Goal: Task Accomplishment & Management: Manage account settings

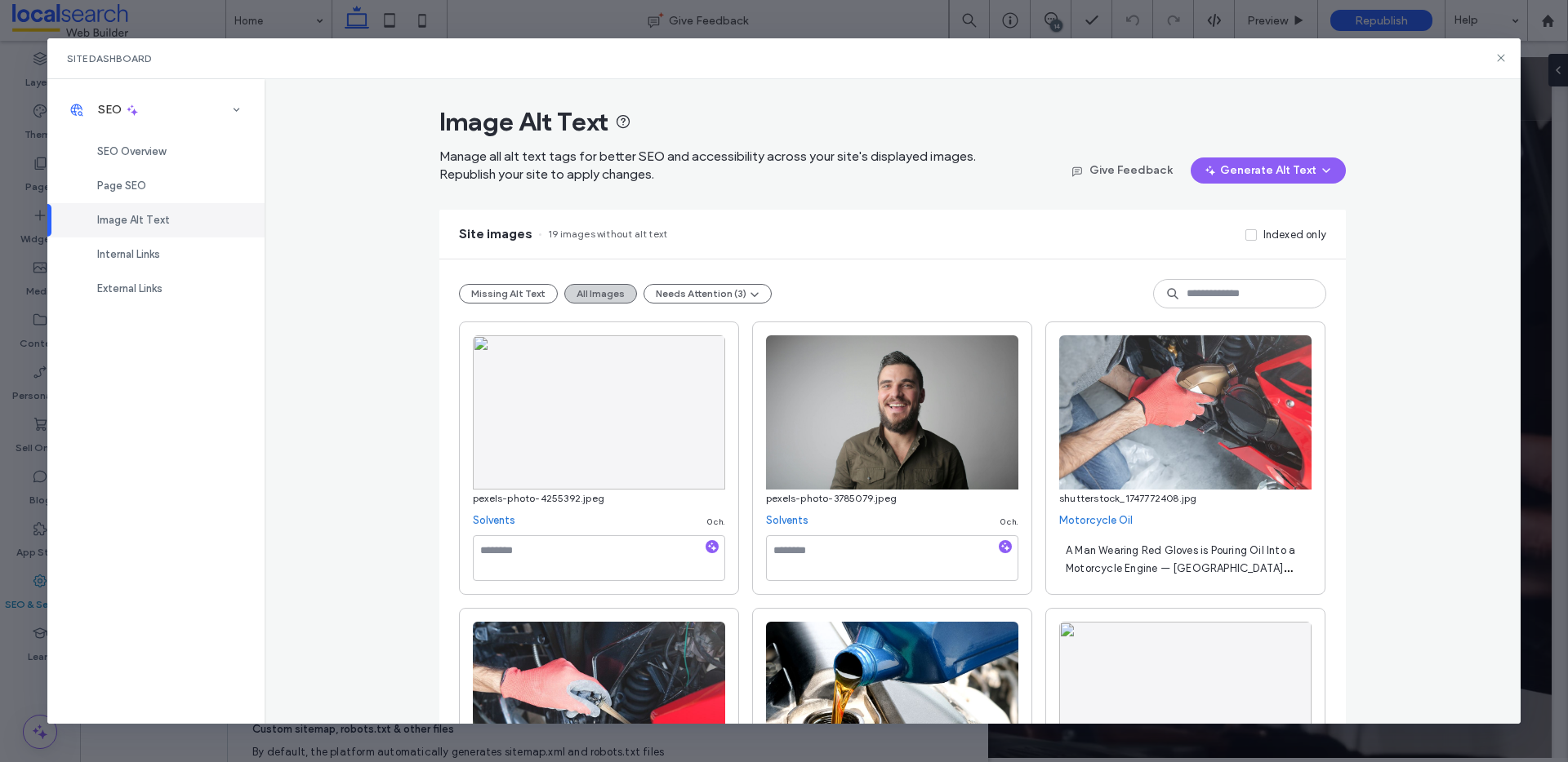
click at [598, 292] on button "All Images" at bounding box center [600, 294] width 72 height 20
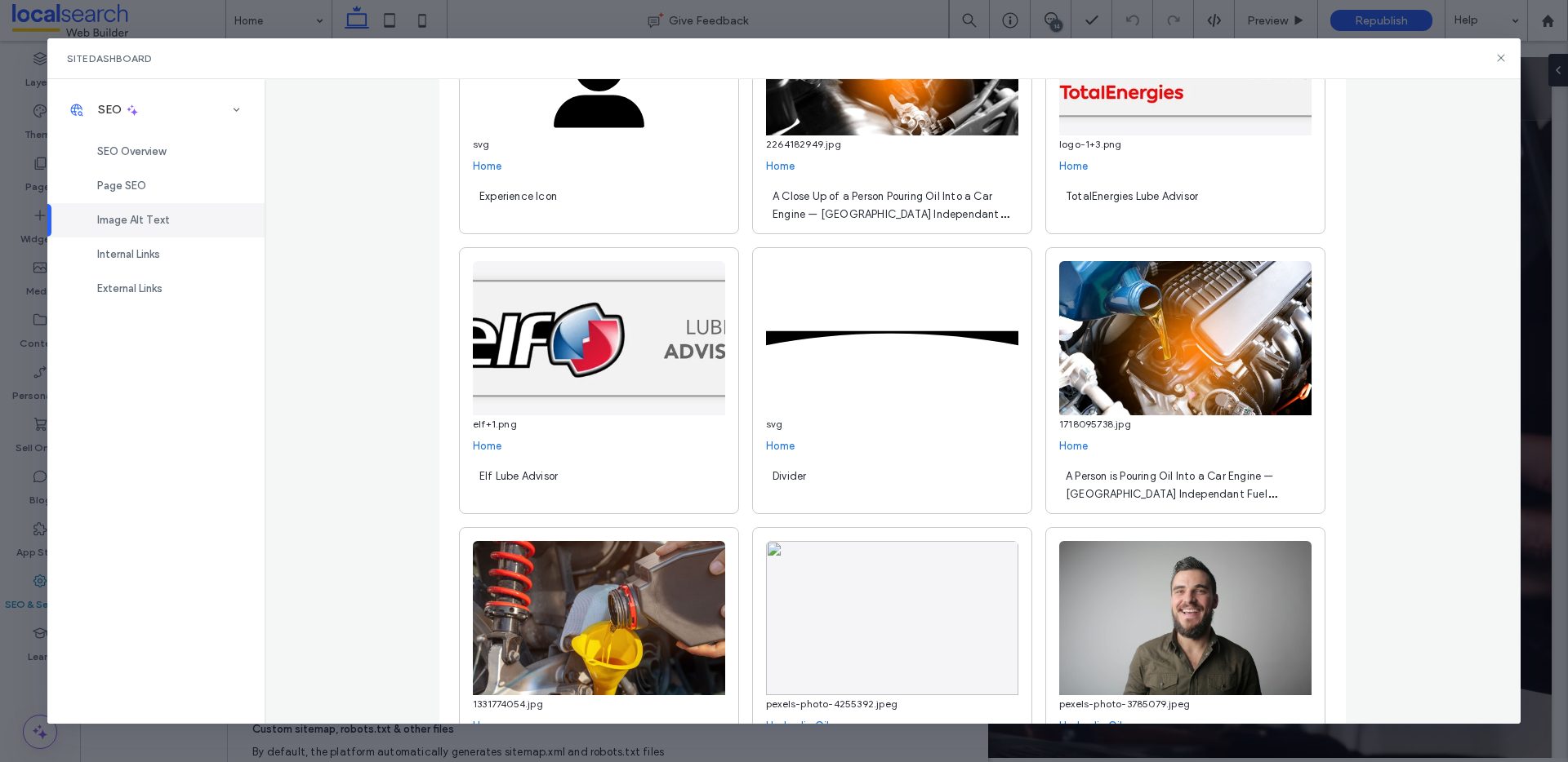
scroll to position [1496, 0]
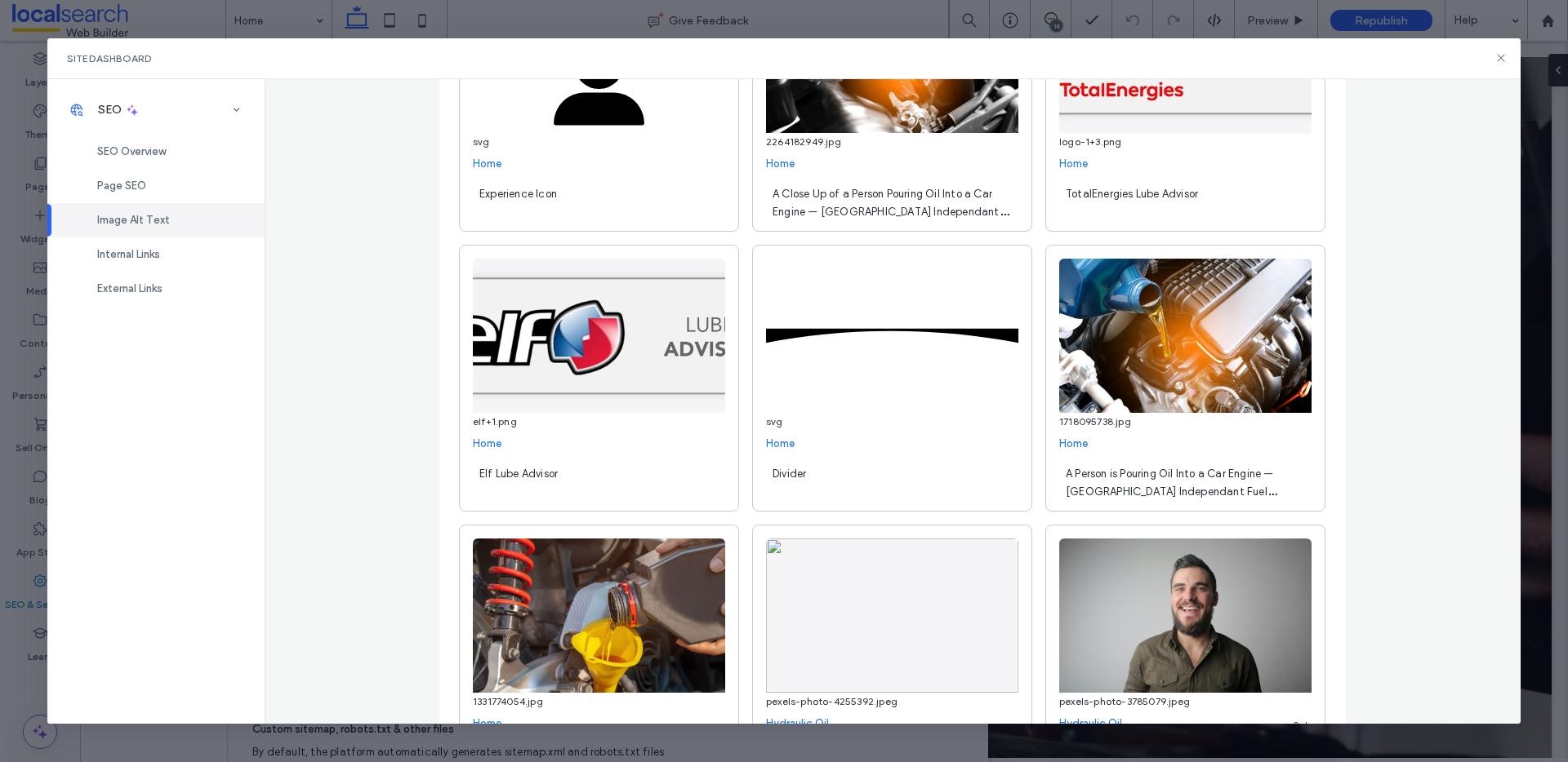
drag, startPoint x: 1103, startPoint y: 486, endPoint x: 1069, endPoint y: 491, distance: 34.4
click at [1102, 486] on span "A Person is Pouring Oil Into a Car Engine — North Queensland Independant Fuel S…" at bounding box center [1178, 501] width 226 height 66
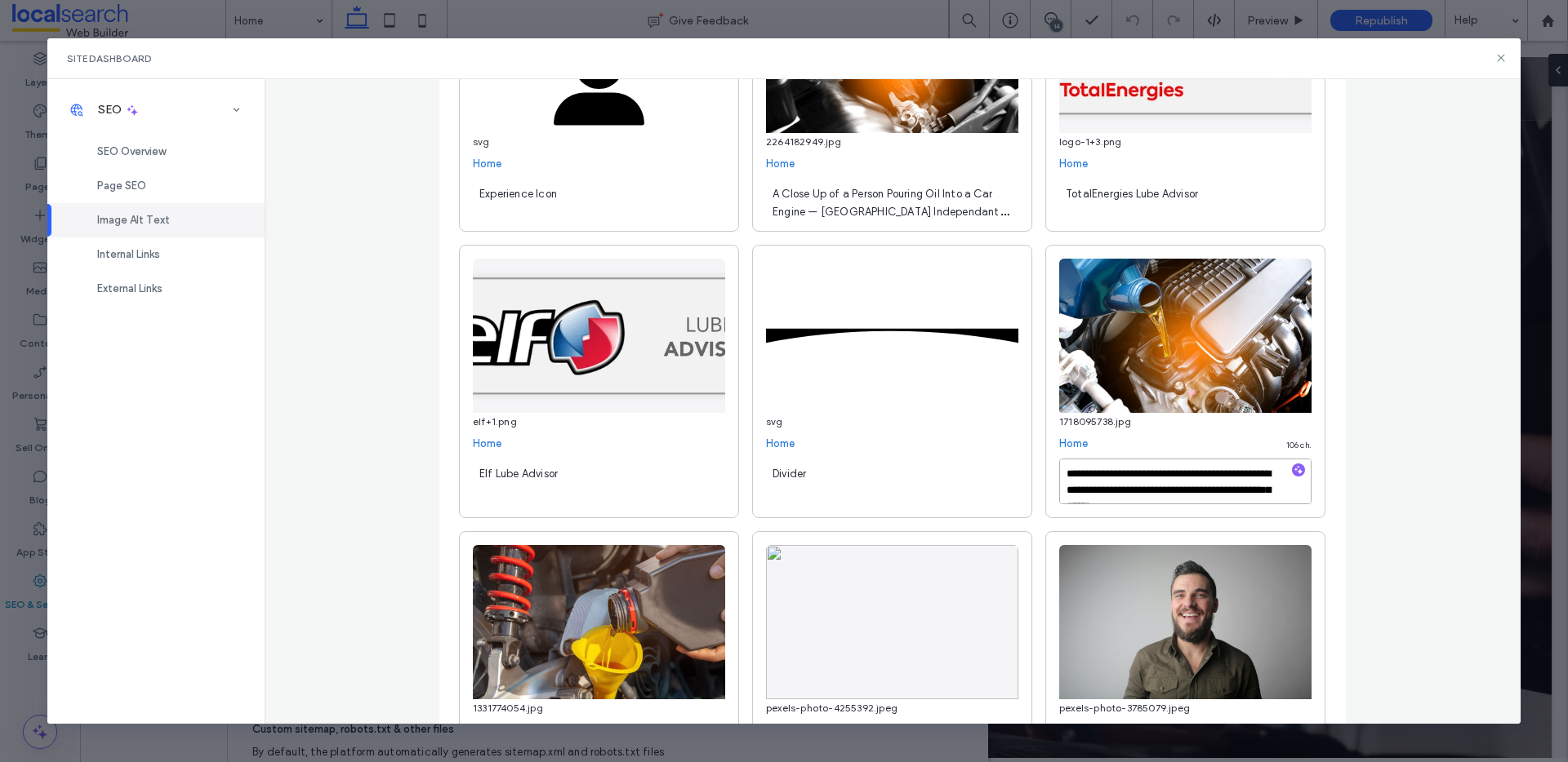
scroll to position [18, 0]
drag, startPoint x: 1058, startPoint y: 474, endPoint x: 1233, endPoint y: 500, distance: 176.9
click at [1233, 500] on textarea "**********" at bounding box center [1185, 481] width 252 height 46
click at [1400, 334] on div "**********" at bounding box center [893, 401] width 1256 height 645
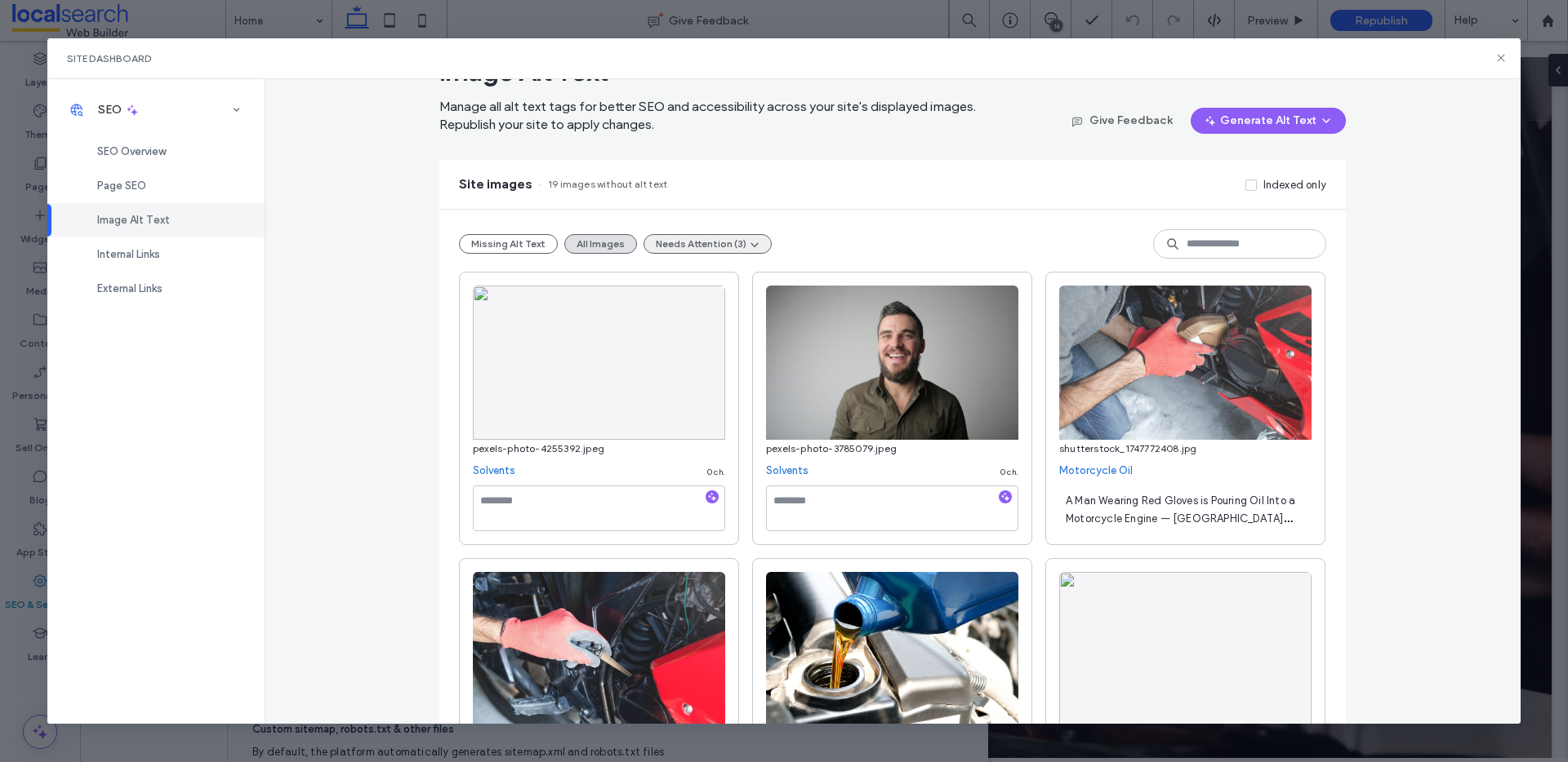
scroll to position [0, 0]
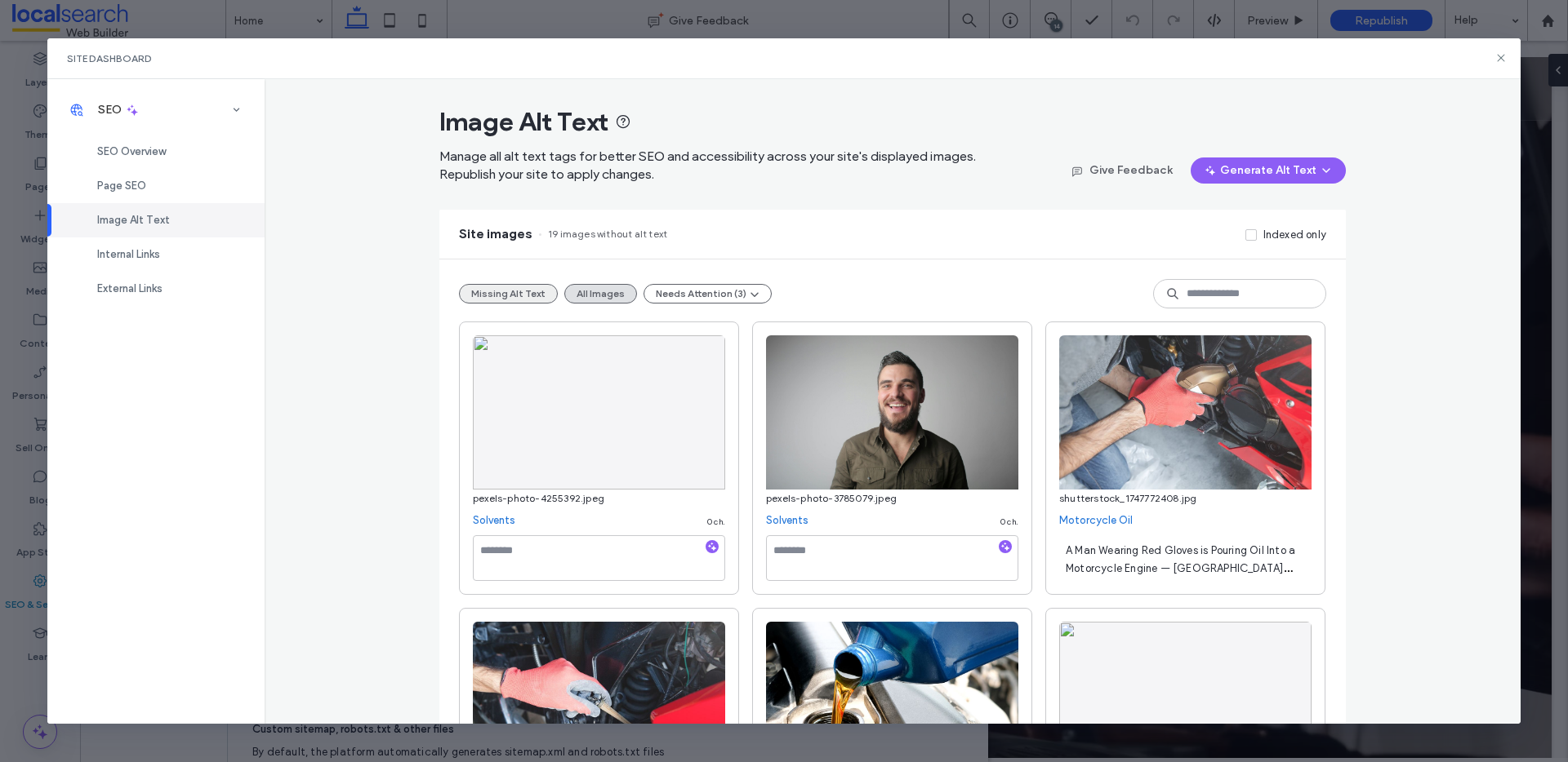
click at [487, 296] on button "Missing Alt Text" at bounding box center [508, 294] width 99 height 20
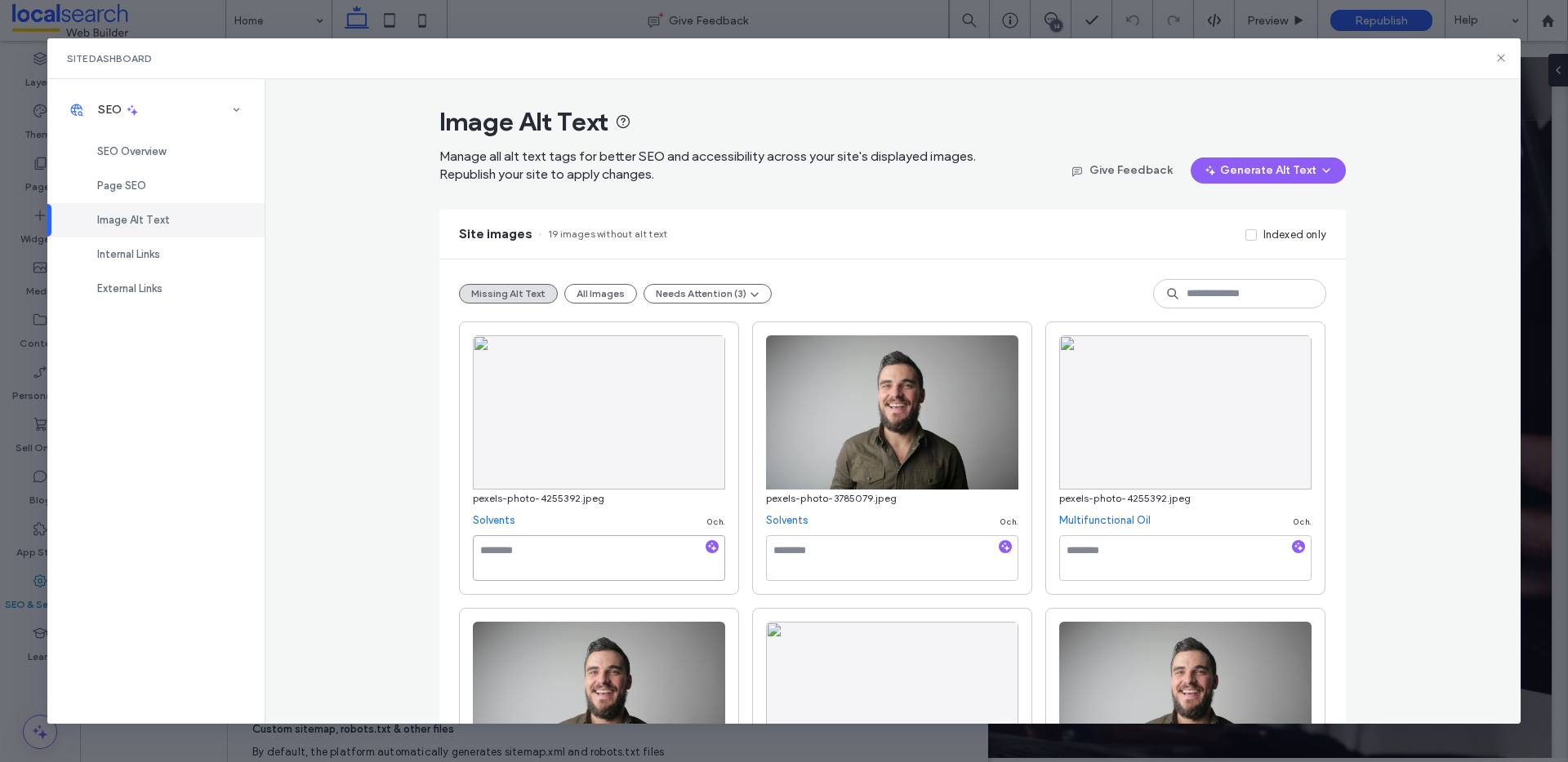
click at [607, 558] on textarea at bounding box center [598, 558] width 252 height 46
paste textarea "**********"
type textarea "**********"
click at [858, 555] on textarea at bounding box center [891, 558] width 252 height 46
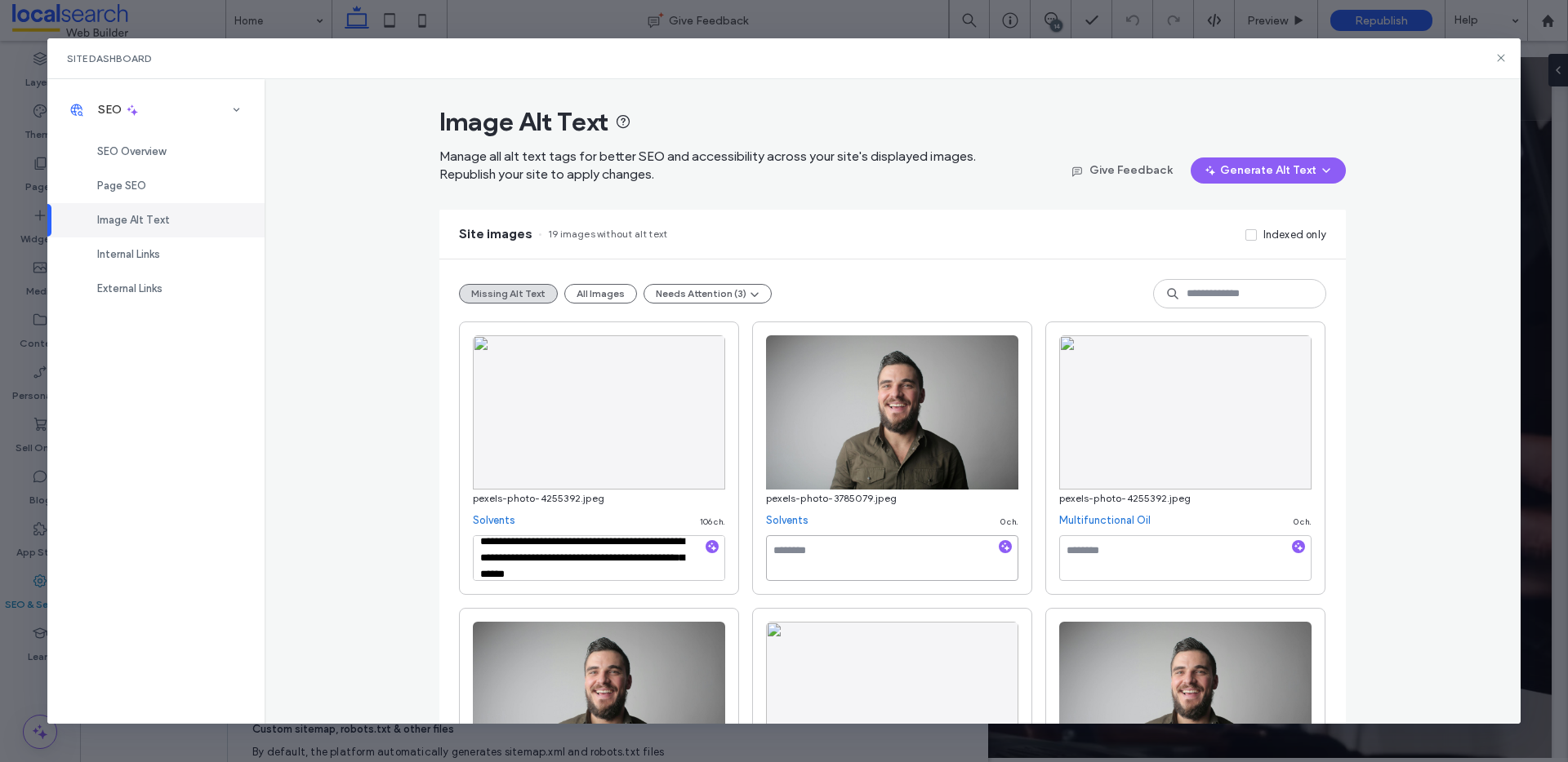
paste textarea "**********"
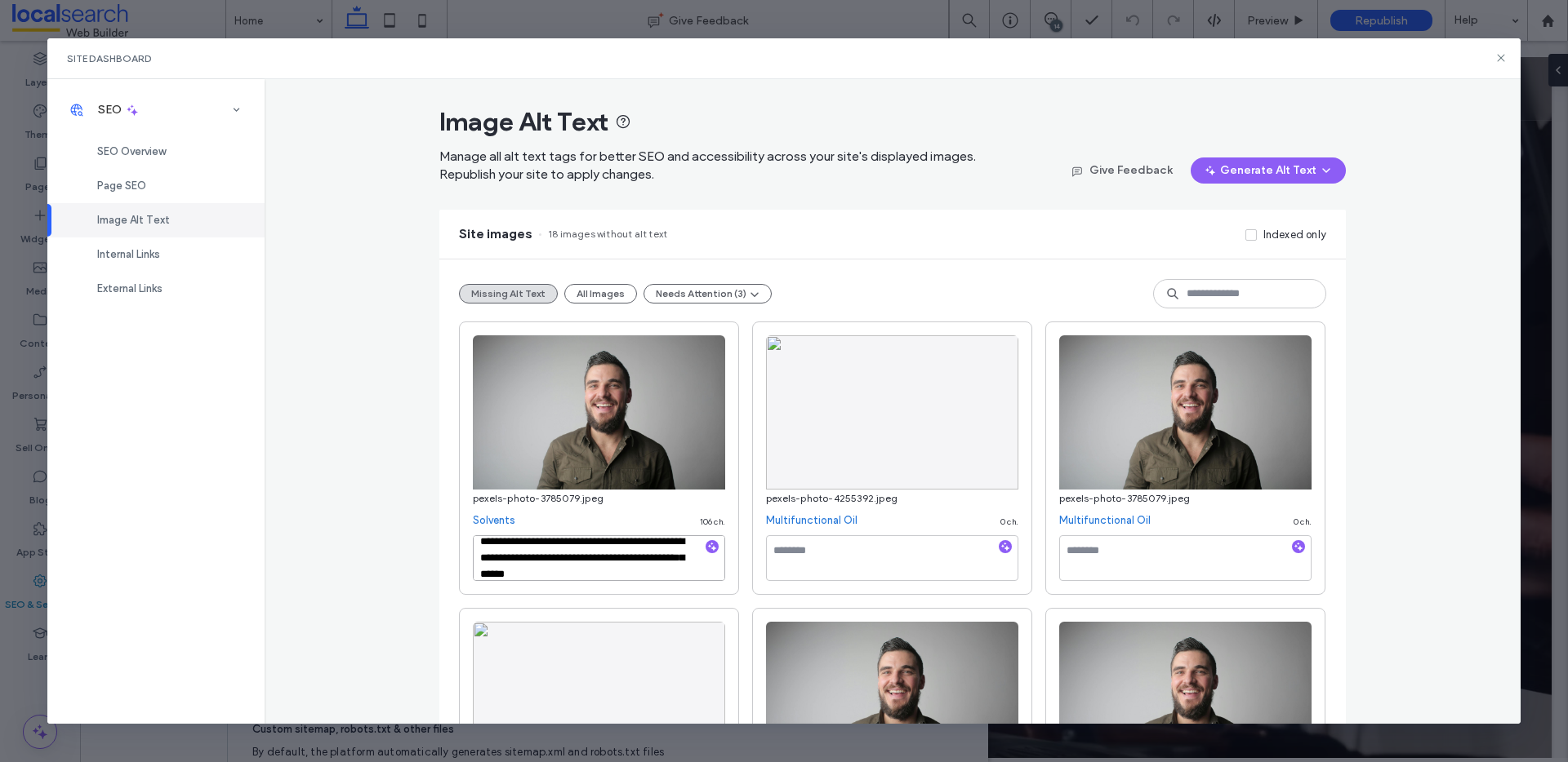
type textarea "**********"
click at [912, 557] on textarea at bounding box center [891, 558] width 252 height 46
paste textarea "**********"
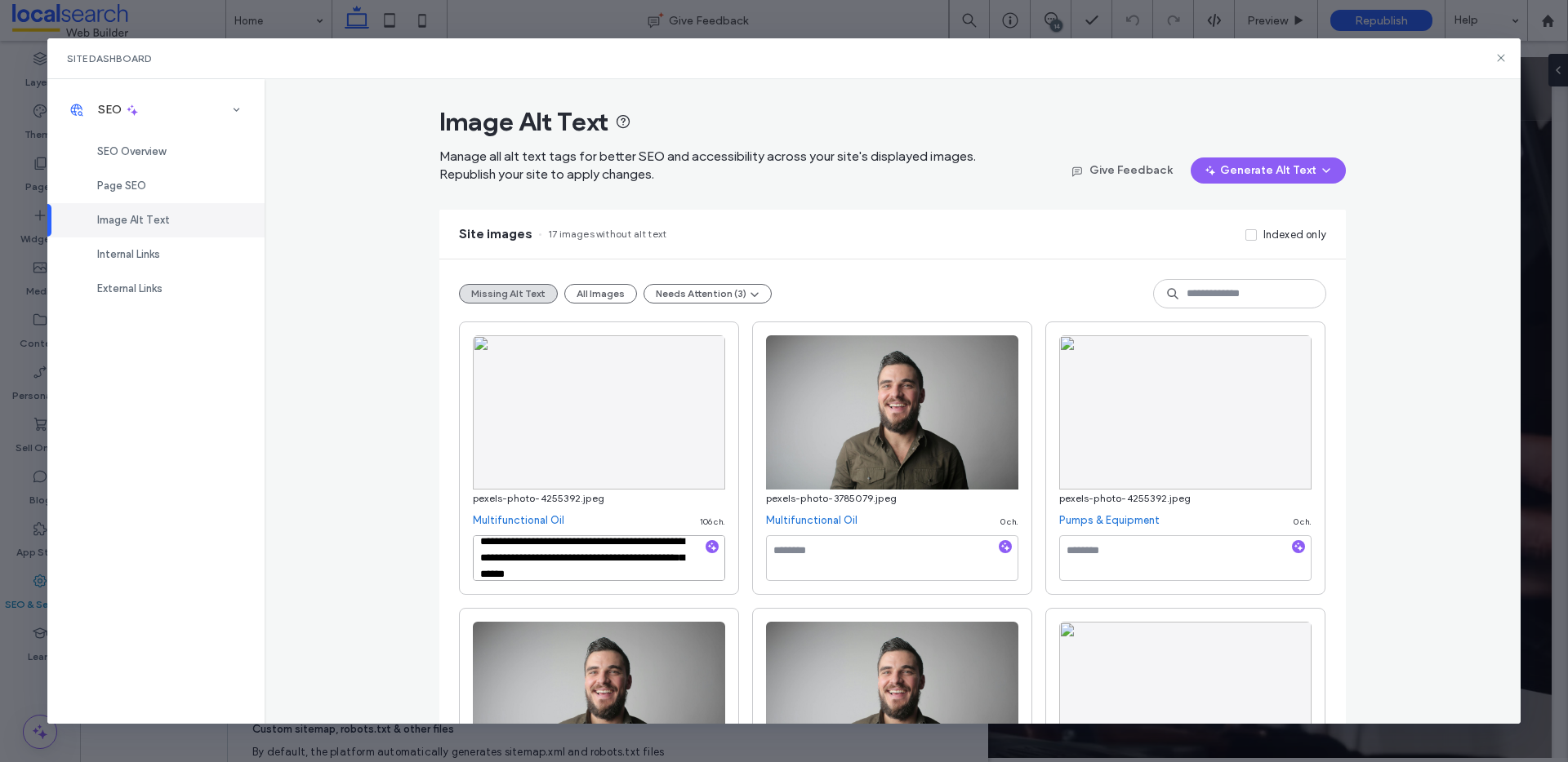
type textarea "**********"
click at [1104, 551] on textarea at bounding box center [1185, 558] width 252 height 46
paste textarea "**********"
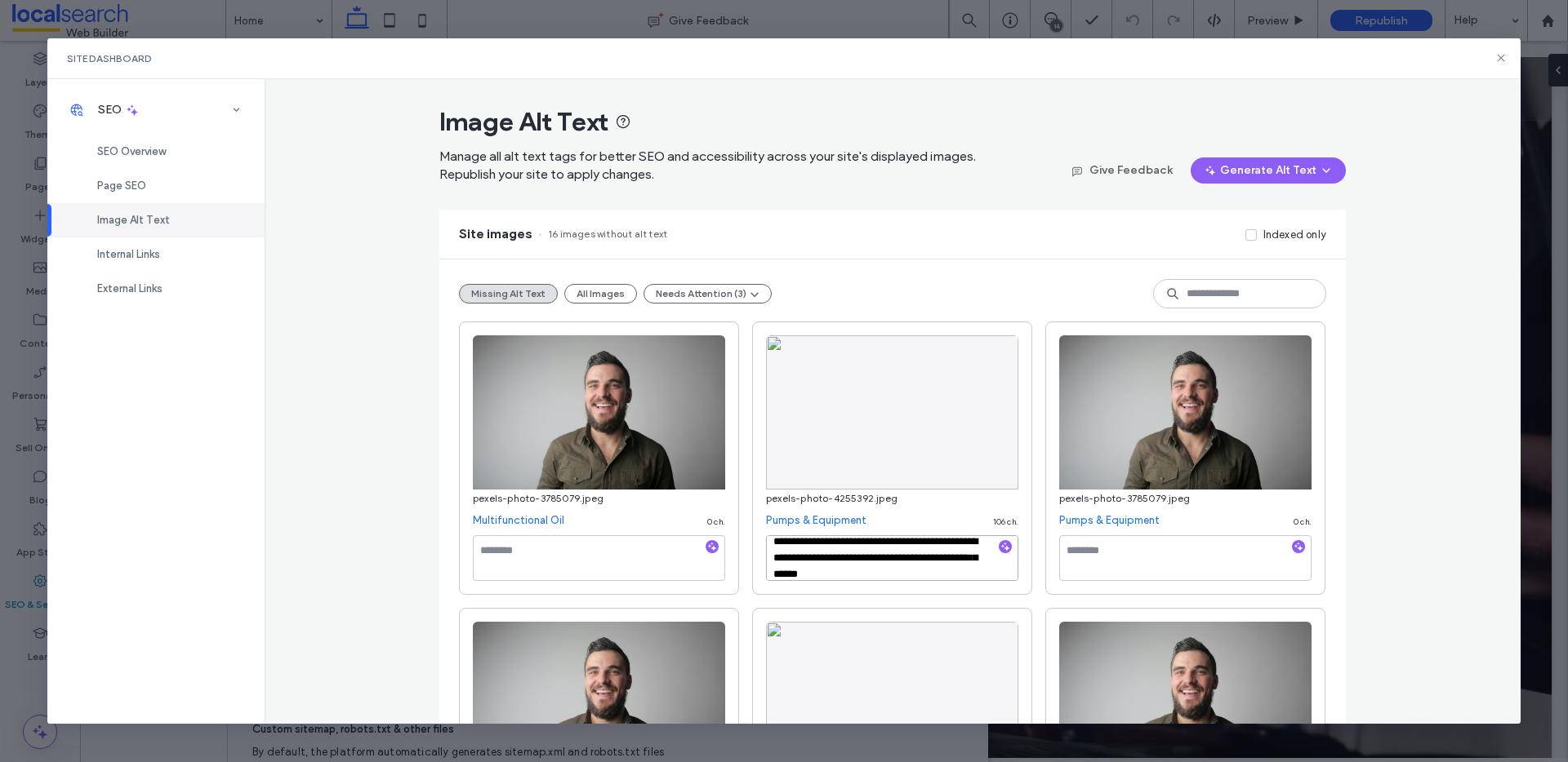
click at [876, 560] on textarea "**********" at bounding box center [891, 558] width 252 height 46
type textarea "**********"
click at [687, 560] on textarea at bounding box center [598, 558] width 252 height 46
paste textarea "**********"
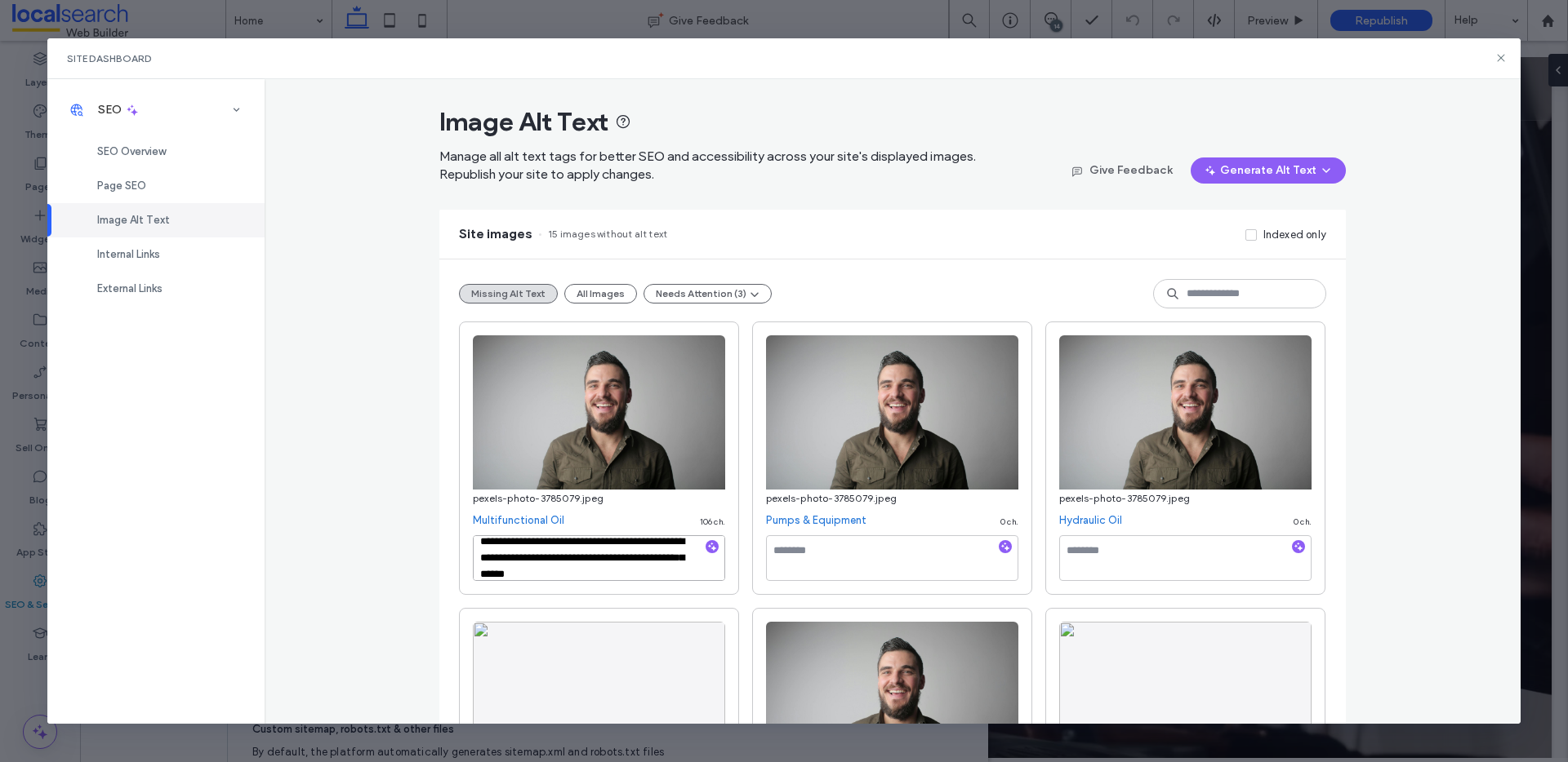
type textarea "**********"
click at [1471, 374] on div "**********" at bounding box center [893, 401] width 1256 height 645
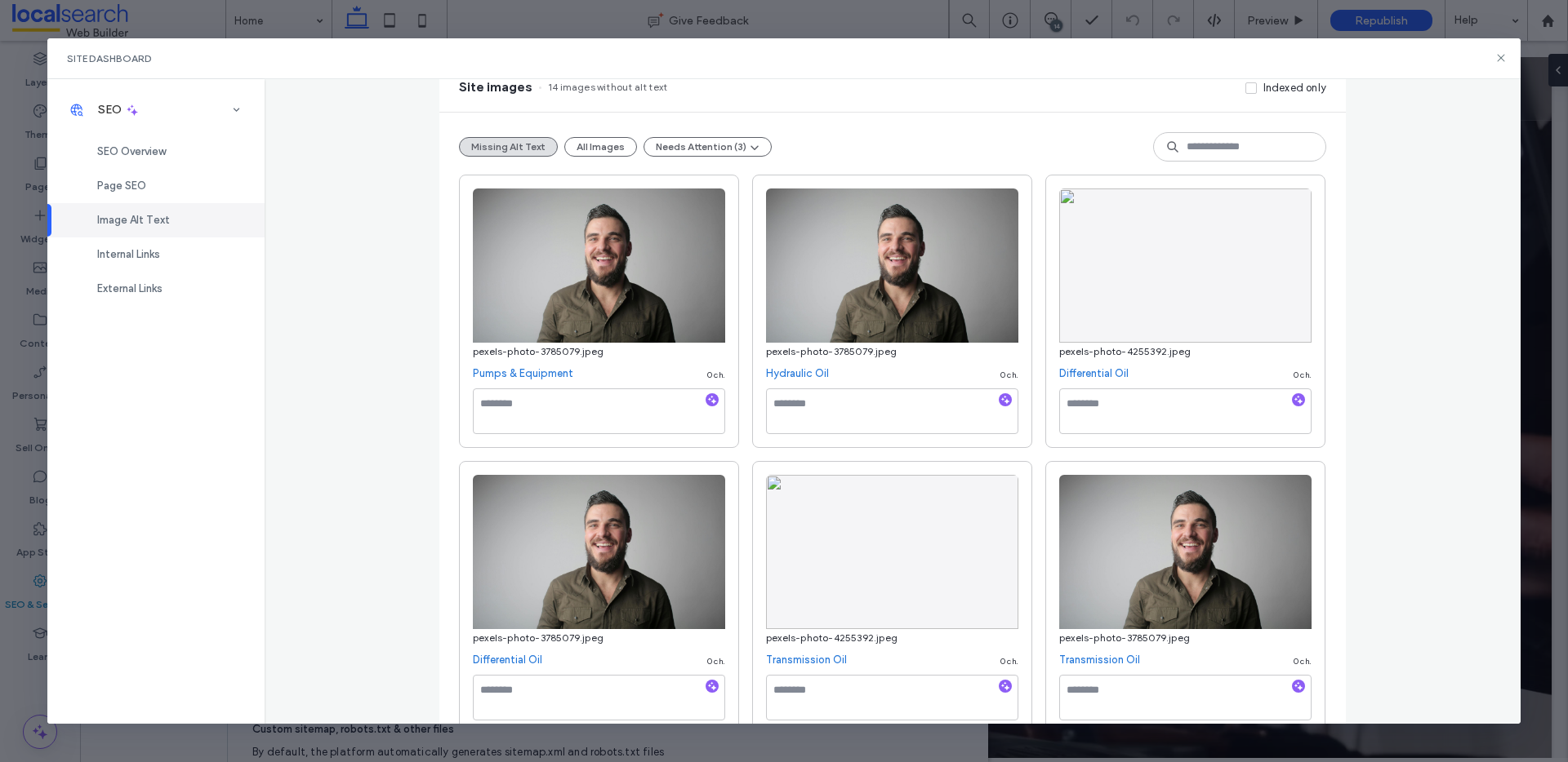
scroll to position [0, 0]
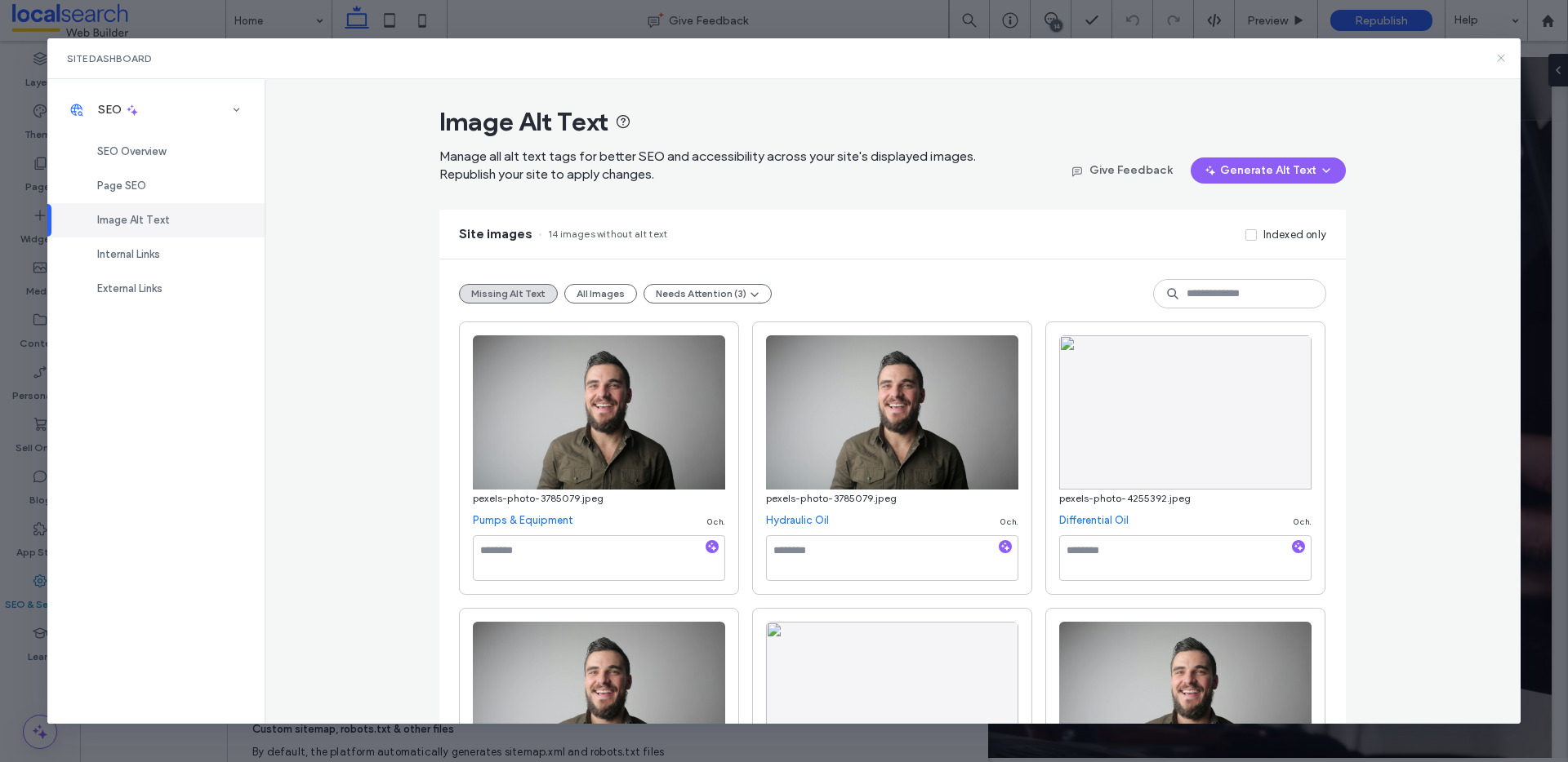
click at [1500, 57] on icon at bounding box center [1501, 58] width 13 height 13
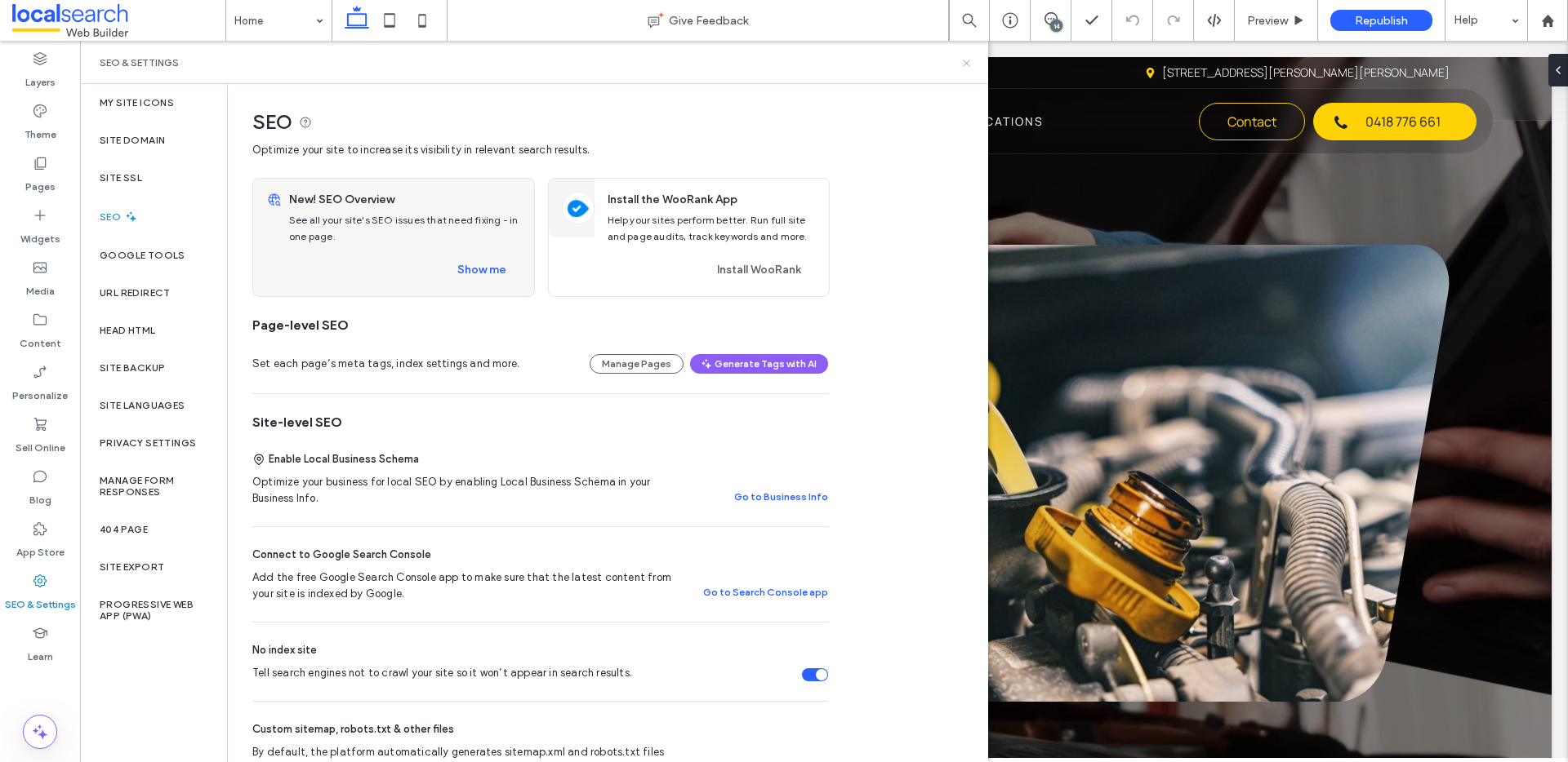
click at [969, 64] on icon at bounding box center [966, 63] width 12 height 12
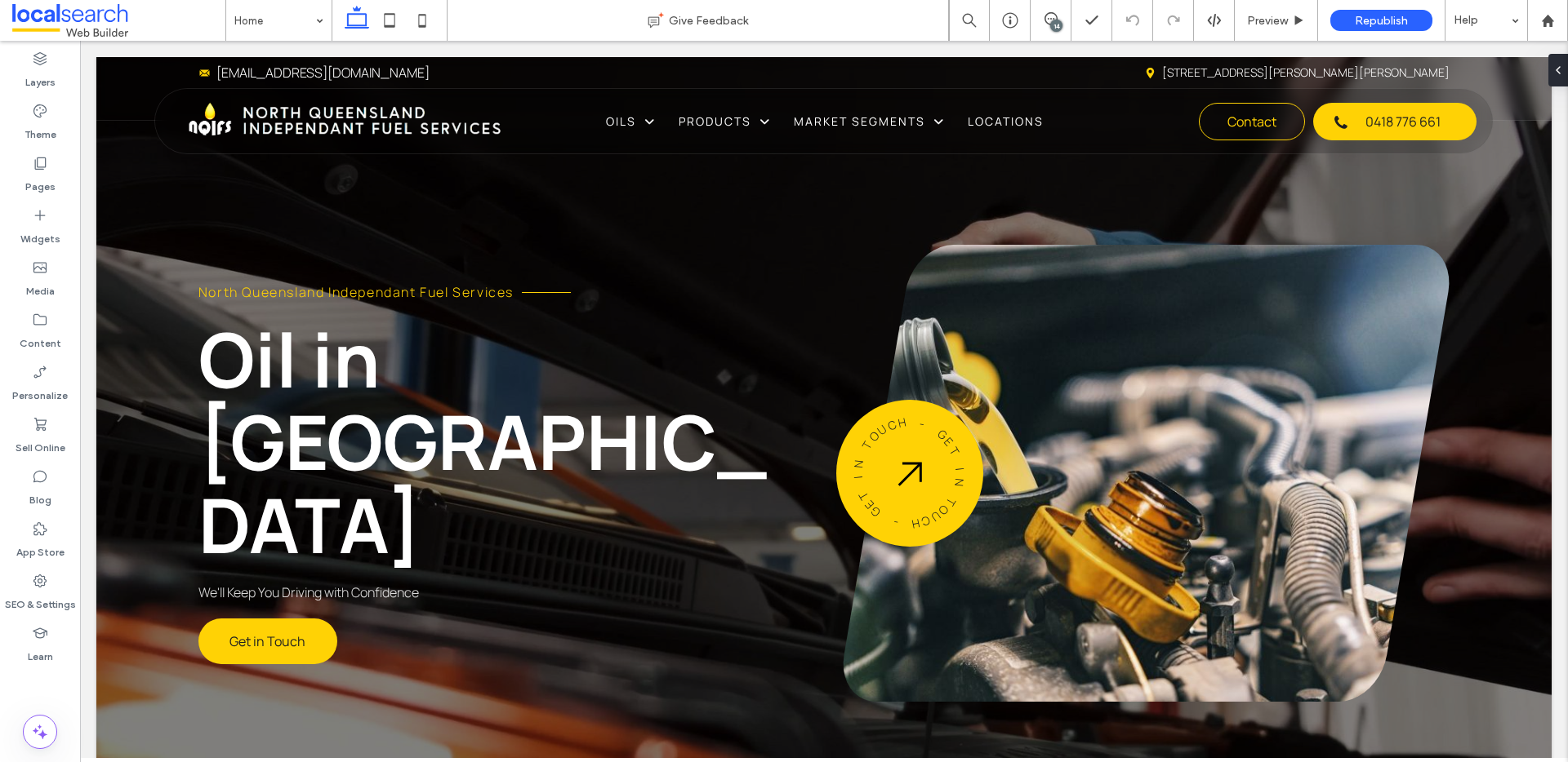
click at [1056, 22] on div "14" at bounding box center [1056, 26] width 12 height 12
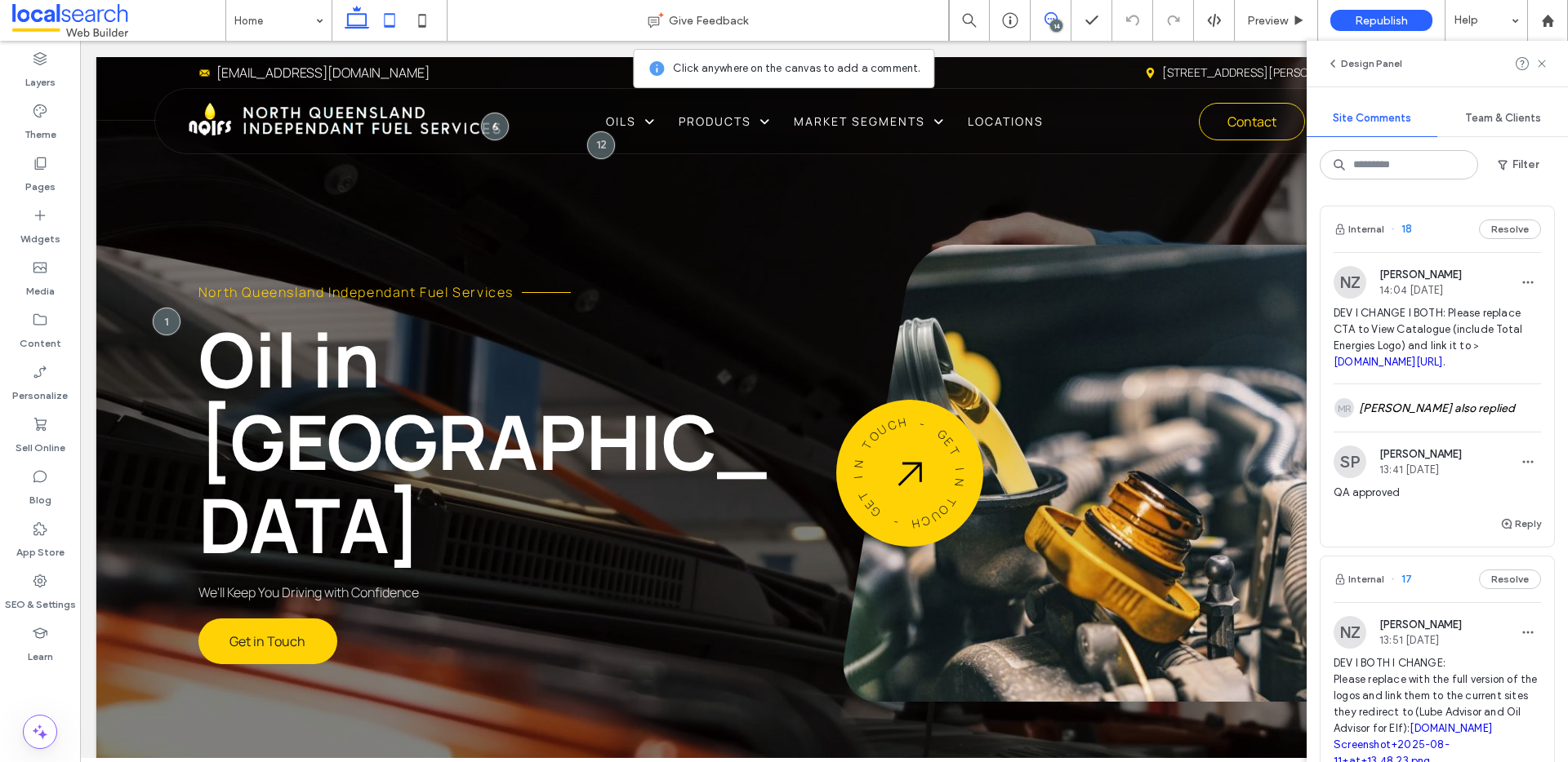
click at [394, 30] on icon at bounding box center [389, 20] width 32 height 32
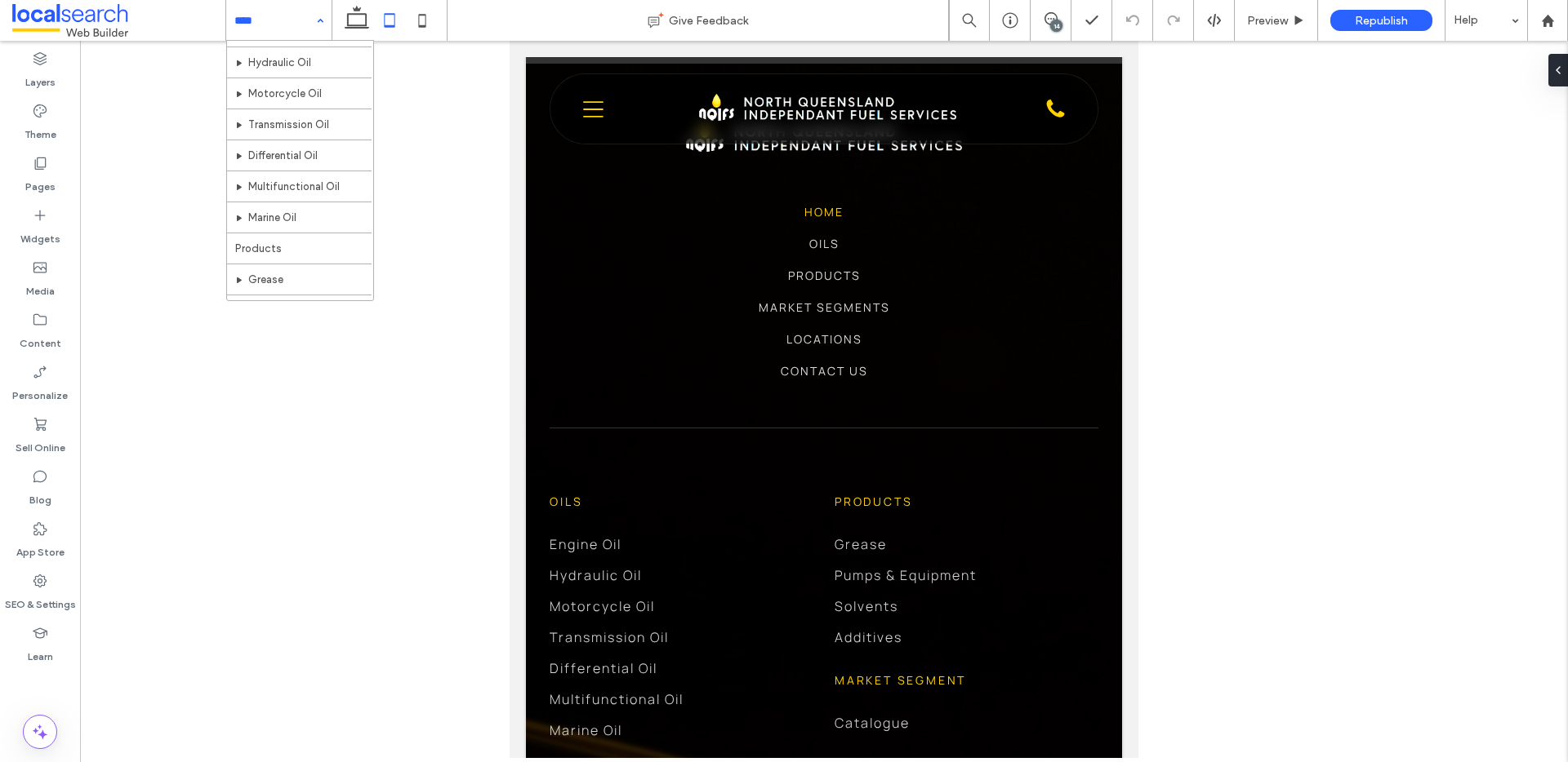
scroll to position [292, 0]
click at [345, 16] on icon at bounding box center [357, 20] width 32 height 32
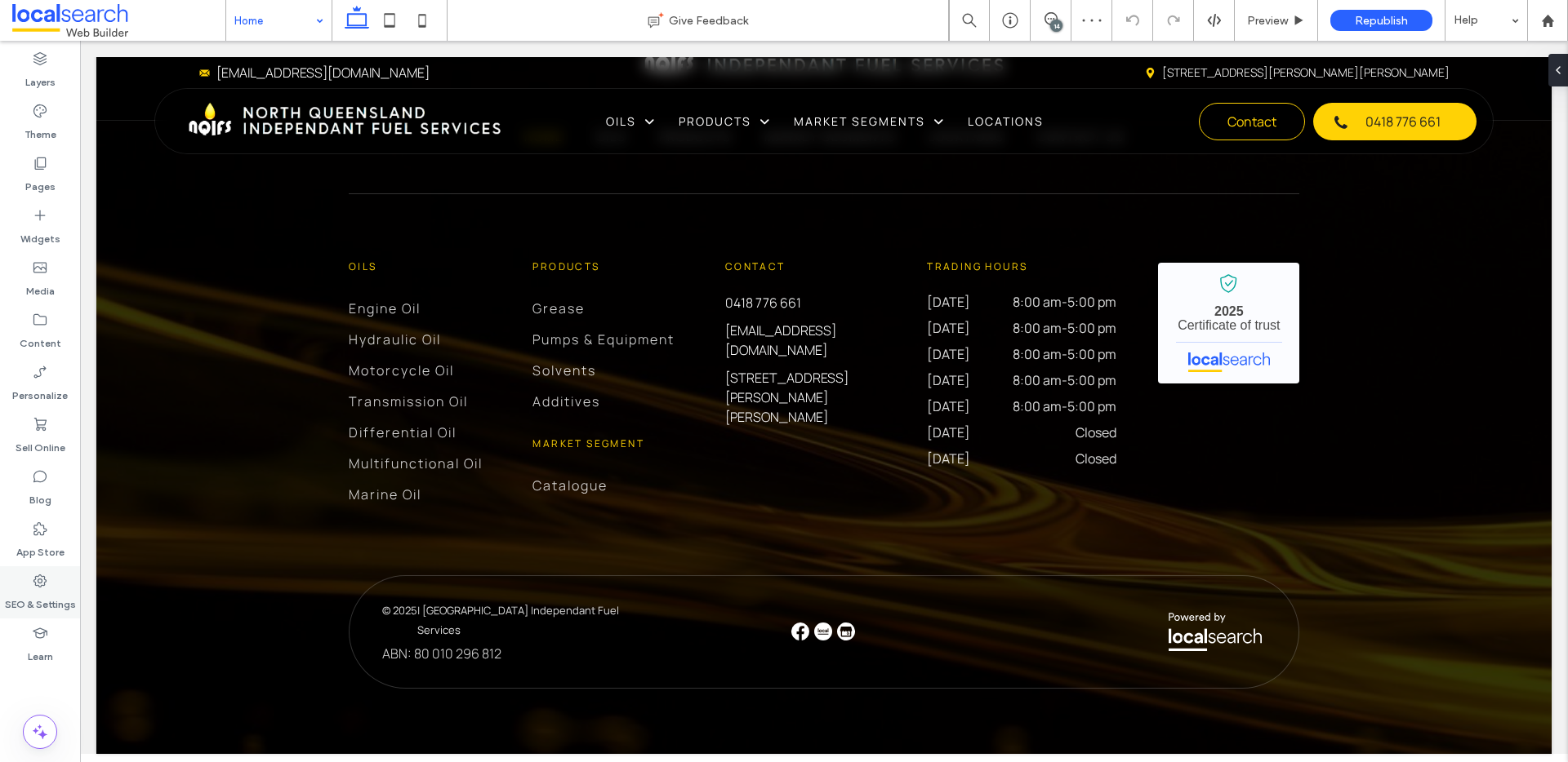
click at [48, 592] on label "SEO & Settings" at bounding box center [40, 600] width 71 height 22
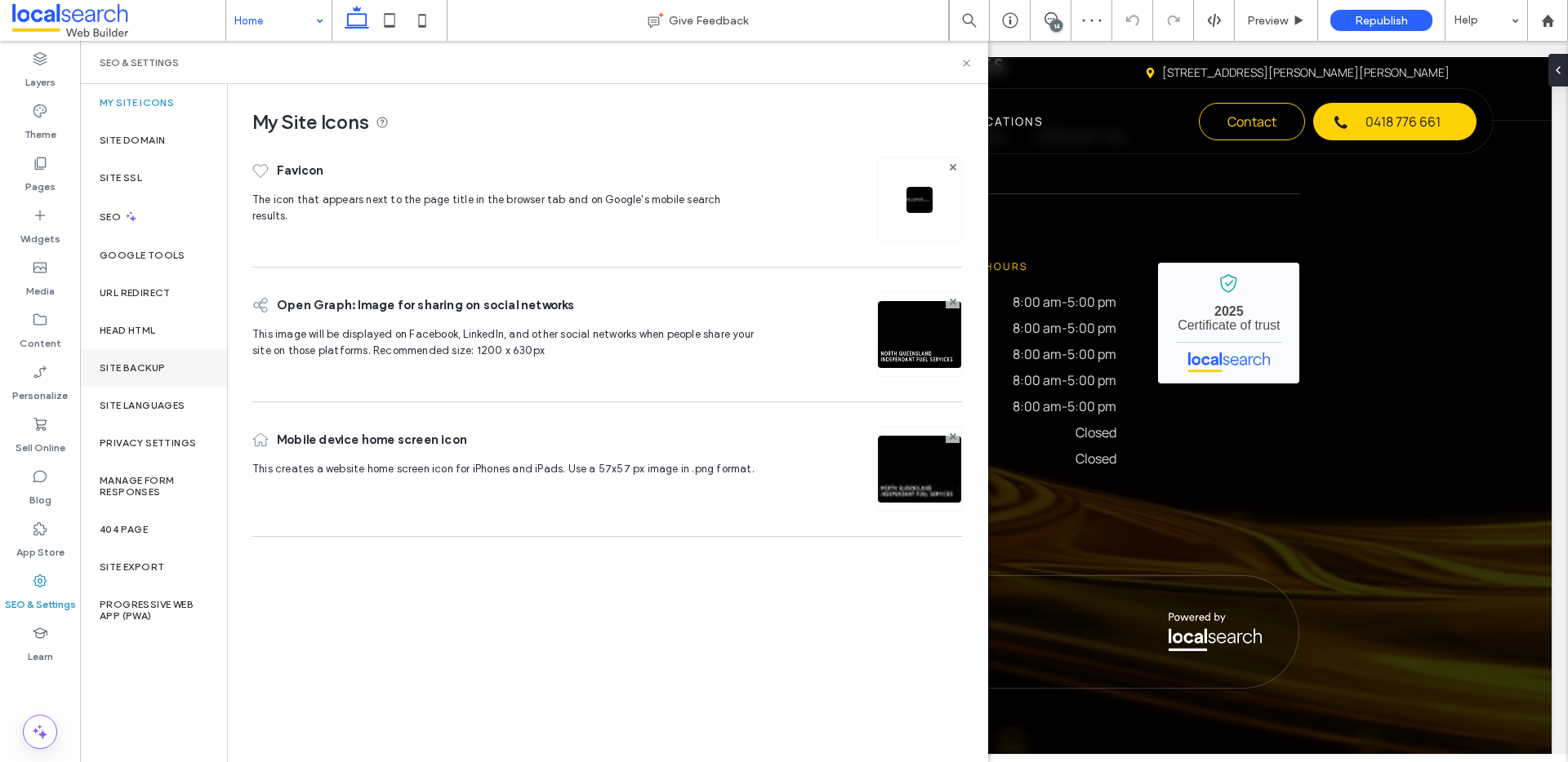
click at [149, 372] on label "Site Backup" at bounding box center [132, 368] width 65 height 12
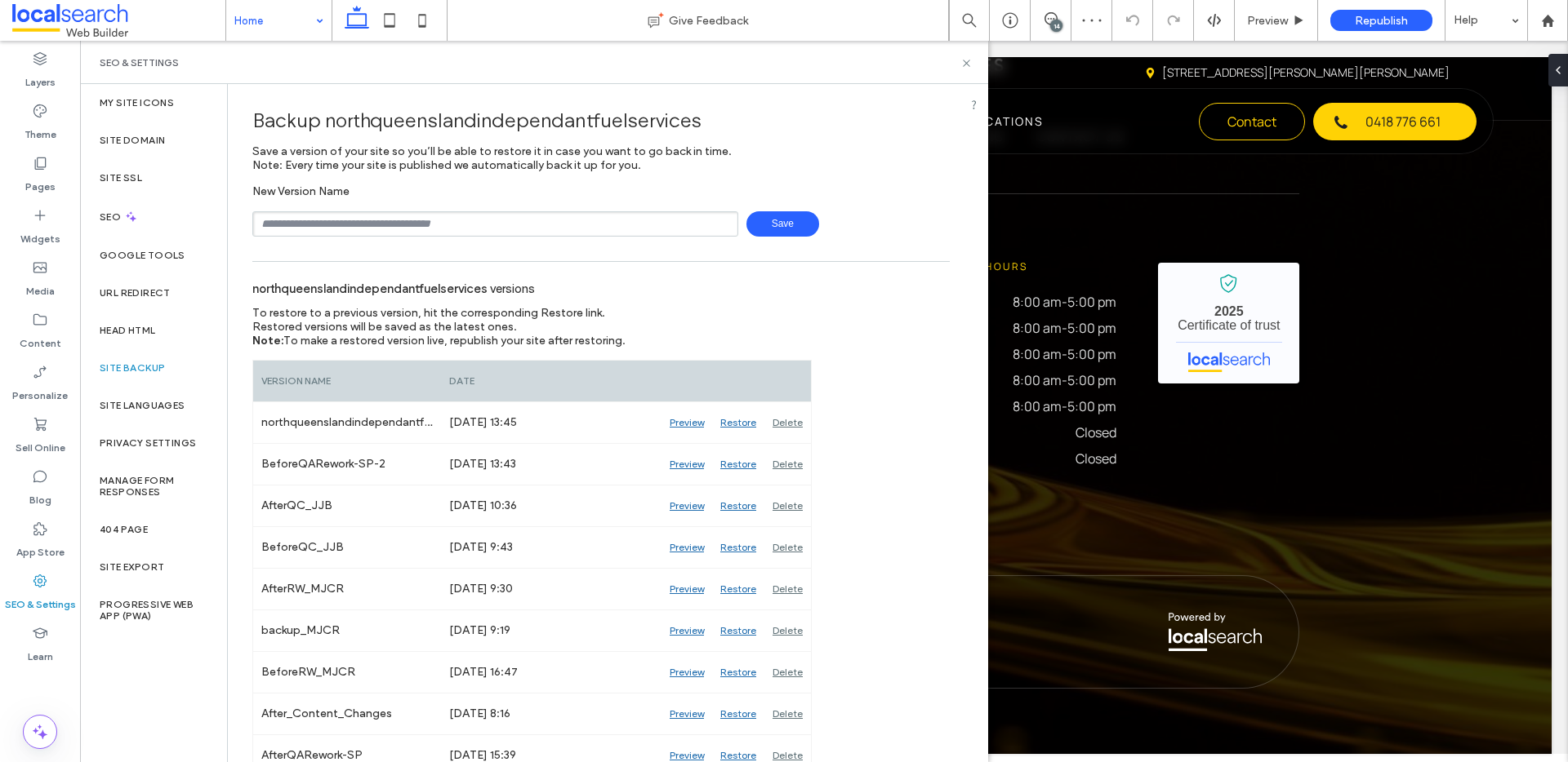
click at [465, 233] on input "text" at bounding box center [495, 224] width 486 height 25
click at [302, 219] on input "**********" at bounding box center [495, 224] width 486 height 25
type input "**********"
click at [771, 231] on span "Save" at bounding box center [782, 224] width 72 height 25
click at [966, 61] on icon at bounding box center [966, 63] width 12 height 12
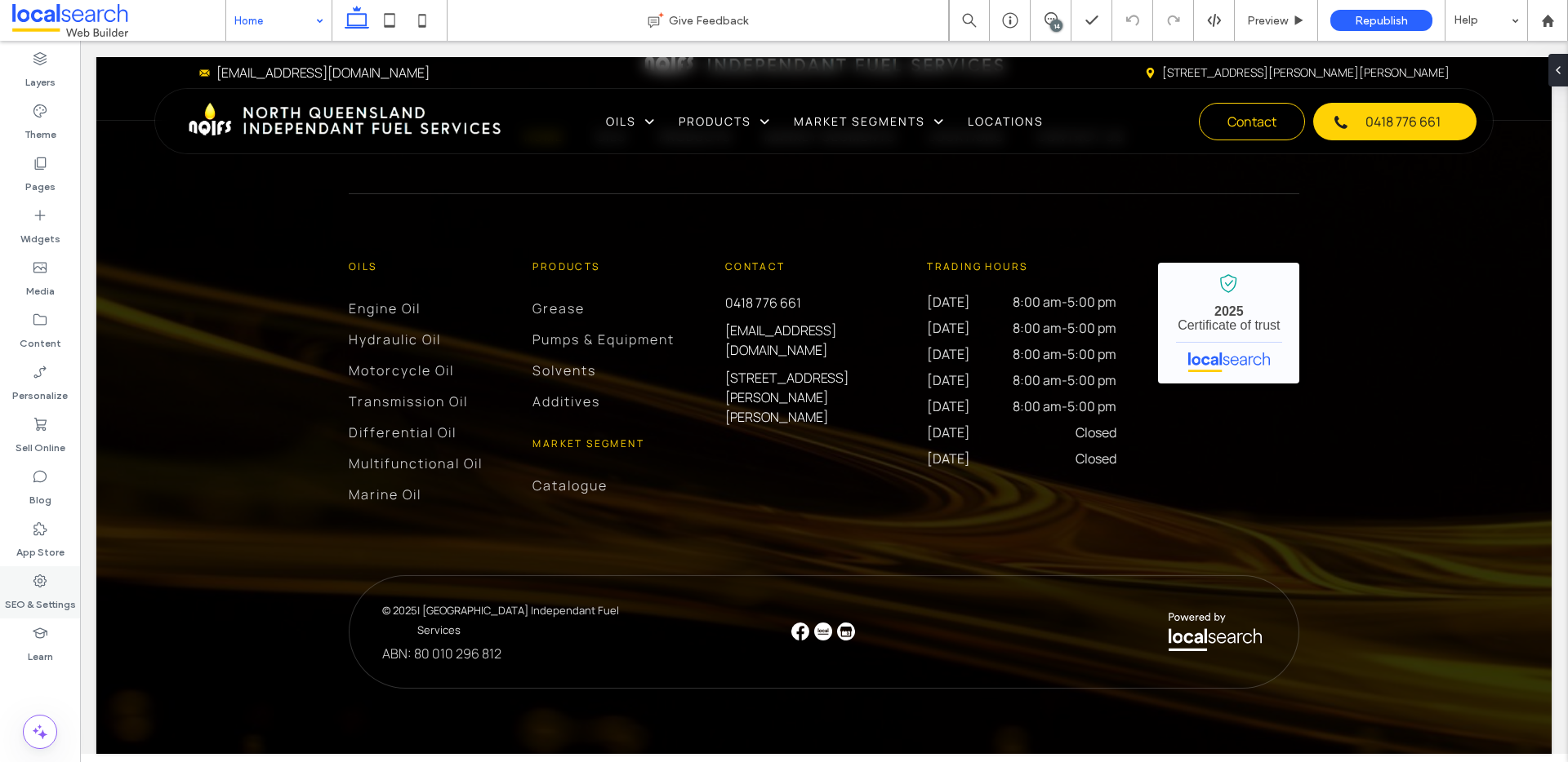
click at [36, 598] on label "SEO & Settings" at bounding box center [40, 600] width 71 height 22
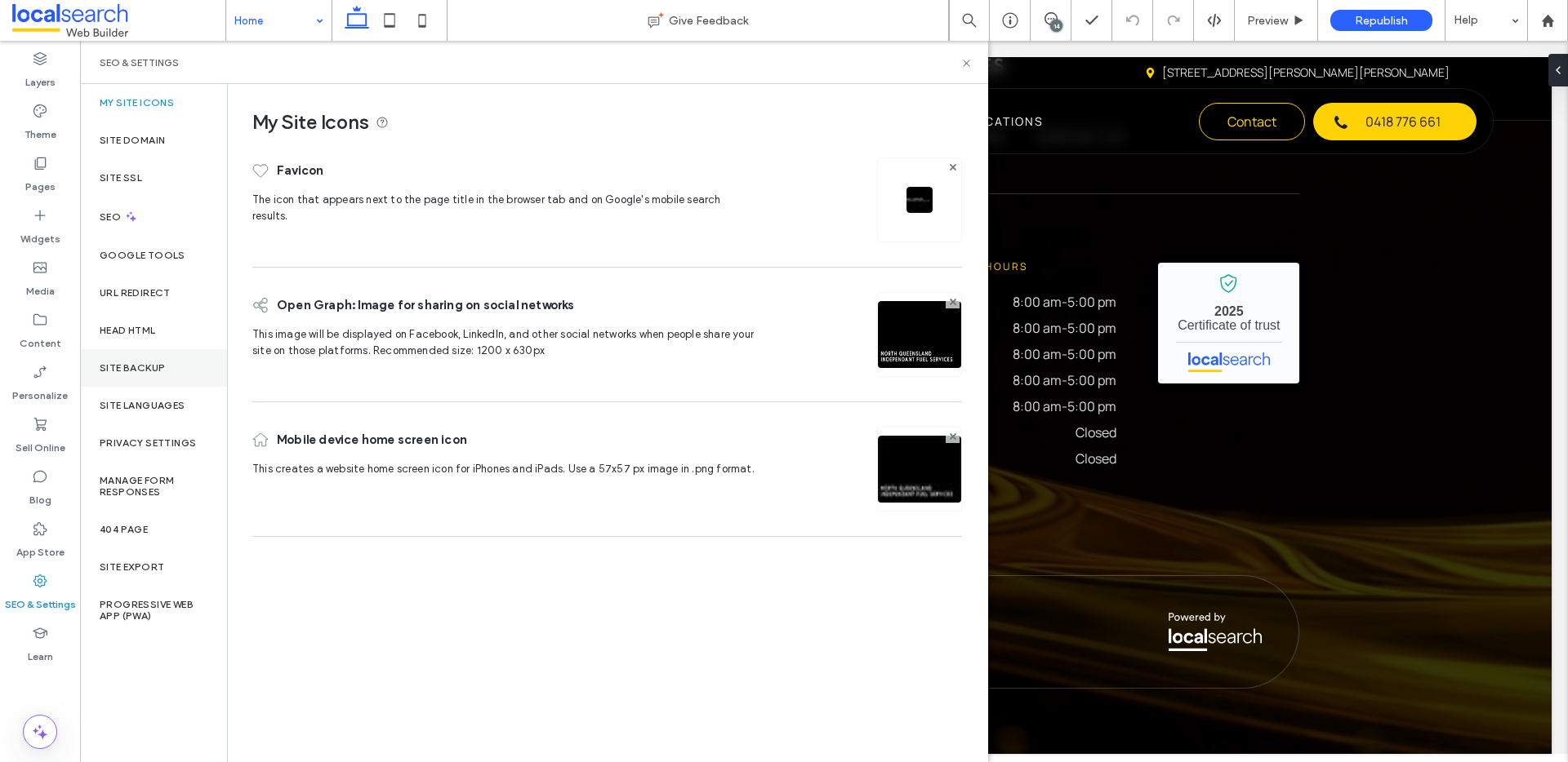
click at [197, 361] on div "Site Backup" at bounding box center [153, 367] width 147 height 37
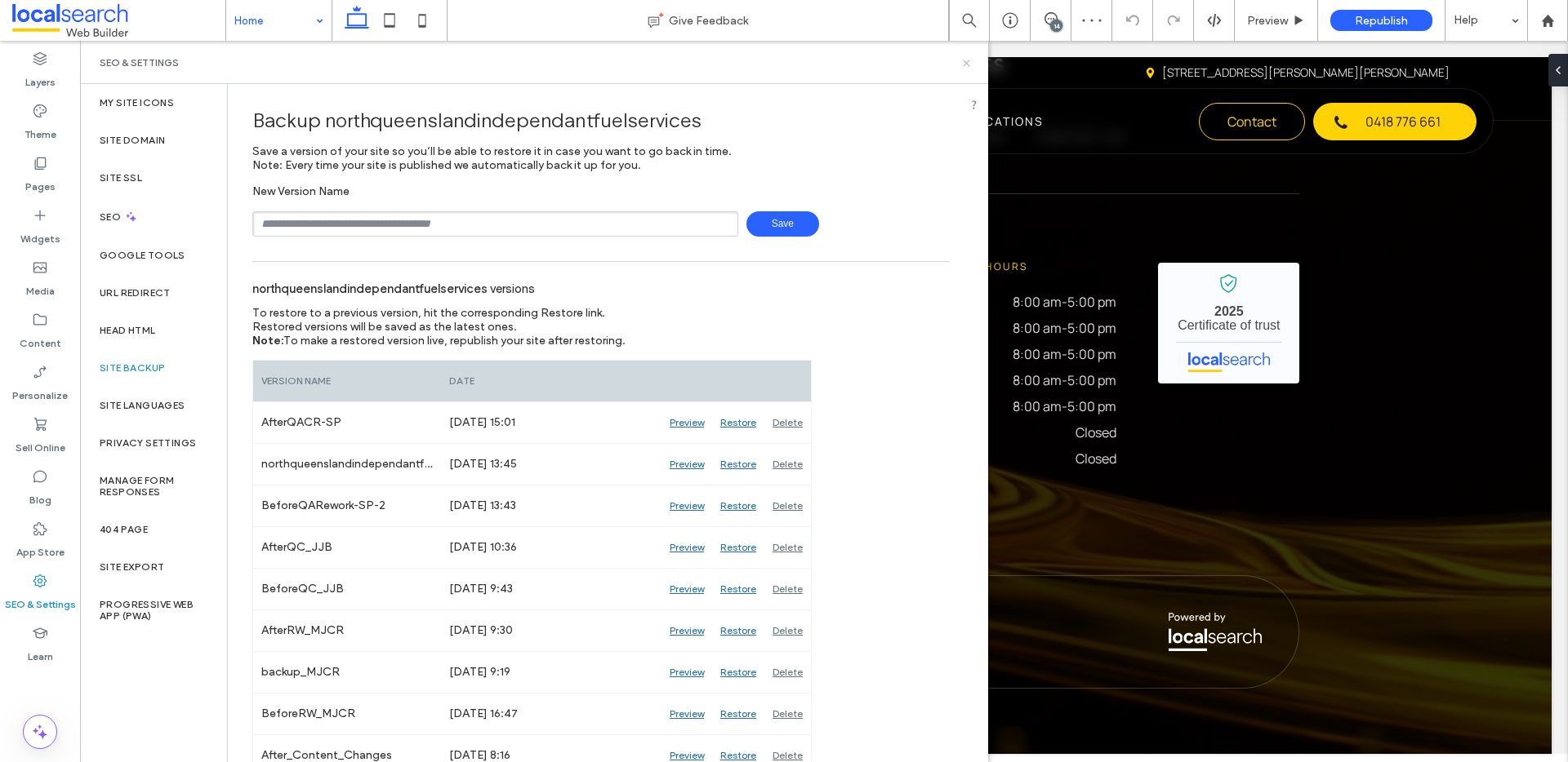
click at [965, 64] on icon at bounding box center [966, 63] width 12 height 12
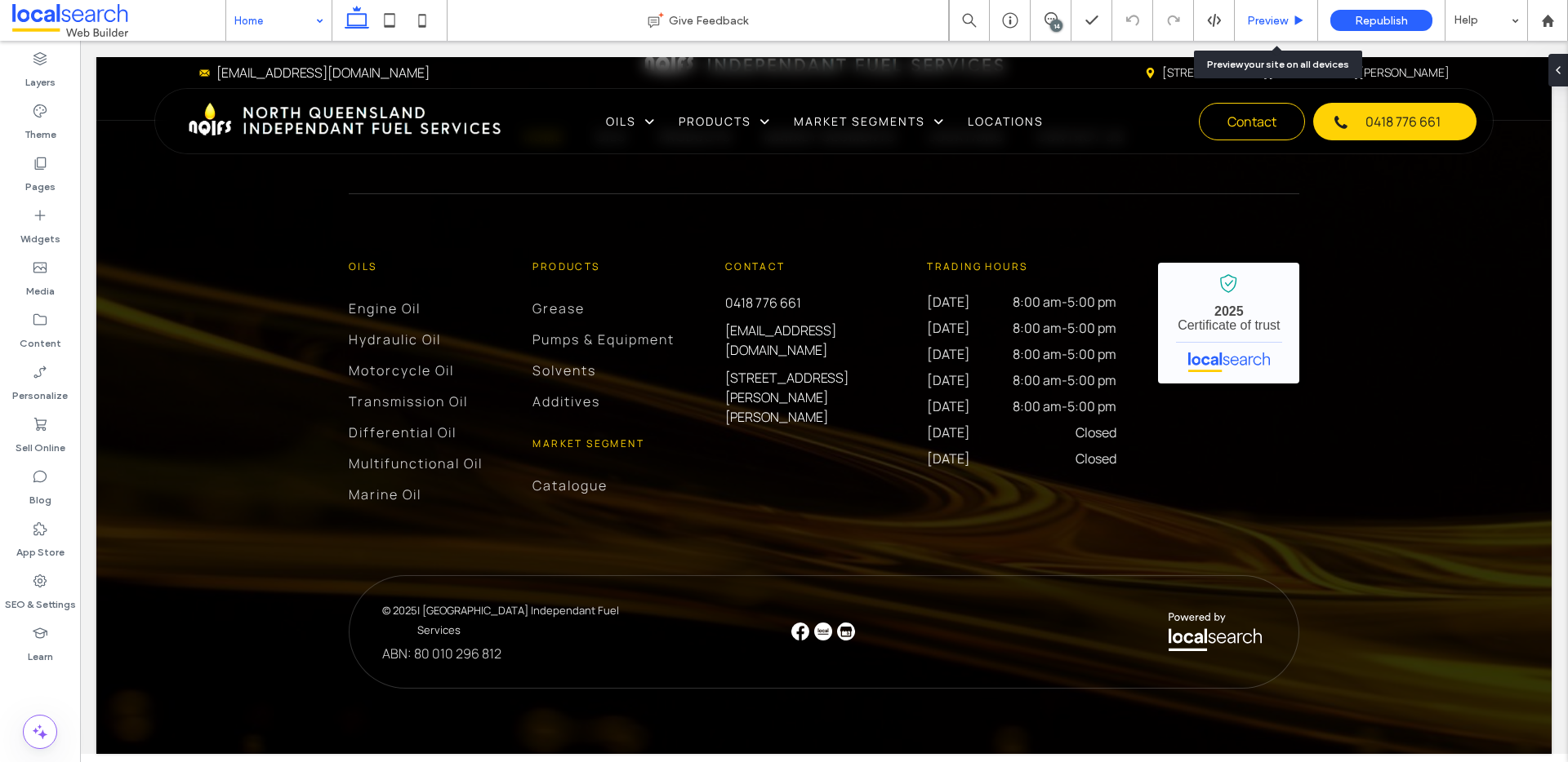
click at [1284, 17] on span "Preview" at bounding box center [1266, 21] width 41 height 14
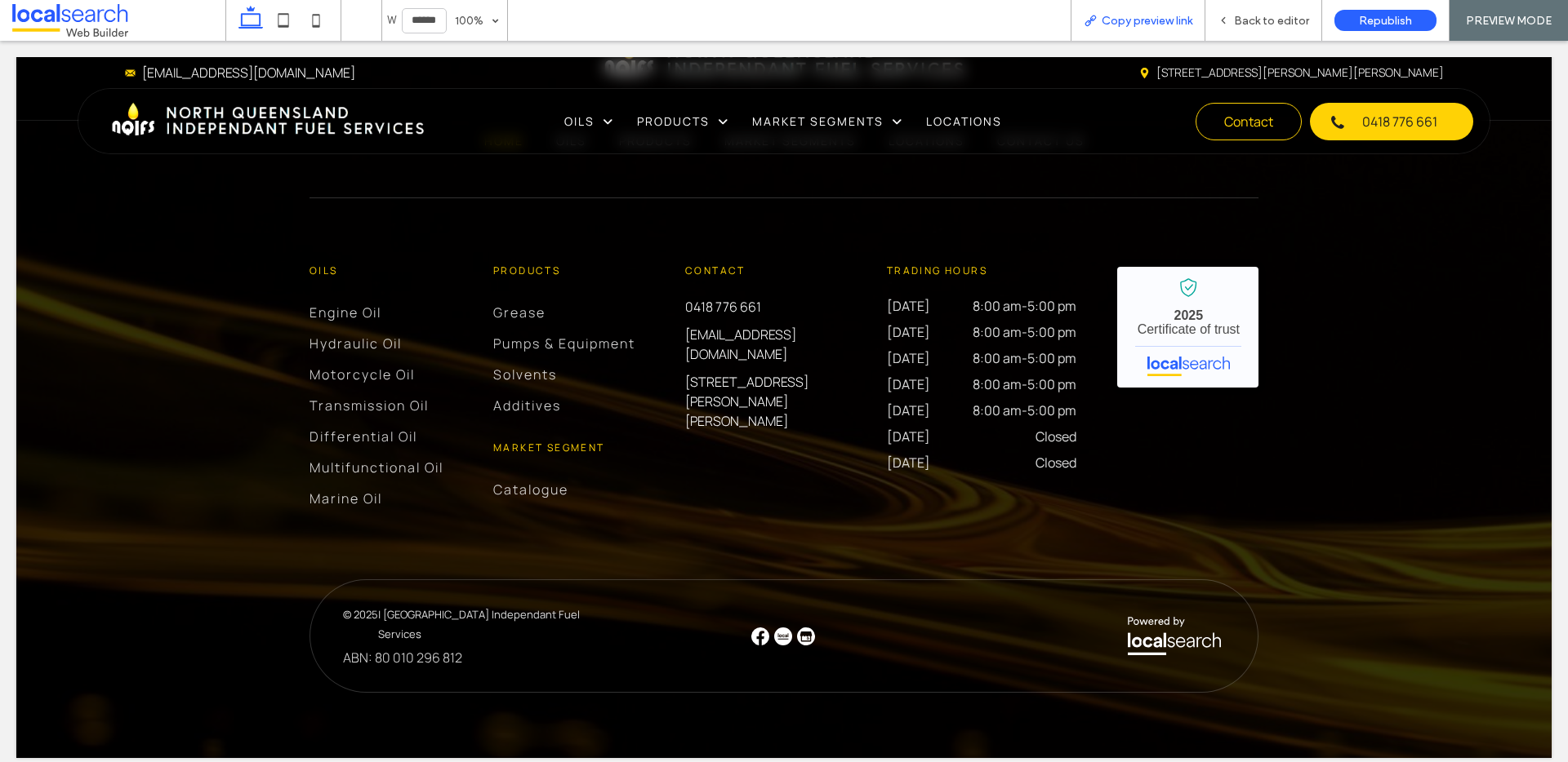
click at [1157, 18] on span "Copy preview link" at bounding box center [1146, 21] width 91 height 14
click at [1246, 21] on span "Back to editor" at bounding box center [1271, 21] width 75 height 14
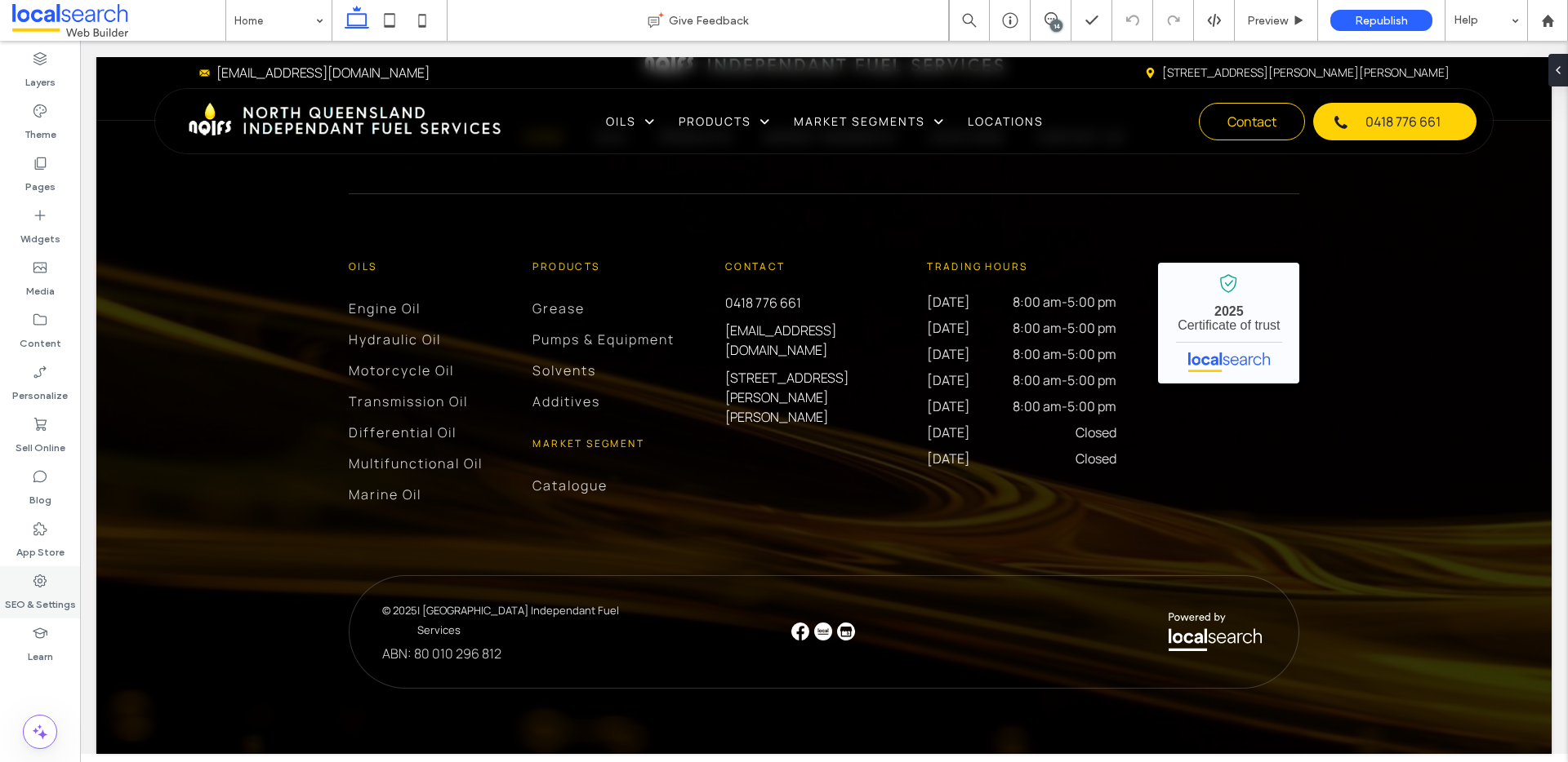
click at [44, 594] on label "SEO & Settings" at bounding box center [40, 600] width 71 height 22
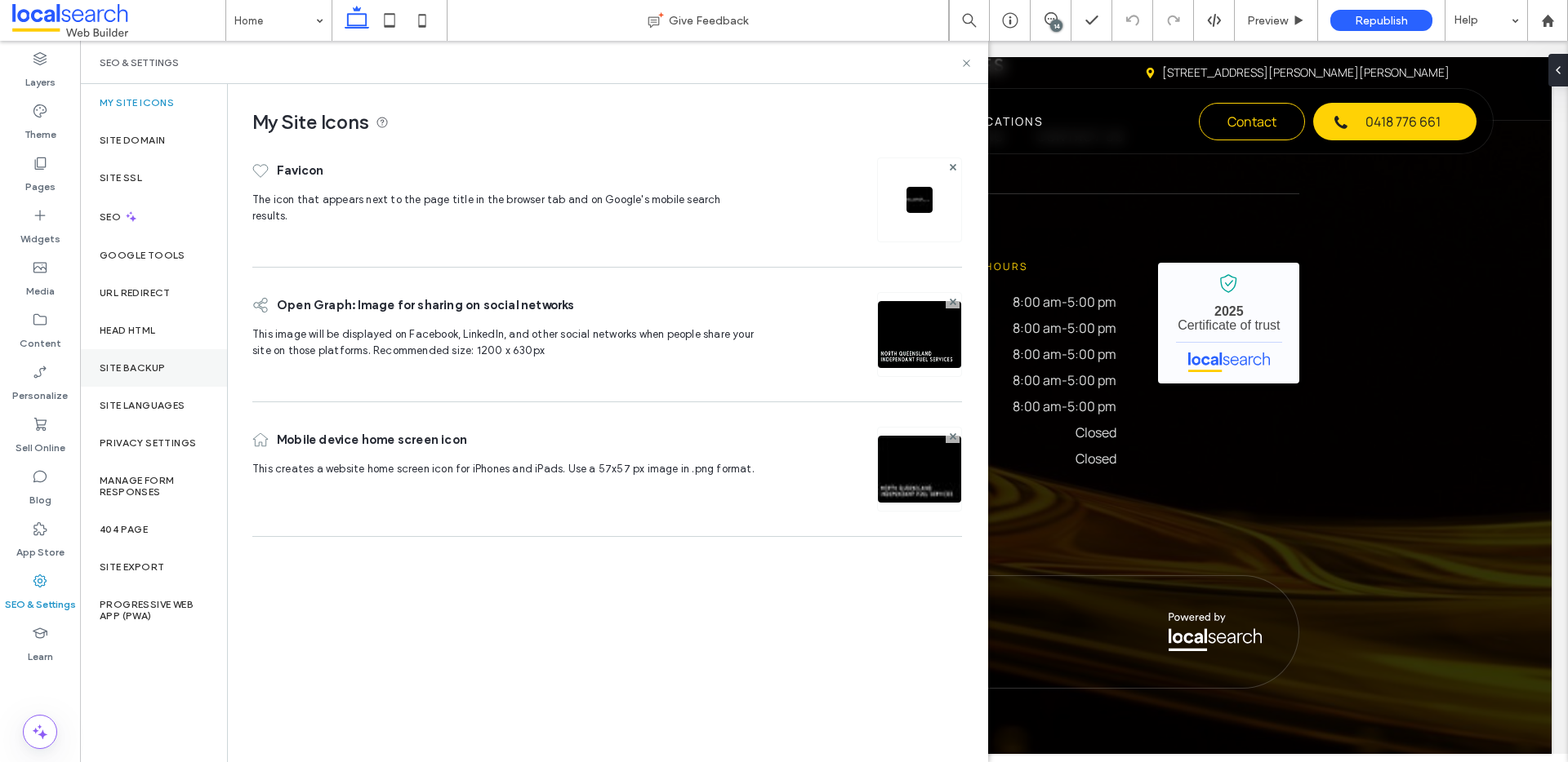
click at [118, 364] on label "Site Backup" at bounding box center [132, 368] width 65 height 12
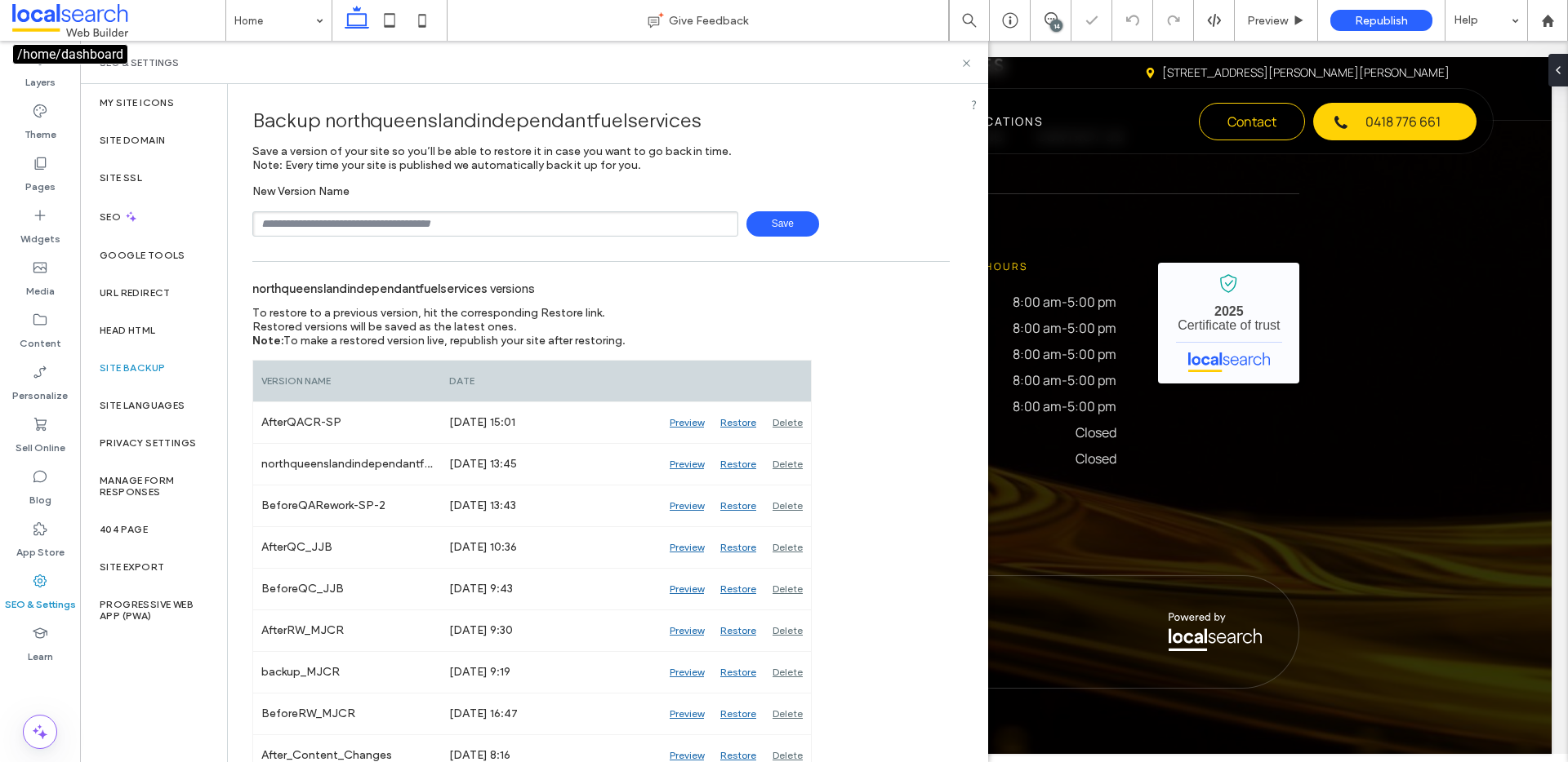
click at [87, 16] on span at bounding box center [119, 20] width 213 height 32
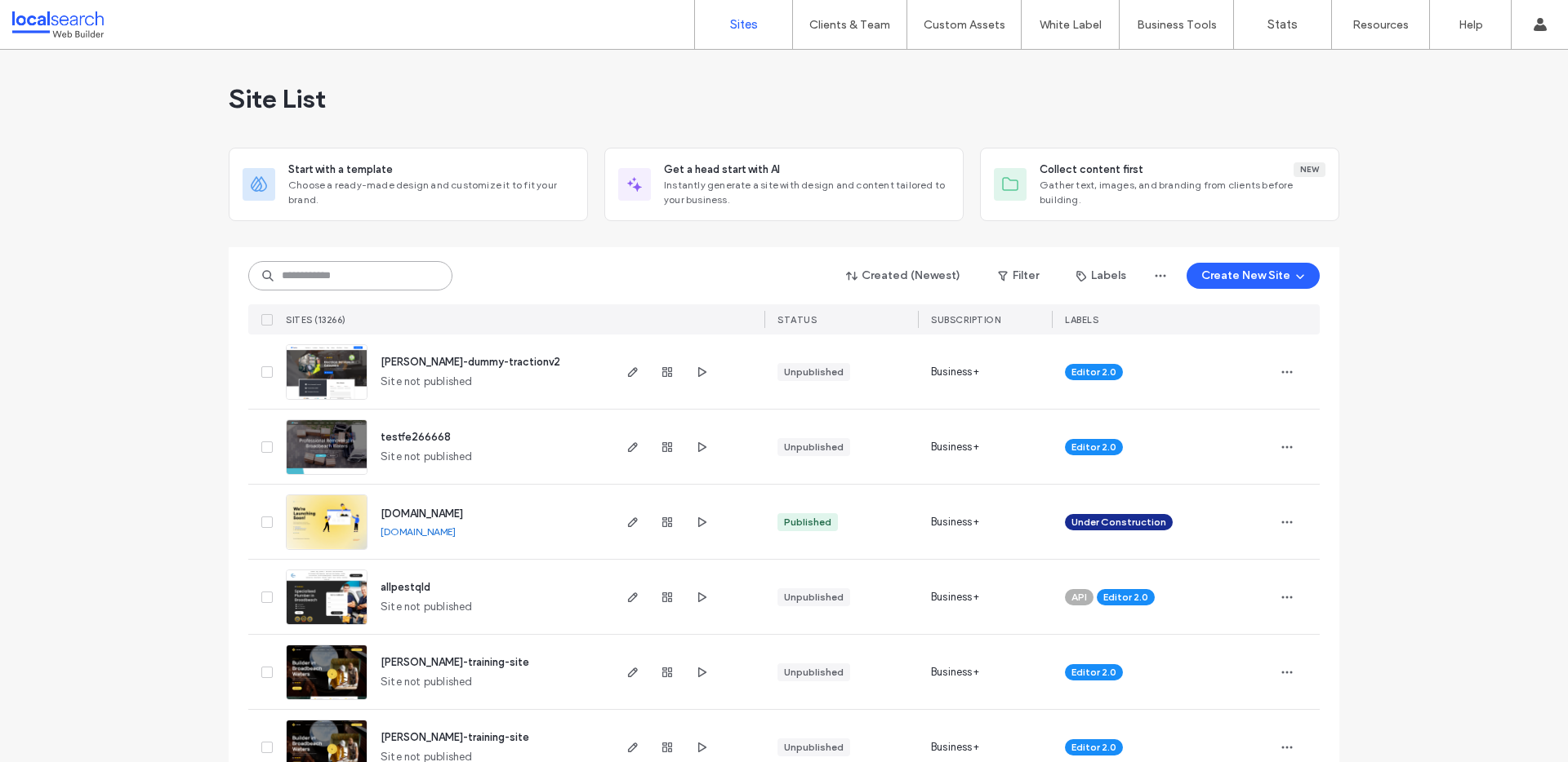
click at [313, 273] on input at bounding box center [350, 276] width 204 height 29
paste input "********"
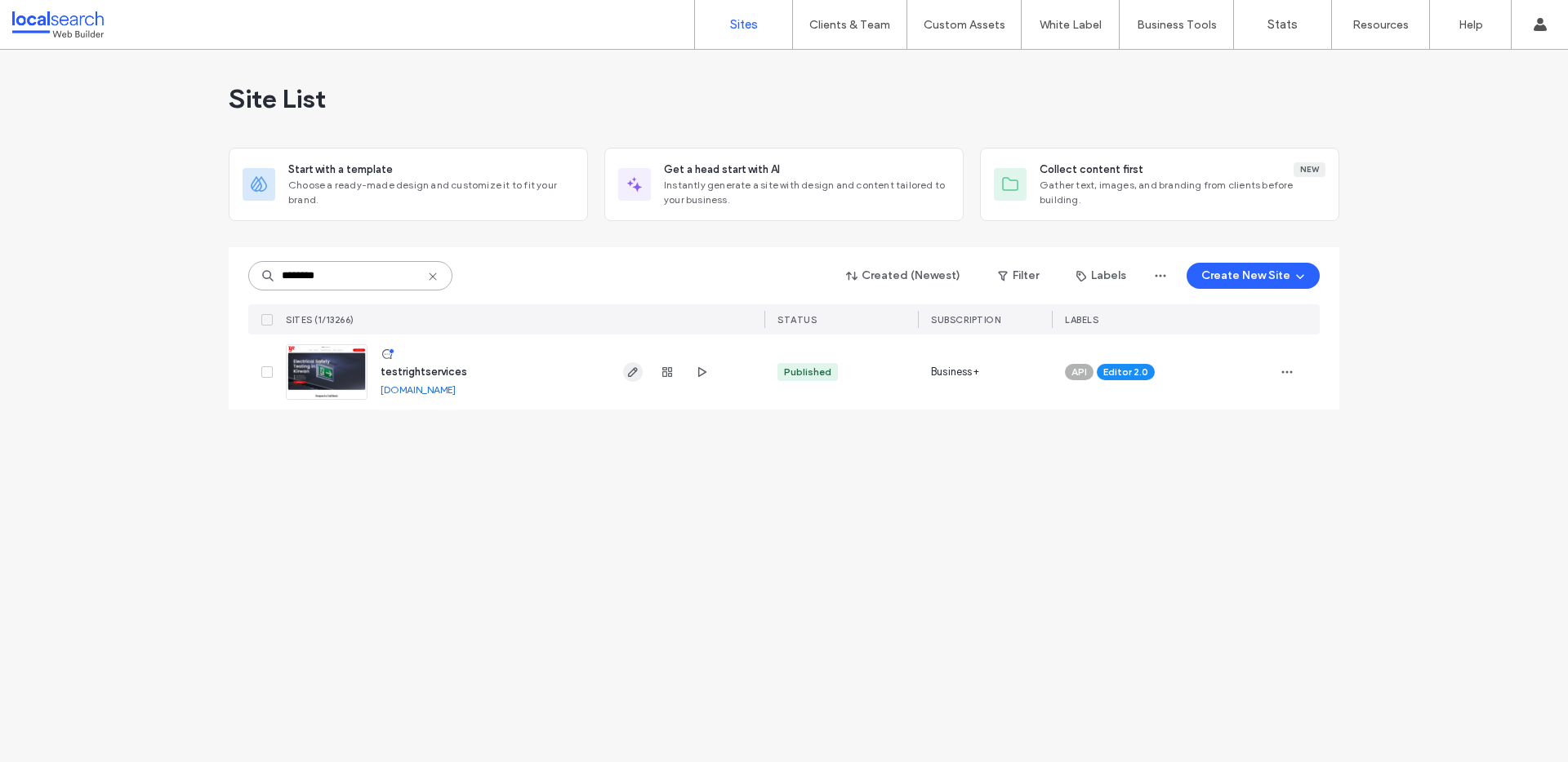
type input "********"
click at [625, 371] on span "button" at bounding box center [633, 372] width 20 height 20
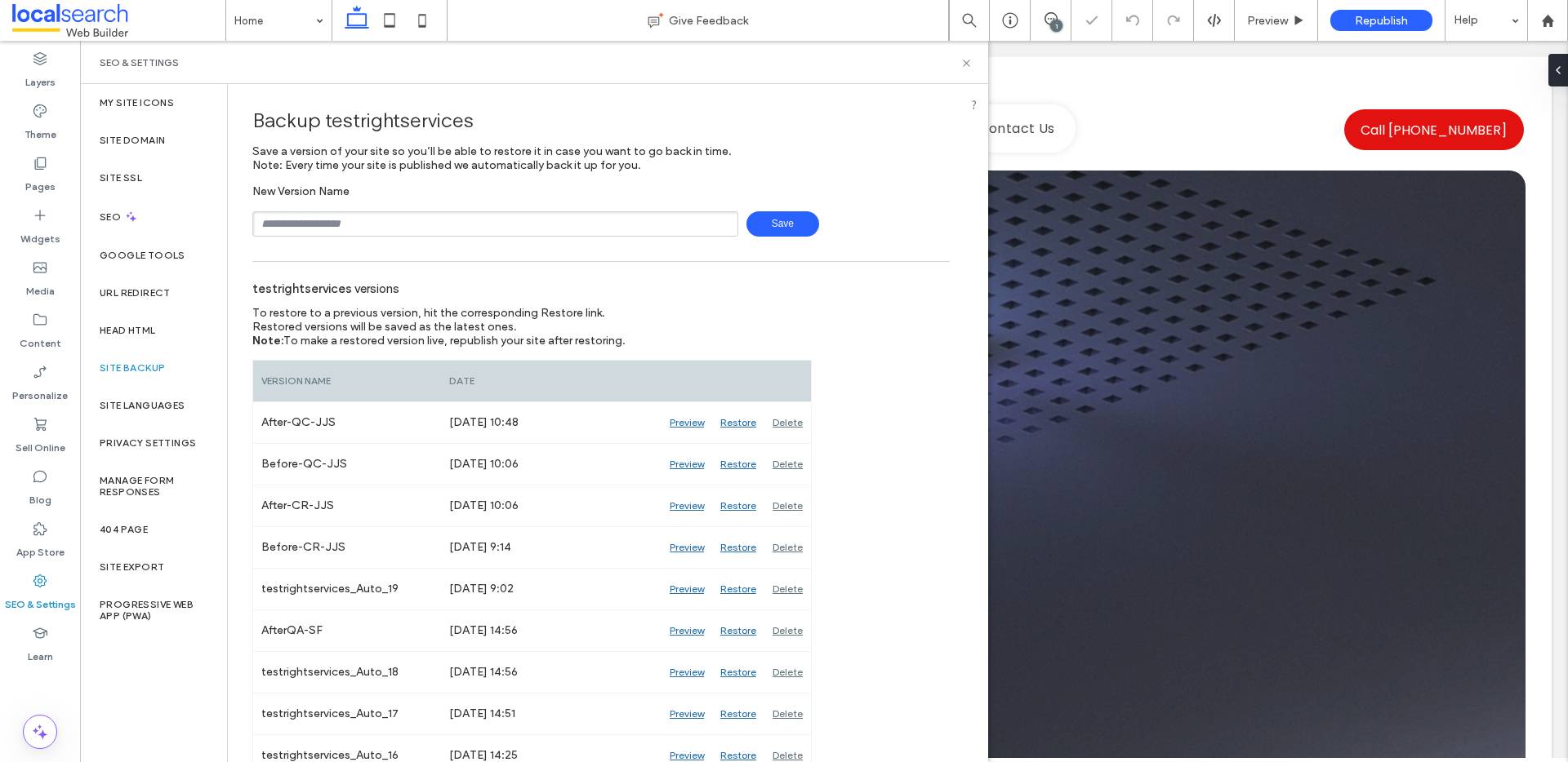
click at [374, 234] on input "text" at bounding box center [495, 224] width 486 height 25
click at [311, 217] on input "**********" at bounding box center [495, 224] width 486 height 25
click at [313, 217] on input "**********" at bounding box center [495, 224] width 486 height 25
drag, startPoint x: 350, startPoint y: 219, endPoint x: 255, endPoint y: 223, distance: 95.1
click at [255, 223] on input "**********" at bounding box center [495, 224] width 486 height 25
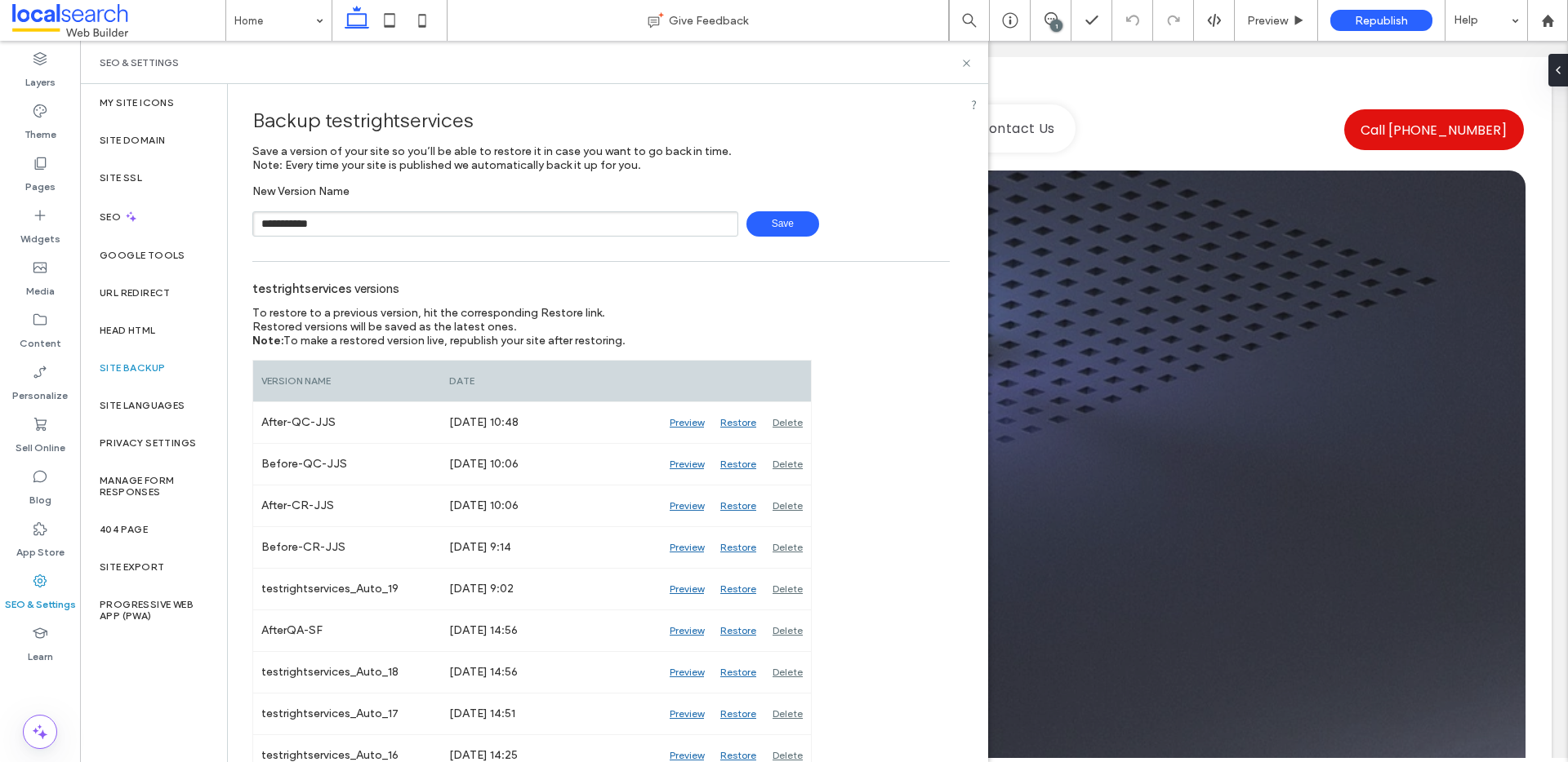
click at [316, 224] on input "**********" at bounding box center [495, 224] width 486 height 25
type input "**********"
click at [796, 221] on span "Save" at bounding box center [782, 224] width 72 height 25
click at [960, 58] on icon at bounding box center [966, 63] width 12 height 12
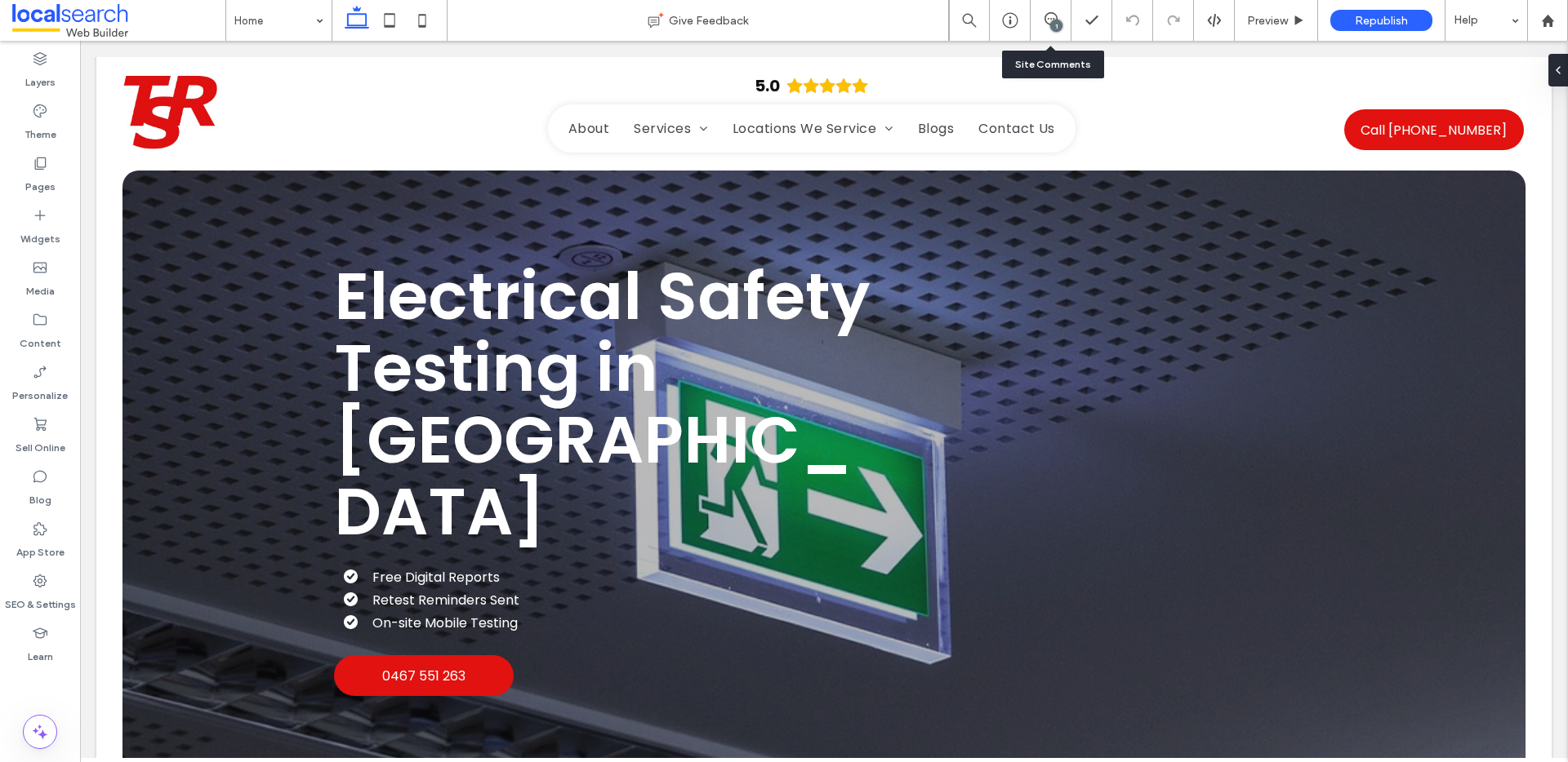
click at [1048, 8] on div "1" at bounding box center [1051, 20] width 41 height 41
click at [1044, 17] on use at bounding box center [1051, 19] width 13 height 13
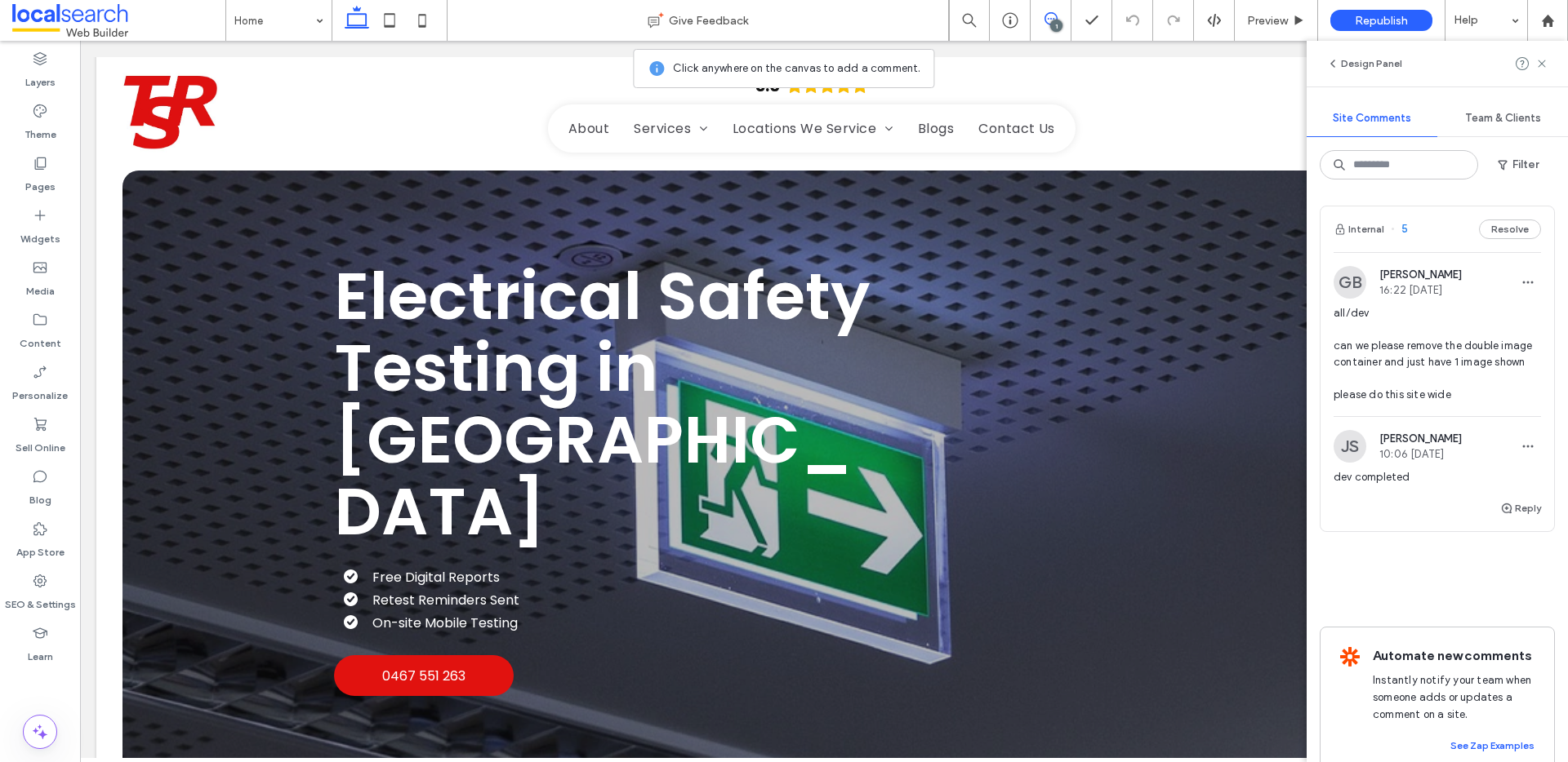
click at [1449, 388] on span "all/dev can we please remove the double image container and just have 1 image s…" at bounding box center [1436, 355] width 207 height 98
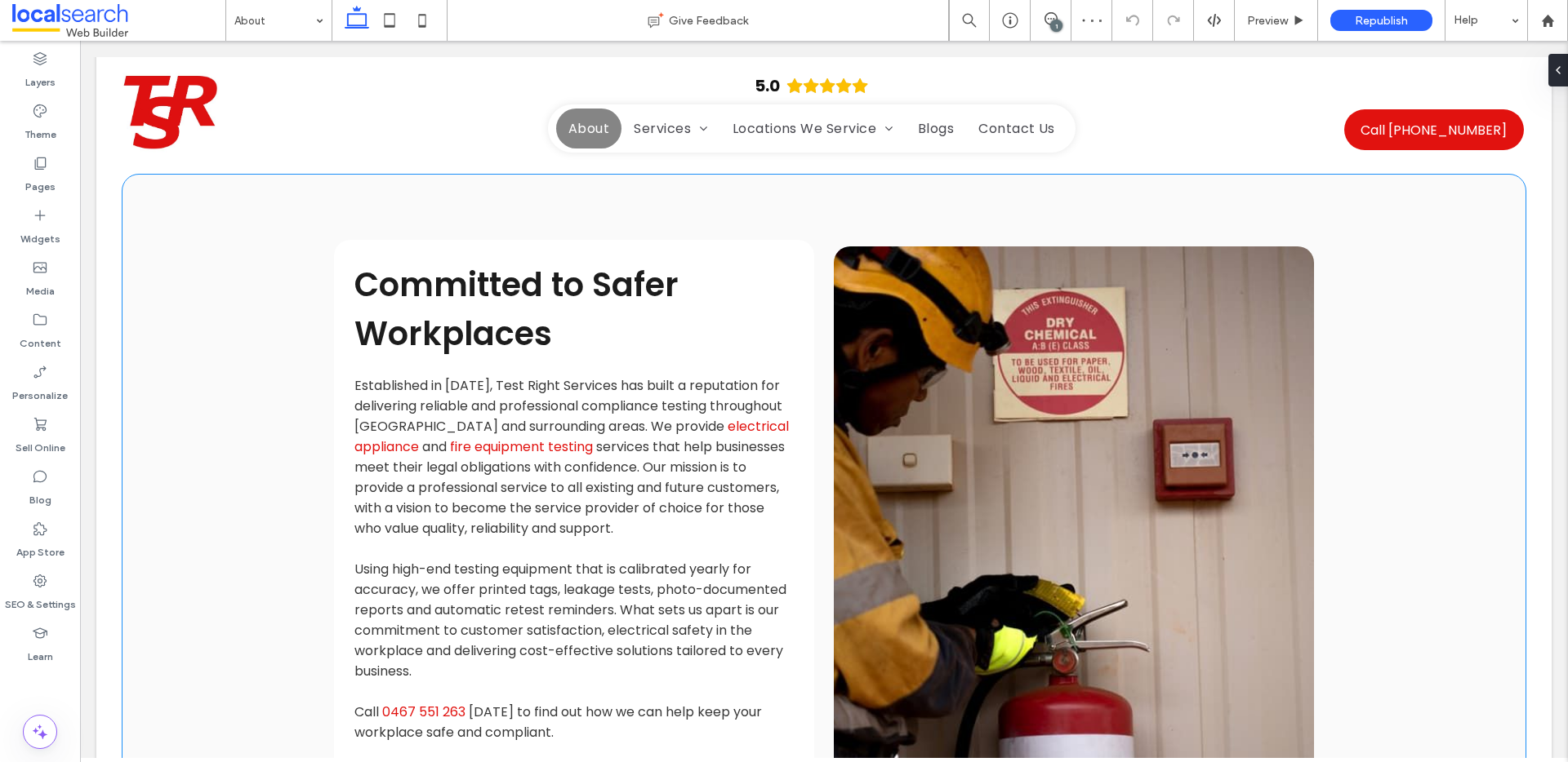
scroll to position [167, 0]
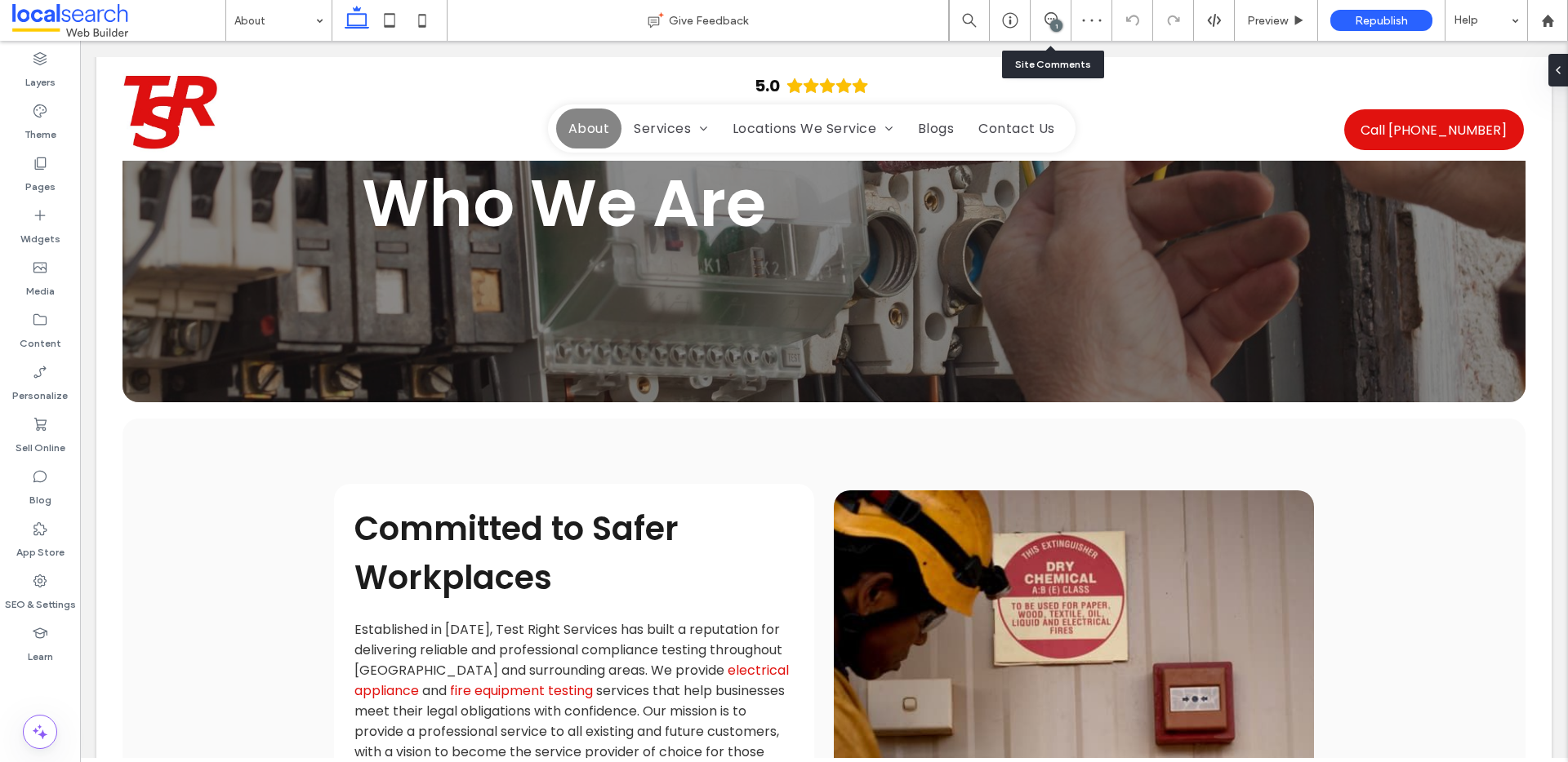
click at [1050, 11] on div "1" at bounding box center [1051, 20] width 41 height 41
click at [1041, 26] on div "1" at bounding box center [1051, 21] width 40 height 17
click at [1047, 22] on icon at bounding box center [1051, 19] width 13 height 13
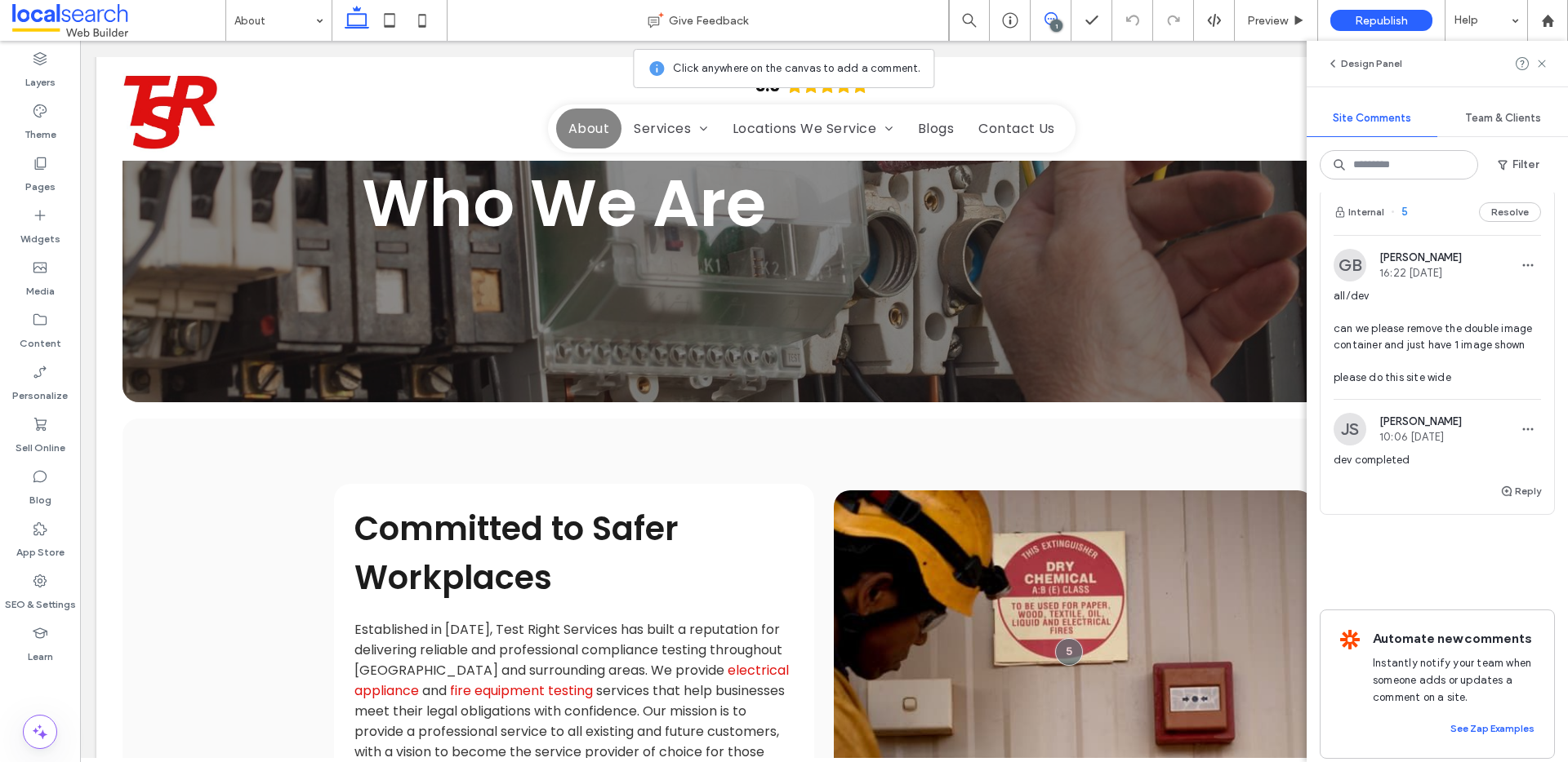
scroll to position [20, 0]
click at [1260, 25] on span "Preview" at bounding box center [1266, 21] width 41 height 14
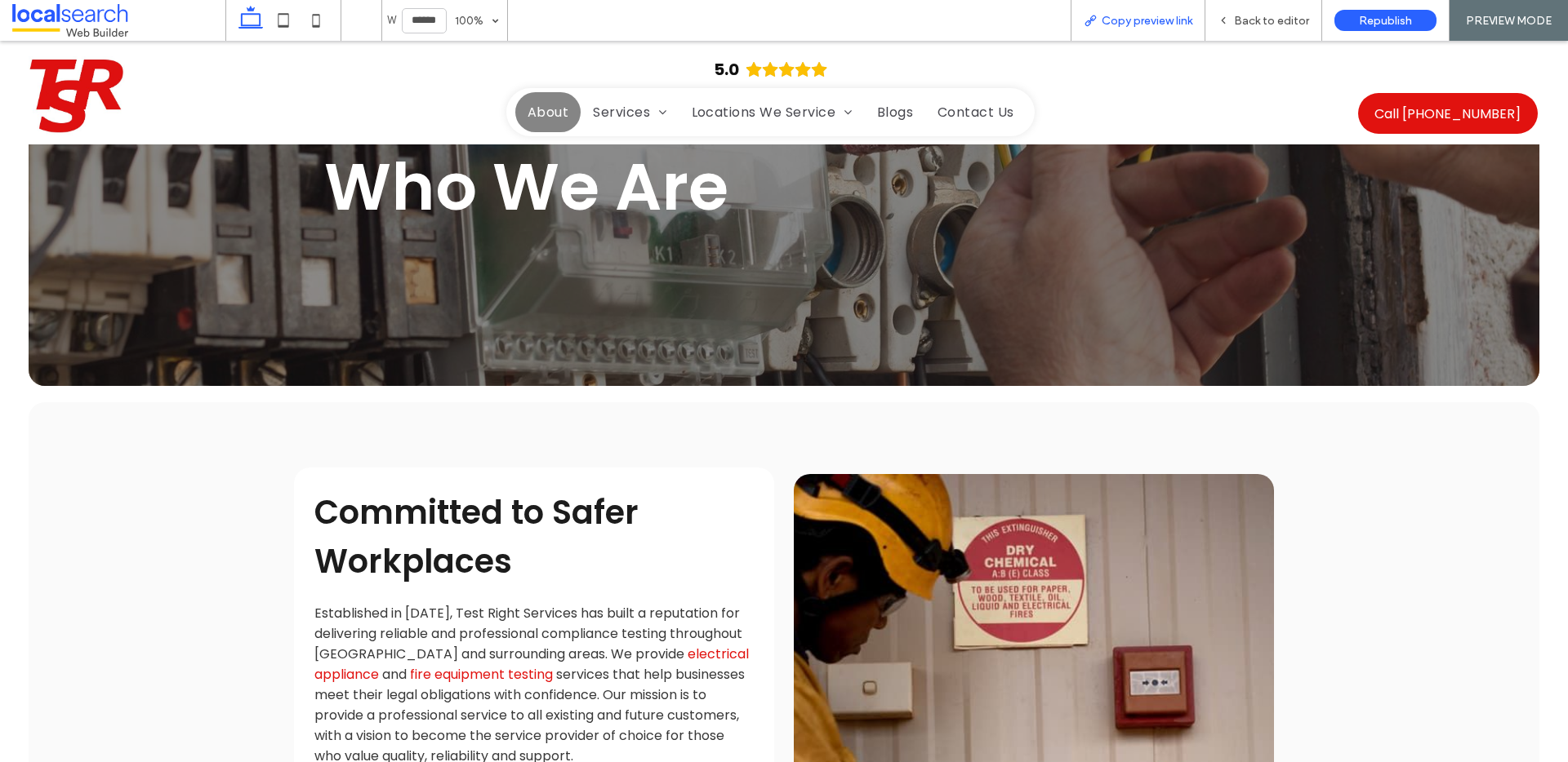
click at [1190, 16] on span "Copy preview link" at bounding box center [1146, 21] width 91 height 14
click at [1271, 22] on span "Back to editor" at bounding box center [1271, 21] width 75 height 14
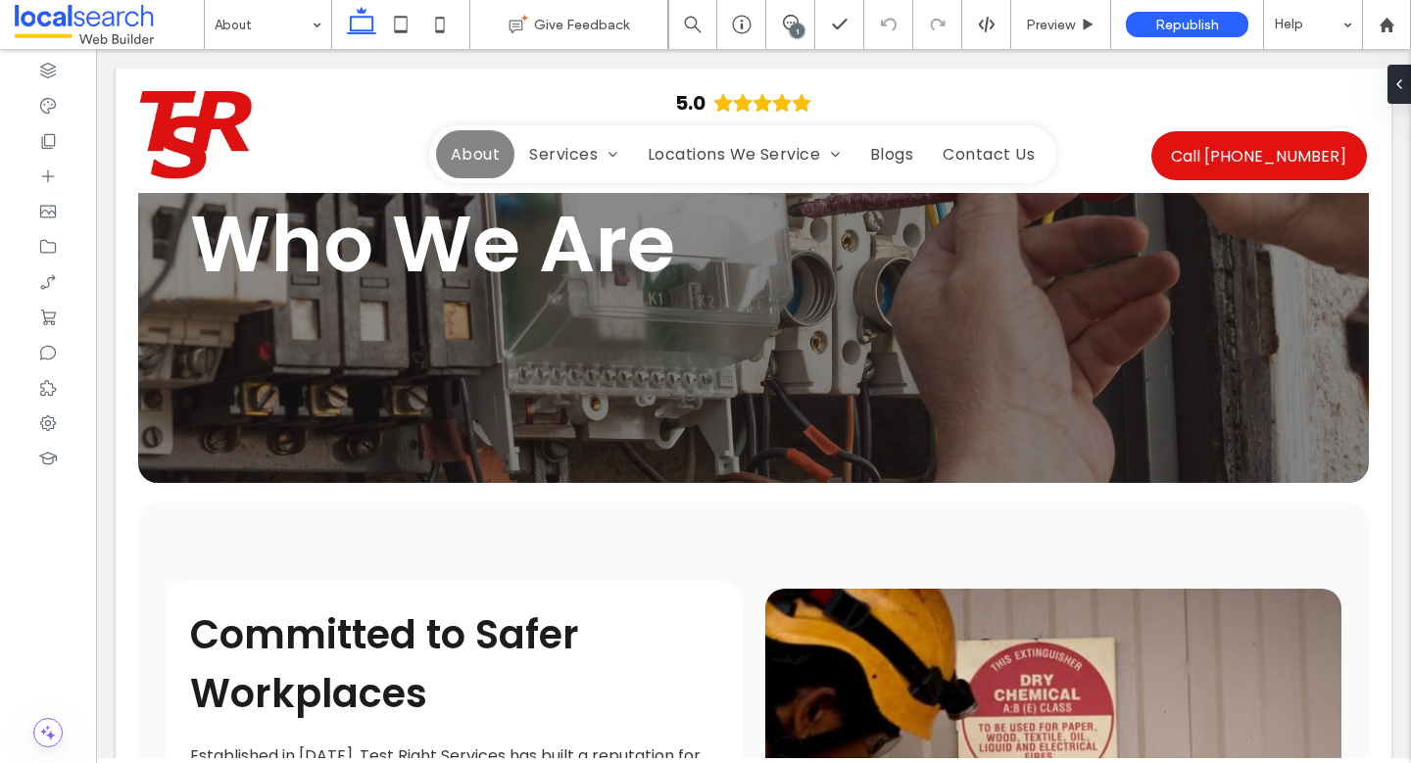
click at [797, 24] on div "1" at bounding box center [797, 31] width 15 height 15
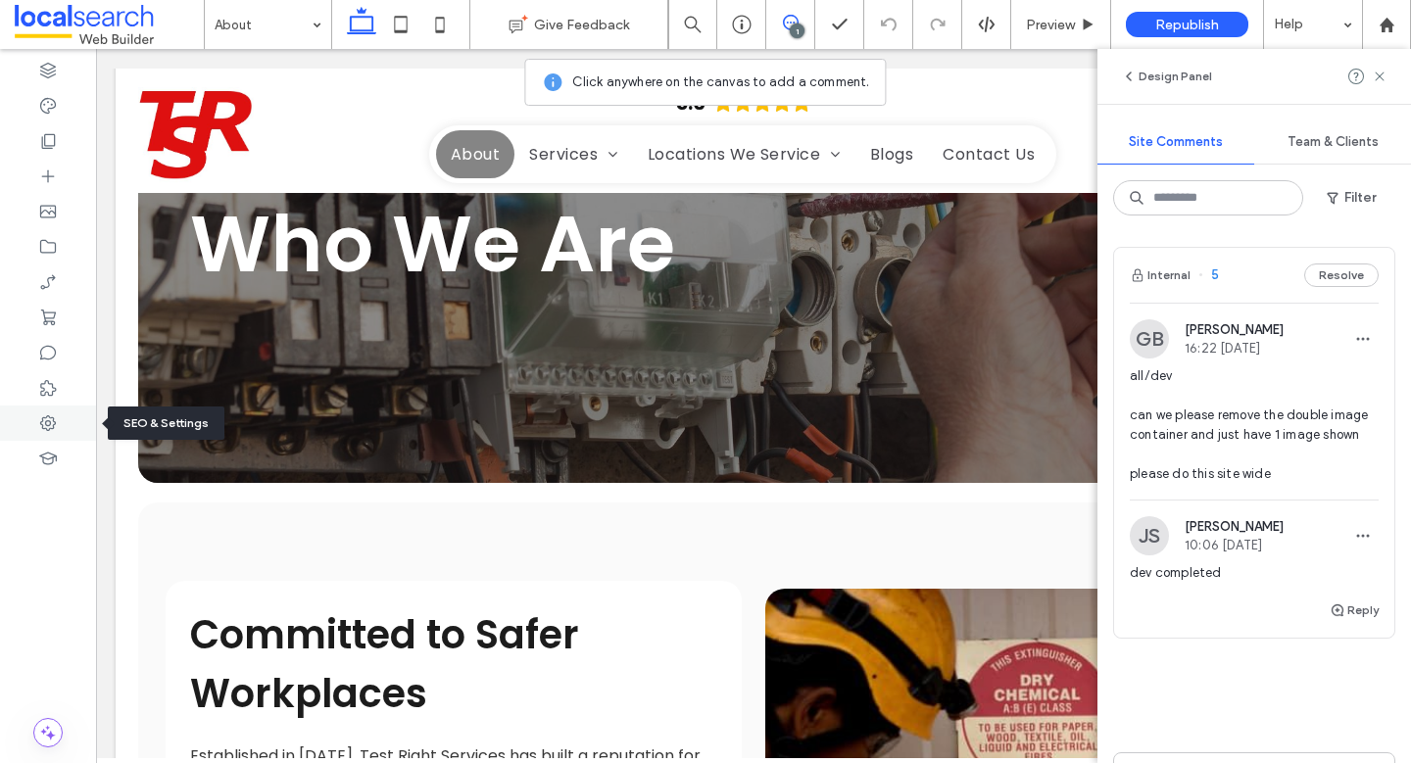
click at [66, 432] on div at bounding box center [48, 423] width 96 height 35
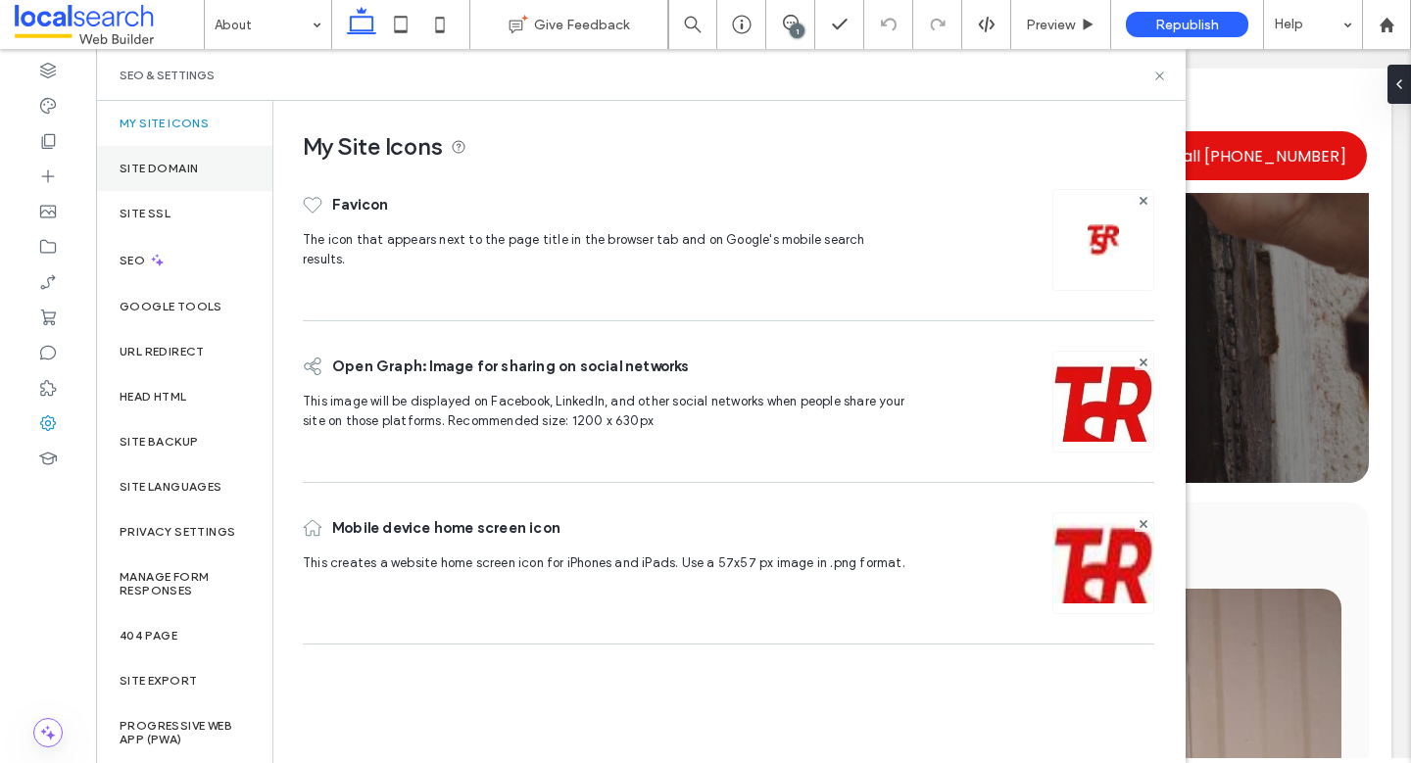
click at [202, 187] on div "Site Domain" at bounding box center [184, 168] width 176 height 45
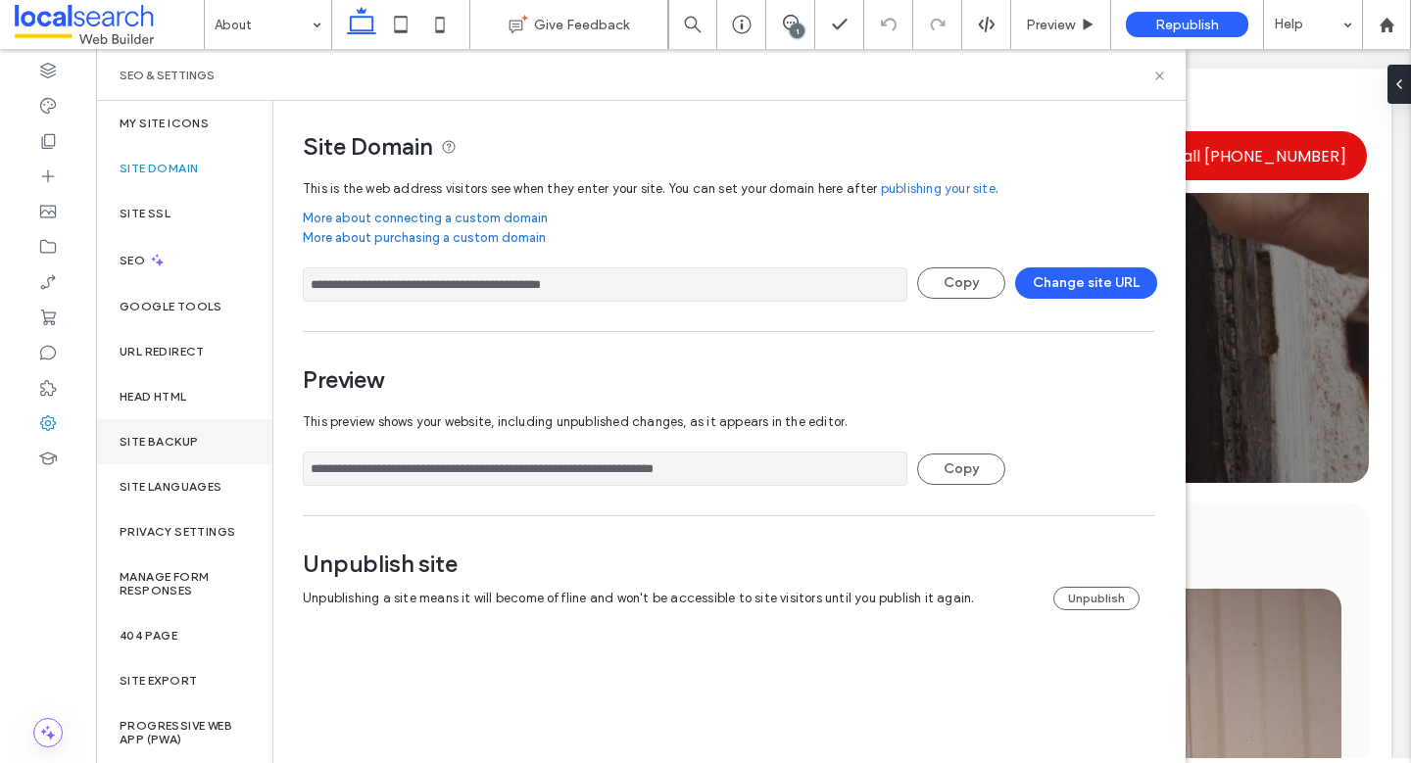
click at [181, 435] on label "Site Backup" at bounding box center [159, 442] width 78 height 14
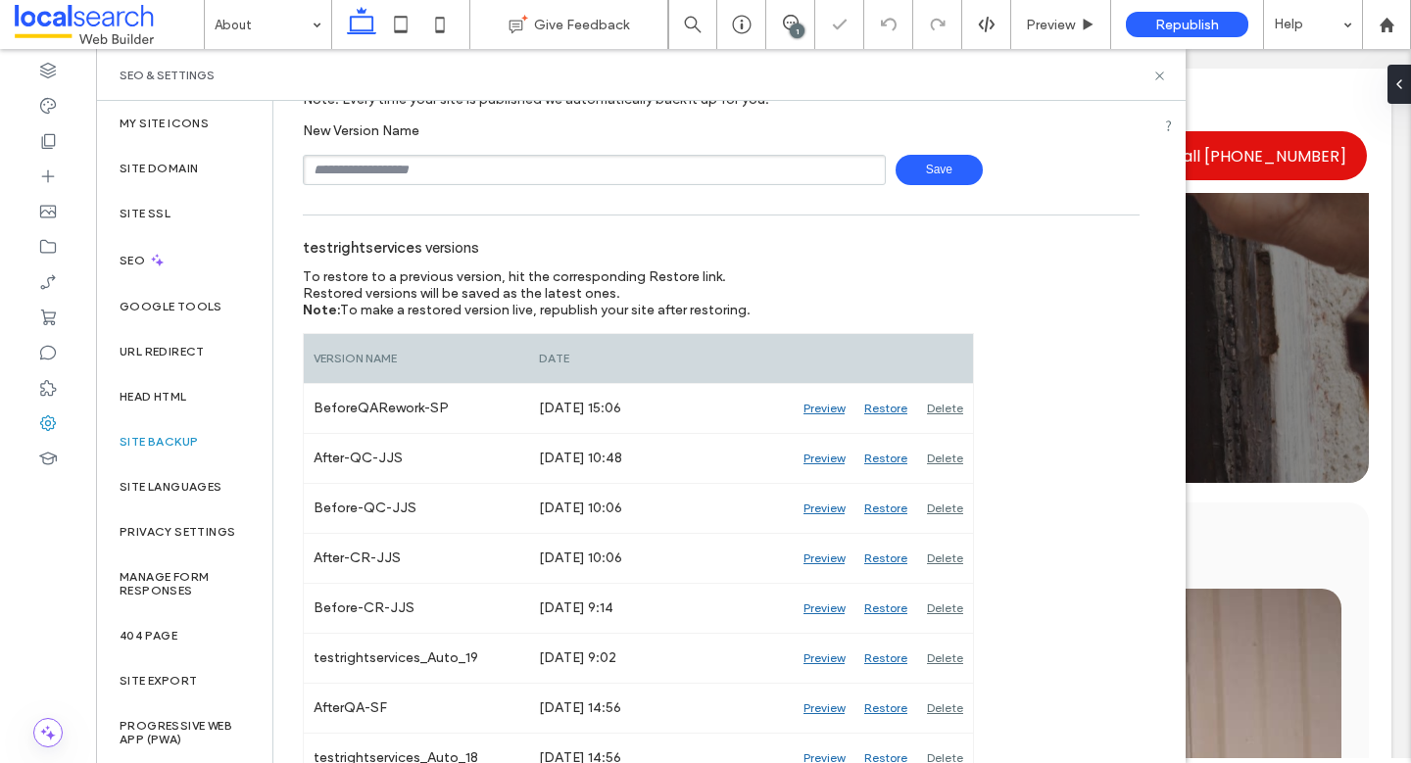
scroll to position [132, 0]
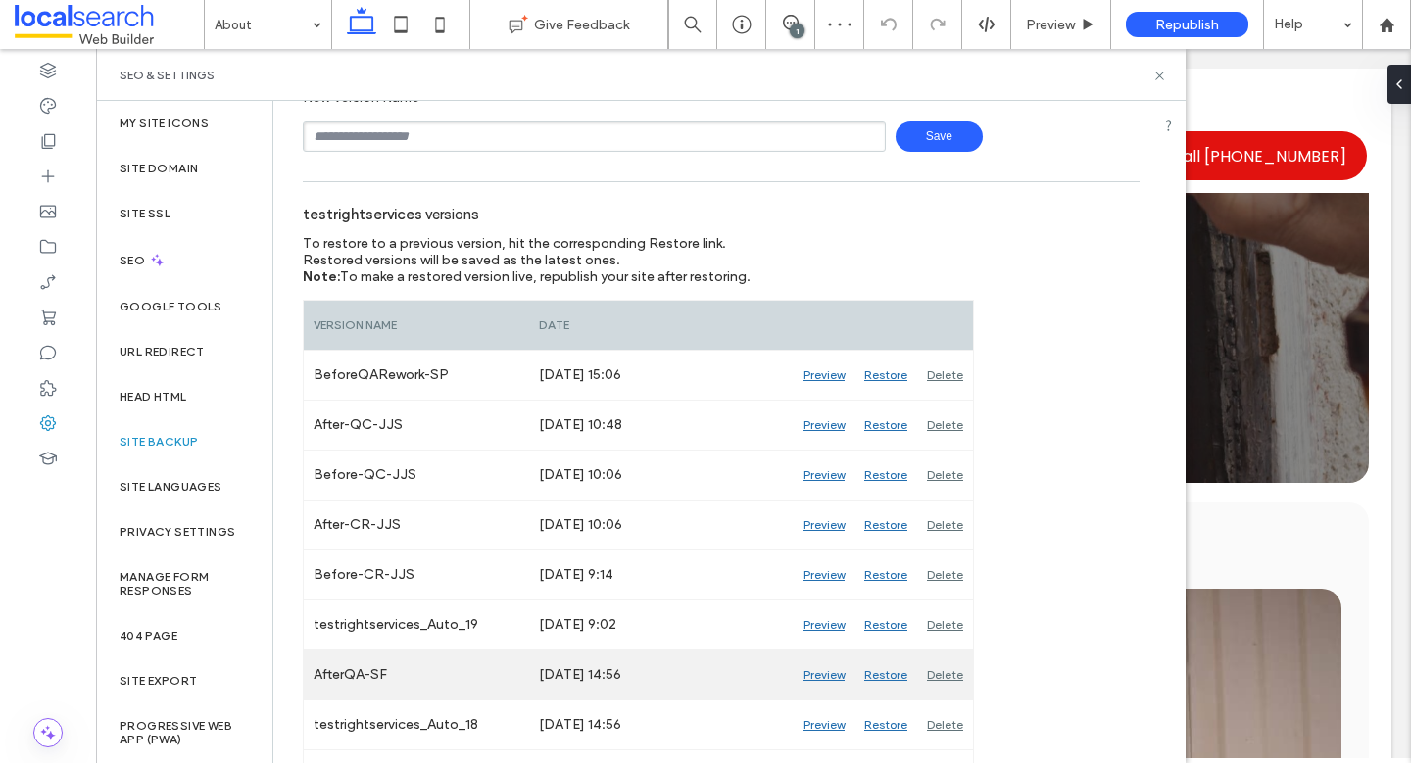
click at [817, 668] on div "Preview" at bounding box center [824, 675] width 61 height 49
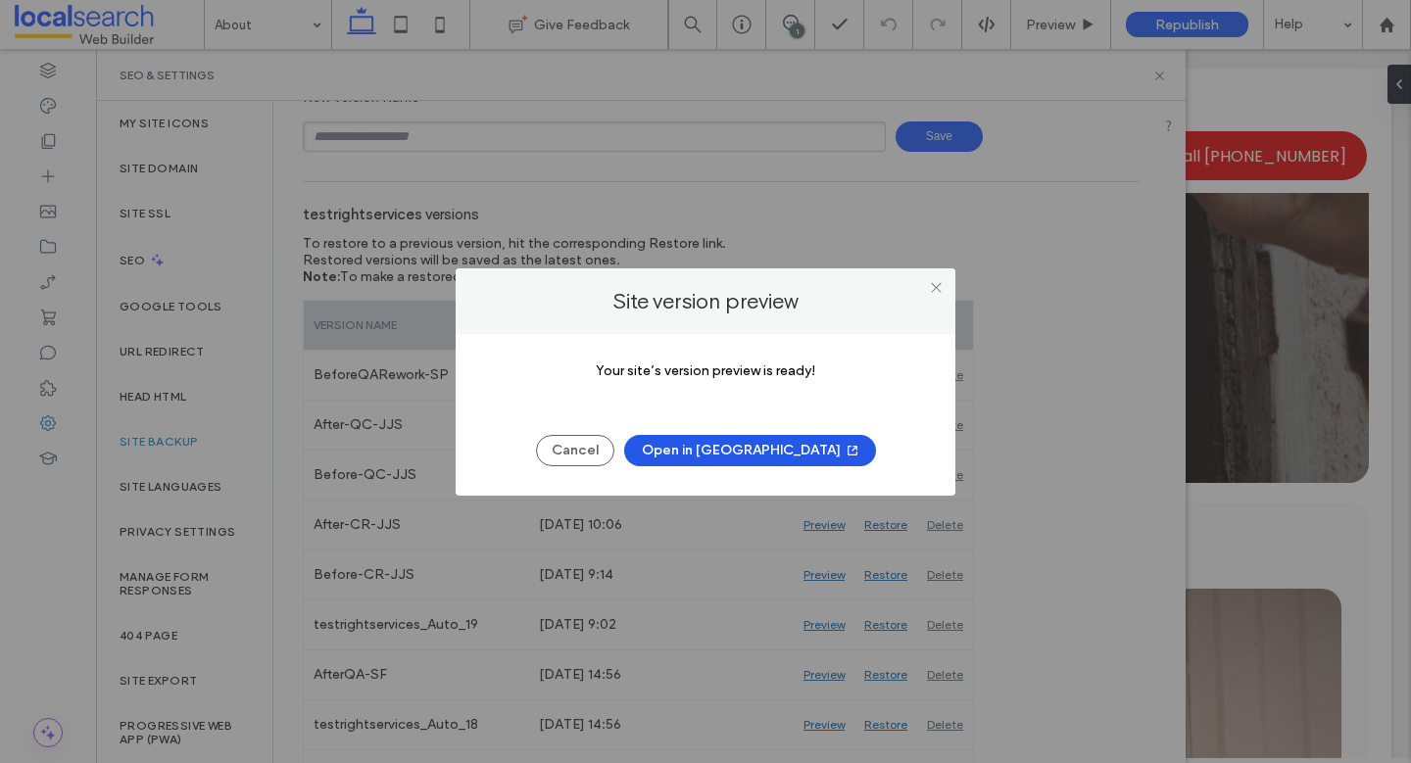
click at [789, 448] on button "Open in New Tab" at bounding box center [750, 450] width 252 height 31
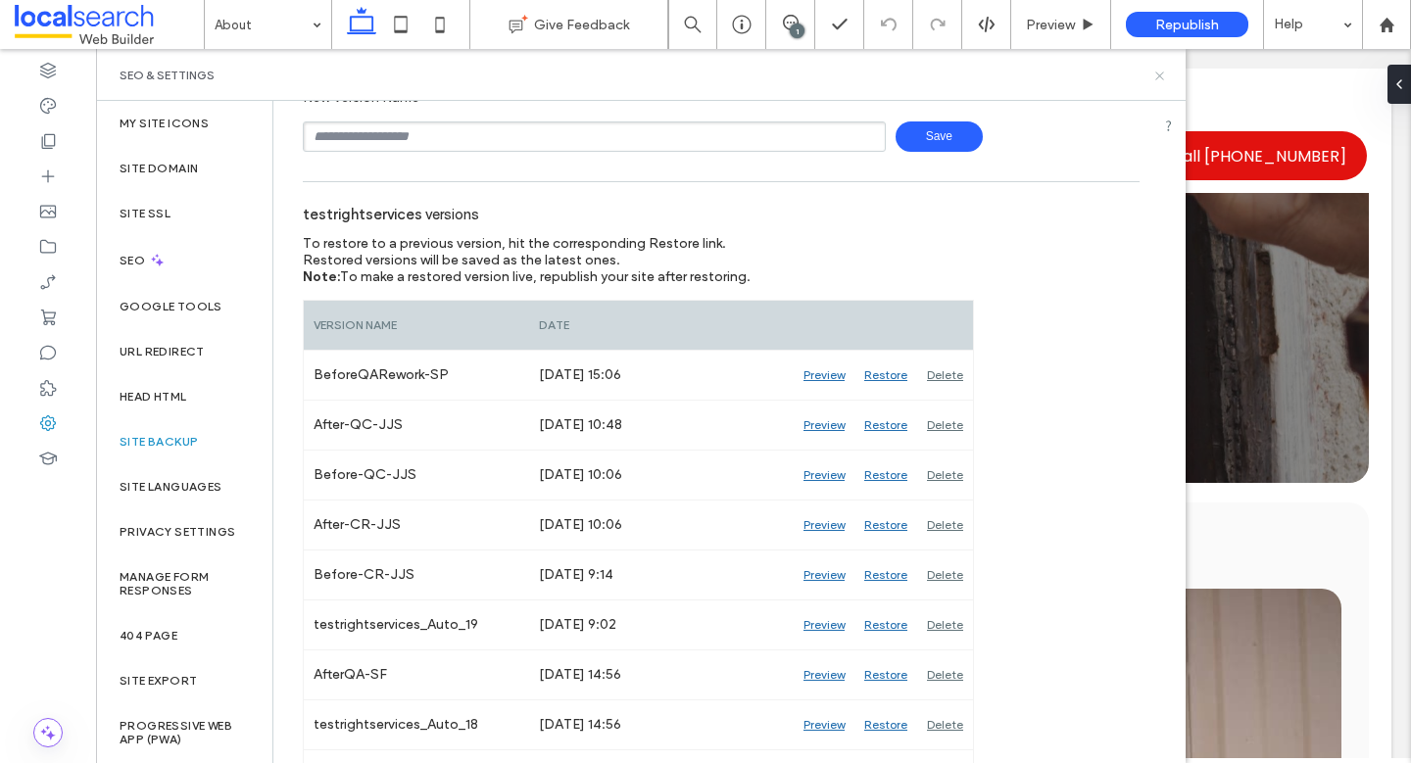
click at [1153, 73] on icon at bounding box center [1159, 76] width 15 height 15
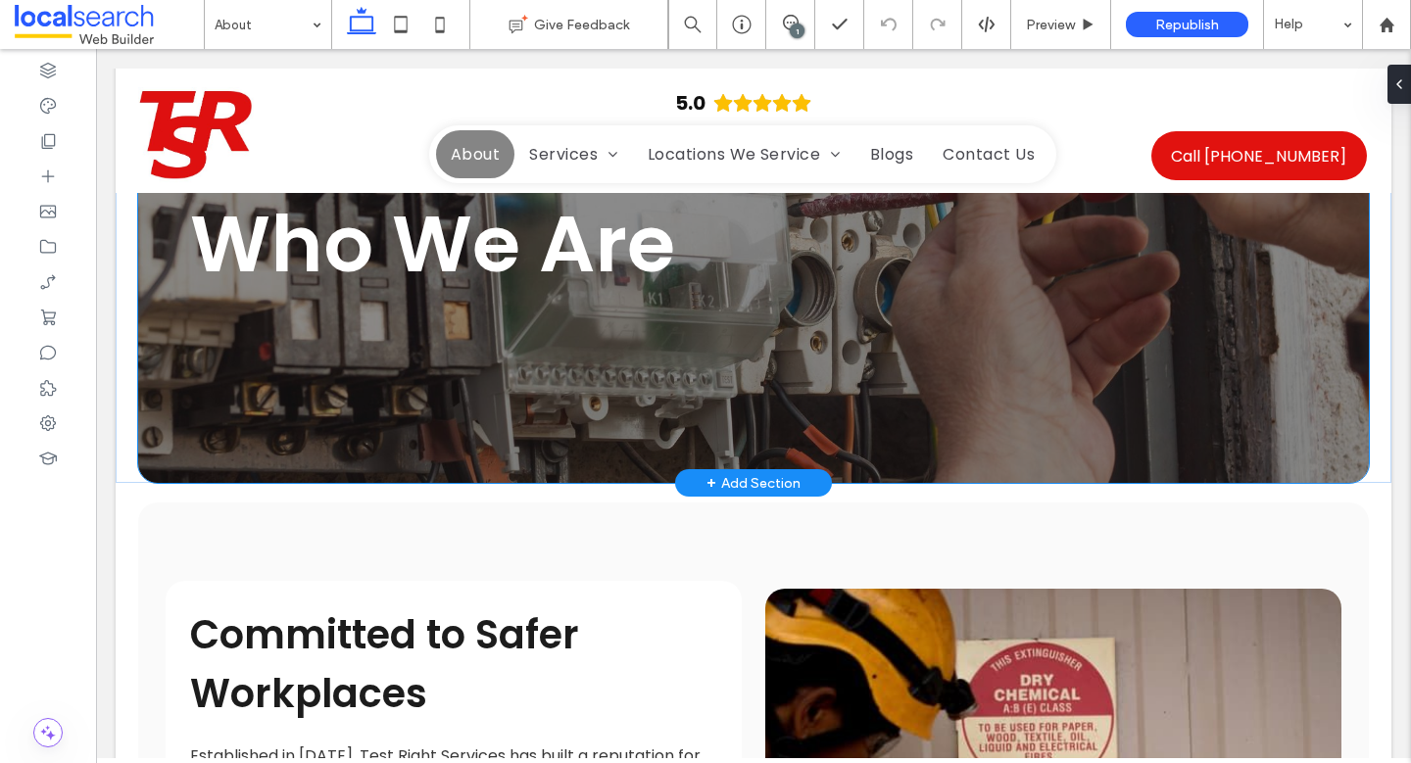
scroll to position [196, 0]
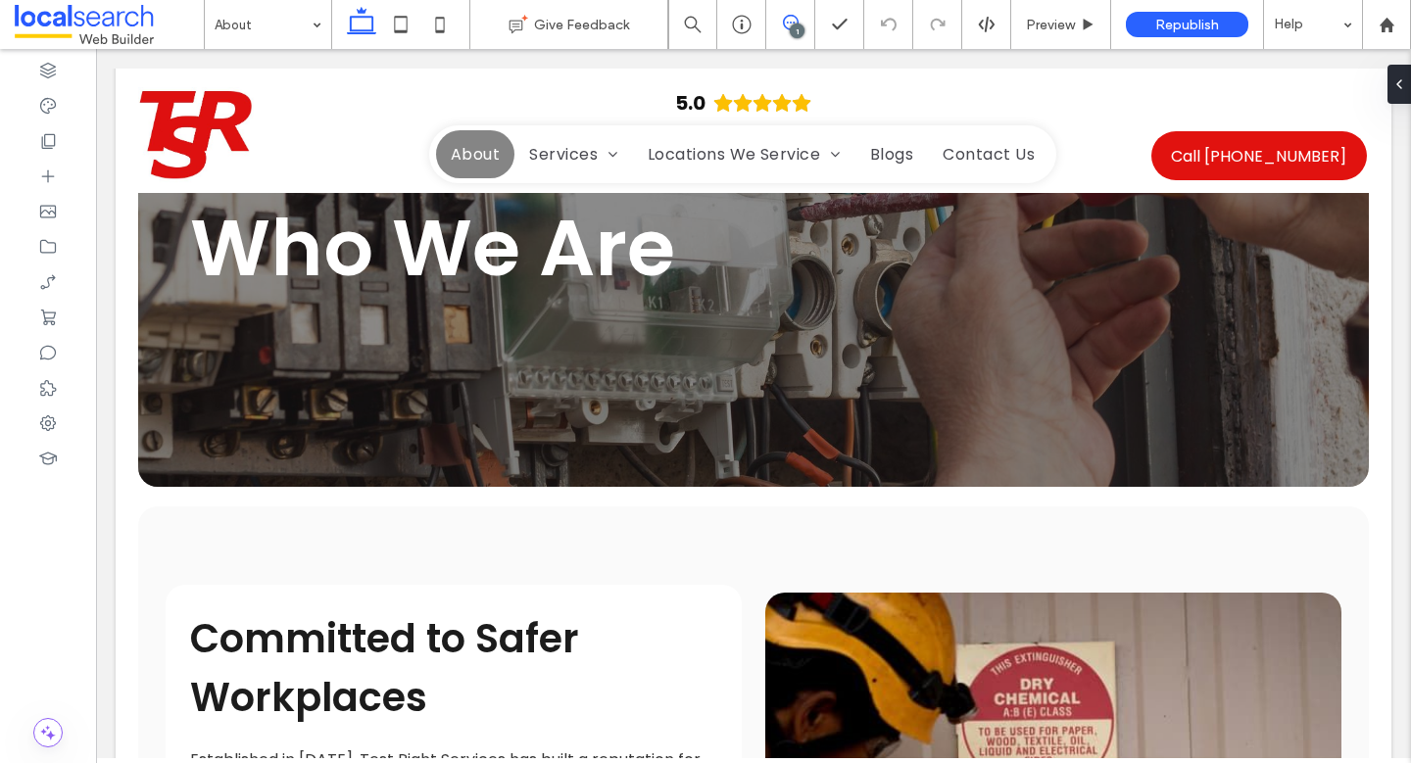
click at [804, 23] on span at bounding box center [790, 23] width 48 height 16
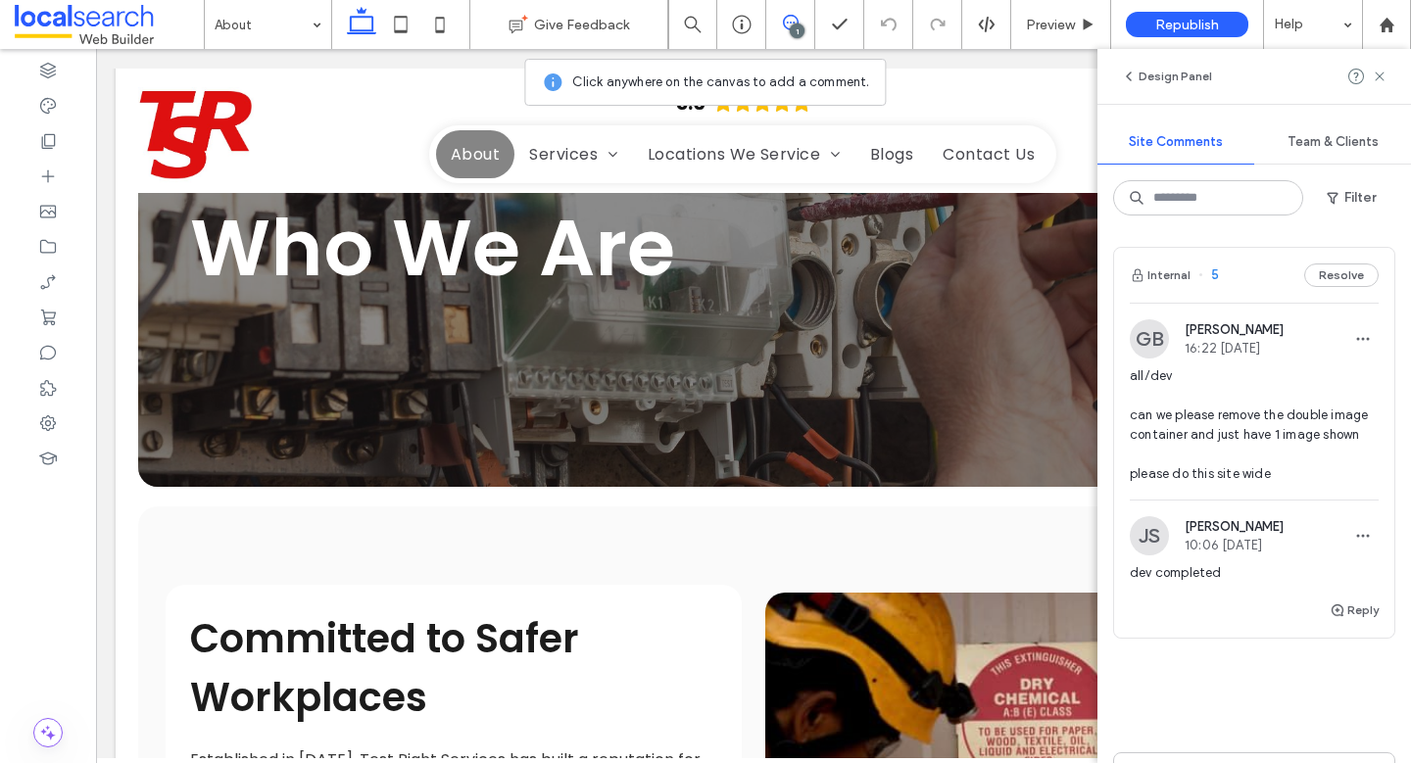
click at [1250, 454] on span "all/dev can we please remove the double image container and just have 1 image s…" at bounding box center [1254, 426] width 249 height 118
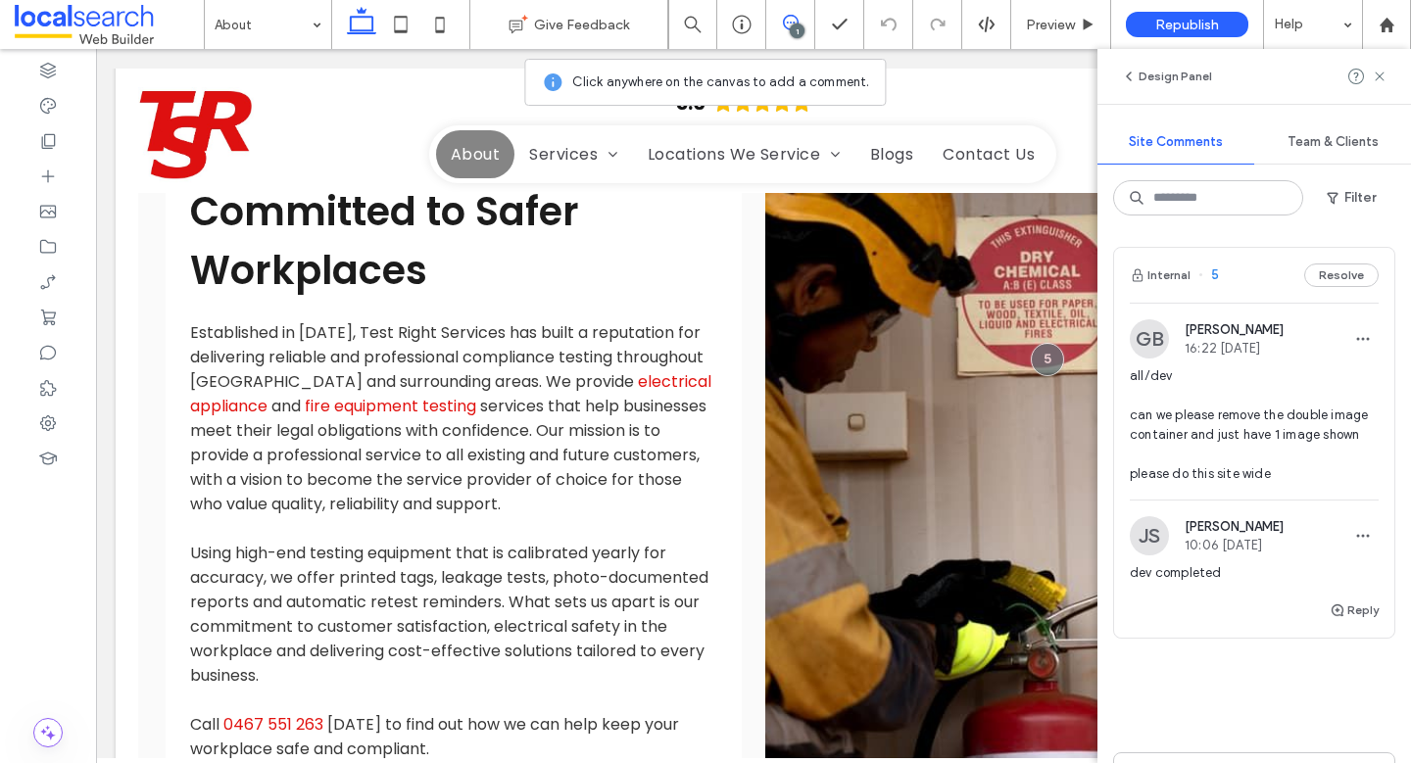
scroll to position [677, 0]
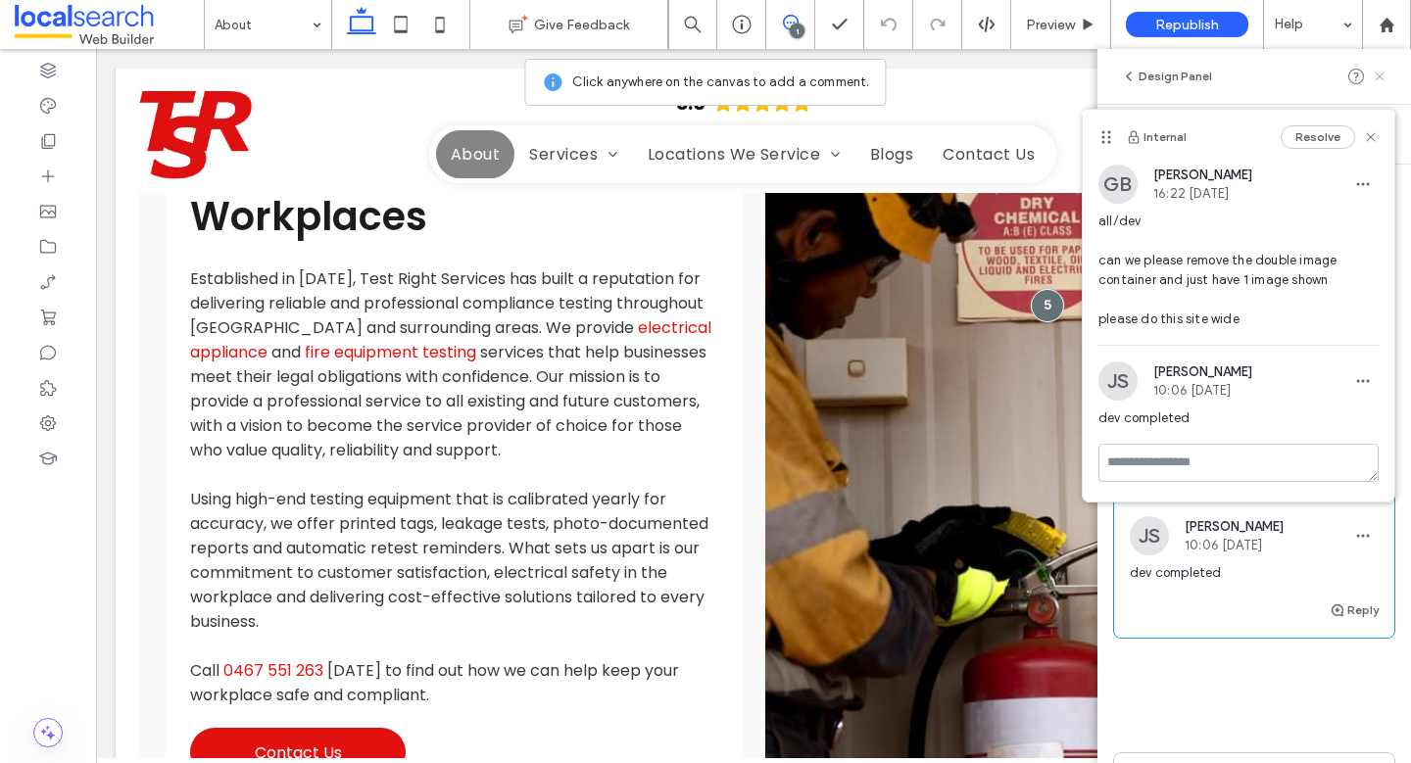
click at [1374, 75] on icon at bounding box center [1380, 77] width 16 height 16
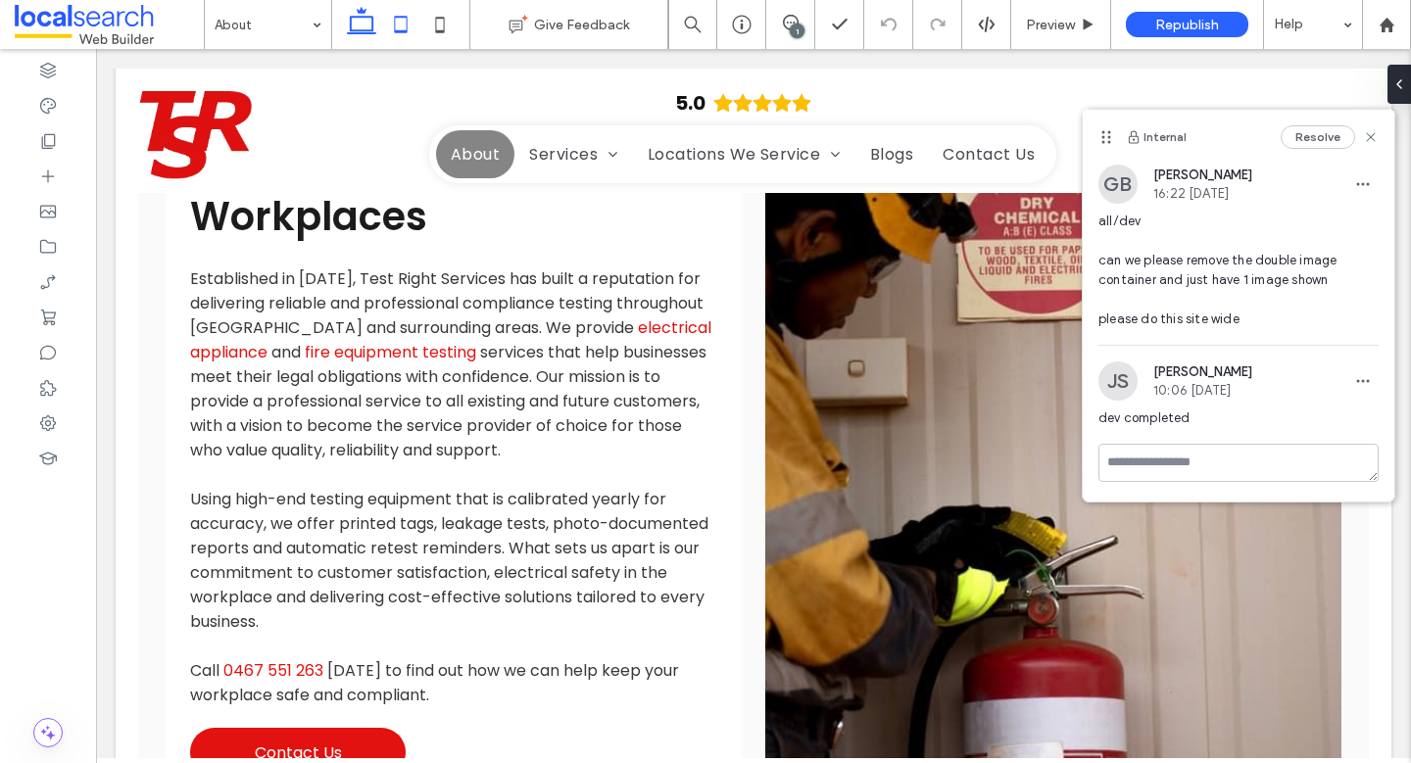
click at [387, 23] on icon at bounding box center [400, 24] width 39 height 39
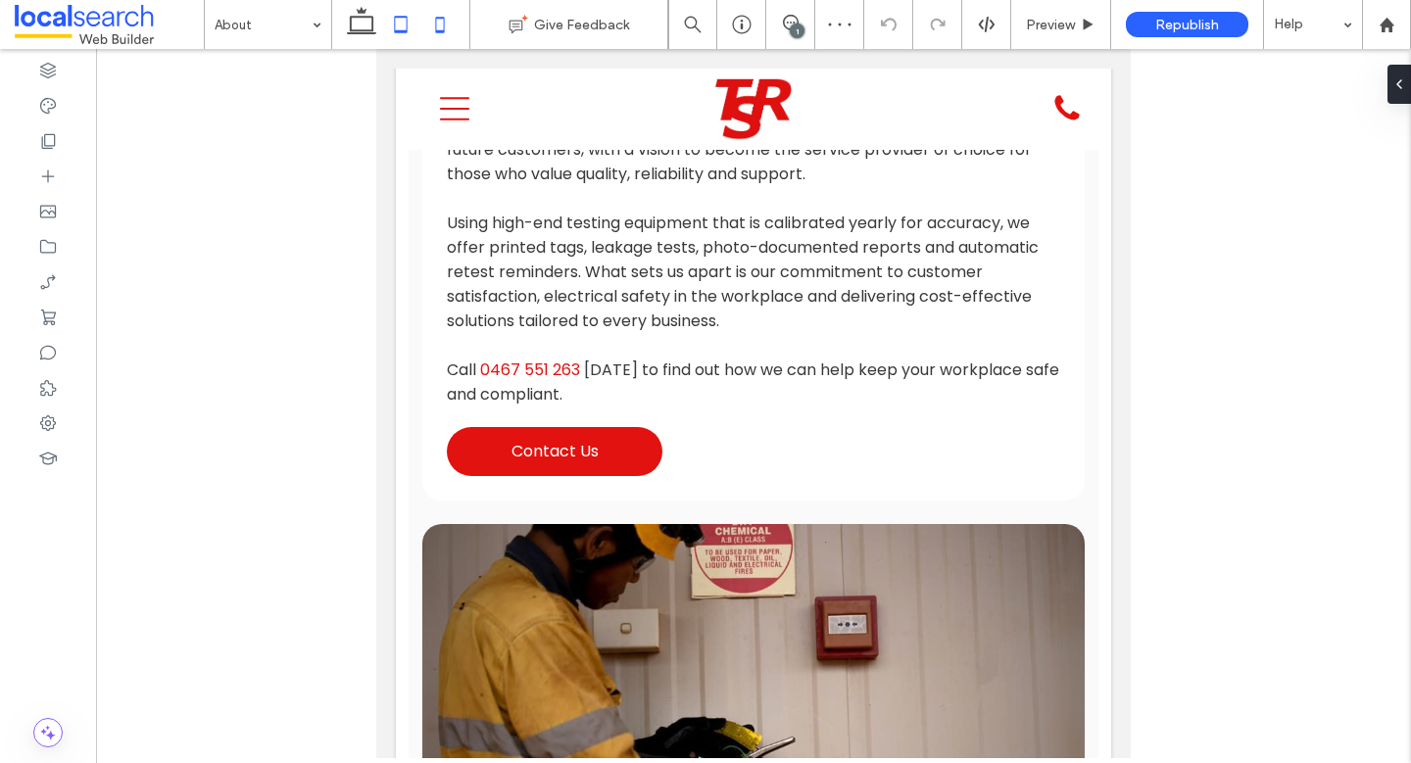
click at [438, 20] on icon at bounding box center [439, 24] width 39 height 39
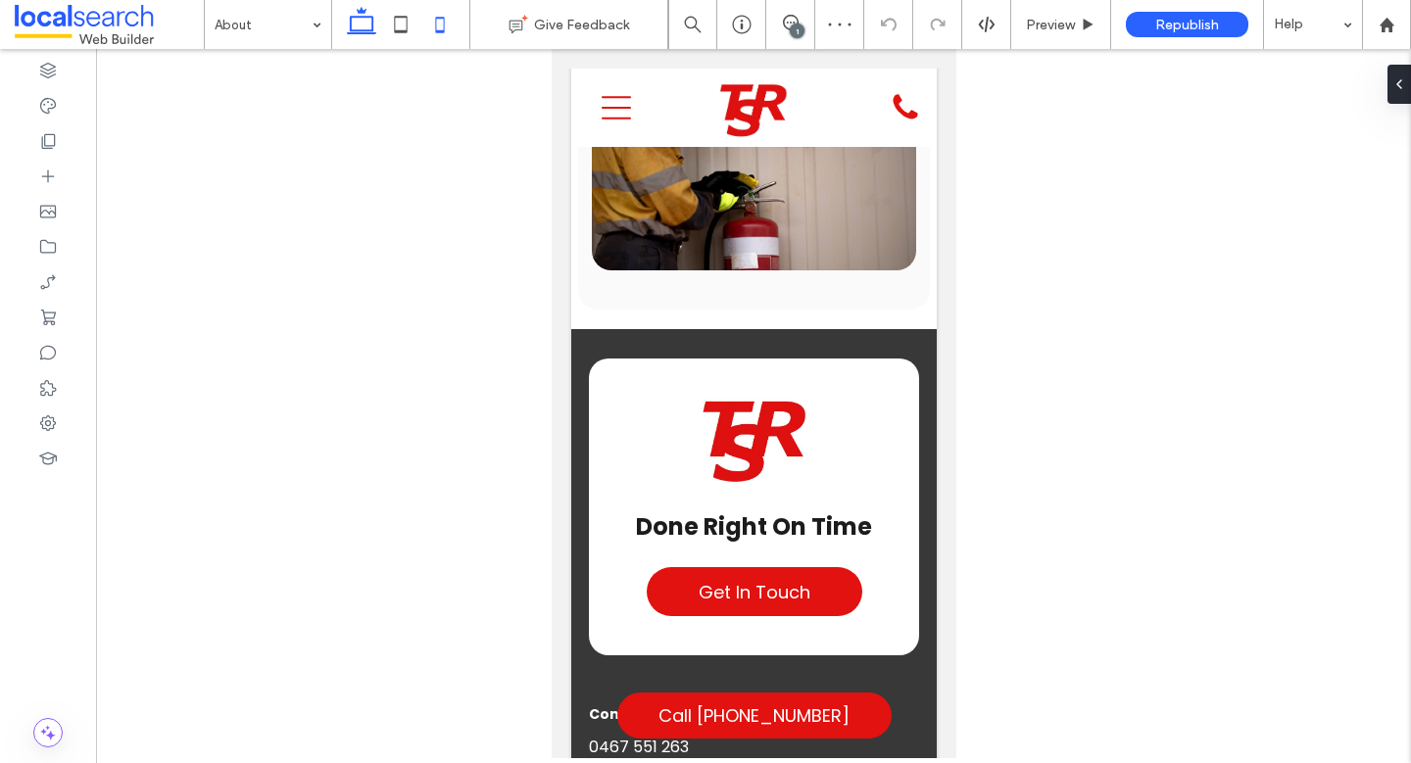
click at [360, 27] on icon at bounding box center [361, 24] width 39 height 39
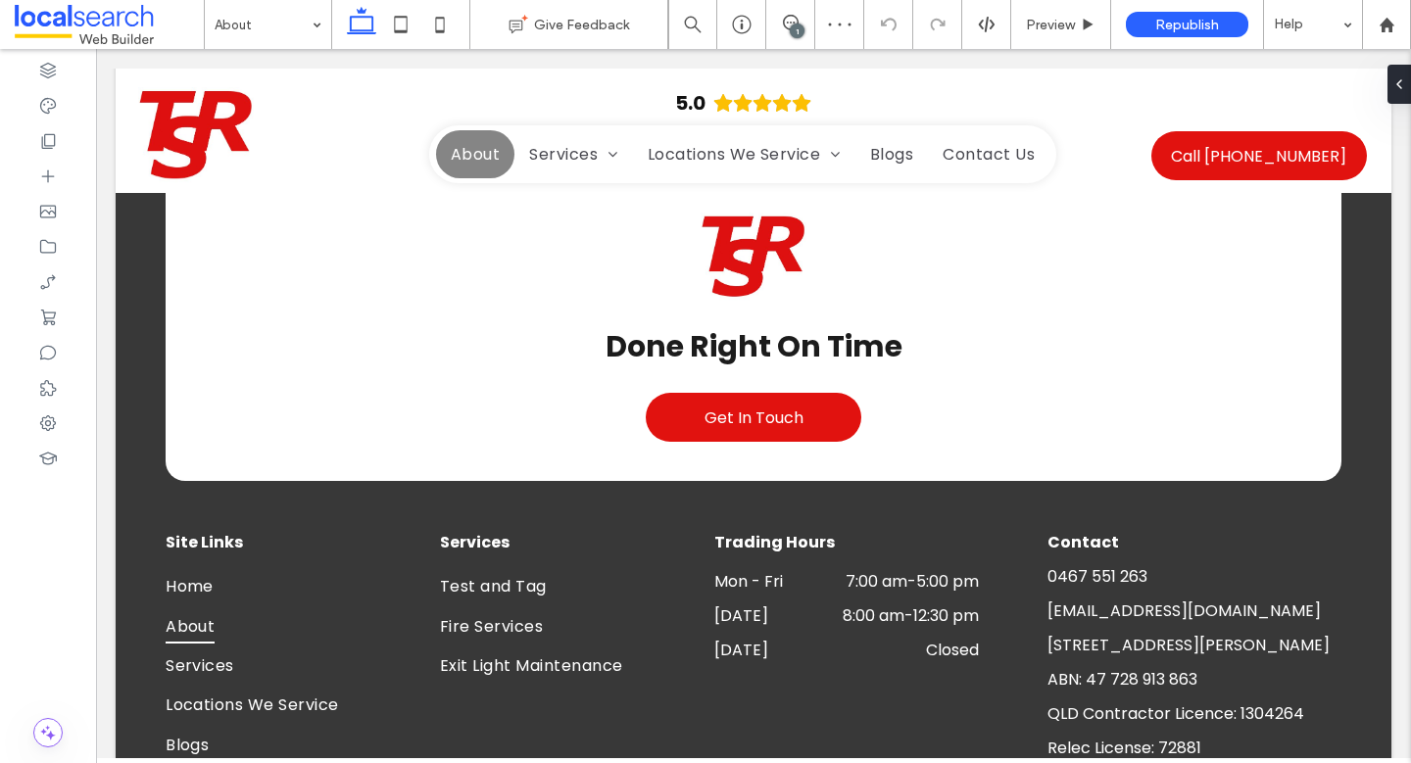
scroll to position [510, 0]
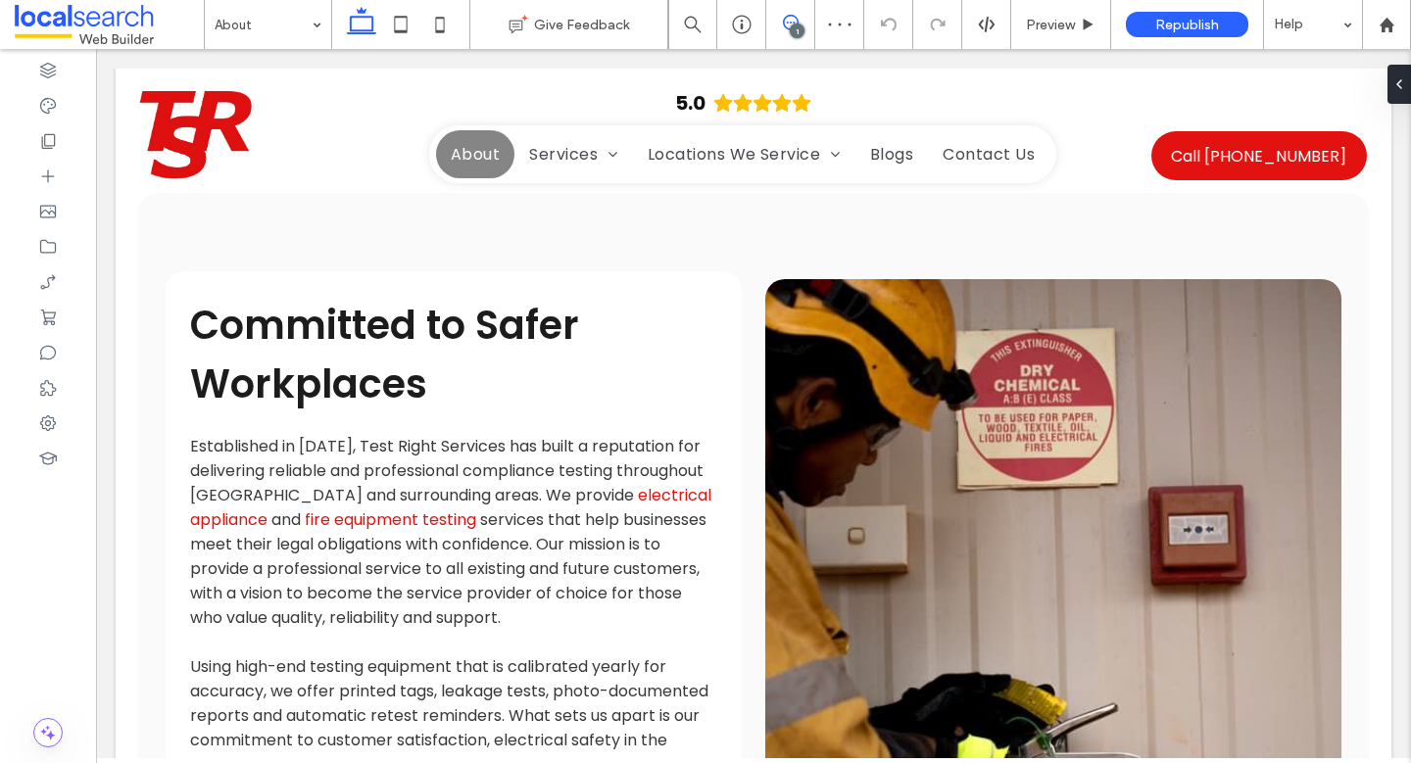
click at [788, 26] on icon at bounding box center [791, 23] width 16 height 16
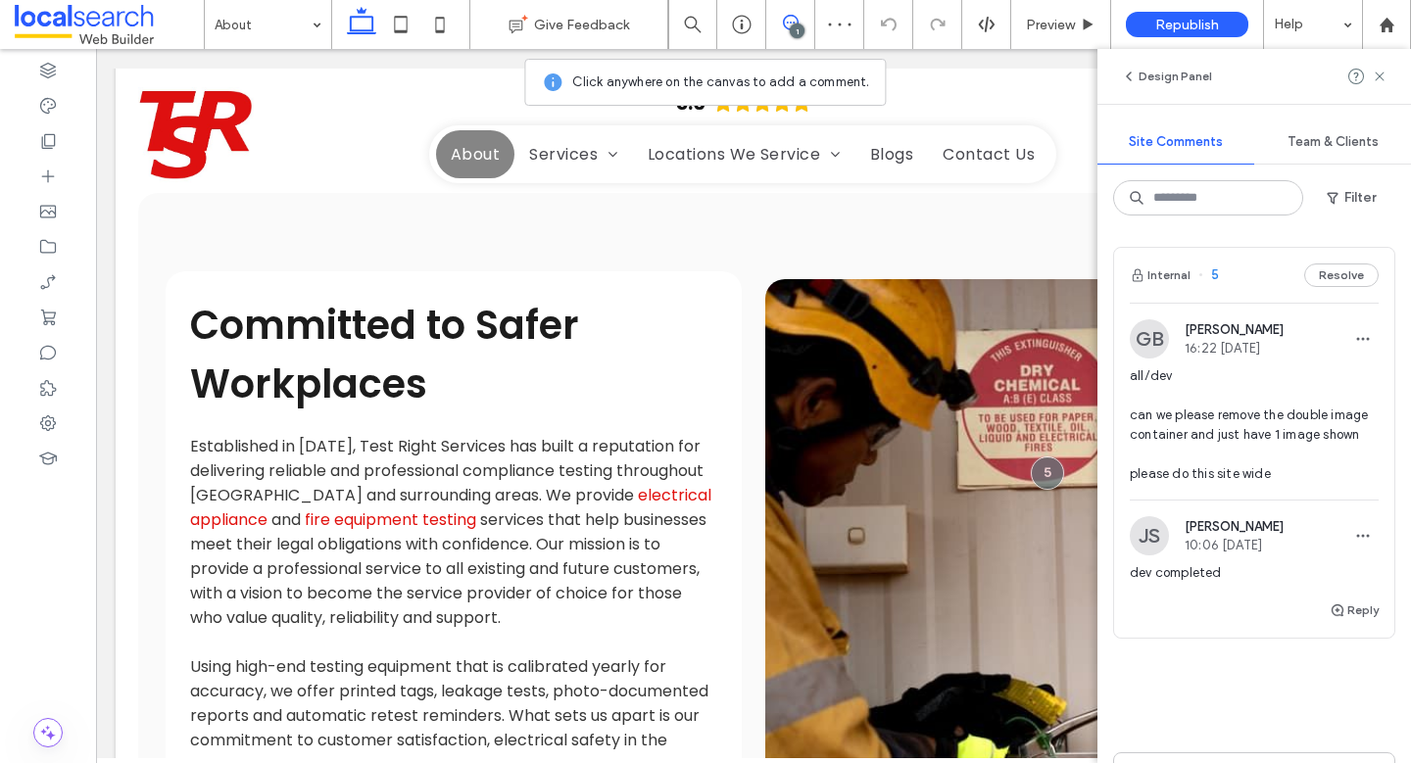
click at [1364, 634] on div "Reply" at bounding box center [1254, 618] width 280 height 39
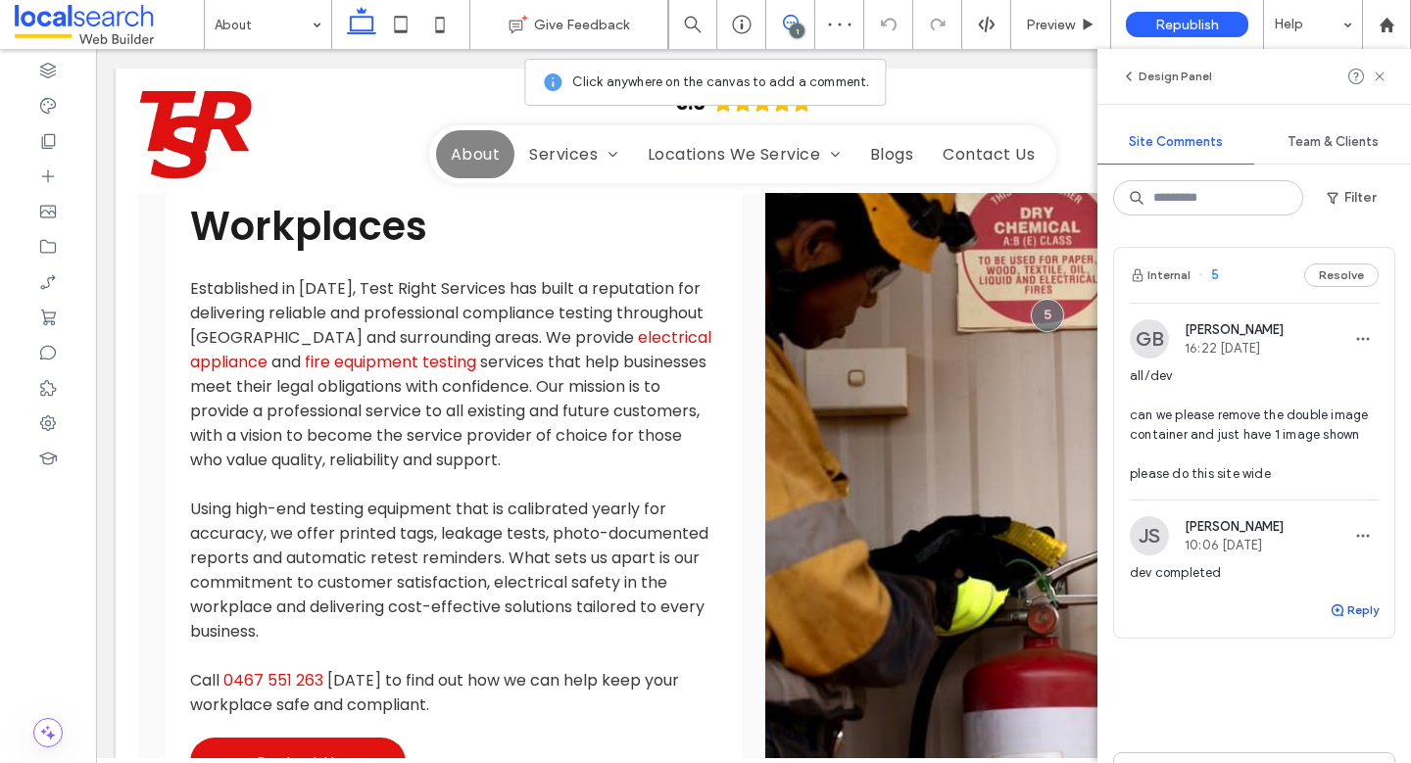
scroll to position [677, 0]
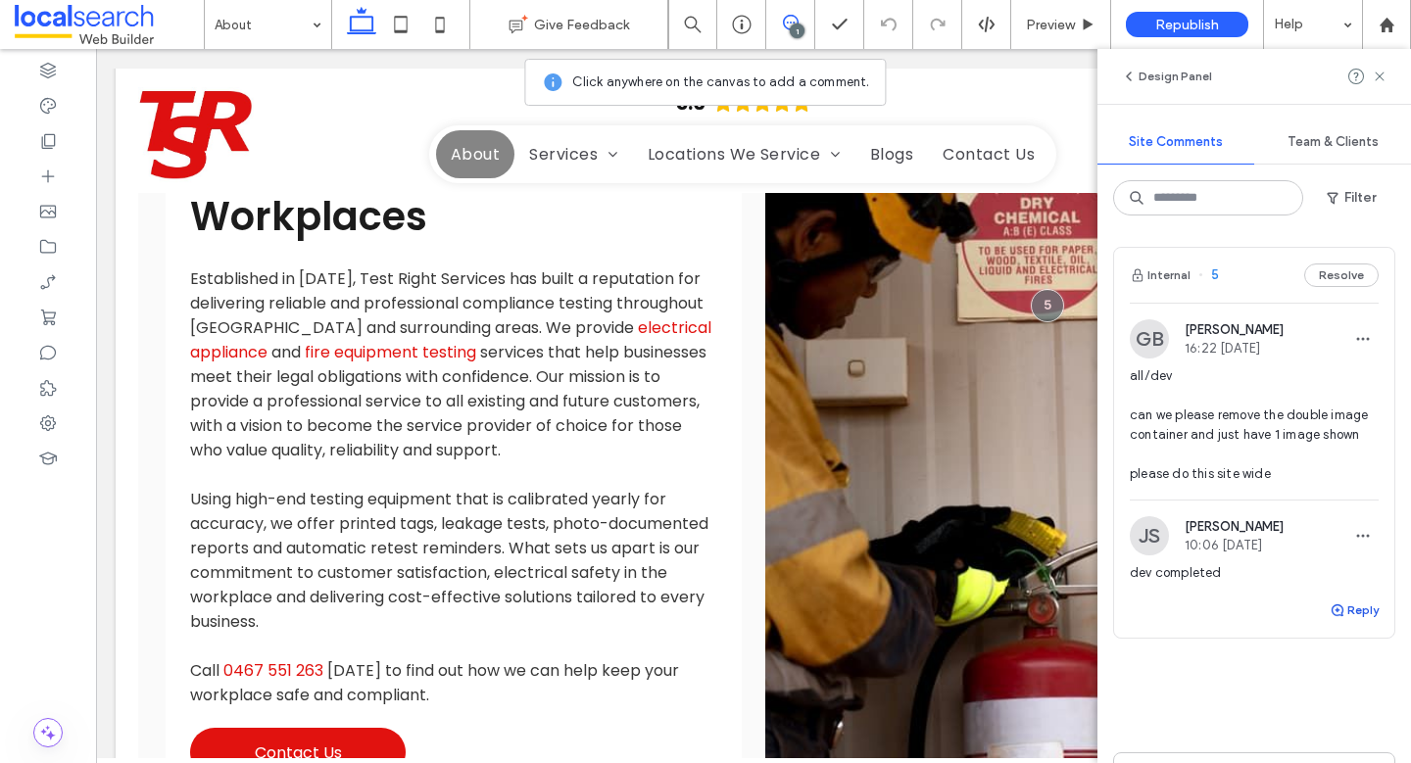
click at [1350, 622] on button "Reply" at bounding box center [1354, 611] width 49 height 24
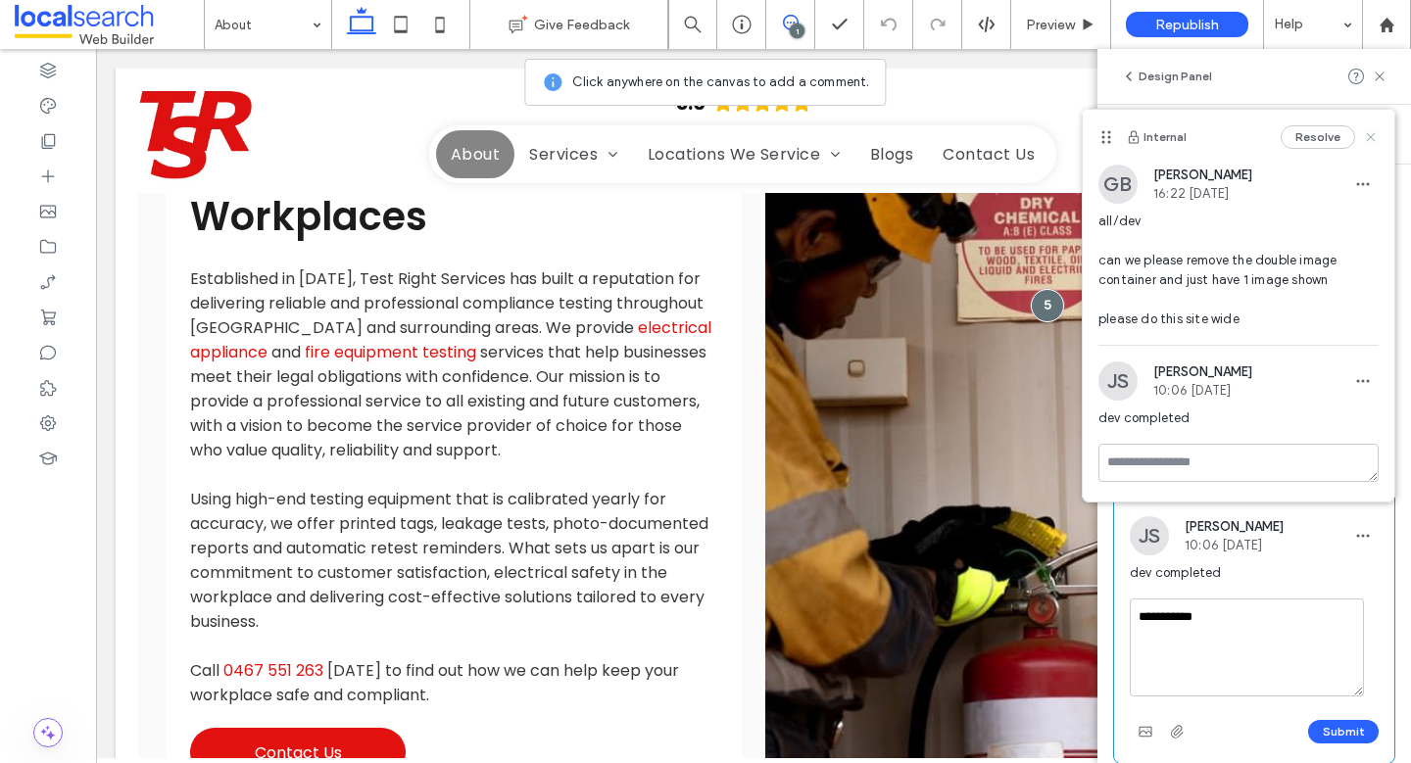
type textarea "**********"
click at [1376, 132] on icon at bounding box center [1371, 137] width 16 height 16
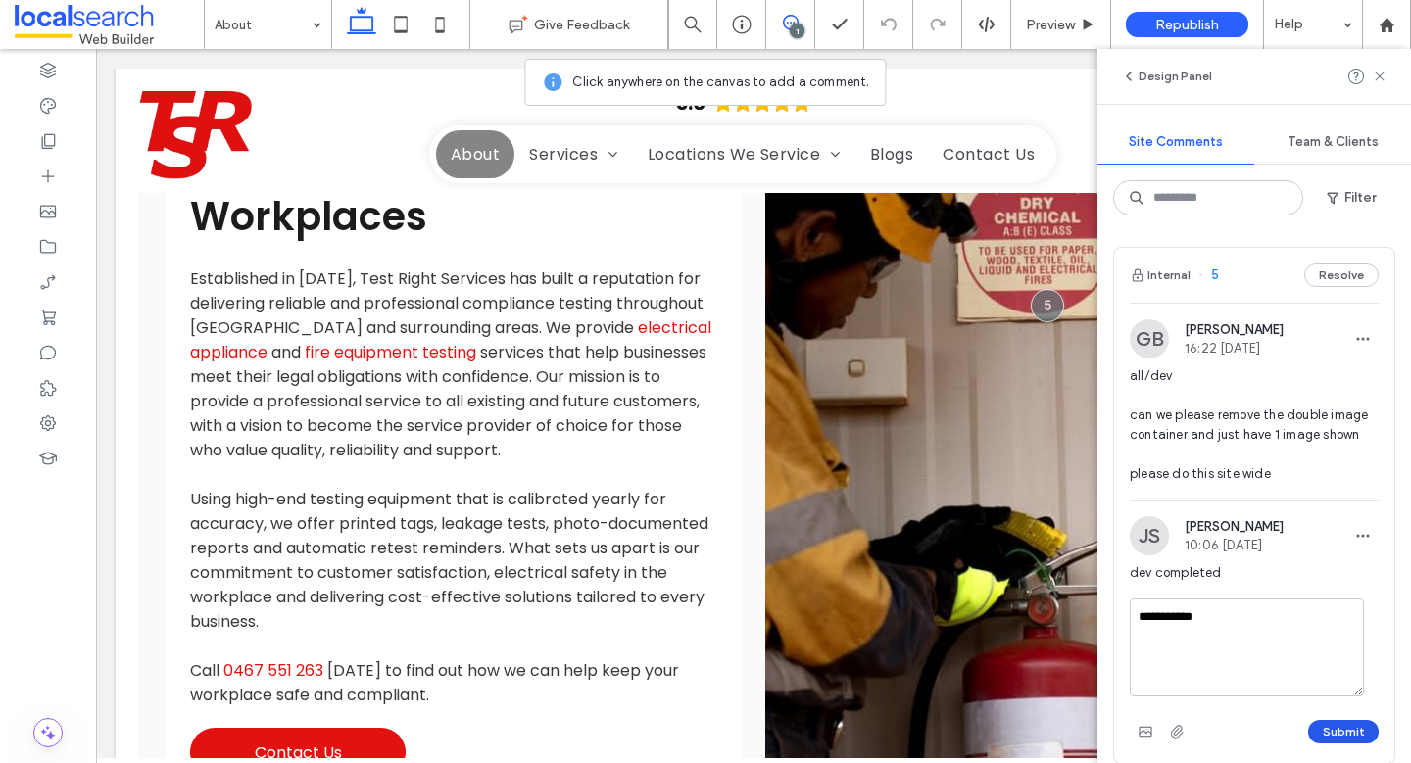
click at [1326, 744] on button "Submit" at bounding box center [1343, 732] width 71 height 24
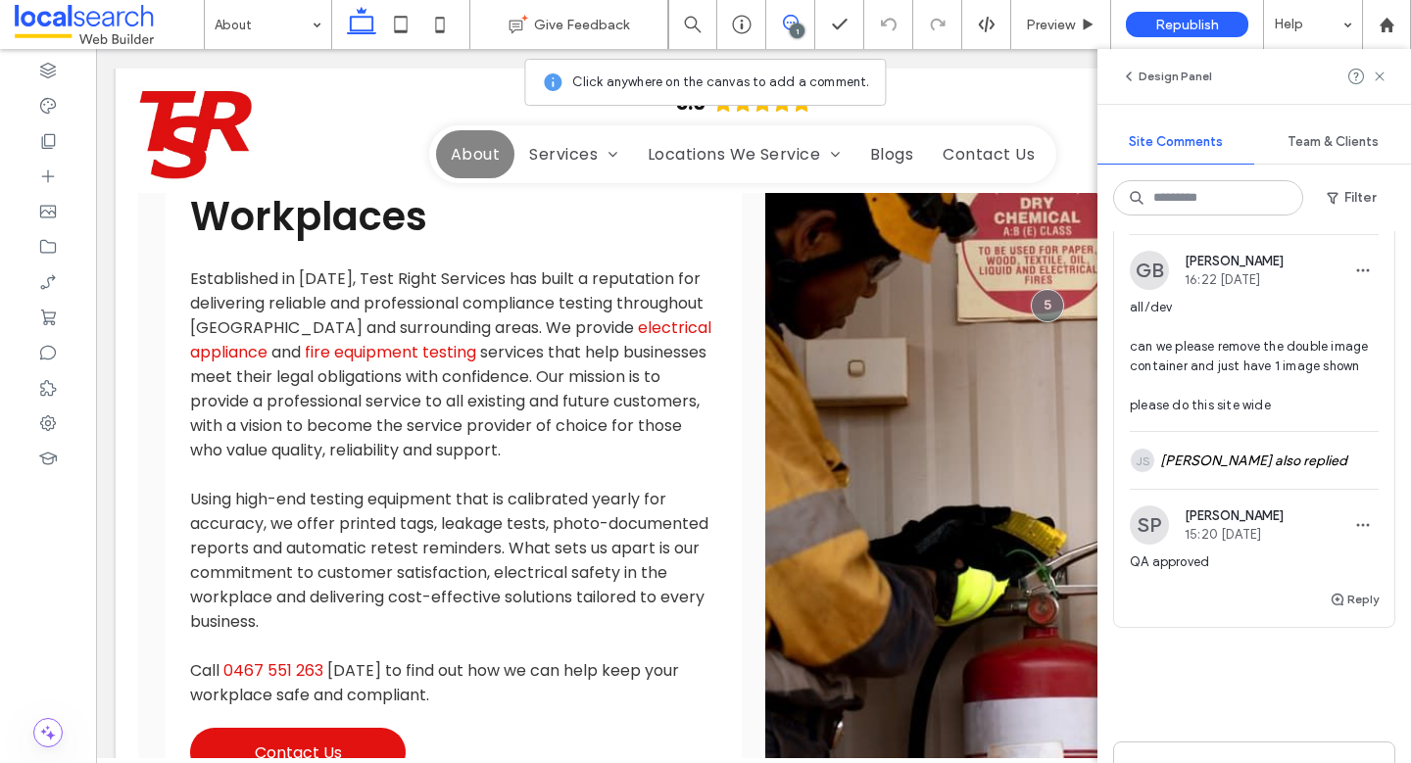
scroll to position [0, 0]
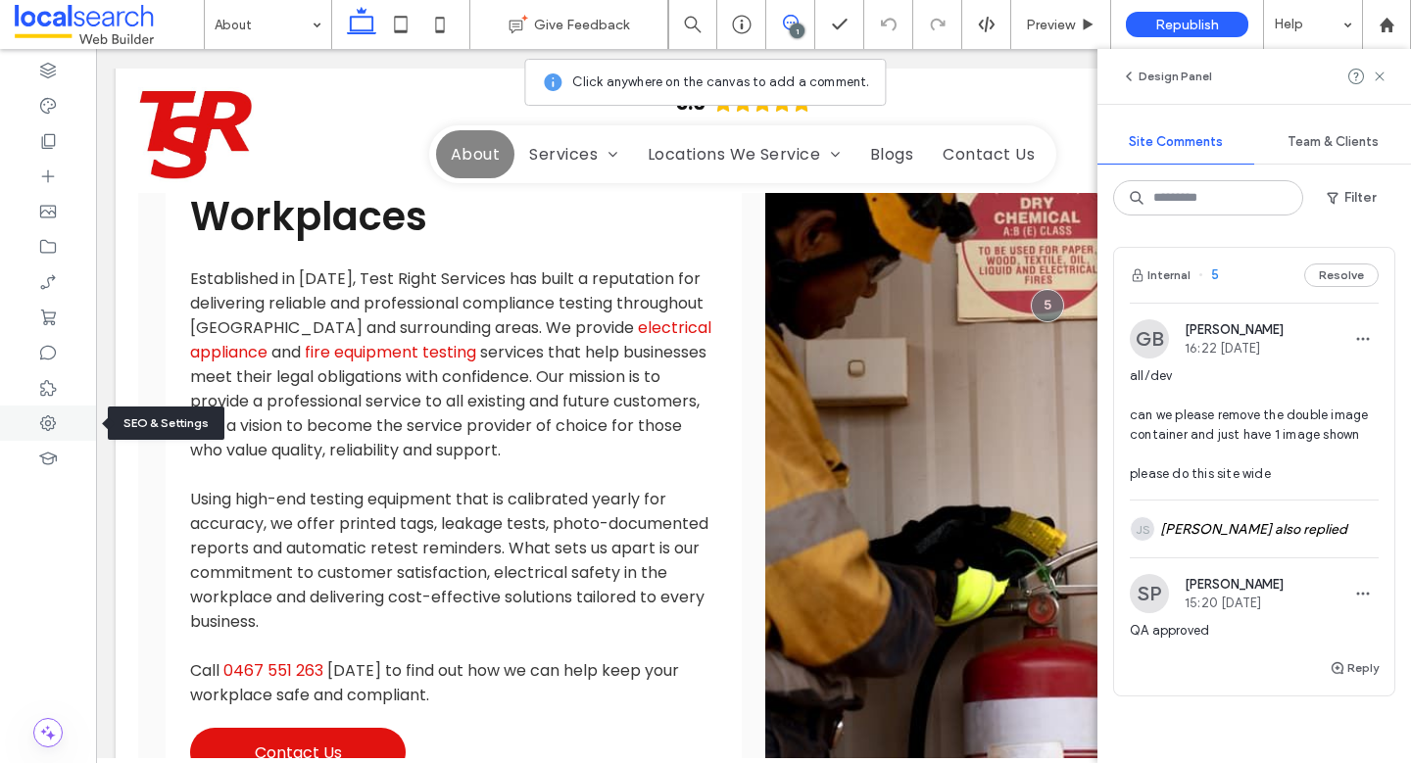
click at [51, 414] on icon at bounding box center [48, 424] width 20 height 20
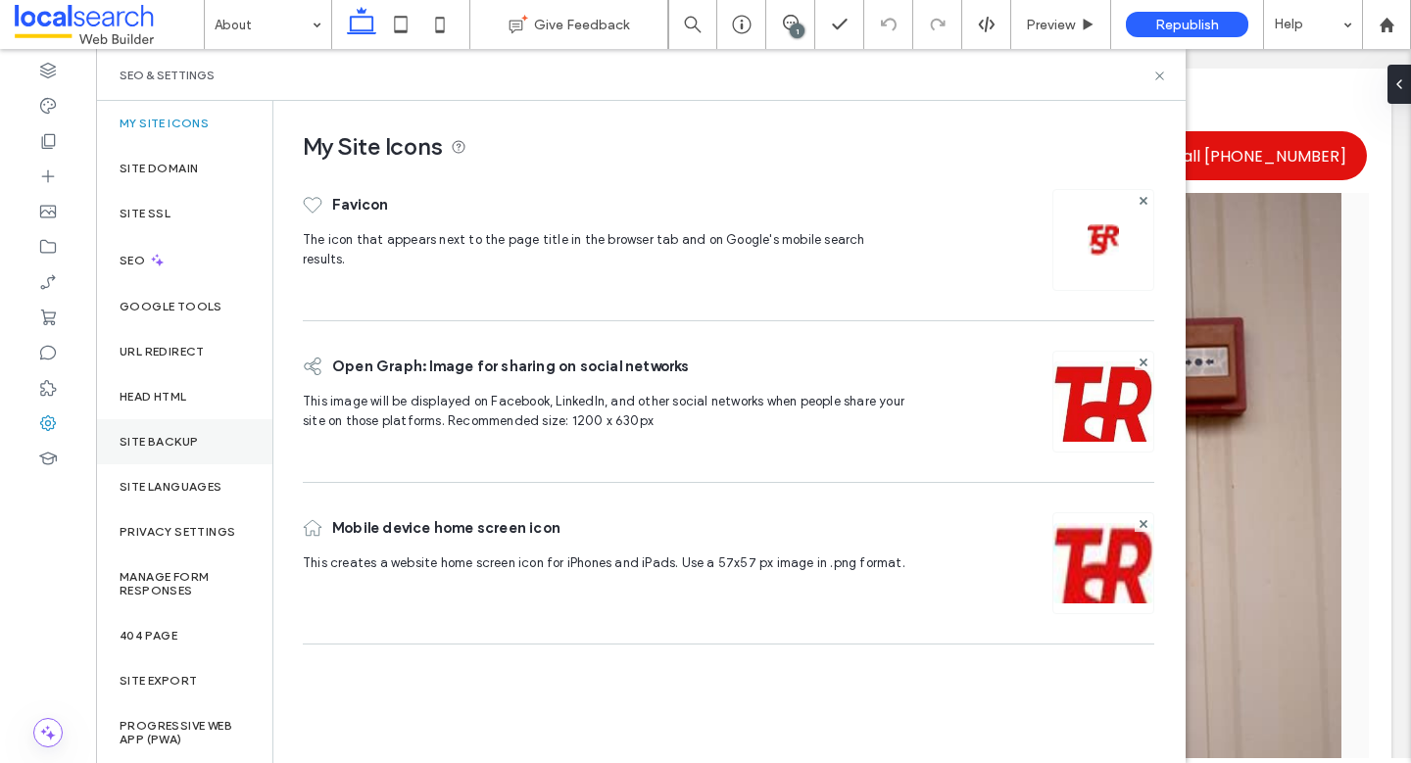
click at [167, 444] on label "Site Backup" at bounding box center [159, 442] width 78 height 14
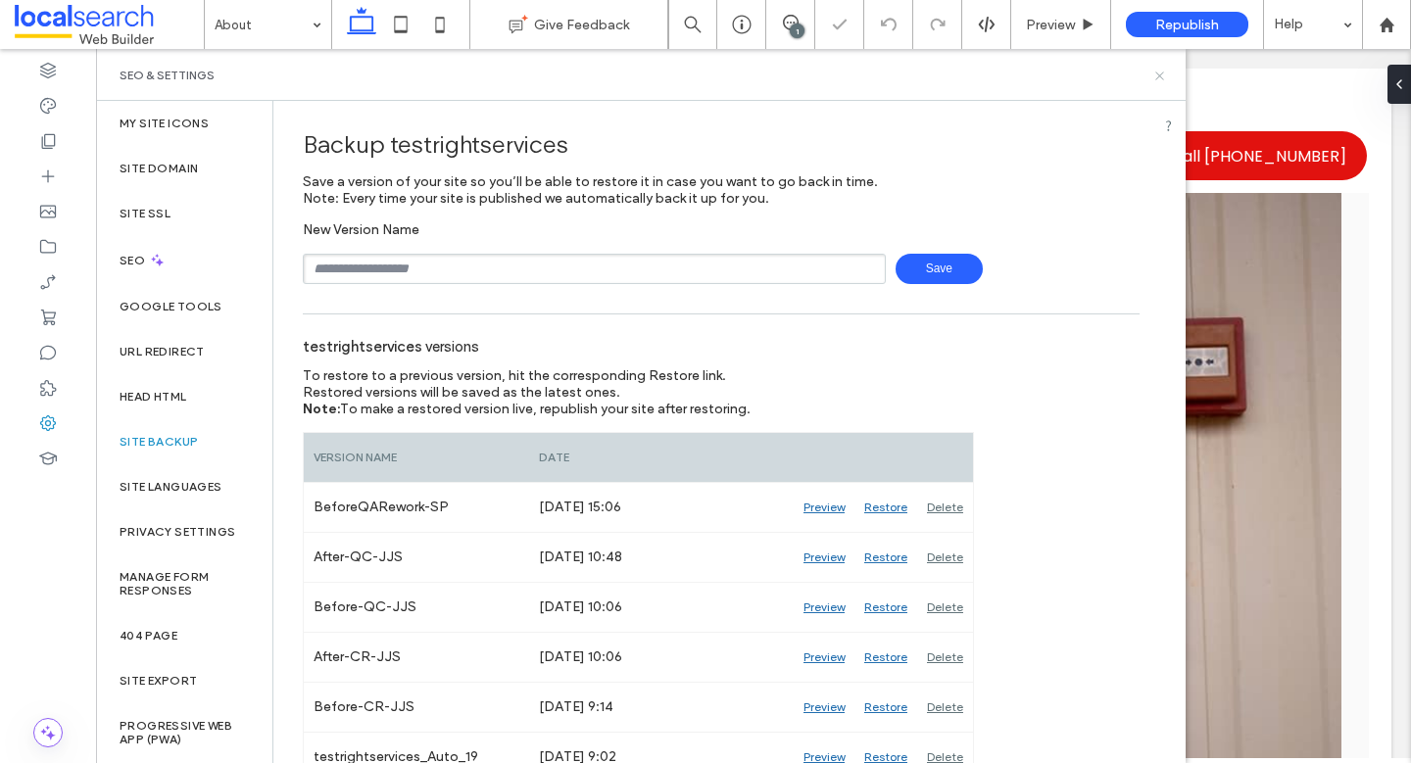
click at [1155, 70] on icon at bounding box center [1159, 76] width 15 height 15
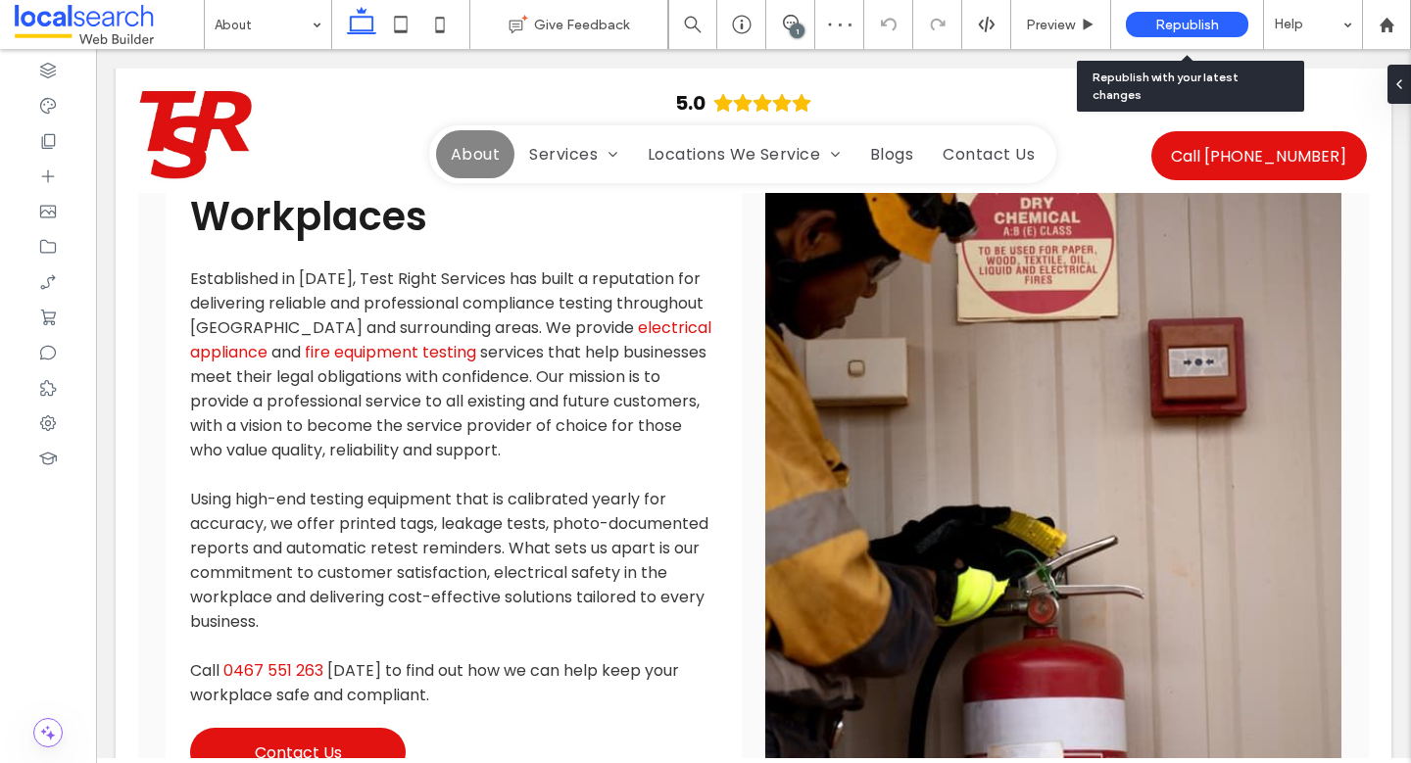
click at [1190, 20] on span "Republish" at bounding box center [1187, 25] width 64 height 17
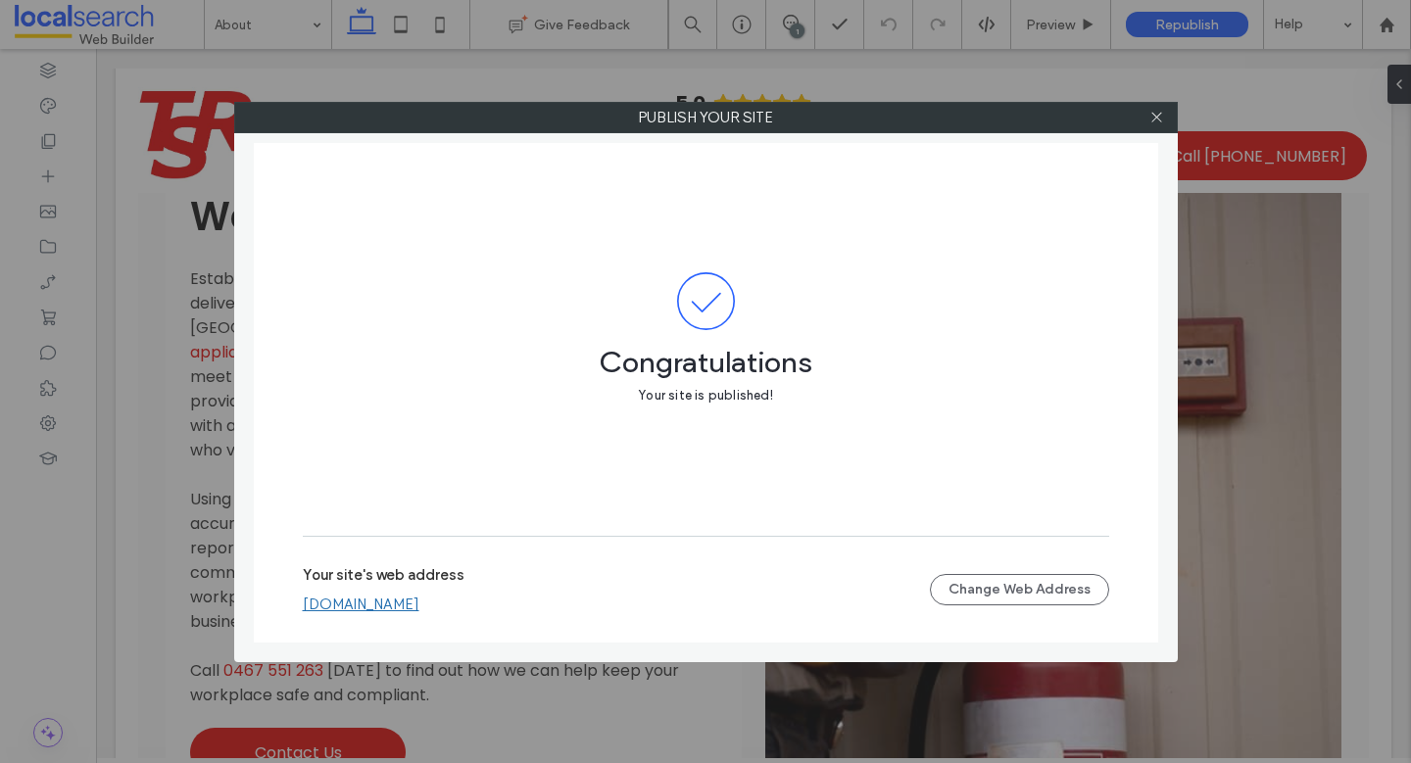
click at [1164, 114] on div at bounding box center [1157, 117] width 29 height 29
click at [1160, 113] on use at bounding box center [1156, 118] width 10 height 10
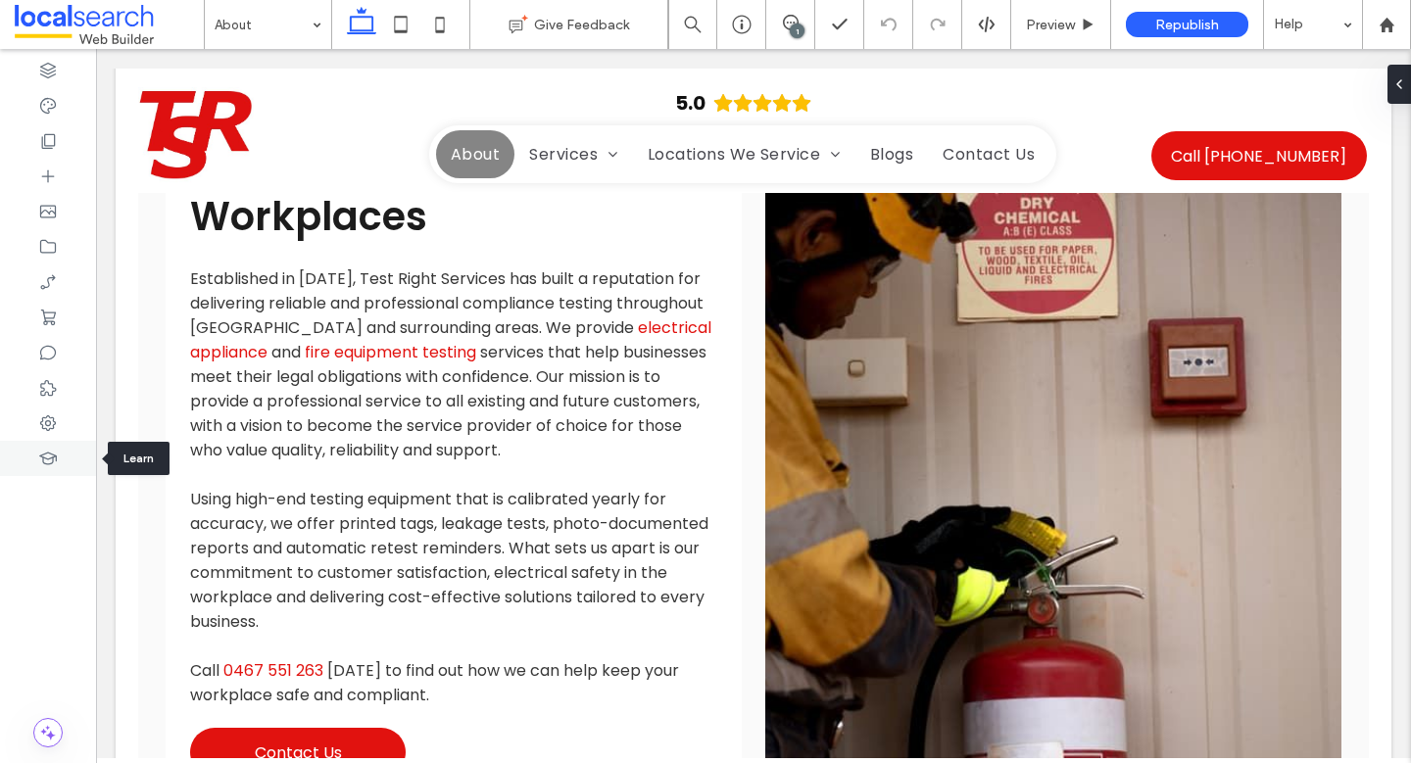
click at [45, 441] on div at bounding box center [48, 458] width 96 height 35
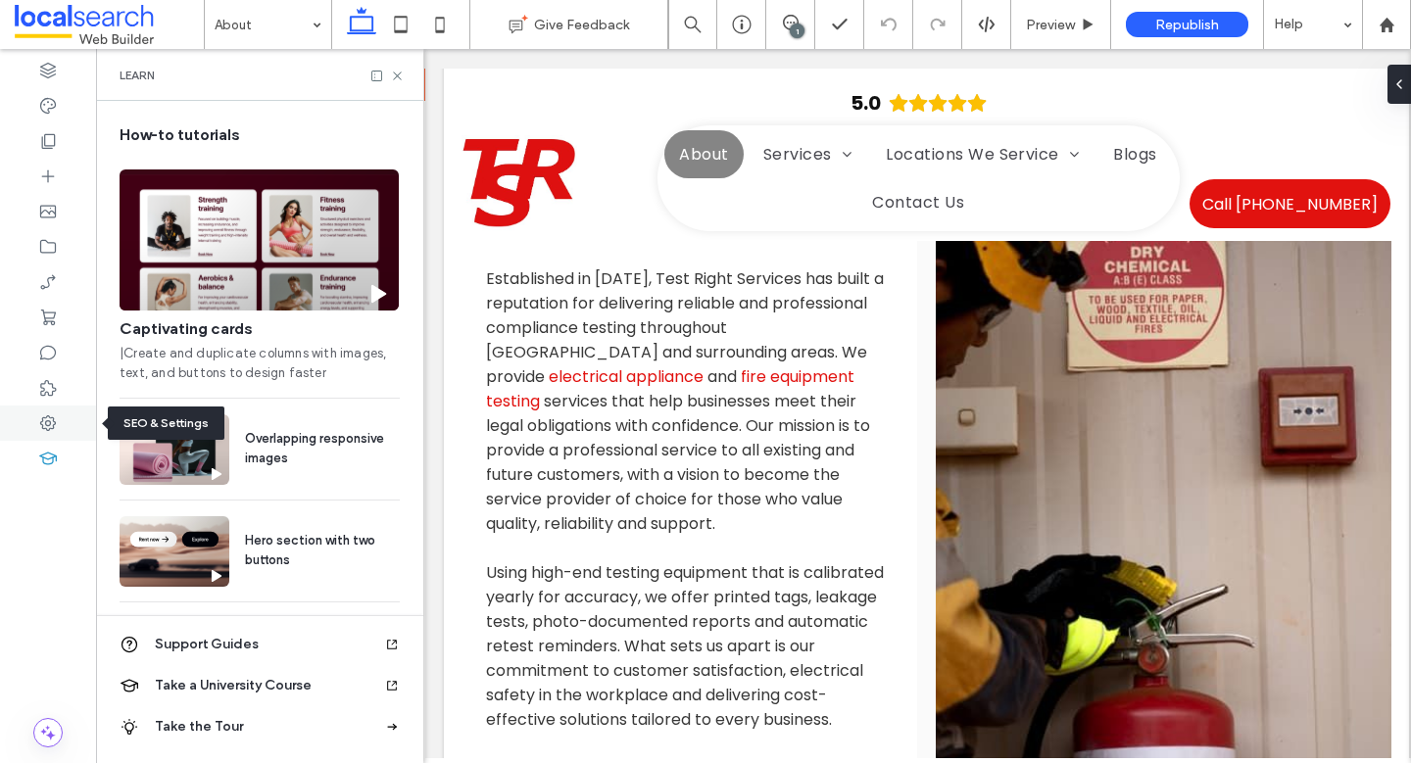
click at [53, 417] on use at bounding box center [48, 424] width 16 height 16
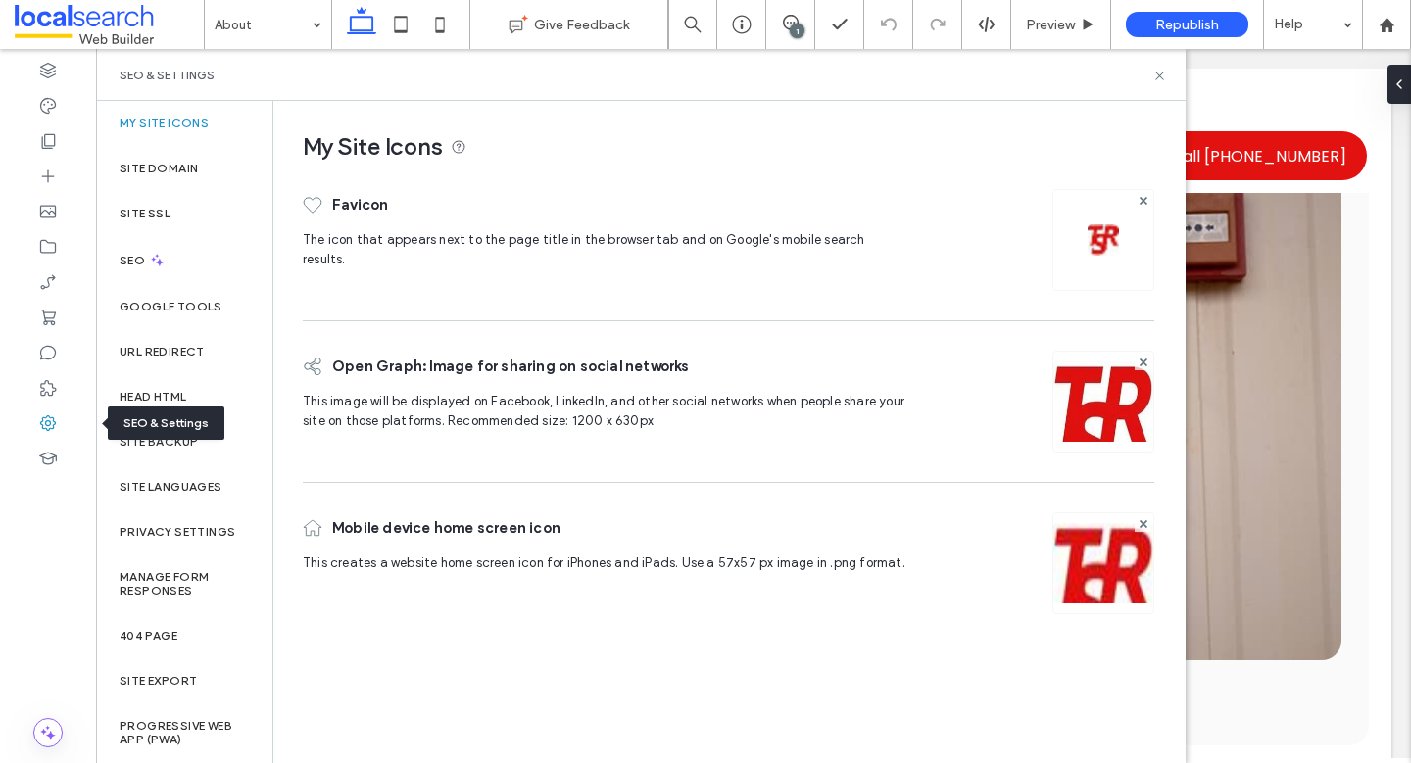
scroll to position [677, 0]
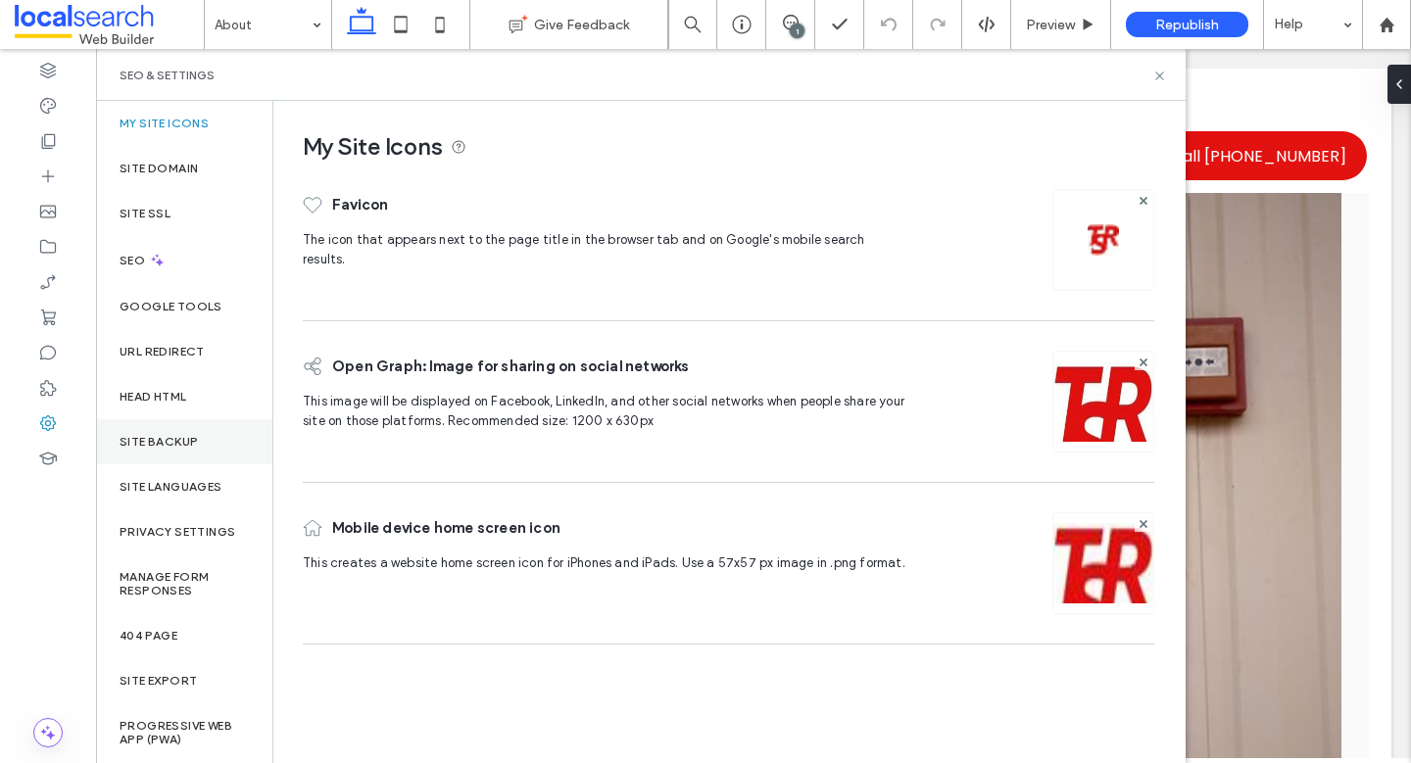
click at [170, 441] on label "Site Backup" at bounding box center [159, 442] width 78 height 14
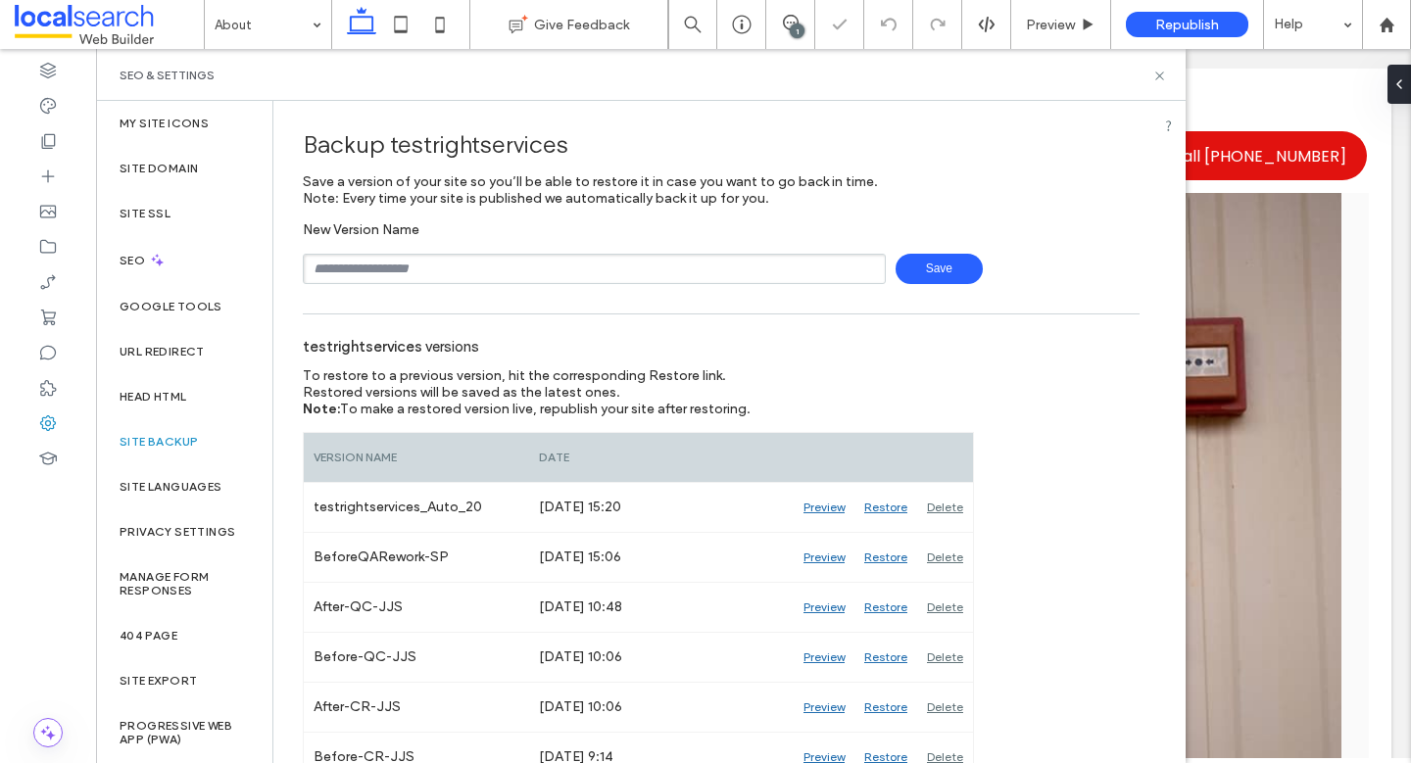
click at [479, 268] on input "text" at bounding box center [594, 269] width 583 height 30
type input "**********"
click at [917, 270] on span "Save" at bounding box center [939, 269] width 87 height 30
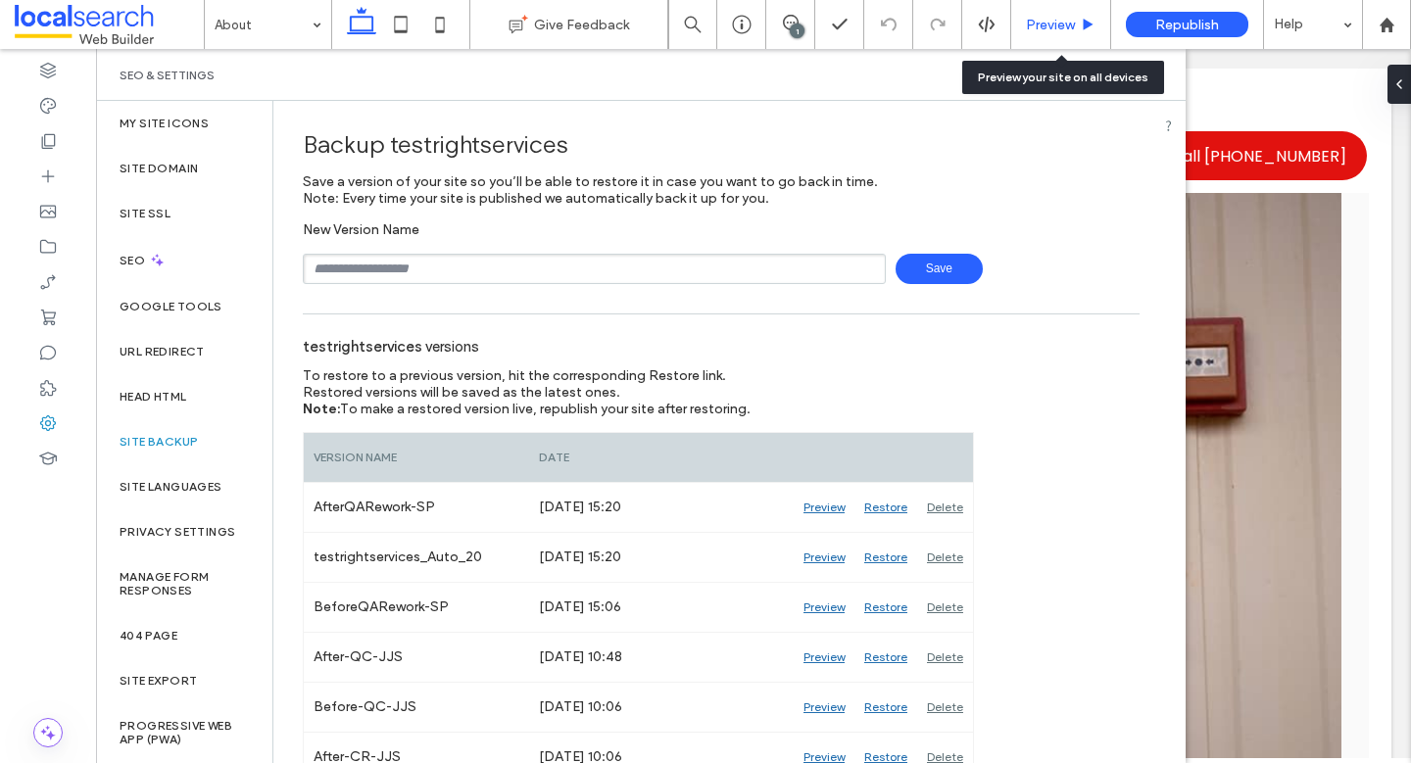
click at [1028, 24] on span "Preview" at bounding box center [1050, 25] width 49 height 17
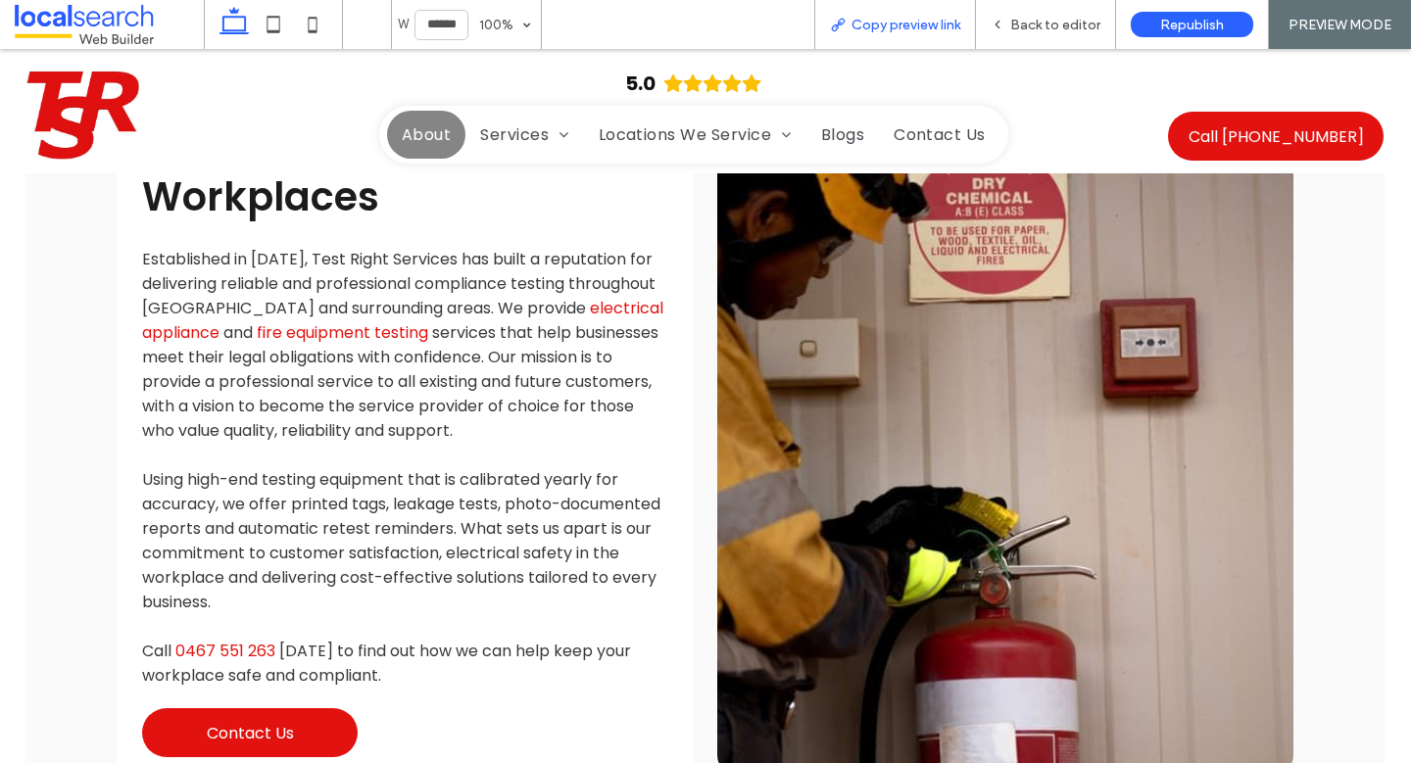
click at [924, 26] on span "Copy preview link" at bounding box center [906, 25] width 109 height 17
click at [1052, 18] on span "Back to editor" at bounding box center [1055, 25] width 90 height 17
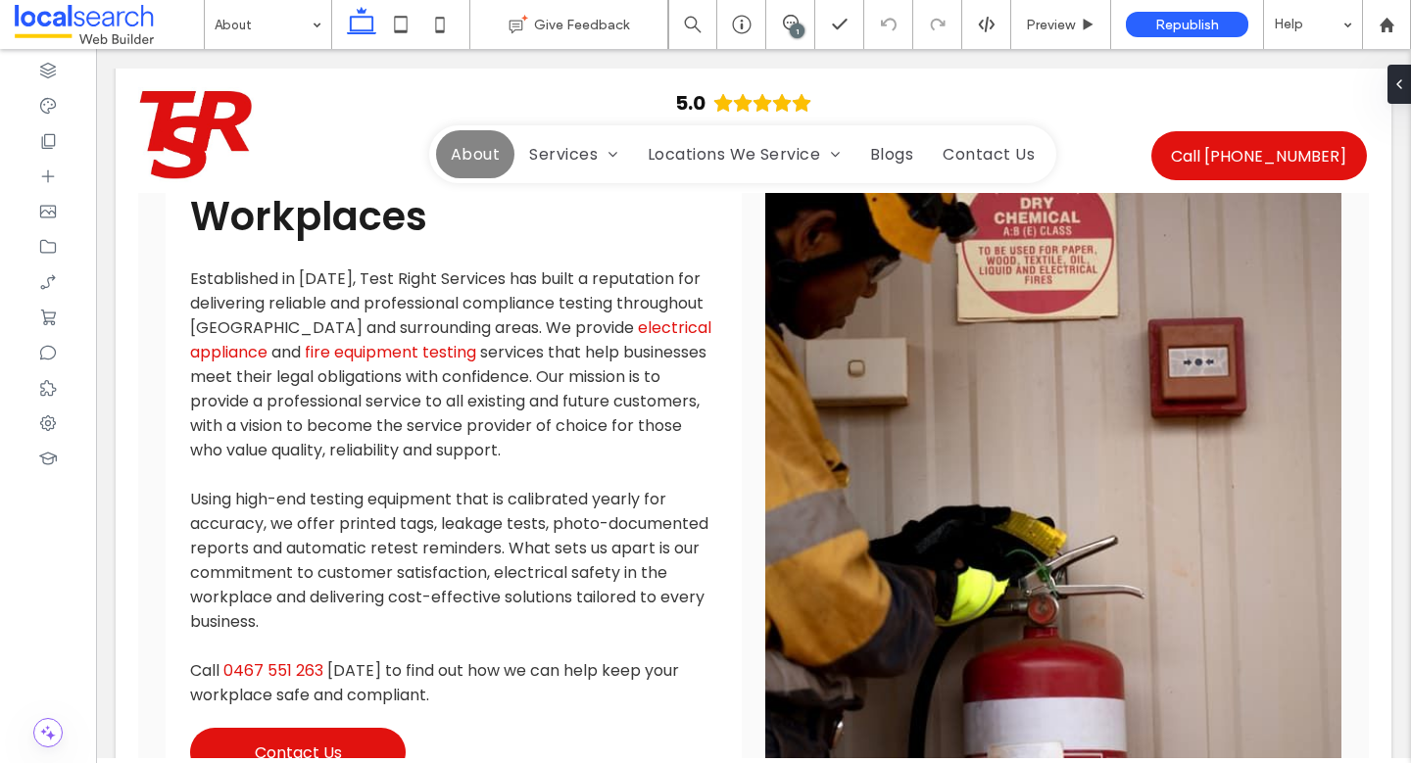
click at [109, 17] on span at bounding box center [109, 24] width 189 height 39
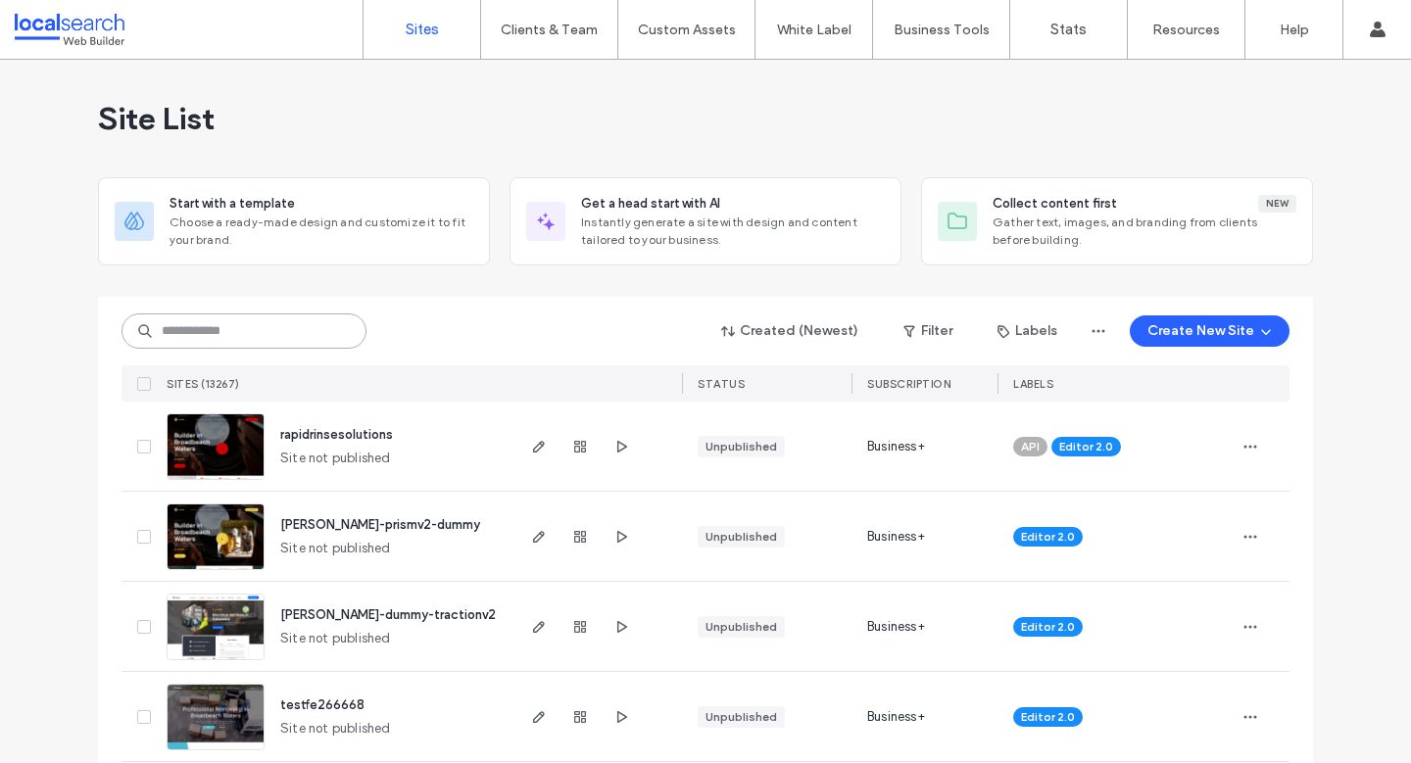
click at [280, 325] on input at bounding box center [244, 331] width 245 height 35
paste input "********"
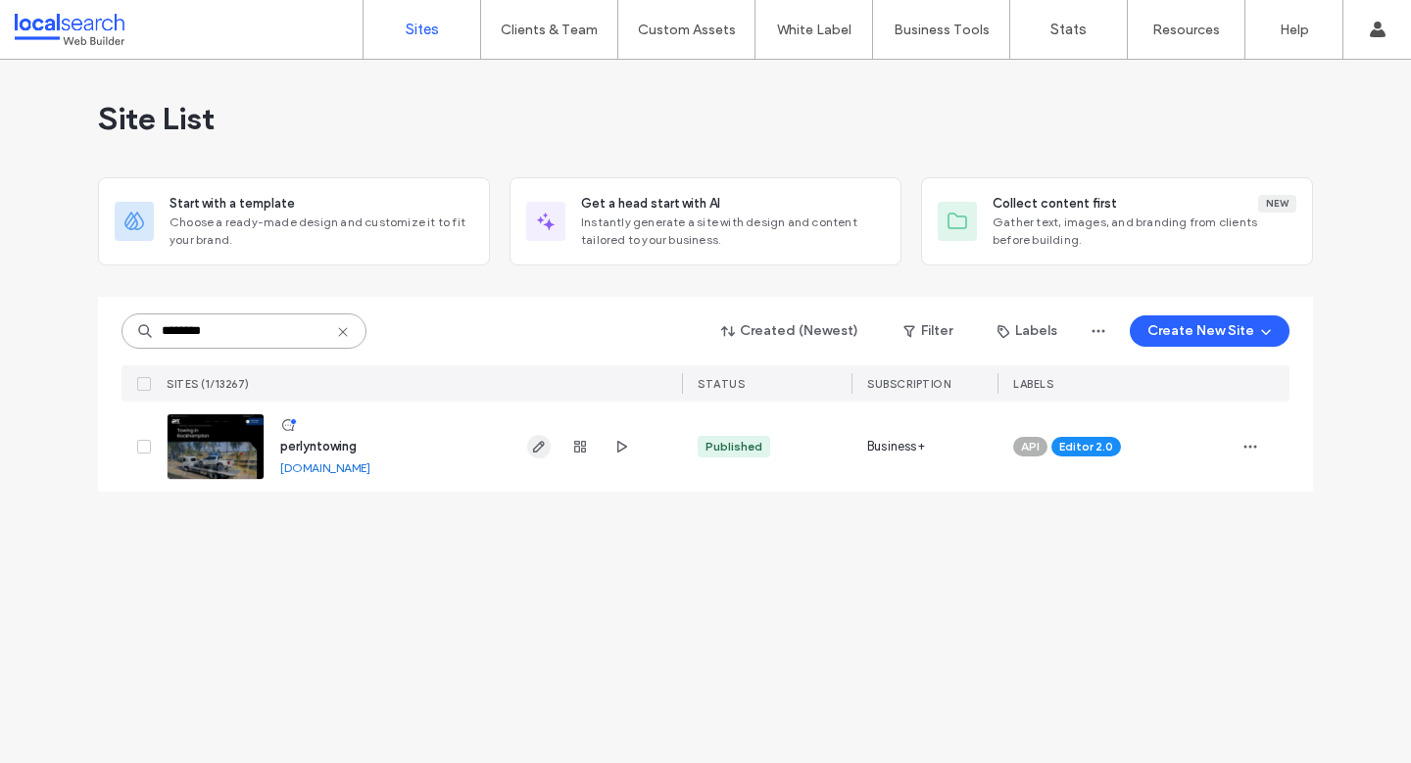
type input "********"
click at [537, 443] on icon "button" at bounding box center [539, 447] width 16 height 16
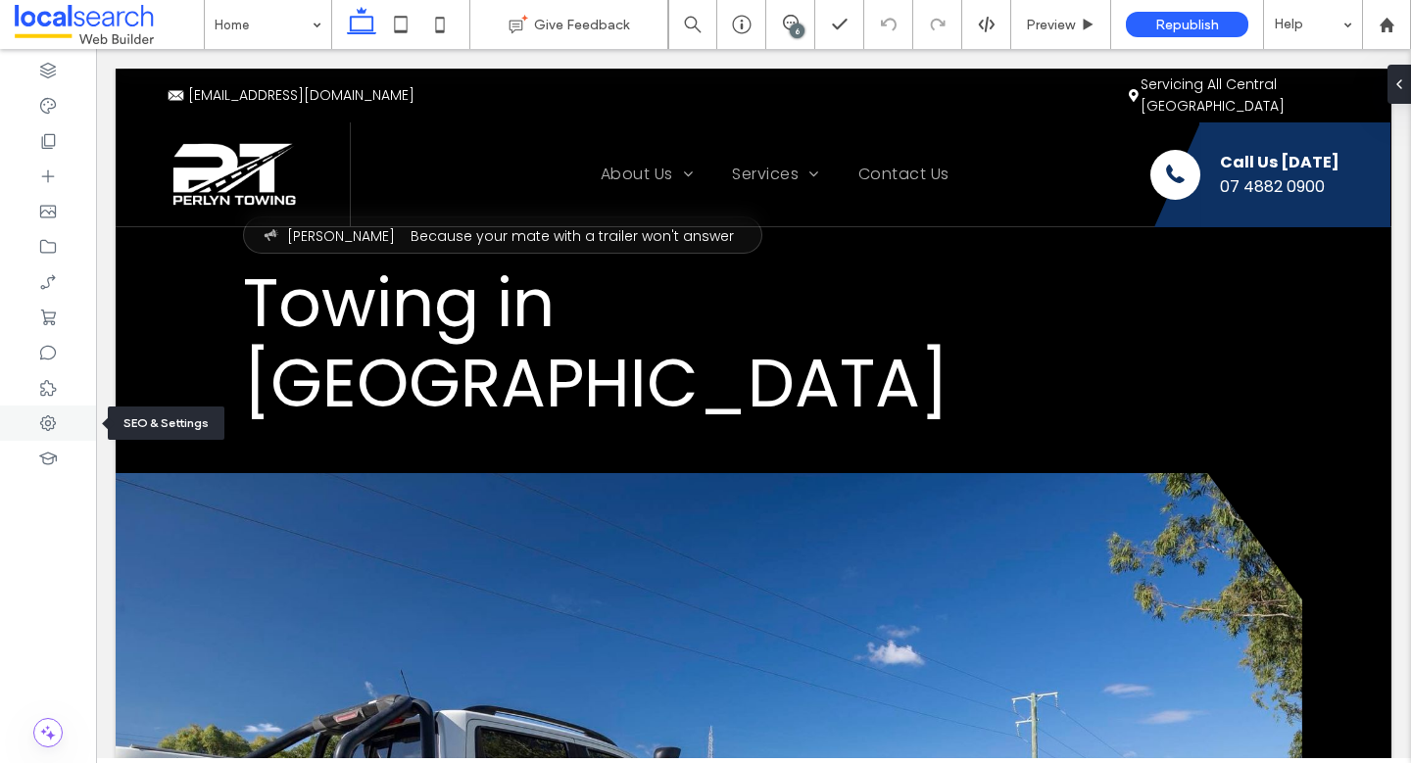
click at [76, 413] on div at bounding box center [48, 423] width 96 height 35
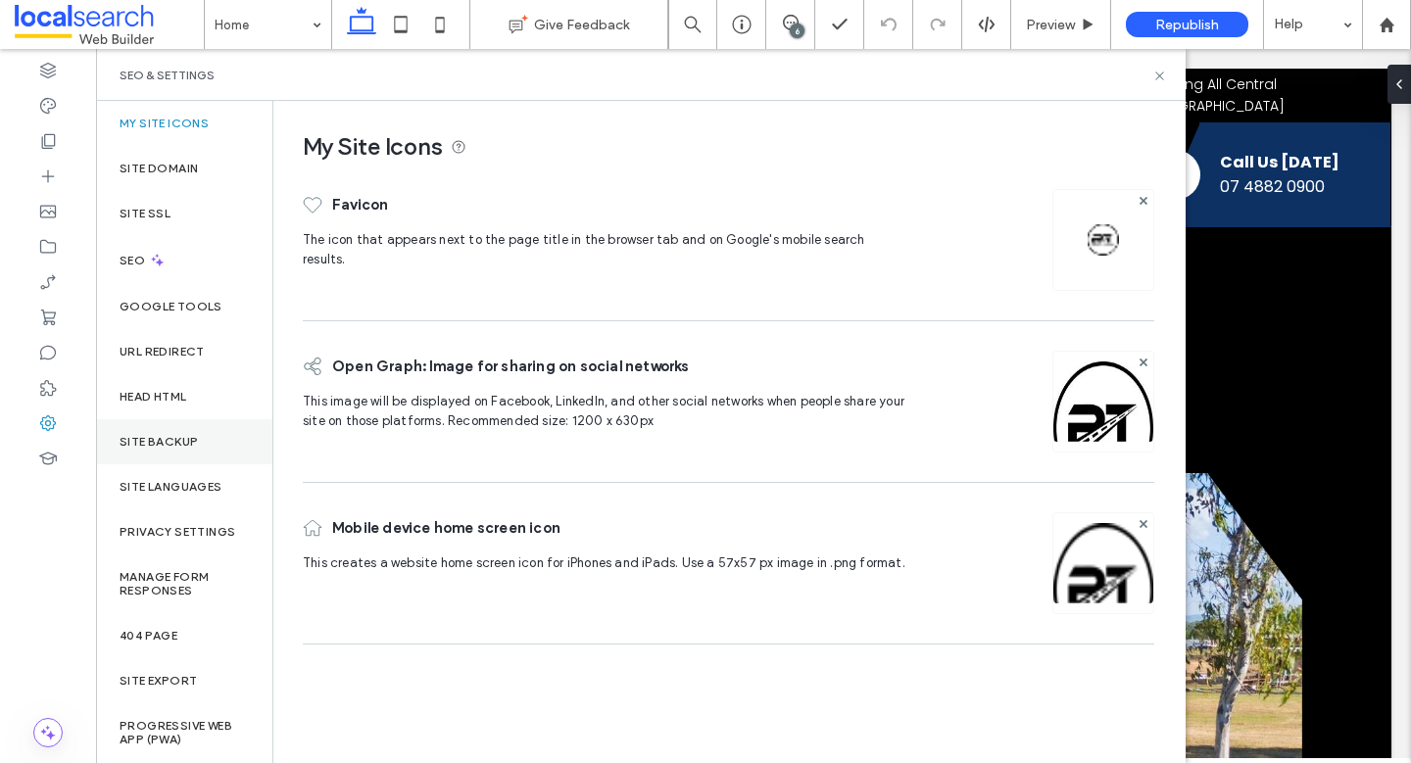
click at [188, 436] on label "Site Backup" at bounding box center [159, 442] width 78 height 14
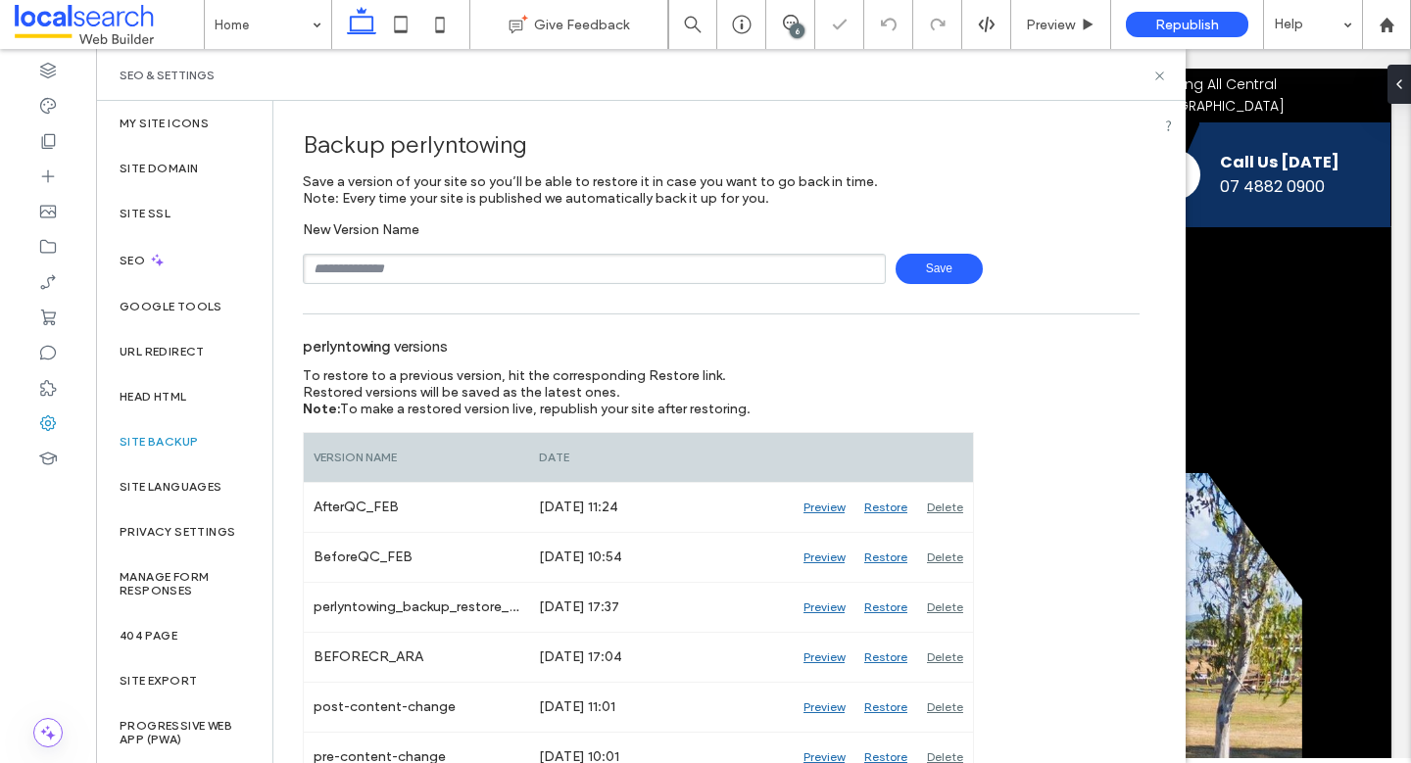
click at [463, 264] on input "text" at bounding box center [594, 269] width 583 height 30
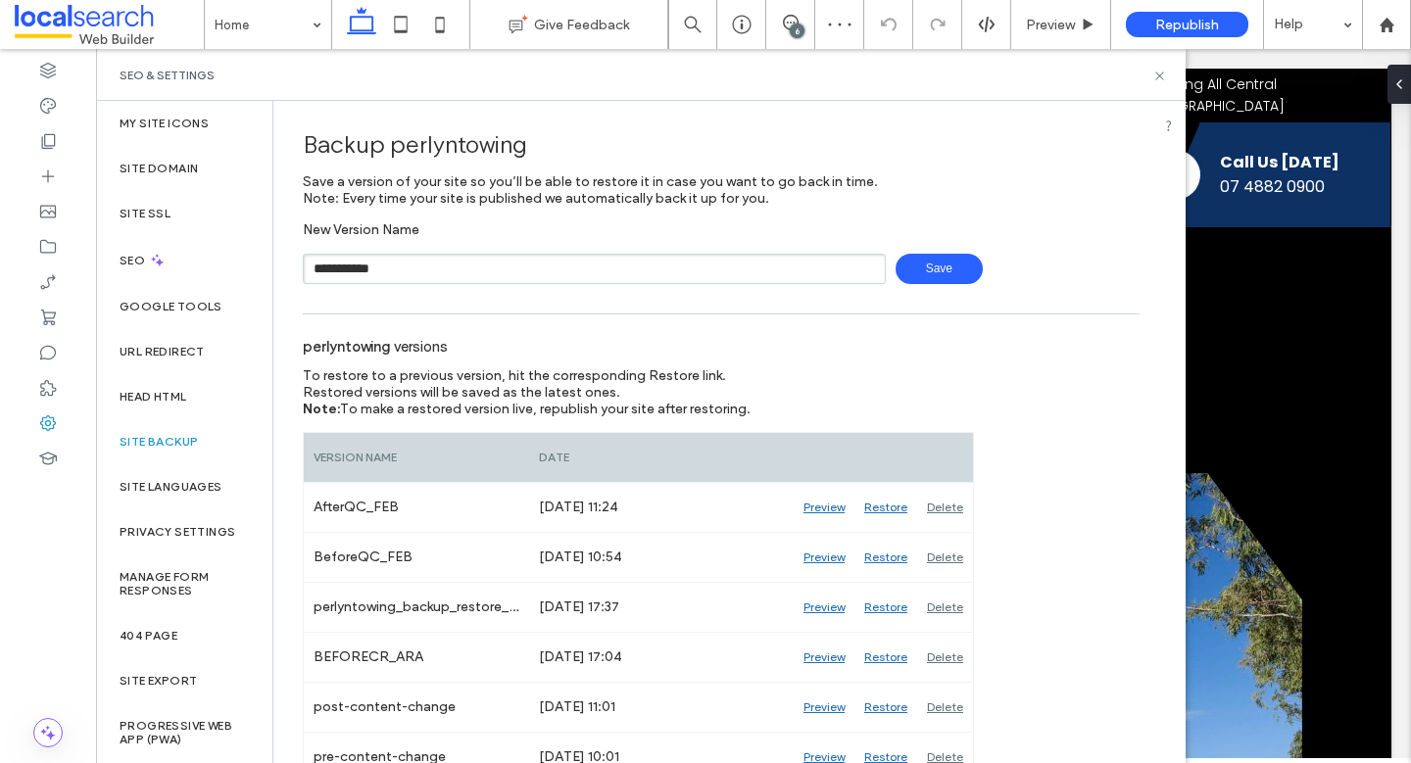
click at [373, 268] on input "**********" at bounding box center [594, 269] width 583 height 30
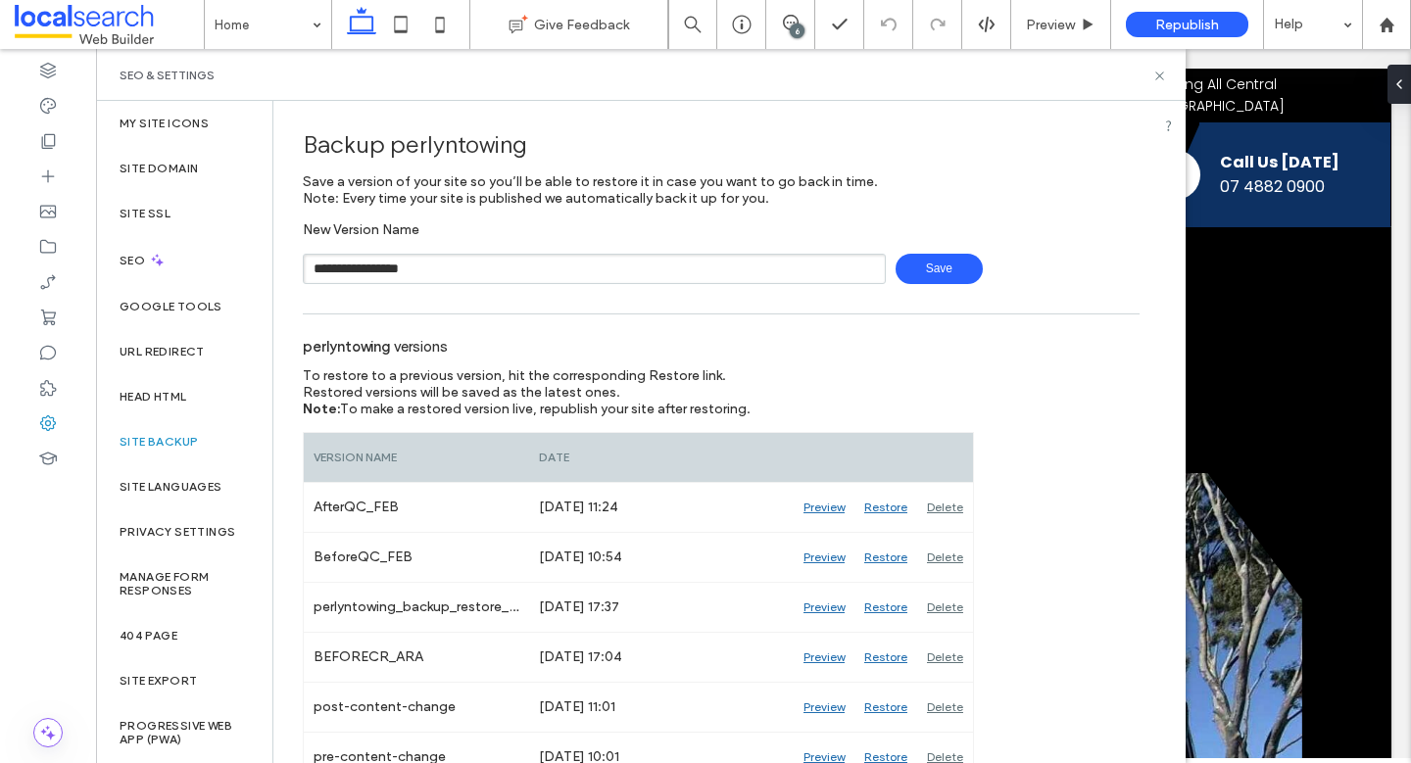
click at [915, 262] on span "Save" at bounding box center [939, 269] width 87 height 30
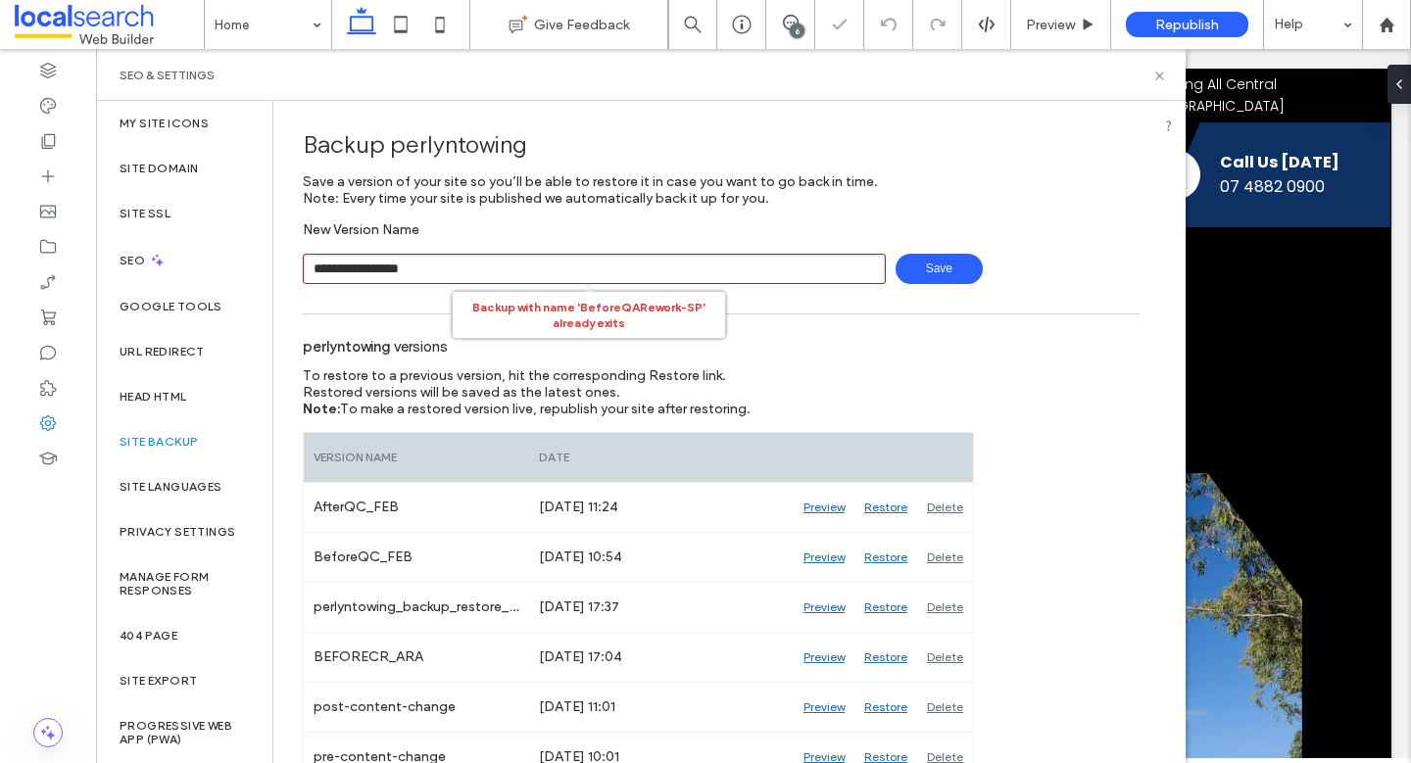
click at [666, 267] on input "**********" at bounding box center [594, 269] width 583 height 30
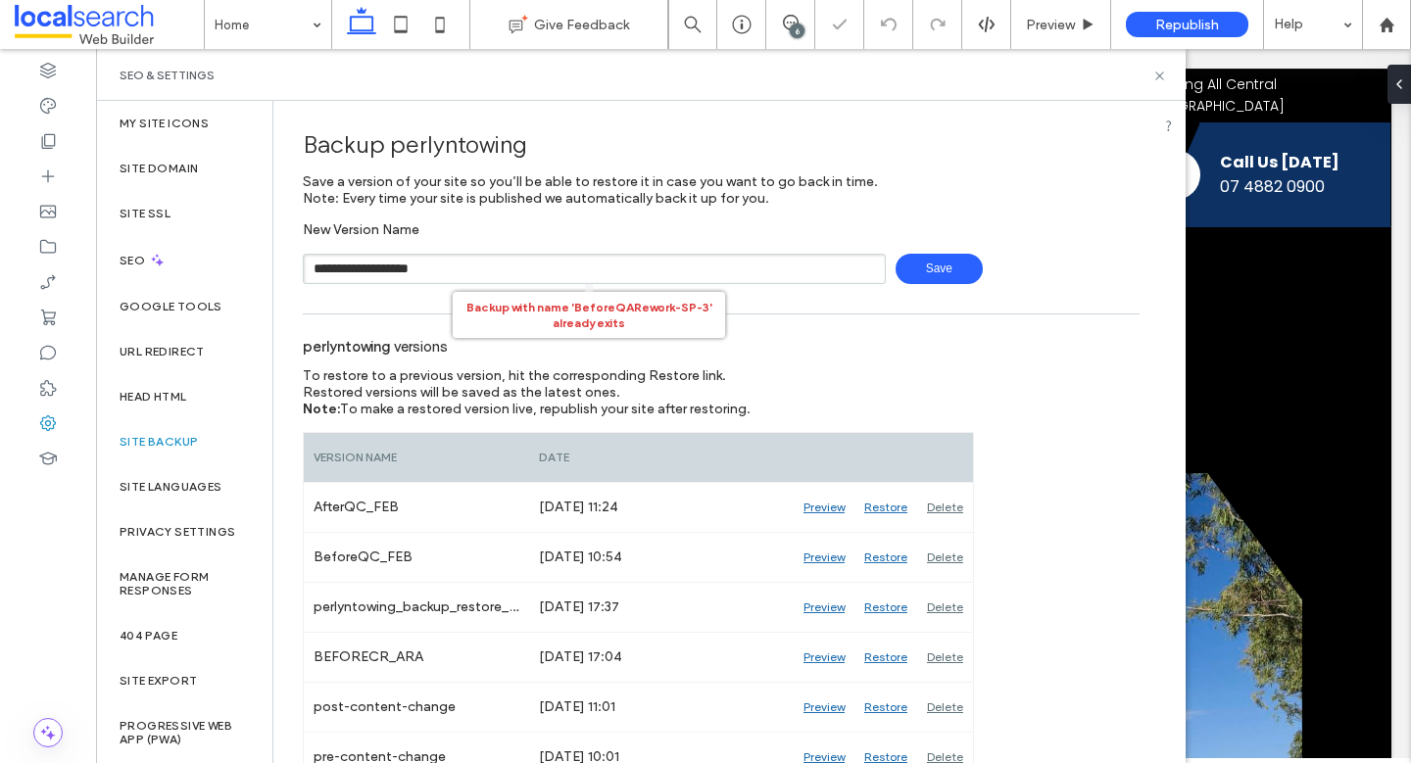
type input "**********"
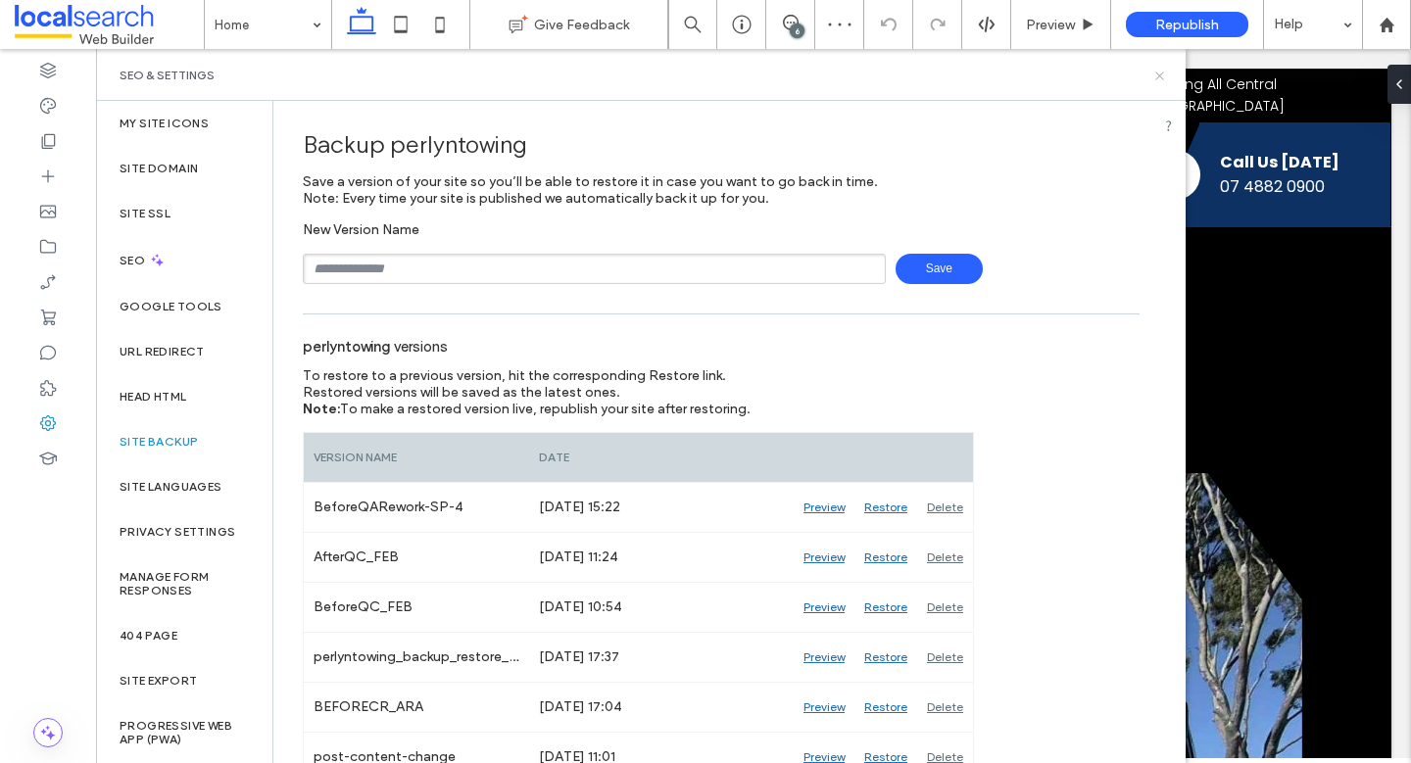
click at [1159, 77] on icon at bounding box center [1159, 76] width 15 height 15
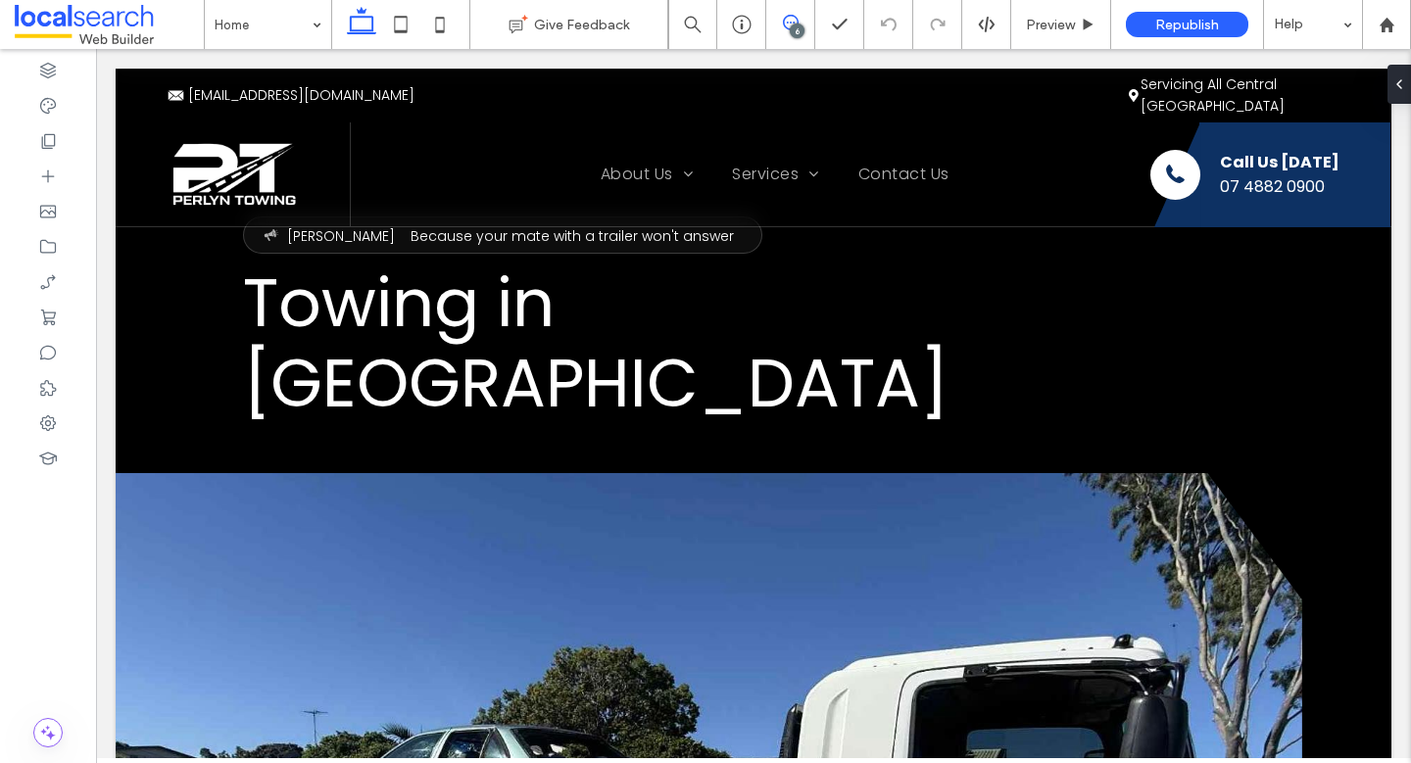
click at [787, 23] on use at bounding box center [791, 23] width 16 height 16
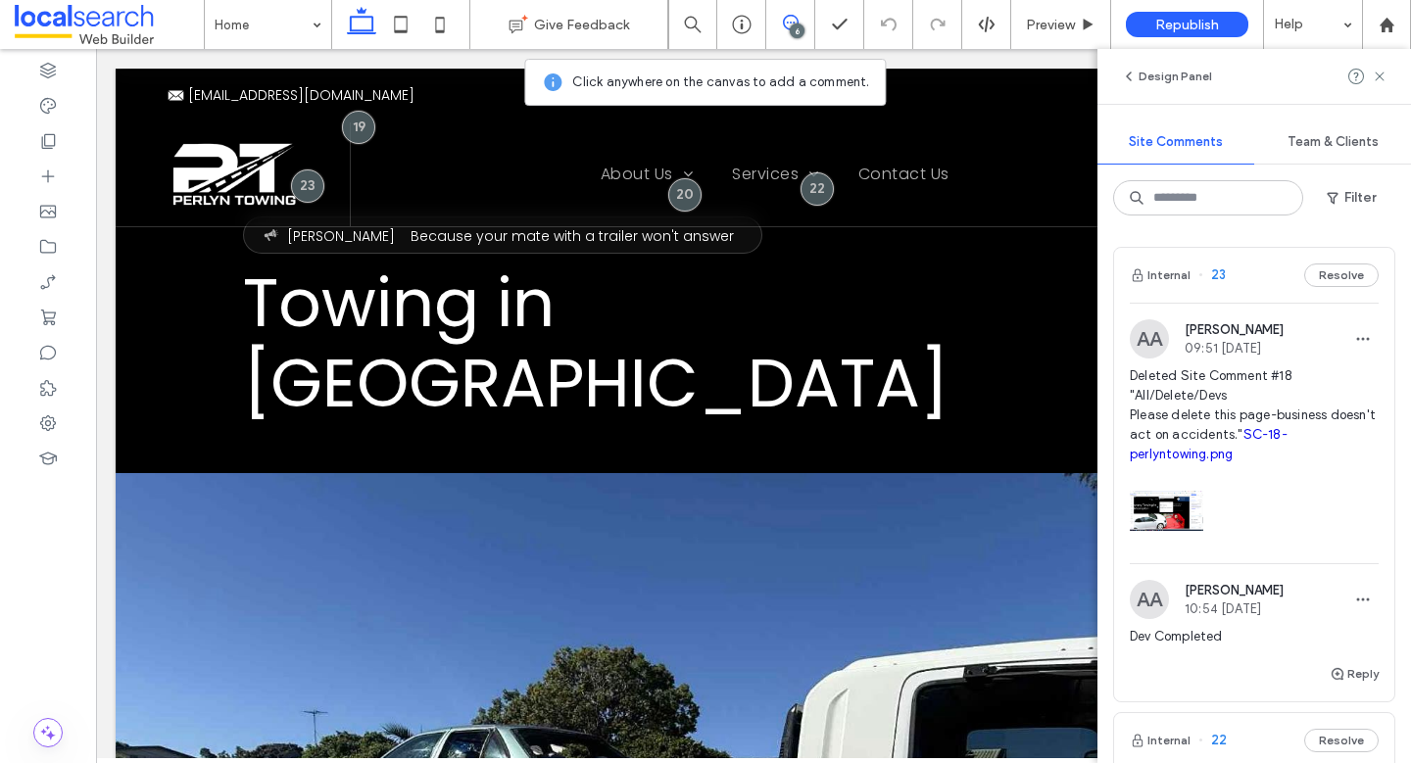
click at [1254, 452] on link "SC-18-perlyntowing.png" at bounding box center [1209, 444] width 158 height 34
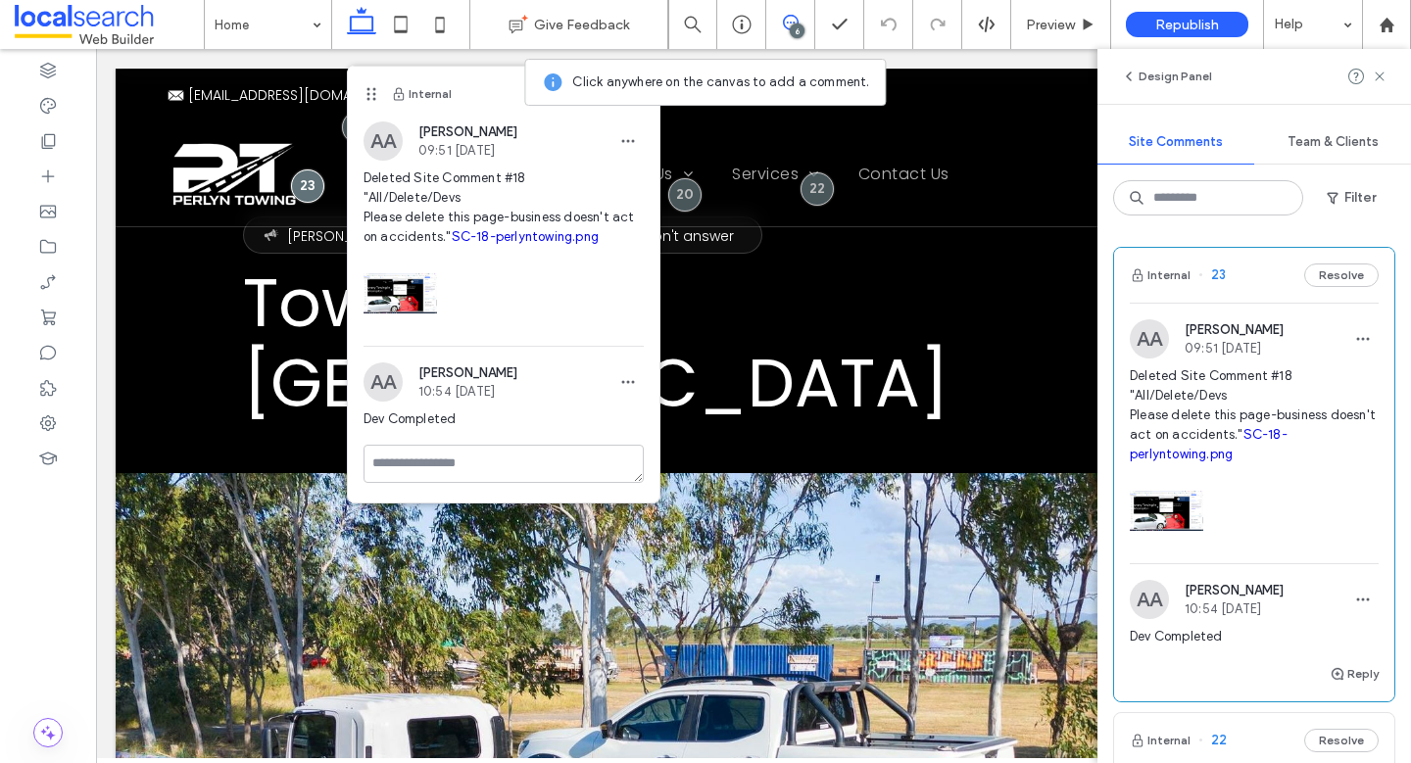
click at [468, 244] on link "SC-18-perlyntowing.png" at bounding box center [525, 236] width 147 height 15
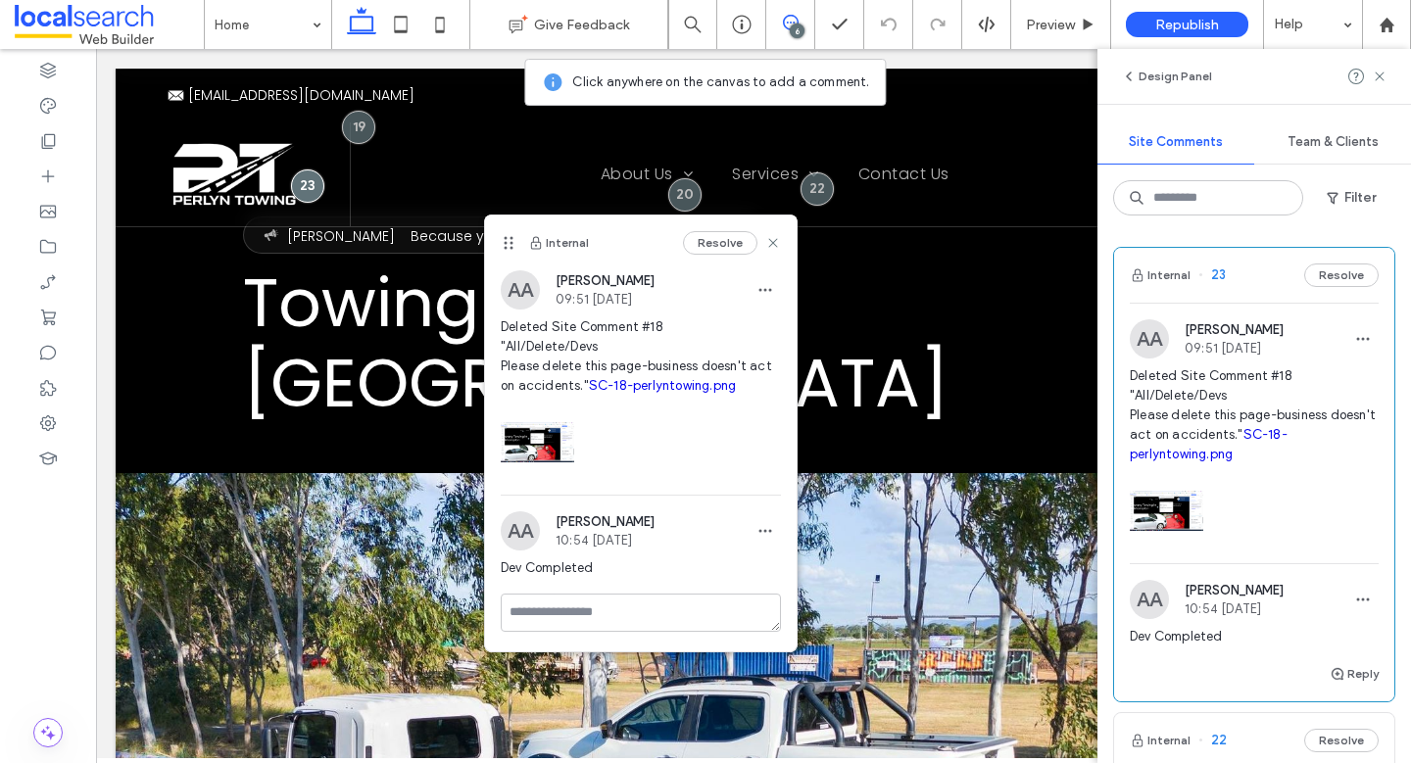
drag, startPoint x: 373, startPoint y: 86, endPoint x: 555, endPoint y: 278, distance: 264.1
click at [516, 251] on icon at bounding box center [509, 243] width 16 height 16
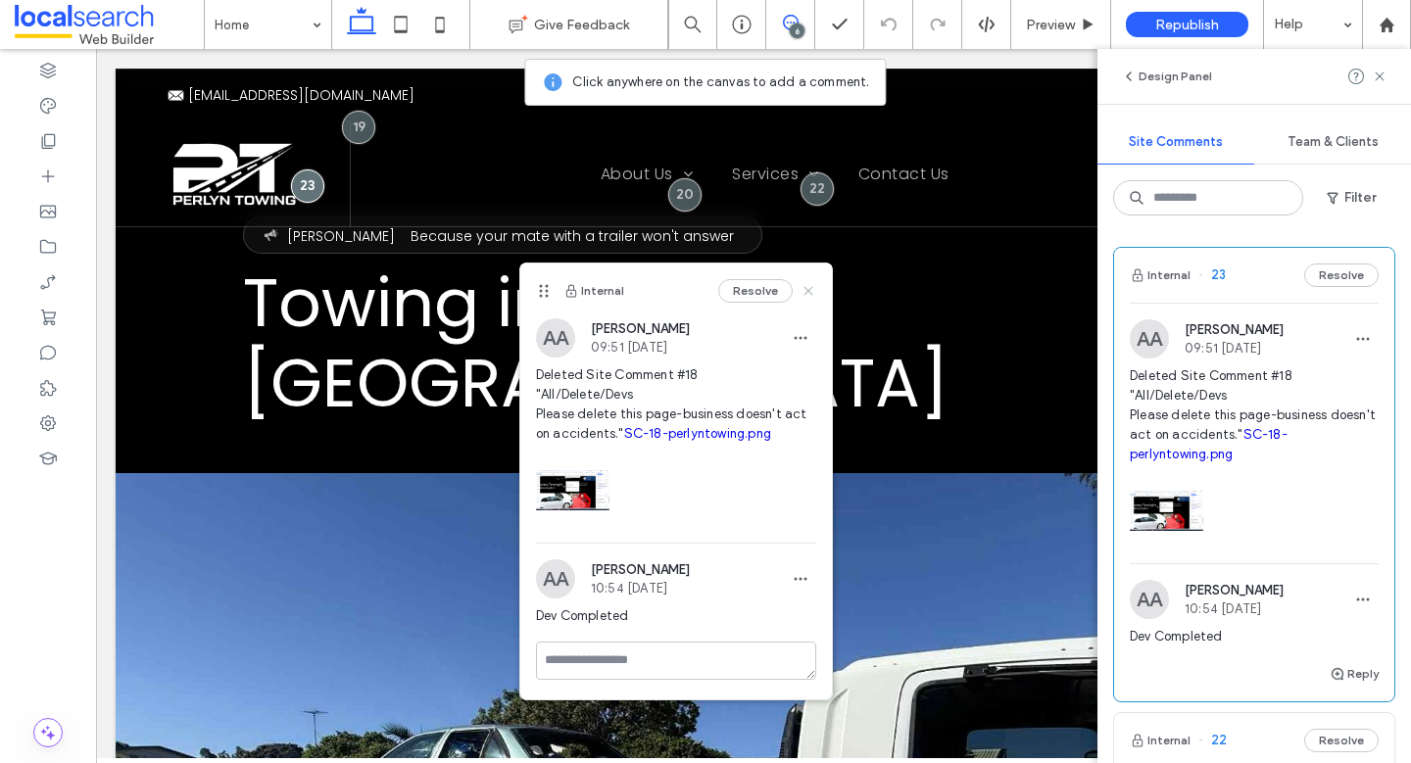
click at [801, 286] on icon at bounding box center [809, 291] width 16 height 16
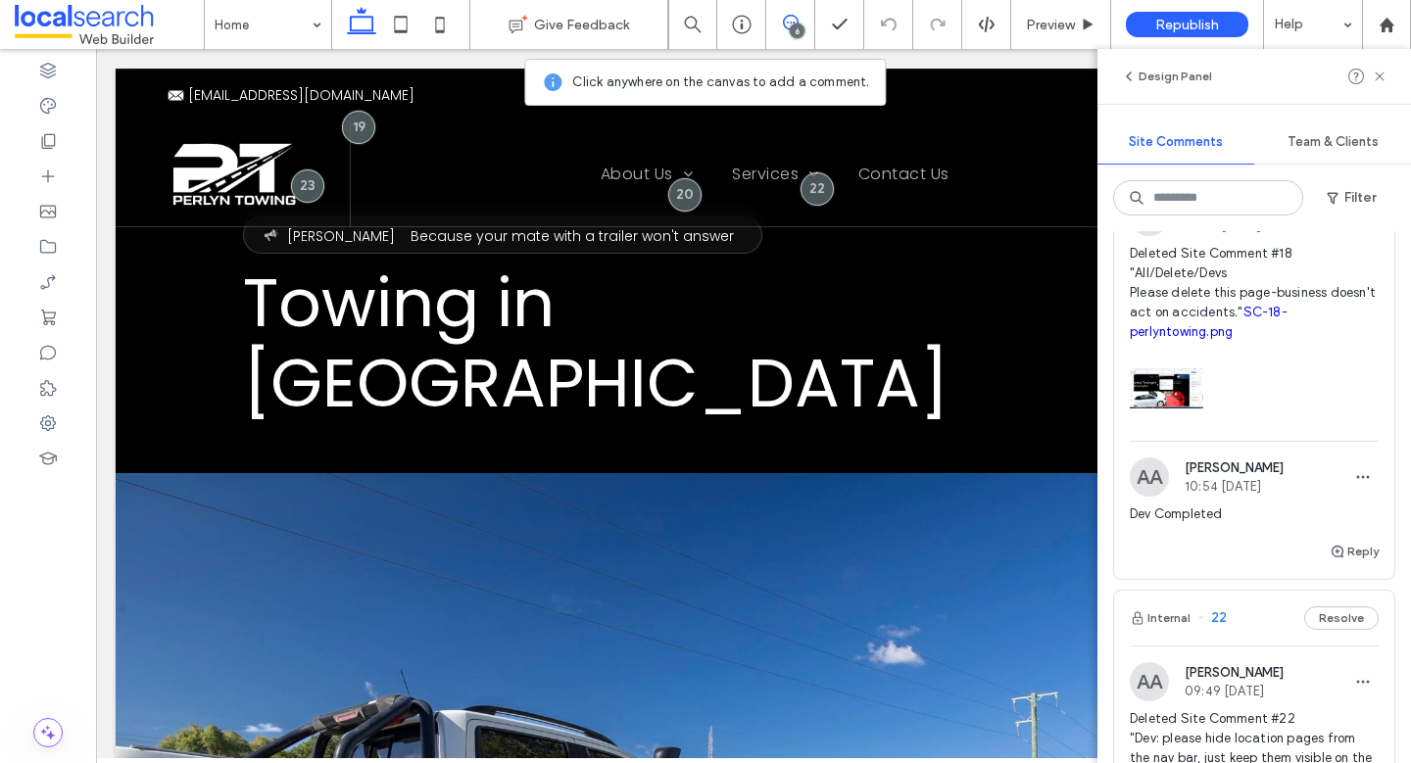
scroll to position [136, 0]
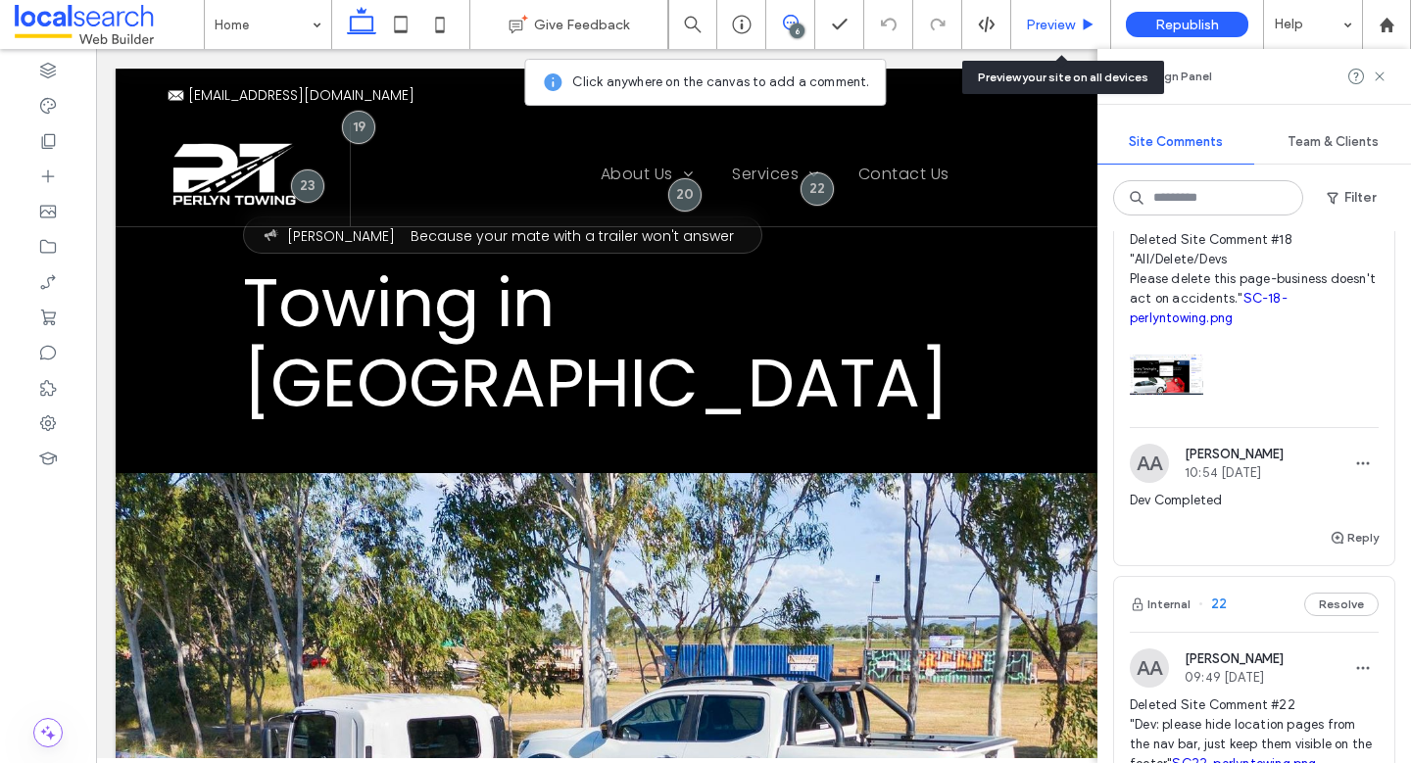
click at [1037, 29] on span "Preview" at bounding box center [1050, 25] width 49 height 17
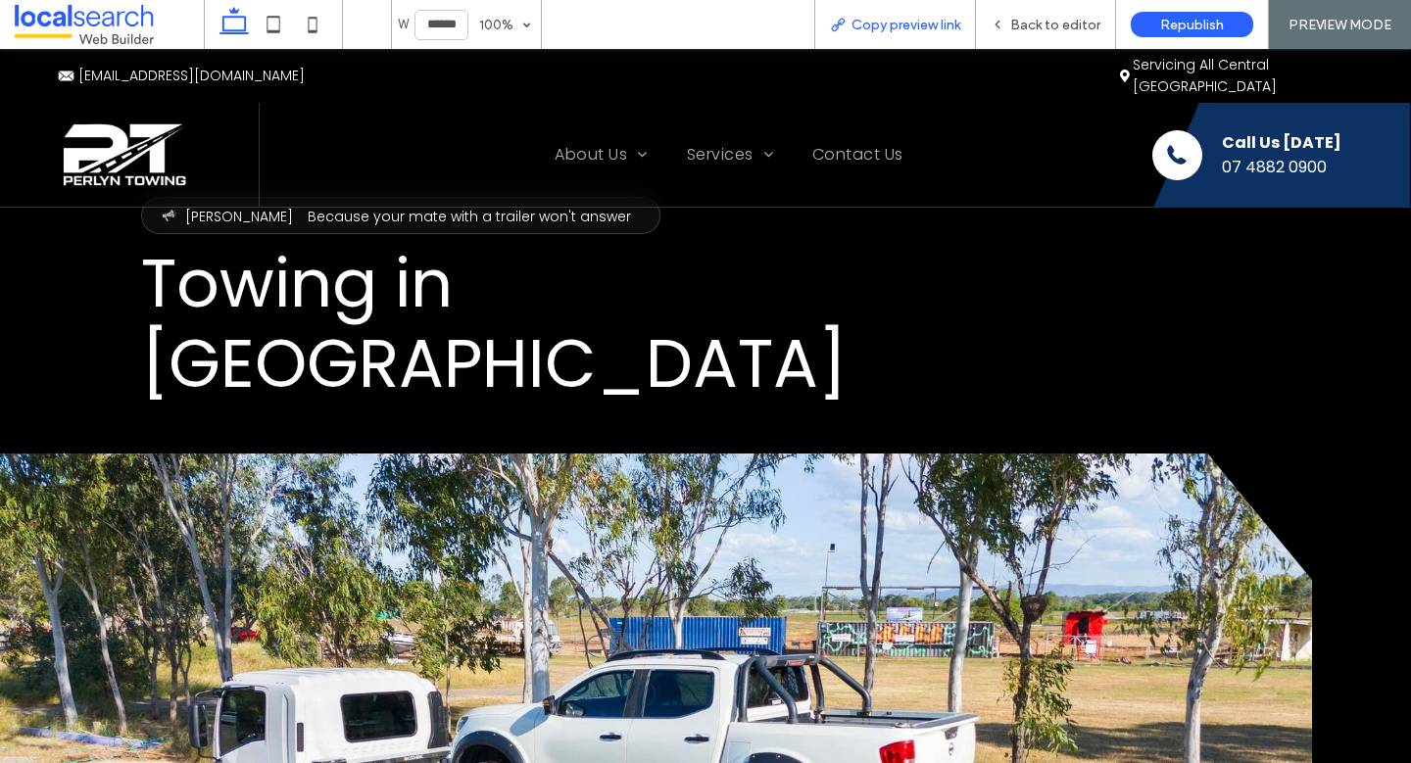
click at [895, 28] on span "Copy preview link" at bounding box center [906, 25] width 109 height 17
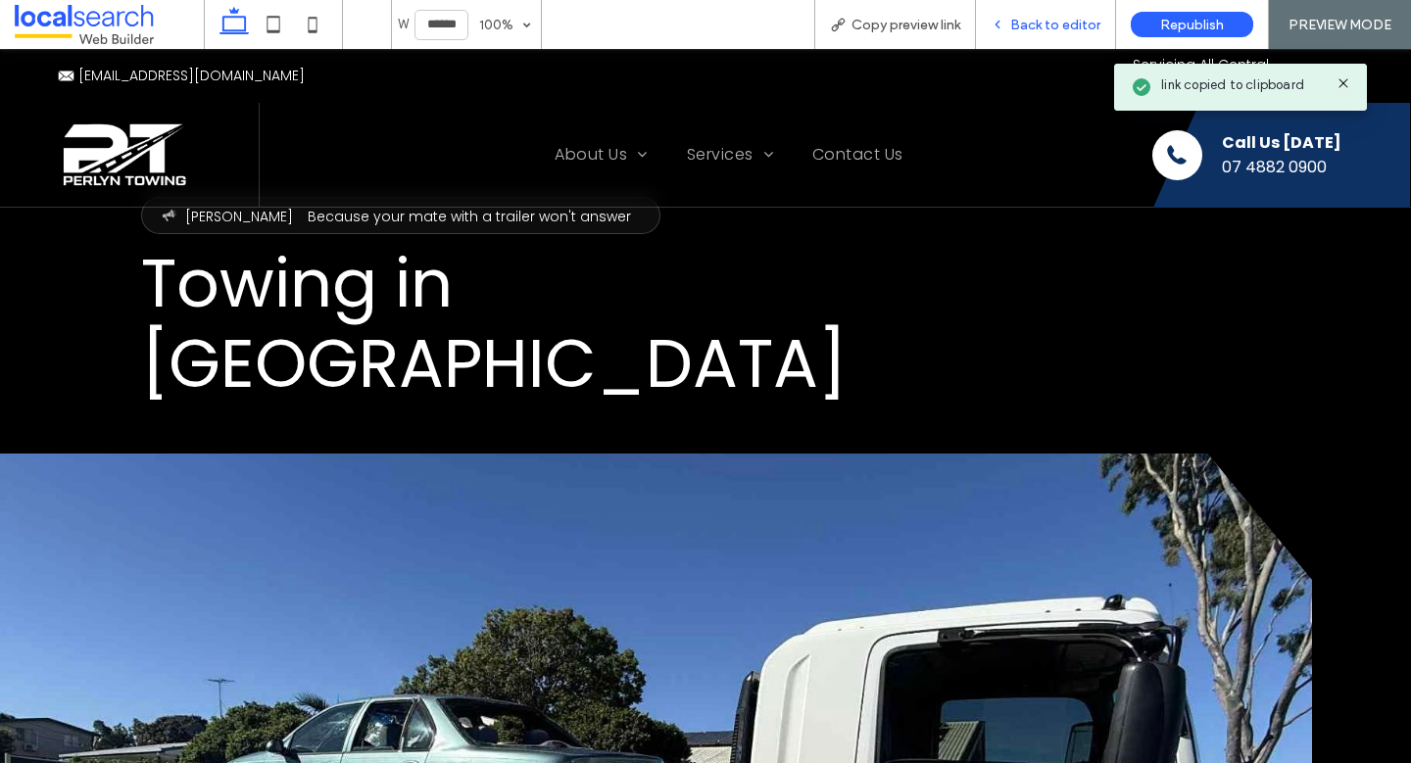
click at [1044, 24] on span "Back to editor" at bounding box center [1055, 25] width 90 height 17
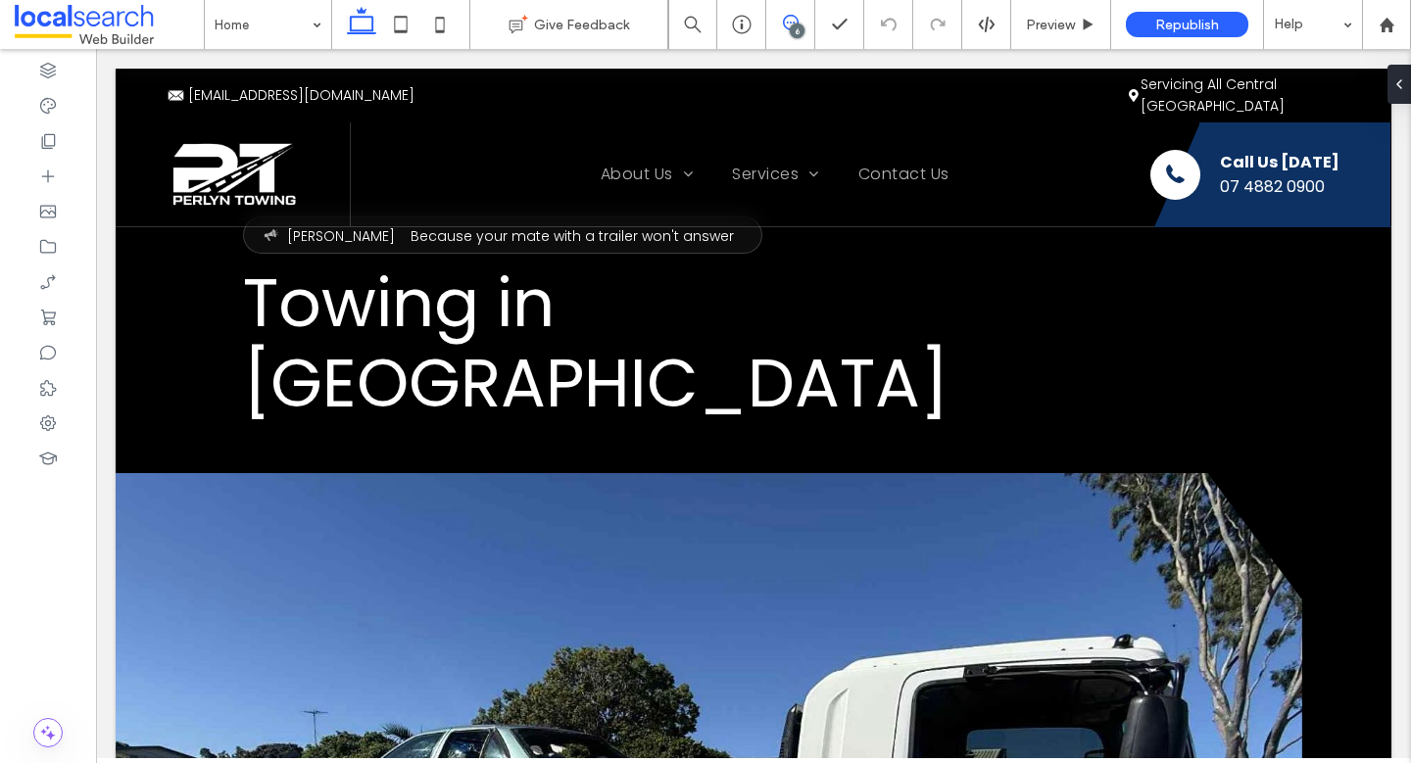
click at [798, 21] on span at bounding box center [790, 23] width 48 height 16
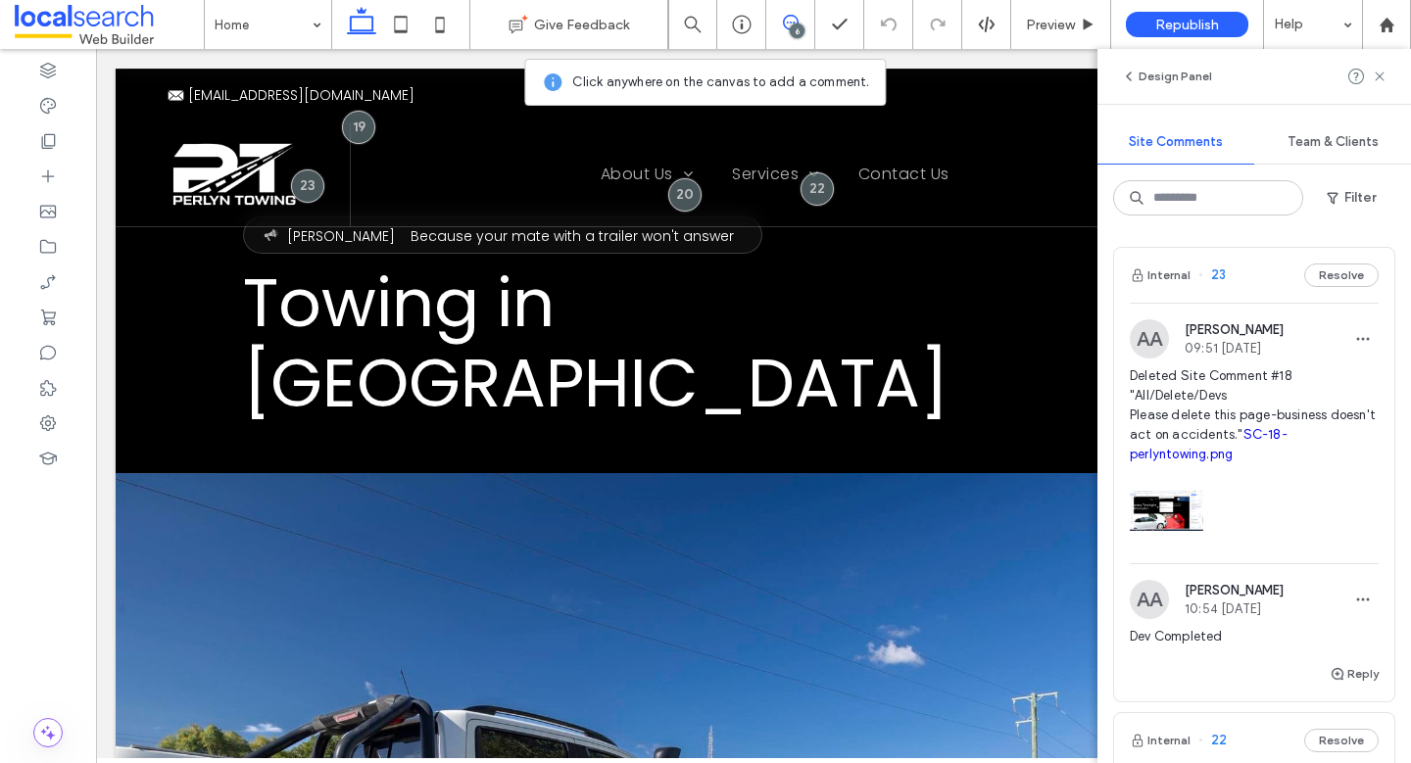
click at [1200, 460] on link "SC-18-perlyntowing.png" at bounding box center [1209, 444] width 158 height 34
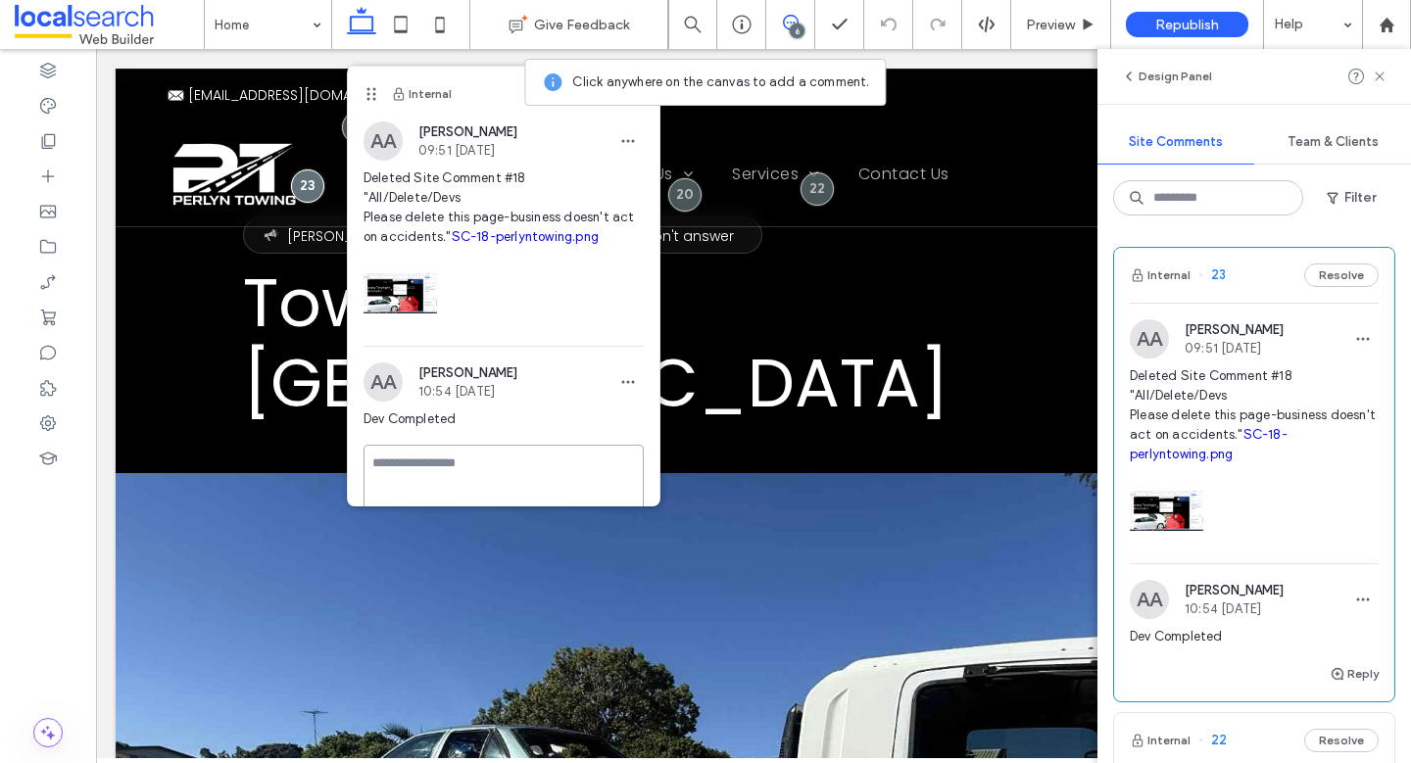
click at [459, 468] on textarea at bounding box center [504, 494] width 280 height 98
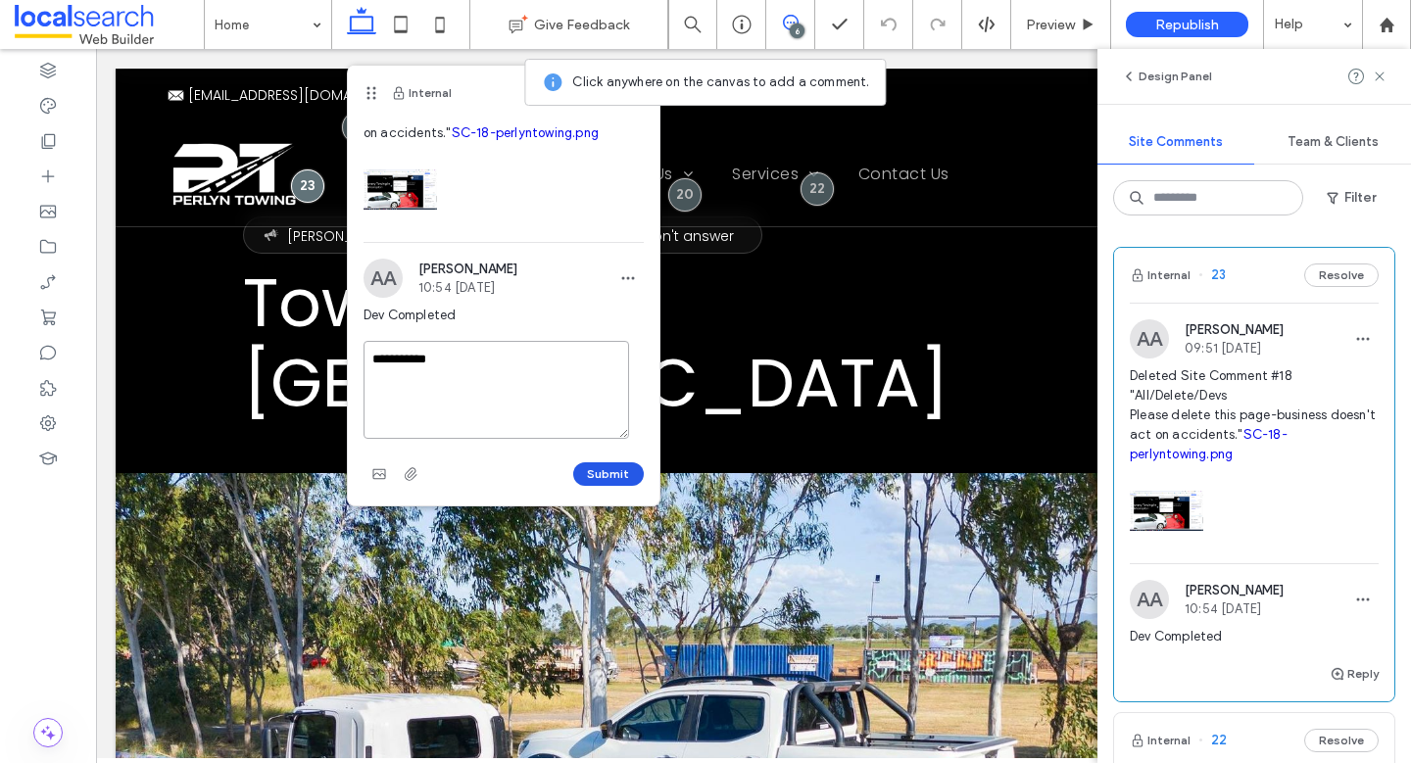
type textarea "**********"
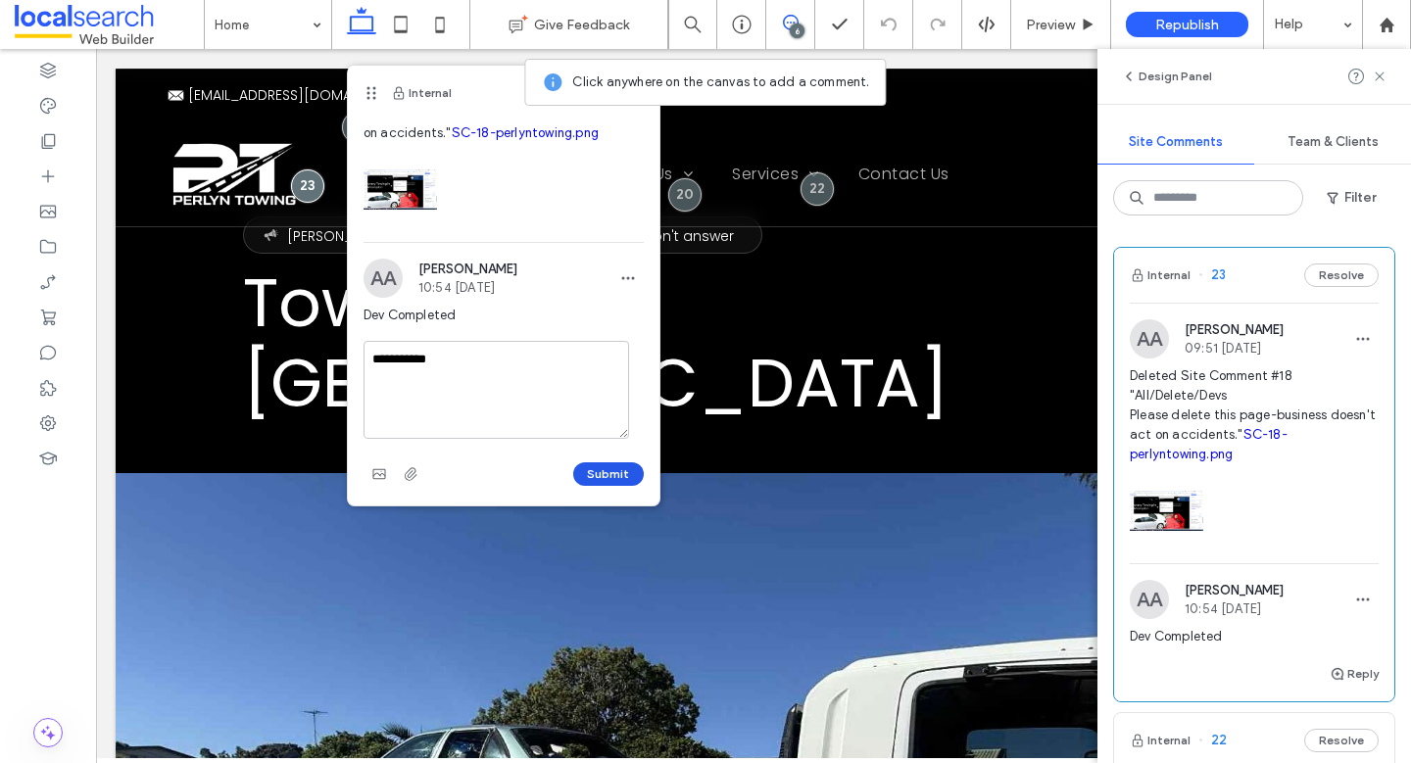
click at [591, 468] on button "Submit" at bounding box center [608, 475] width 71 height 24
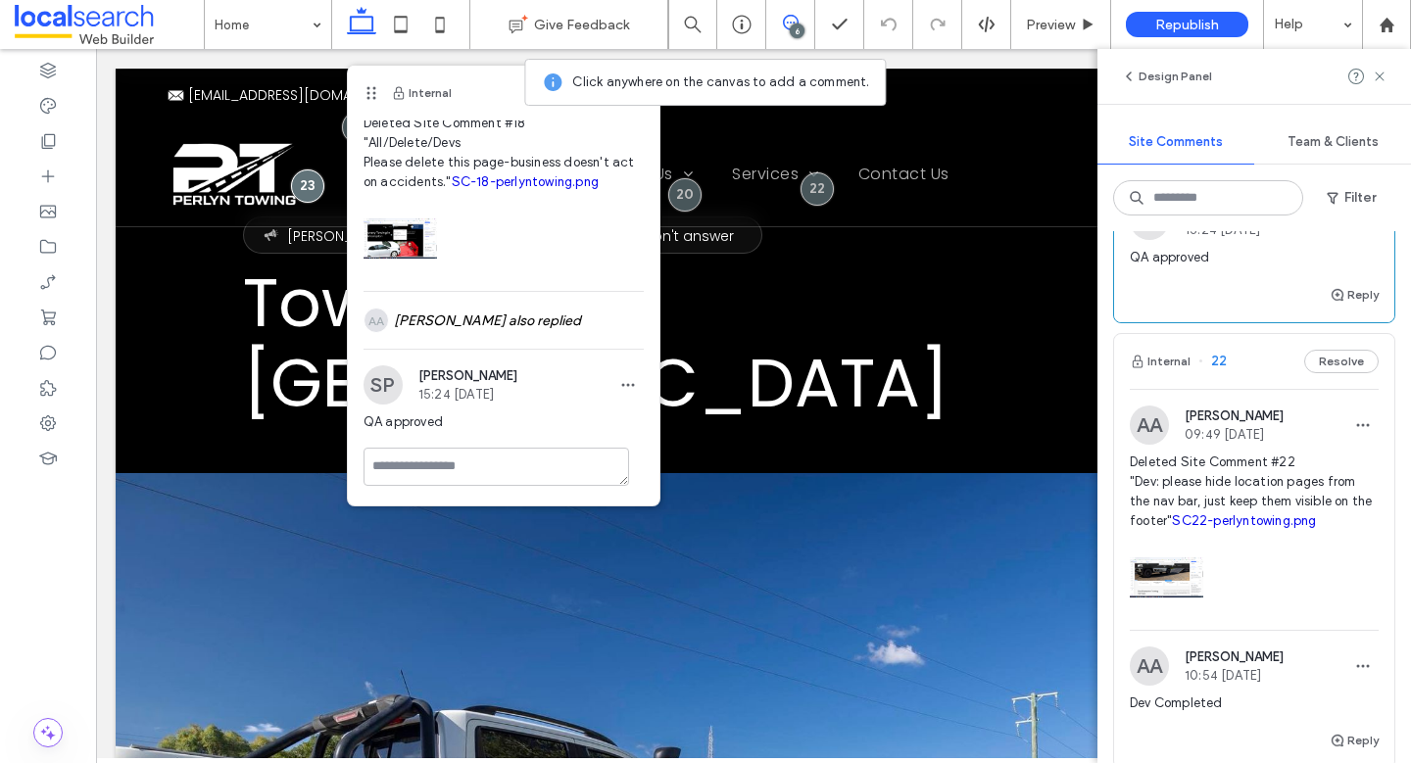
scroll to position [477, 0]
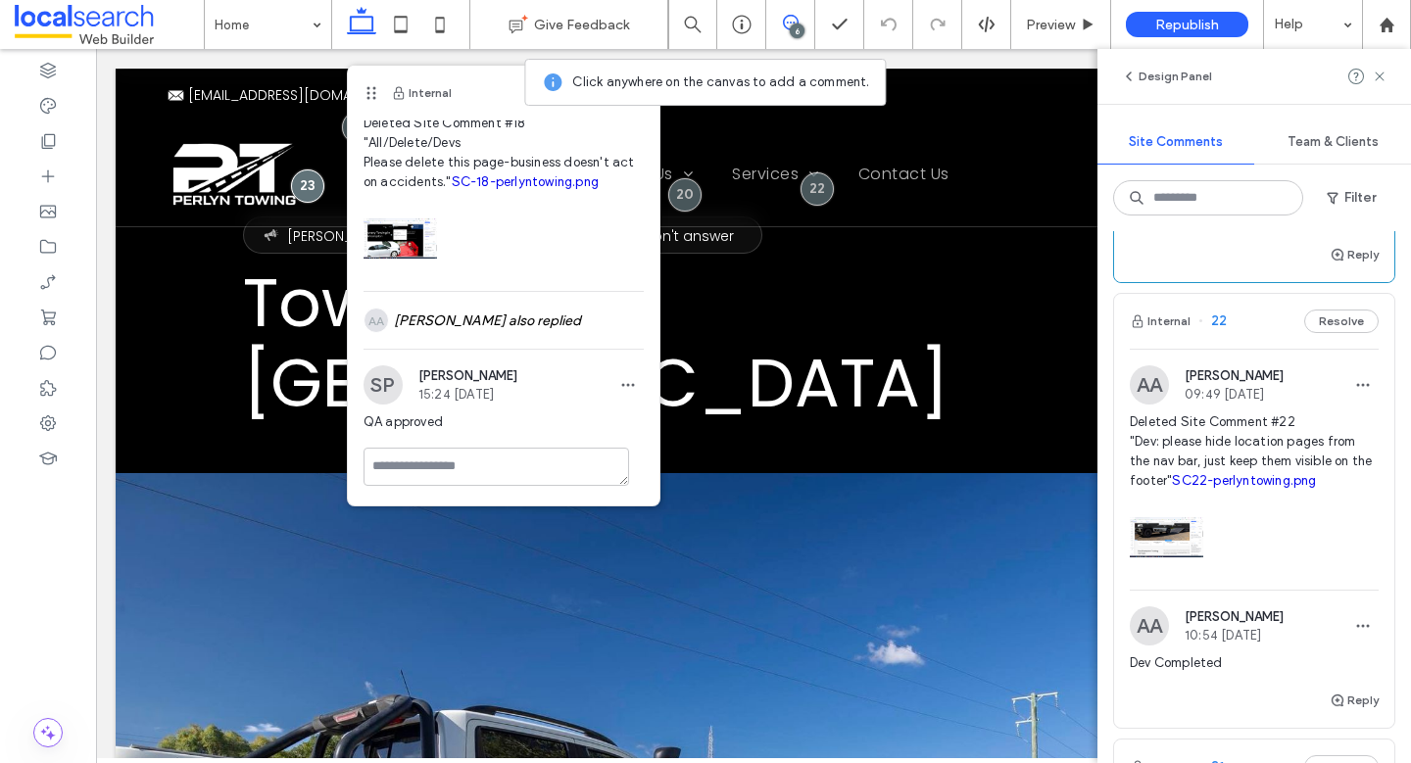
click at [1321, 471] on span "Deleted Site Comment #22 "Dev: please hide location pages from the nav bar, jus…" at bounding box center [1254, 452] width 249 height 78
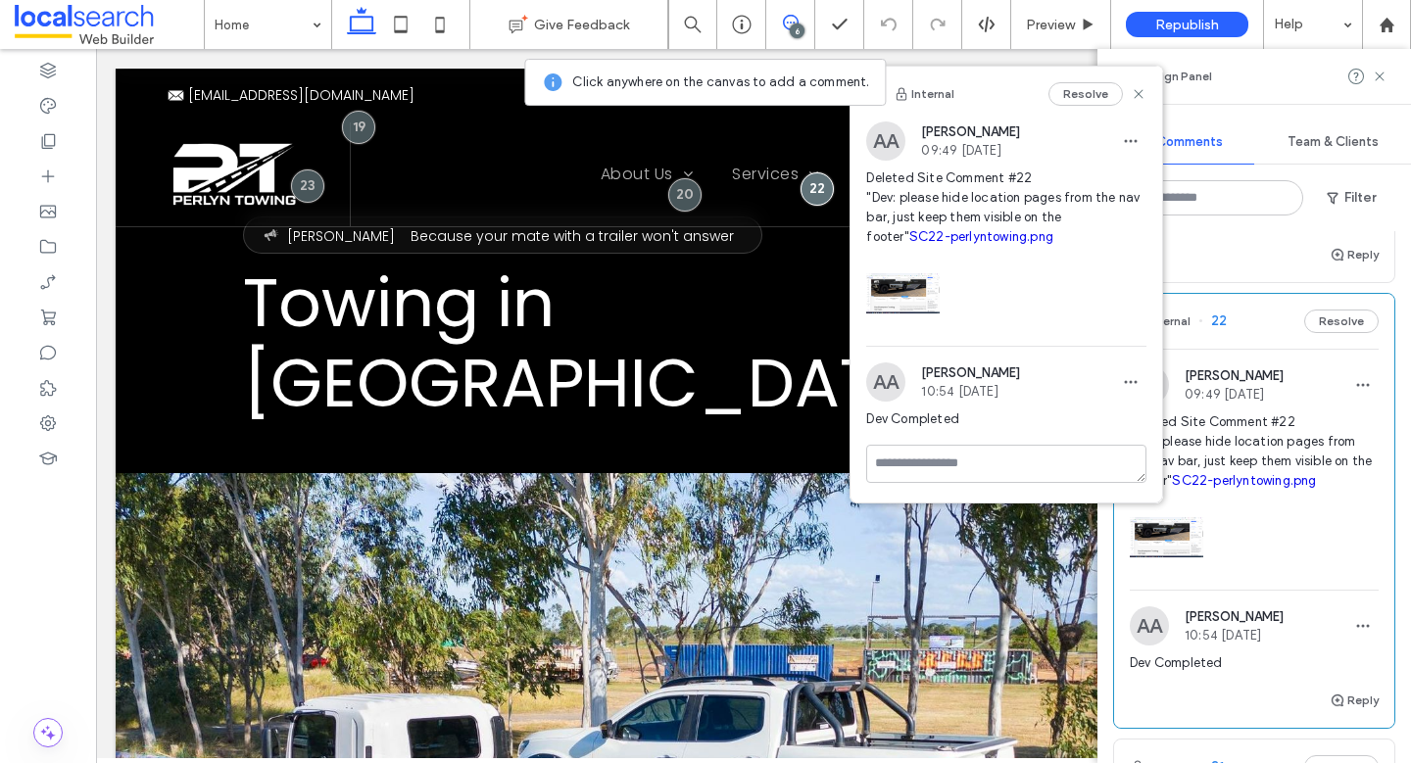
click at [986, 242] on link "SC22-perlyntowing.png" at bounding box center [981, 236] width 144 height 15
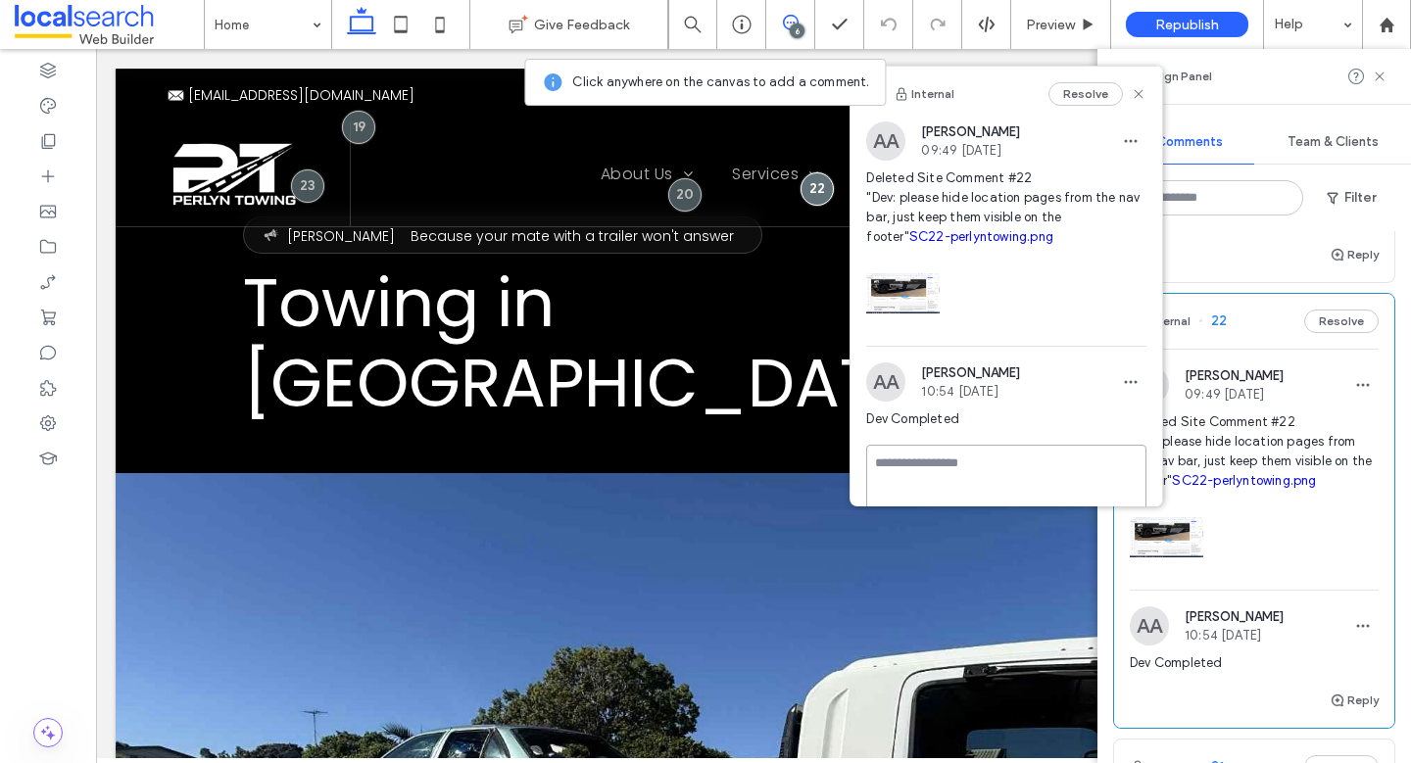
click at [952, 460] on textarea at bounding box center [1006, 494] width 280 height 98
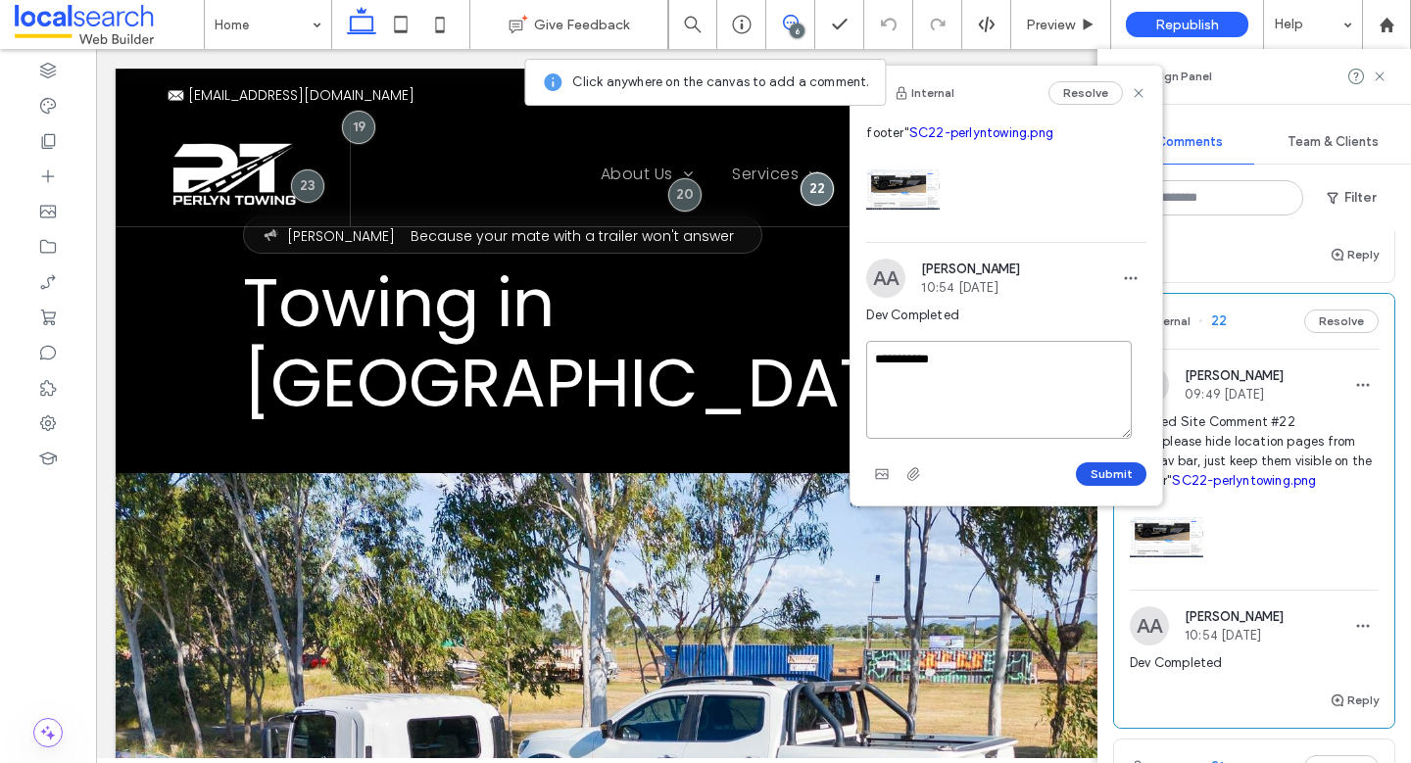
type textarea "**********"
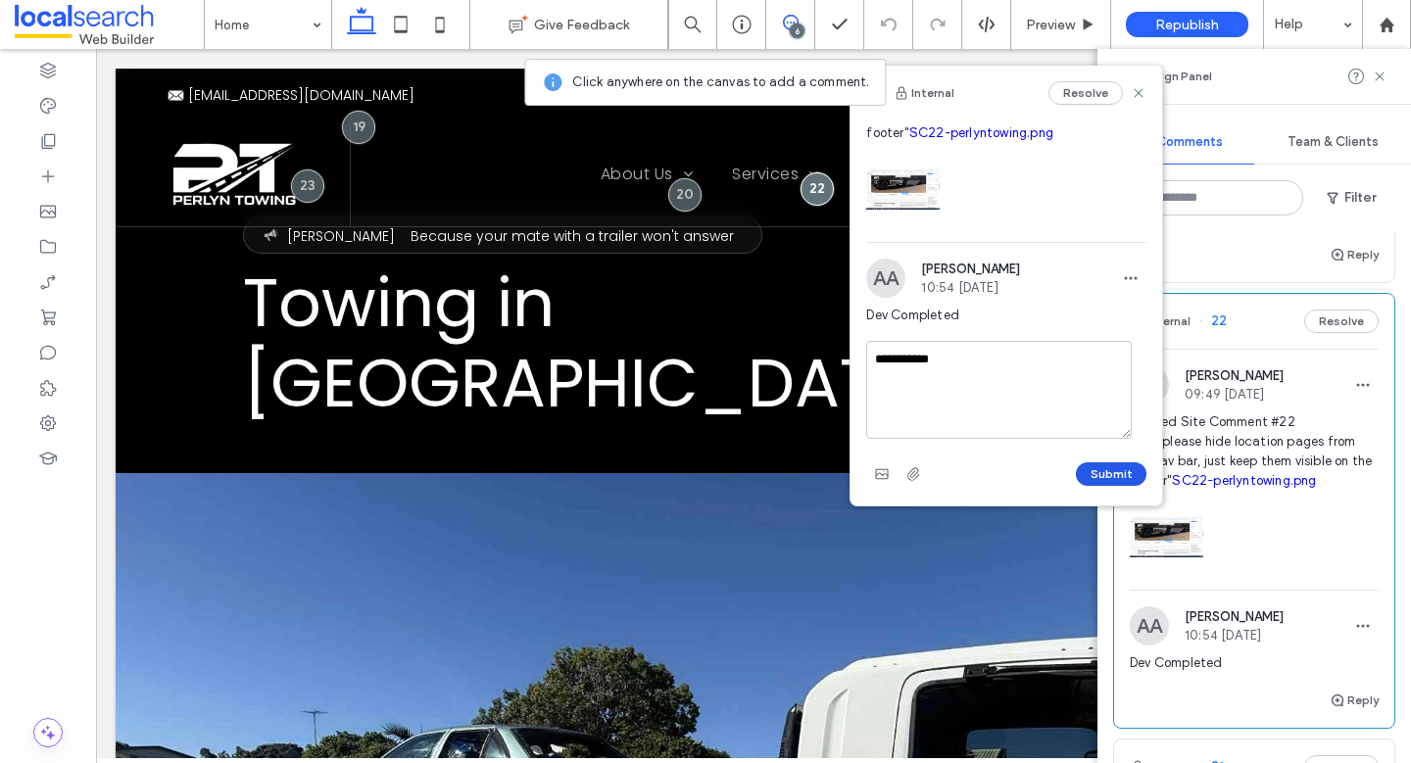
click at [1094, 469] on button "Submit" at bounding box center [1111, 475] width 71 height 24
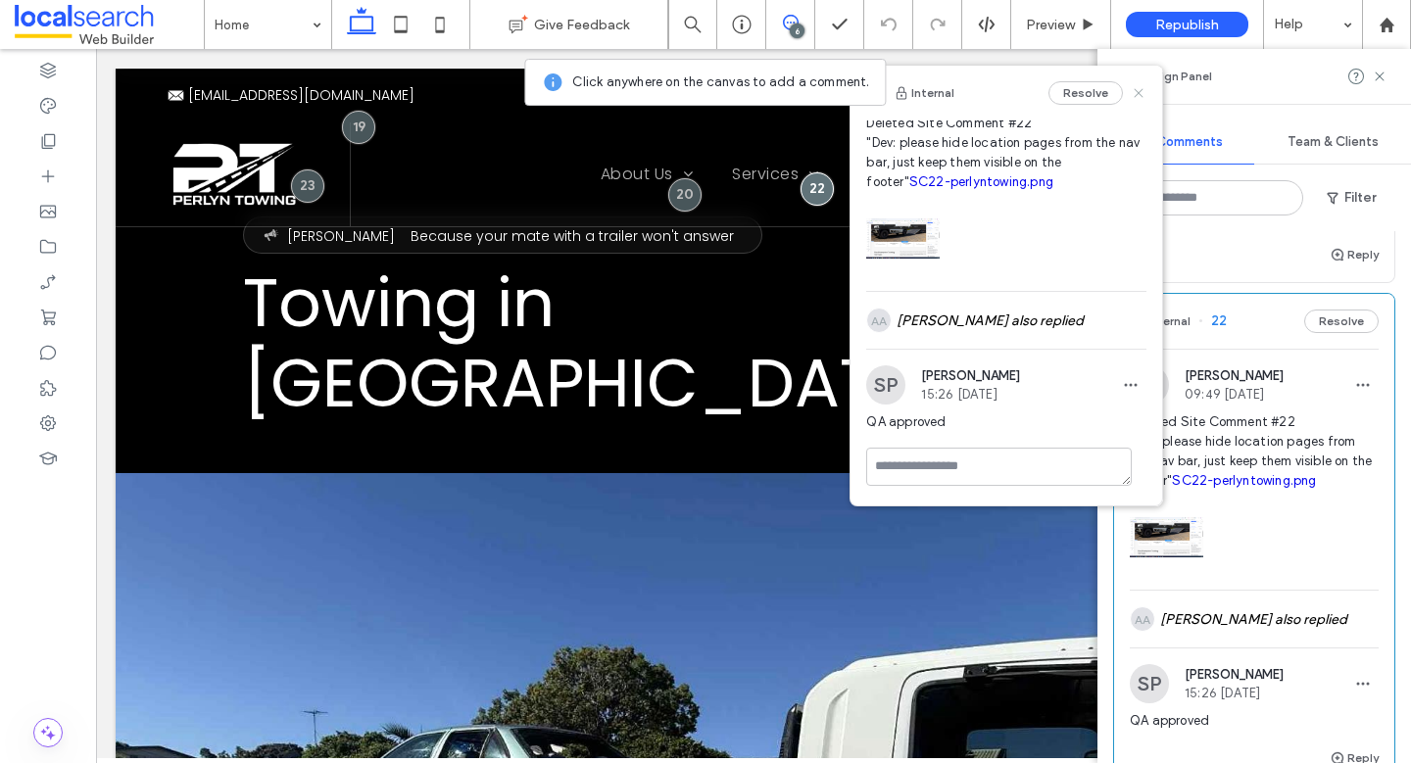
click at [1131, 97] on icon at bounding box center [1139, 93] width 16 height 16
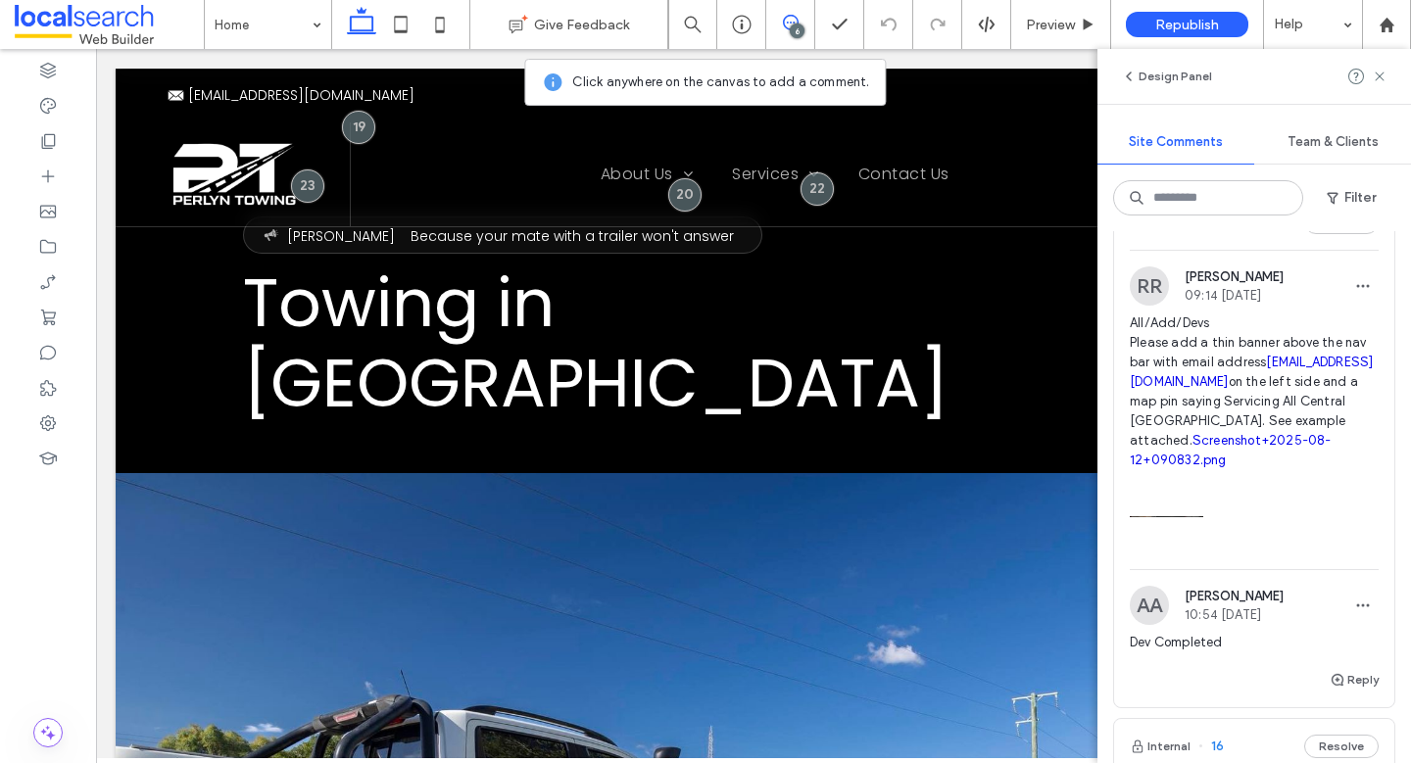
scroll to position [1899, 0]
click at [1290, 471] on link "Screenshot+2025-08-12+090832.png" at bounding box center [1231, 454] width 202 height 34
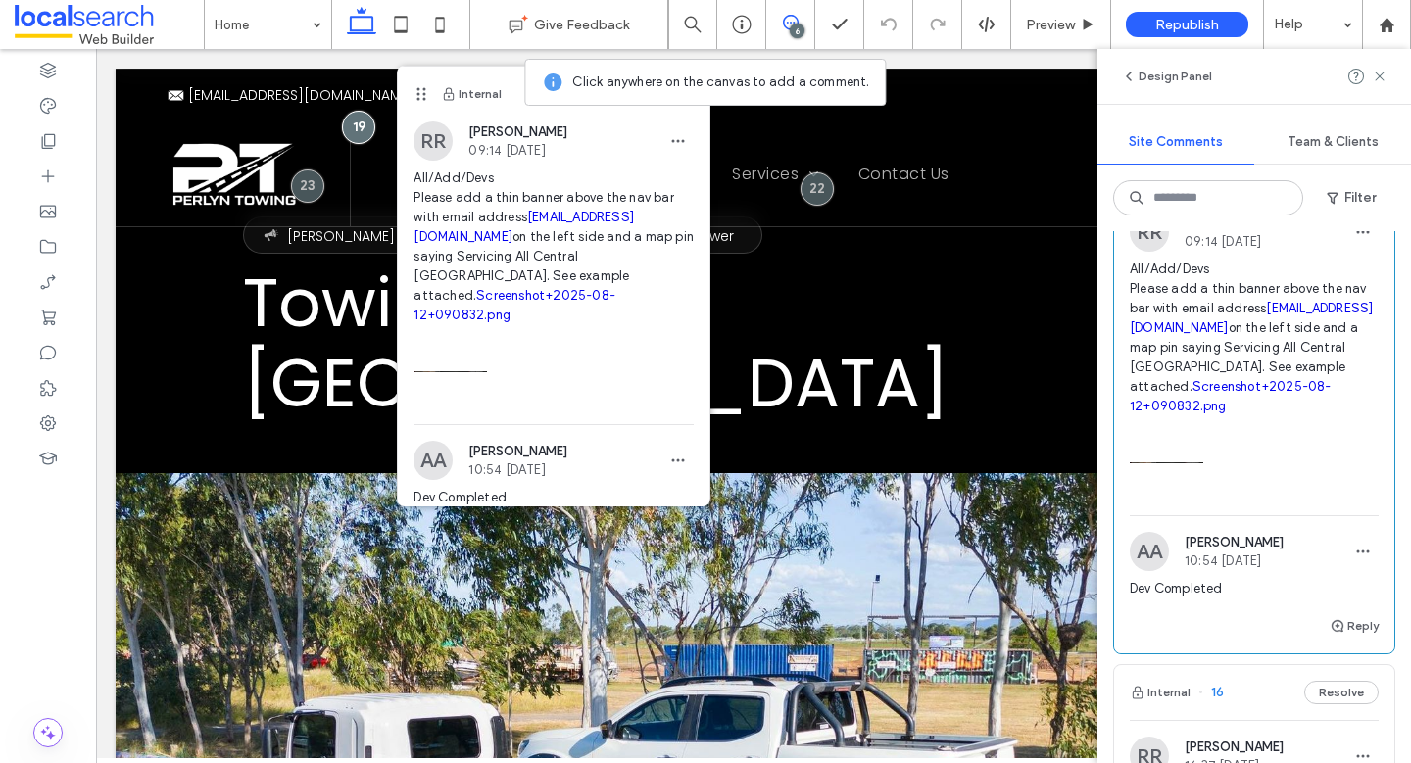
scroll to position [2061, 0]
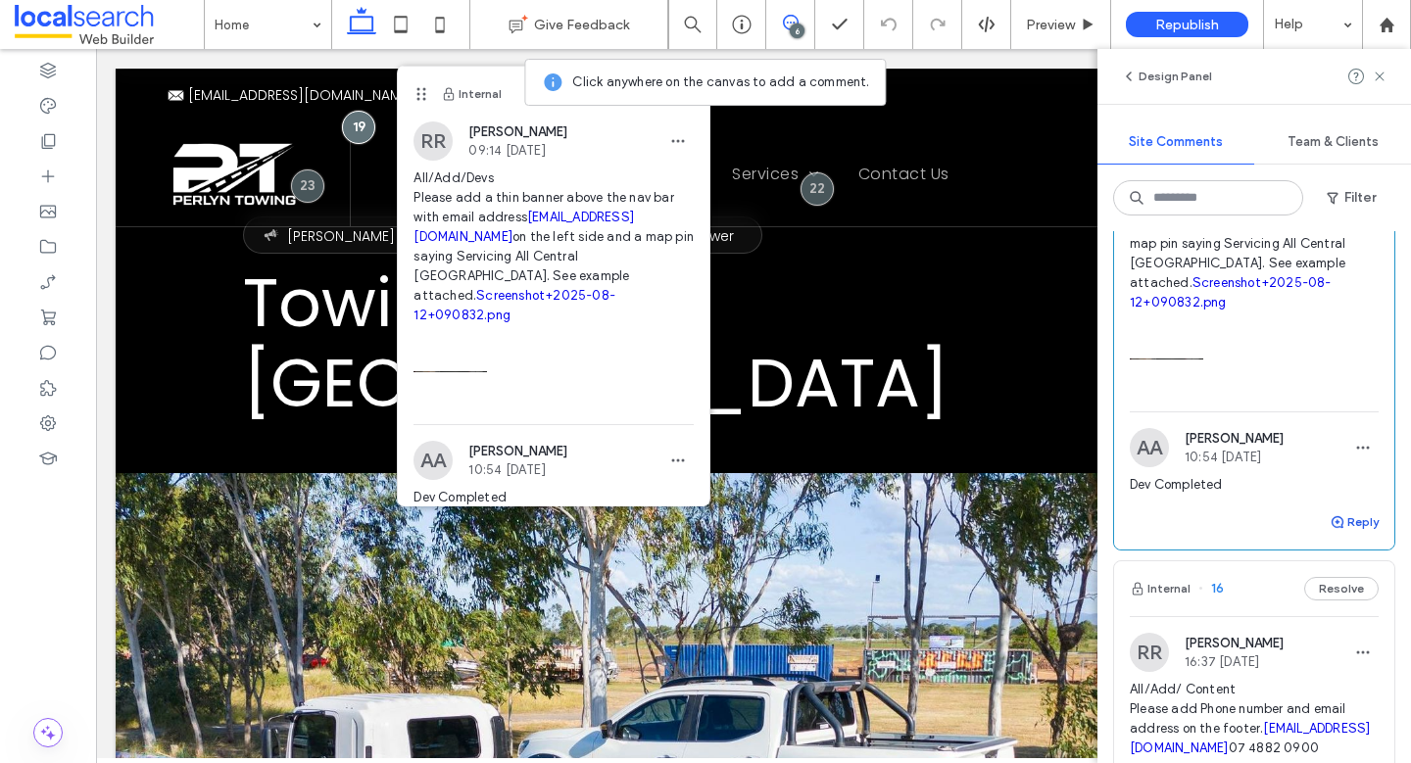
click at [1349, 534] on button "Reply" at bounding box center [1354, 523] width 49 height 24
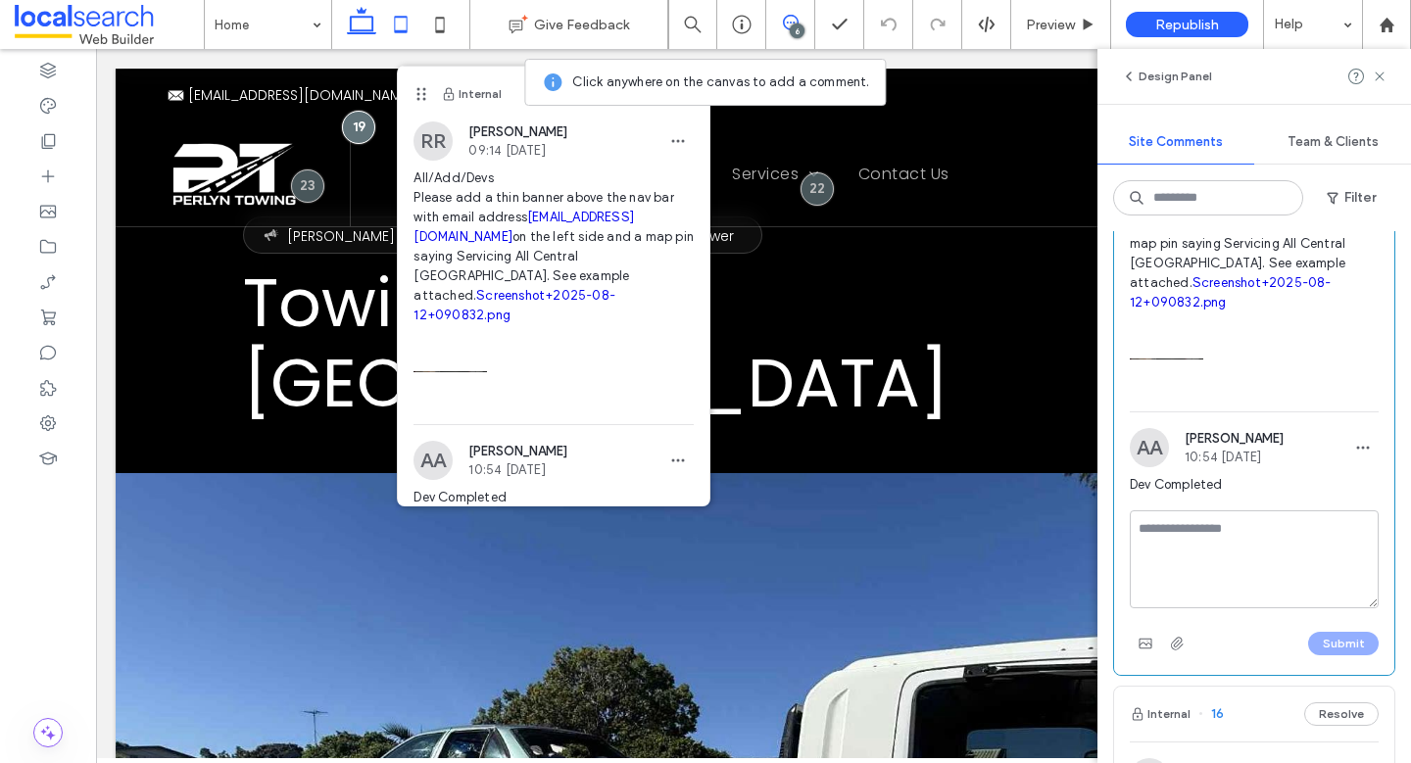
click at [396, 23] on icon at bounding box center [400, 24] width 39 height 39
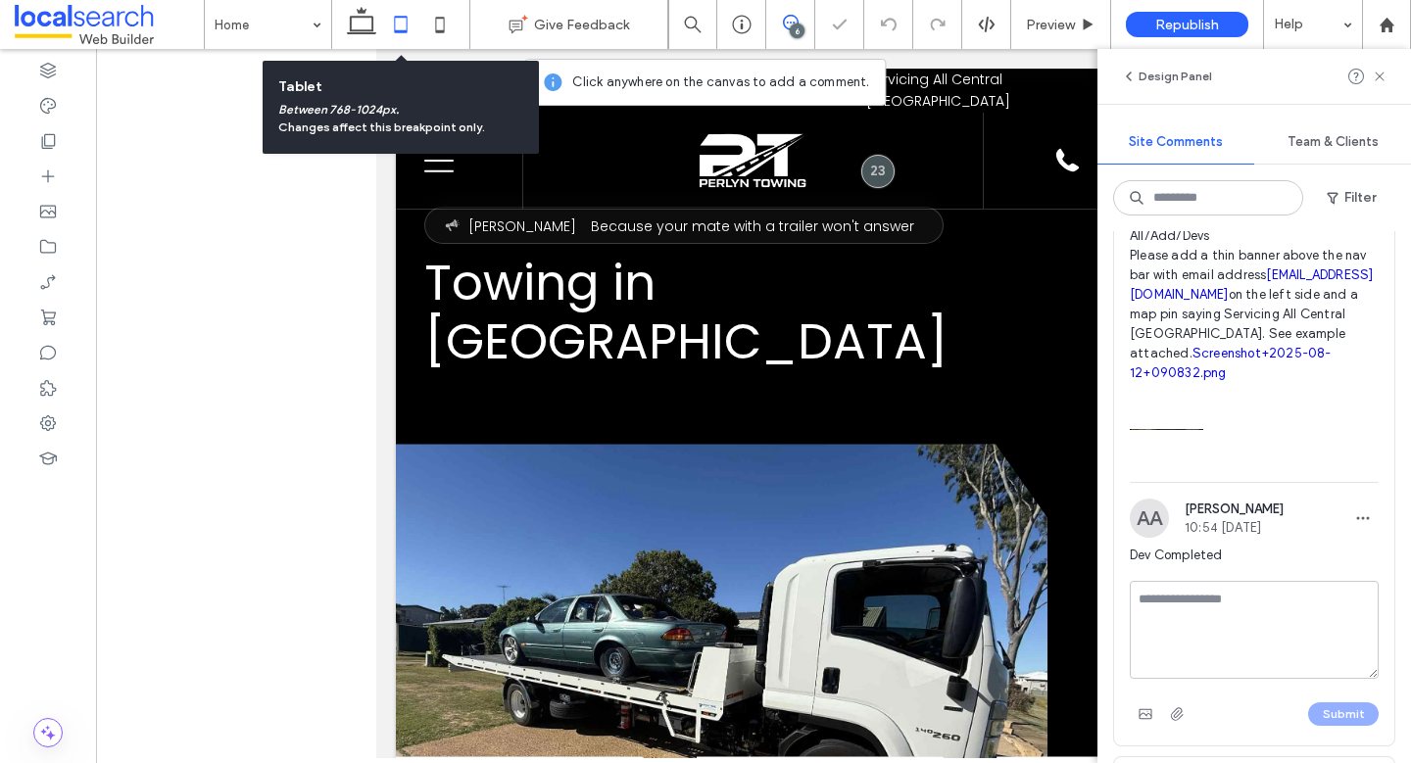
scroll to position [2131, 0]
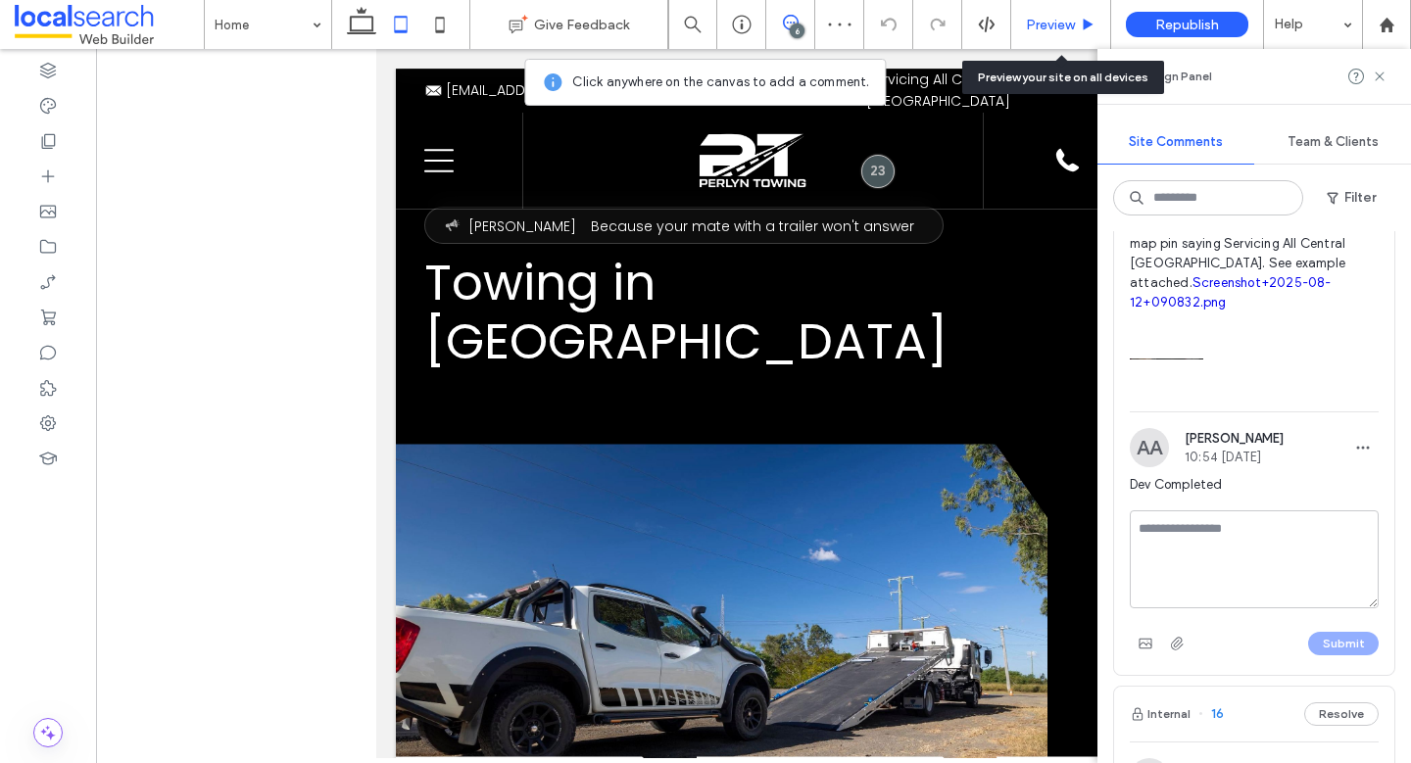
click at [1065, 21] on span "Preview" at bounding box center [1050, 25] width 49 height 17
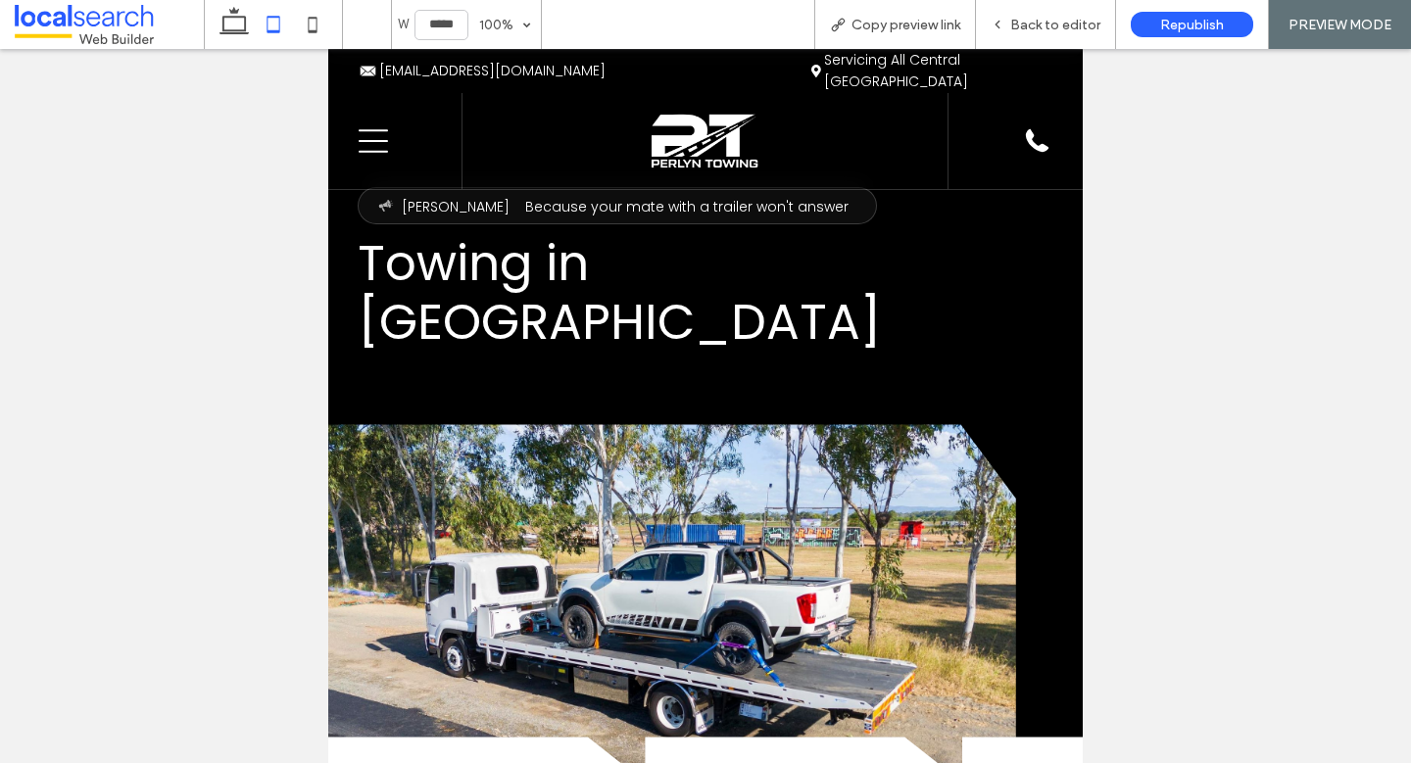
click at [1065, 21] on span "Back to editor" at bounding box center [1055, 25] width 90 height 17
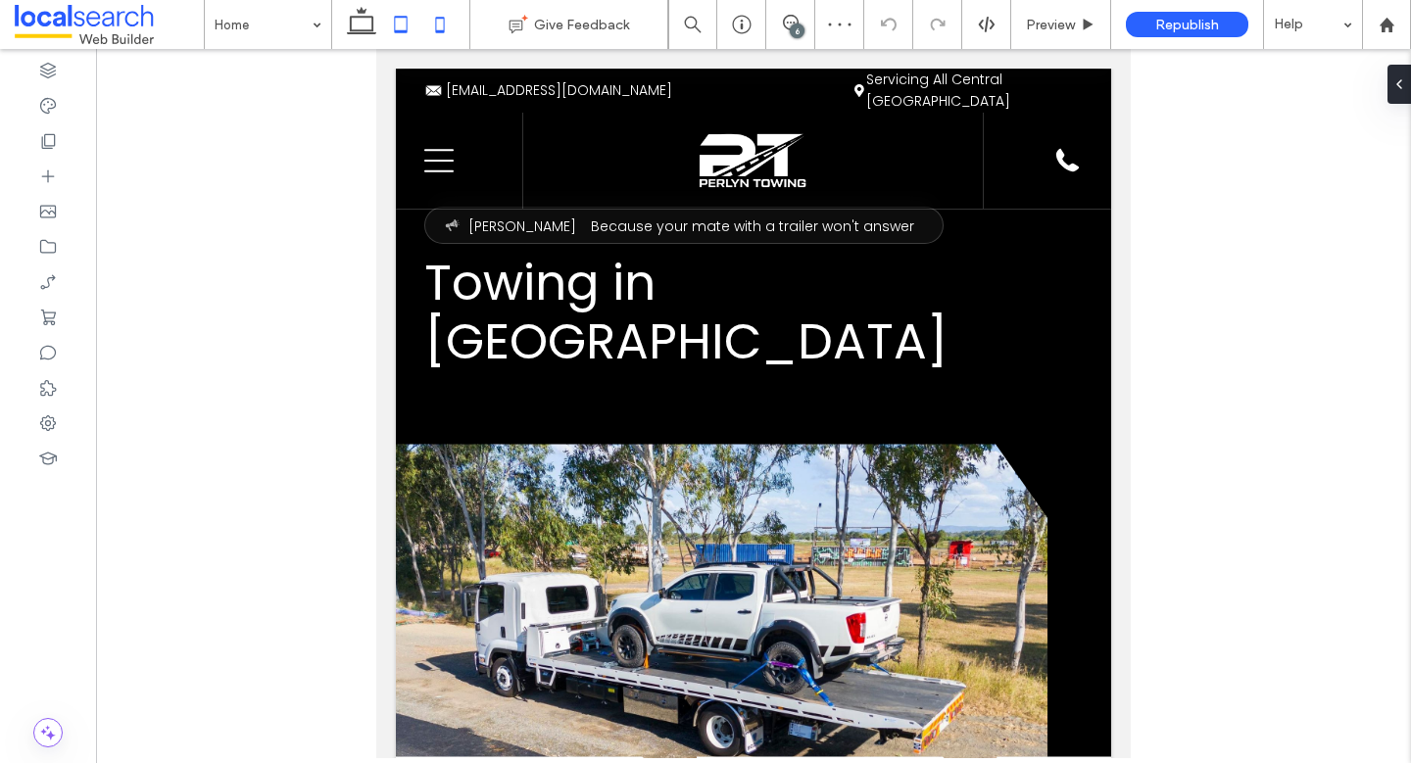
click at [449, 24] on icon at bounding box center [439, 24] width 39 height 39
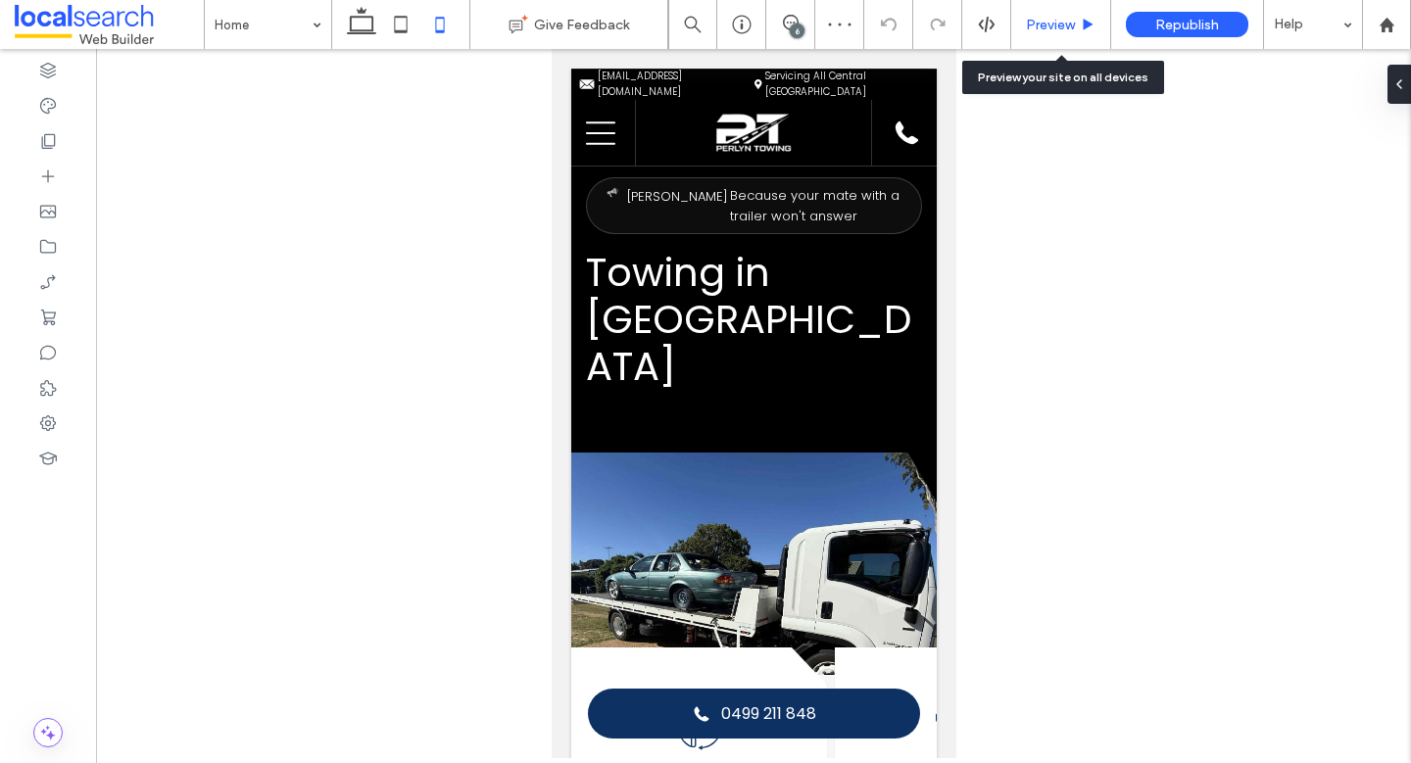
click at [1074, 34] on div "Preview" at bounding box center [1061, 24] width 100 height 49
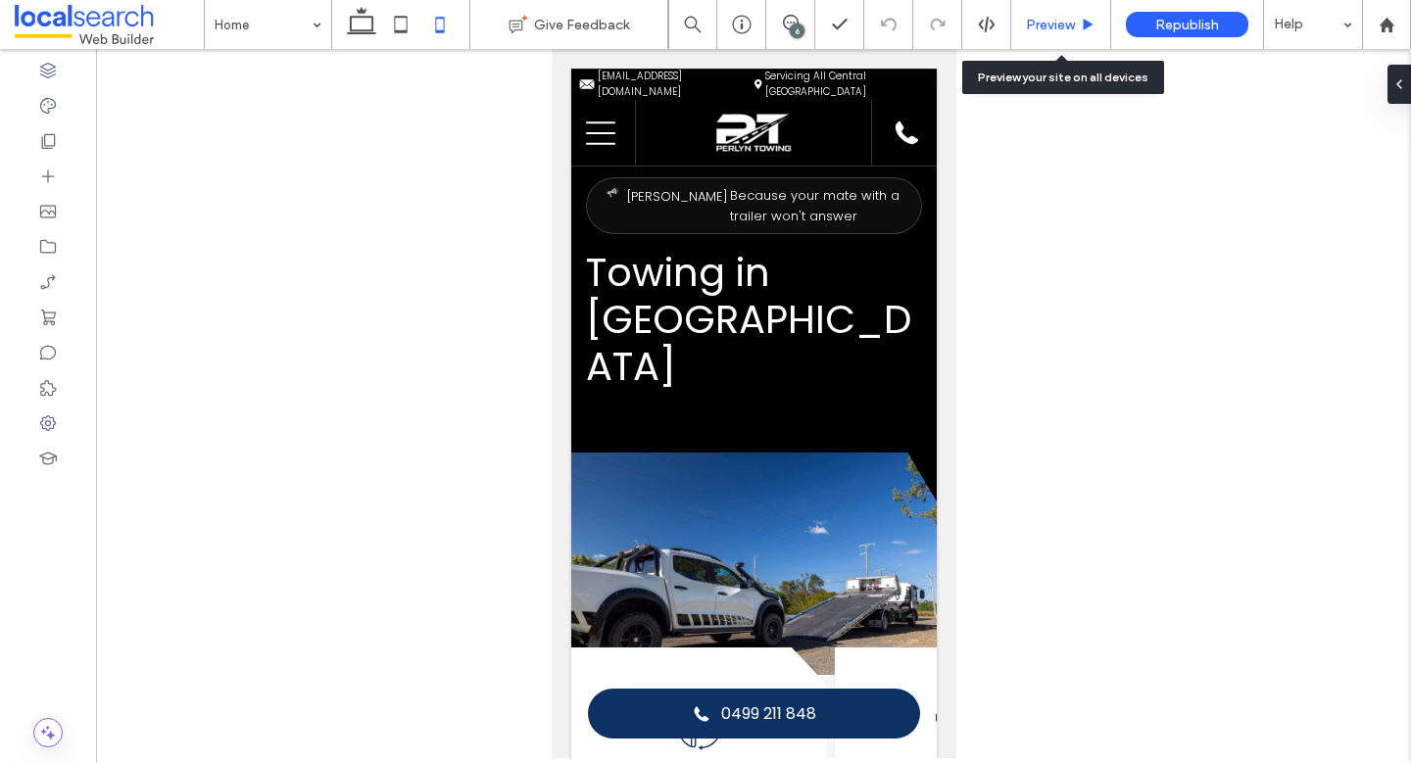
click at [1069, 24] on span "Preview" at bounding box center [1050, 25] width 49 height 17
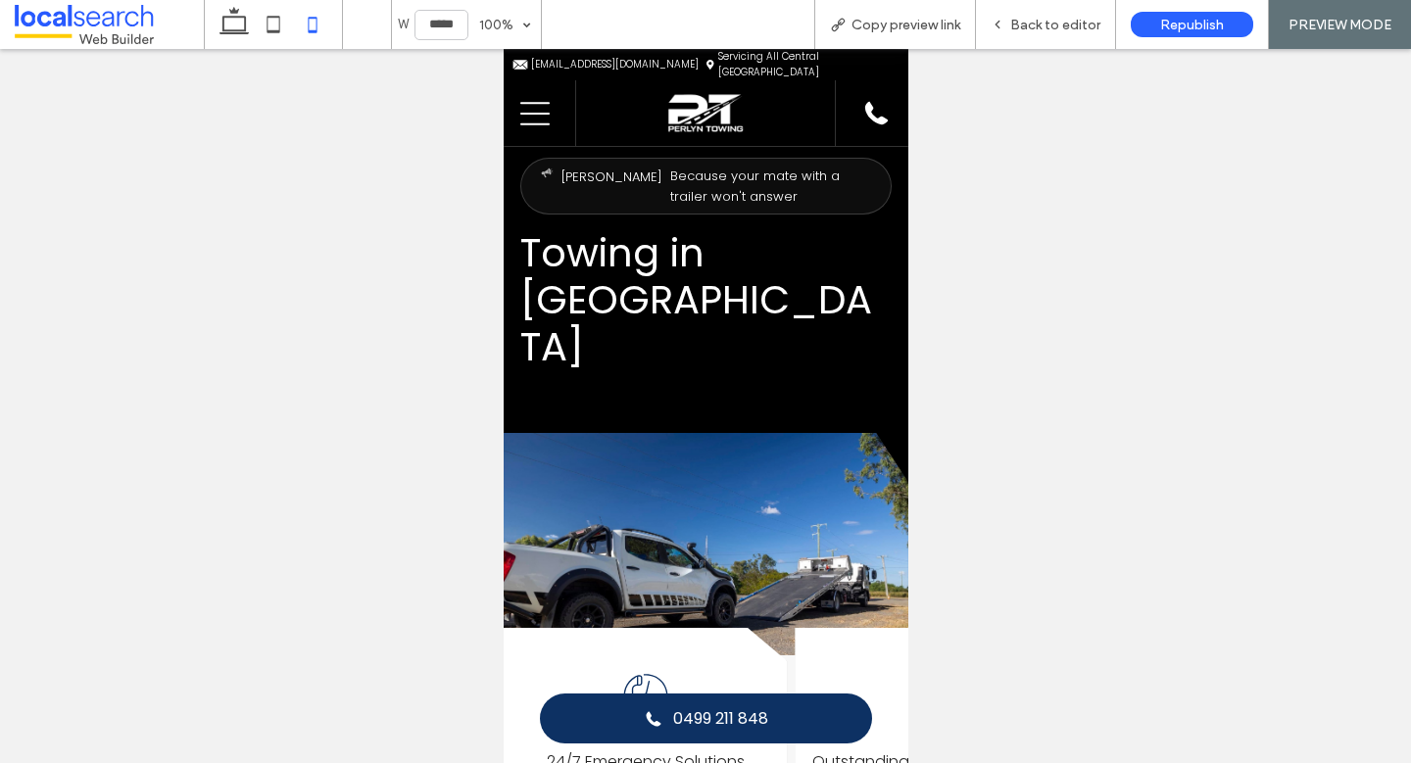
click at [1069, 24] on span "Back to editor" at bounding box center [1055, 25] width 90 height 17
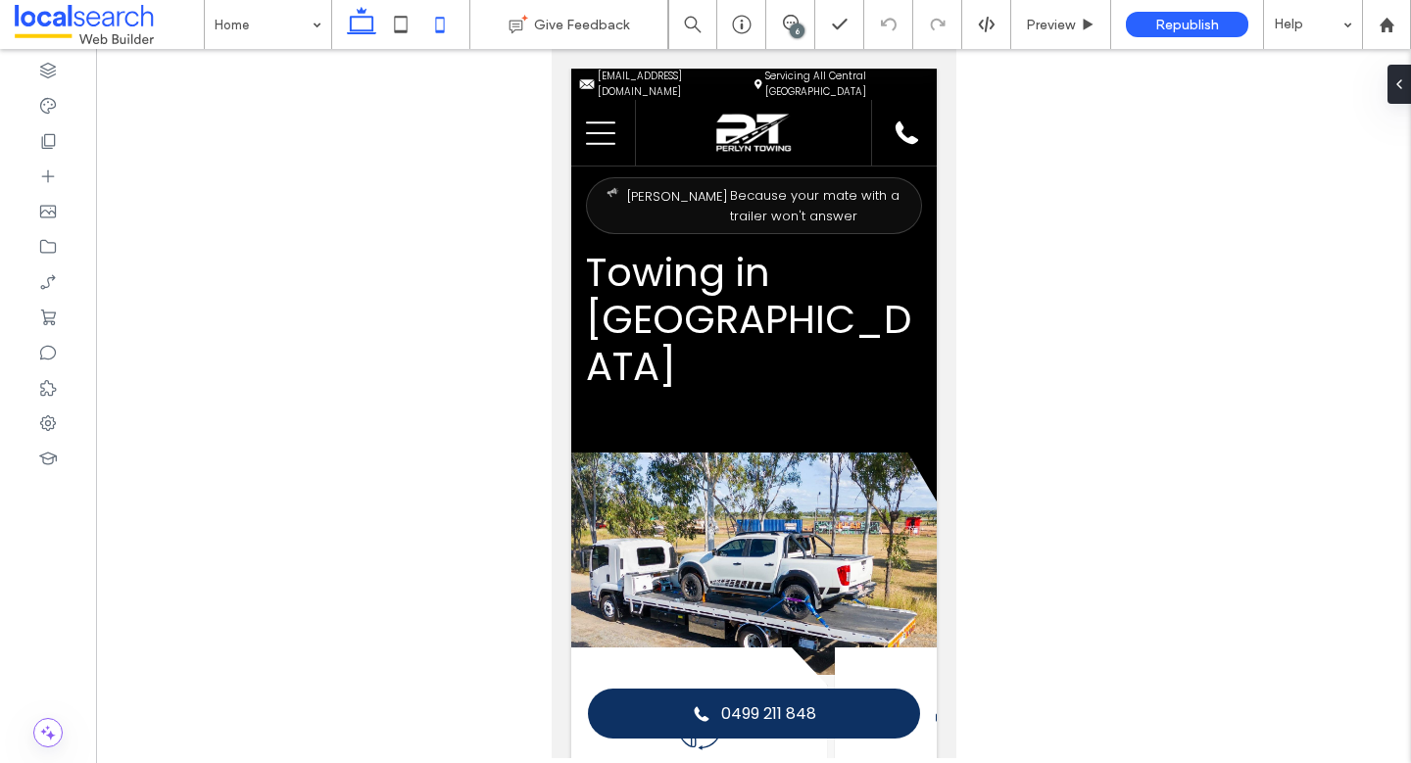
click at [356, 24] on icon at bounding box center [361, 24] width 39 height 39
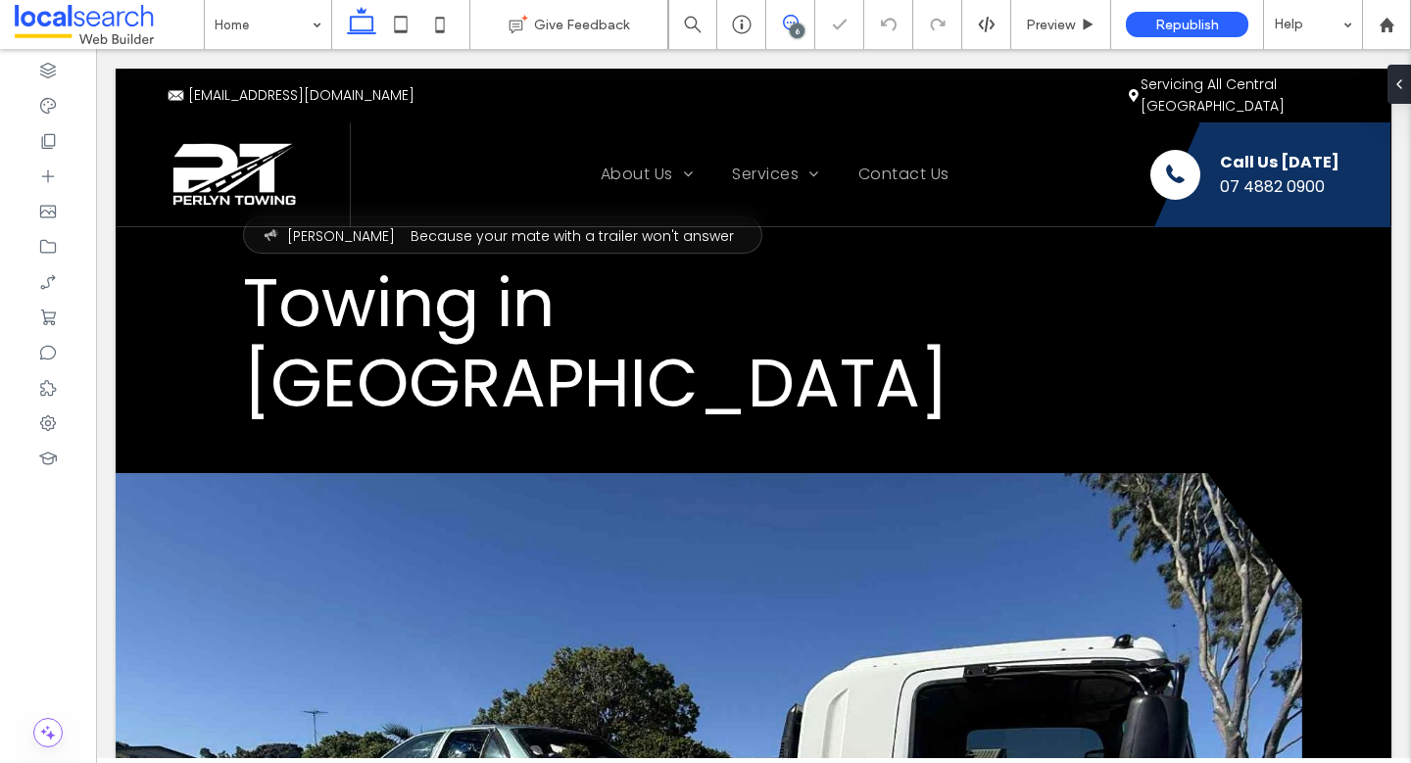
click at [791, 22] on icon at bounding box center [791, 23] width 16 height 16
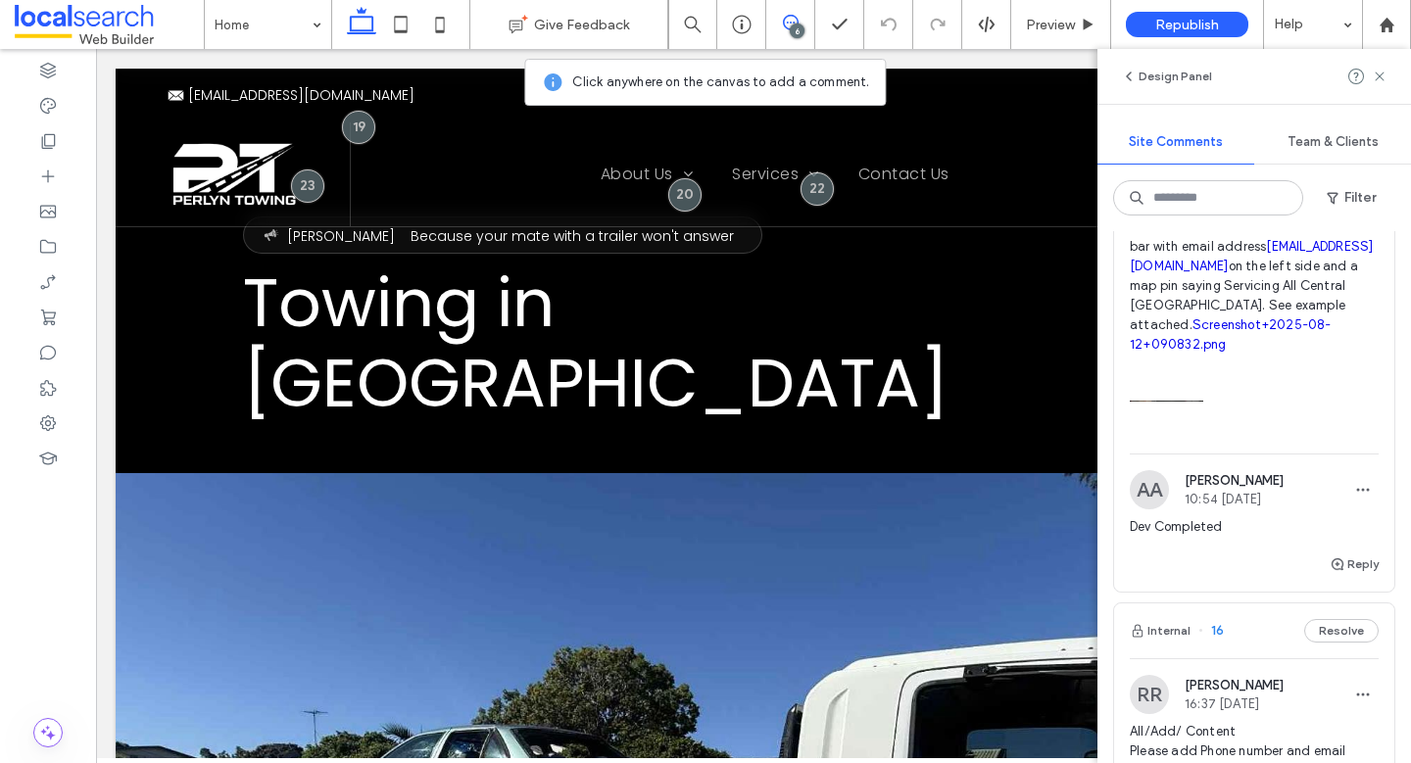
scroll to position [2125, 0]
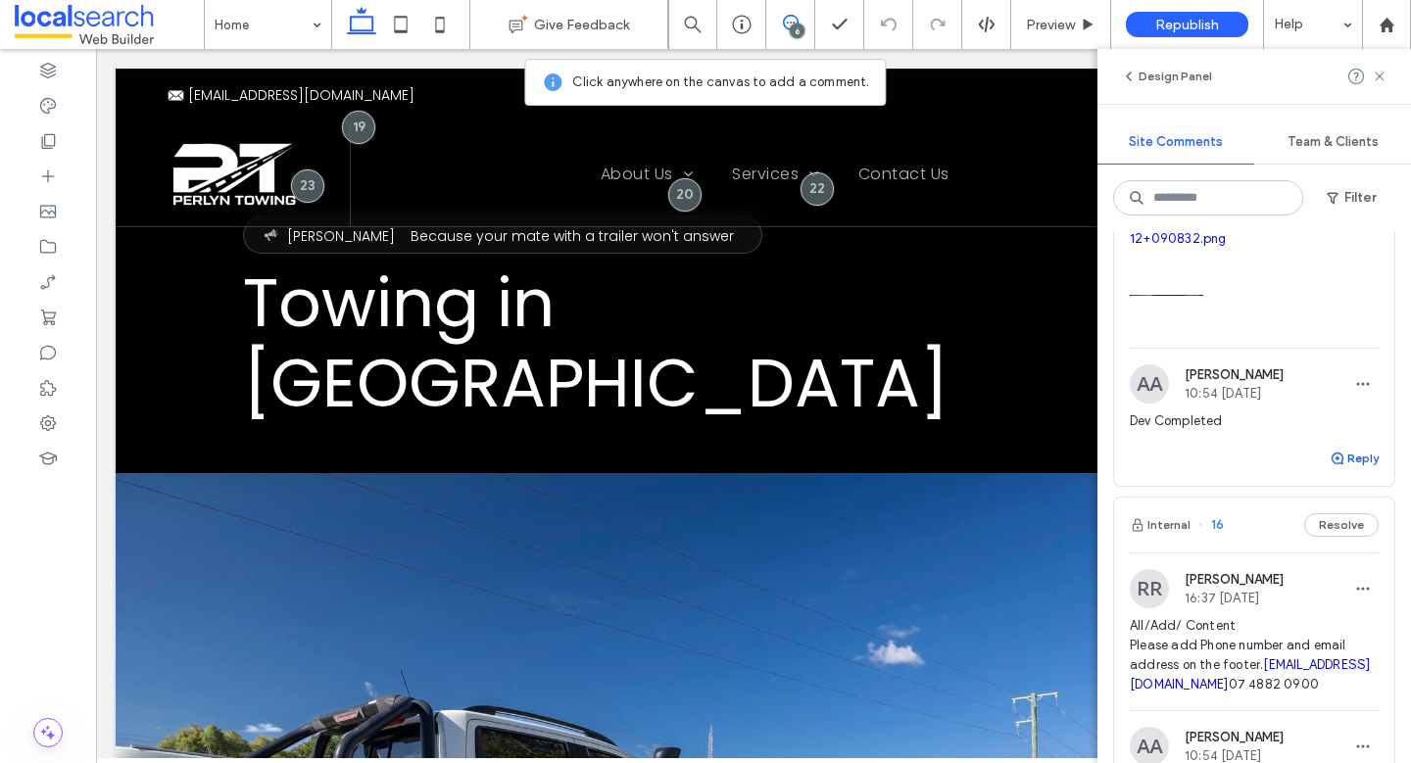
click at [1339, 470] on button "Reply" at bounding box center [1354, 459] width 49 height 24
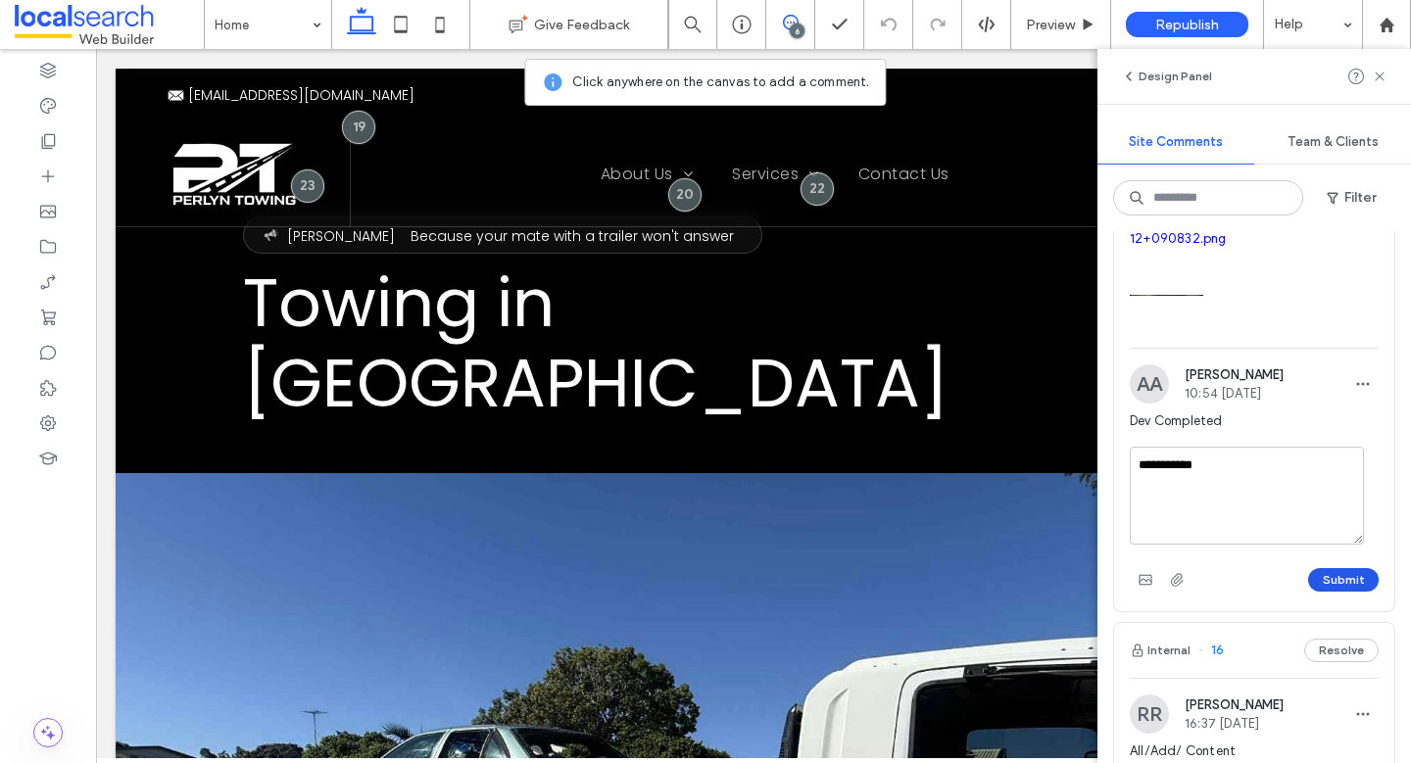
type textarea "**********"
click at [1339, 592] on button "Submit" at bounding box center [1343, 580] width 71 height 24
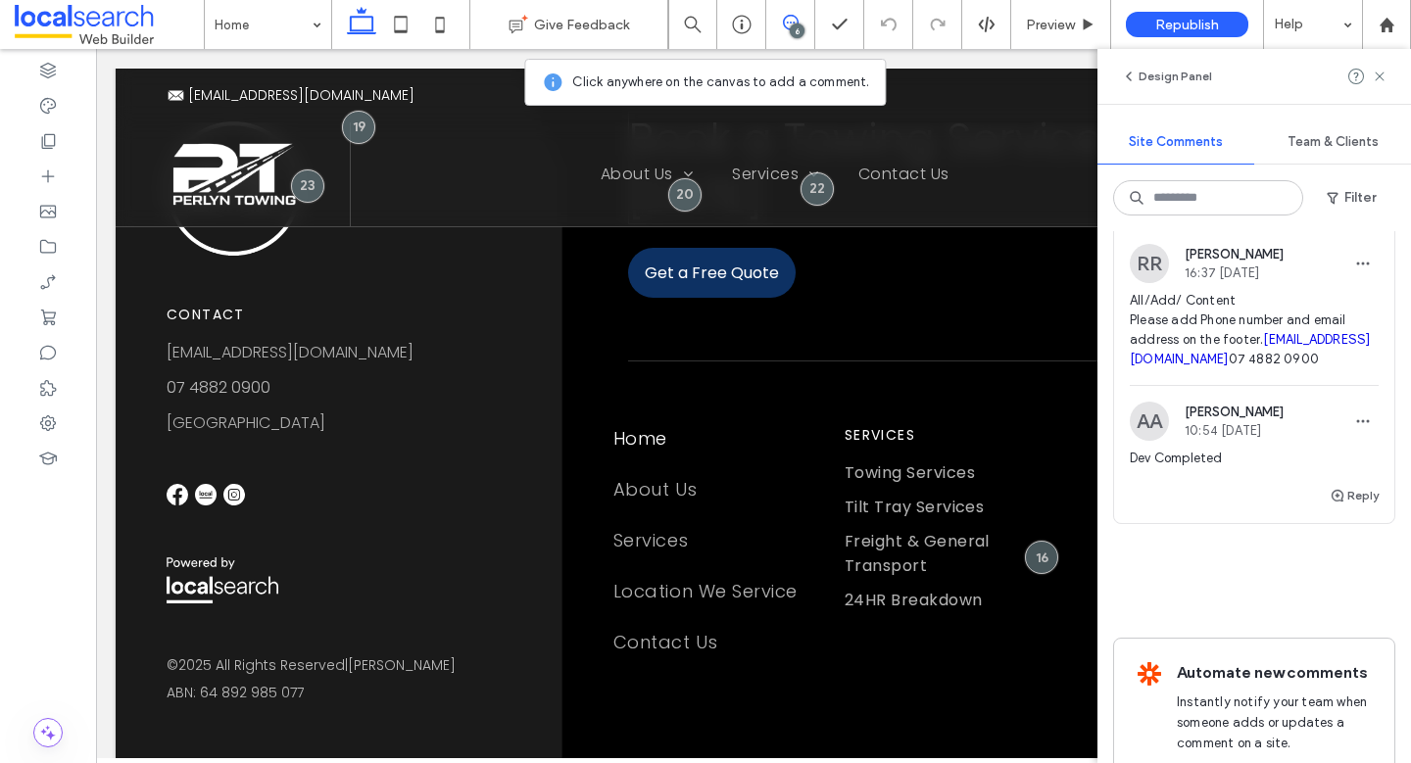
scroll to position [4526, 0]
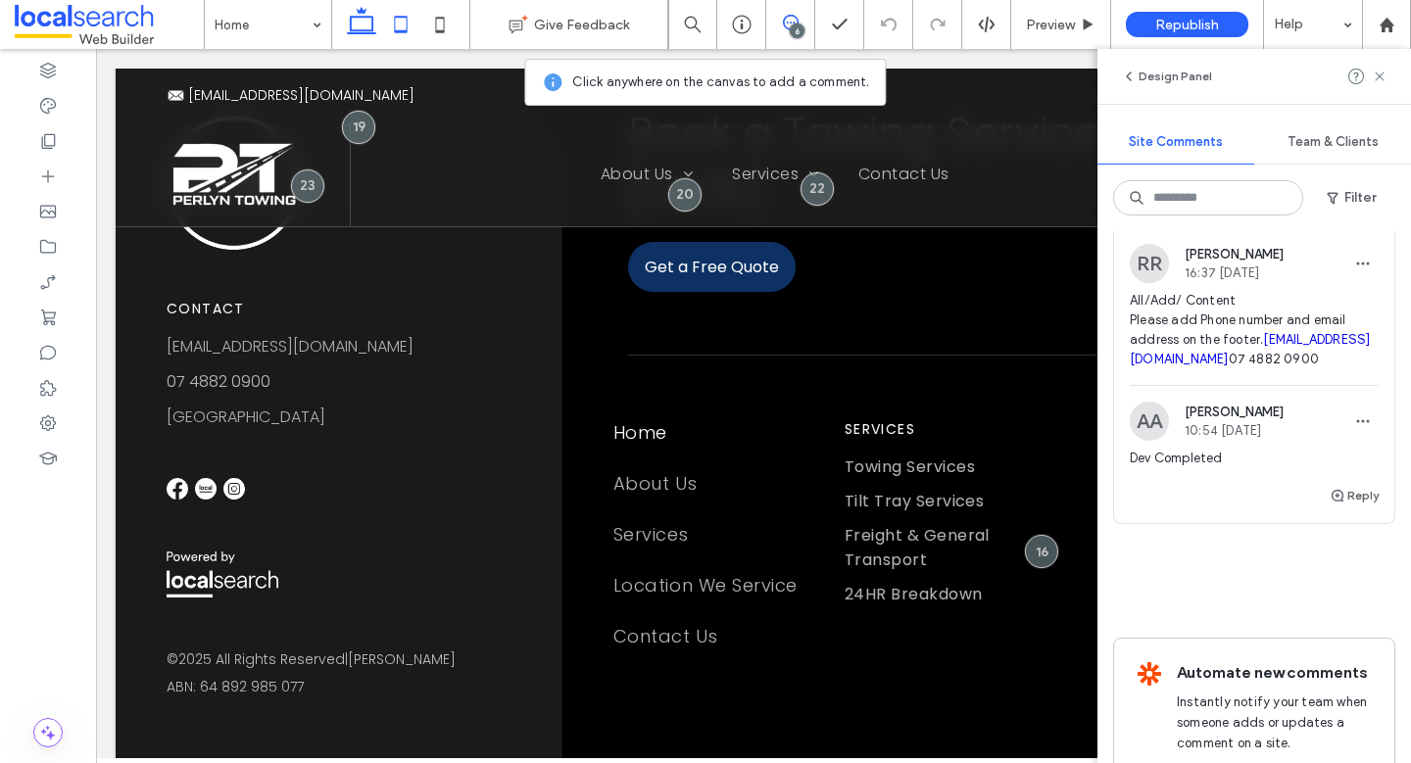
click at [397, 27] on icon at bounding box center [400, 24] width 39 height 39
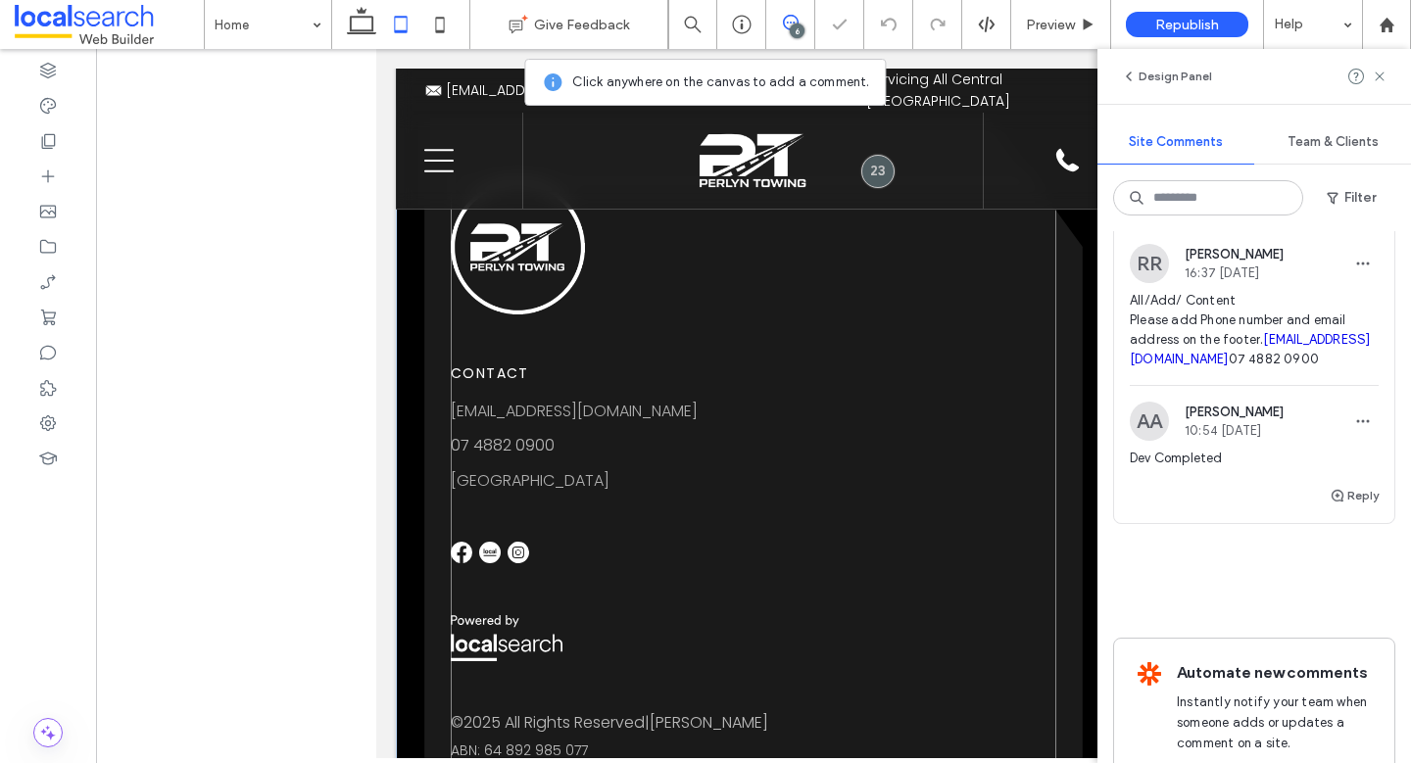
scroll to position [4267, 0]
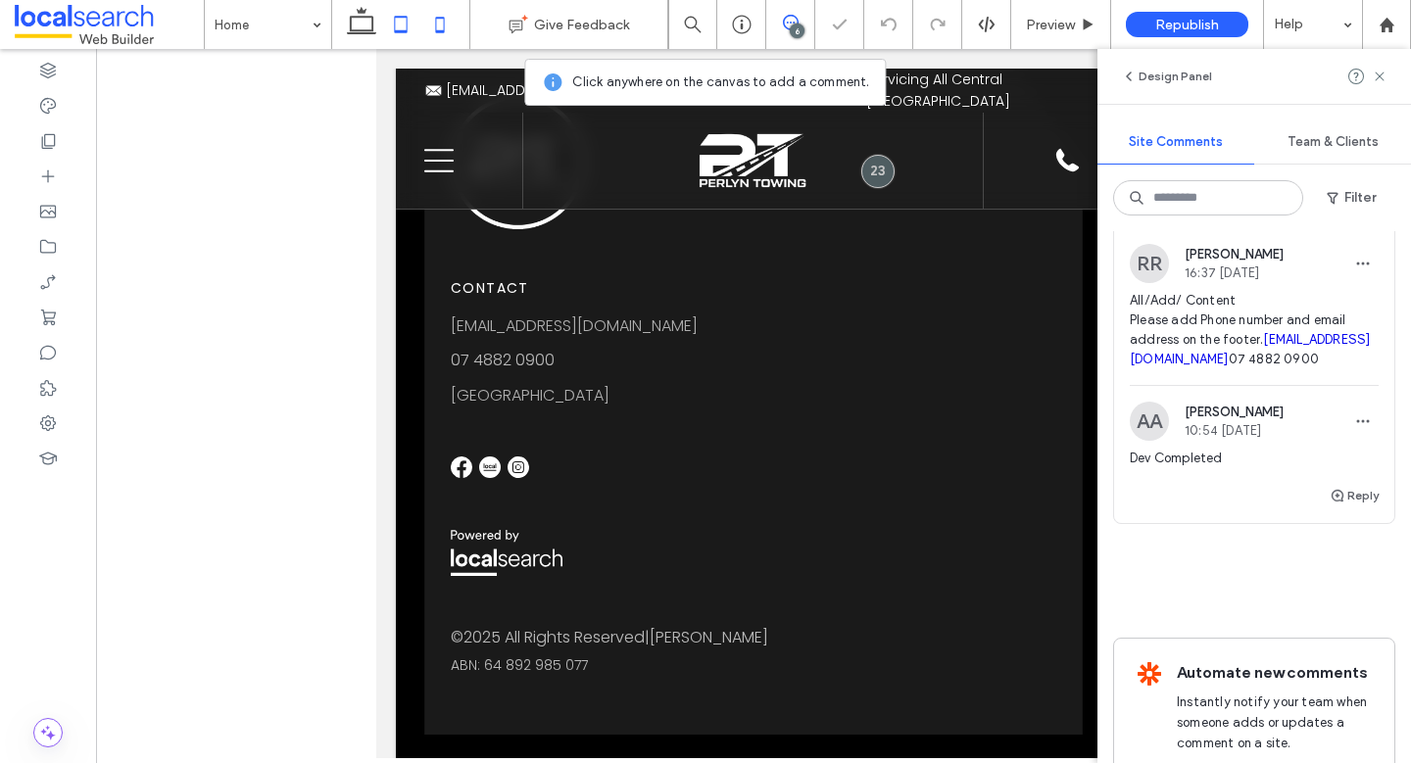
click at [436, 28] on icon at bounding box center [439, 24] width 39 height 39
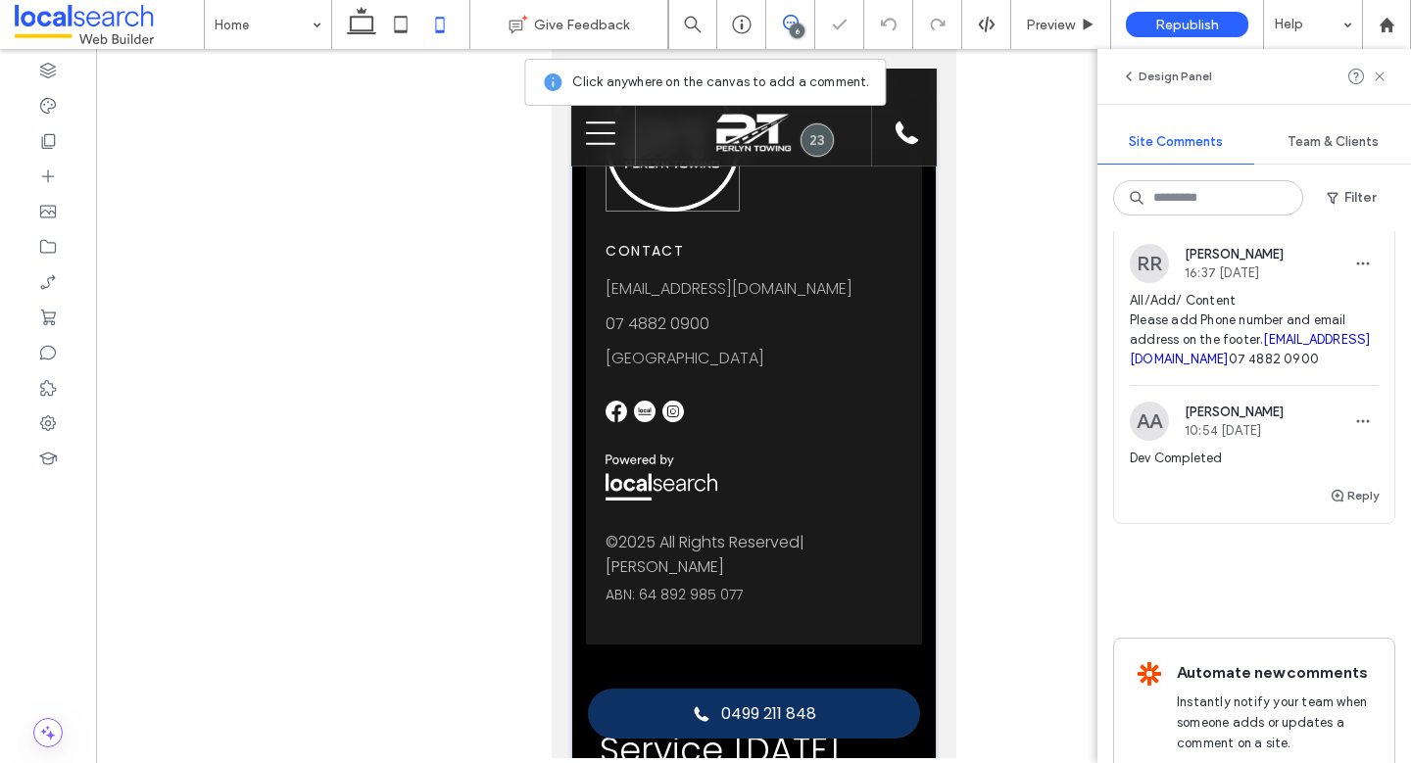
scroll to position [4178, 0]
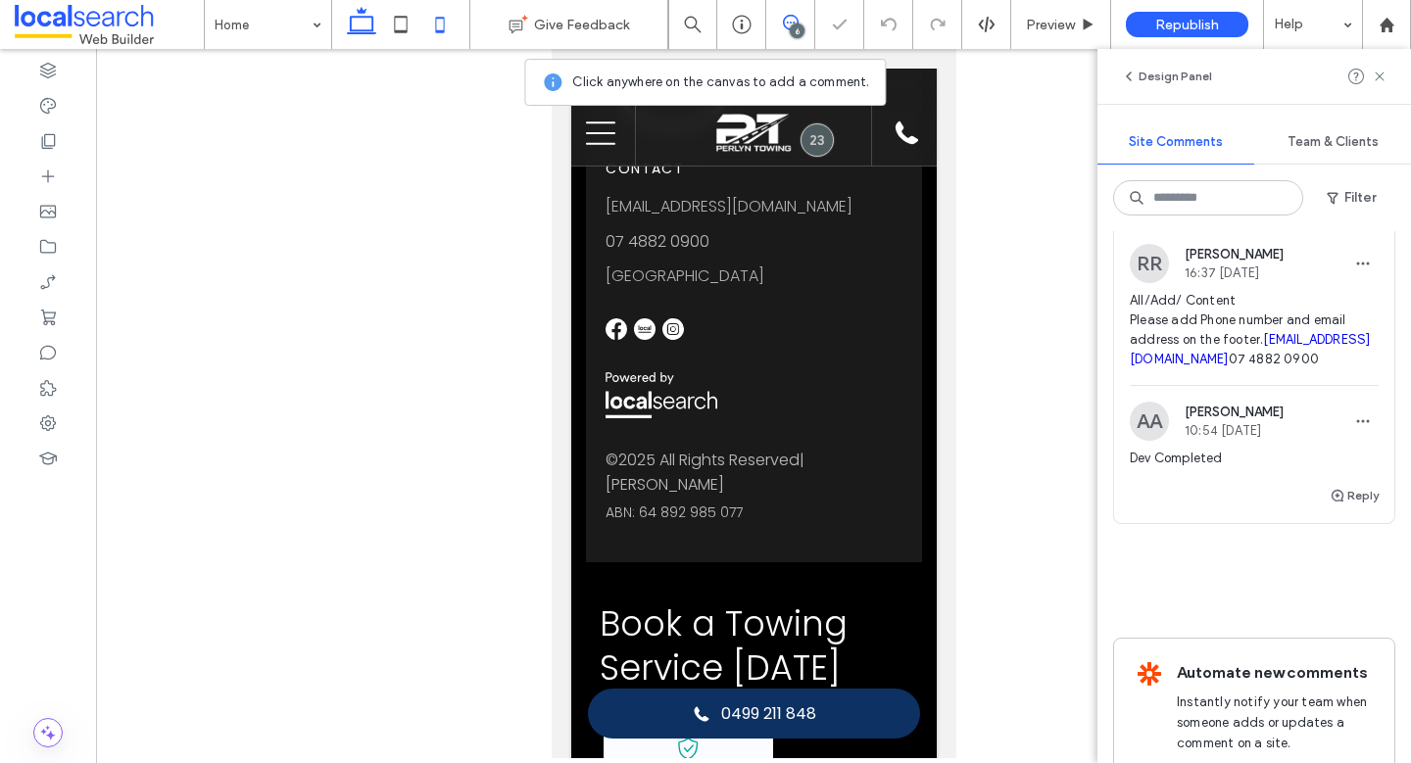
click at [368, 27] on icon at bounding box center [361, 24] width 39 height 39
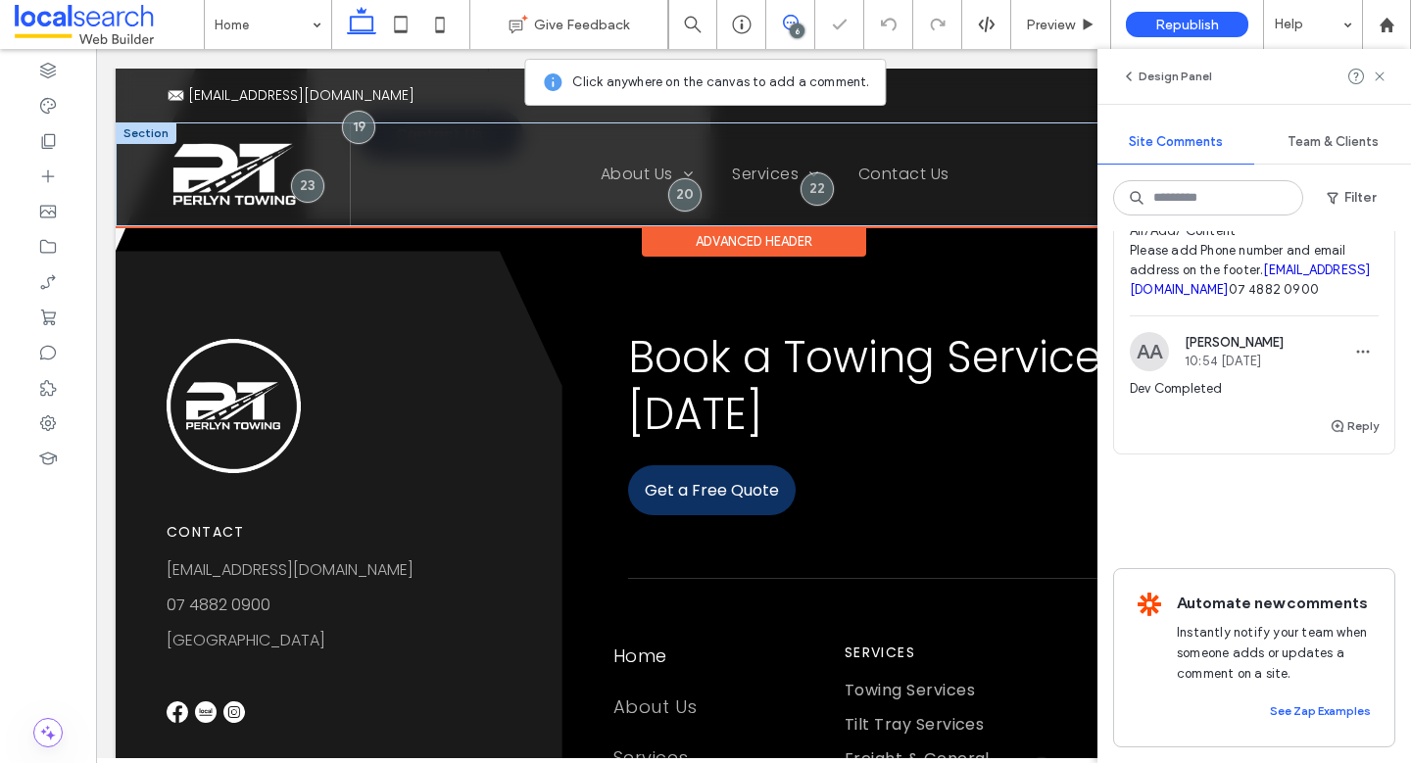
scroll to position [2508, 0]
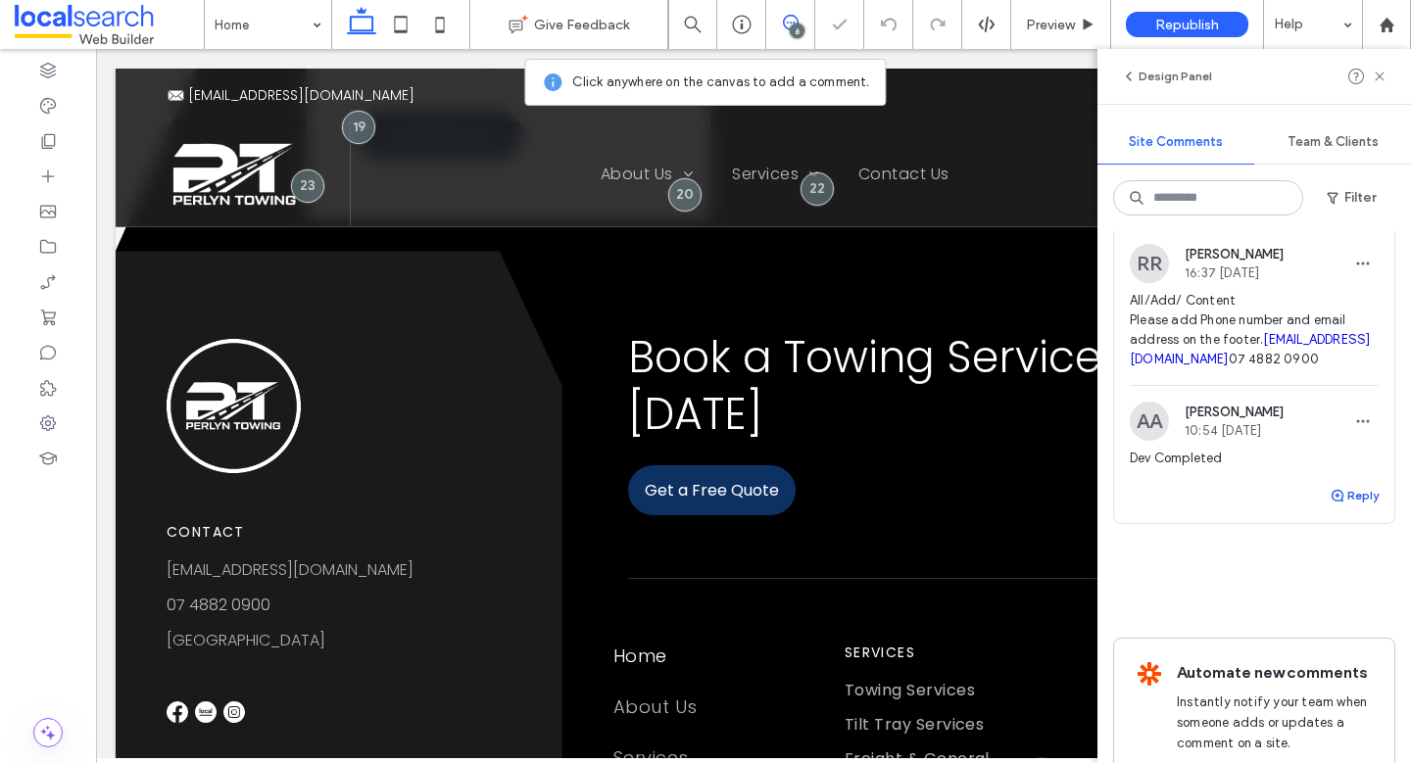
click at [1330, 507] on span "button" at bounding box center [1339, 496] width 18 height 22
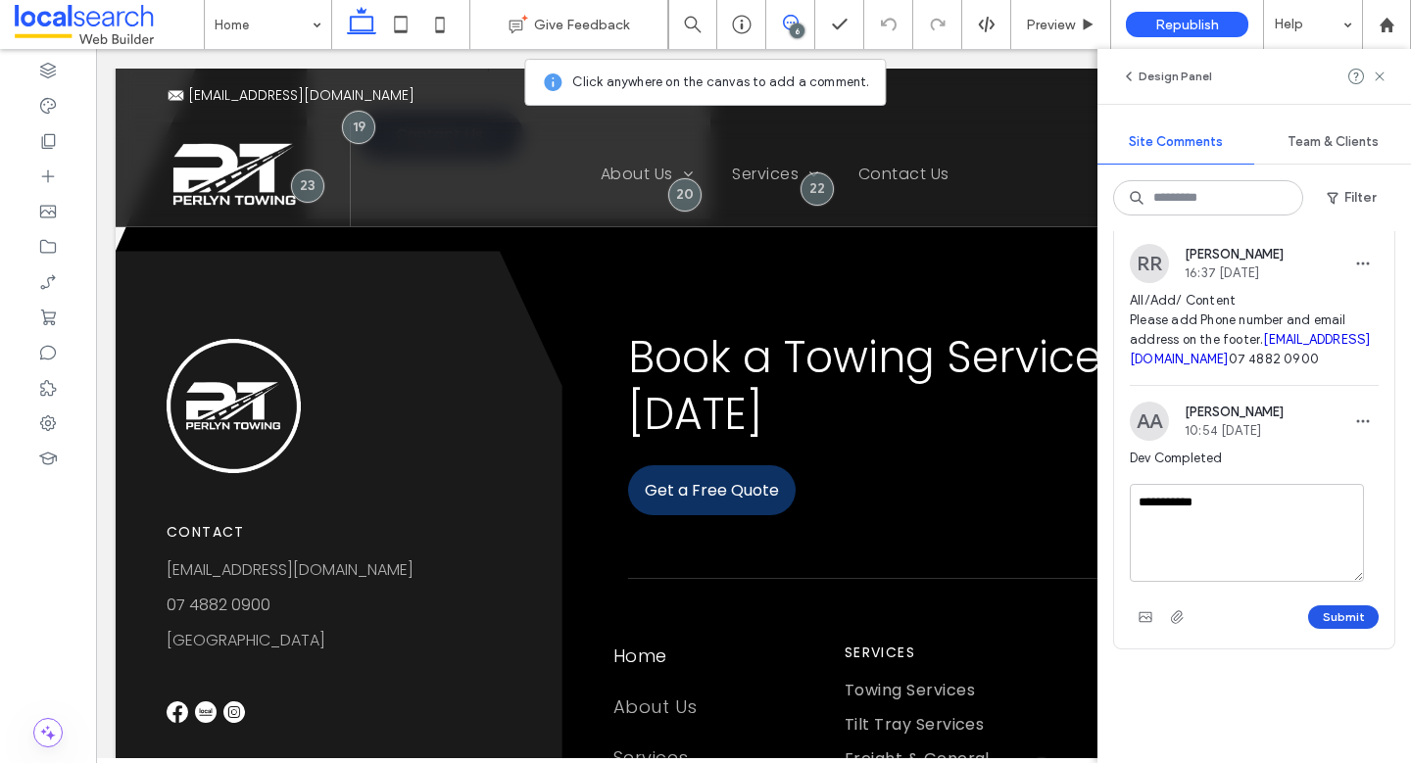
type textarea "**********"
click at [1320, 629] on button "Submit" at bounding box center [1343, 618] width 71 height 24
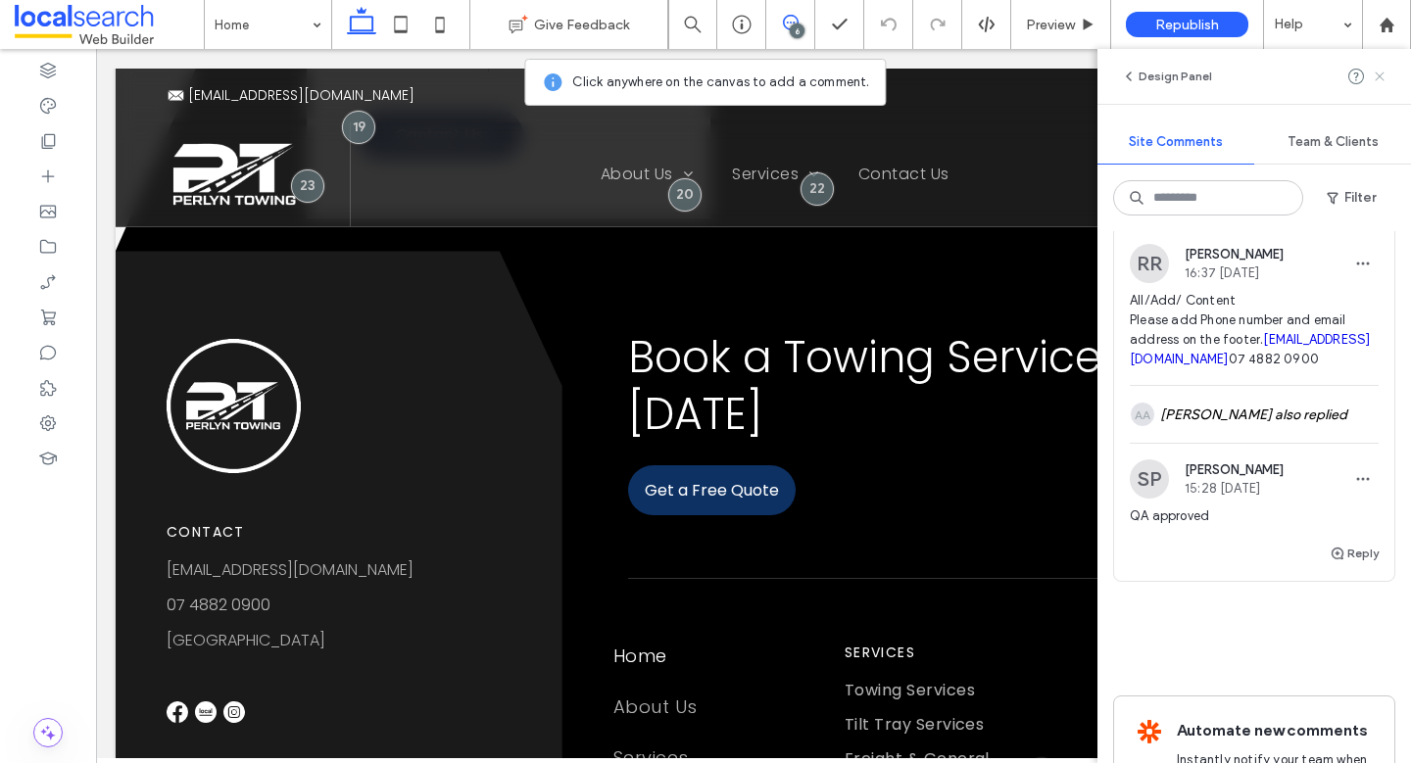
click at [1377, 83] on icon at bounding box center [1380, 77] width 16 height 16
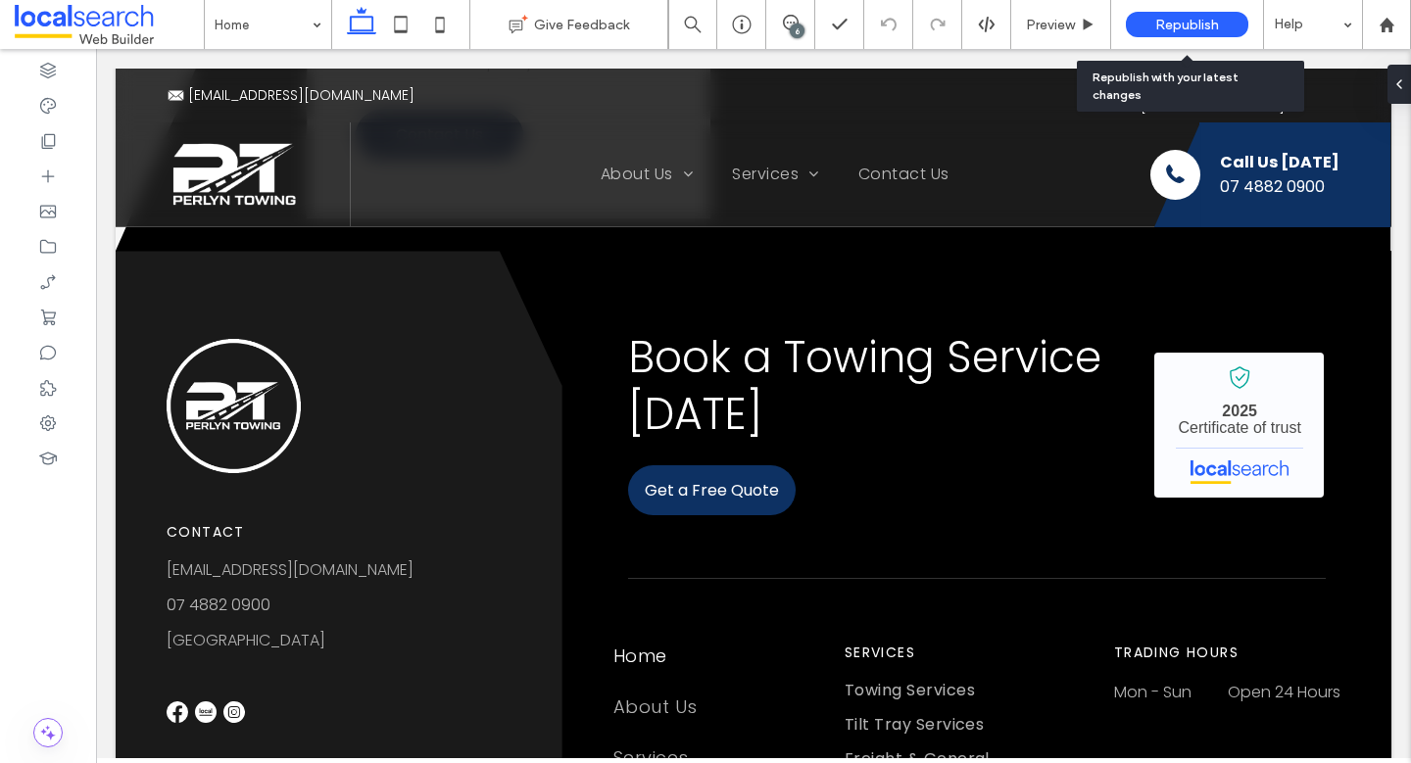
click at [1211, 25] on span "Republish" at bounding box center [1187, 25] width 64 height 17
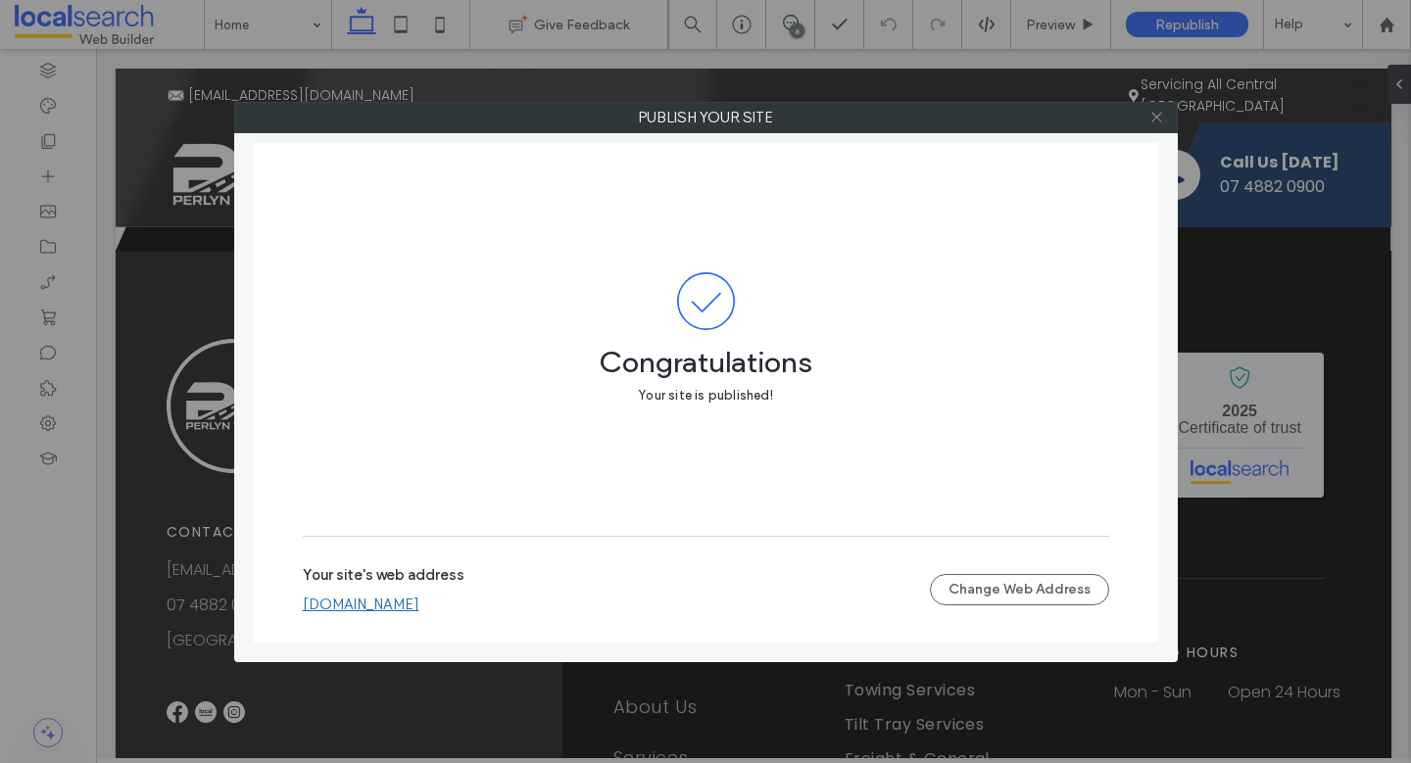
click at [1157, 112] on icon at bounding box center [1157, 117] width 15 height 15
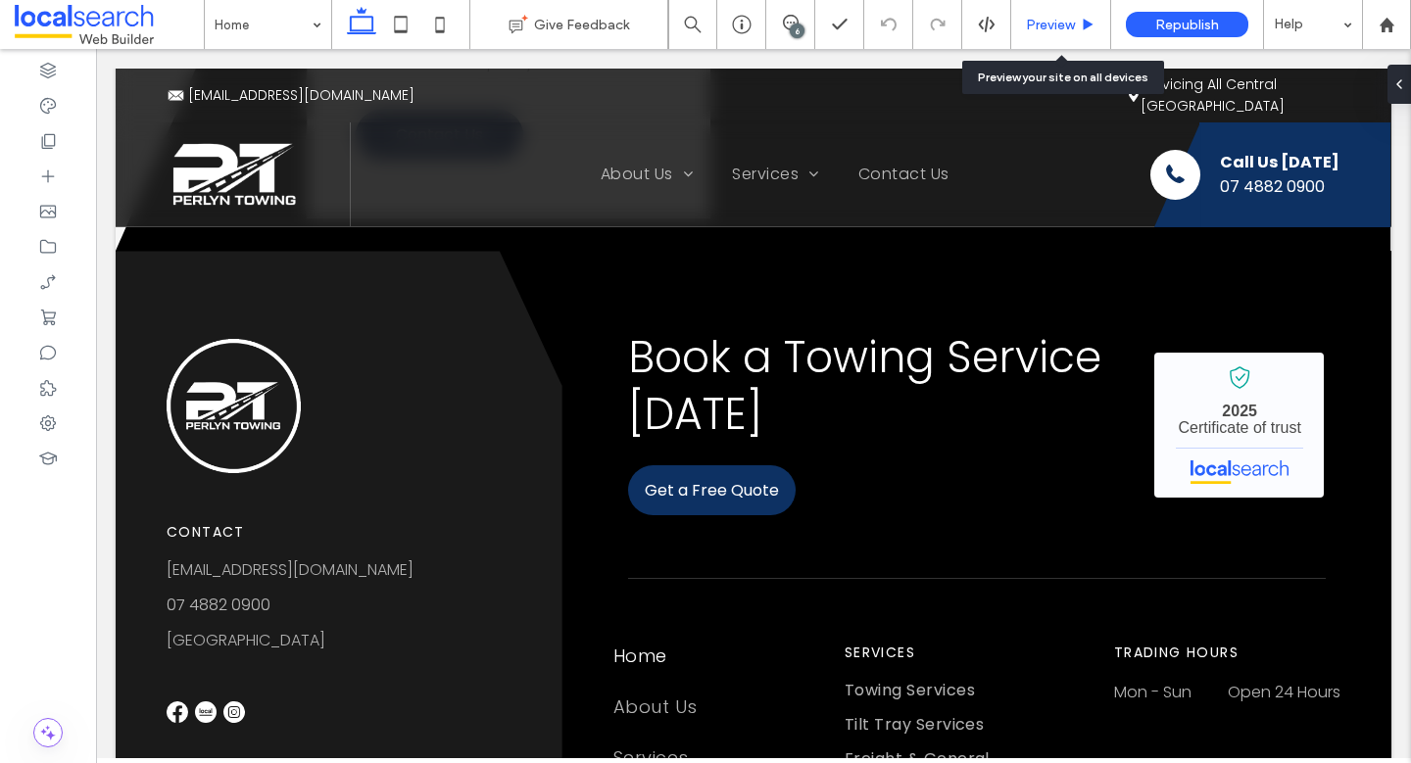
click at [1062, 21] on span "Preview" at bounding box center [1050, 25] width 49 height 17
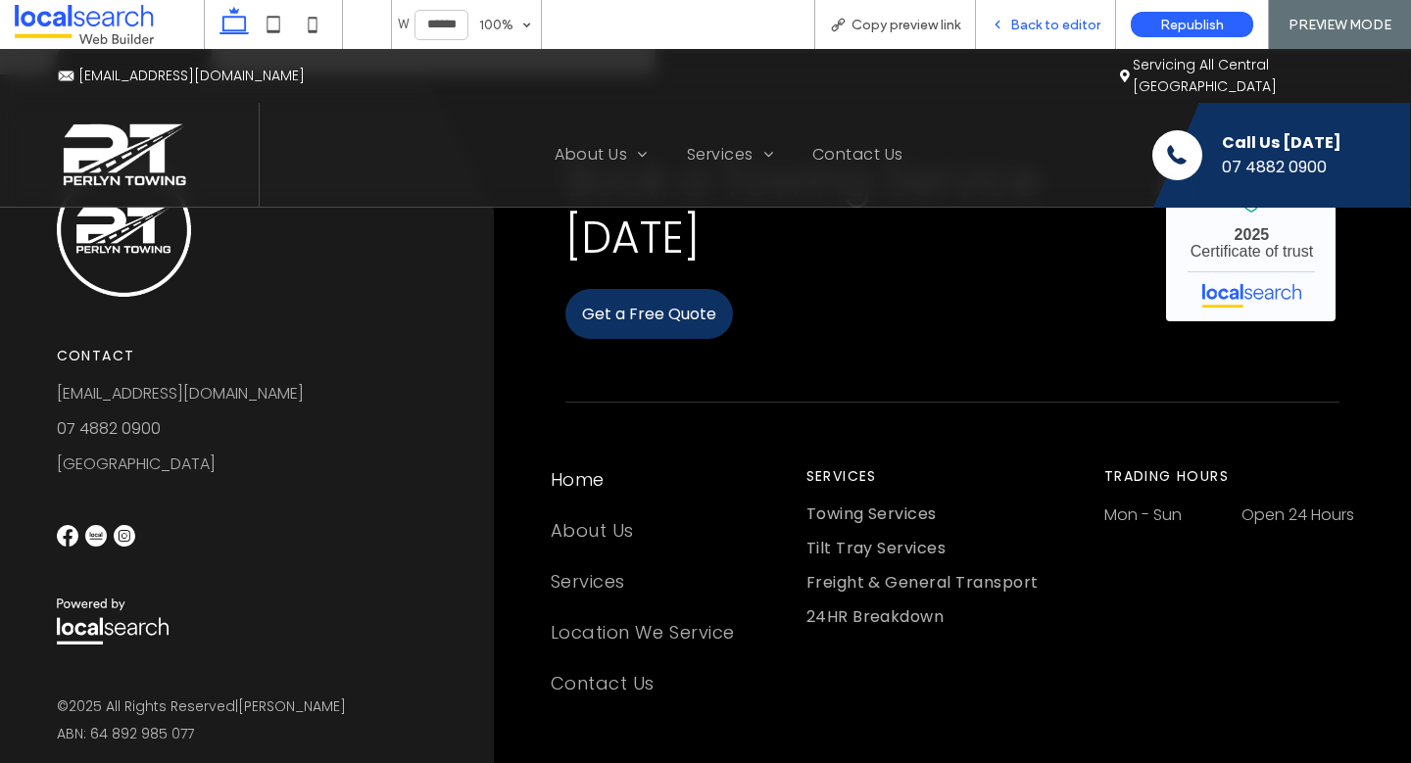
scroll to position [4254, 0]
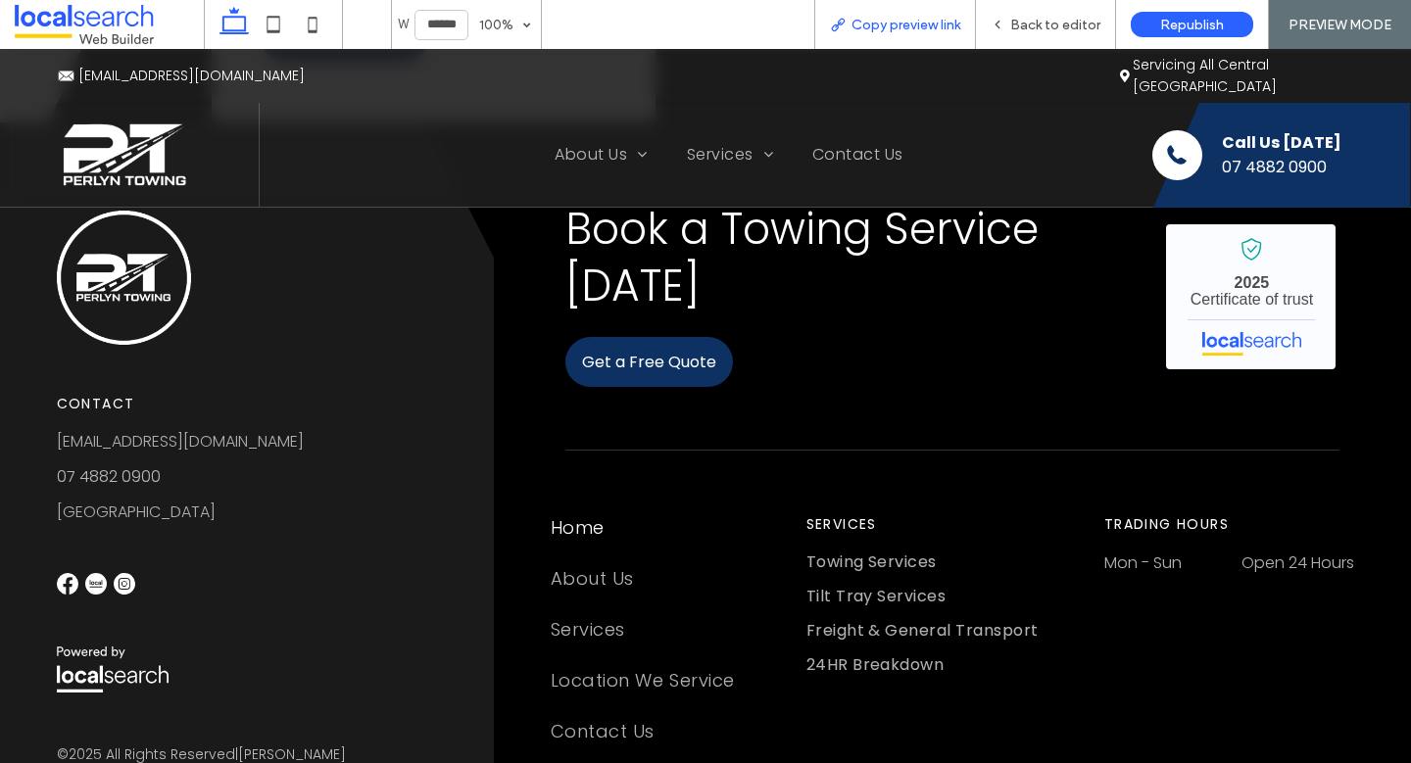
click at [939, 6] on div "Copy preview link" at bounding box center [895, 24] width 162 height 49
click at [936, 17] on span "Copy preview link" at bounding box center [906, 25] width 109 height 17
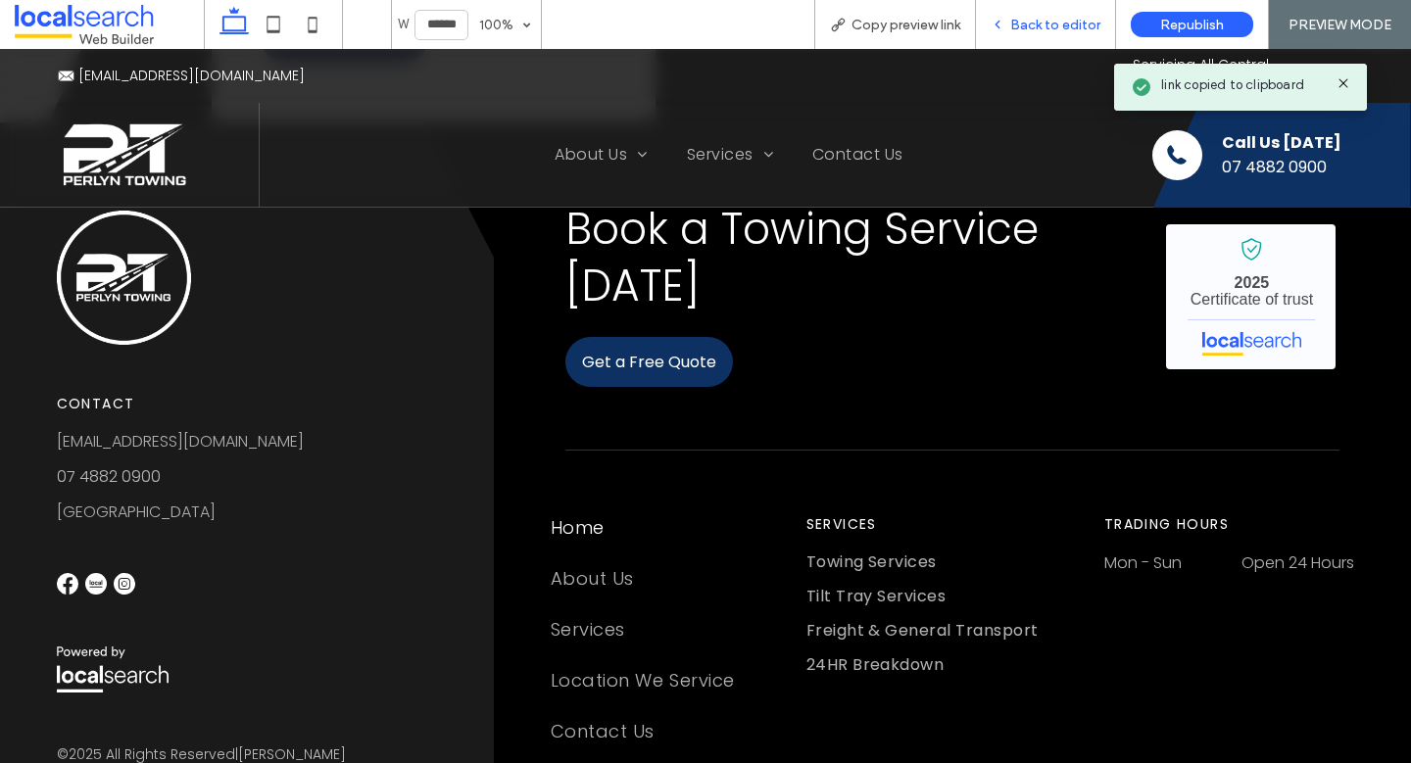
click at [1039, 30] on span "Back to editor" at bounding box center [1055, 25] width 90 height 17
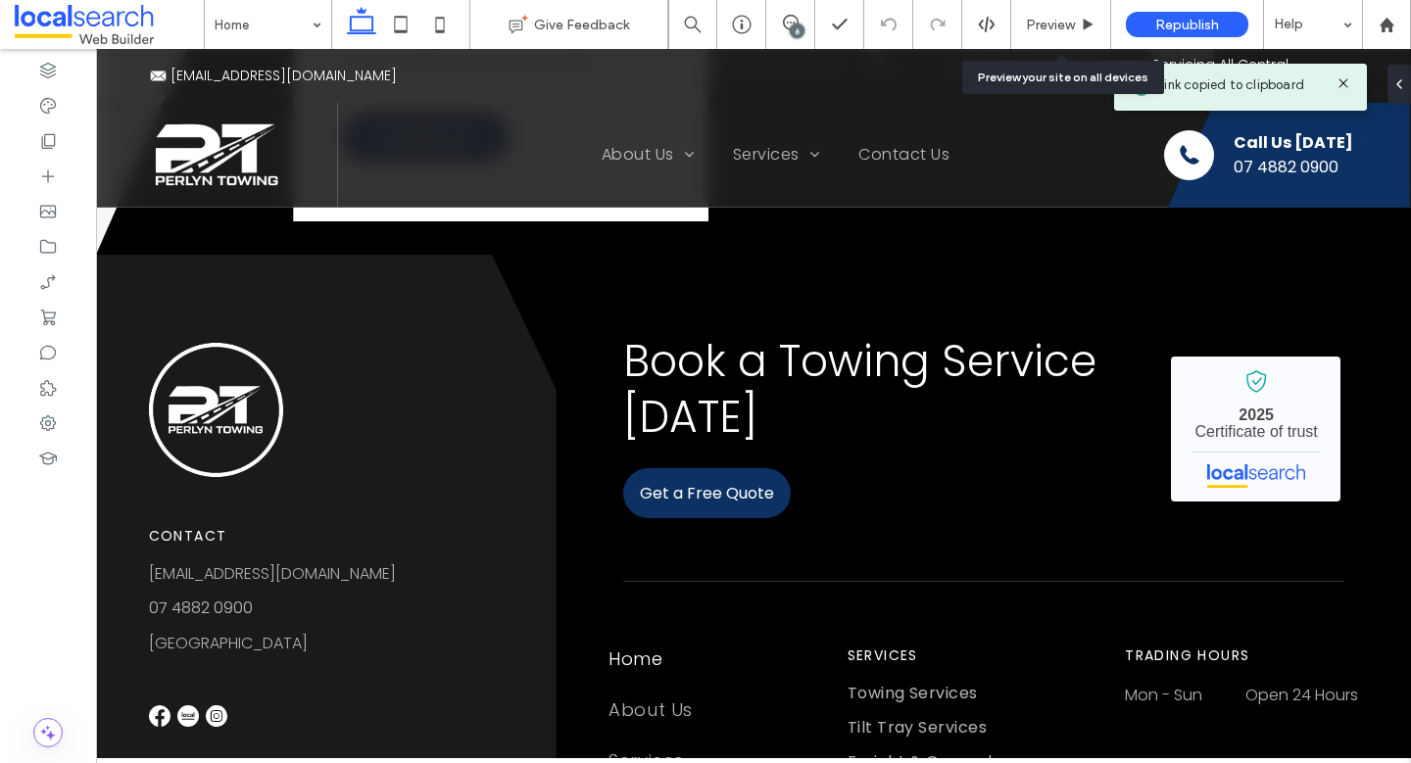
scroll to position [4280, 0]
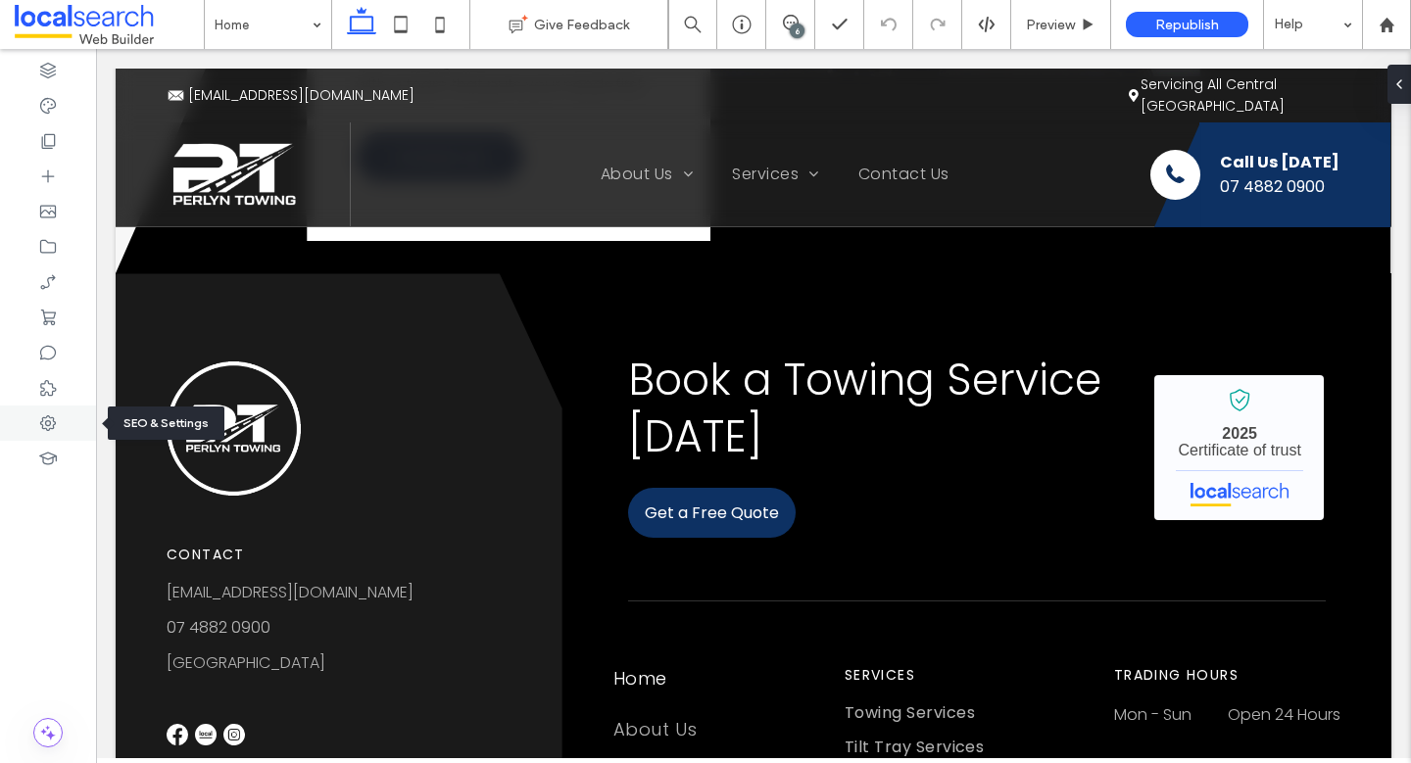
click at [88, 415] on div at bounding box center [48, 423] width 96 height 35
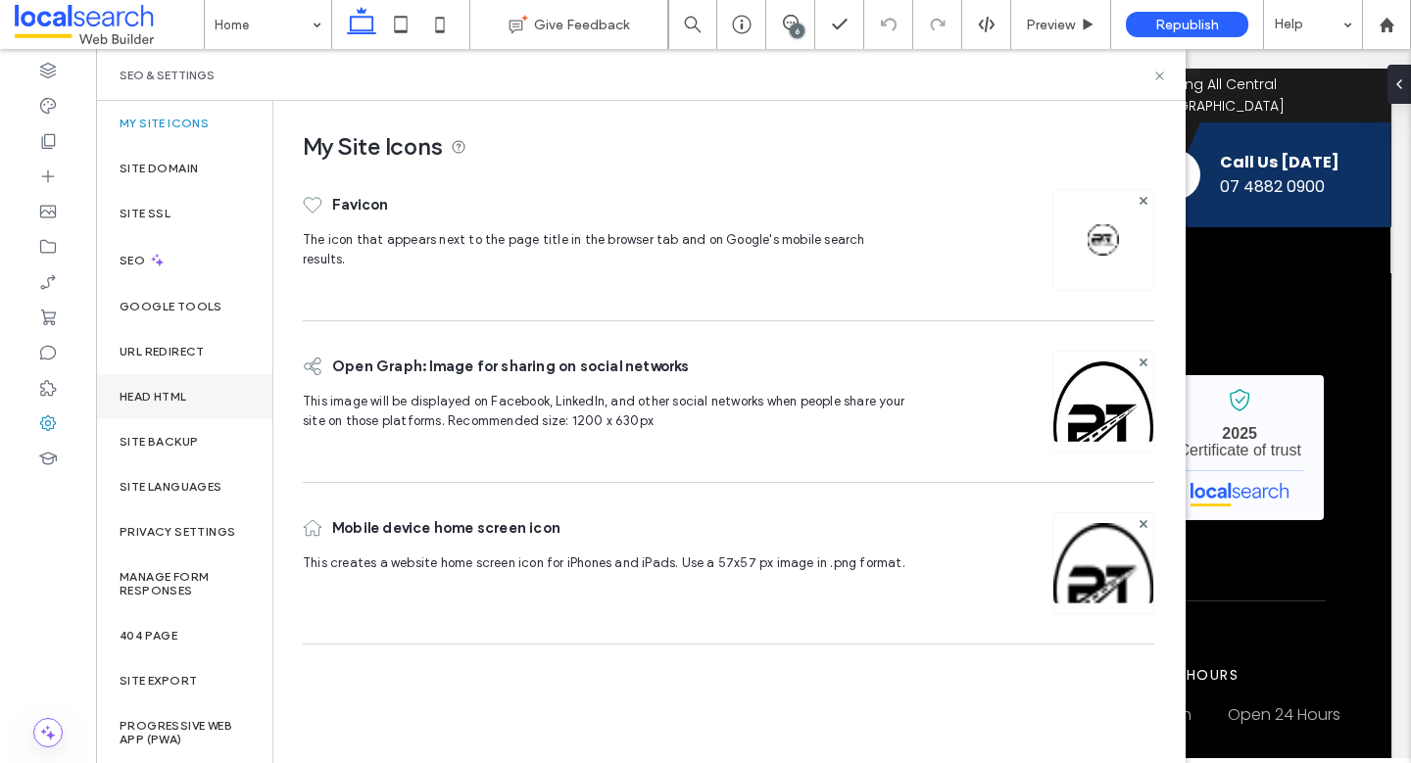
click at [163, 417] on div "Head HTML" at bounding box center [184, 396] width 176 height 45
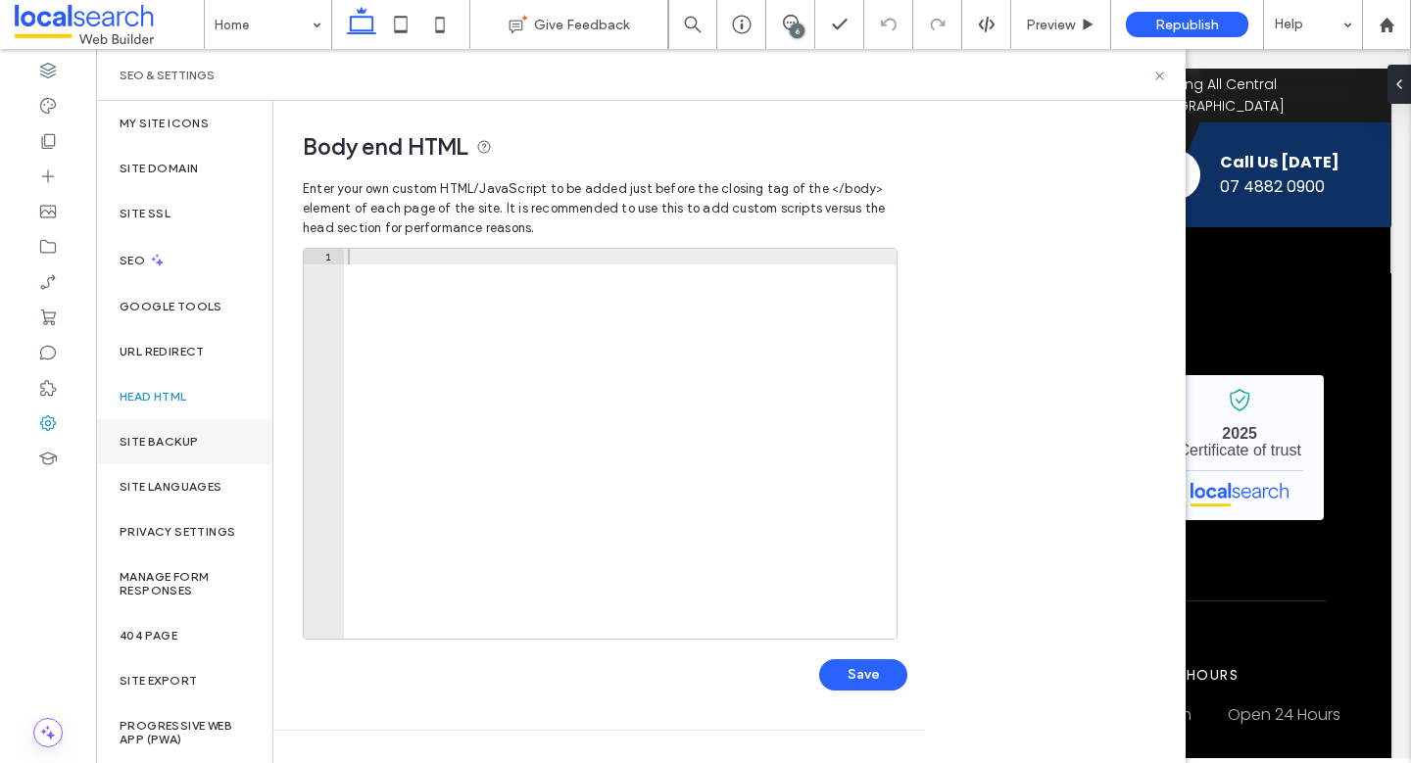
click at [166, 422] on div "Site Backup" at bounding box center [184, 441] width 176 height 45
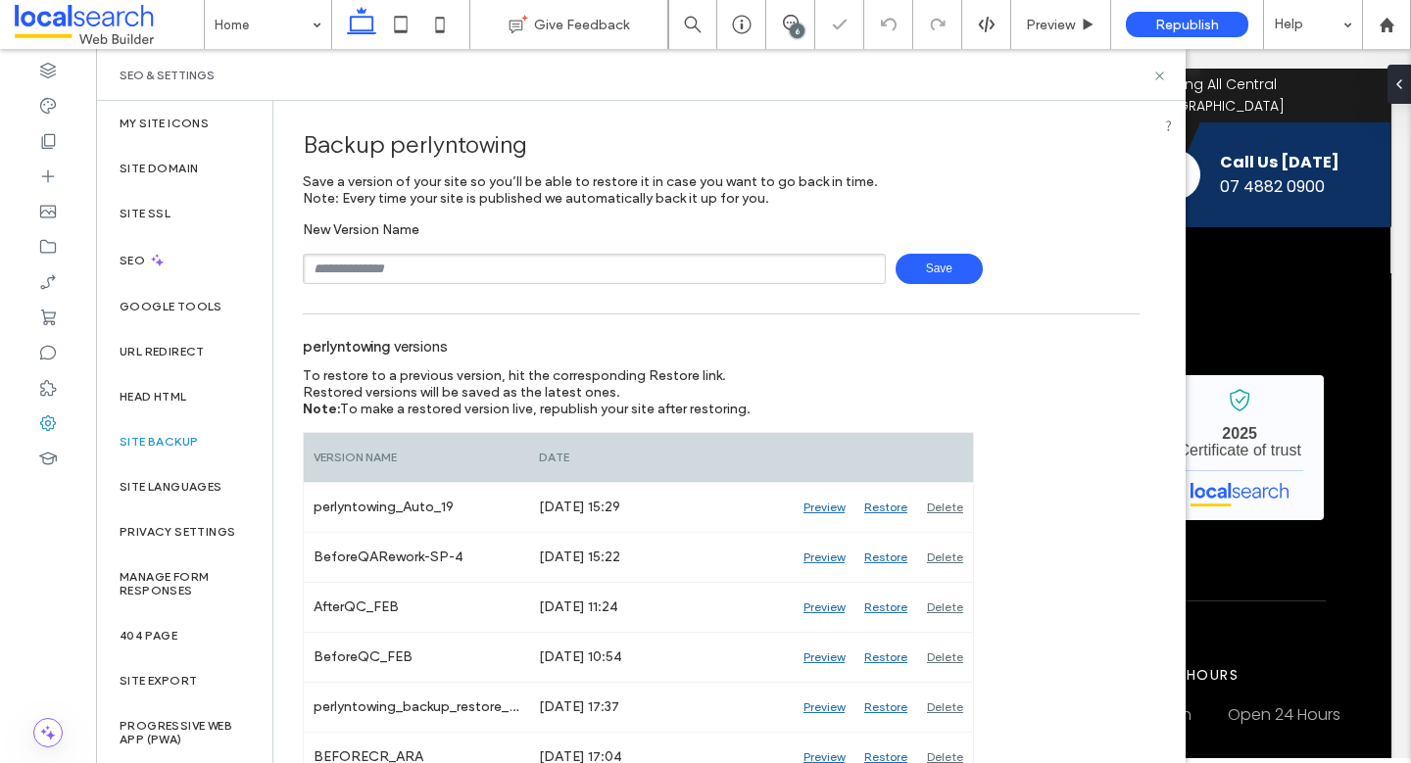
click at [527, 275] on input "text" at bounding box center [594, 269] width 583 height 30
click at [946, 283] on span "Save" at bounding box center [939, 269] width 87 height 30
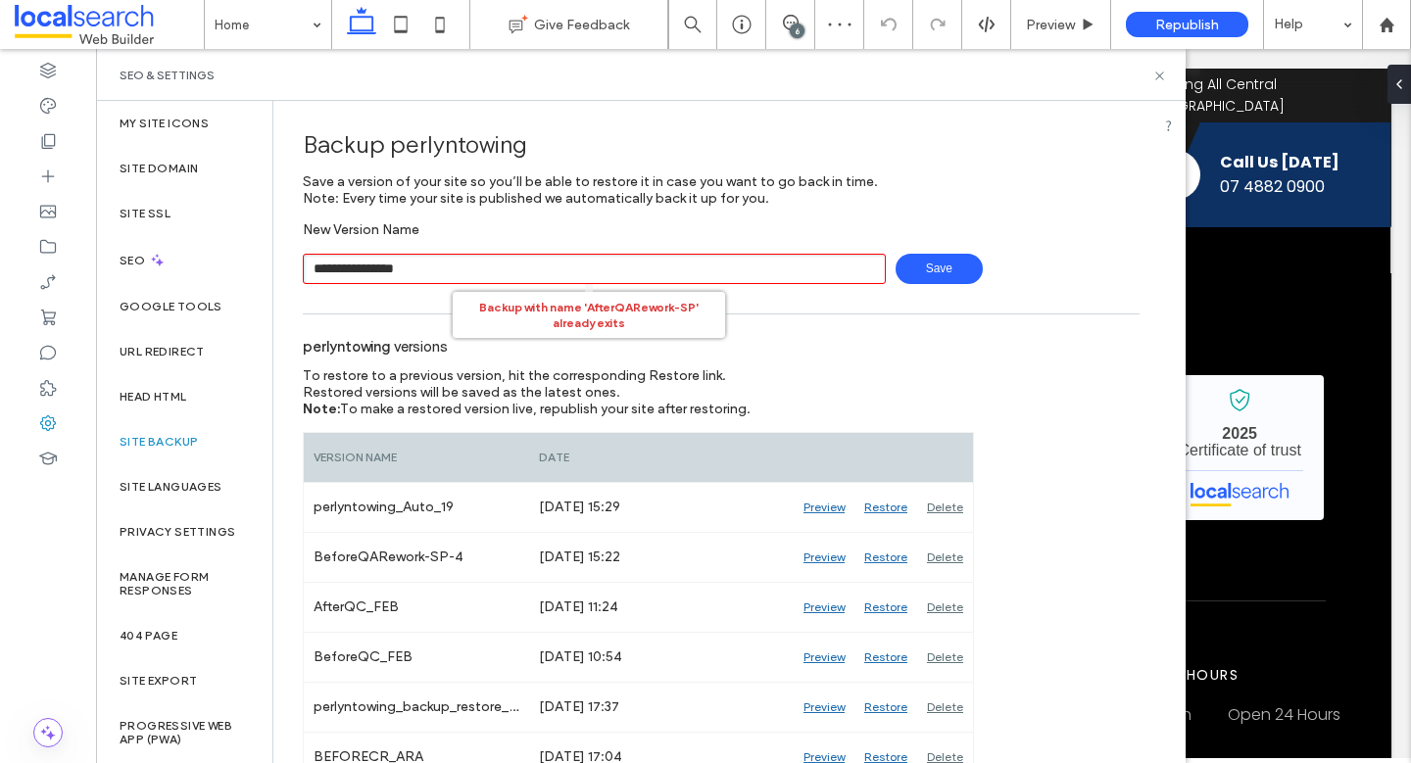
click at [515, 272] on input "**********" at bounding box center [594, 269] width 583 height 30
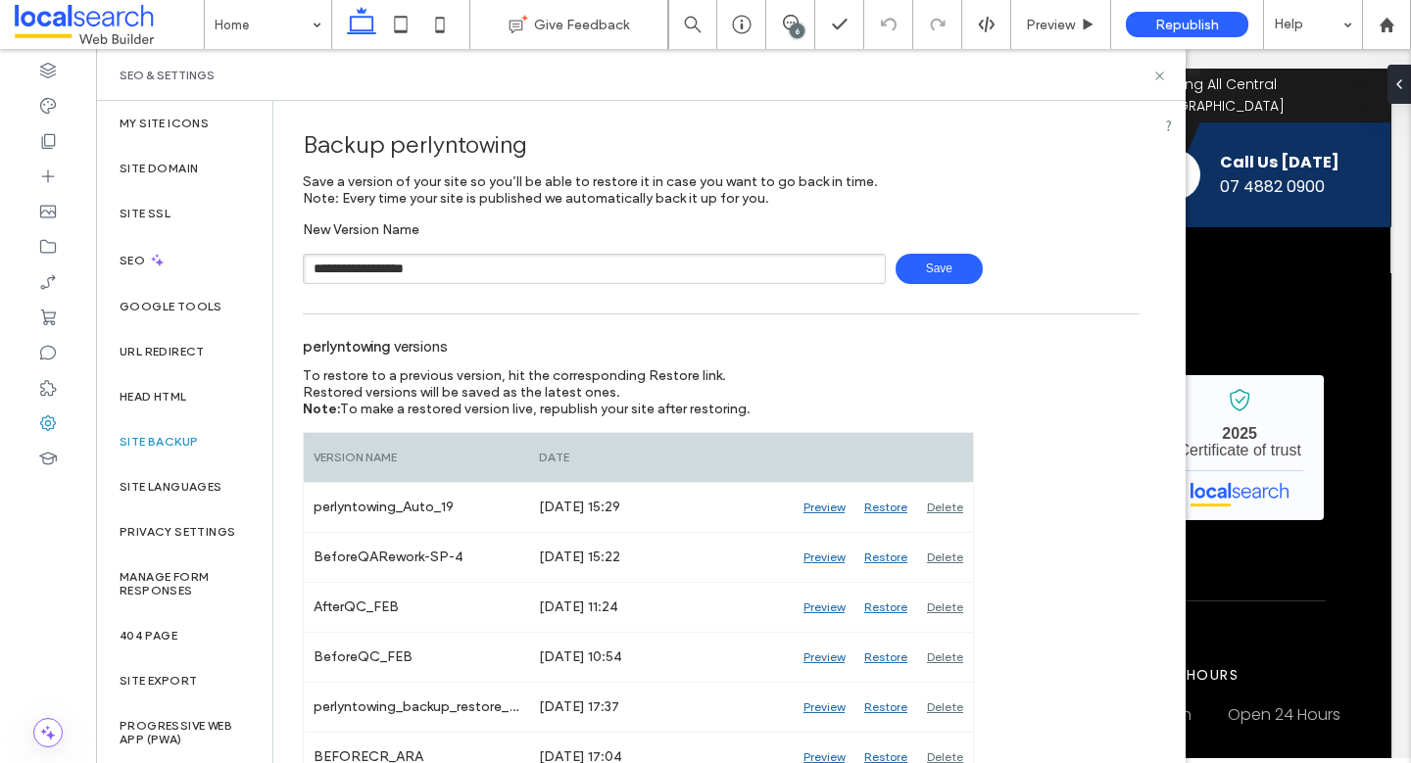
type input "**********"
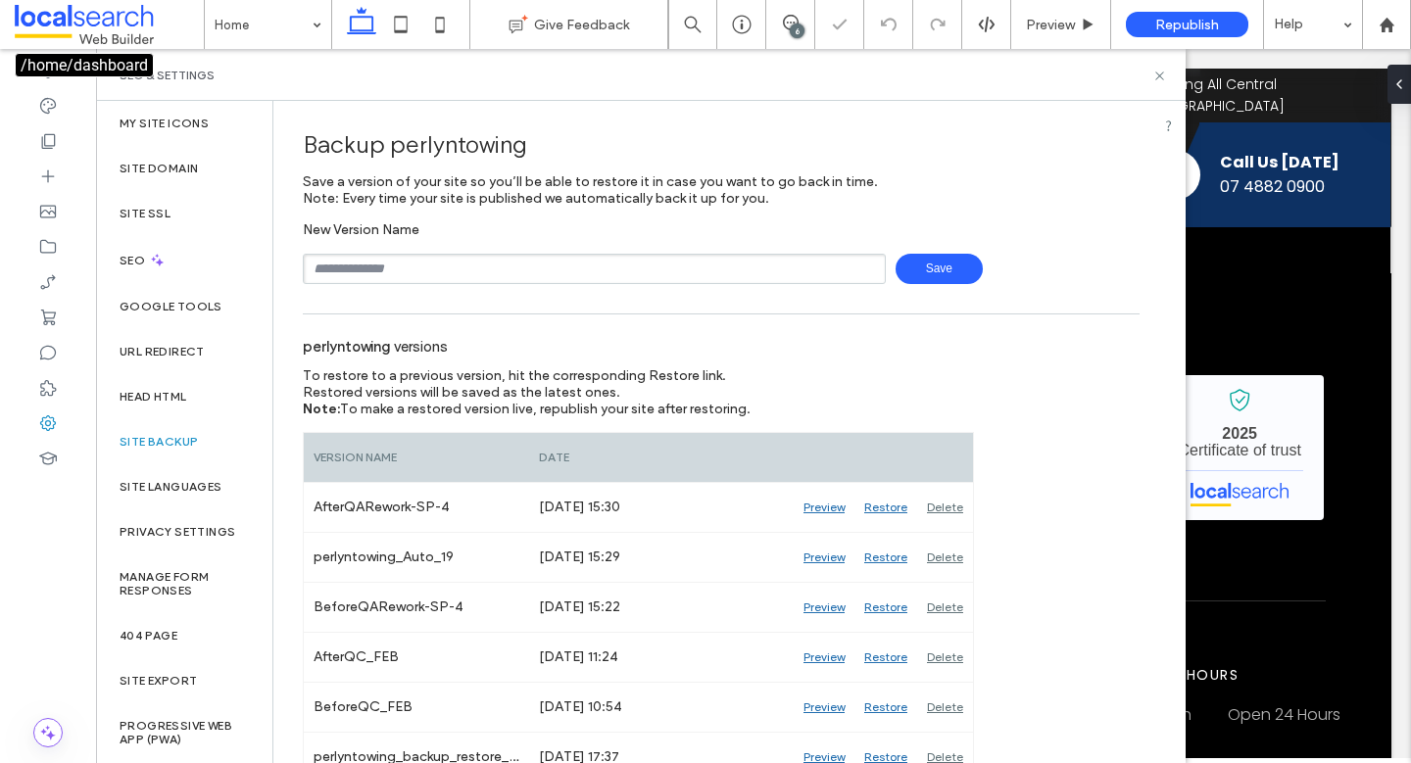
click at [136, 20] on span at bounding box center [109, 24] width 189 height 39
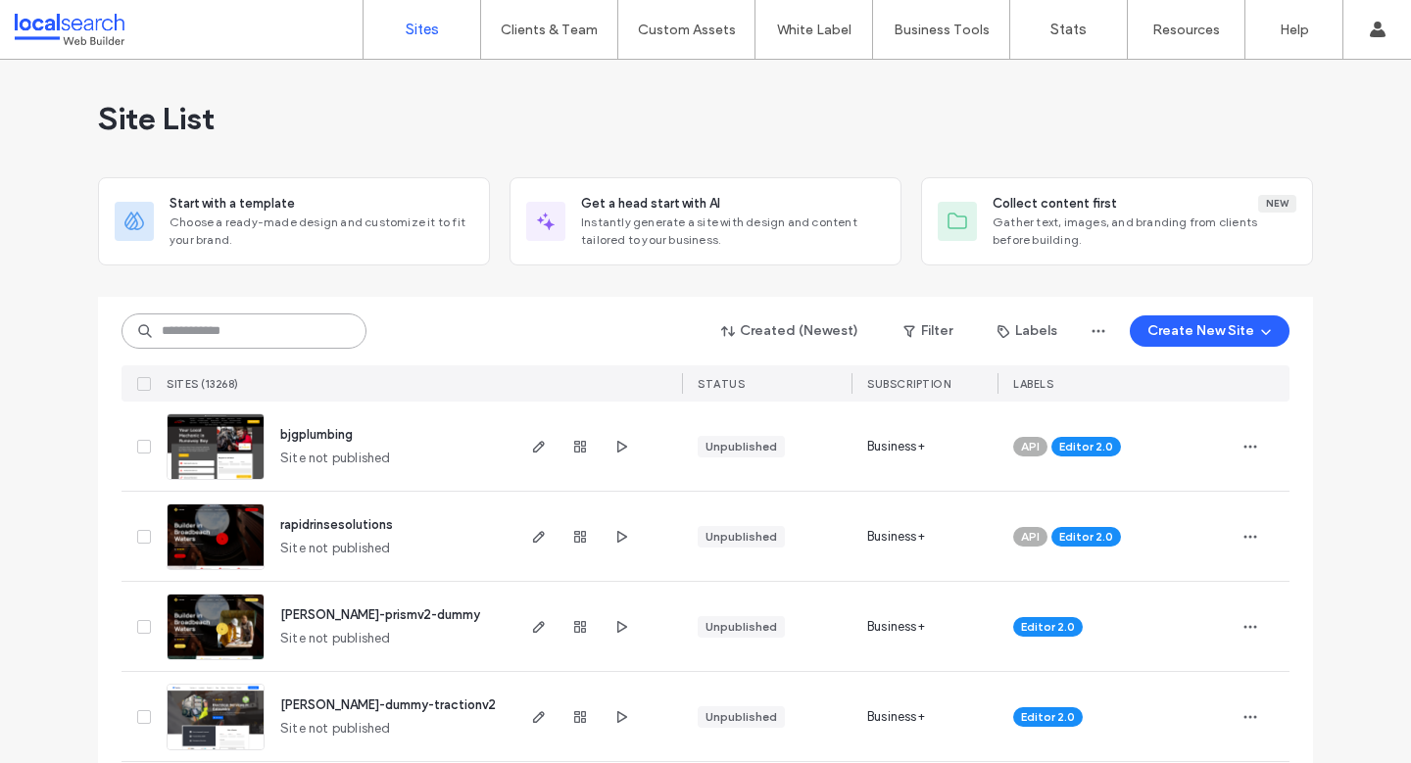
click at [179, 333] on input at bounding box center [244, 331] width 245 height 35
paste input "********"
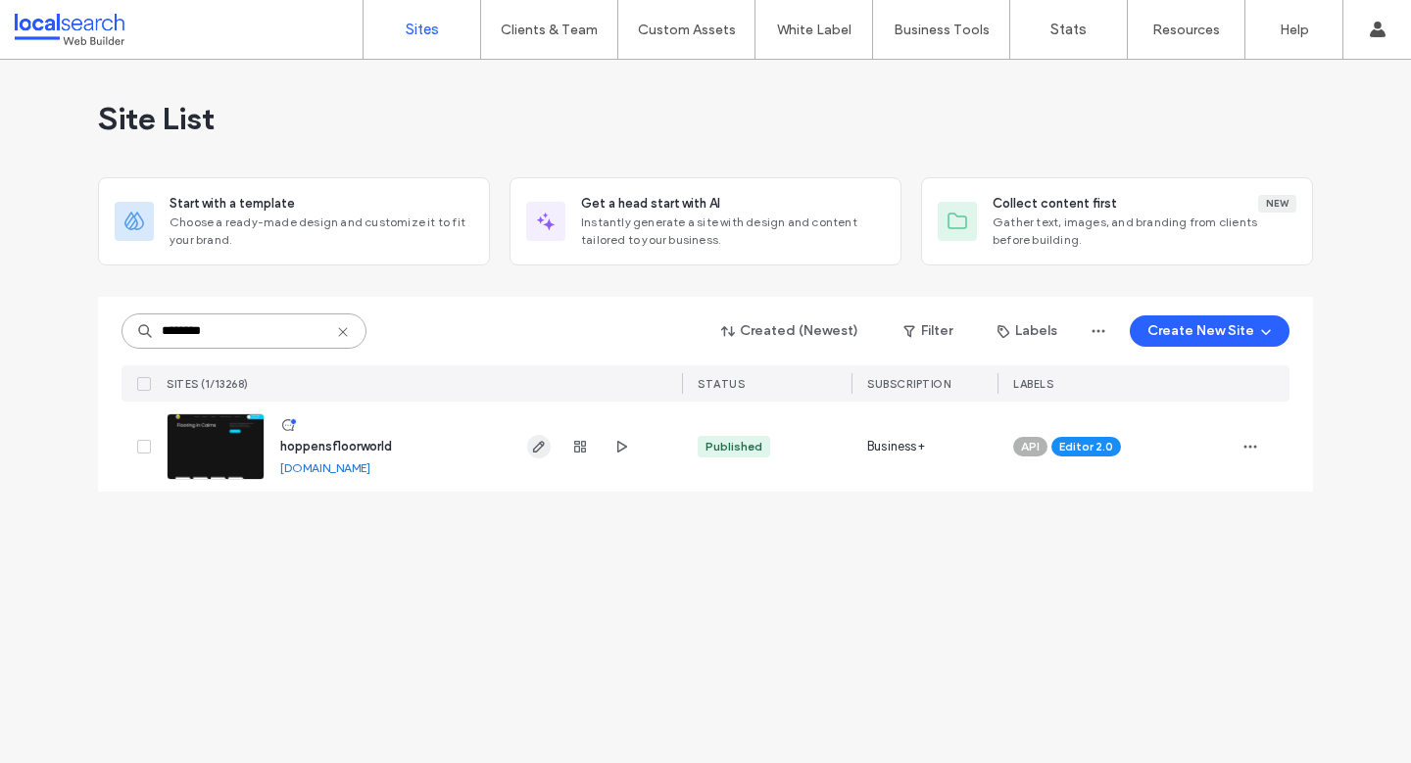
type input "********"
click at [535, 439] on icon "button" at bounding box center [539, 447] width 16 height 16
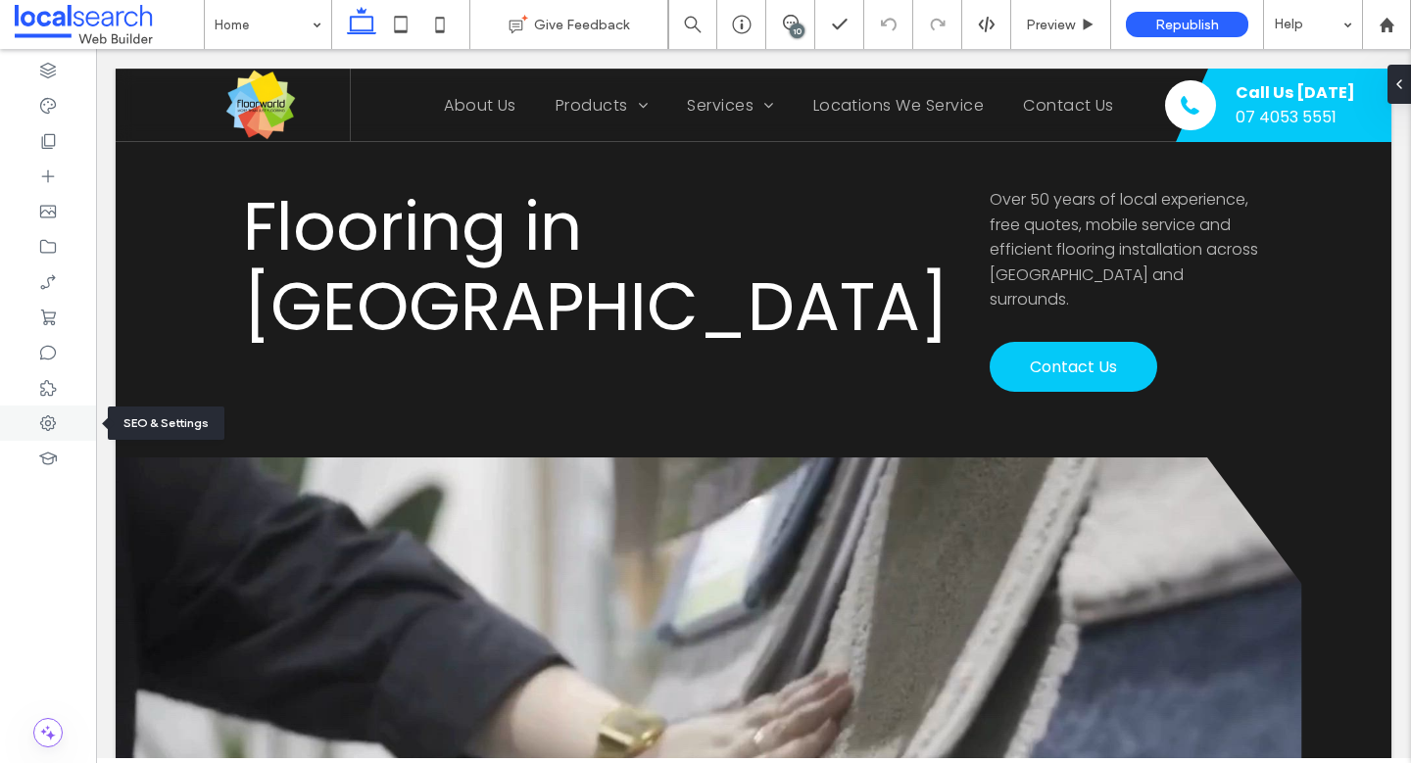
click at [44, 419] on icon at bounding box center [48, 424] width 20 height 20
click at [45, 419] on icon at bounding box center [48, 424] width 20 height 20
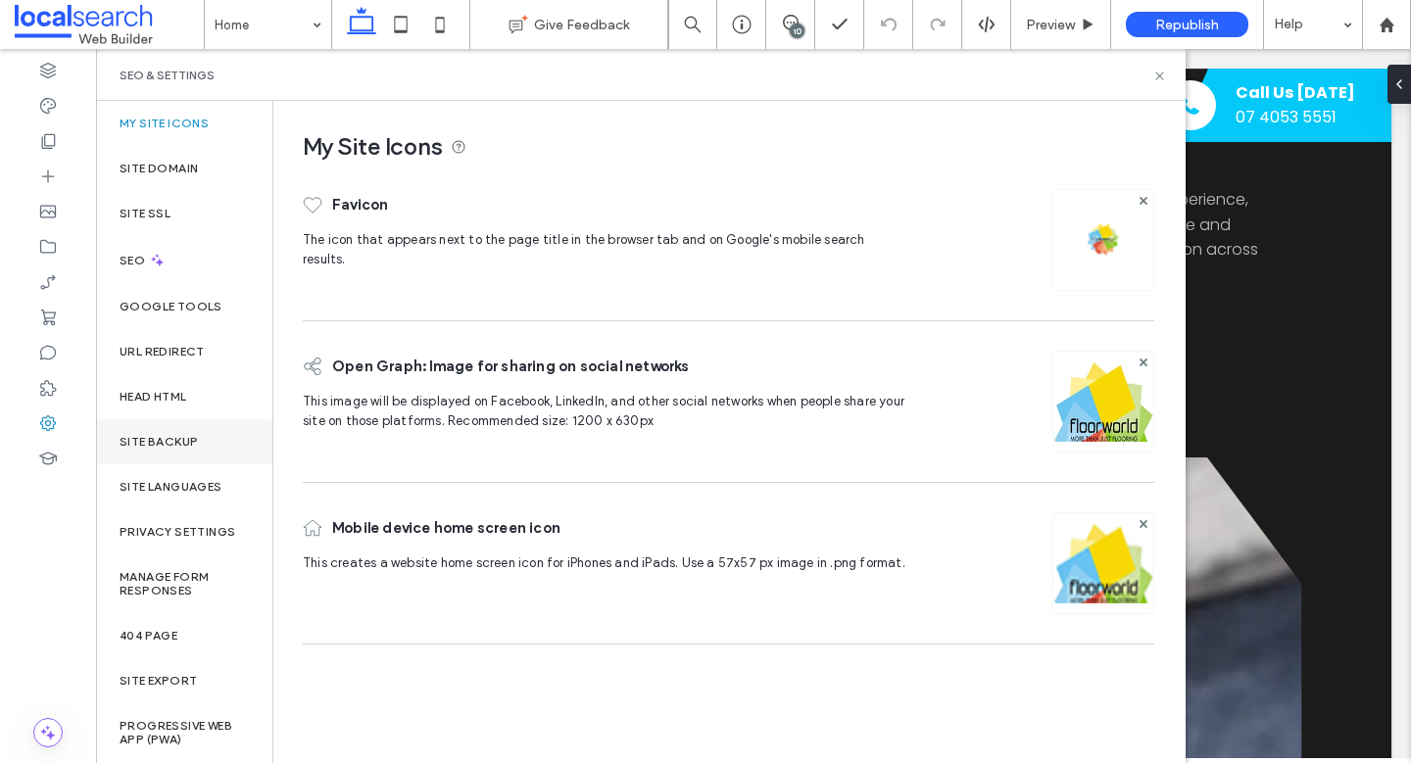
click at [150, 439] on label "Site Backup" at bounding box center [159, 442] width 78 height 14
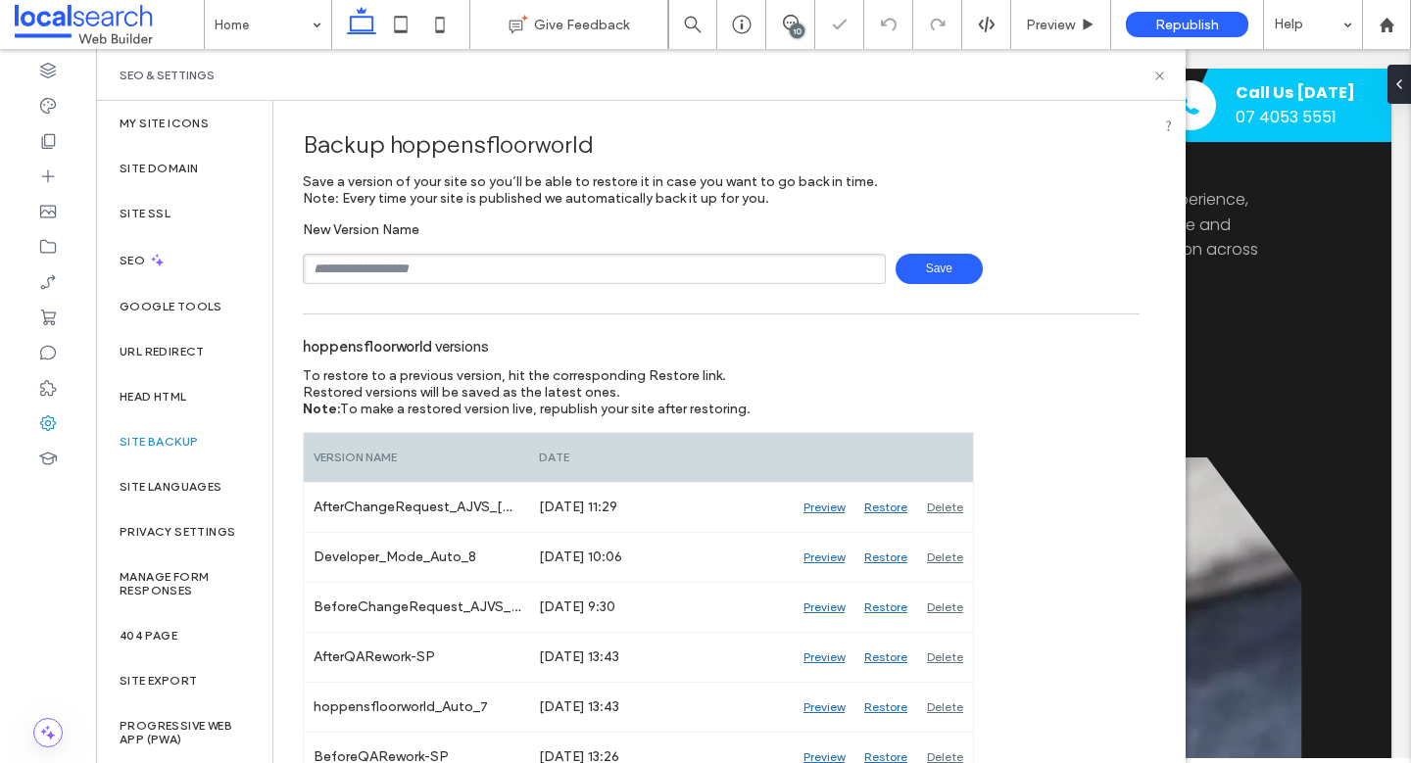
click at [535, 269] on input "text" at bounding box center [594, 269] width 583 height 30
click at [373, 271] on input "**********" at bounding box center [594, 269] width 583 height 30
click at [938, 269] on span "Save" at bounding box center [939, 269] width 87 height 30
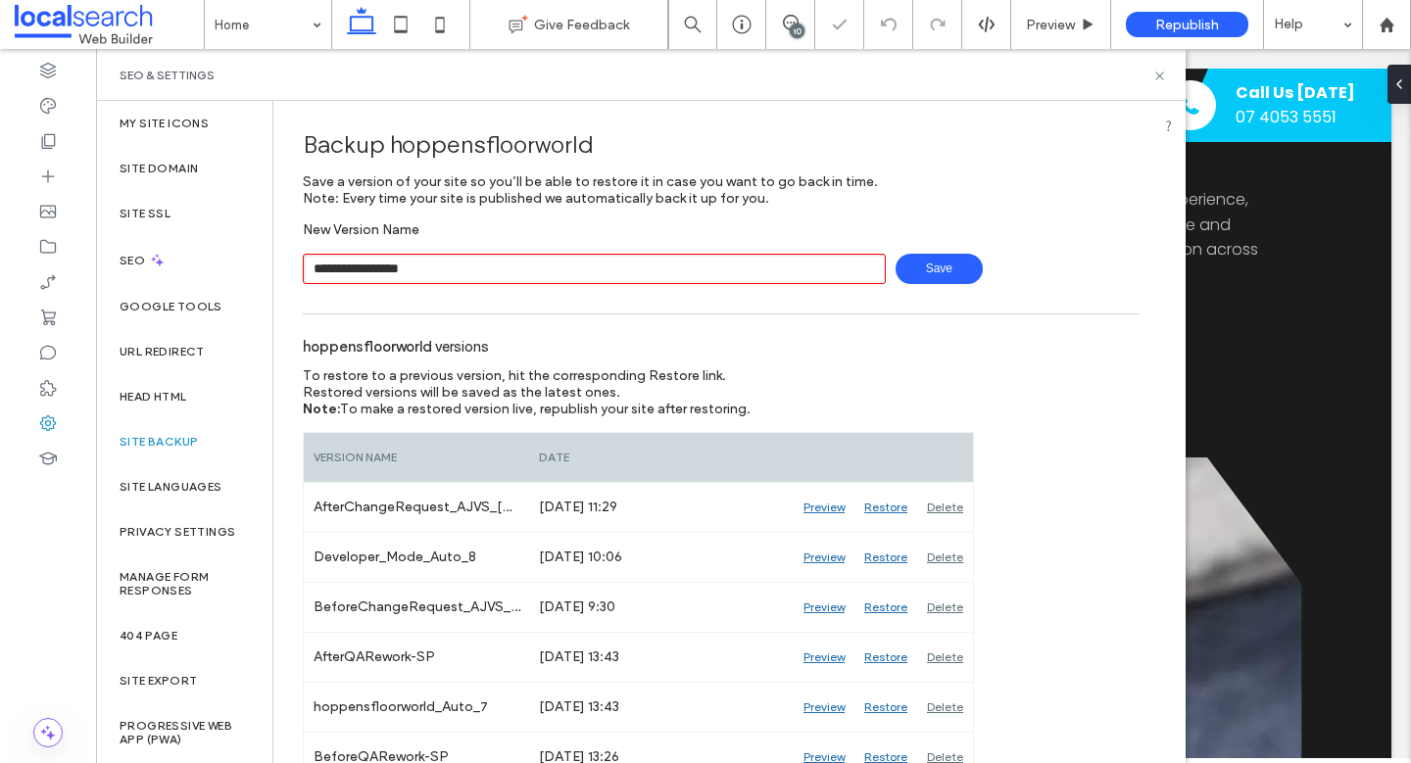
click at [679, 267] on input "**********" at bounding box center [594, 269] width 583 height 30
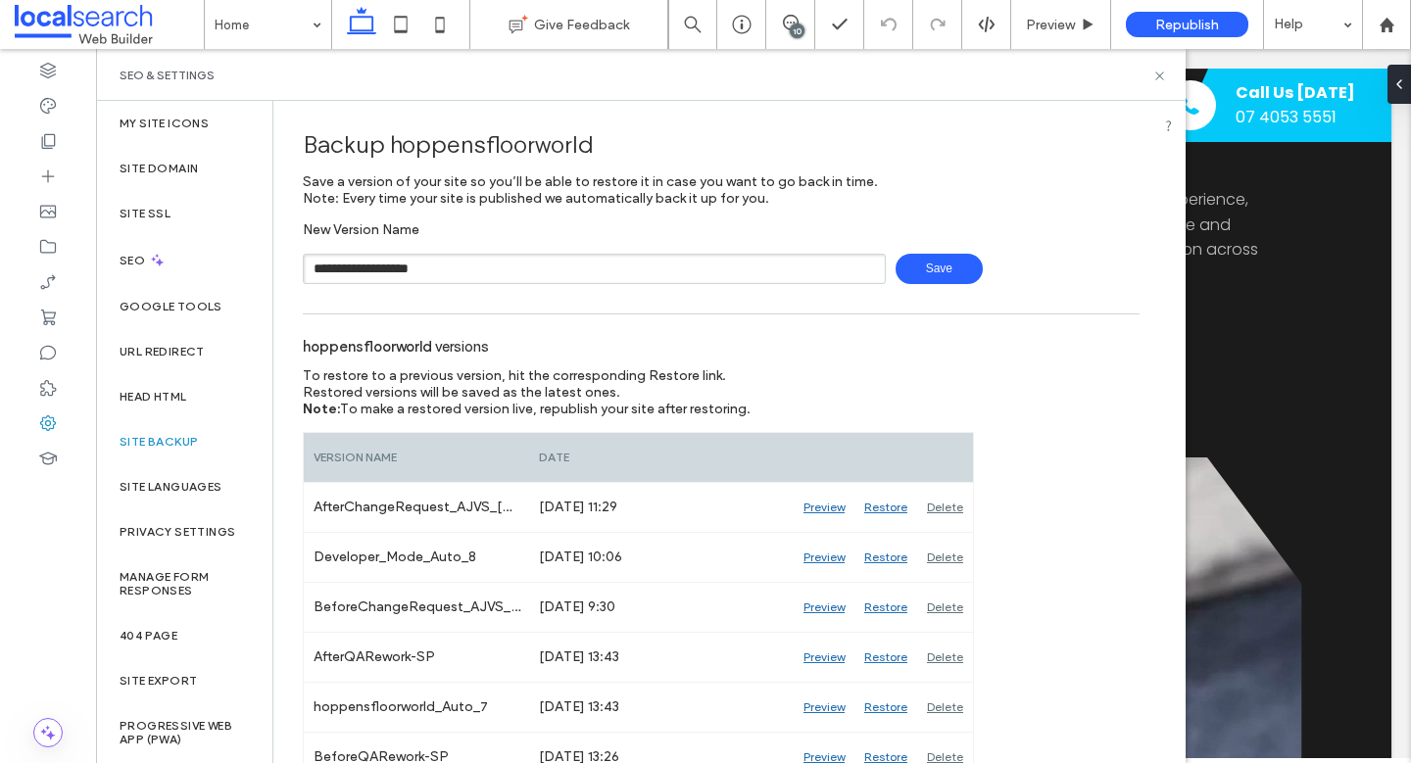
type input "**********"
click at [1162, 73] on icon at bounding box center [1159, 76] width 15 height 15
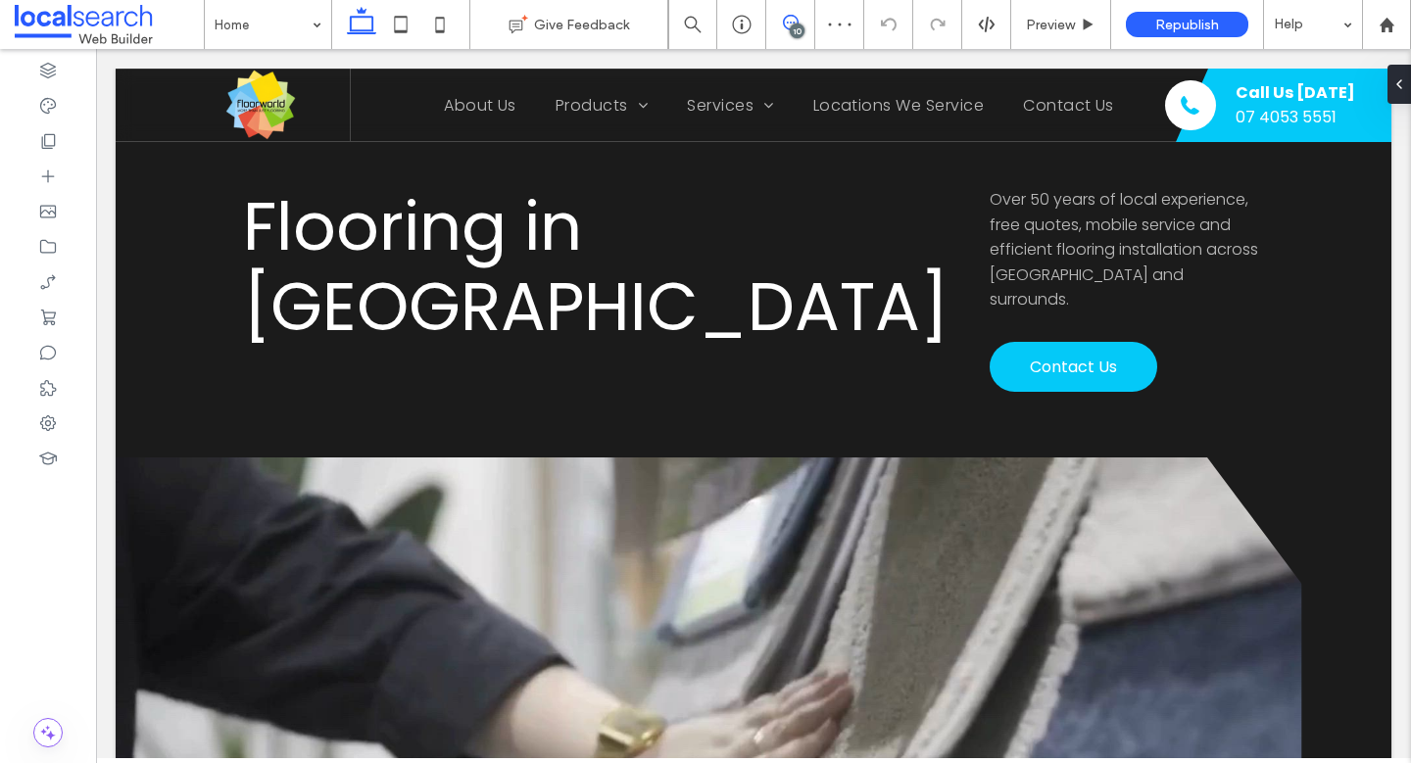
click at [787, 24] on icon at bounding box center [791, 23] width 16 height 16
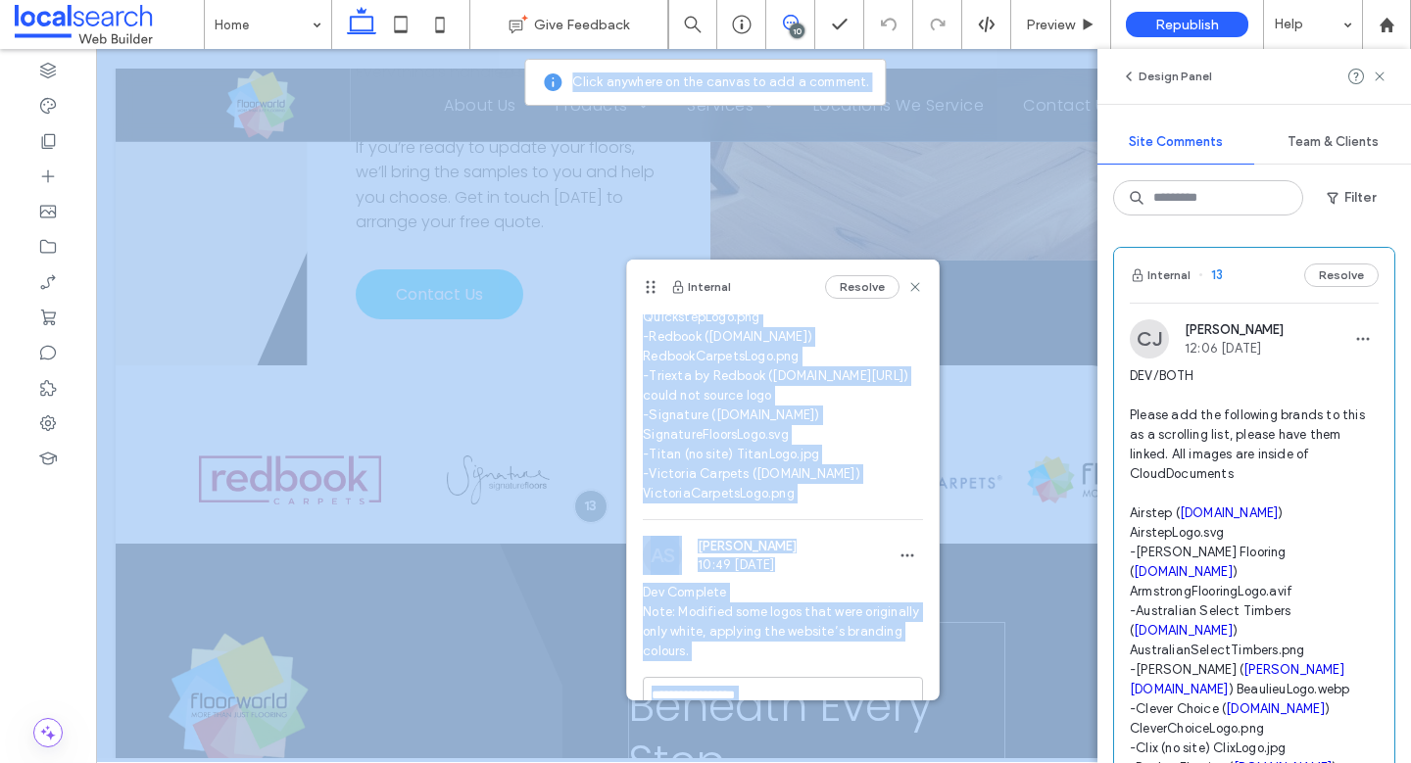
scroll to position [764, 0]
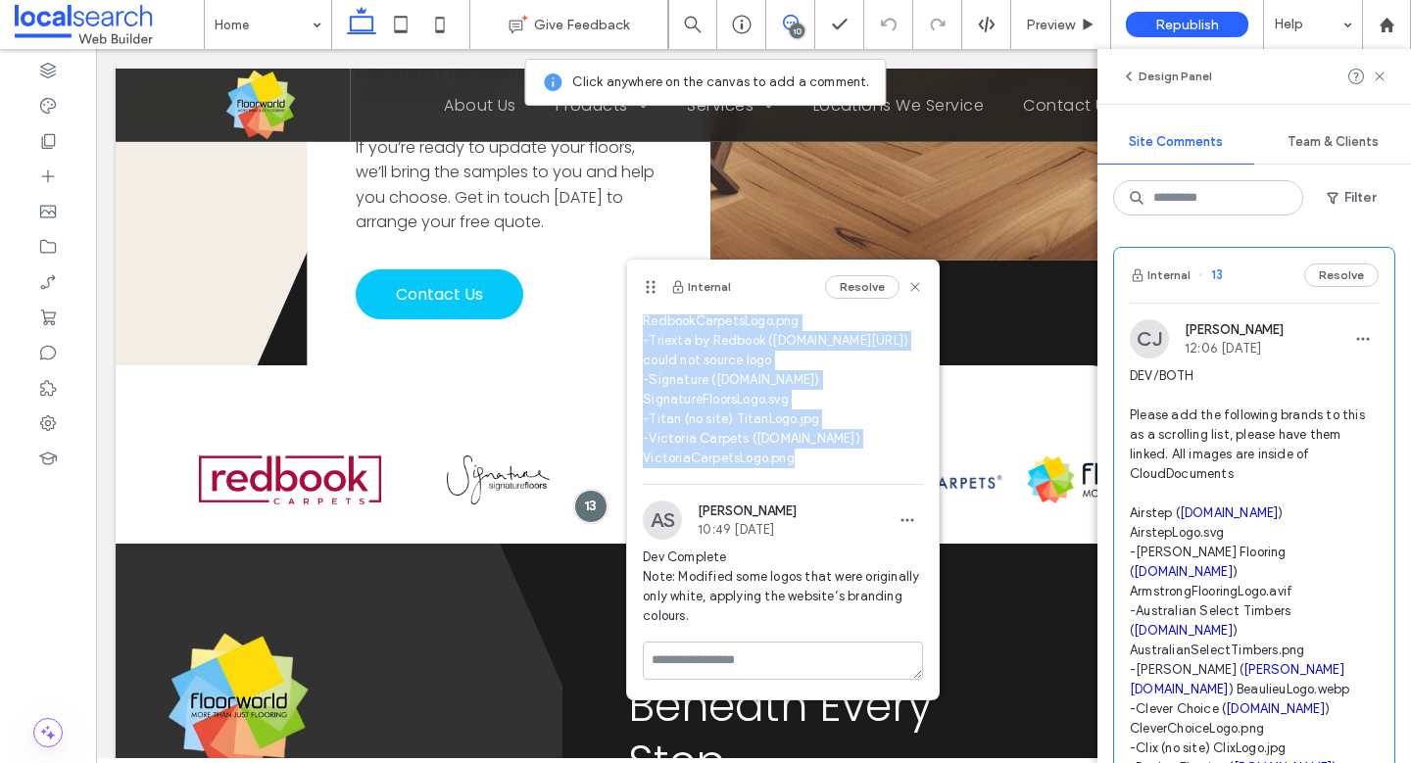
drag, startPoint x: 645, startPoint y: 415, endPoint x: 802, endPoint y: 435, distance: 158.1
click at [802, 435] on span "DEV/BOTH Please add the following brands to this as a scrolling list, please ha…" at bounding box center [783, 96] width 280 height 745
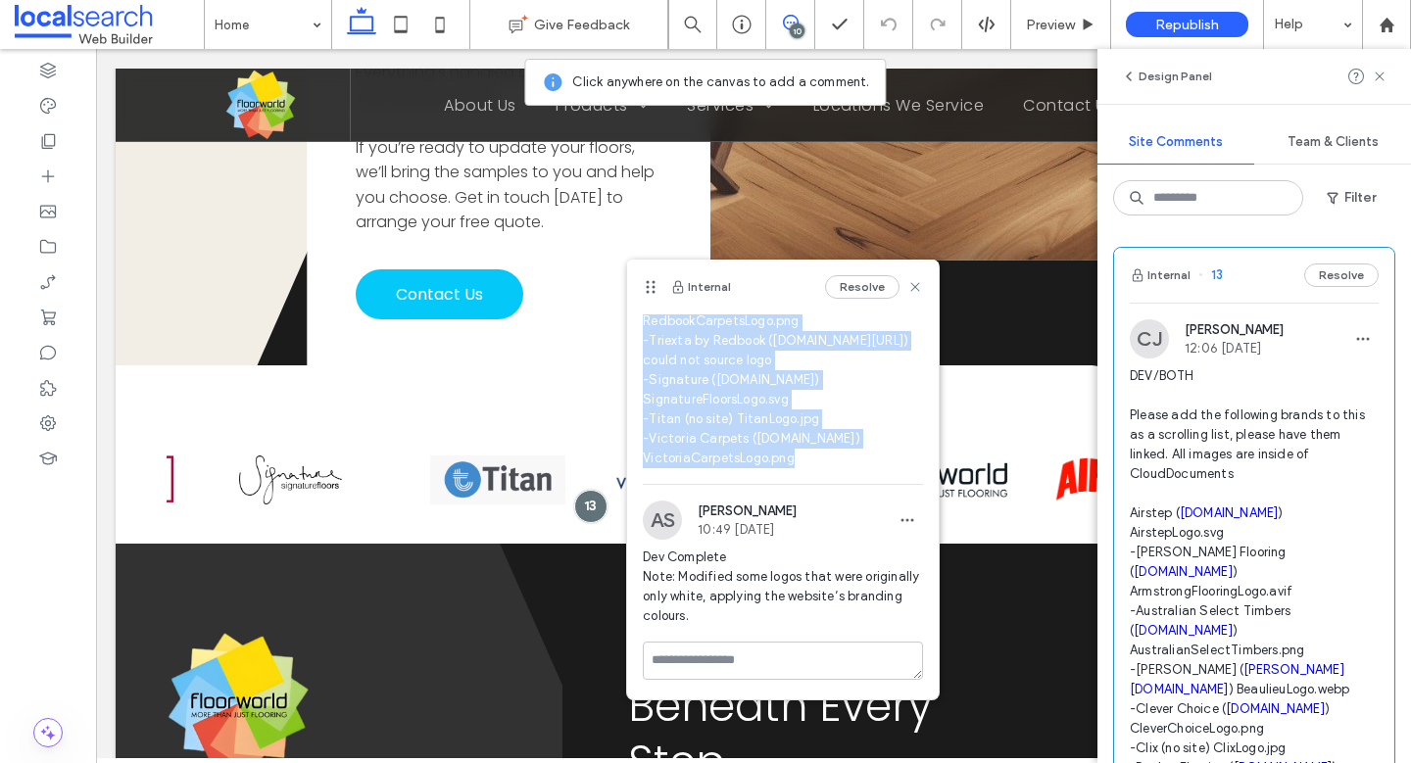
copy span "Please add the following brands to this as a scrolling list, please have them l…"
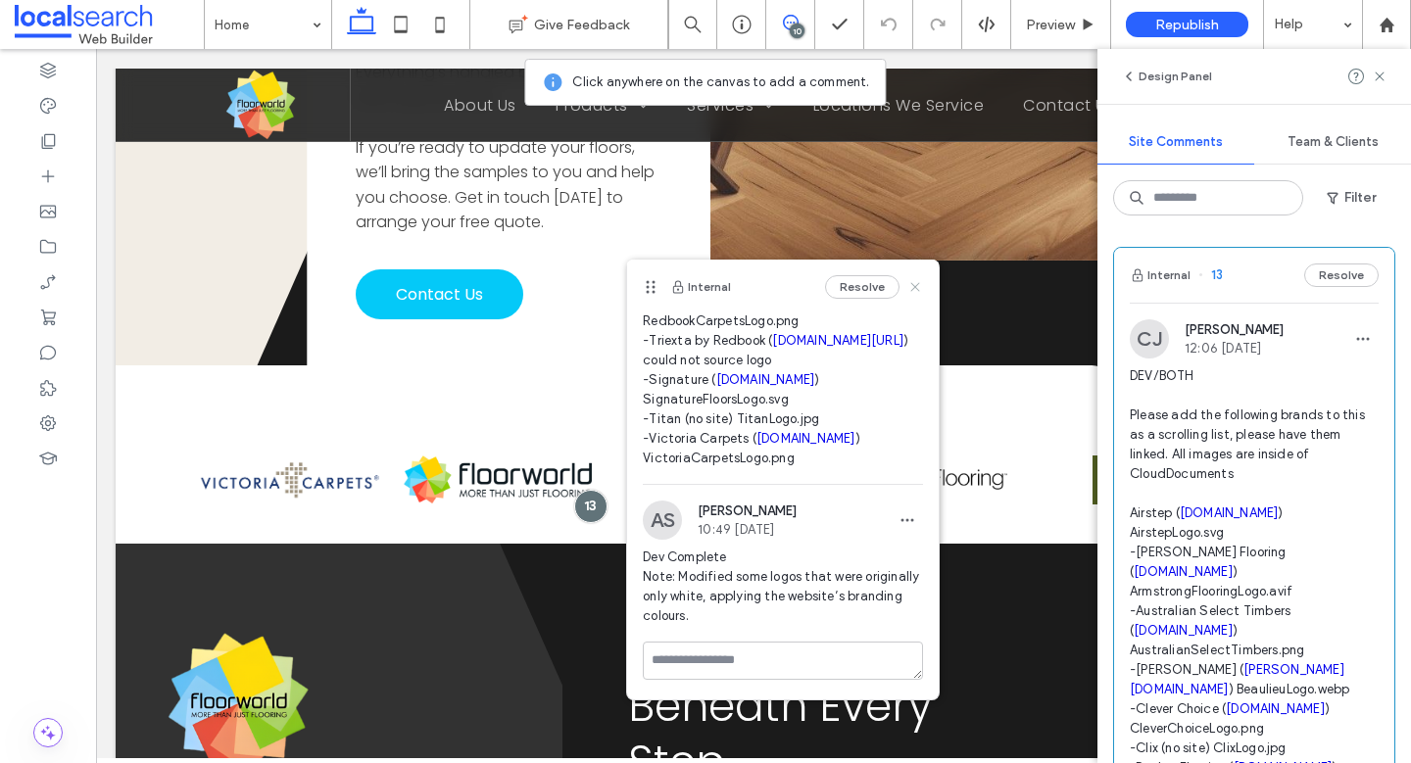
drag, startPoint x: 904, startPoint y: 285, endPoint x: 813, endPoint y: 73, distance: 231.0
click at [907, 285] on icon at bounding box center [915, 287] width 16 height 16
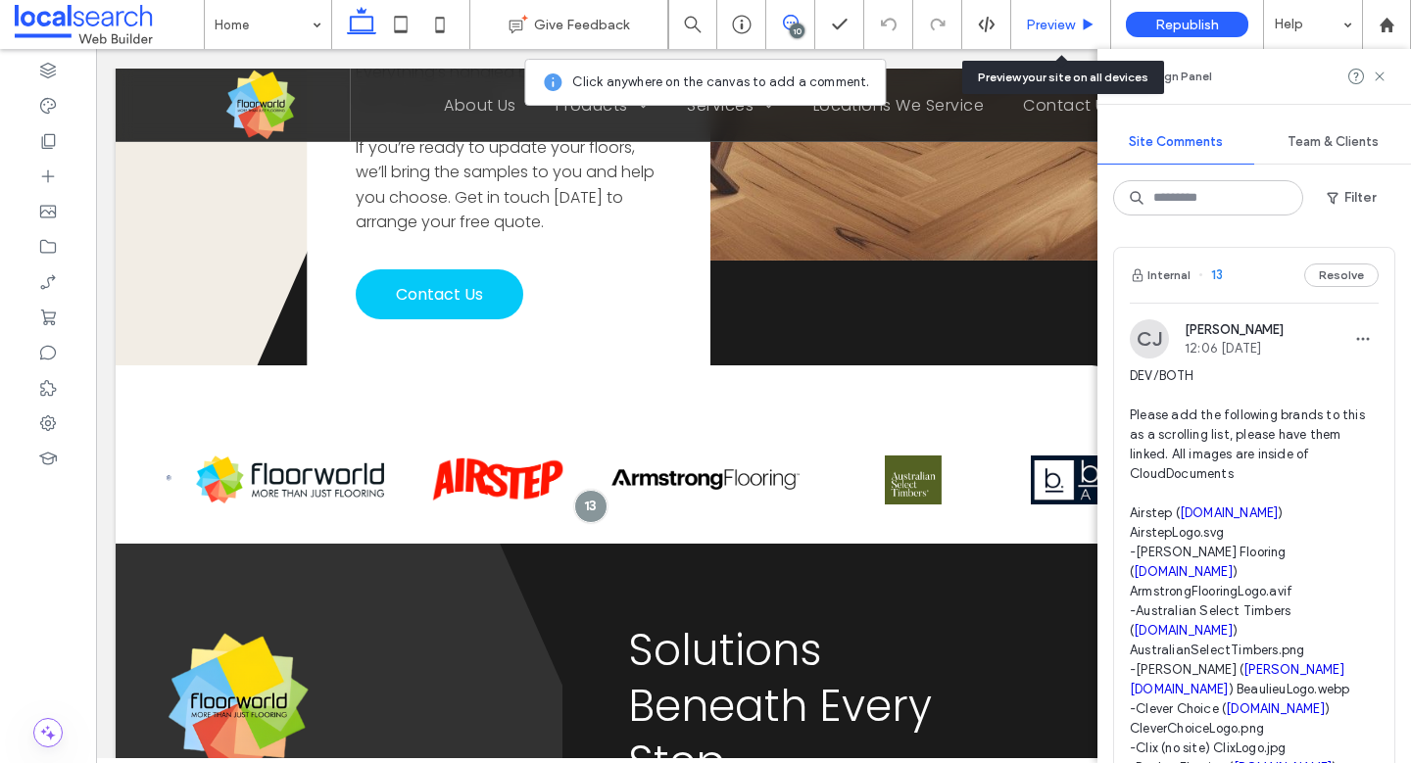
click at [1047, 19] on span "Preview" at bounding box center [1050, 25] width 49 height 17
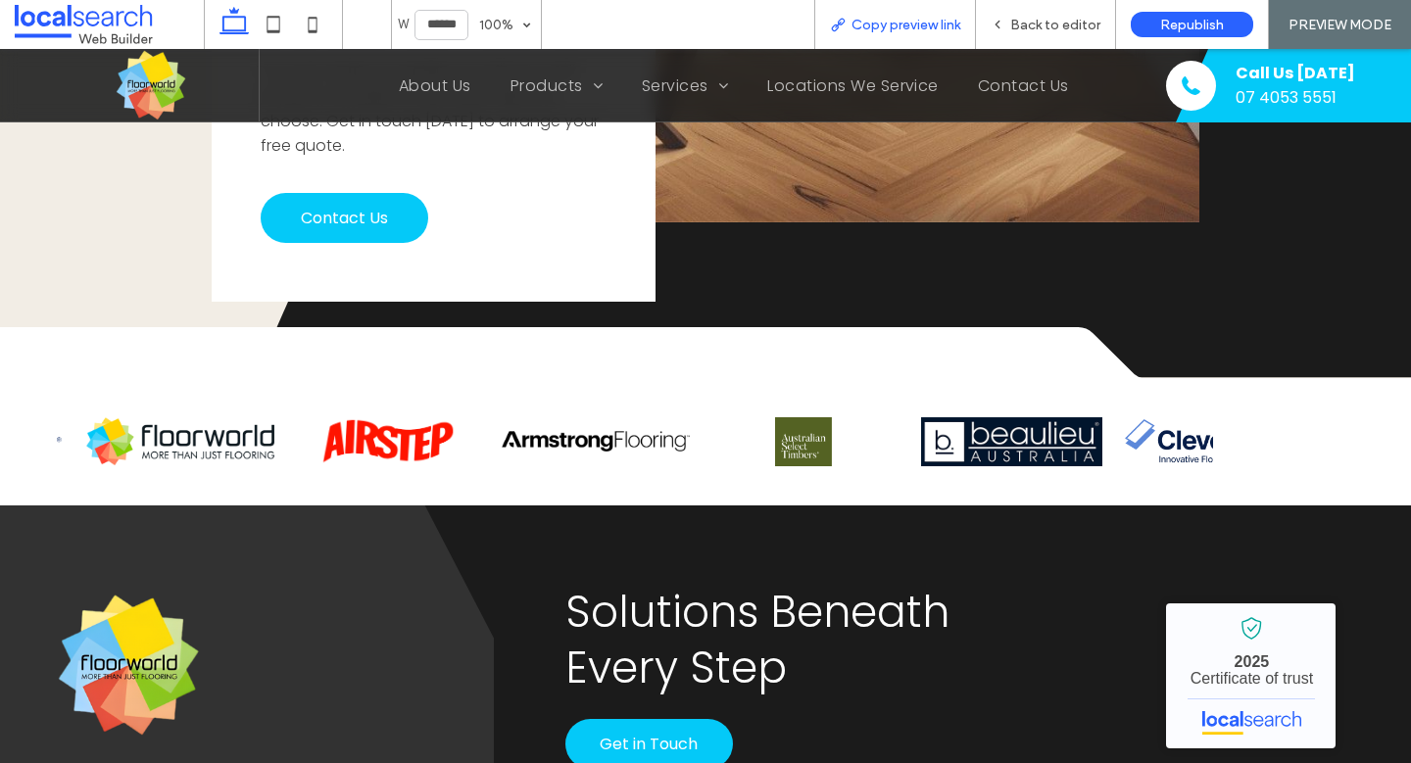
scroll to position [4408, 0]
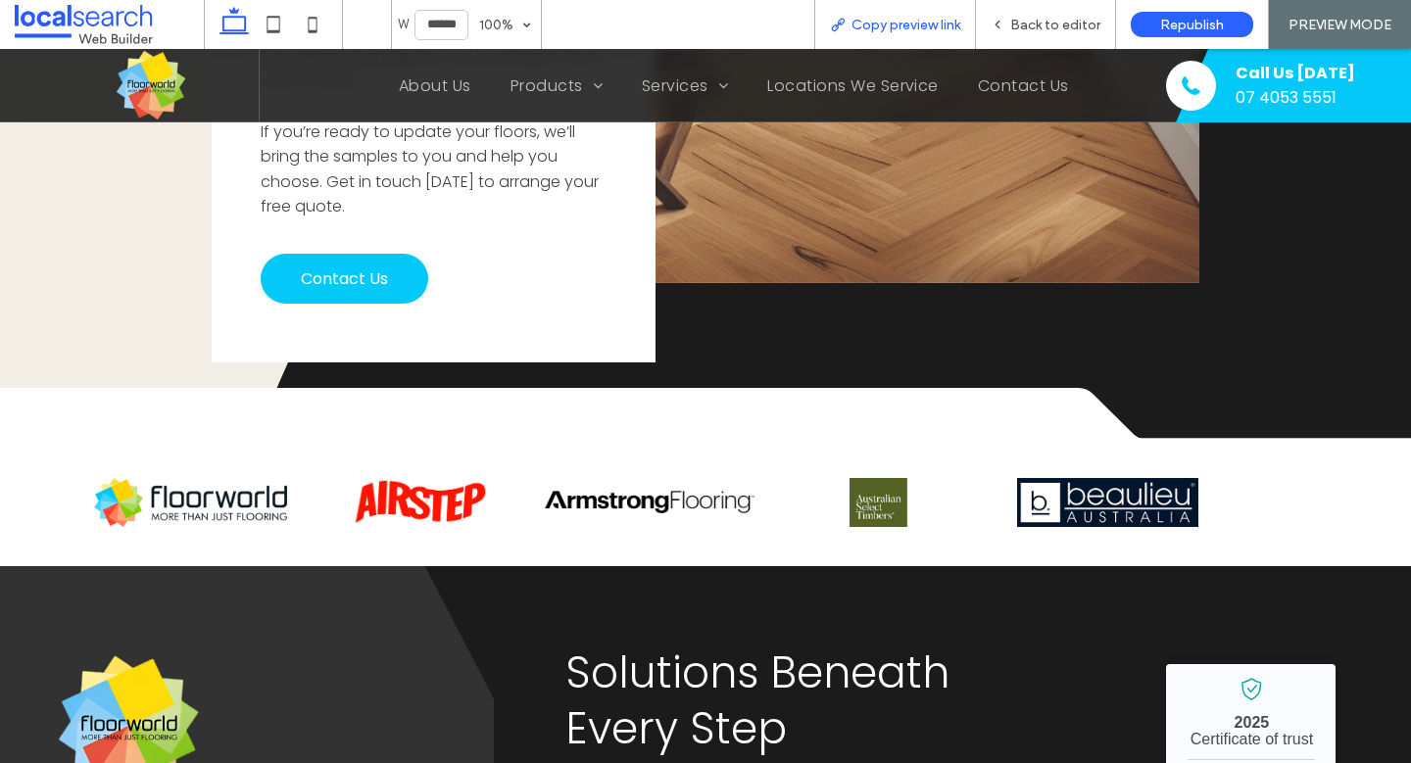
click at [896, 7] on div "Copy preview link" at bounding box center [895, 24] width 162 height 49
click at [904, 17] on span "Copy preview link" at bounding box center [906, 25] width 109 height 17
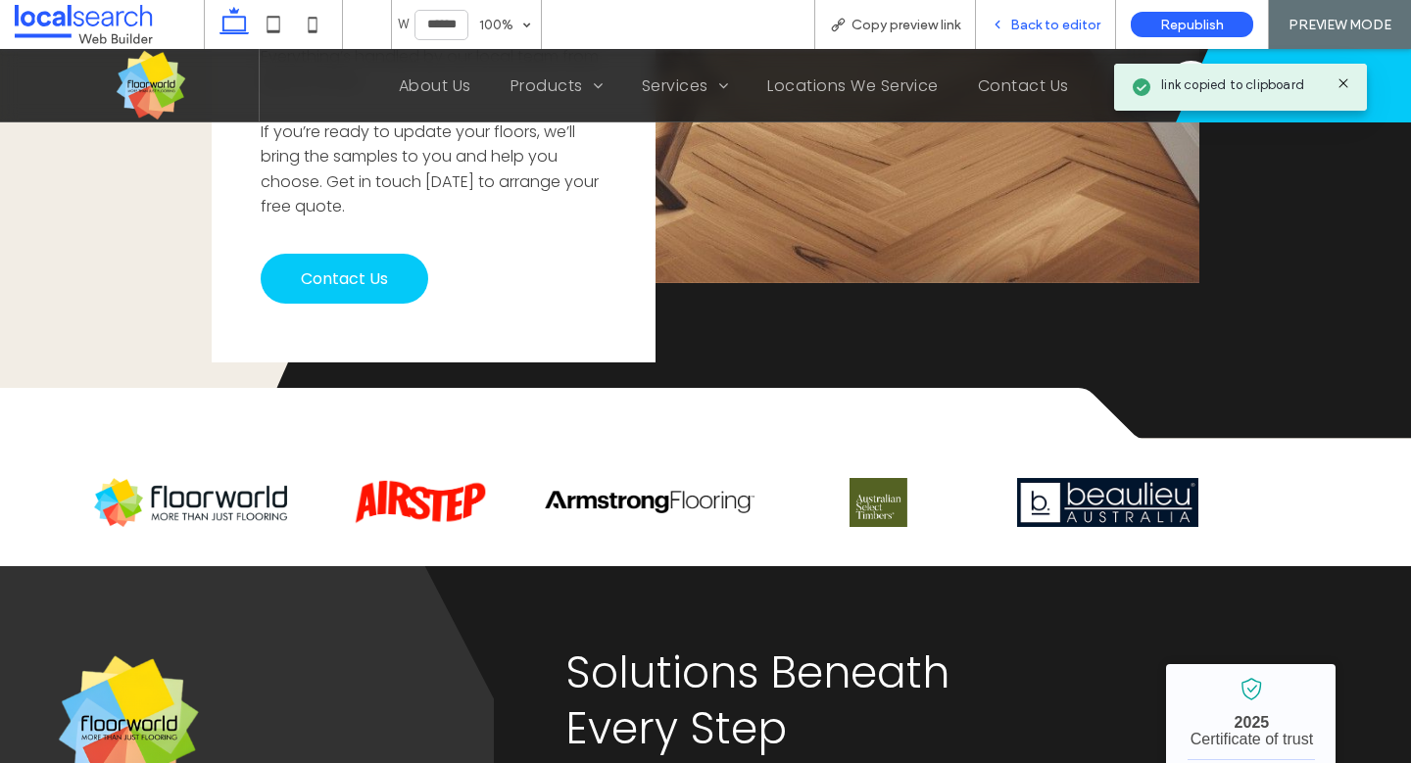
click at [1059, 24] on span "Back to editor" at bounding box center [1055, 25] width 90 height 17
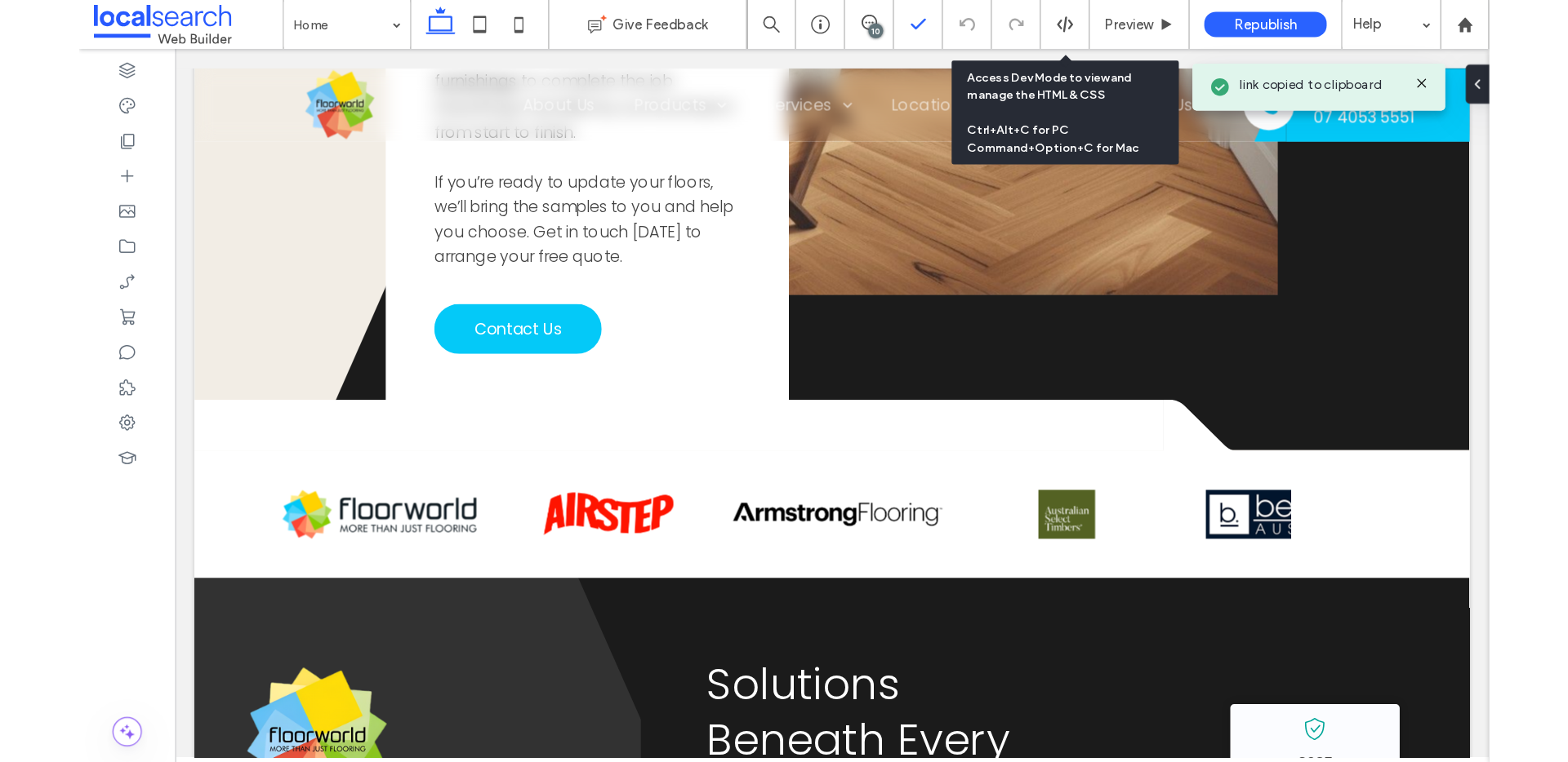
scroll to position [3758, 0]
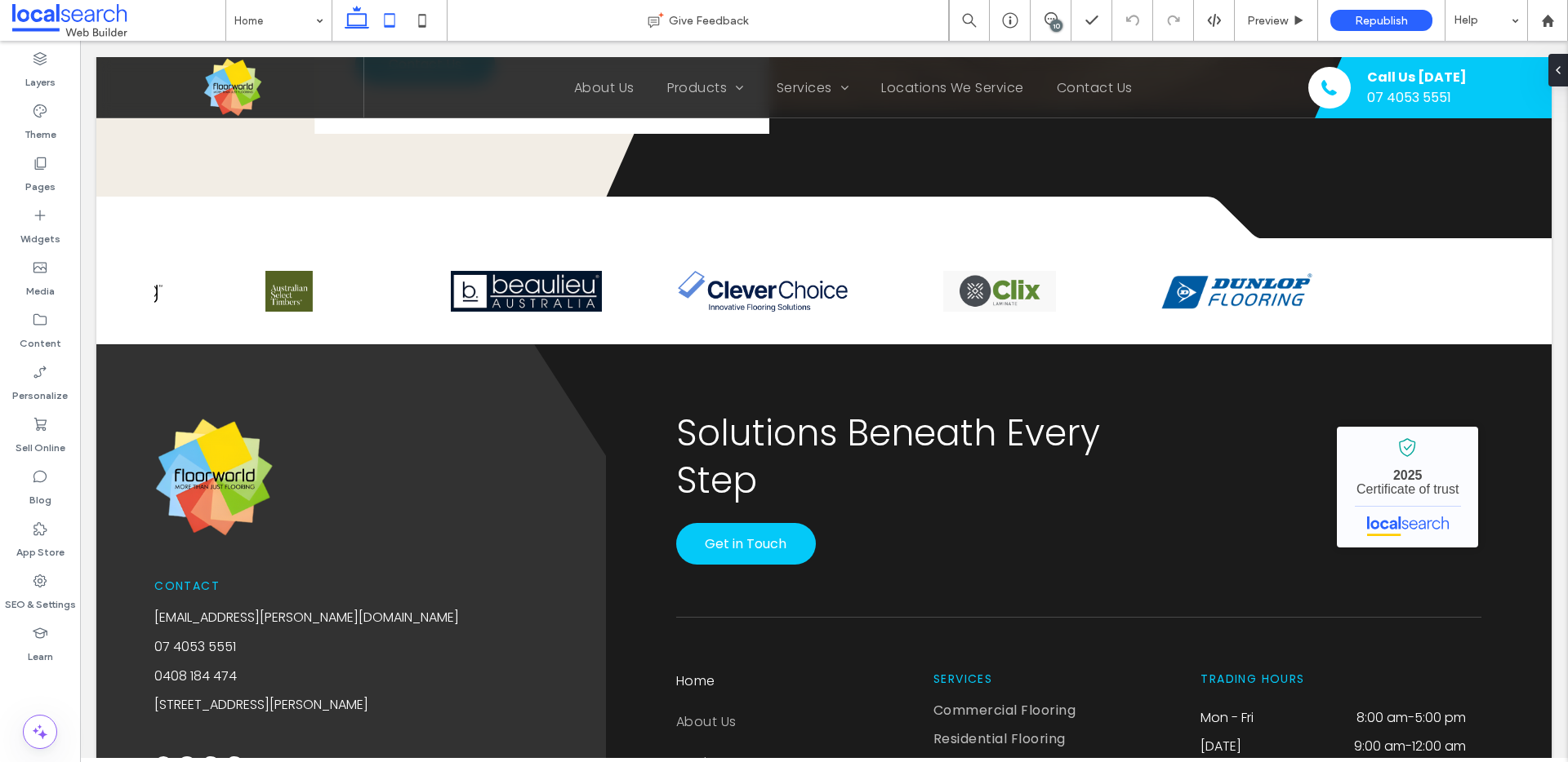
click at [384, 14] on icon at bounding box center [389, 20] width 32 height 32
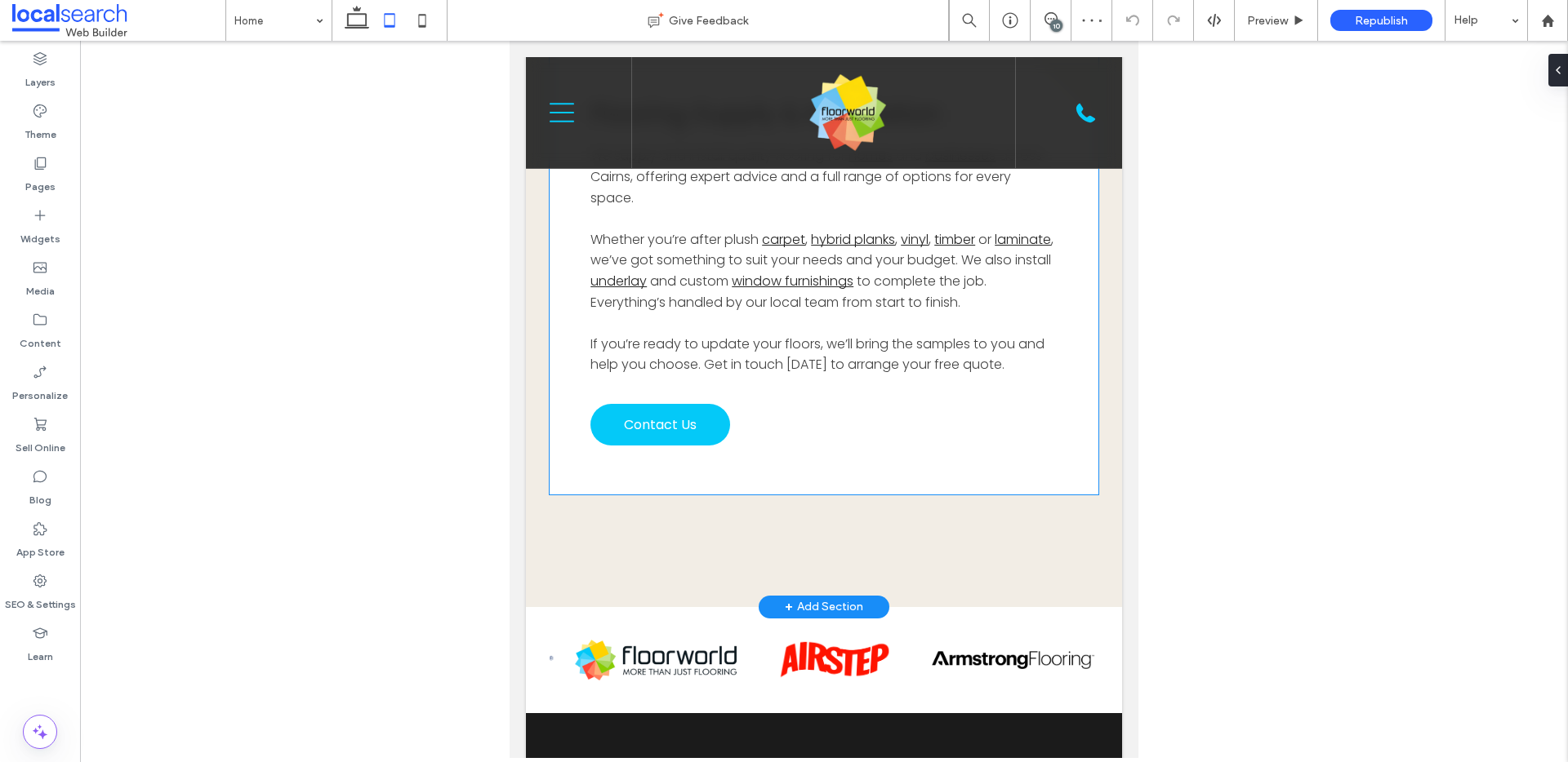
scroll to position [4638, 0]
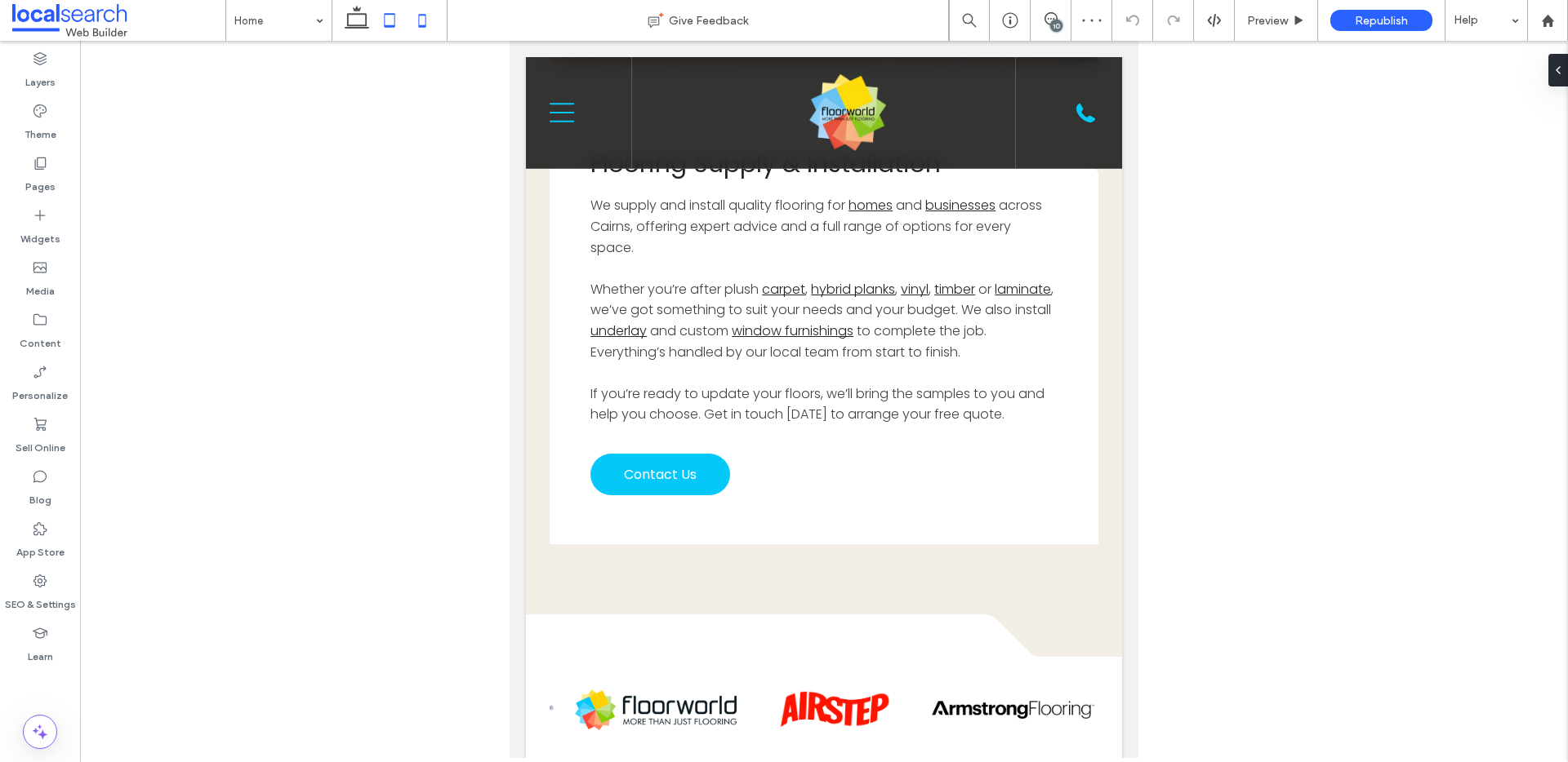
click at [426, 26] on use at bounding box center [422, 21] width 7 height 13
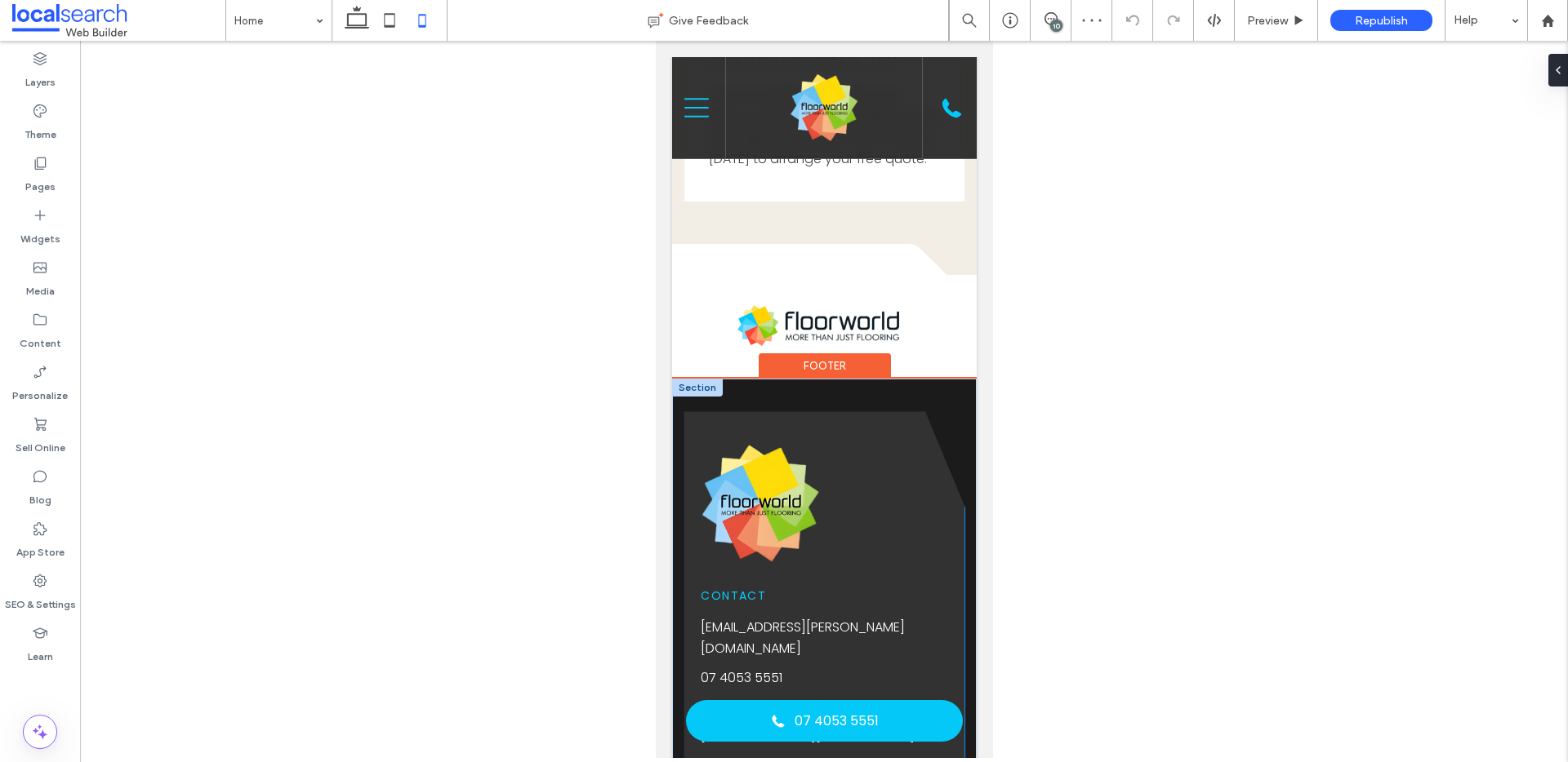
scroll to position [4769, 0]
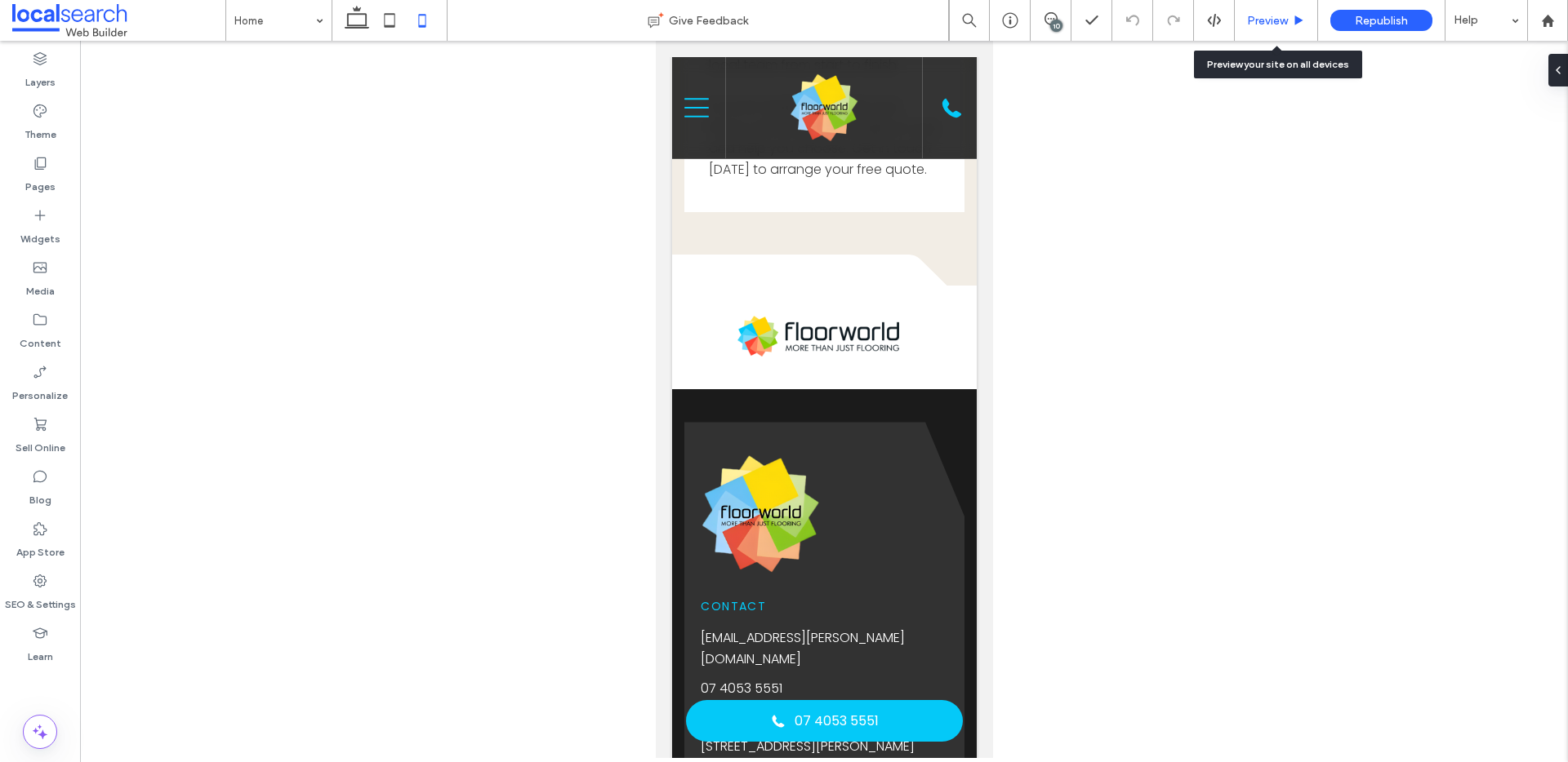
click at [1175, 15] on div "Preview" at bounding box center [1276, 21] width 82 height 14
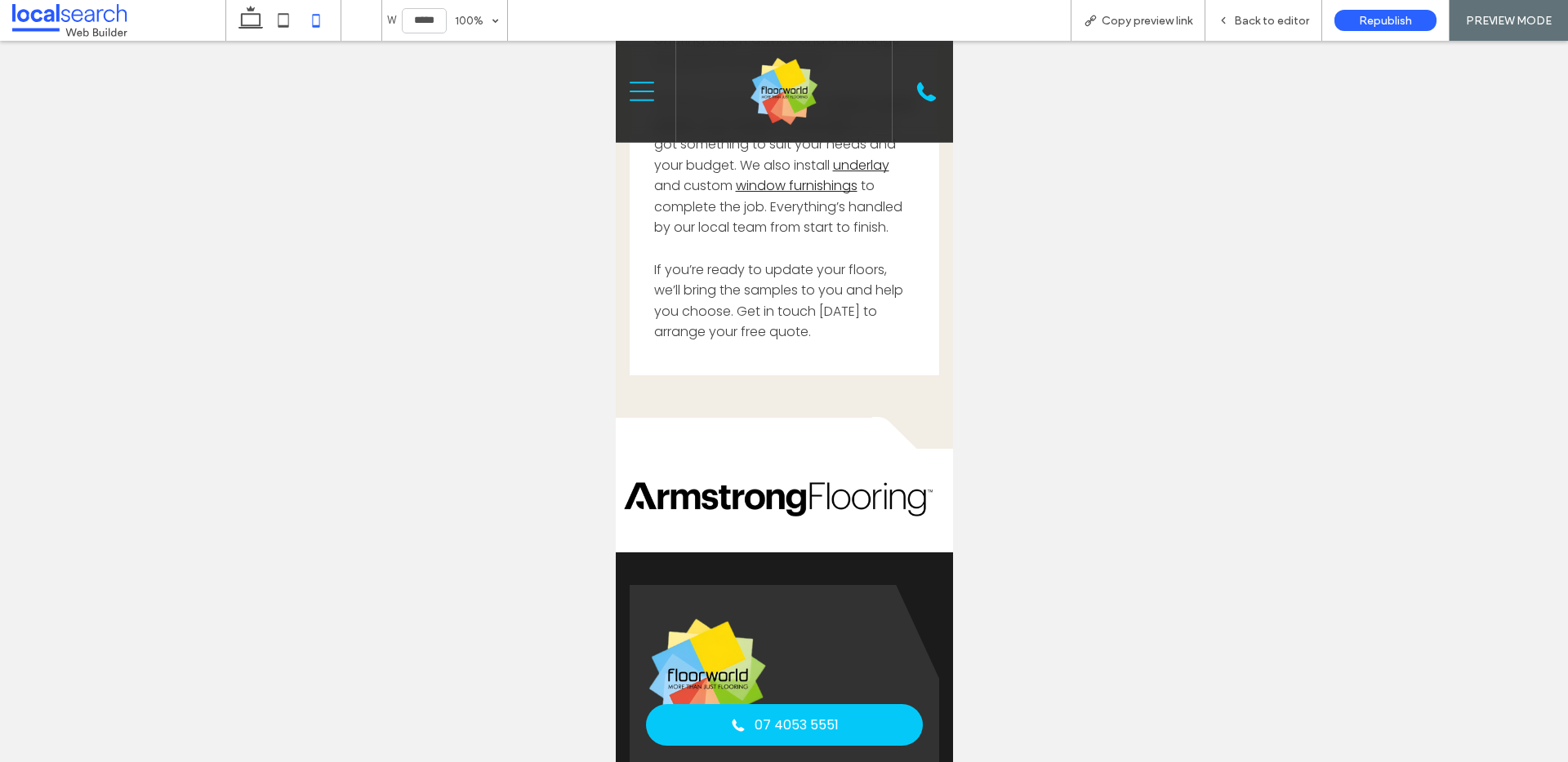
scroll to position [4464, 0]
click at [293, 24] on icon at bounding box center [282, 20] width 32 height 32
type input "*****"
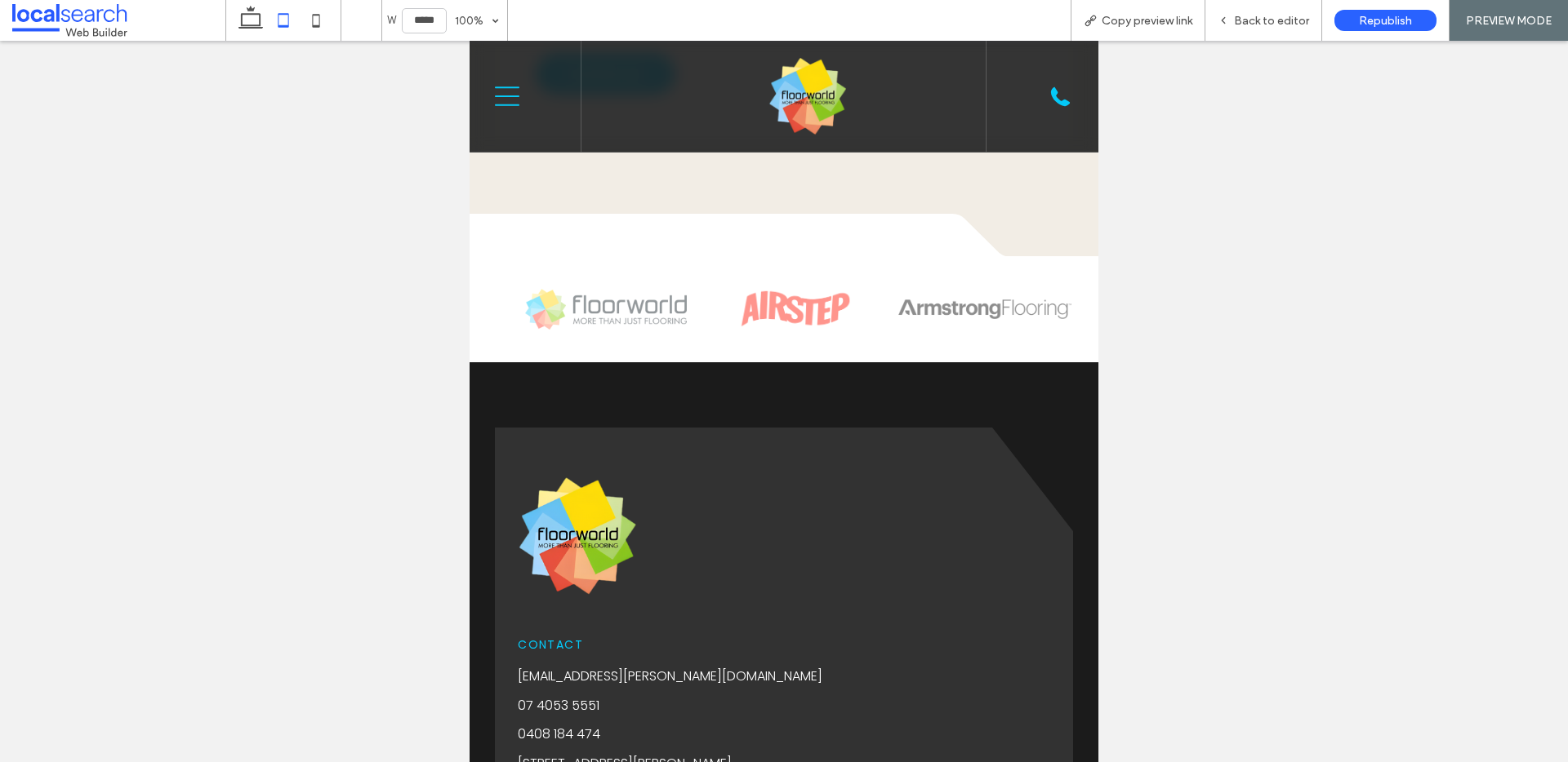
scroll to position [4860, 0]
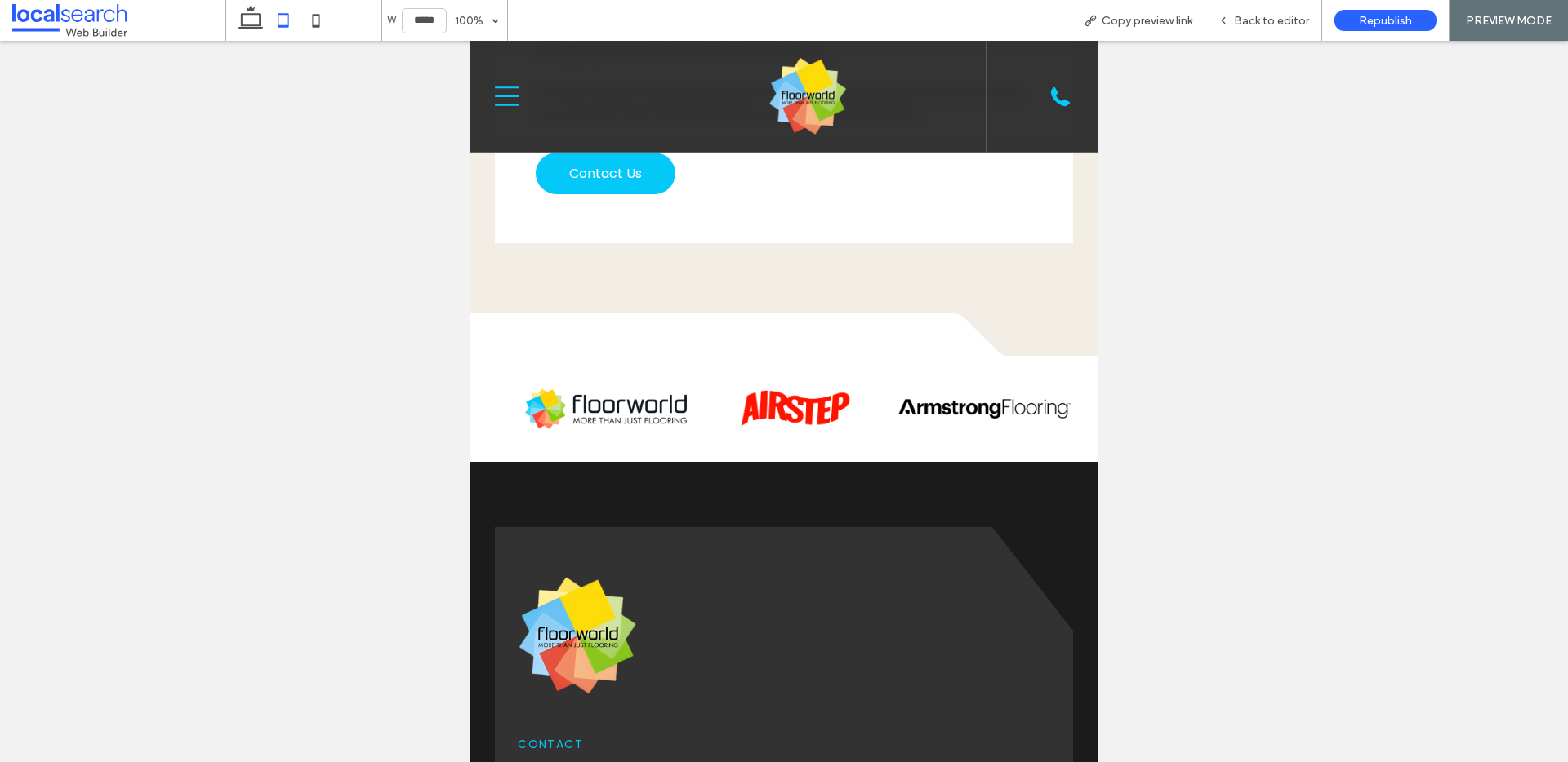
click at [540, 388] on img at bounding box center [606, 408] width 162 height 41
click at [1175, 20] on span "Back to editor" at bounding box center [1271, 21] width 75 height 14
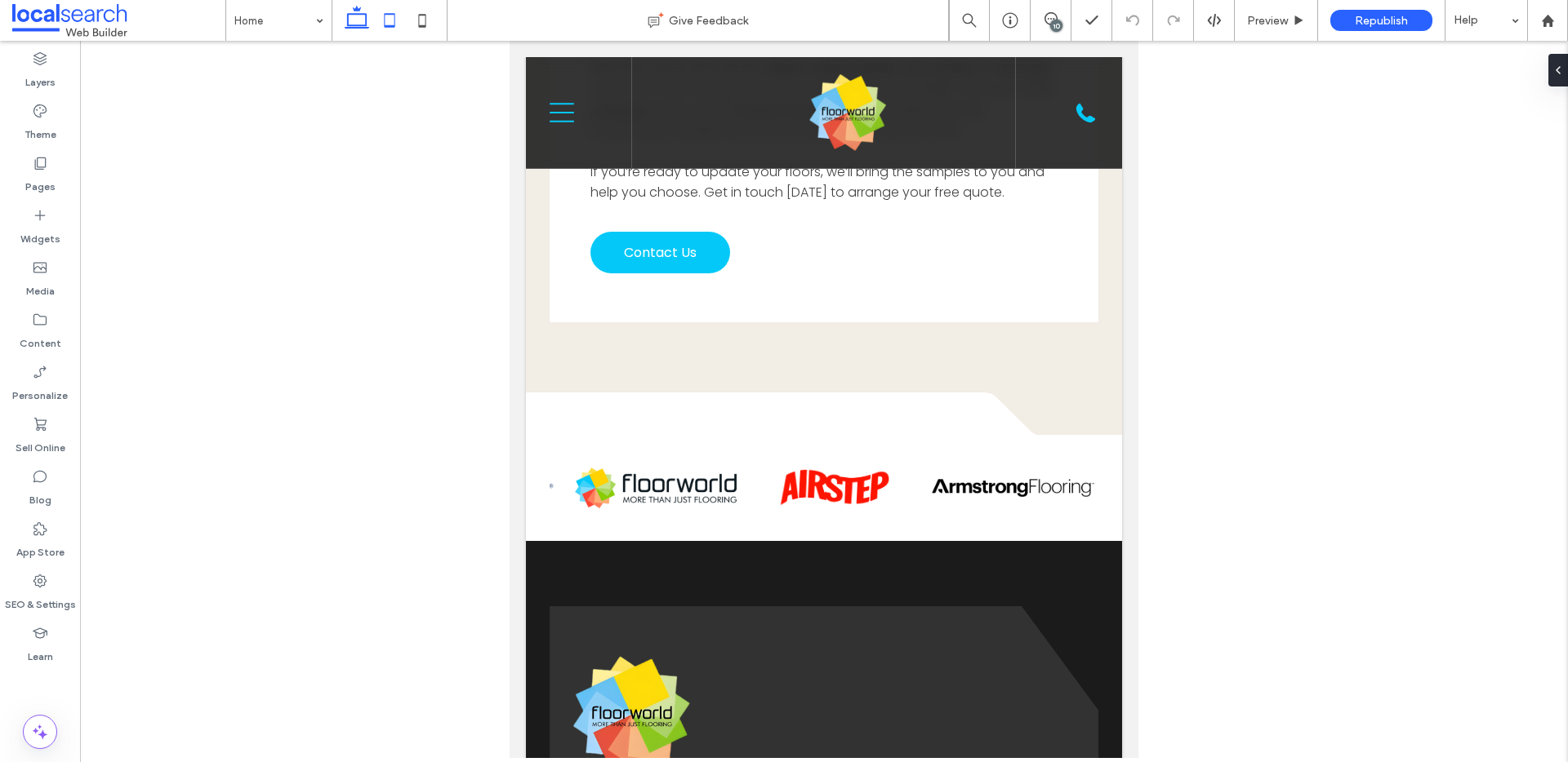
click at [370, 24] on icon at bounding box center [357, 20] width 32 height 32
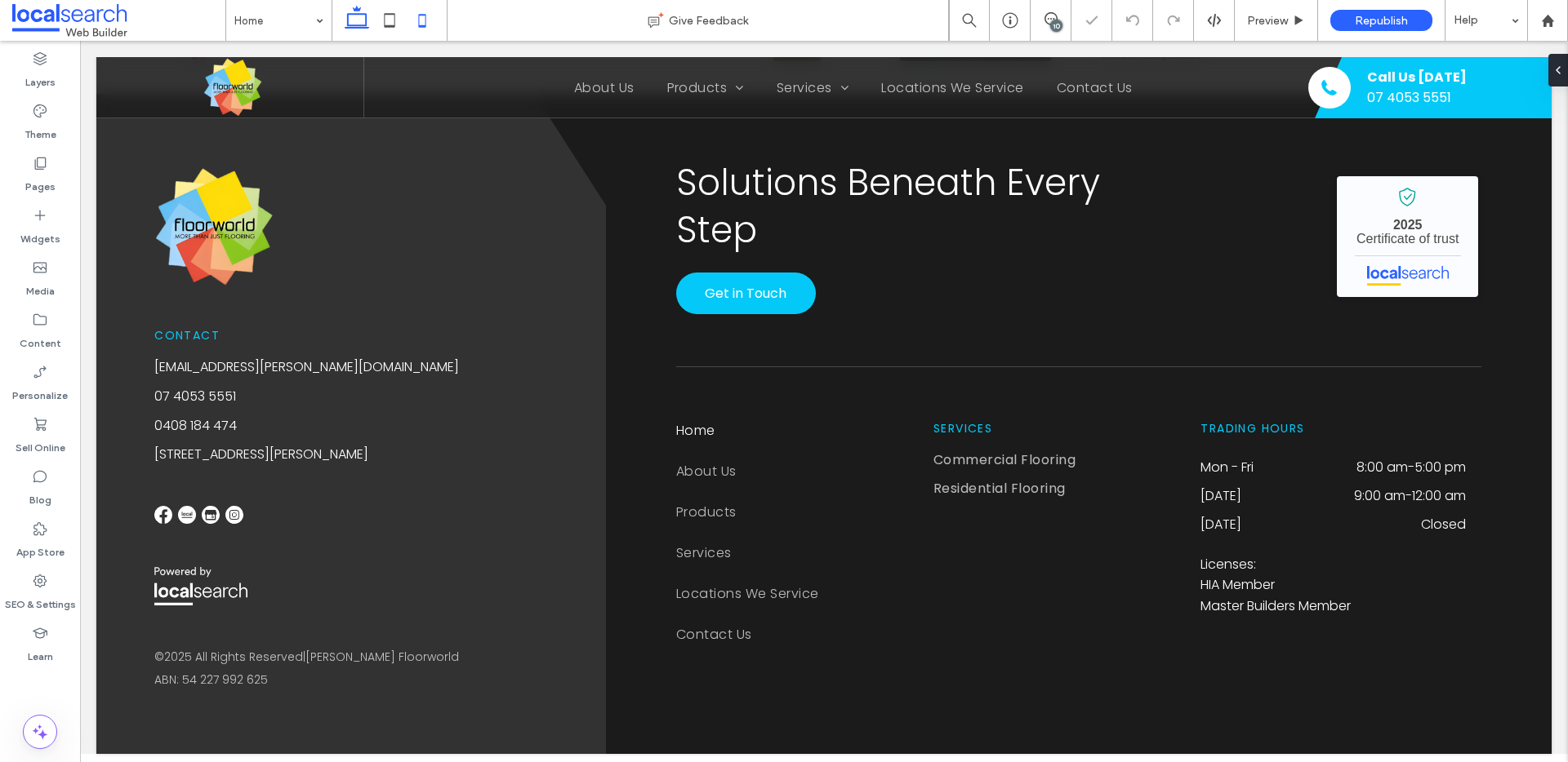
scroll to position [3857, 0]
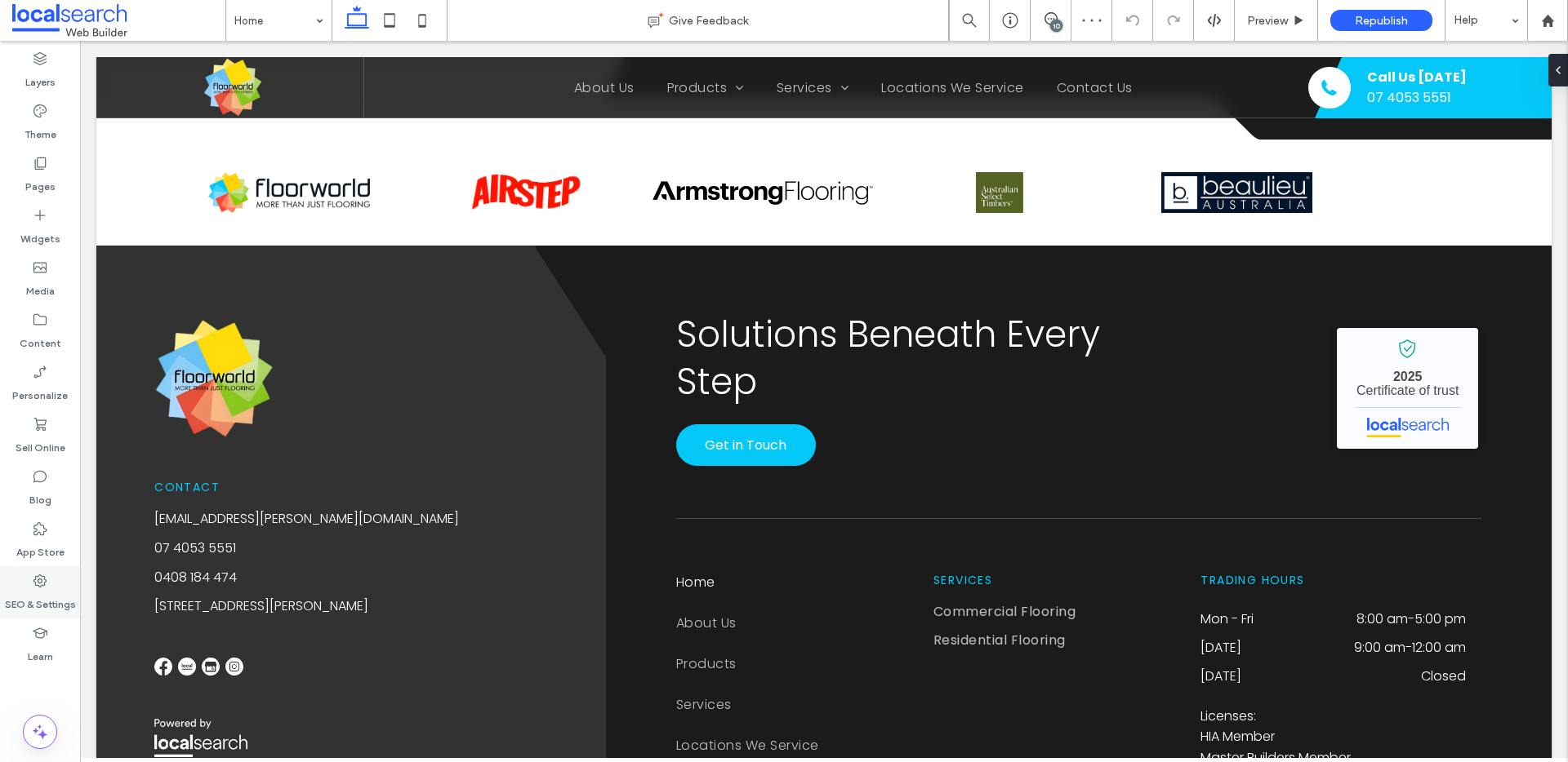
click at [38, 597] on label "SEO & Settings" at bounding box center [40, 600] width 71 height 22
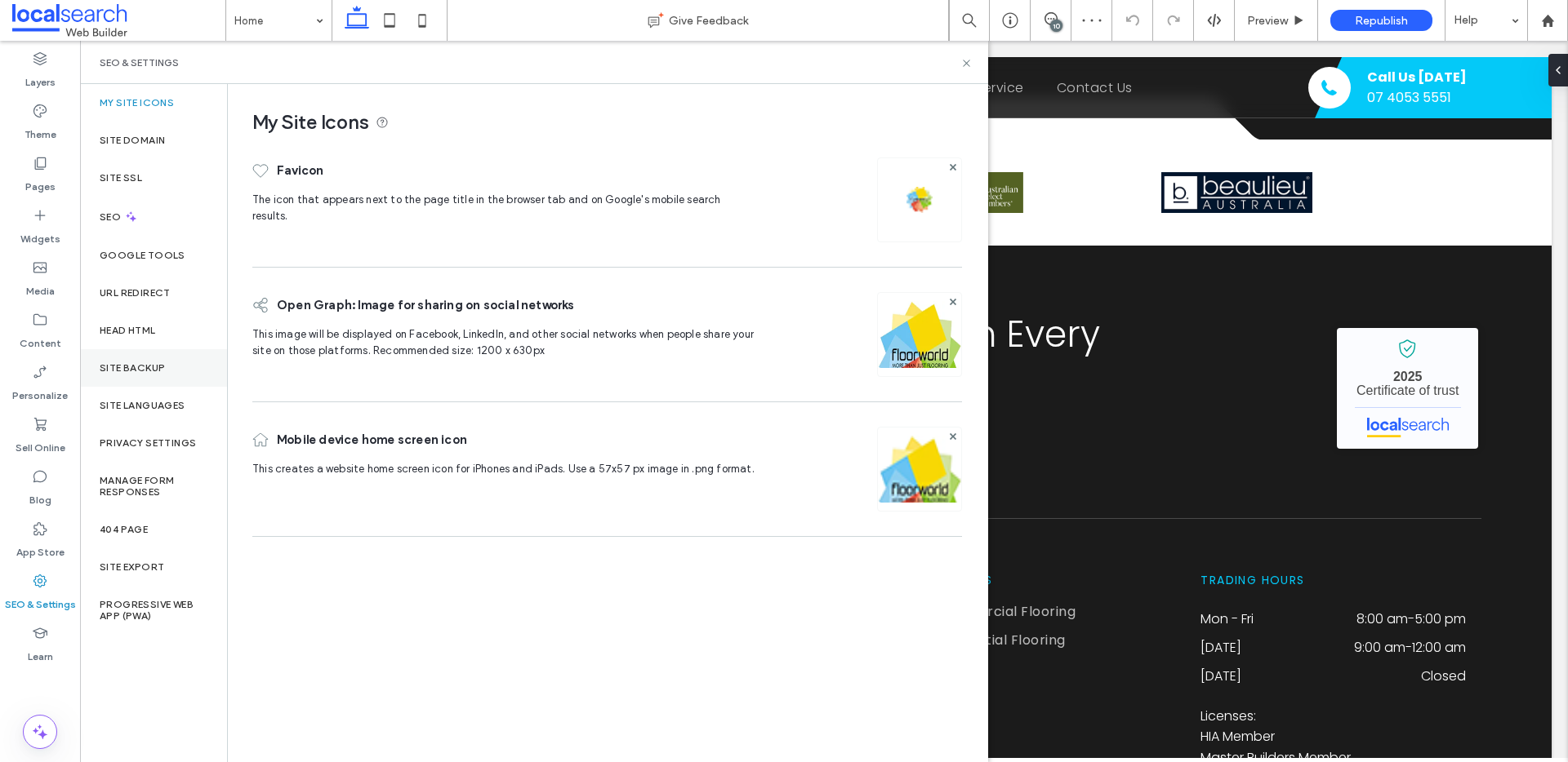
click at [121, 364] on label "Site Backup" at bounding box center [132, 368] width 65 height 12
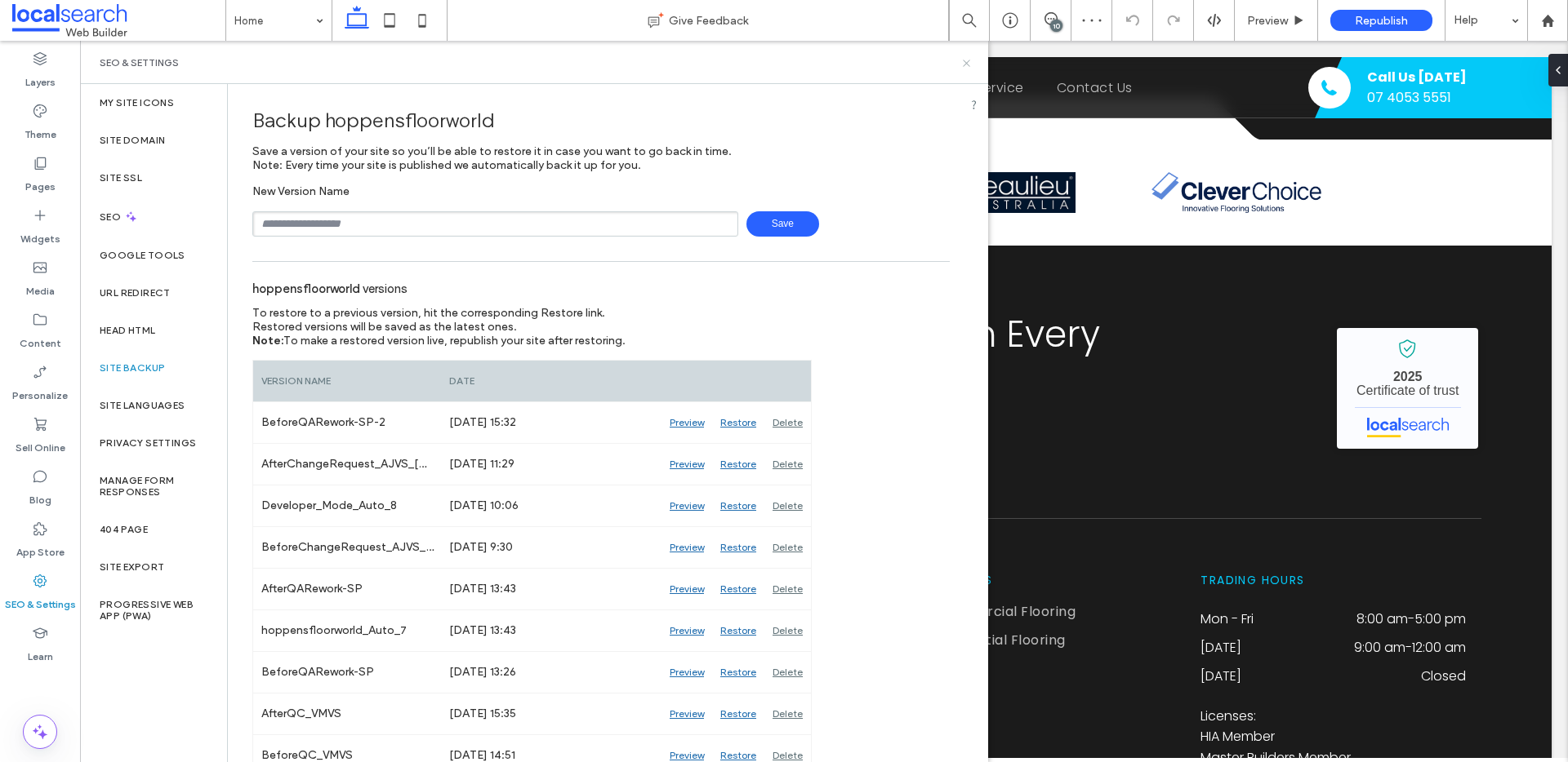
click at [961, 61] on icon at bounding box center [966, 63] width 12 height 12
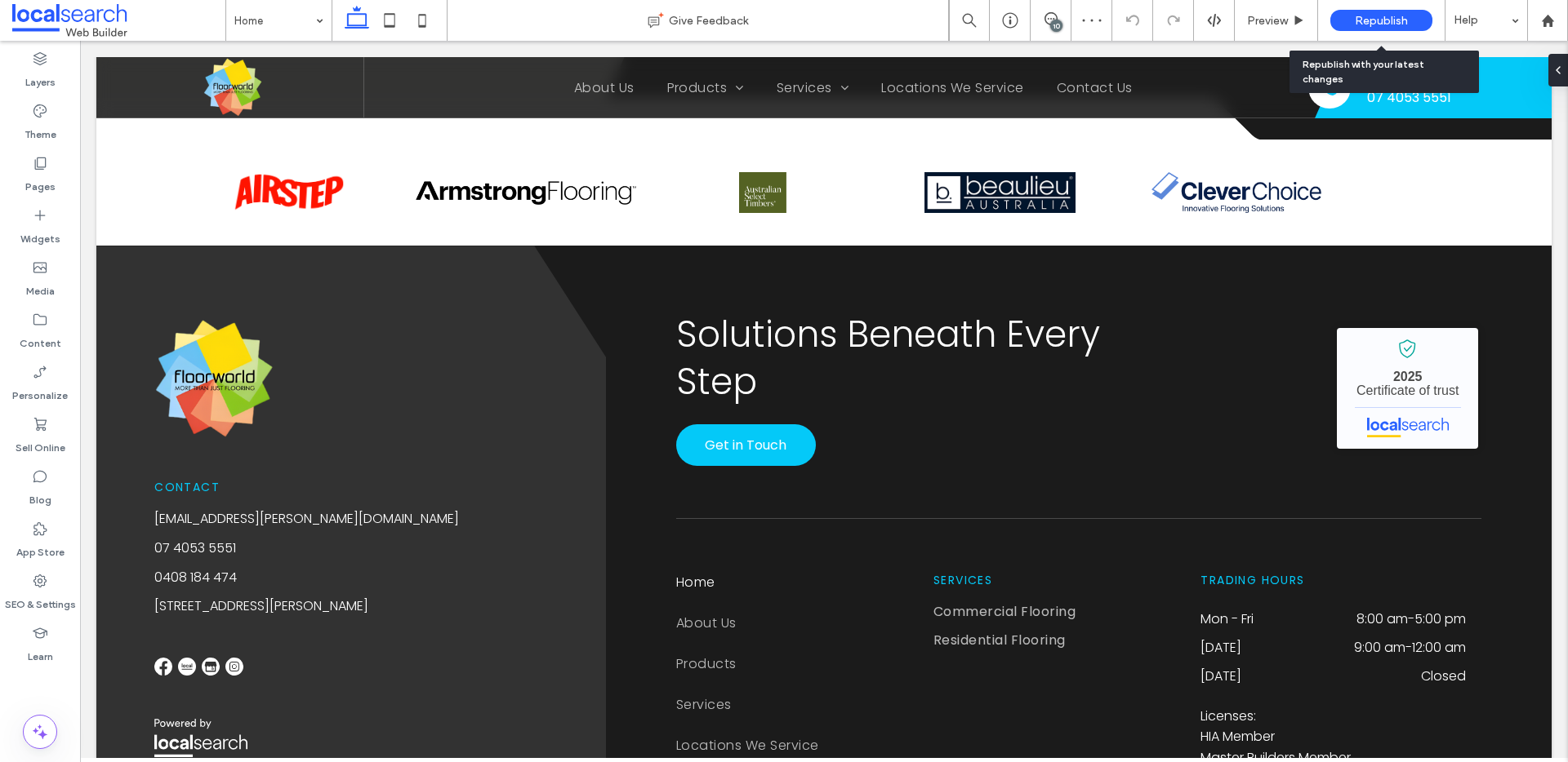
click at [1175, 23] on span "Republish" at bounding box center [1381, 21] width 53 height 14
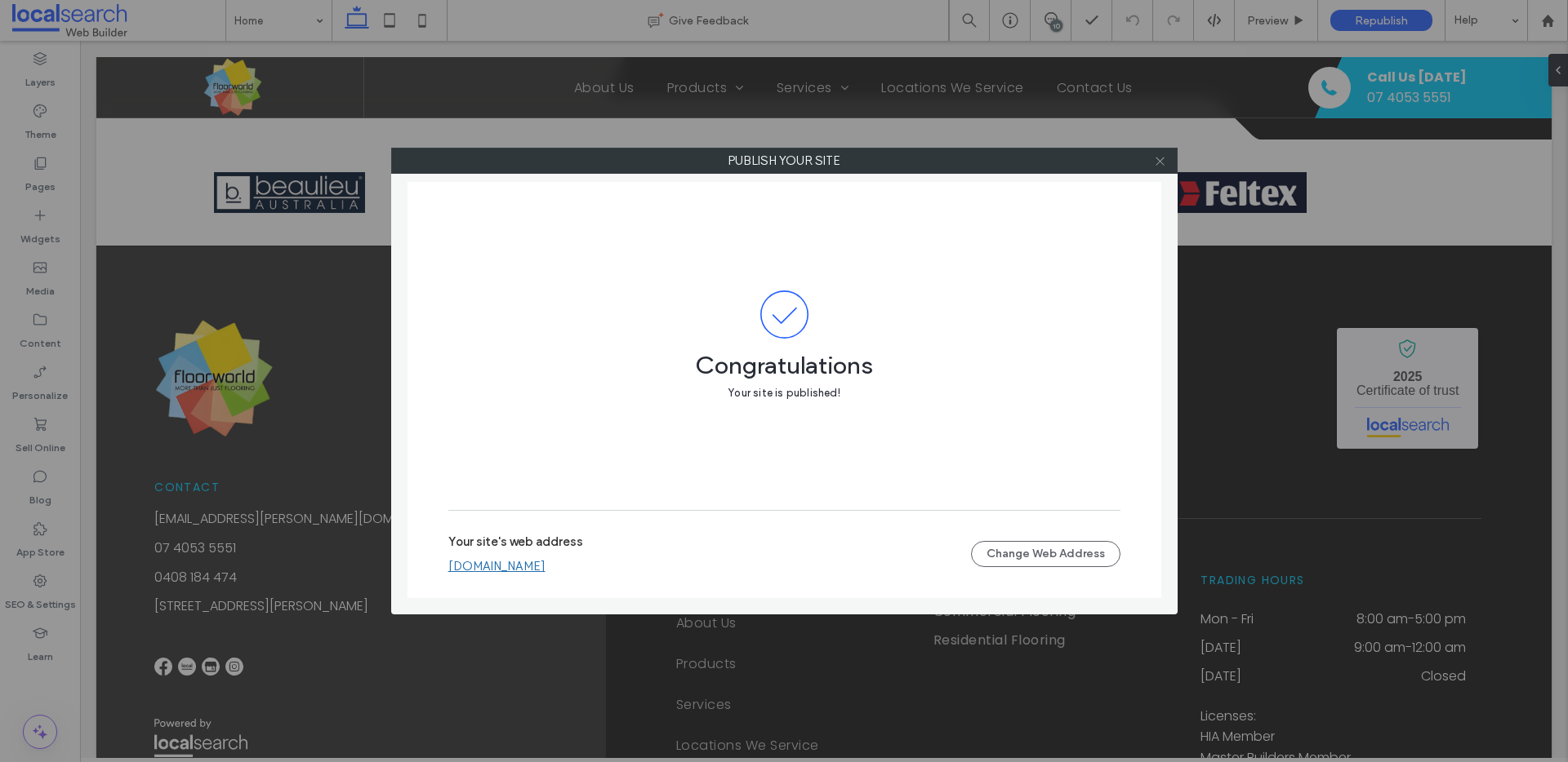
click at [1153, 159] on div at bounding box center [1160, 160] width 24 height 24
click at [1161, 155] on icon at bounding box center [1160, 161] width 12 height 12
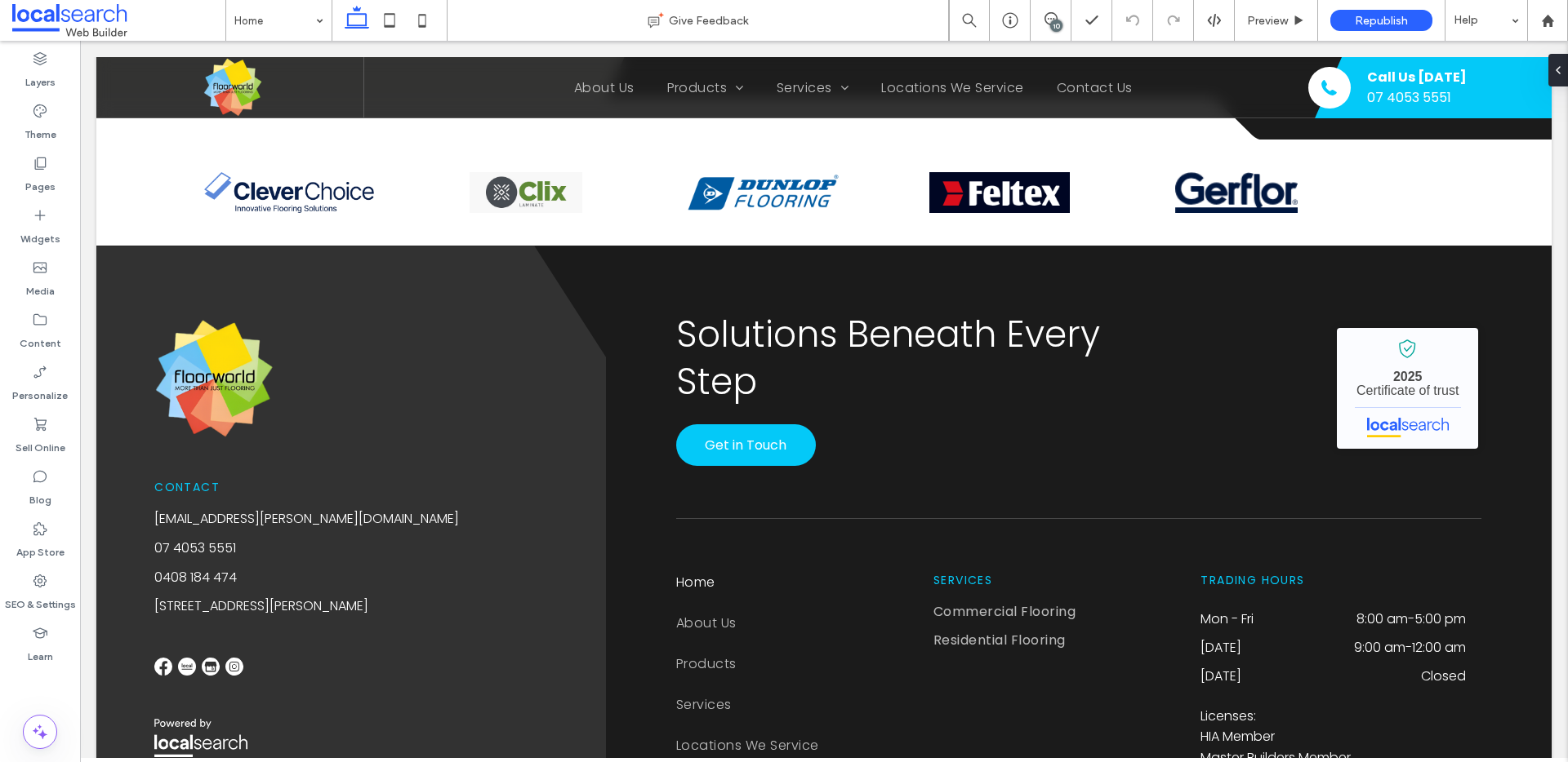
click at [1056, 22] on div "10" at bounding box center [1056, 26] width 12 height 12
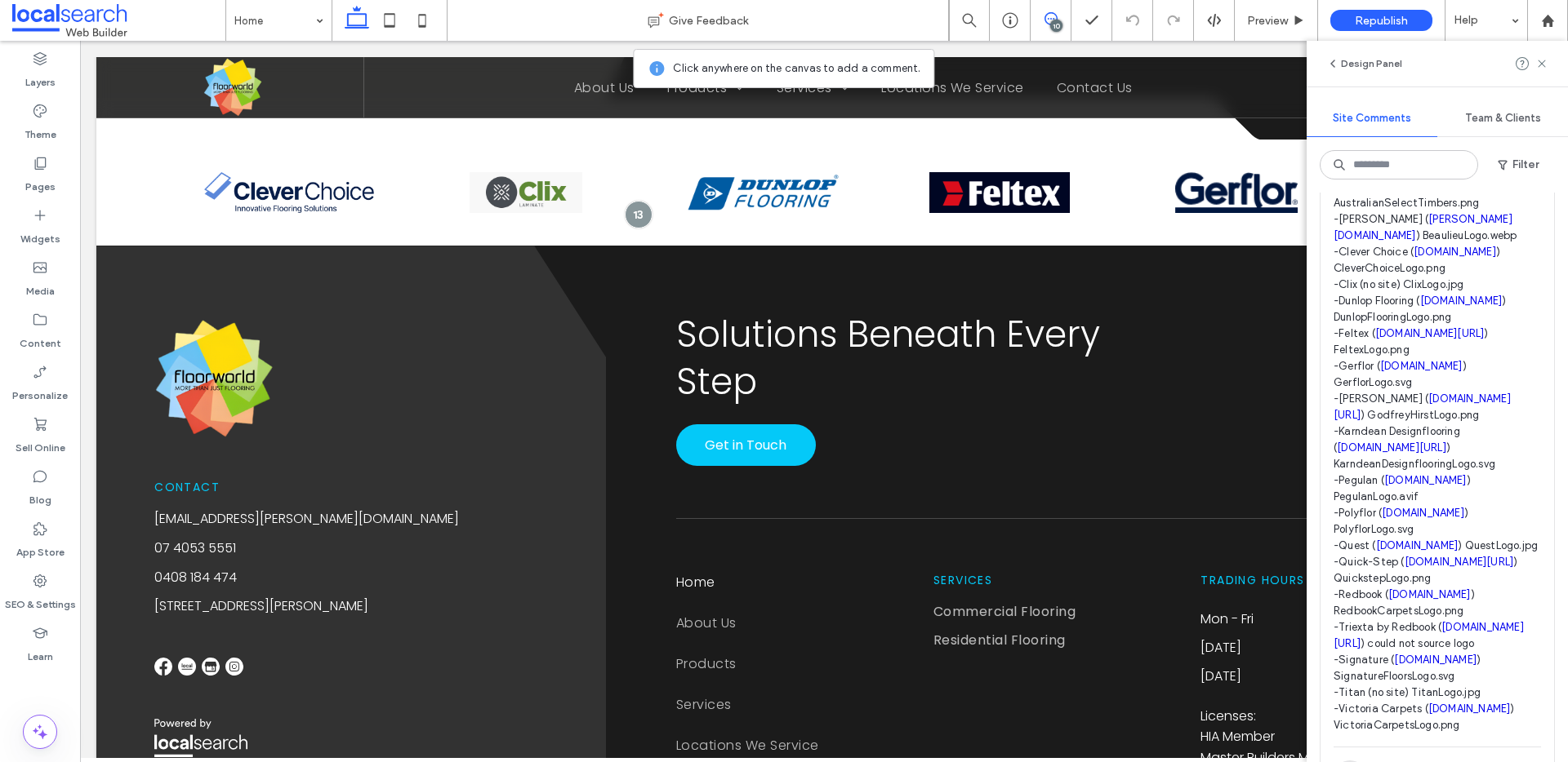
scroll to position [758, 0]
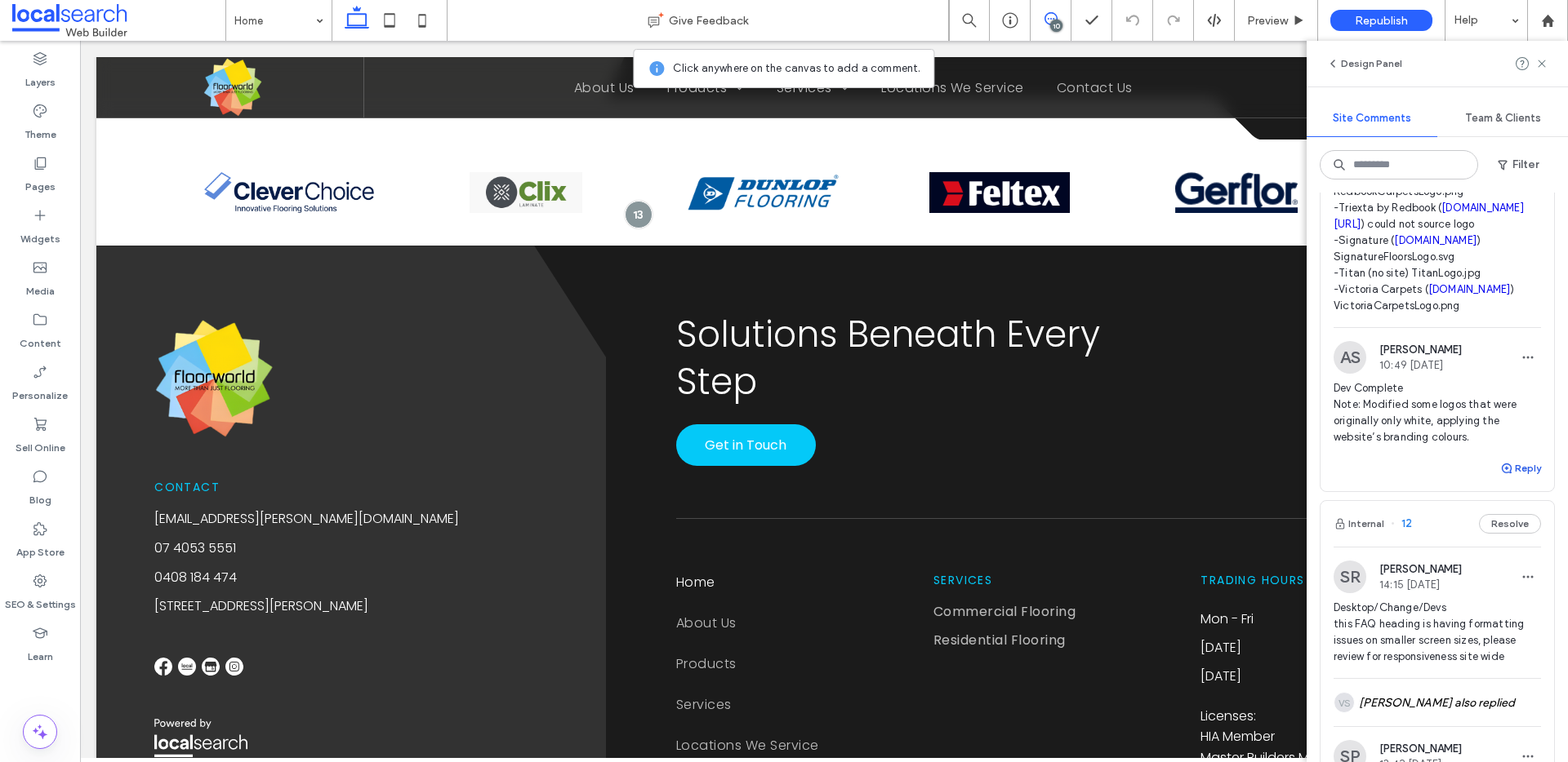
click at [1175, 478] on button "Reply" at bounding box center [1520, 469] width 41 height 20
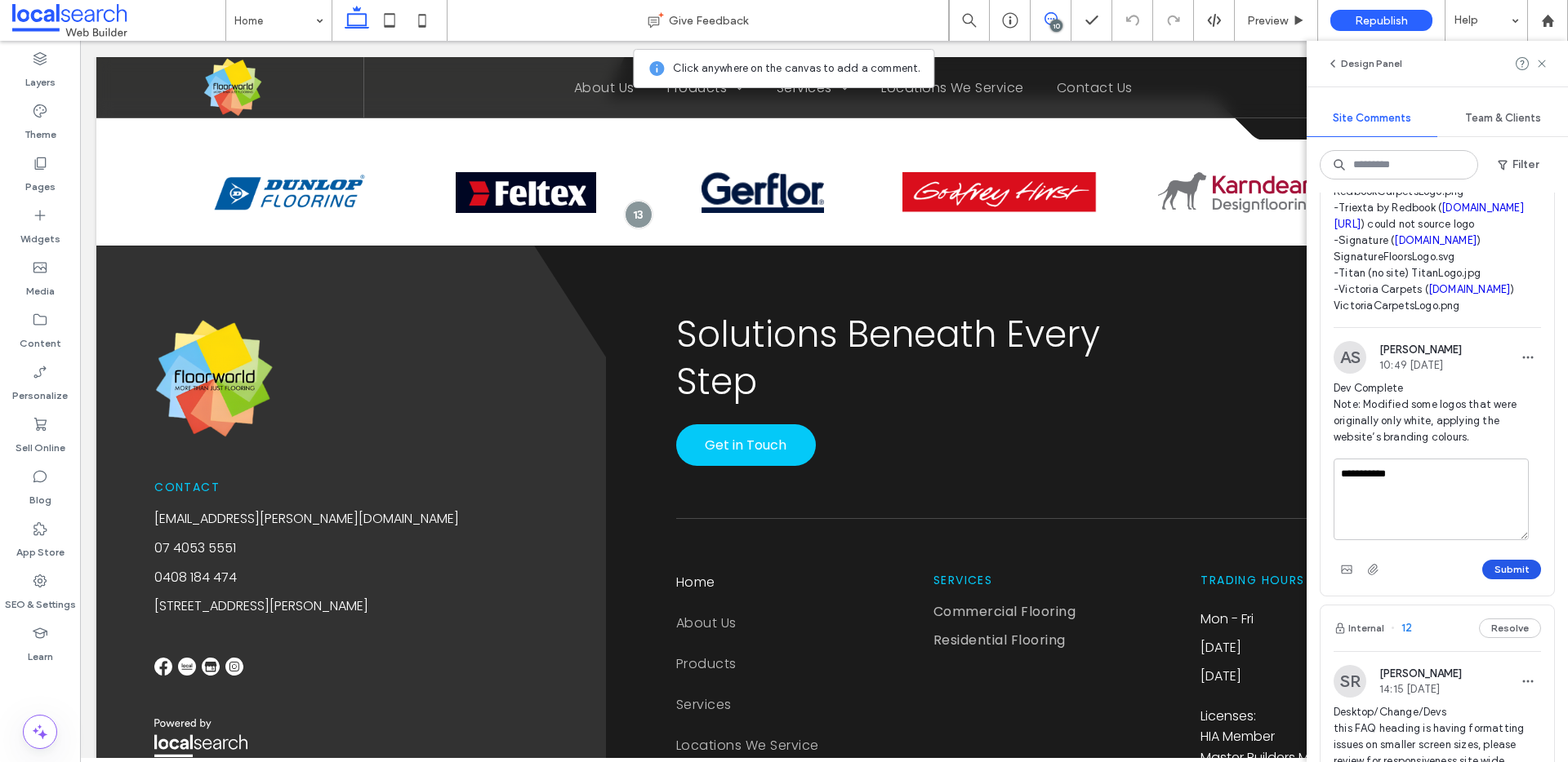
type textarea "**********"
click at [1175, 580] on button "Submit" at bounding box center [1511, 570] width 59 height 20
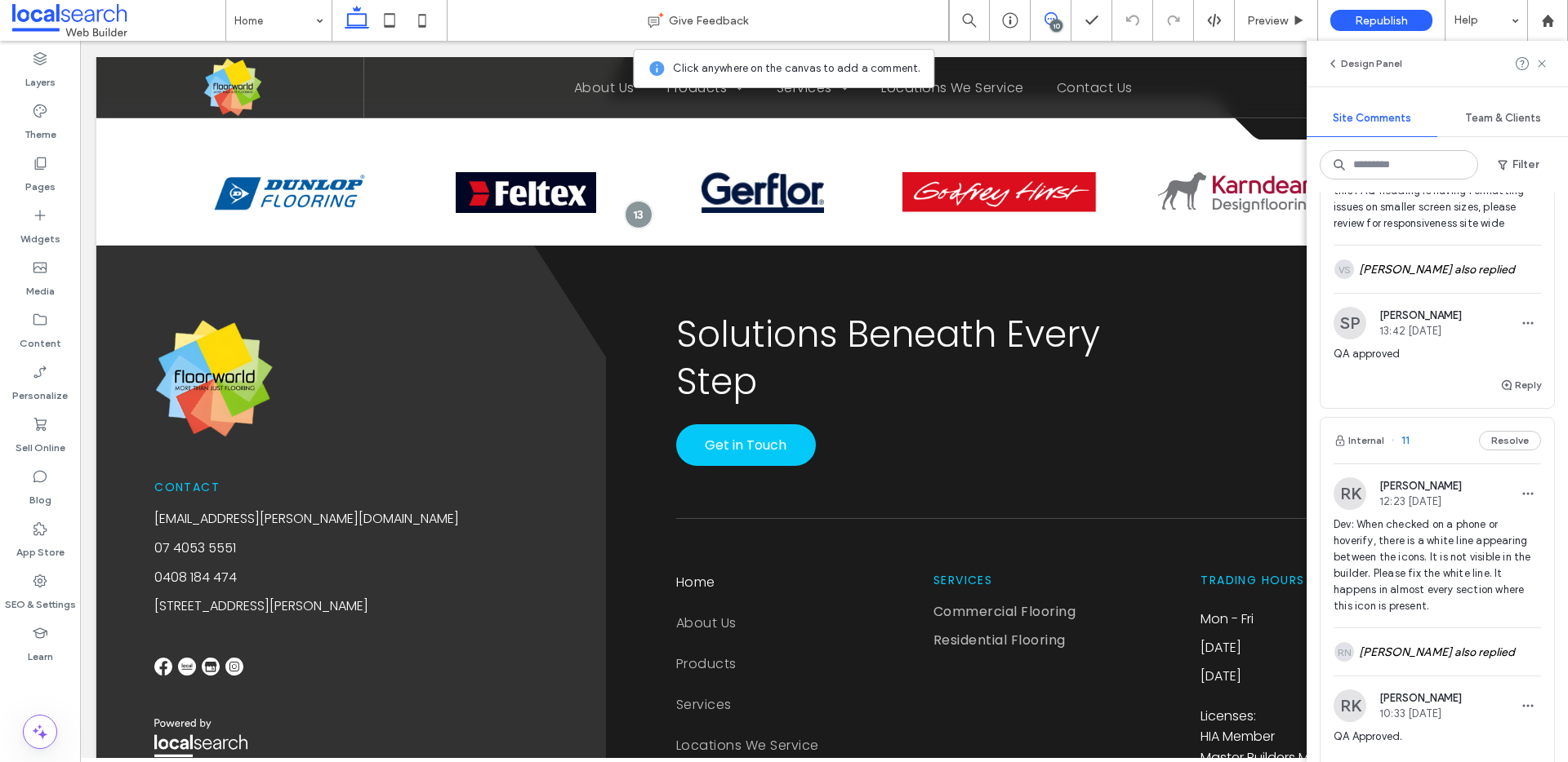
scroll to position [1194, 0]
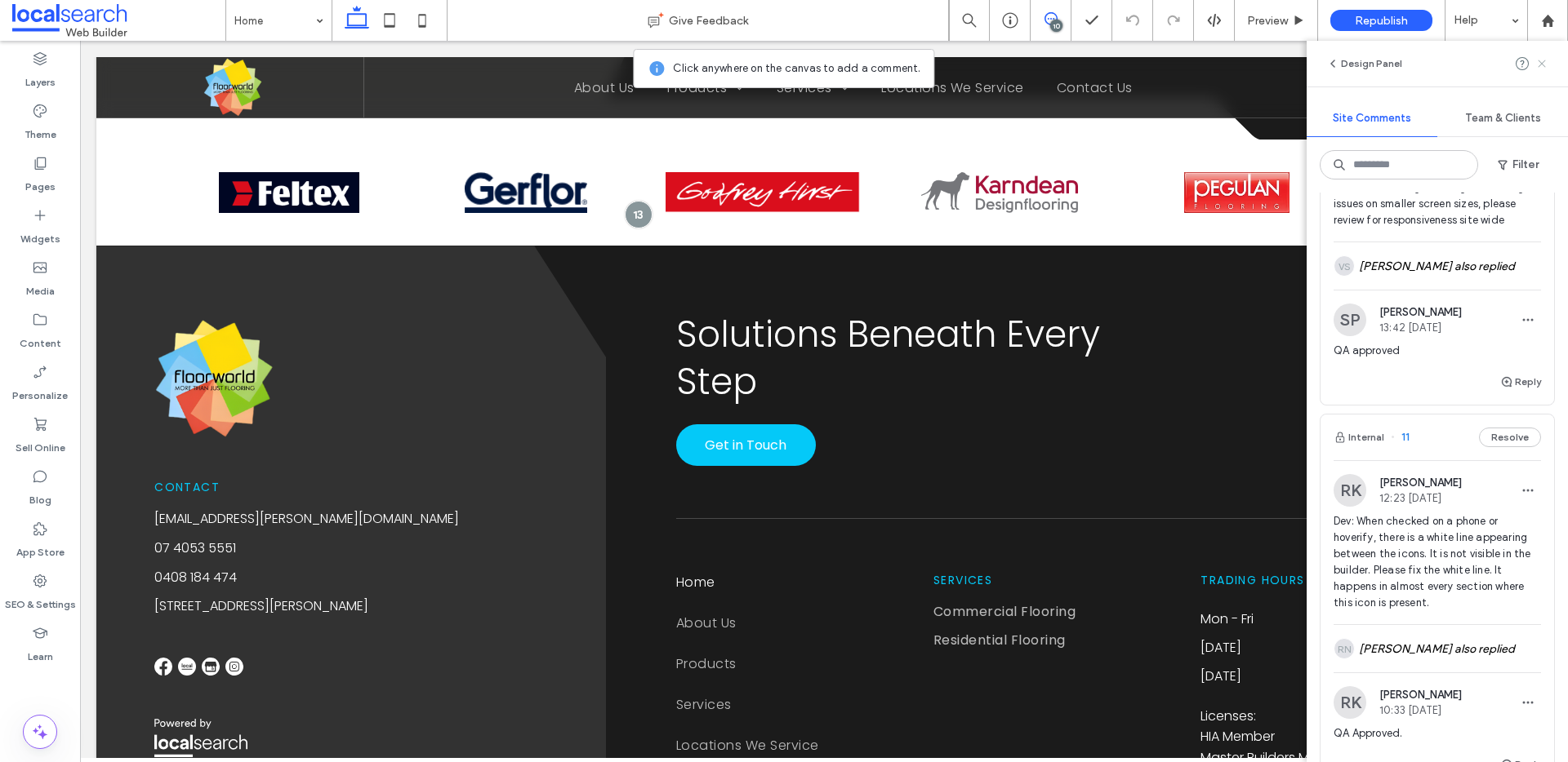
click at [1175, 61] on use at bounding box center [1541, 63] width 7 height 7
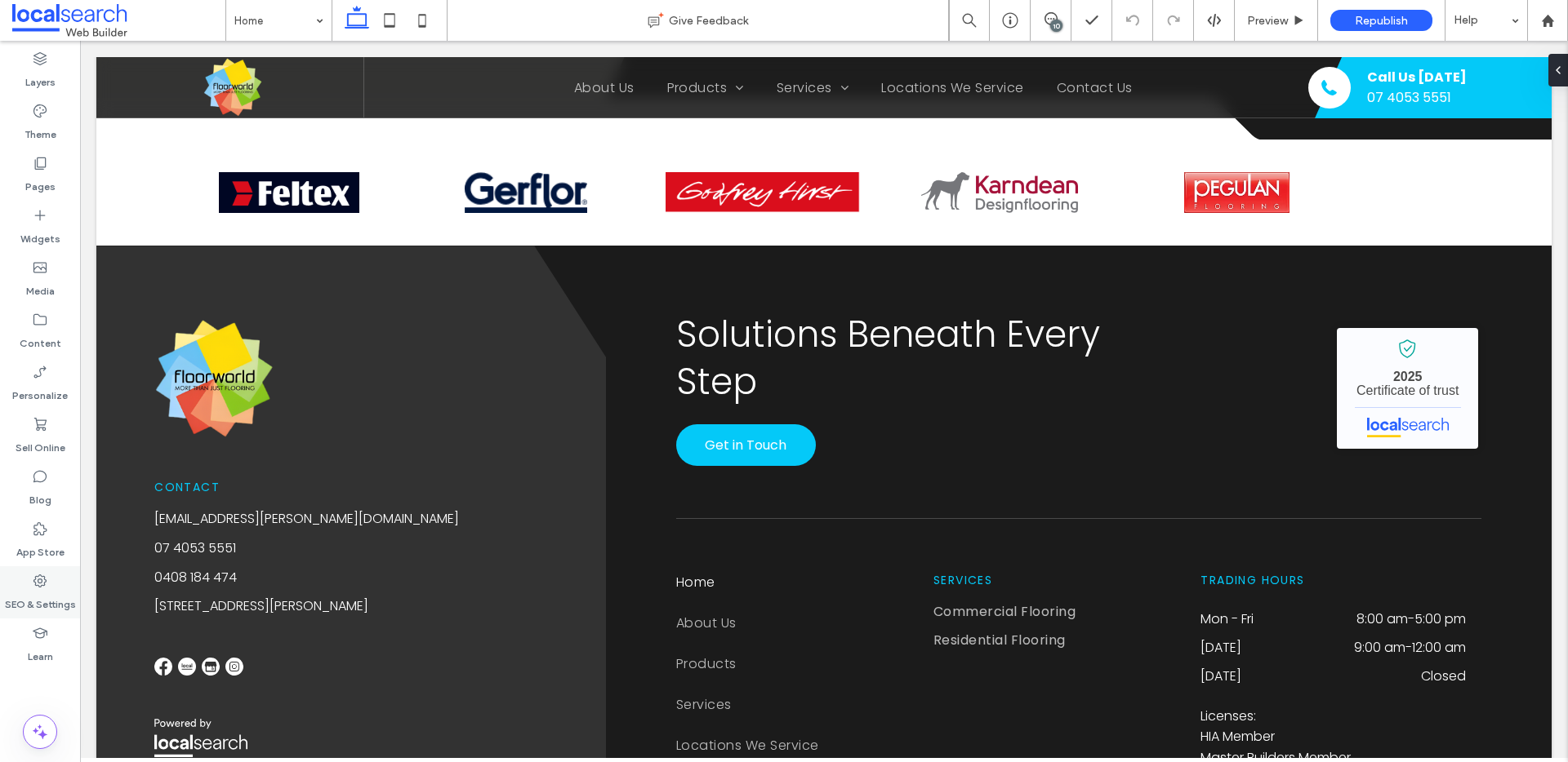
click at [58, 605] on label "SEO & Settings" at bounding box center [40, 600] width 71 height 22
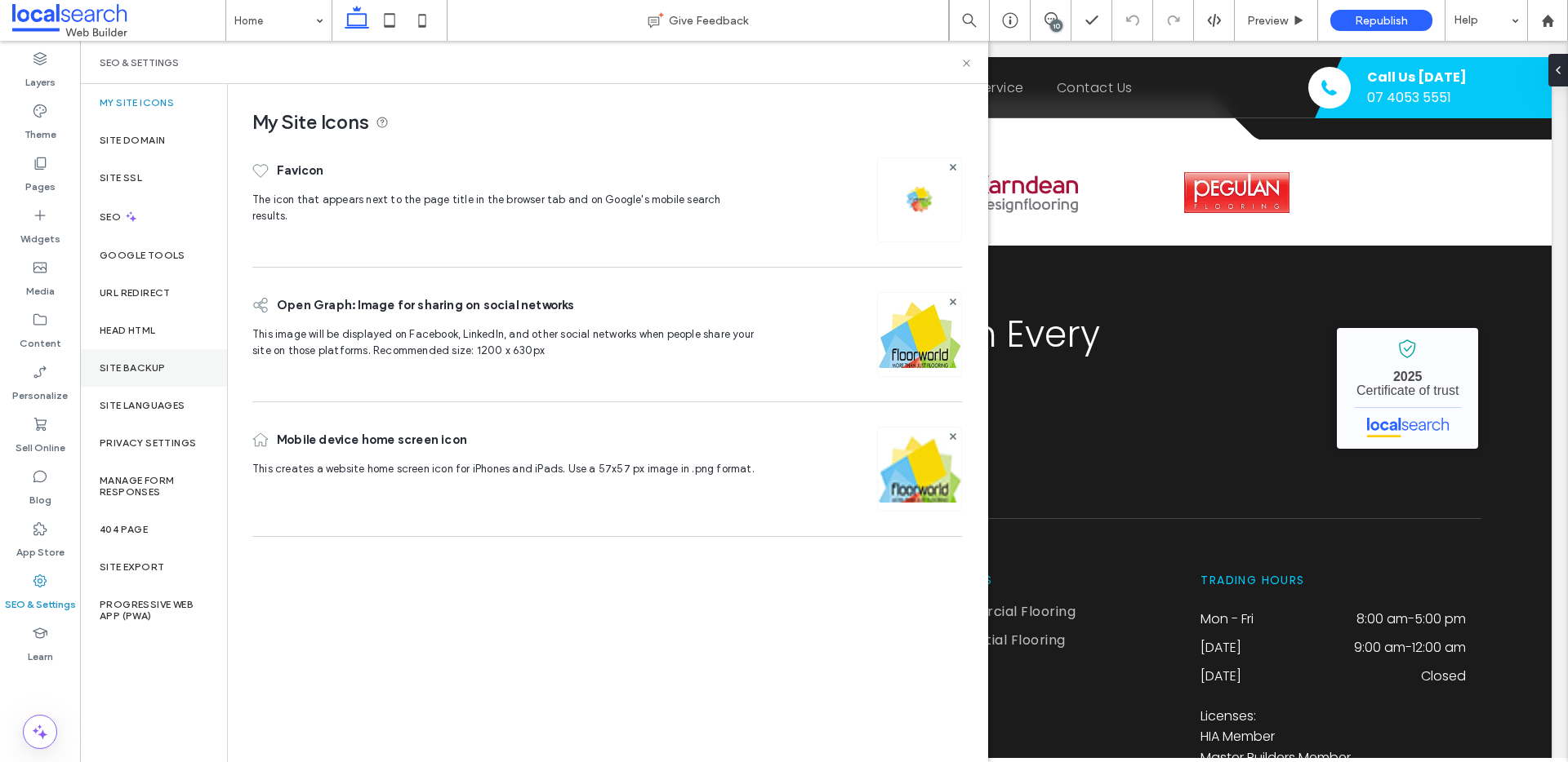
click at [142, 364] on label "Site Backup" at bounding box center [132, 368] width 65 height 12
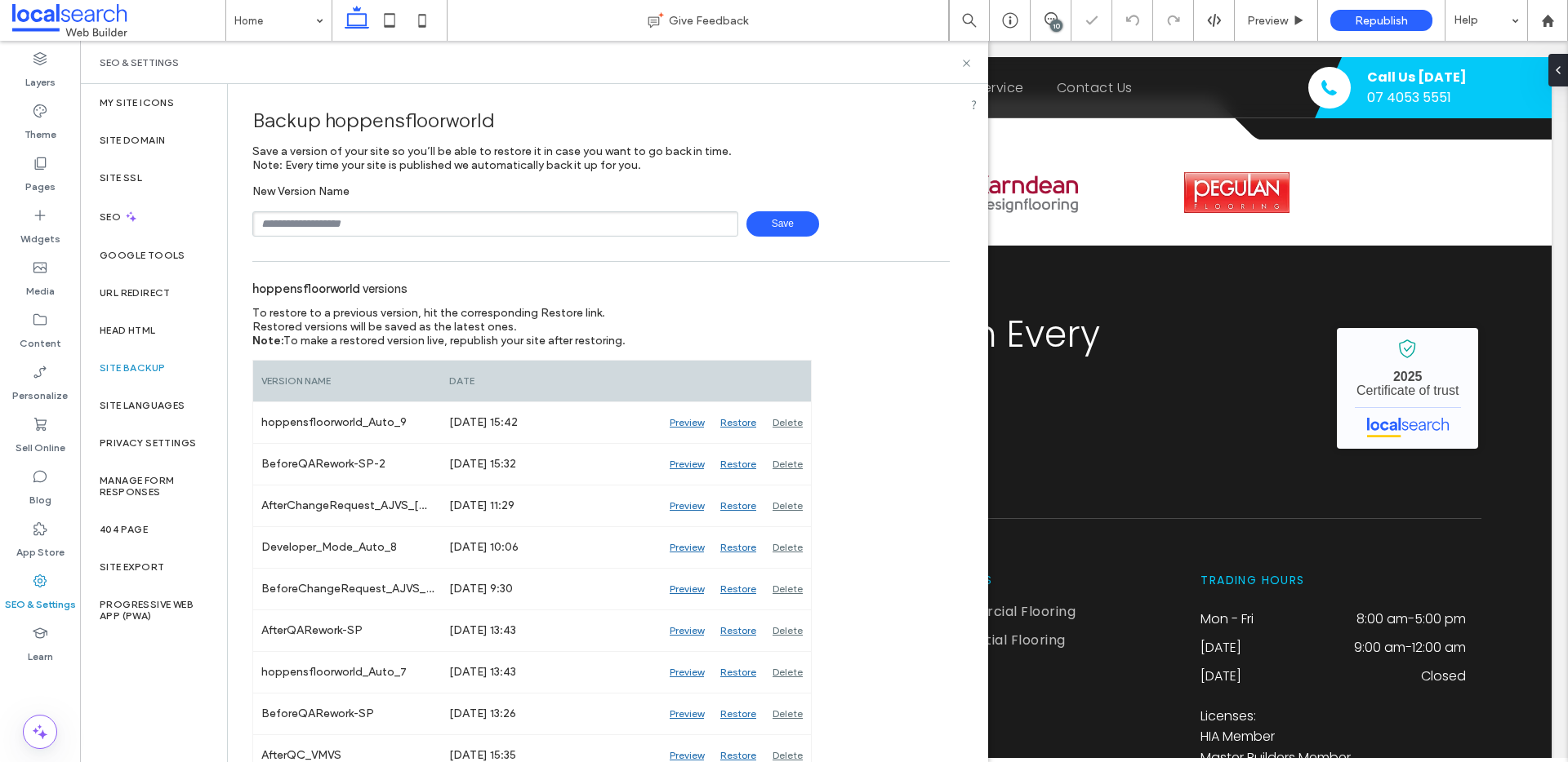
click at [353, 227] on input "text" at bounding box center [495, 224] width 486 height 25
click at [305, 220] on input "**********" at bounding box center [495, 224] width 486 height 25
click at [440, 217] on input "**********" at bounding box center [495, 224] width 486 height 25
click at [439, 218] on input "**********" at bounding box center [495, 224] width 486 height 25
type input "**********"
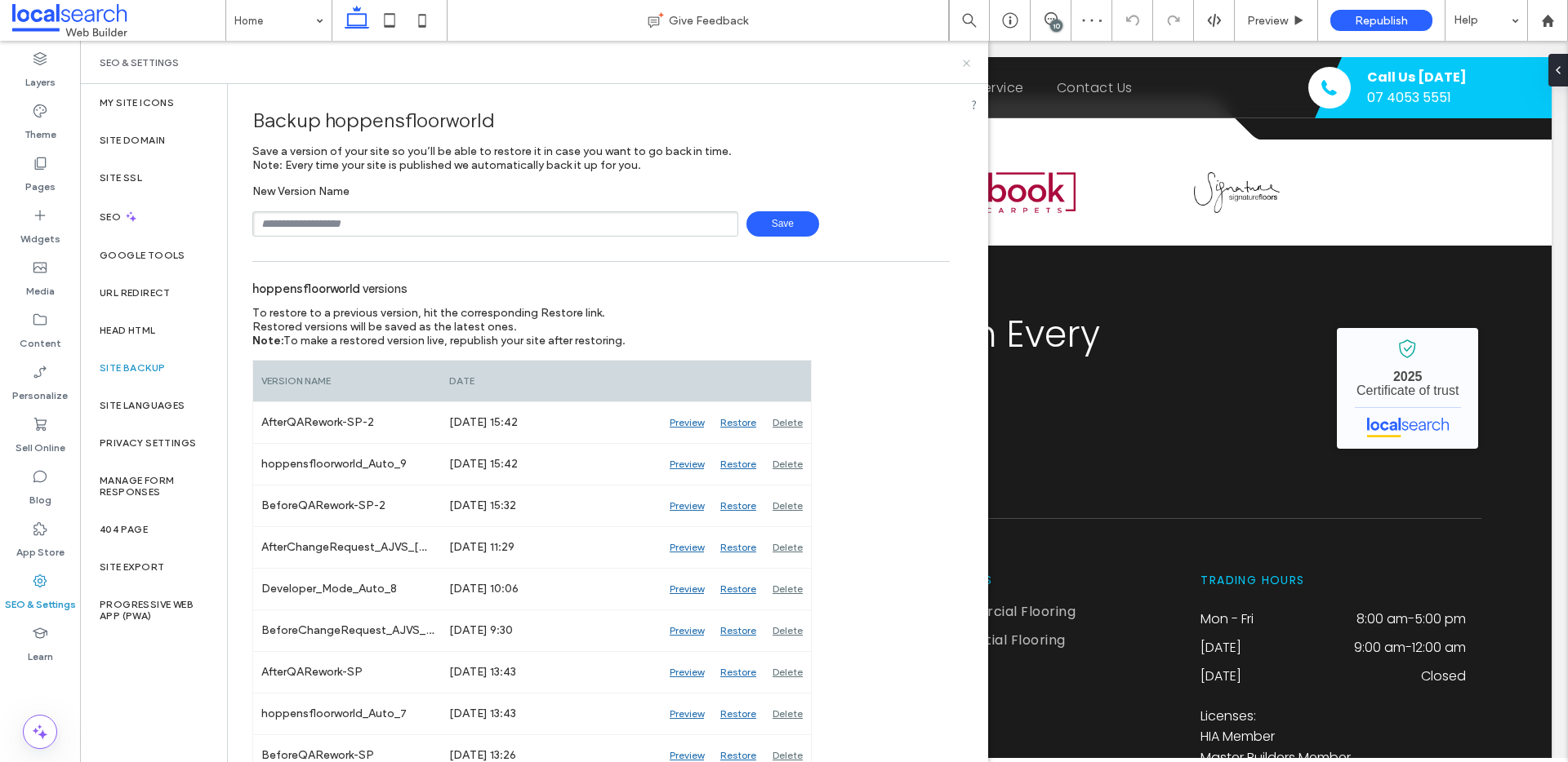
click at [968, 63] on icon at bounding box center [966, 63] width 12 height 12
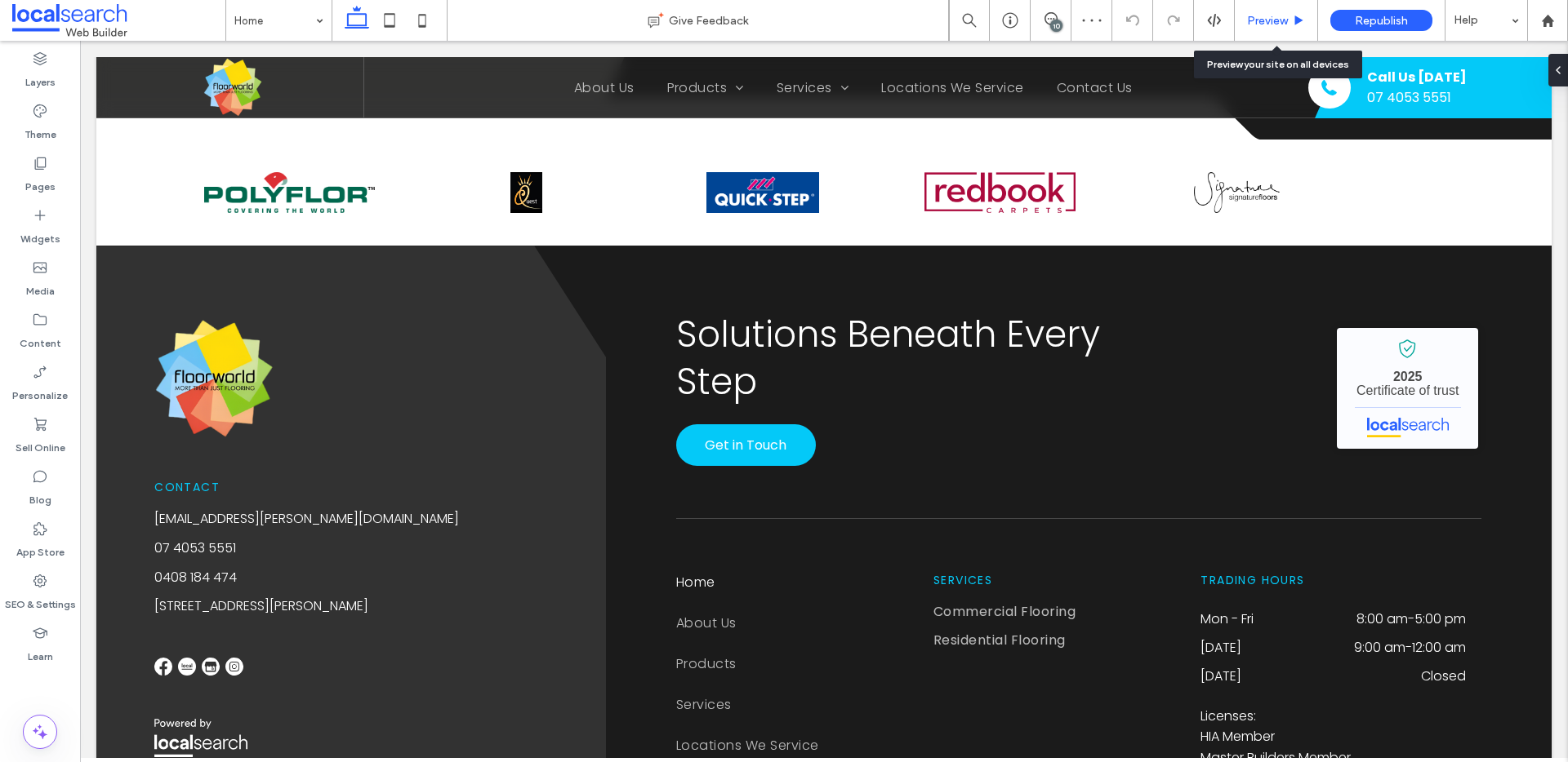
click at [1175, 22] on span "Preview" at bounding box center [1266, 21] width 41 height 14
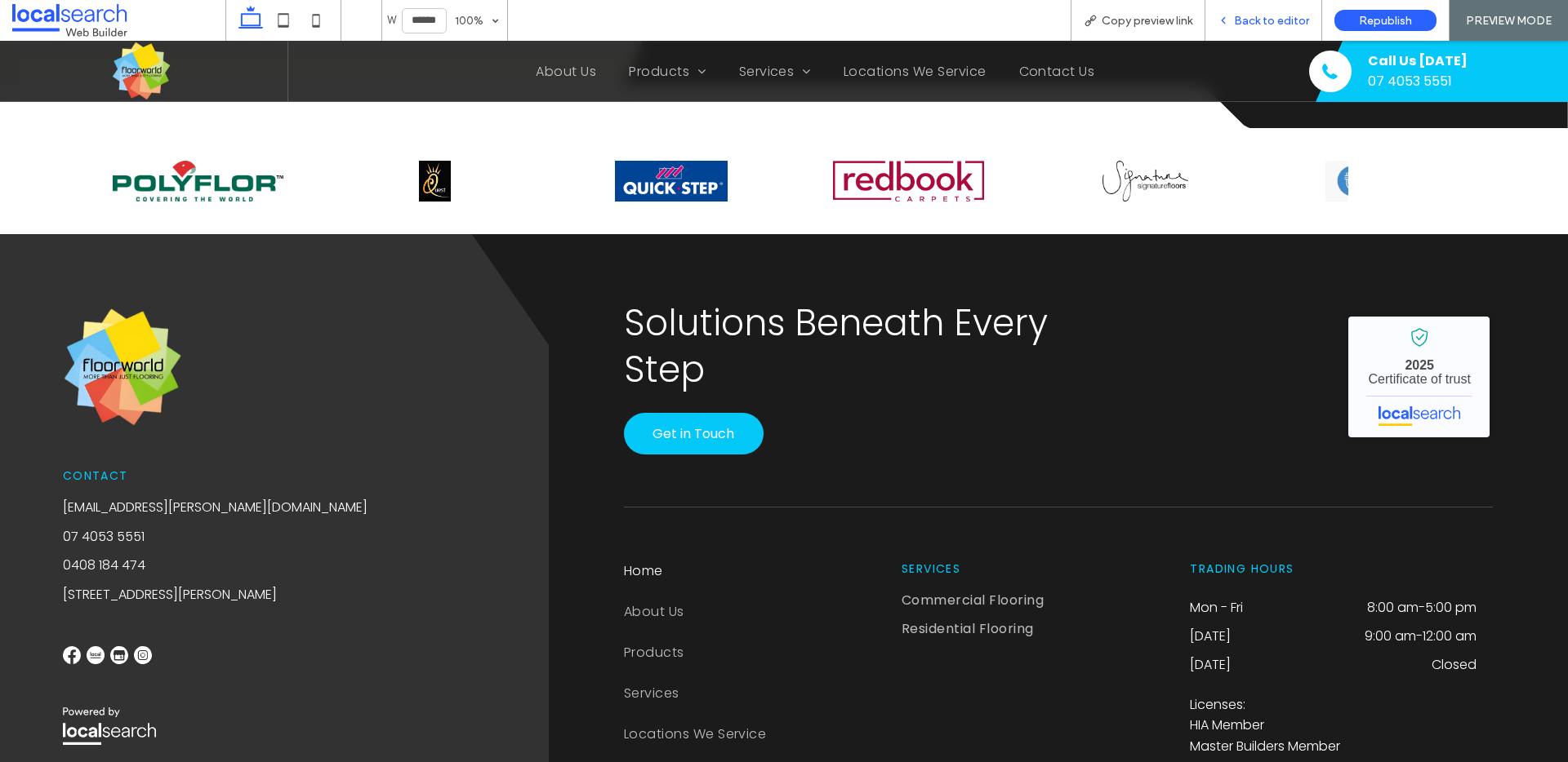
scroll to position [3865, 0]
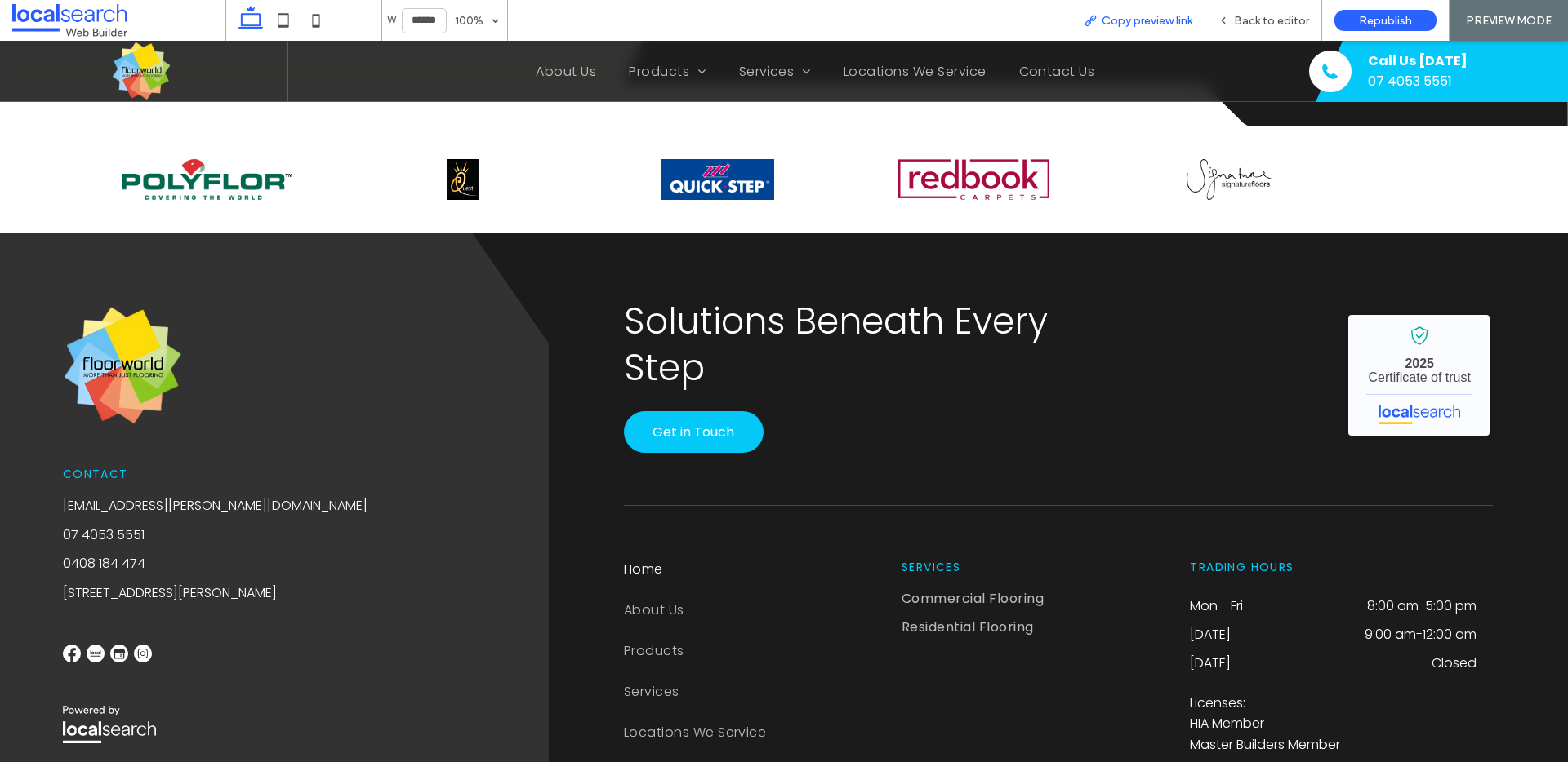
click at [1104, 17] on span "Copy preview link" at bounding box center [1146, 21] width 91 height 14
click at [1175, 23] on span "Back to editor" at bounding box center [1271, 21] width 75 height 14
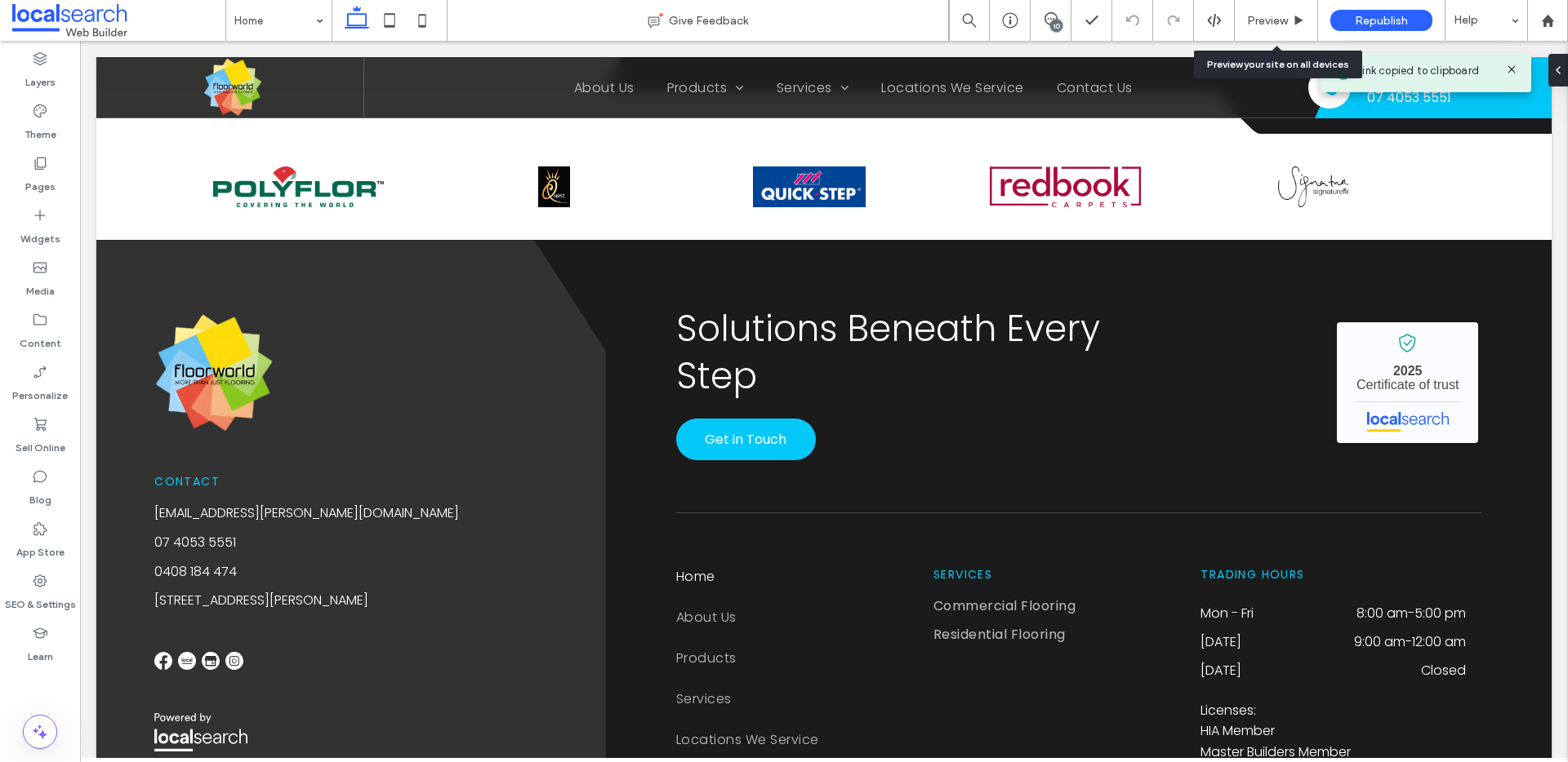
scroll to position [3857, 0]
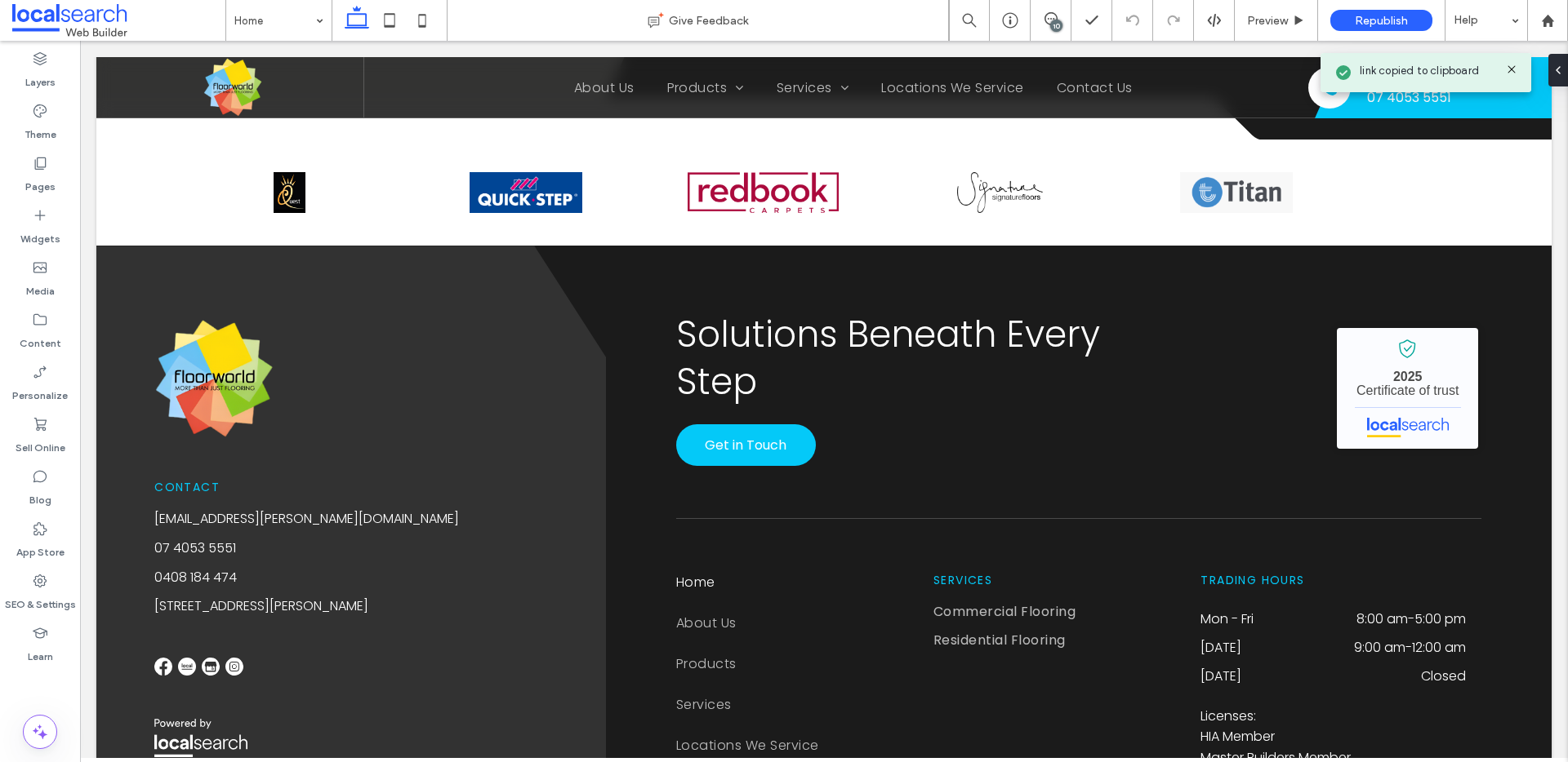
click at [66, 20] on span at bounding box center [119, 20] width 213 height 32
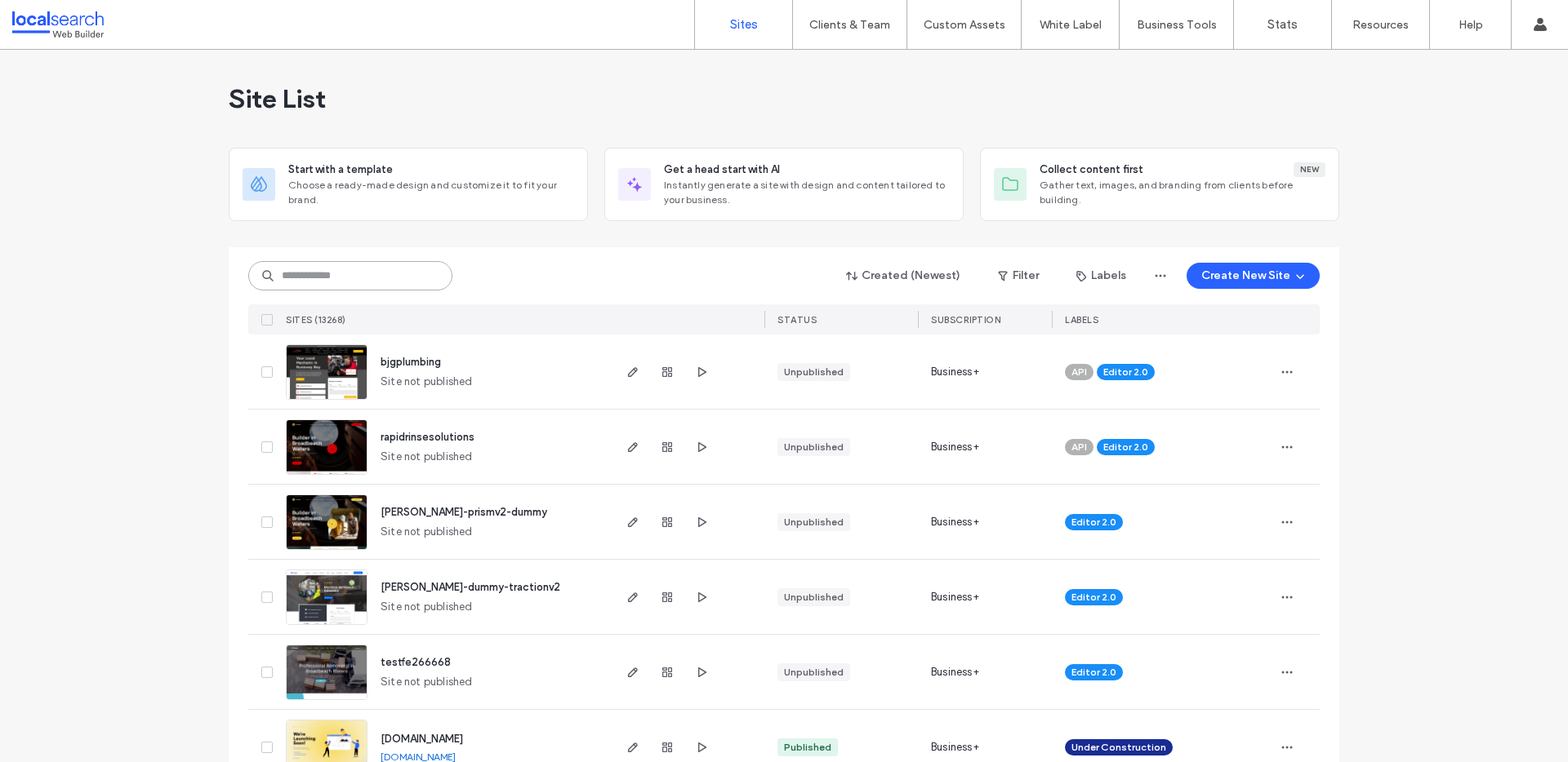
click at [342, 279] on input at bounding box center [350, 276] width 204 height 29
paste input "********"
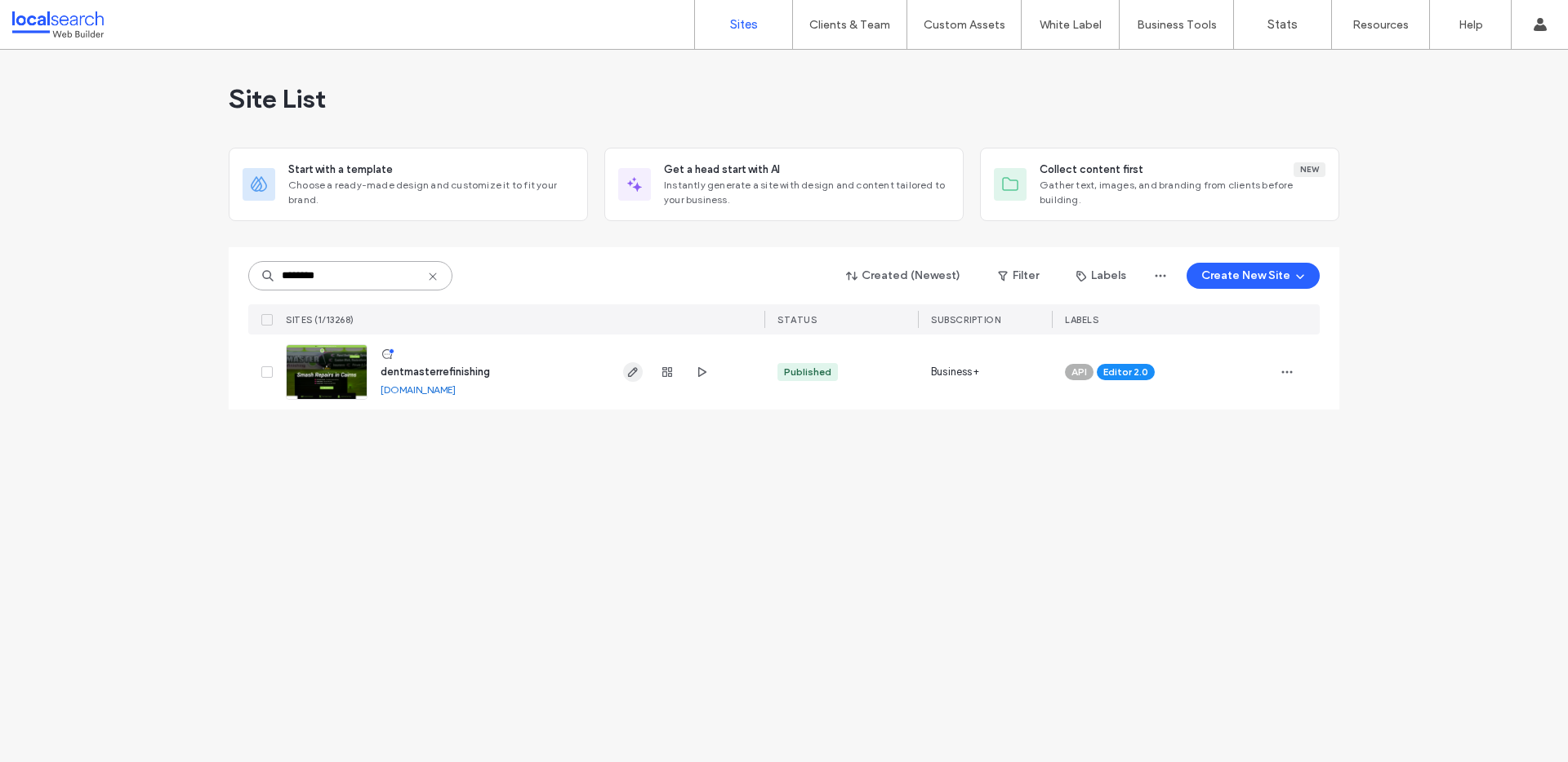
type input "********"
click at [634, 371] on use "button" at bounding box center [633, 372] width 10 height 10
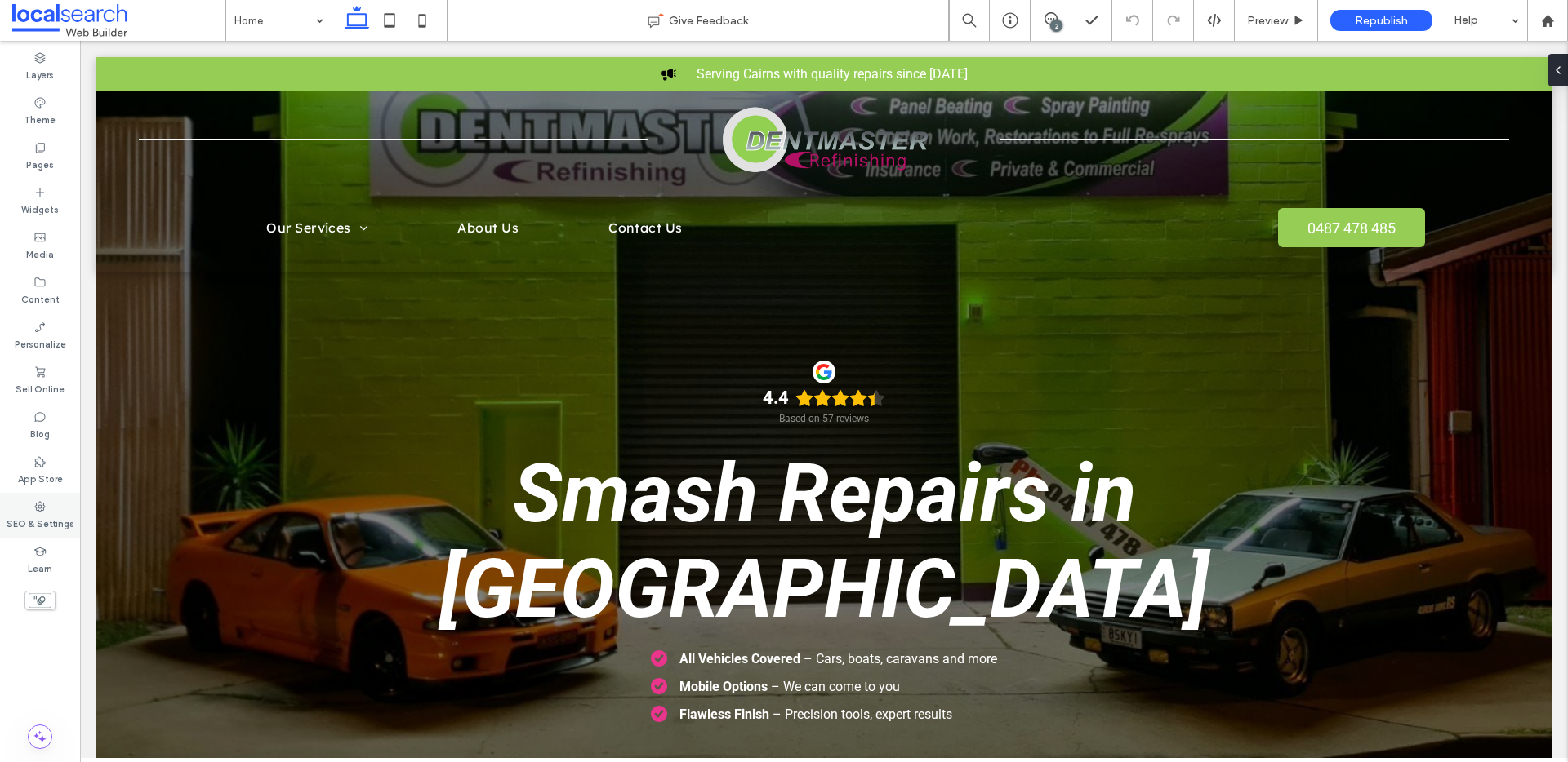
click at [45, 507] on icon at bounding box center [40, 507] width 13 height 13
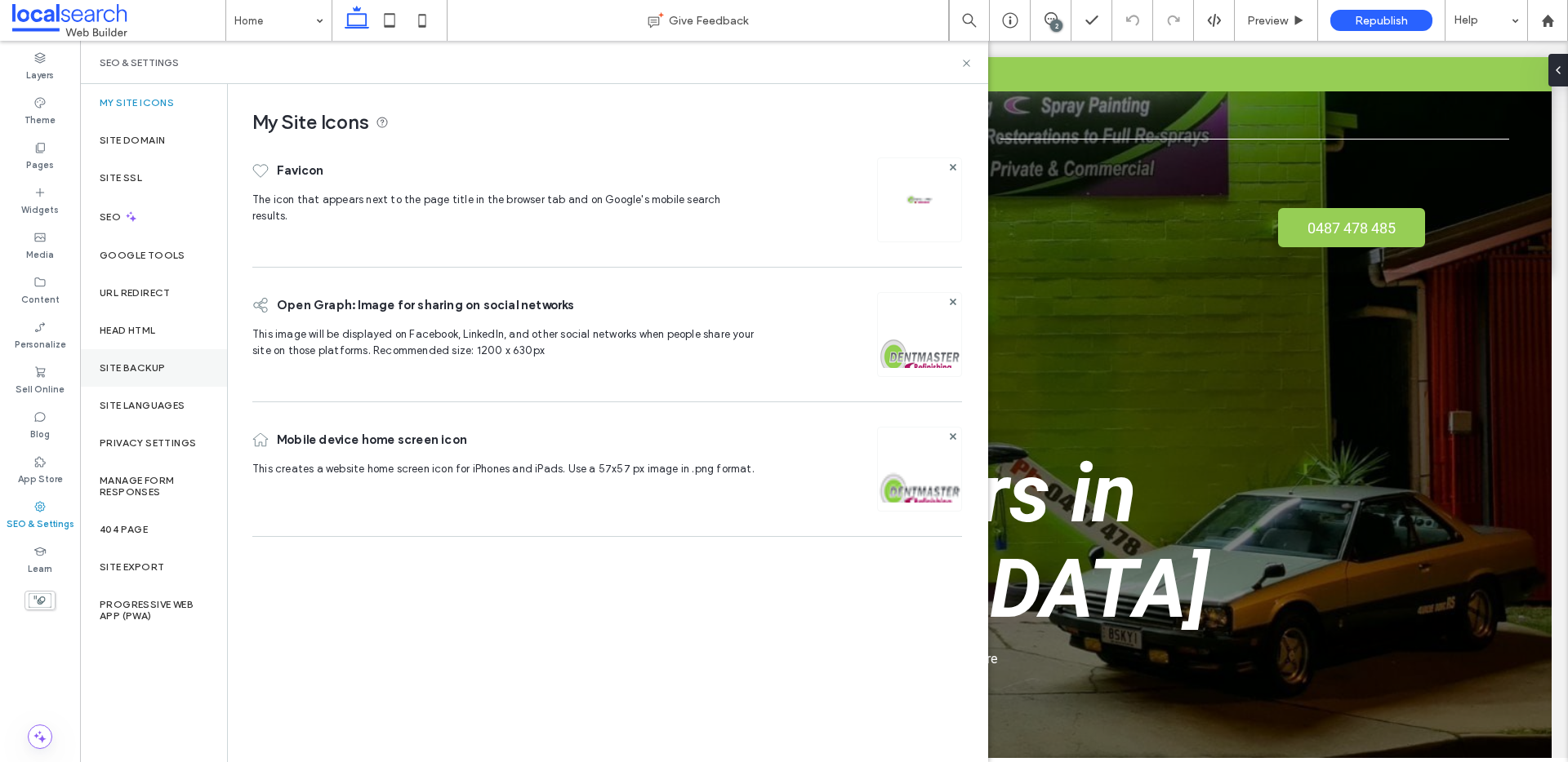
click at [141, 362] on label "Site Backup" at bounding box center [132, 368] width 65 height 12
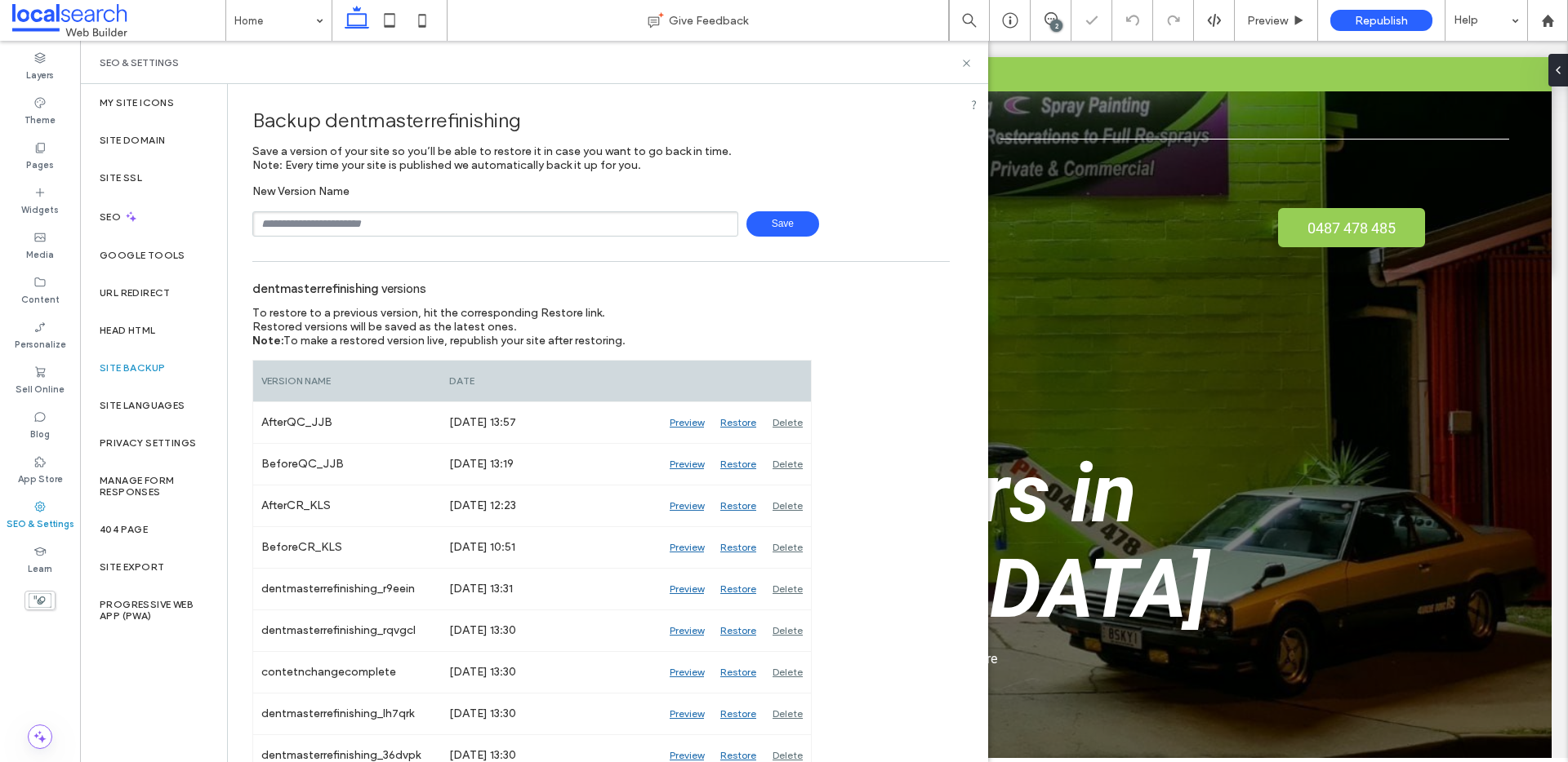
click at [495, 229] on input "text" at bounding box center [495, 224] width 486 height 25
drag, startPoint x: 313, startPoint y: 222, endPoint x: 358, endPoint y: 225, distance: 45.1
click at [358, 225] on input "**********" at bounding box center [495, 224] width 486 height 25
type input "**********"
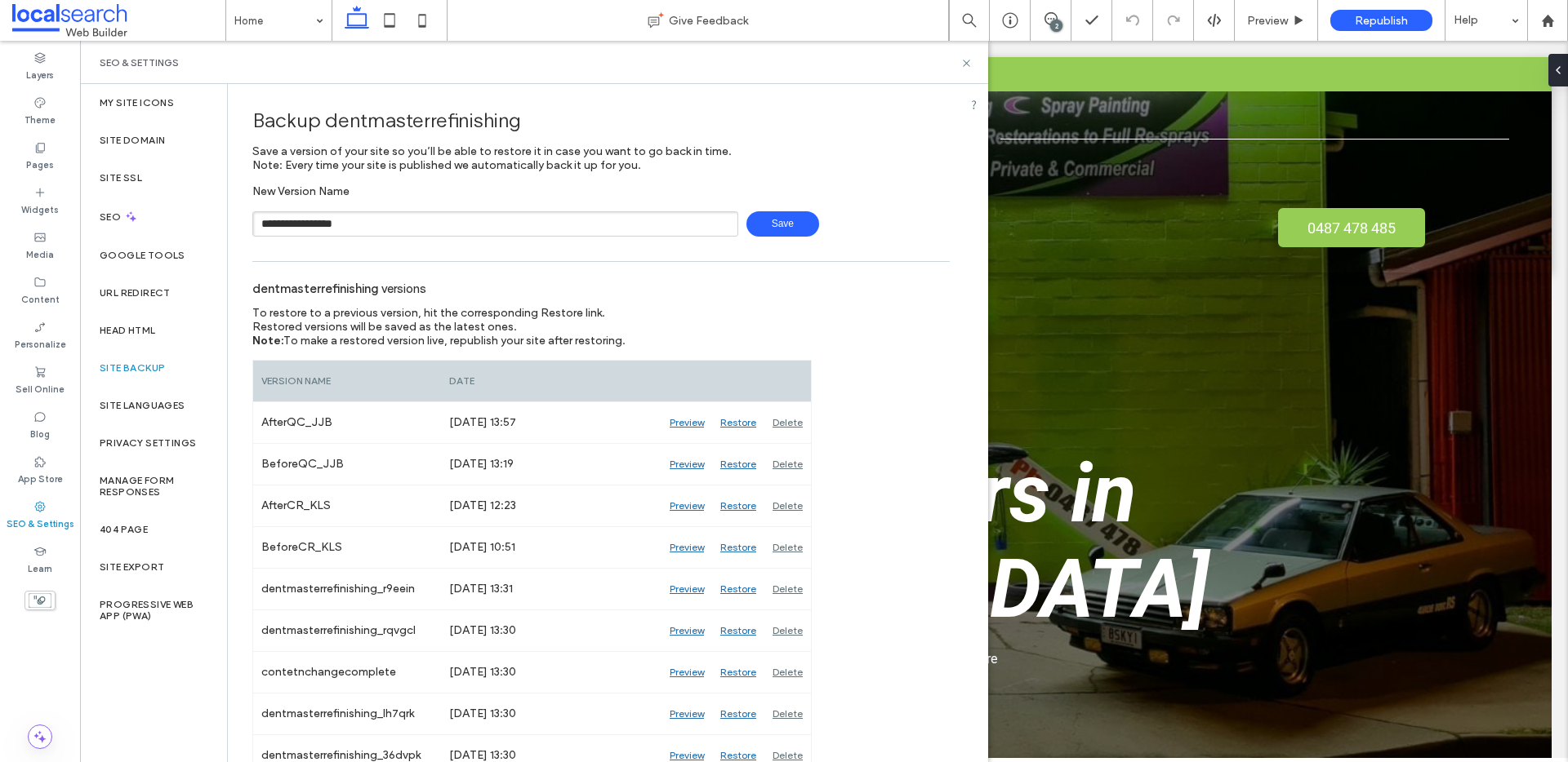
click at [768, 222] on span "Save" at bounding box center [782, 224] width 72 height 25
click at [966, 60] on icon at bounding box center [966, 63] width 12 height 12
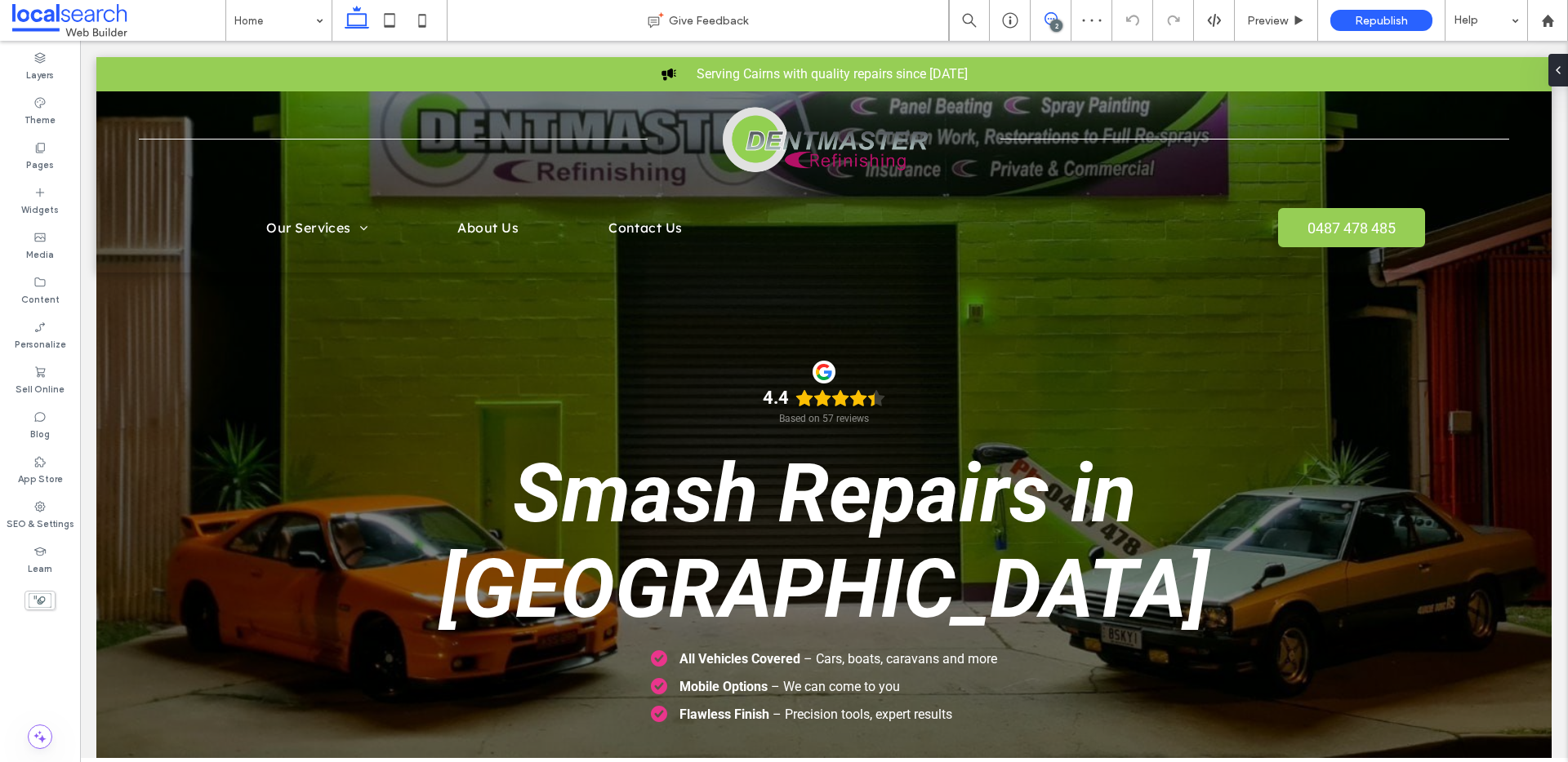
click at [1050, 13] on icon at bounding box center [1051, 19] width 13 height 13
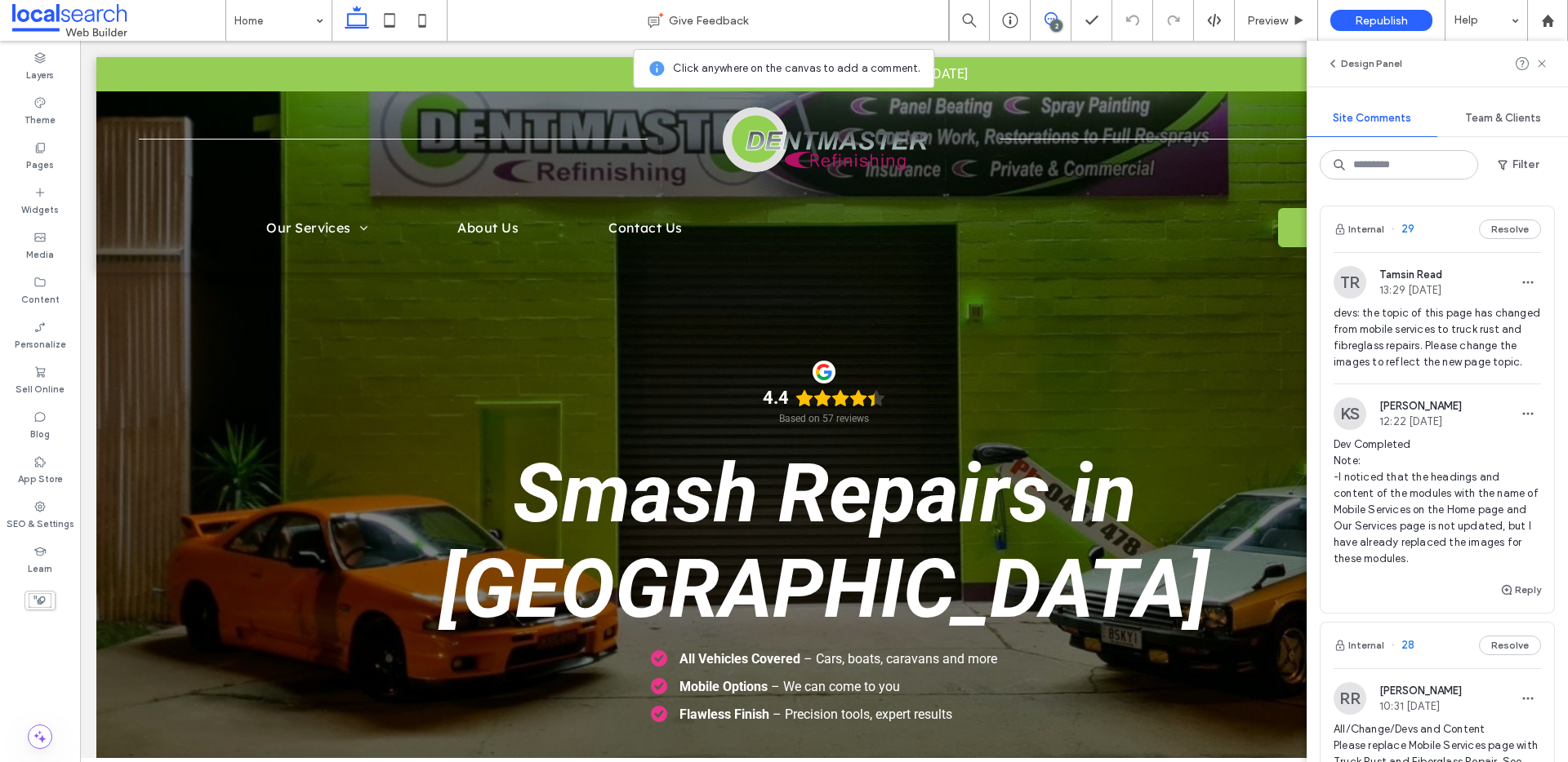
click at [1503, 351] on span "devs: the topic of this page has changed from mobile services to truck rust and…" at bounding box center [1436, 338] width 207 height 65
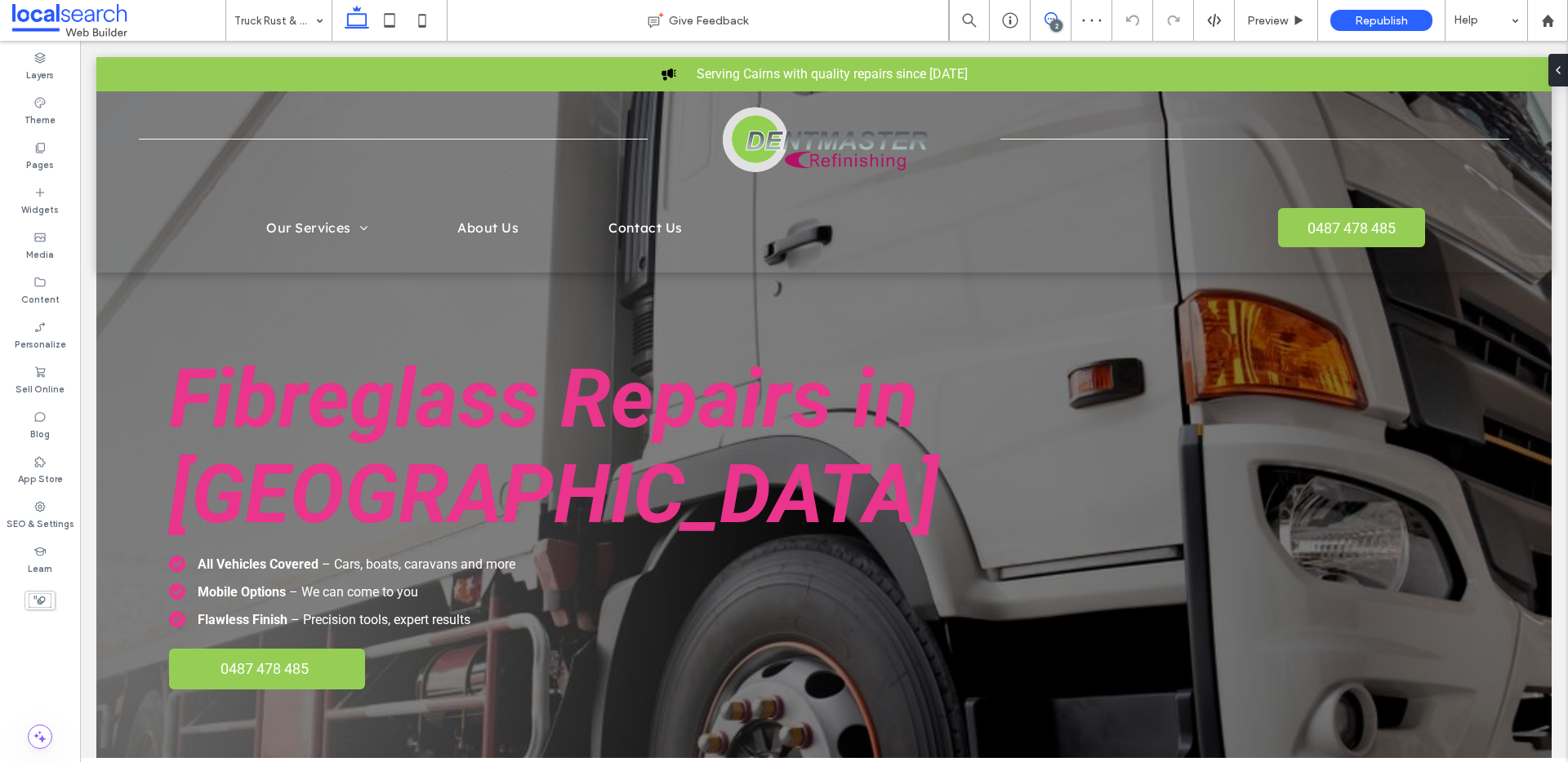
click at [1048, 21] on icon at bounding box center [1051, 19] width 13 height 13
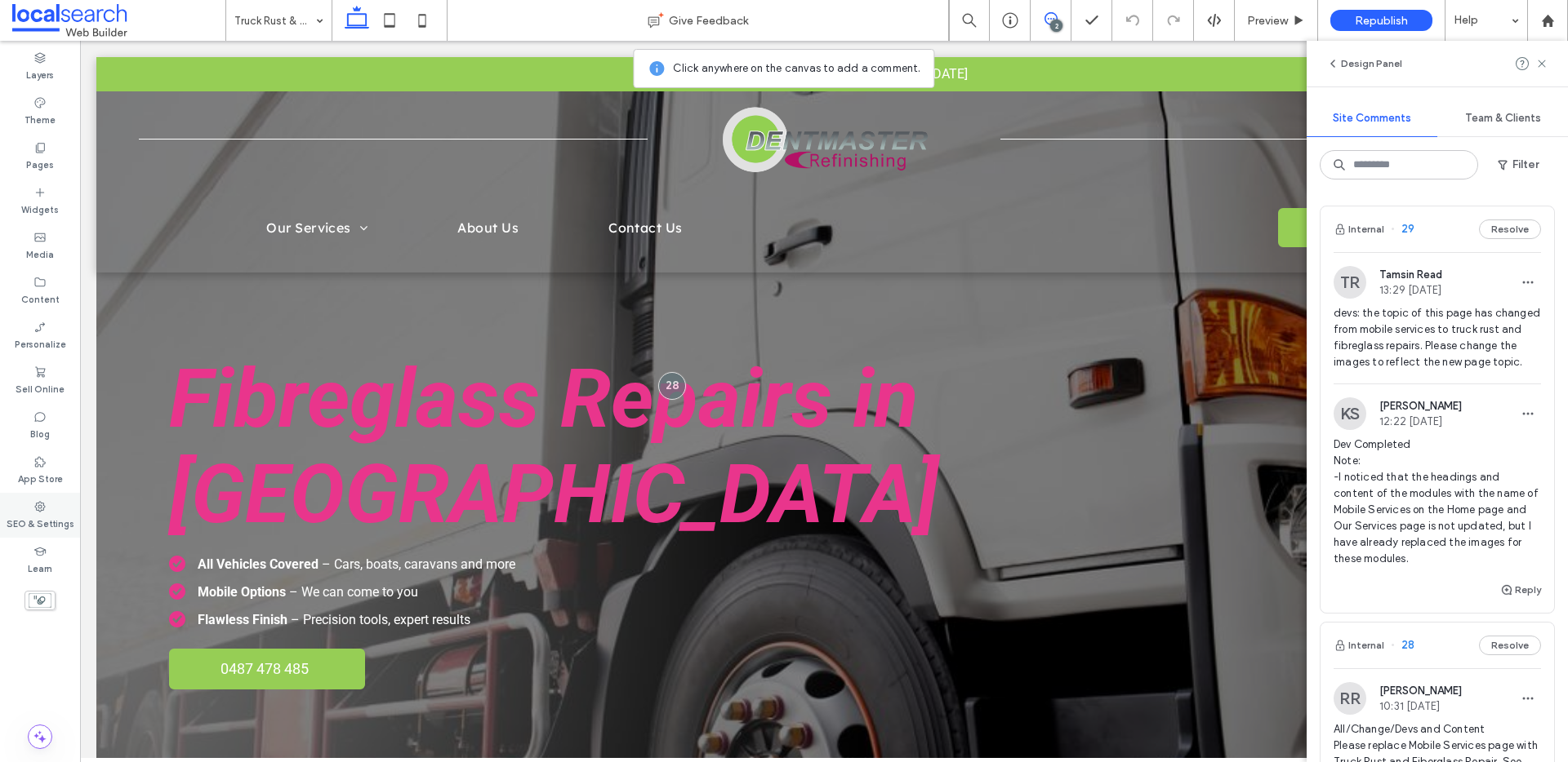
click at [40, 510] on use at bounding box center [40, 506] width 11 height 11
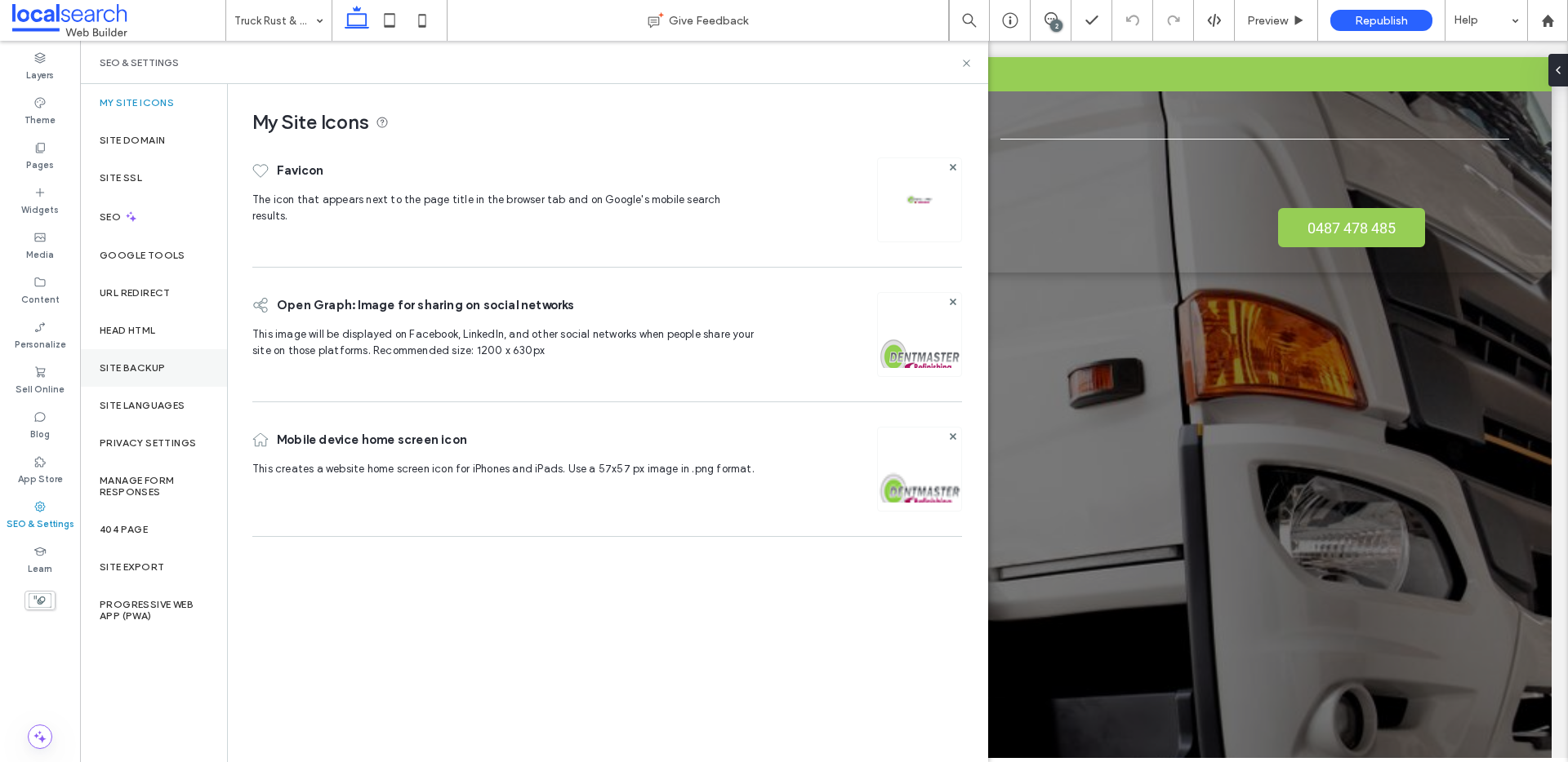
click at [152, 358] on div "Site Backup" at bounding box center [153, 367] width 147 height 37
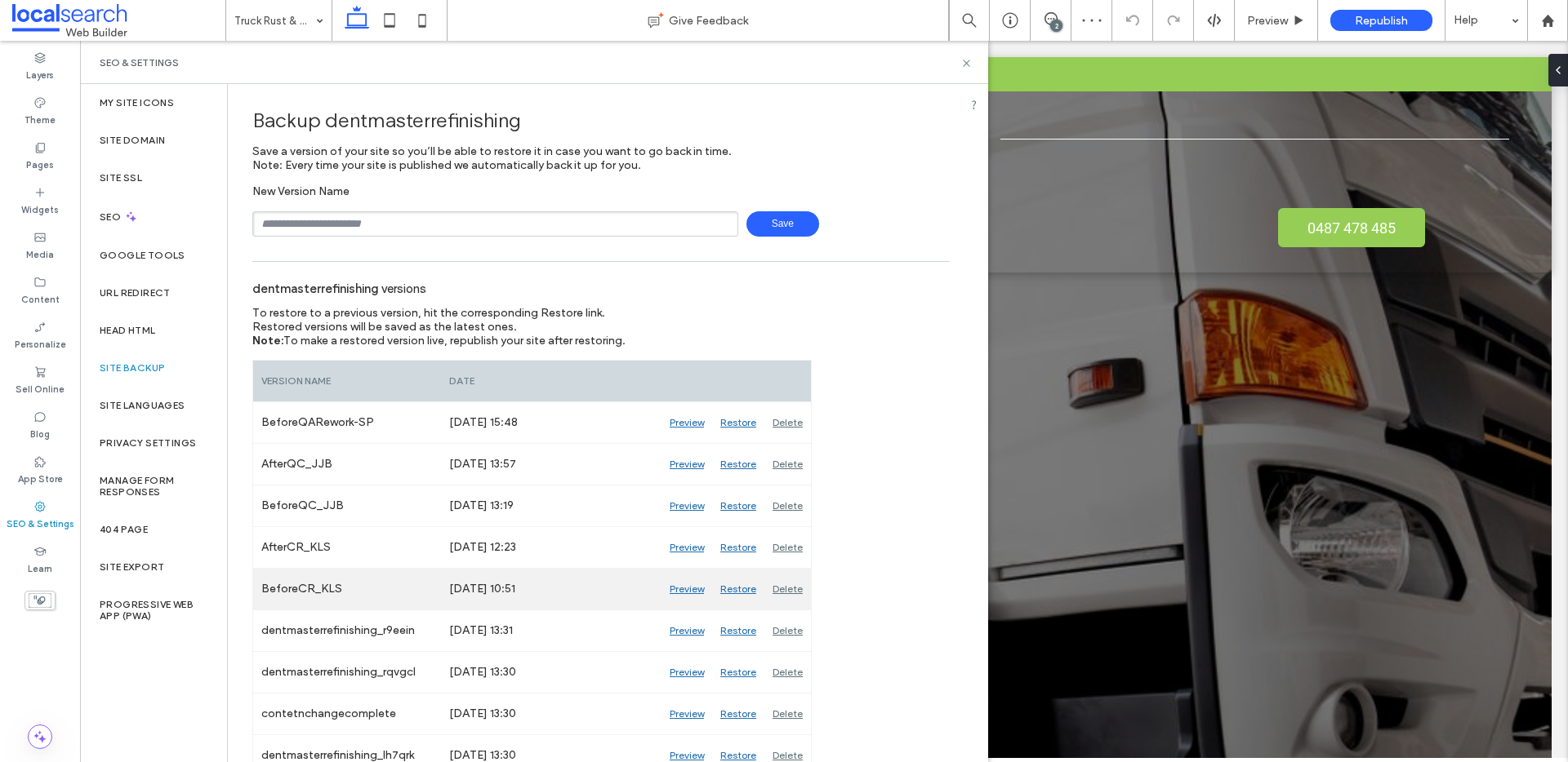
click at [692, 590] on div "Preview" at bounding box center [687, 589] width 51 height 41
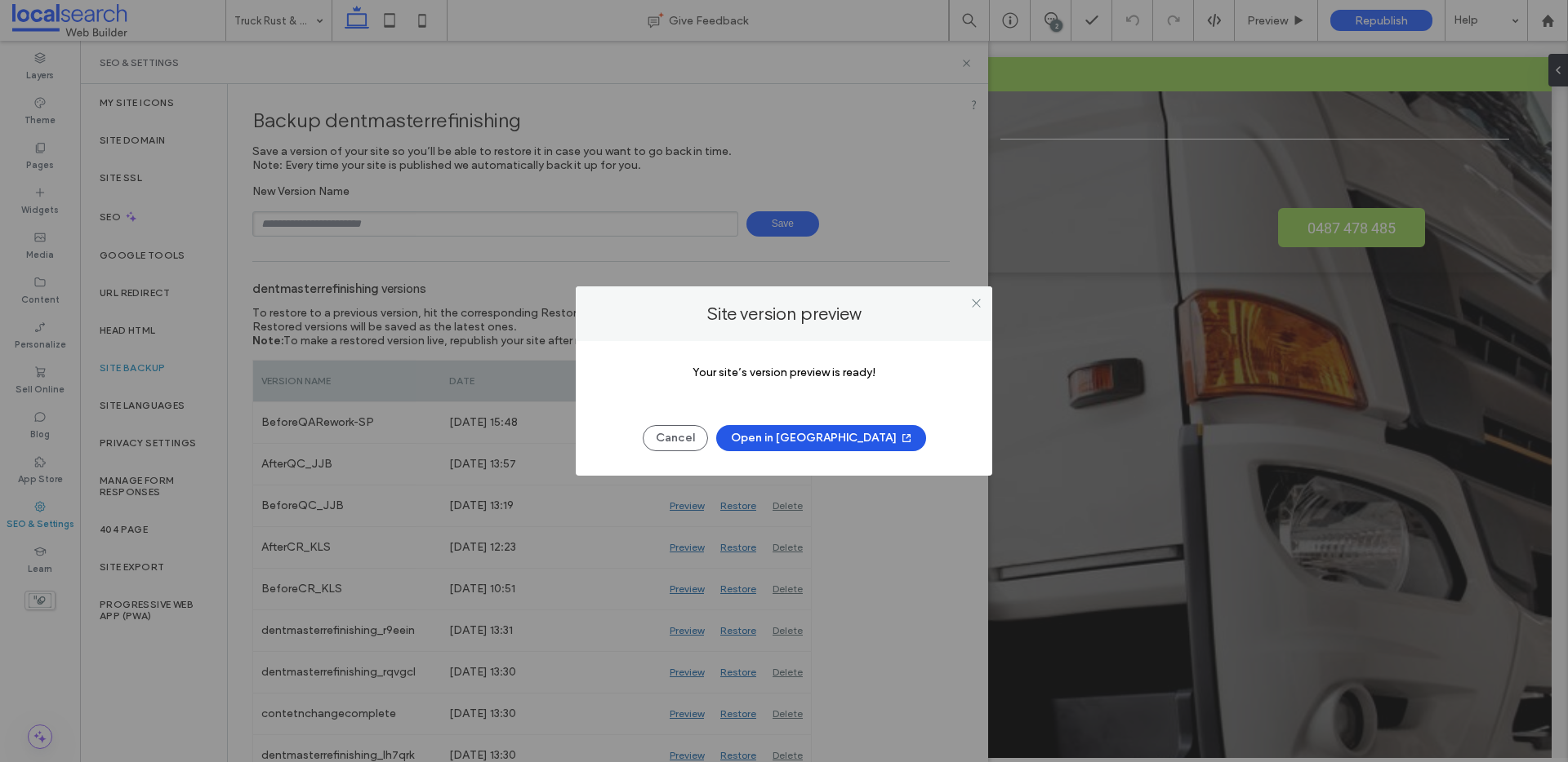
click at [810, 442] on button "Open in New Tab" at bounding box center [821, 438] width 210 height 26
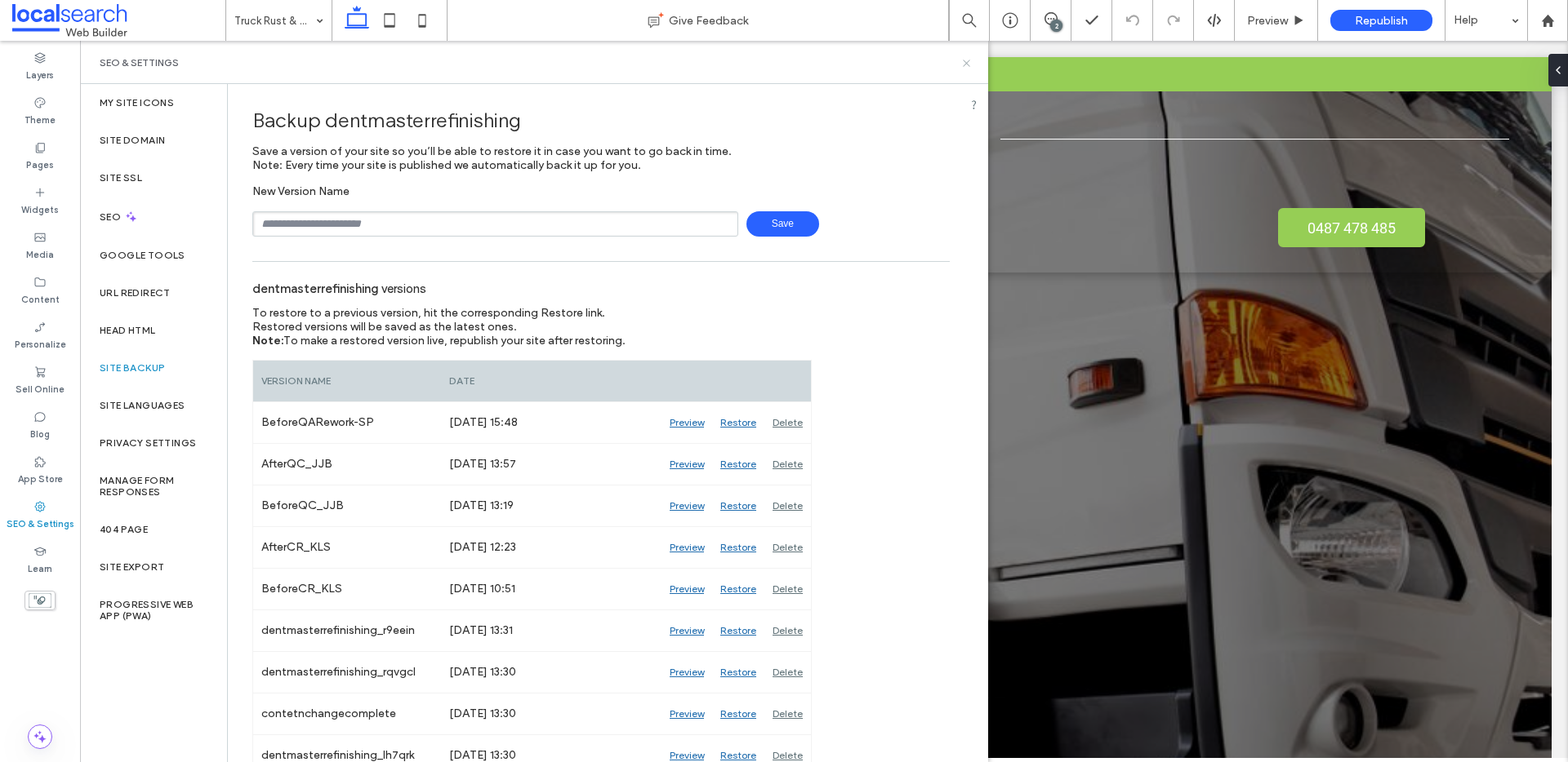
click at [967, 65] on icon at bounding box center [966, 63] width 12 height 12
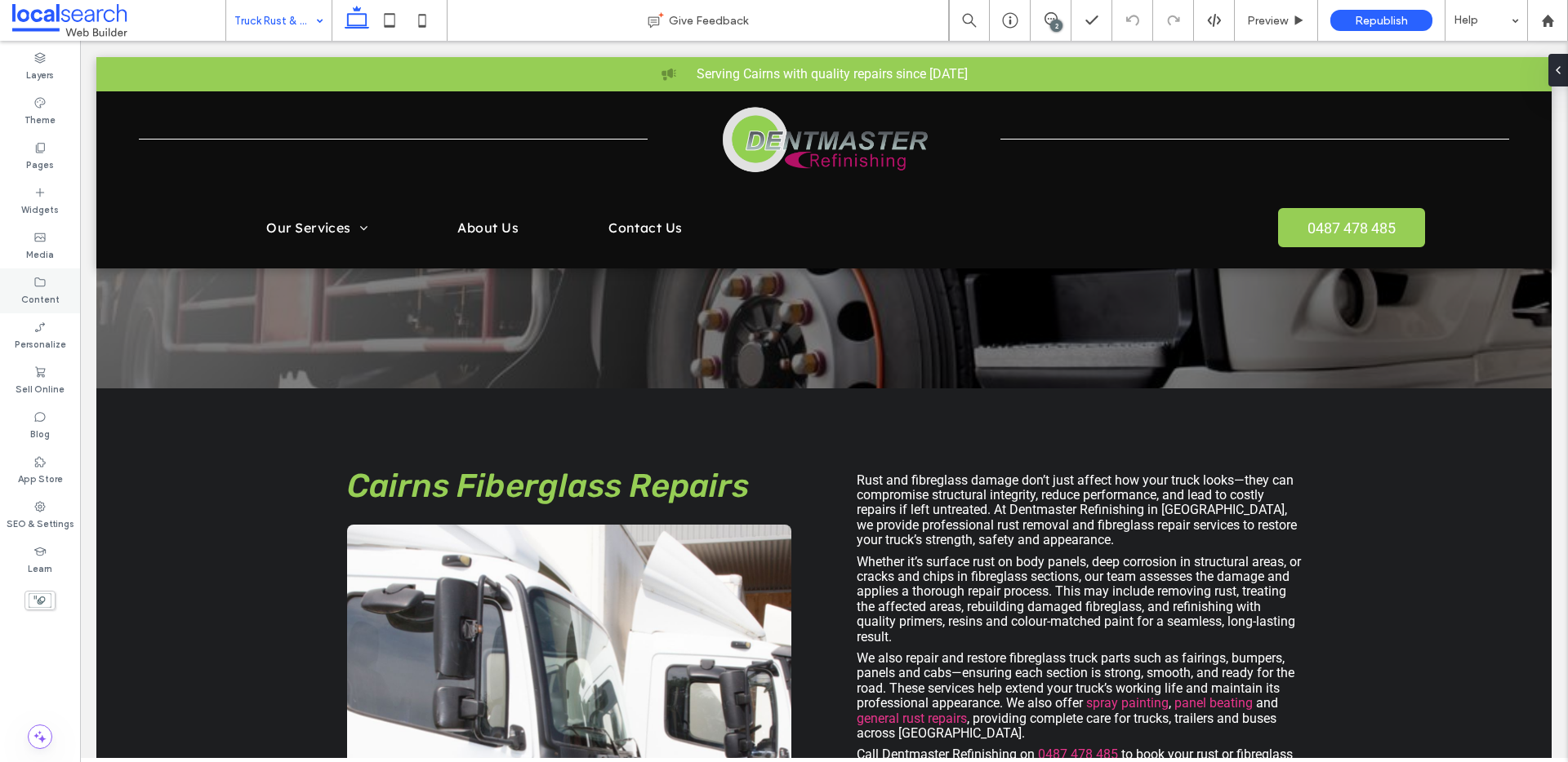
scroll to position [567, 0]
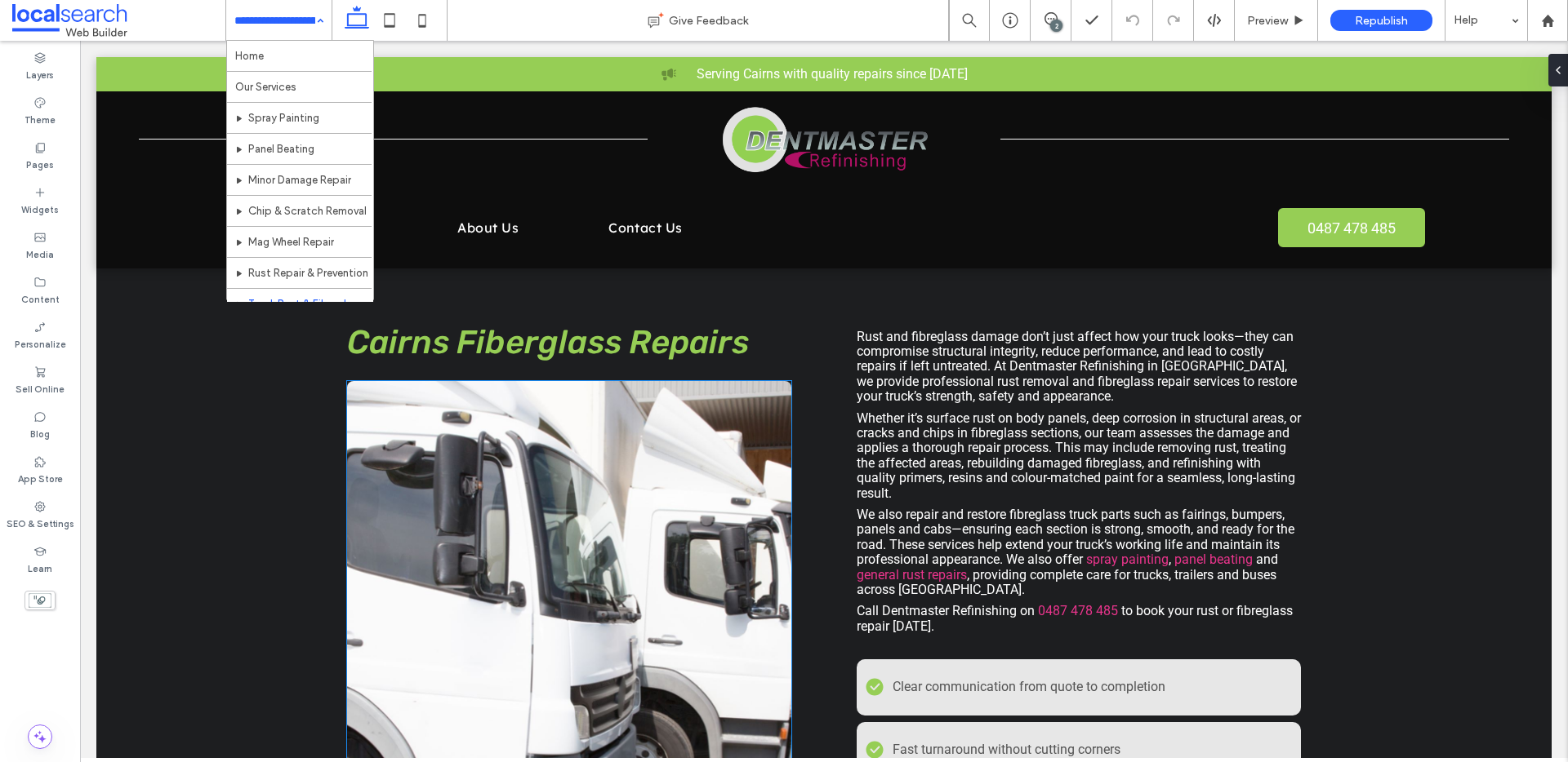
click at [610, 437] on link at bounding box center [568, 624] width 444 height 486
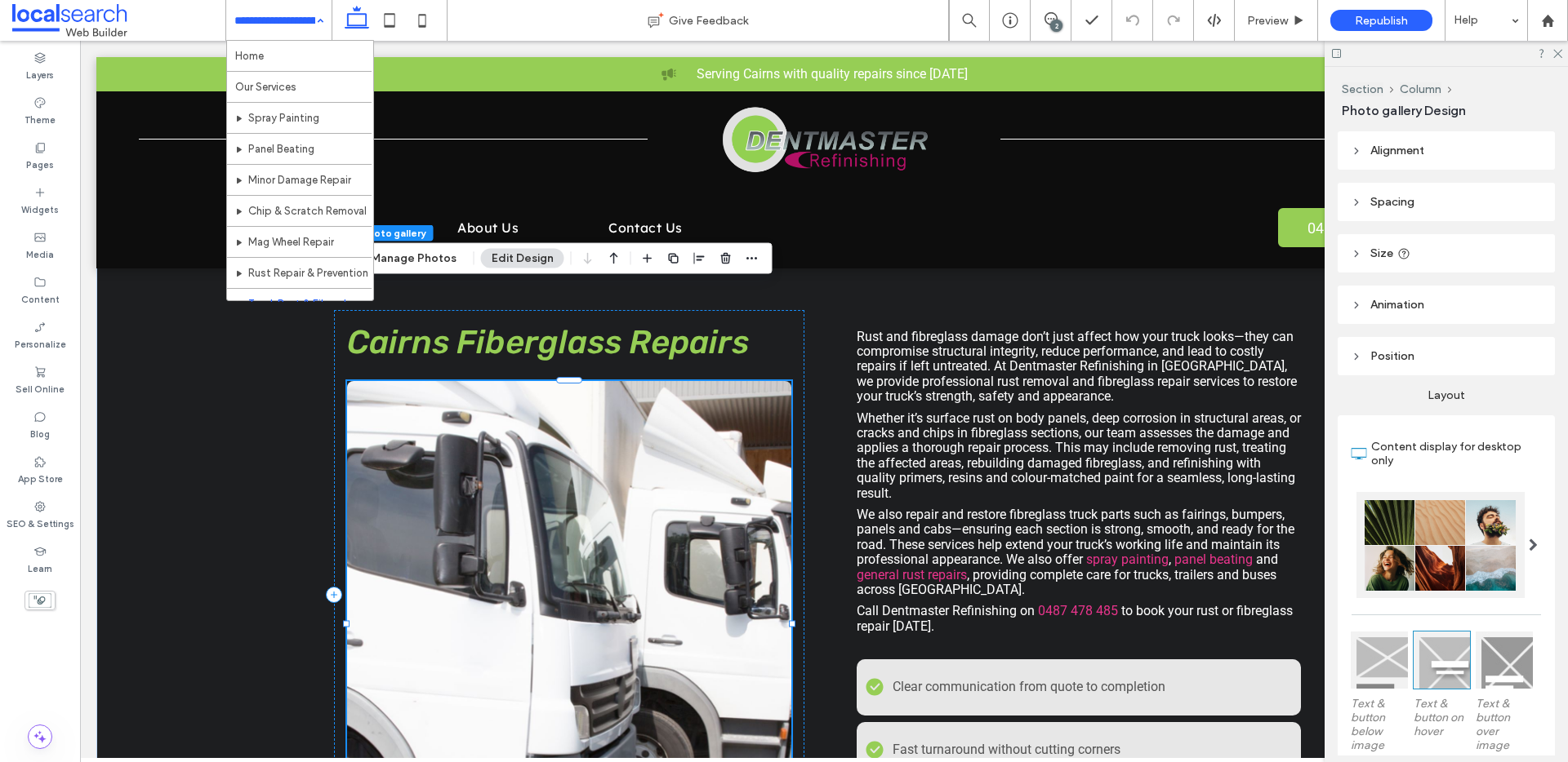
click at [568, 424] on link at bounding box center [568, 624] width 444 height 486
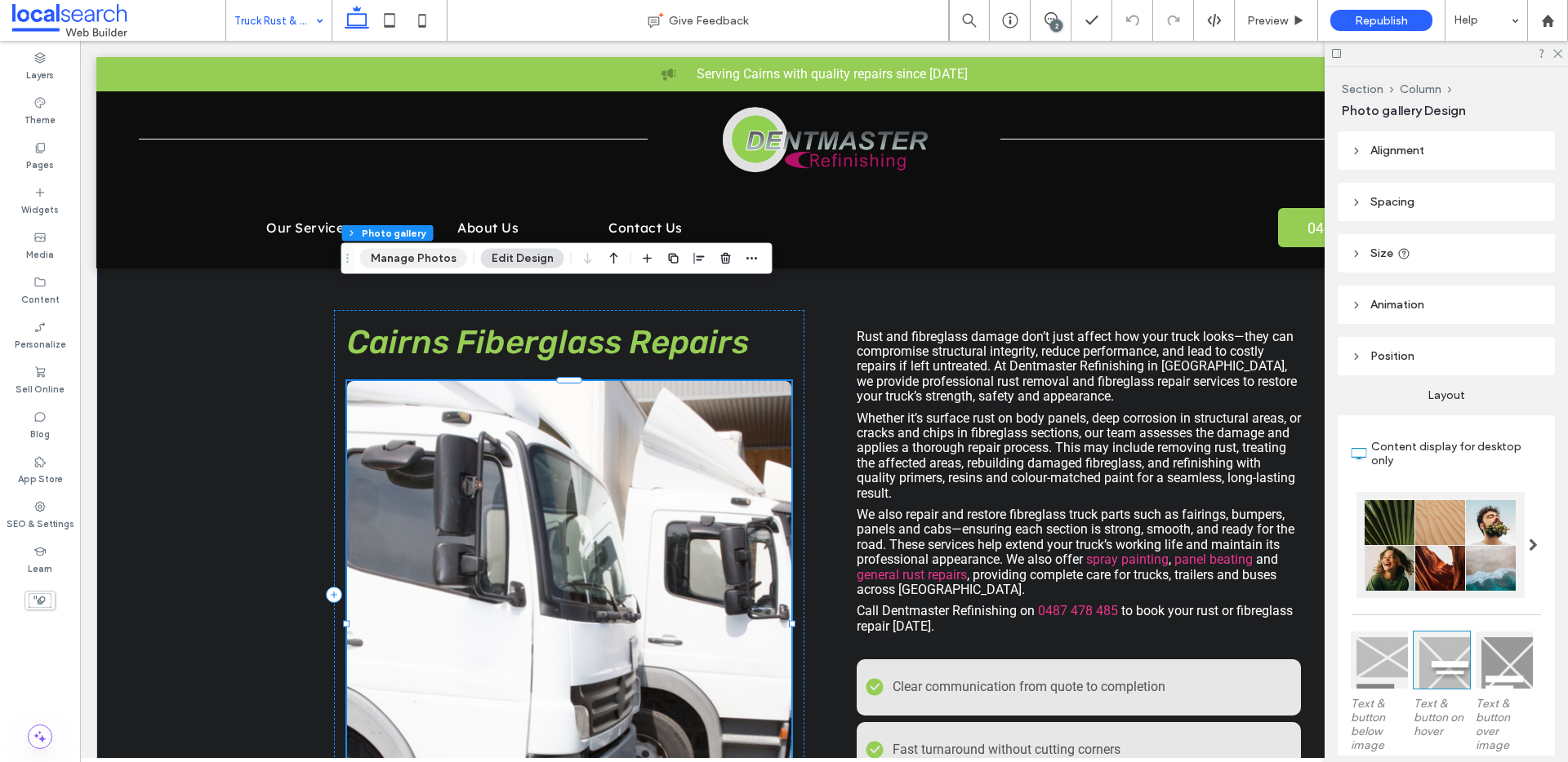
click at [438, 254] on button "Manage Photos" at bounding box center [413, 259] width 107 height 20
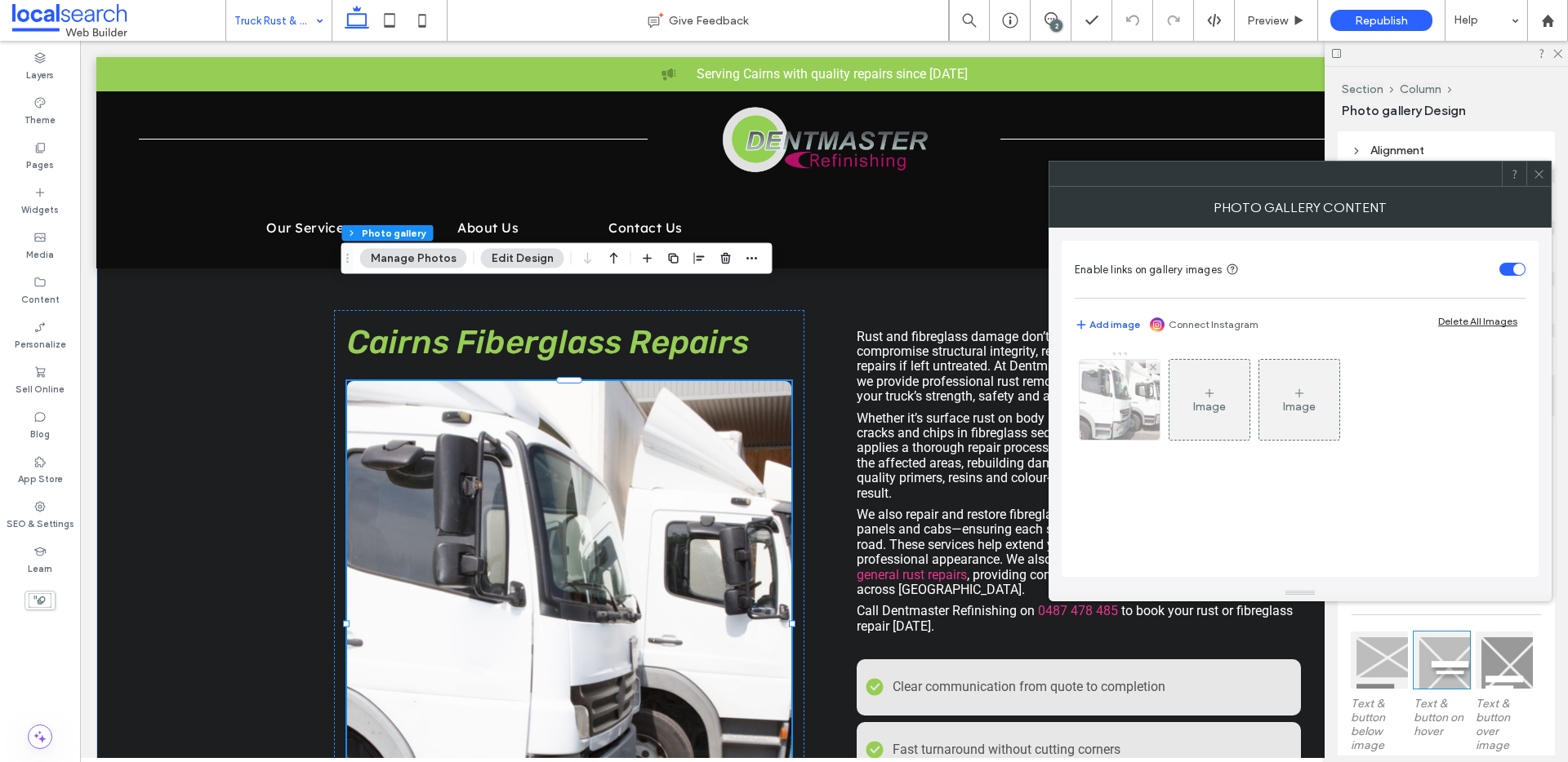
click at [1096, 392] on div at bounding box center [1120, 400] width 80 height 80
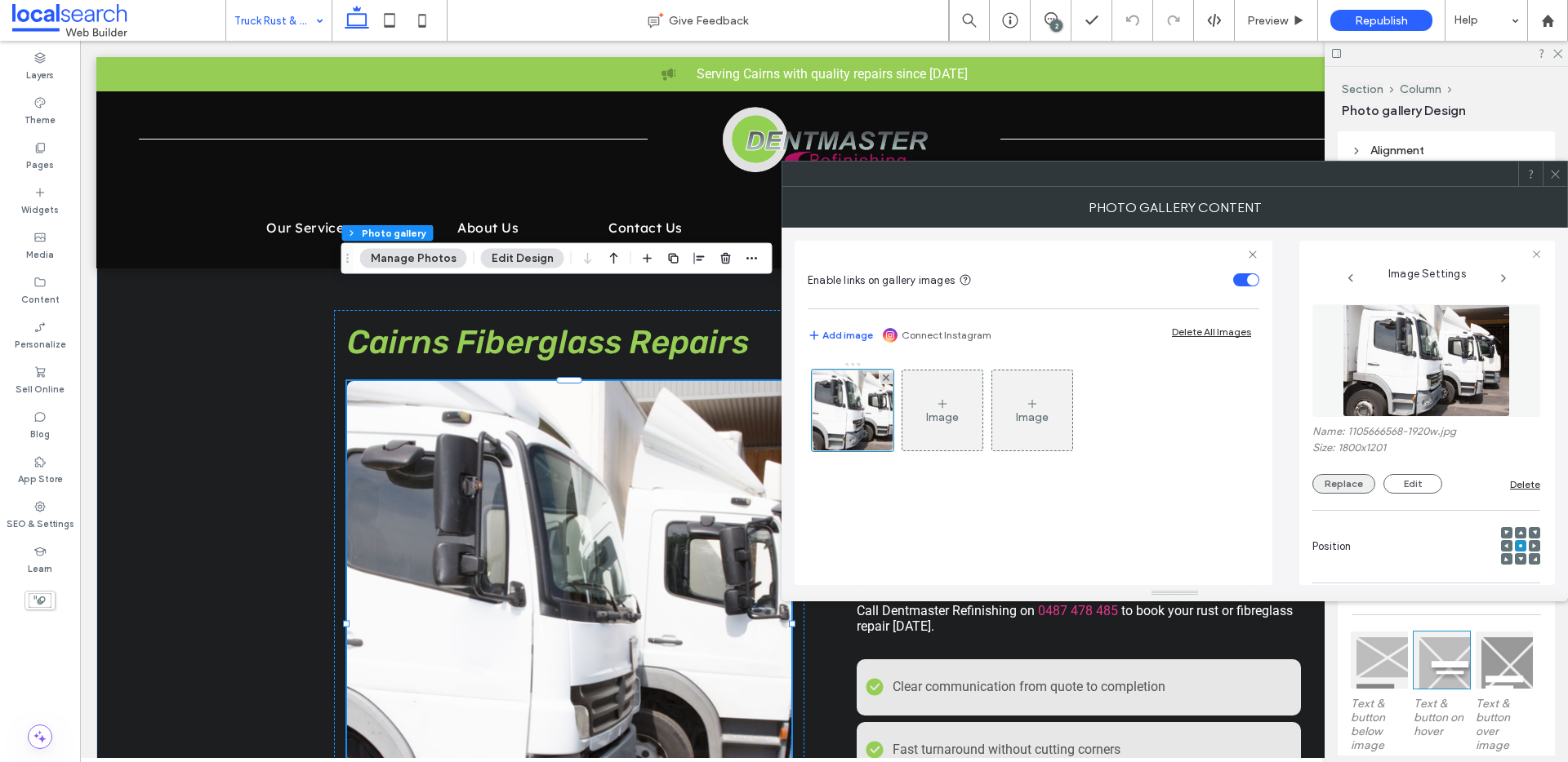
click at [1361, 491] on button "Replace" at bounding box center [1343, 484] width 62 height 20
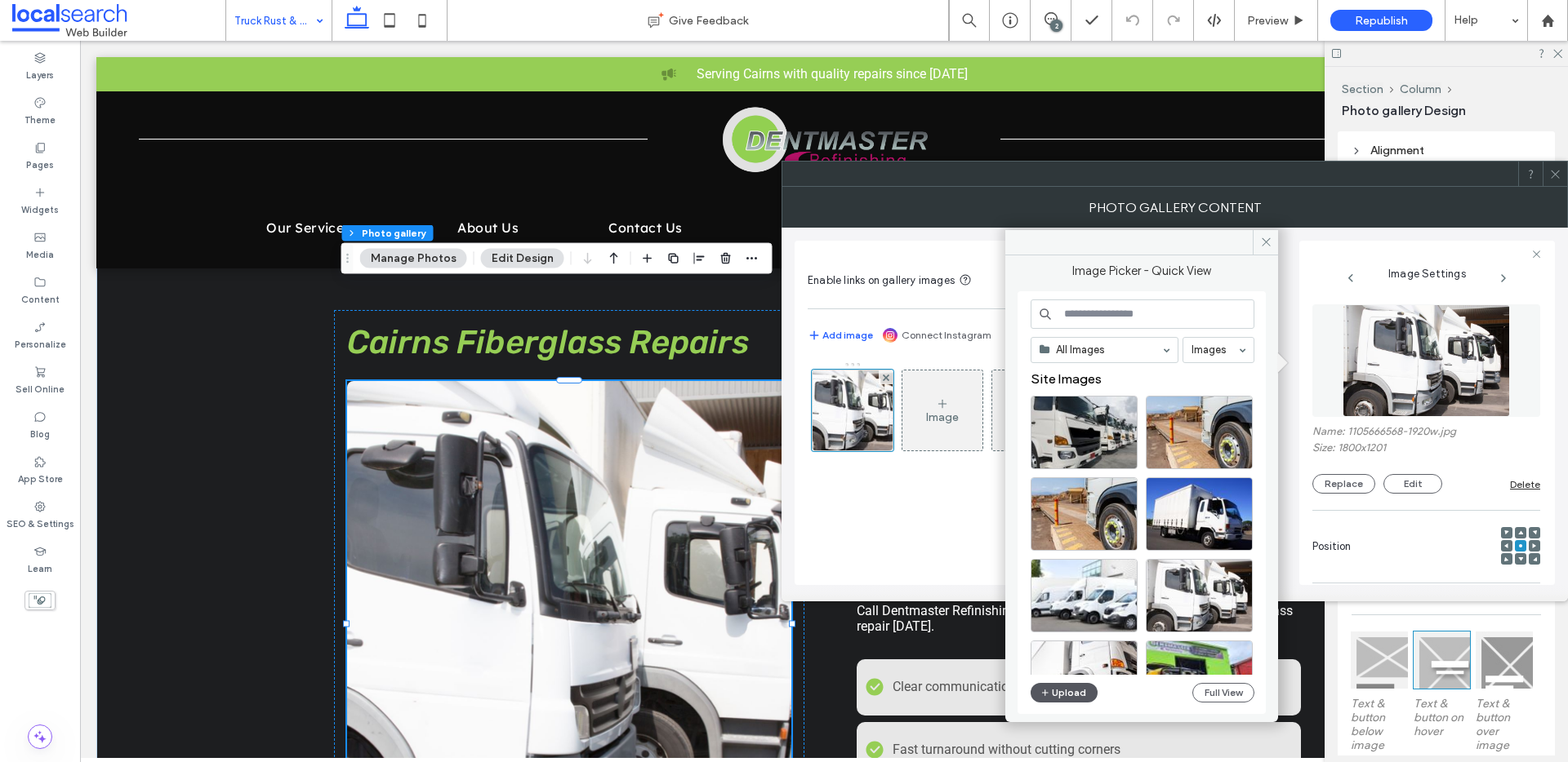
click at [1069, 689] on button "Upload" at bounding box center [1064, 693] width 67 height 20
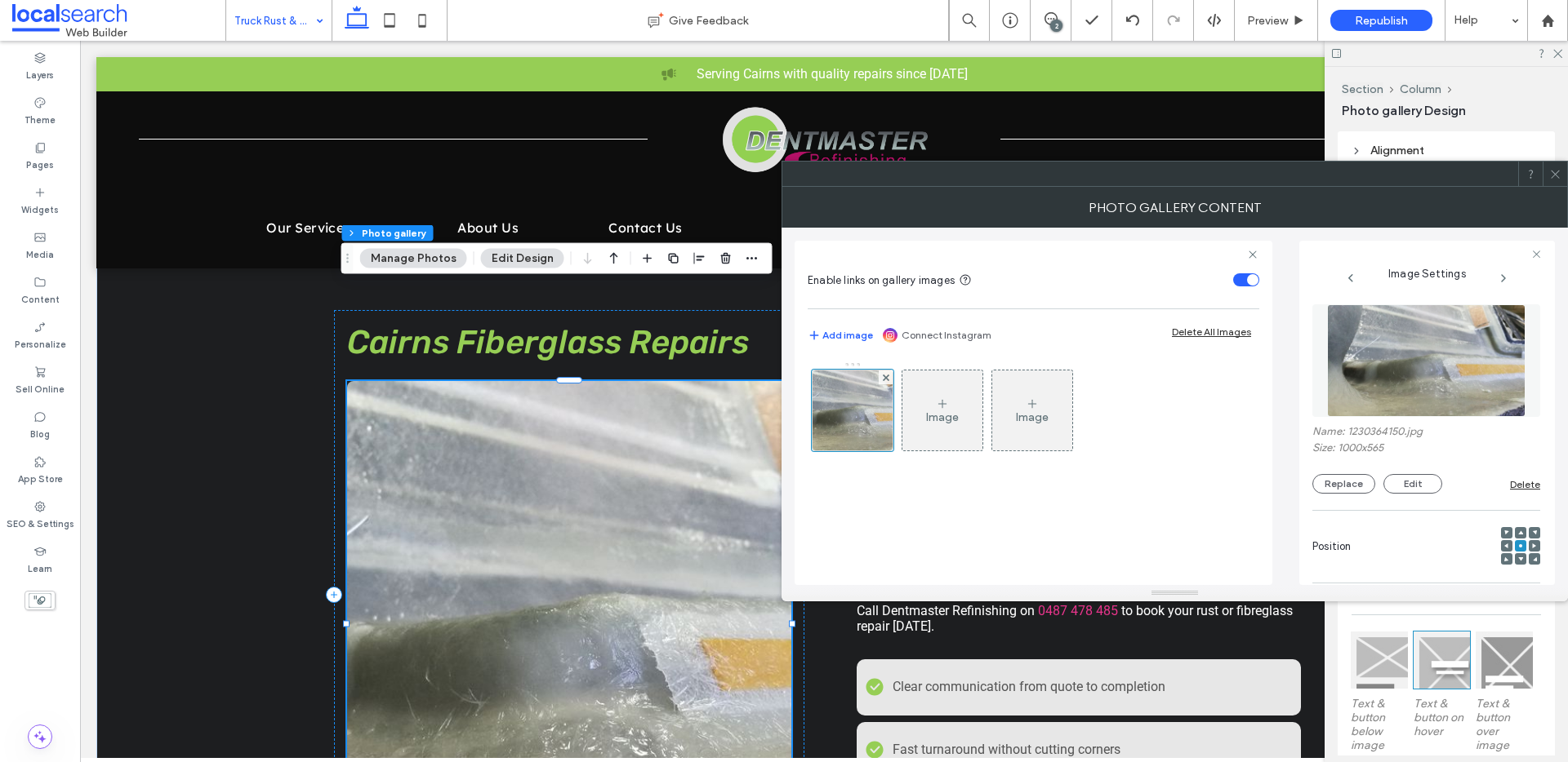
click at [1550, 177] on icon at bounding box center [1555, 174] width 12 height 12
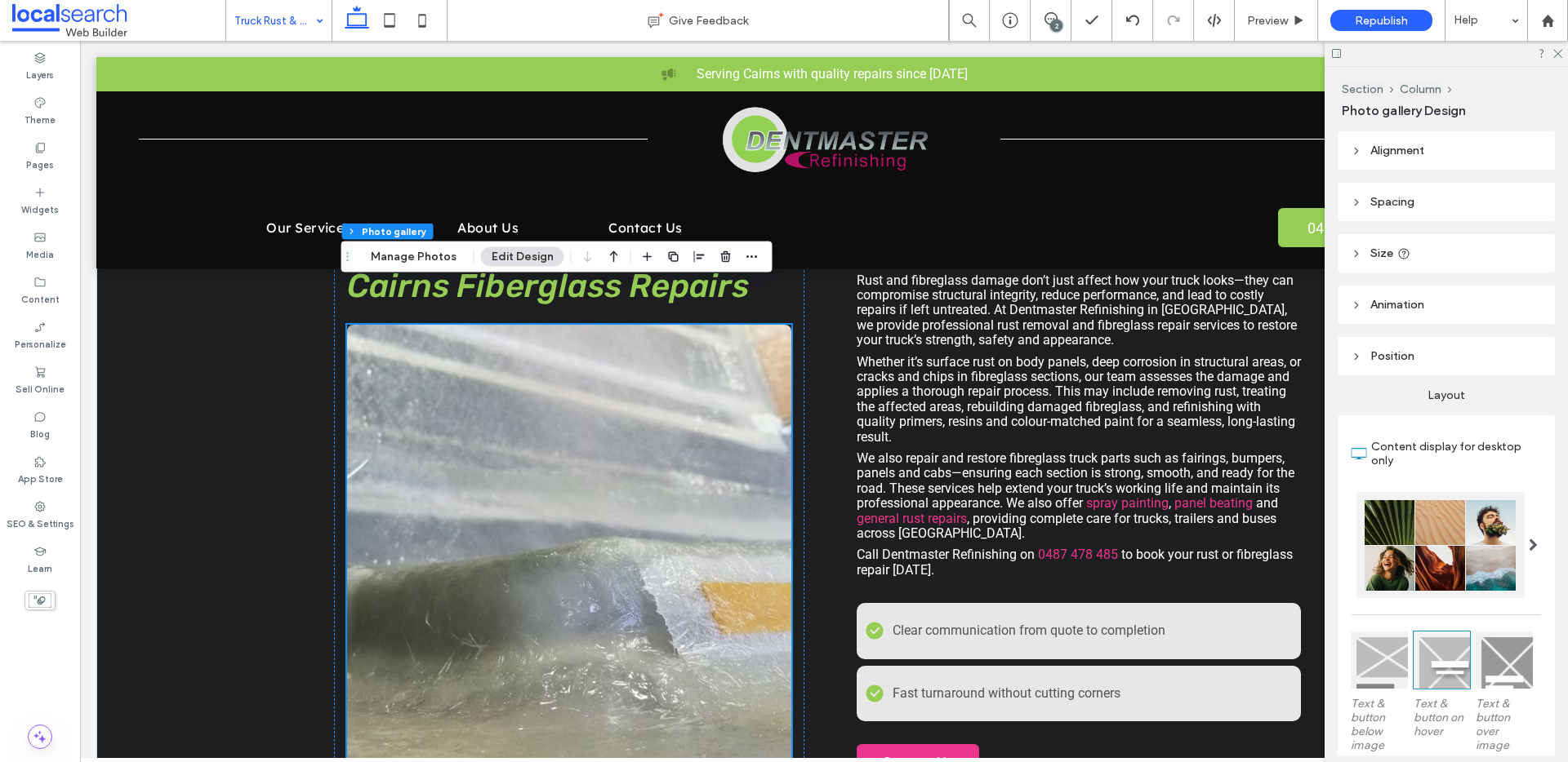
scroll to position [541, 0]
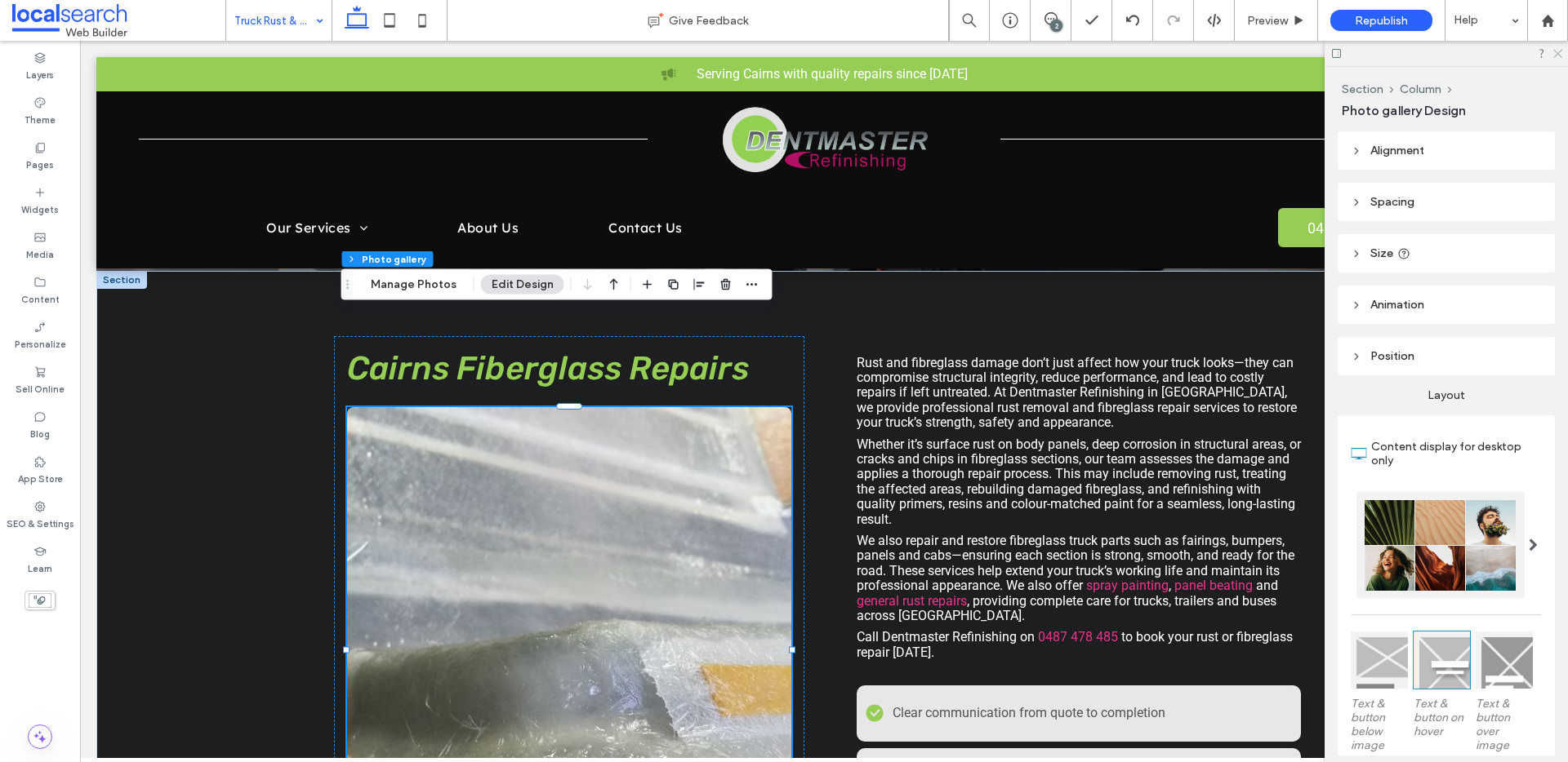
click at [1560, 53] on icon at bounding box center [1556, 52] width 11 height 11
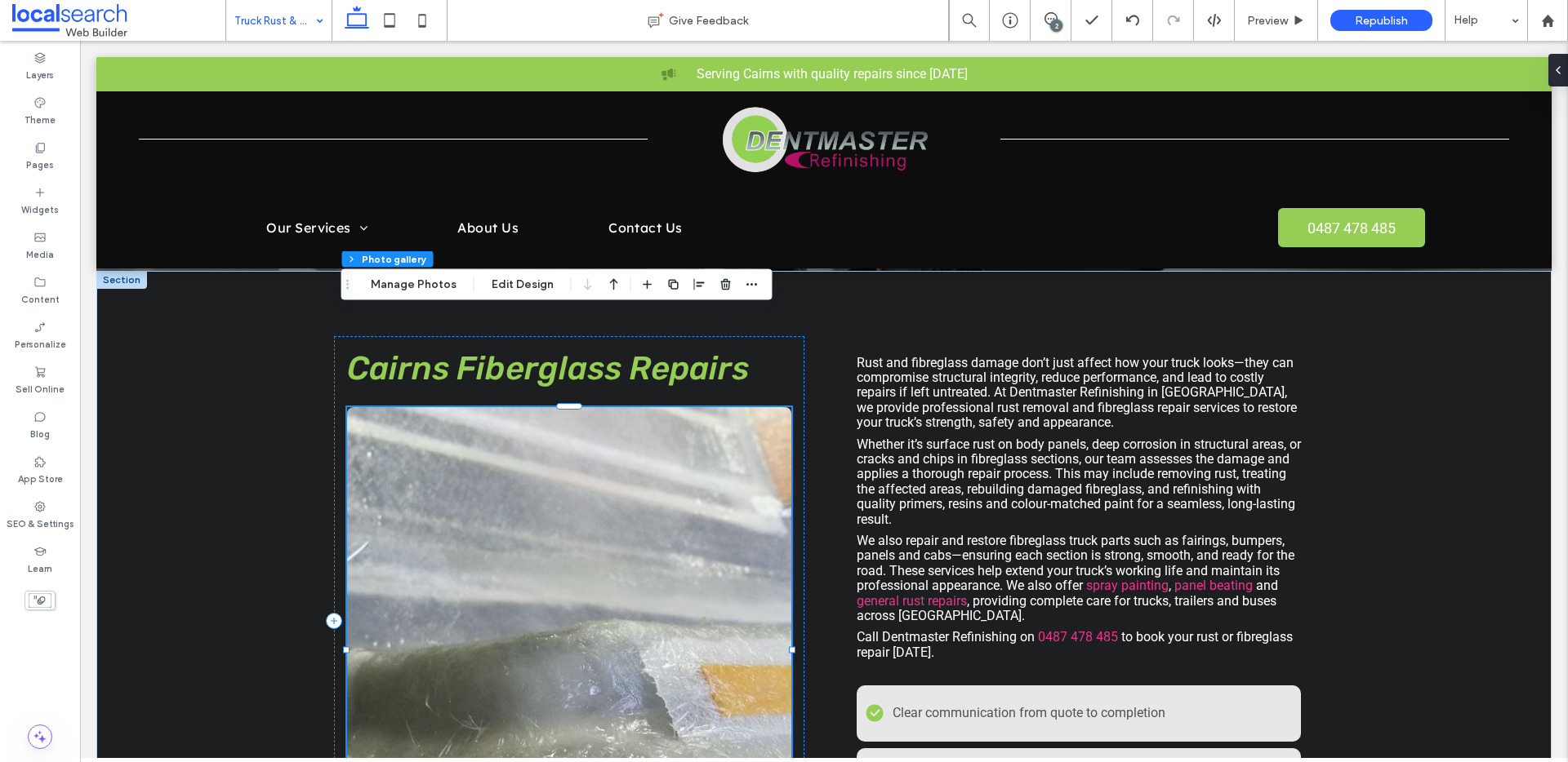
click at [1051, 20] on div "2" at bounding box center [1056, 26] width 12 height 12
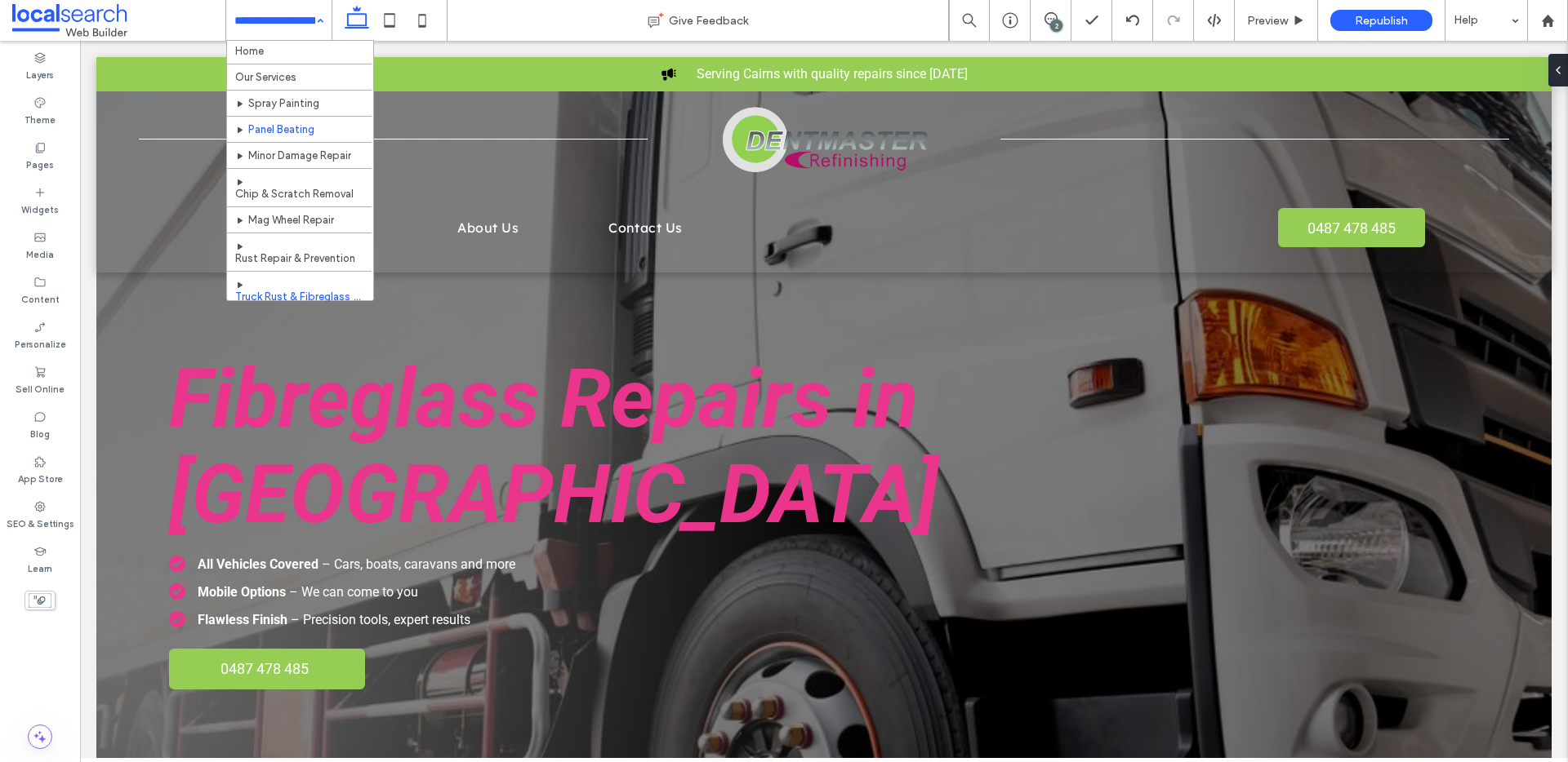
scroll to position [0, 0]
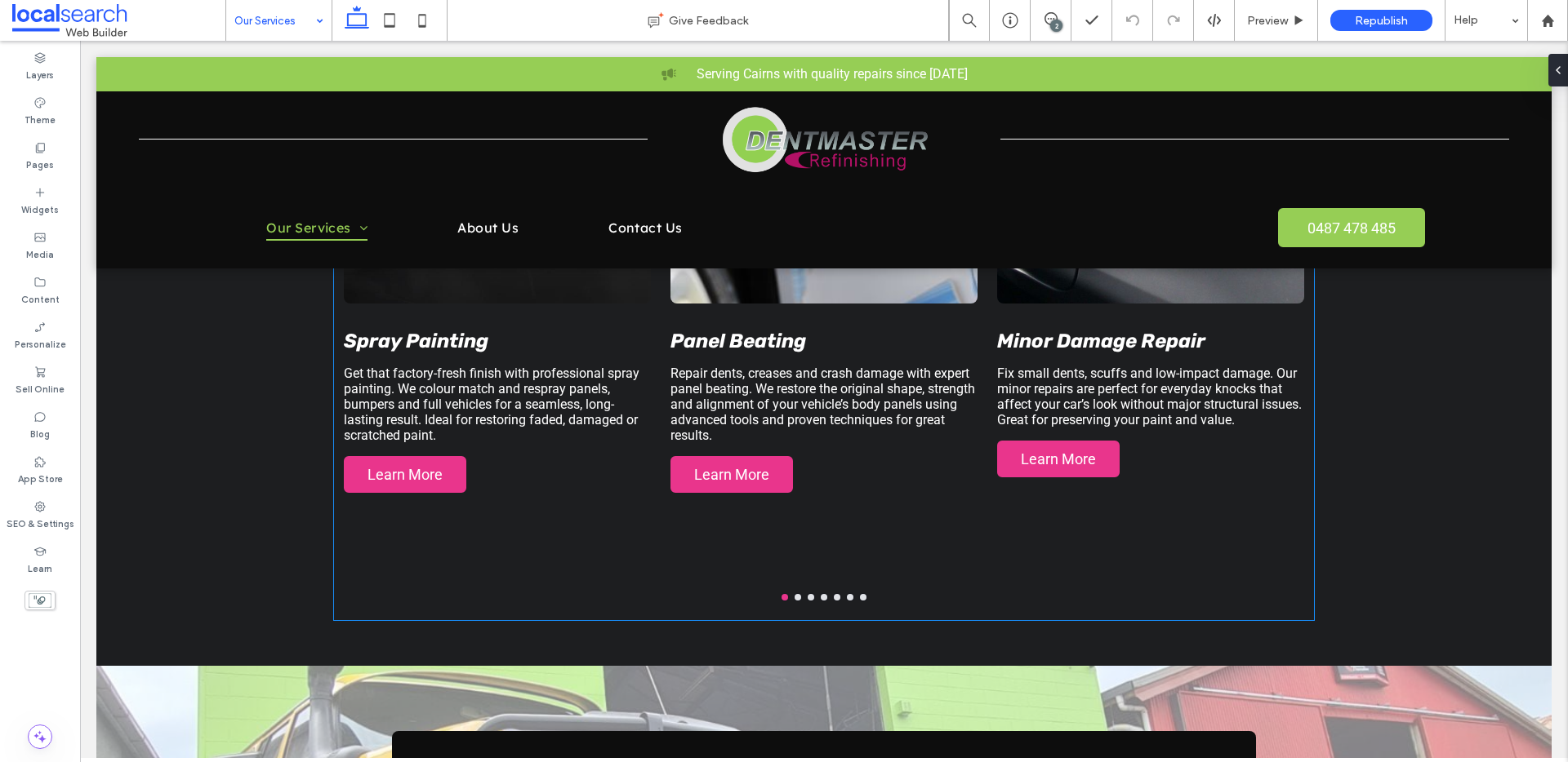
scroll to position [1332, 0]
click at [795, 599] on button "go to slide 2" at bounding box center [798, 596] width 7 height 7
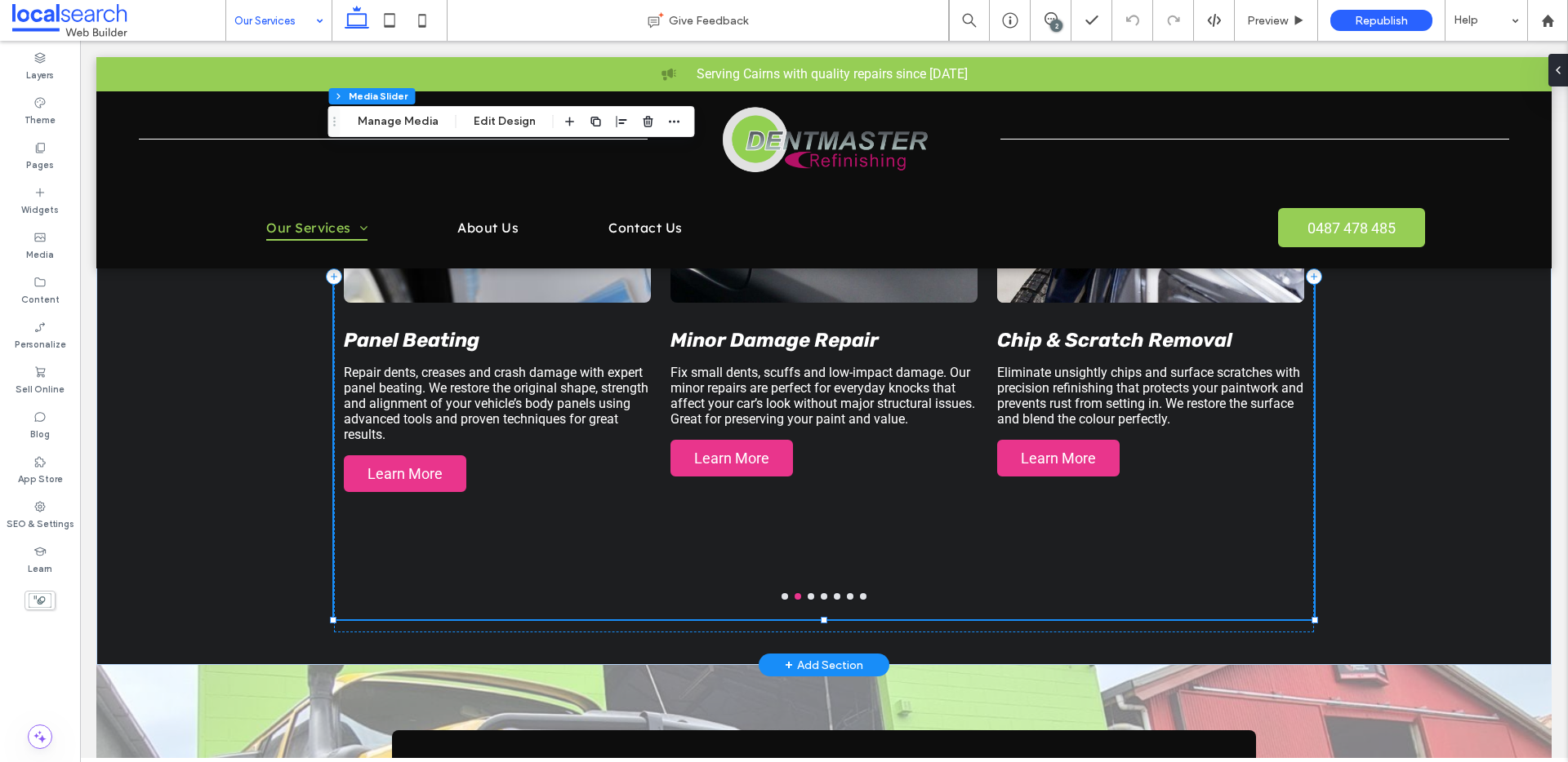
click at [807, 597] on button "go to slide 3" at bounding box center [811, 596] width 7 height 7
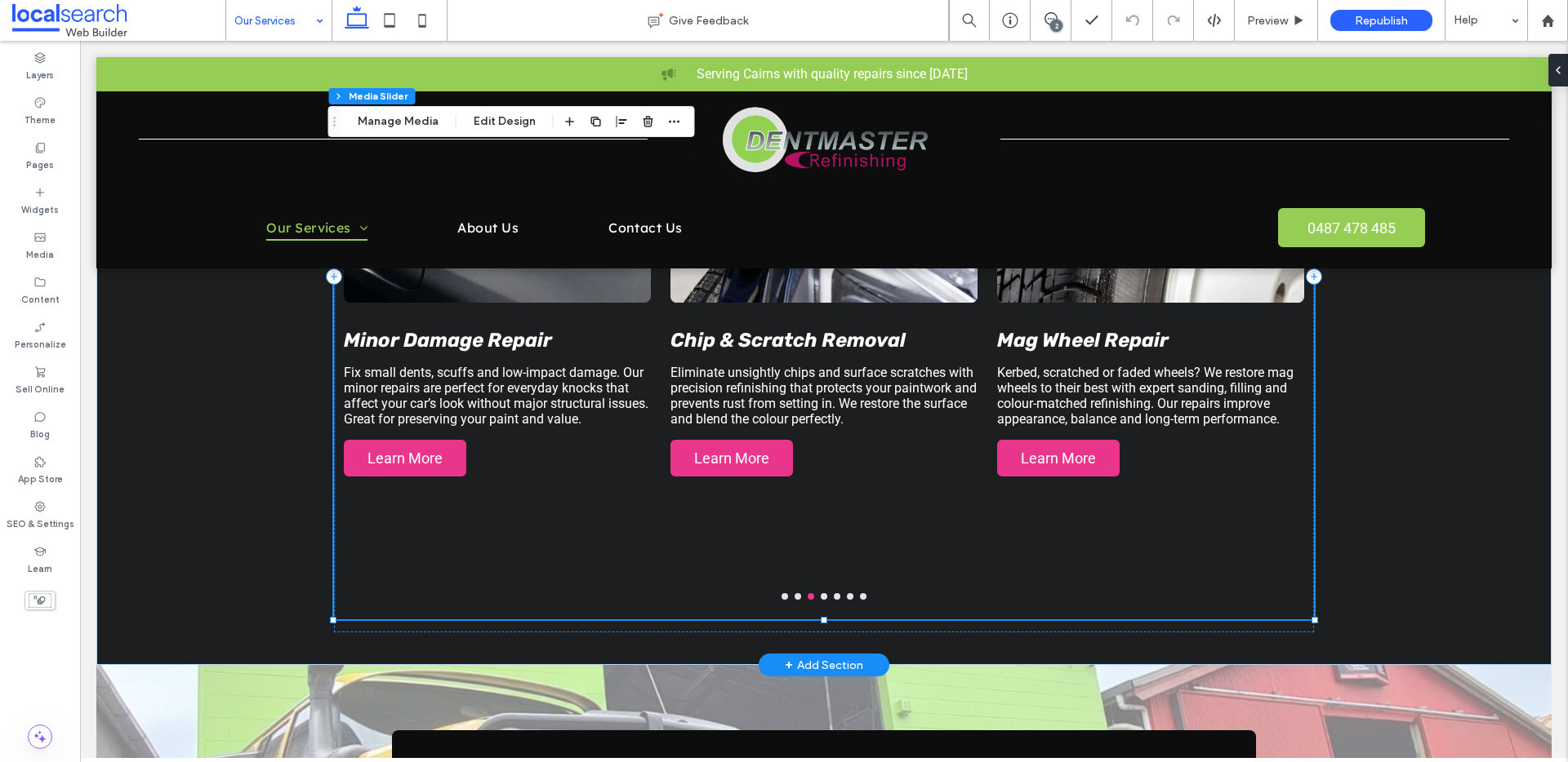
click at [821, 594] on button "go to slide 4" at bounding box center [824, 596] width 7 height 7
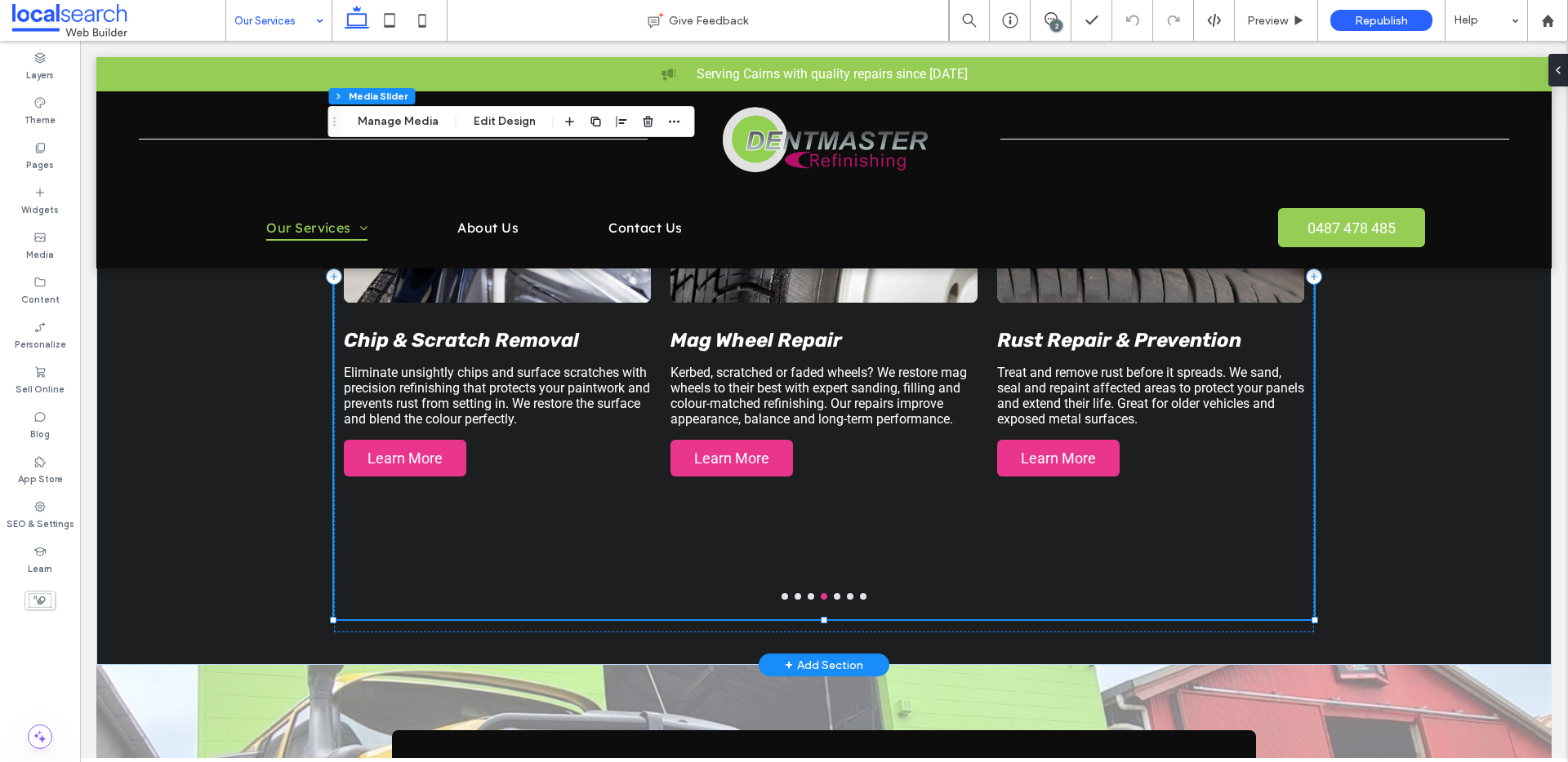
click at [834, 596] on button "go to slide 5" at bounding box center [837, 596] width 7 height 7
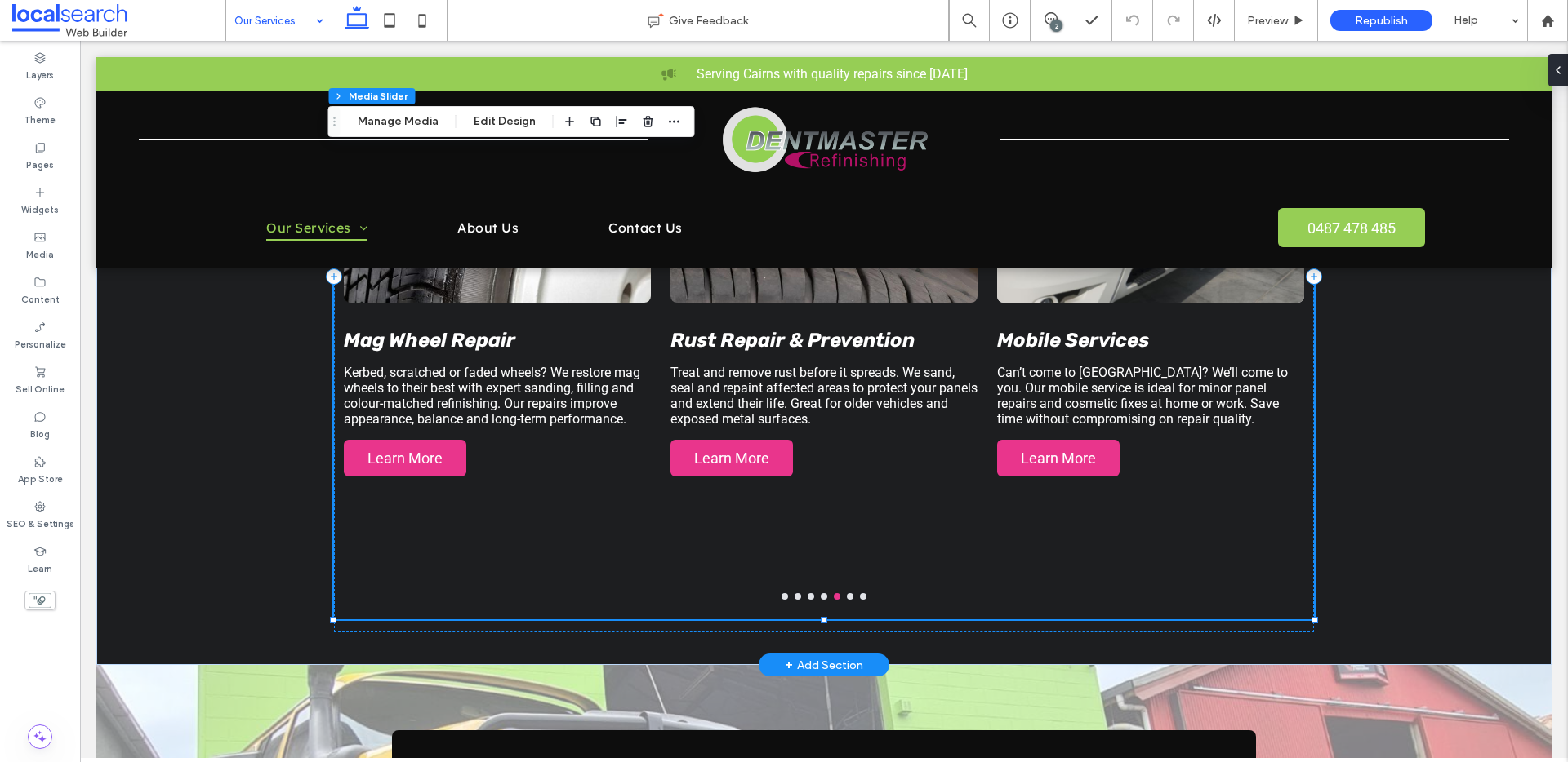
click at [846, 597] on button "go to slide 6" at bounding box center [850, 596] width 7 height 7
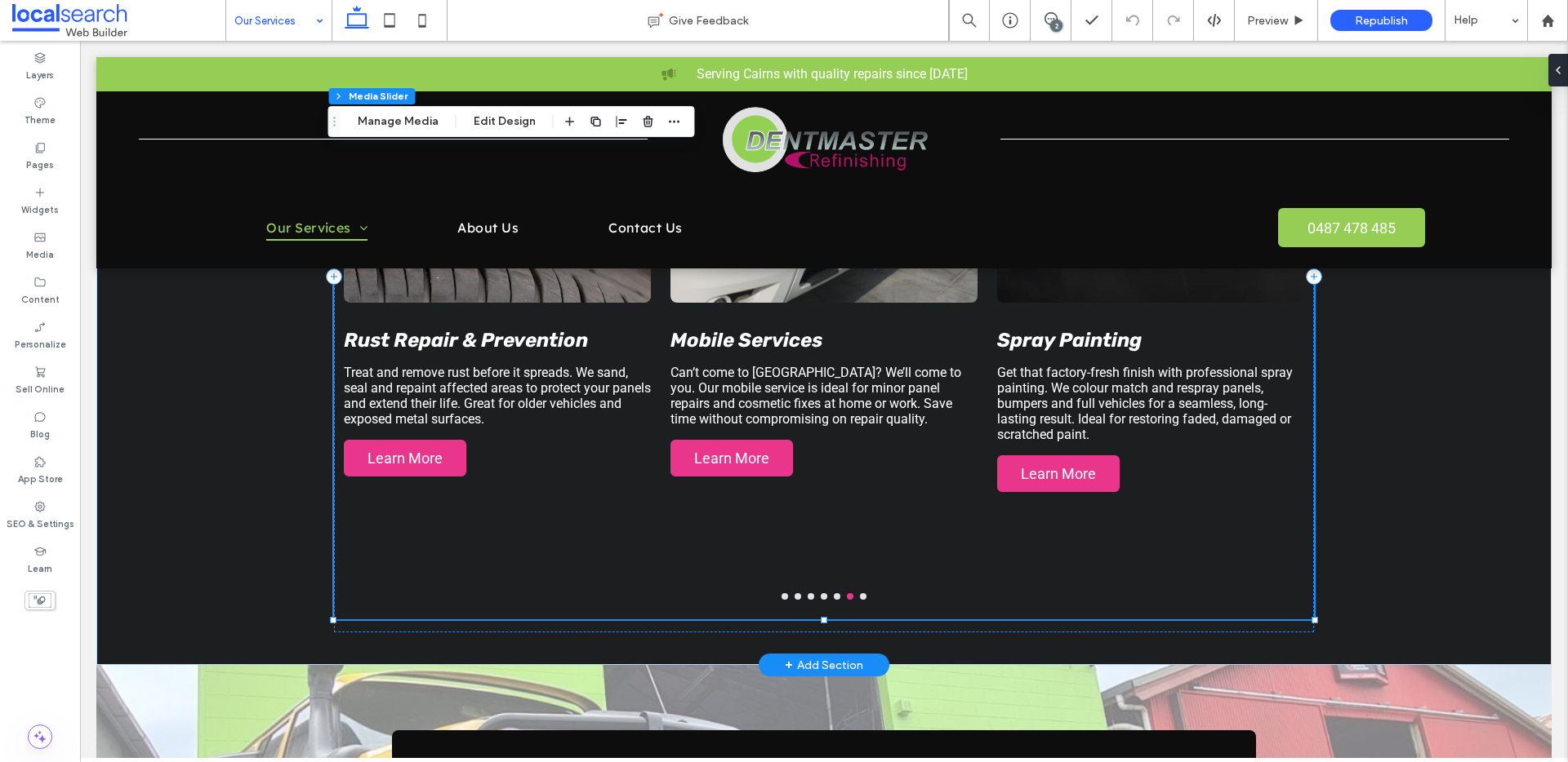
click at [860, 598] on button "go to slide 7" at bounding box center [863, 596] width 7 height 7
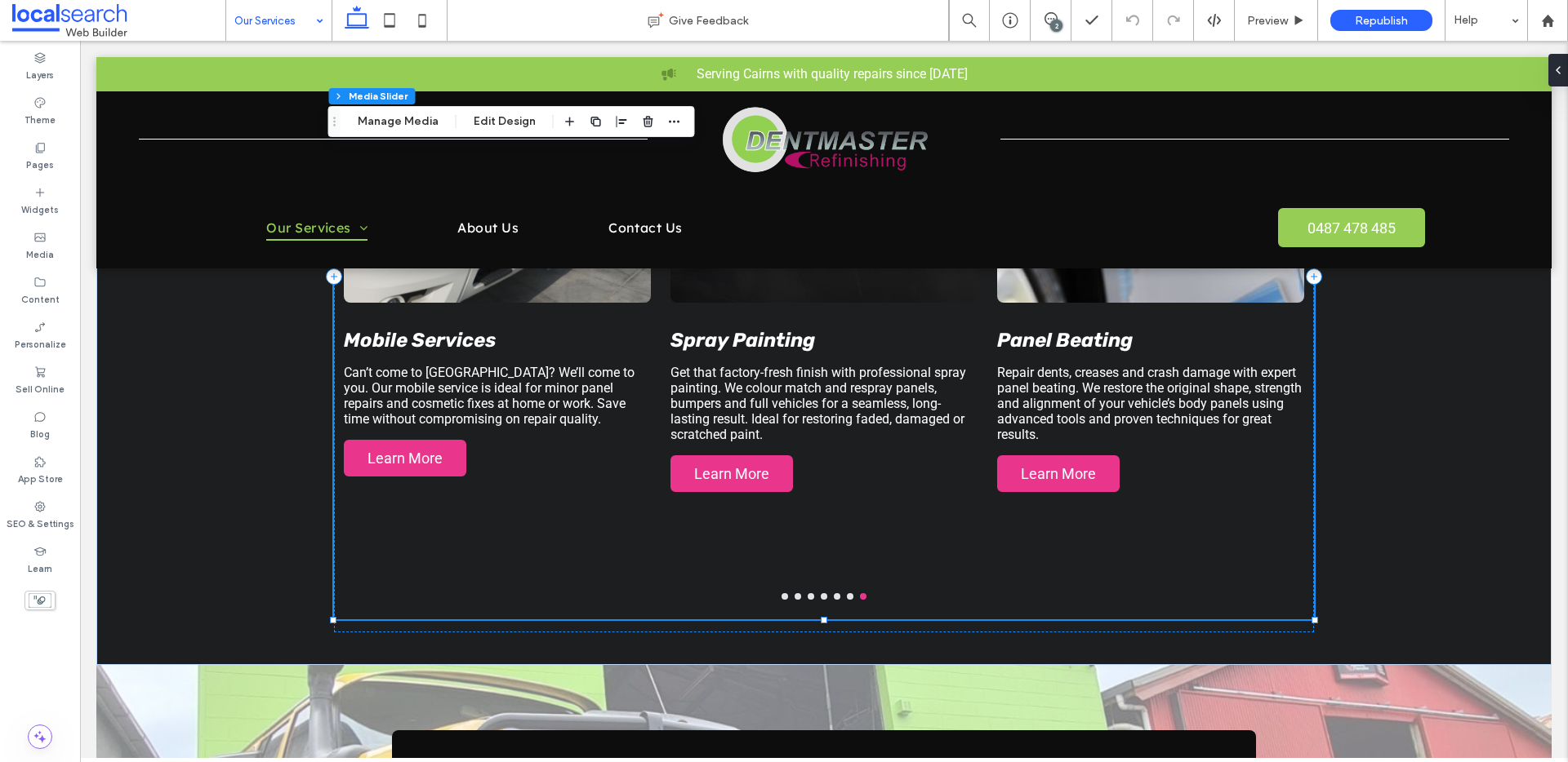
click at [269, 17] on input at bounding box center [274, 20] width 81 height 41
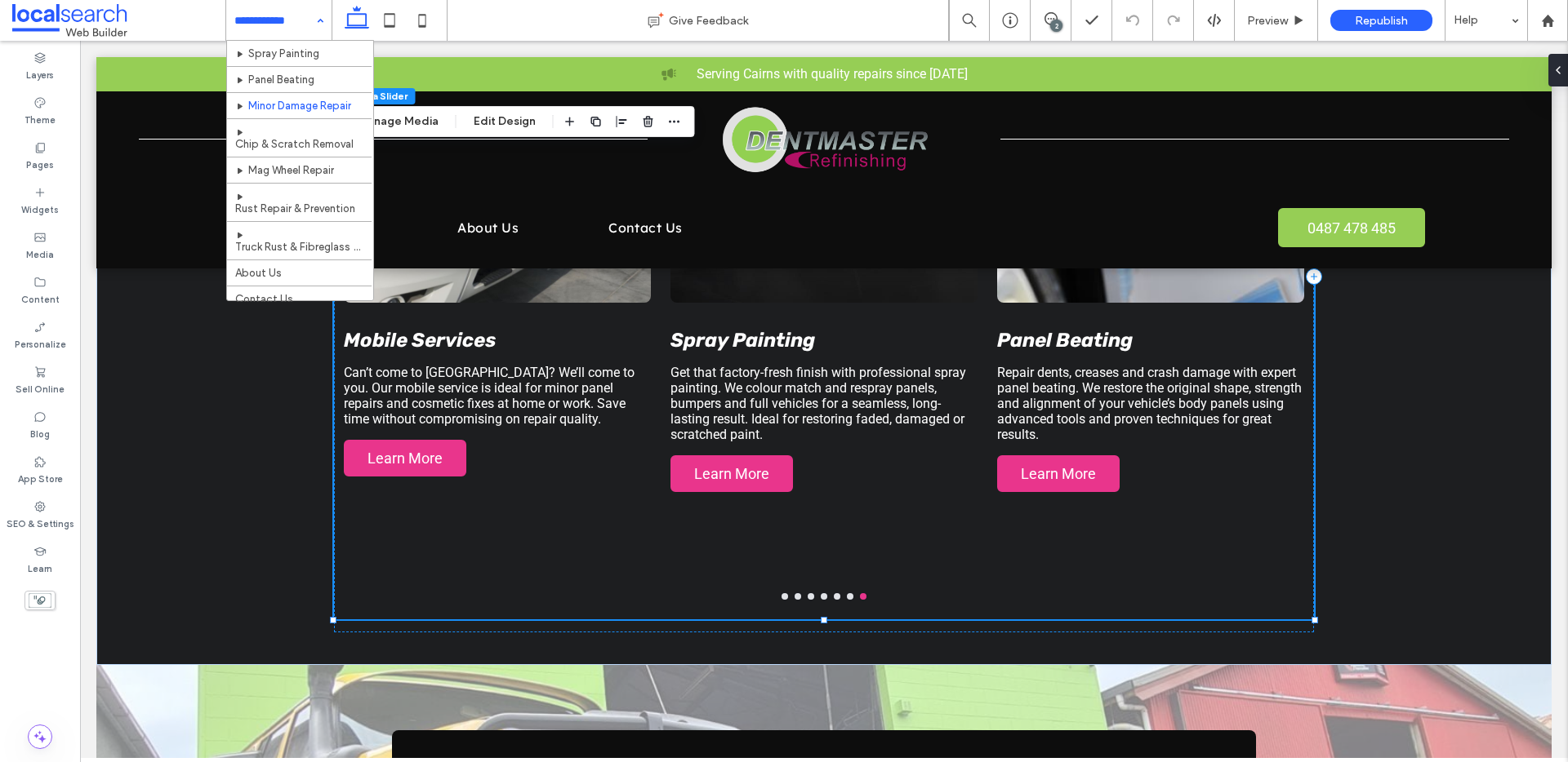
scroll to position [62, 0]
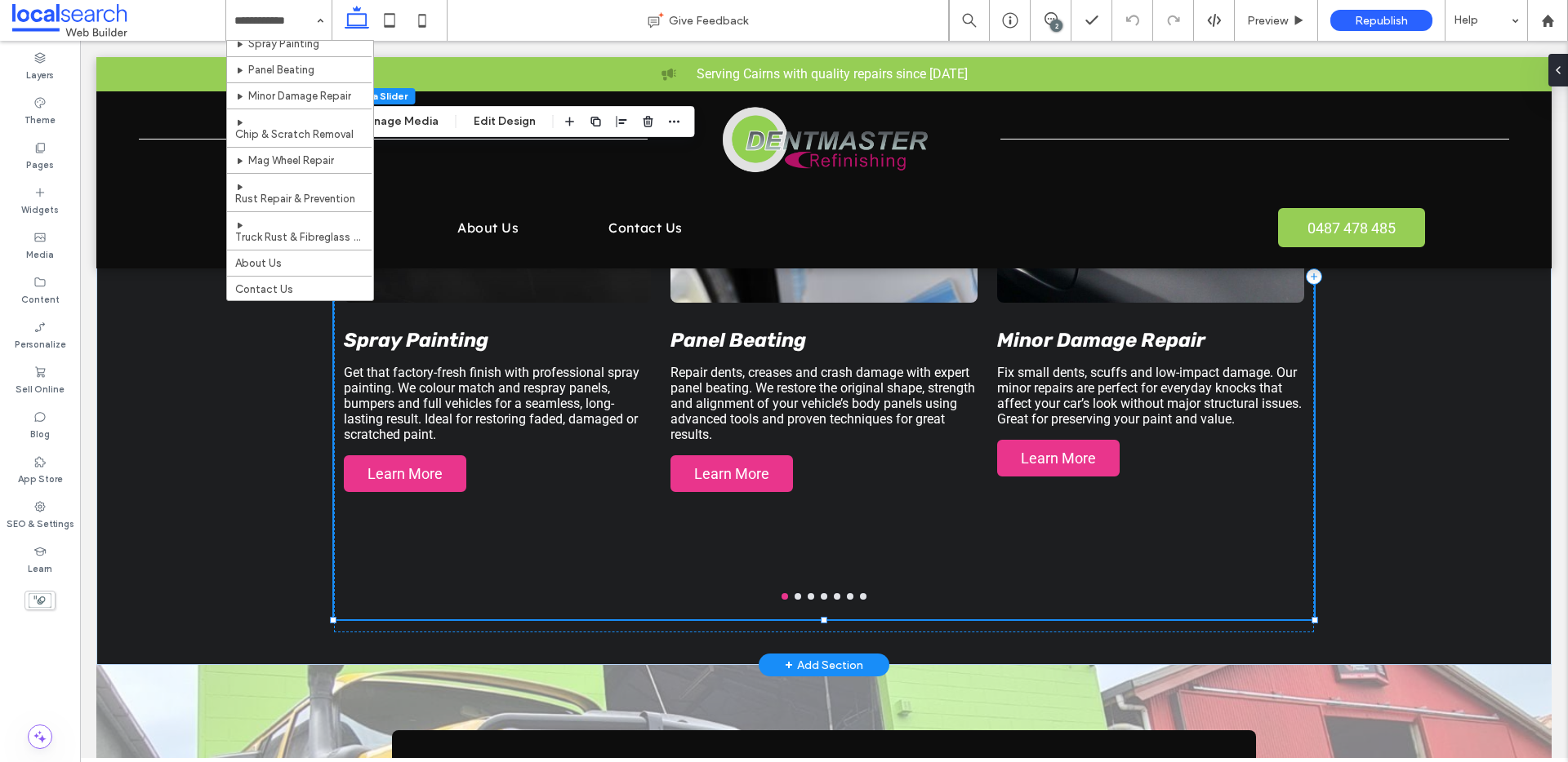
click at [846, 595] on button "go to slide 6" at bounding box center [850, 596] width 7 height 7
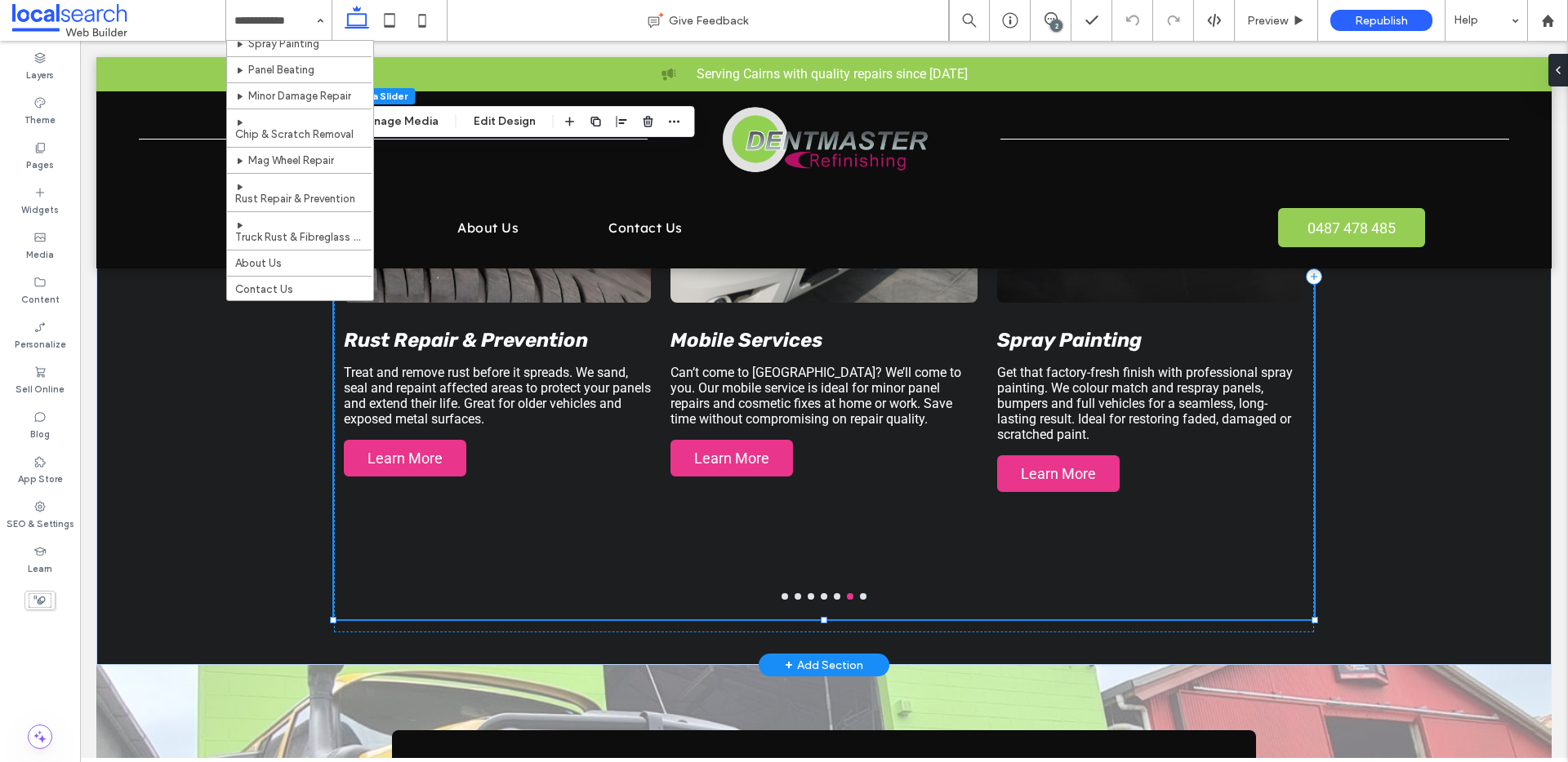
click at [860, 595] on button "go to slide 7" at bounding box center [863, 596] width 7 height 7
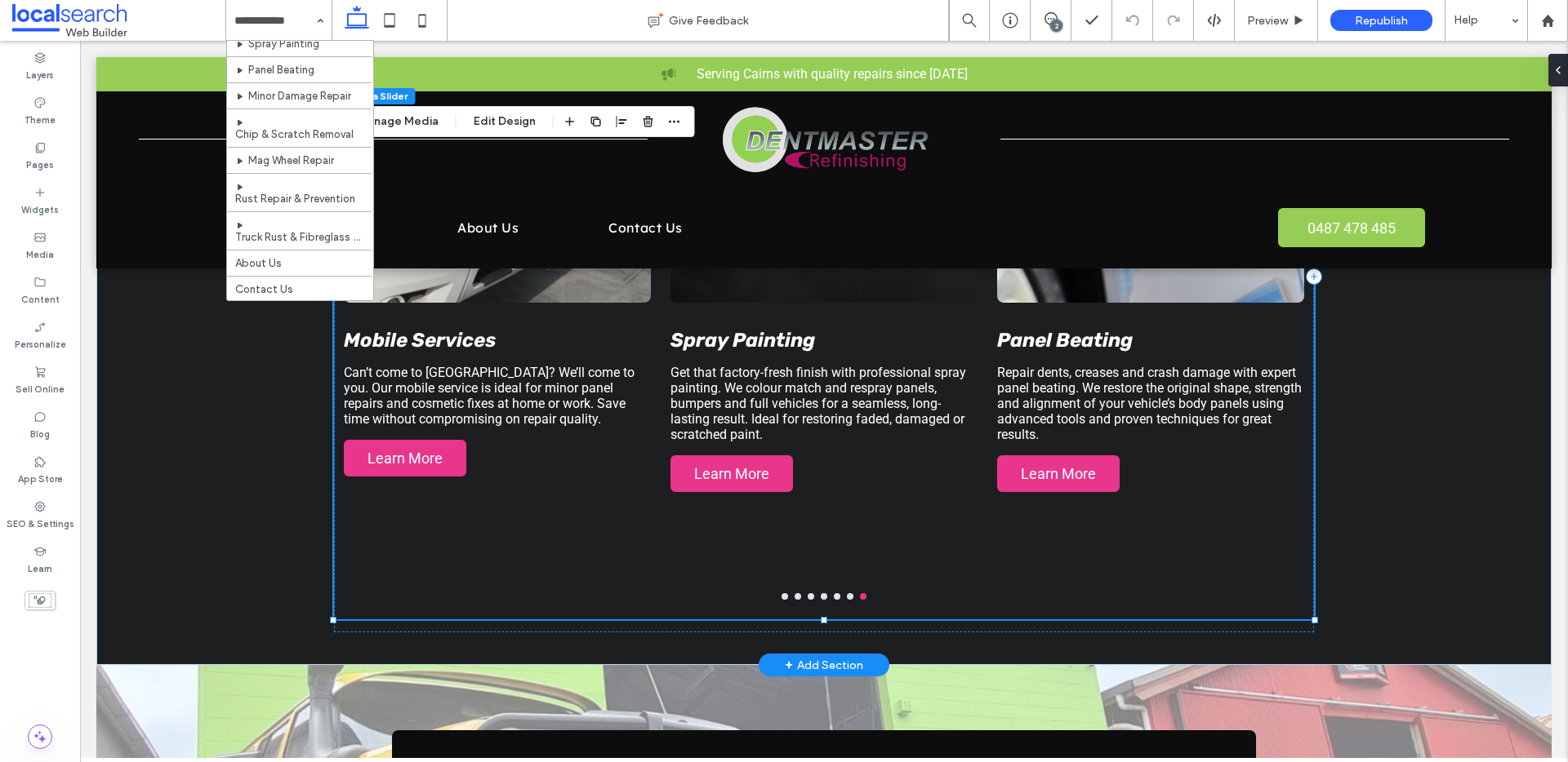
click at [782, 595] on button "go to slide 1" at bounding box center [785, 596] width 7 height 7
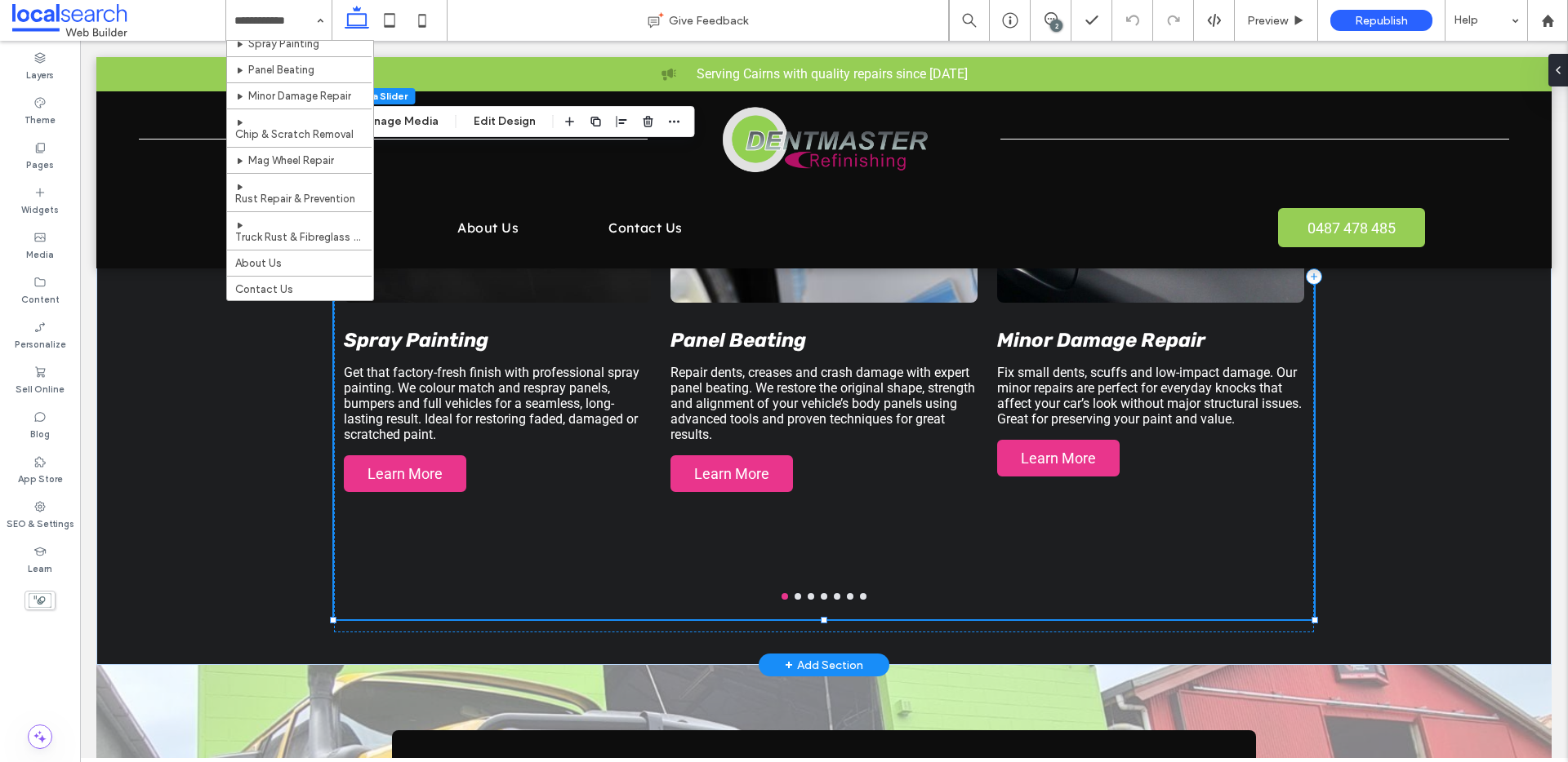
click at [846, 598] on button "go to slide 6" at bounding box center [850, 596] width 7 height 7
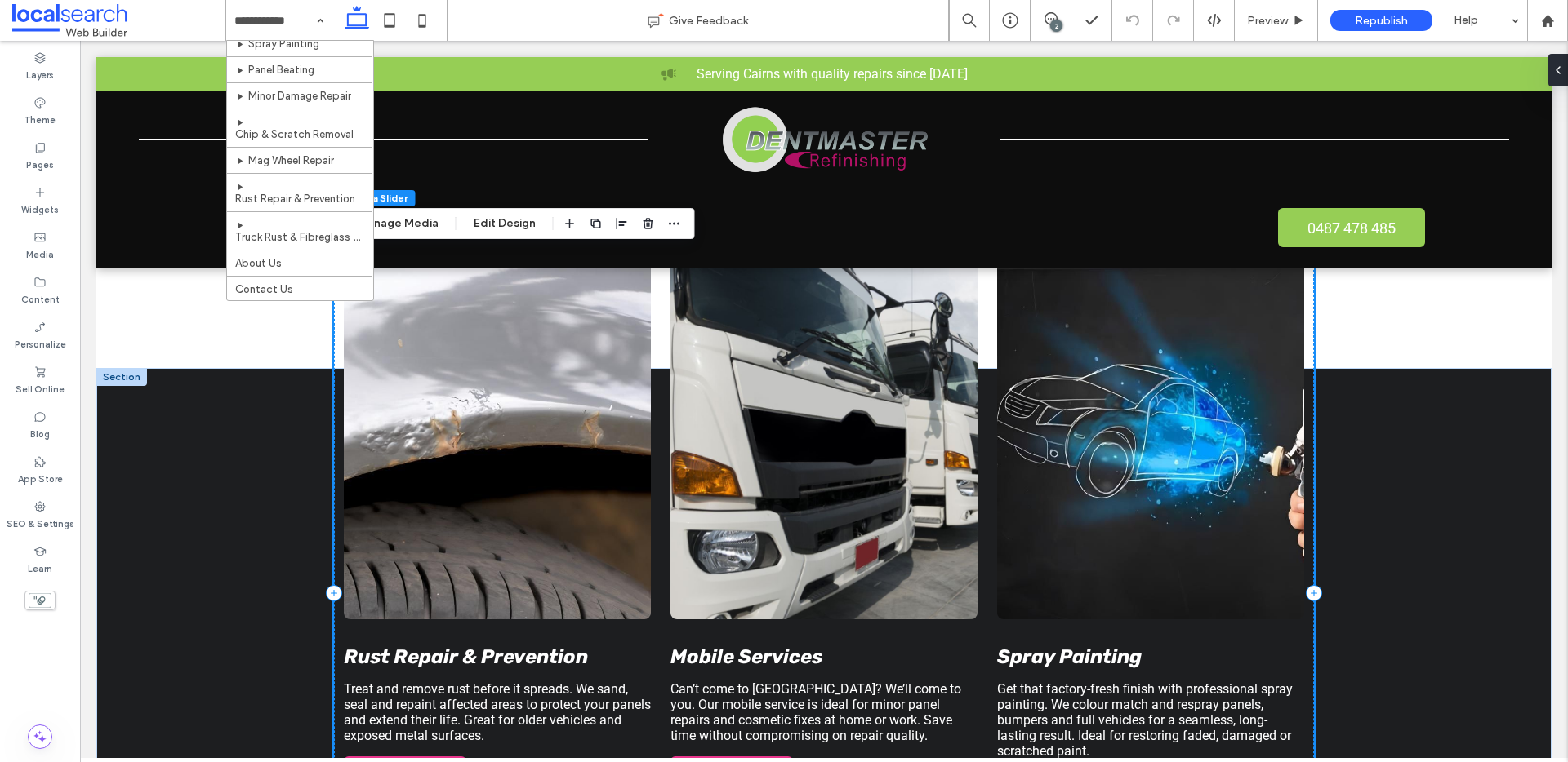
scroll to position [1158, 0]
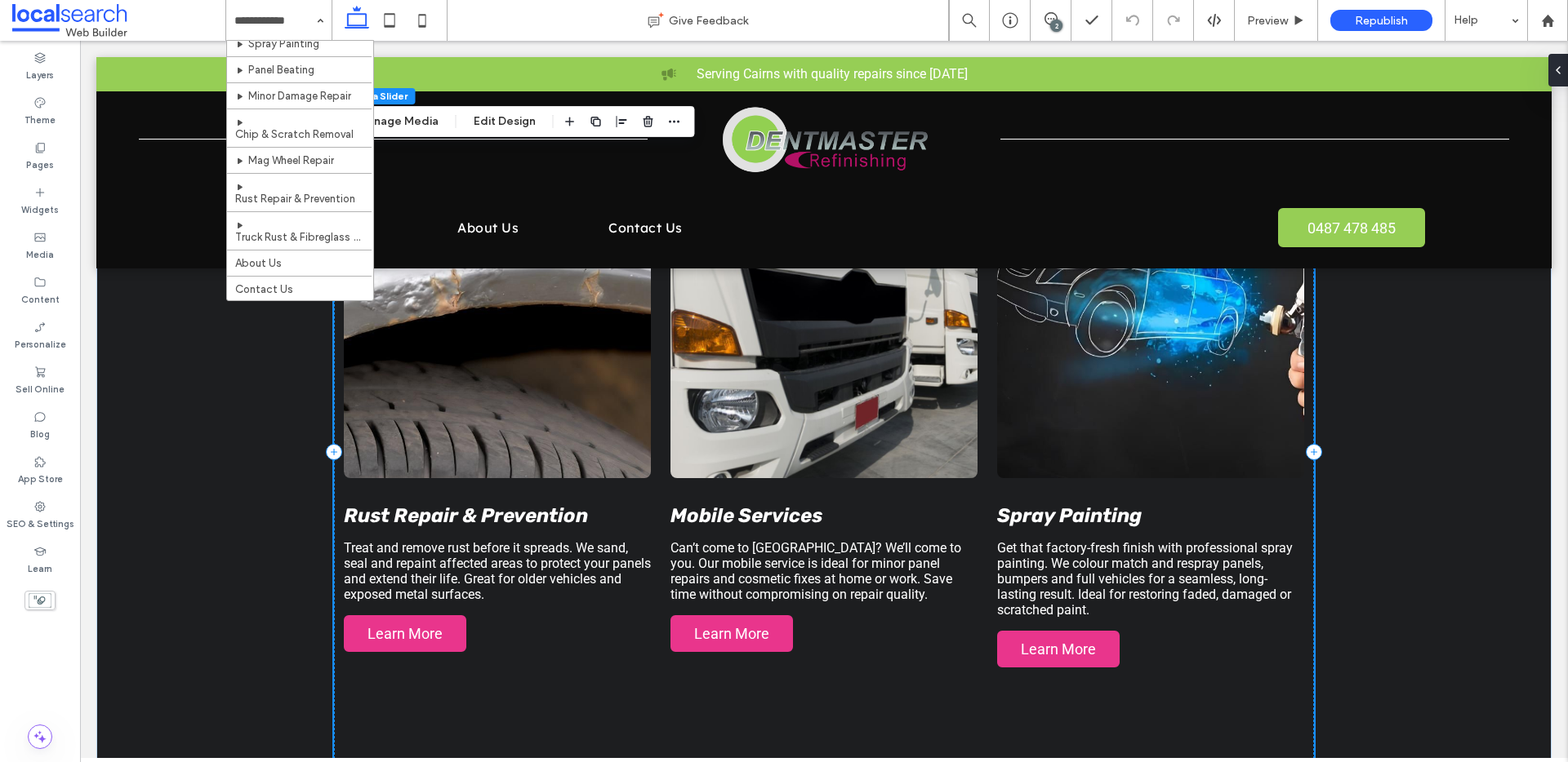
click at [769, 525] on h3 "Mobile Services" at bounding box center [747, 515] width 152 height 22
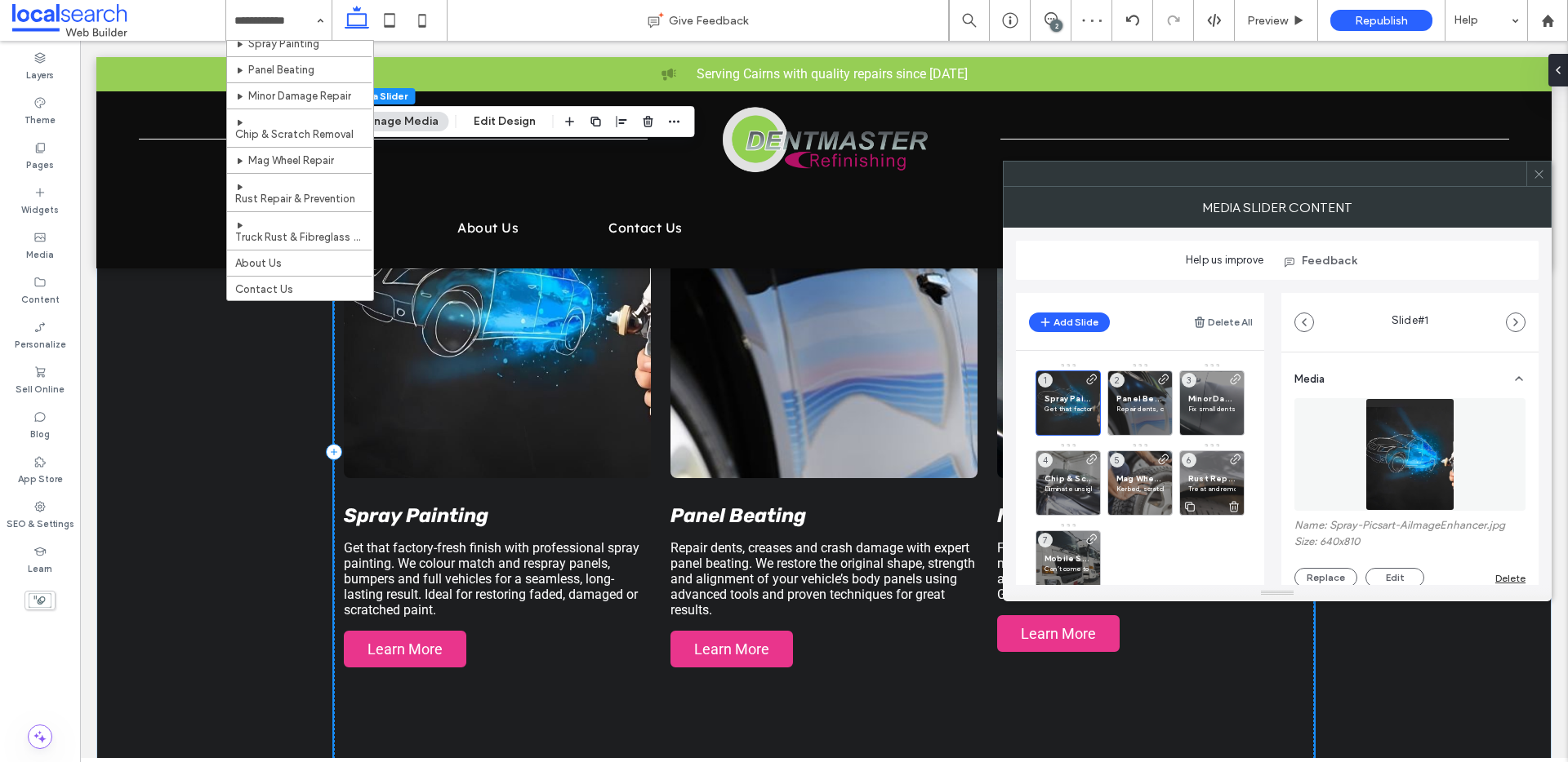
click at [1201, 473] on span "Rust Repair & Prevention" at bounding box center [1211, 478] width 47 height 11
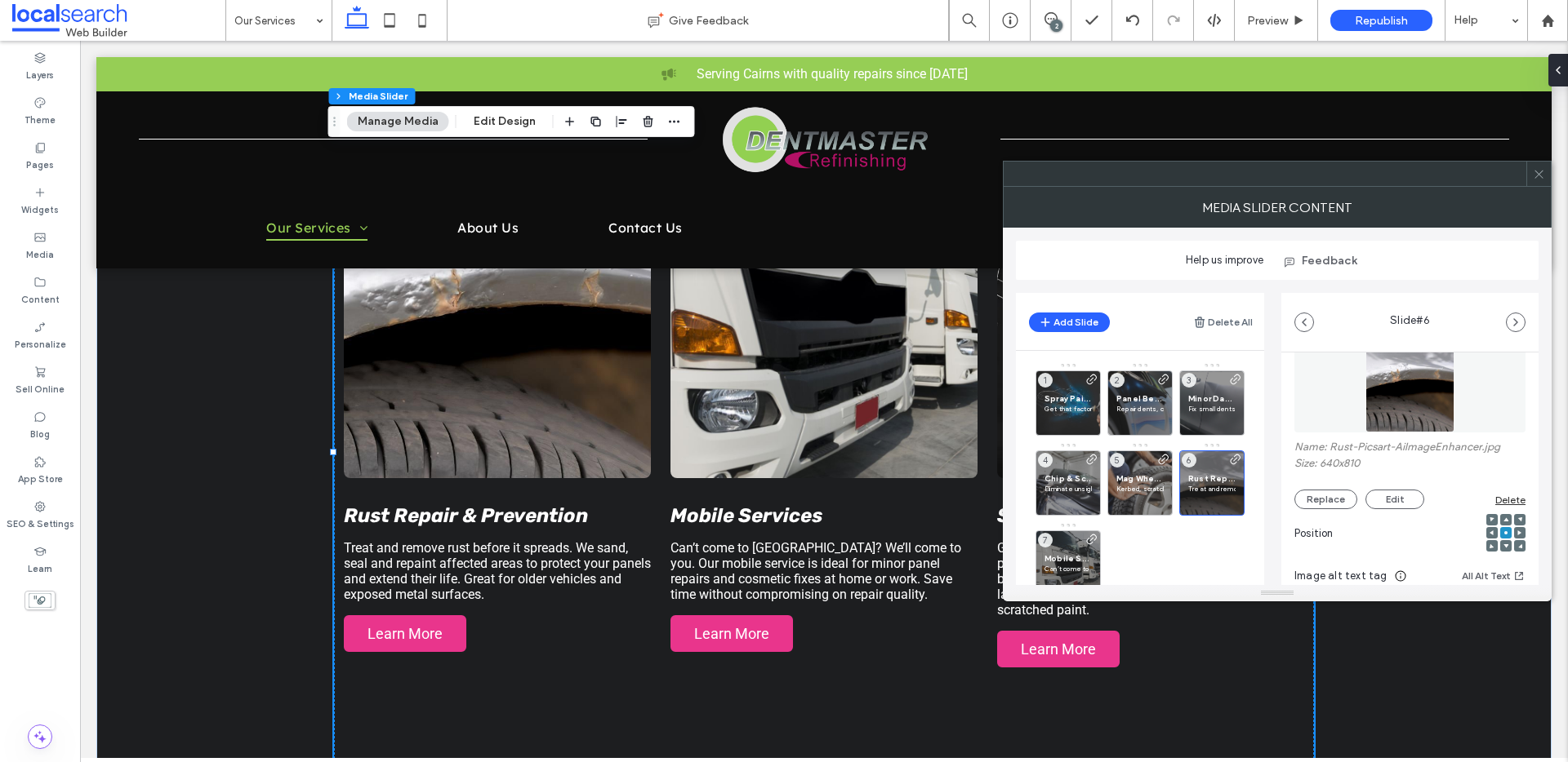
scroll to position [92, 0]
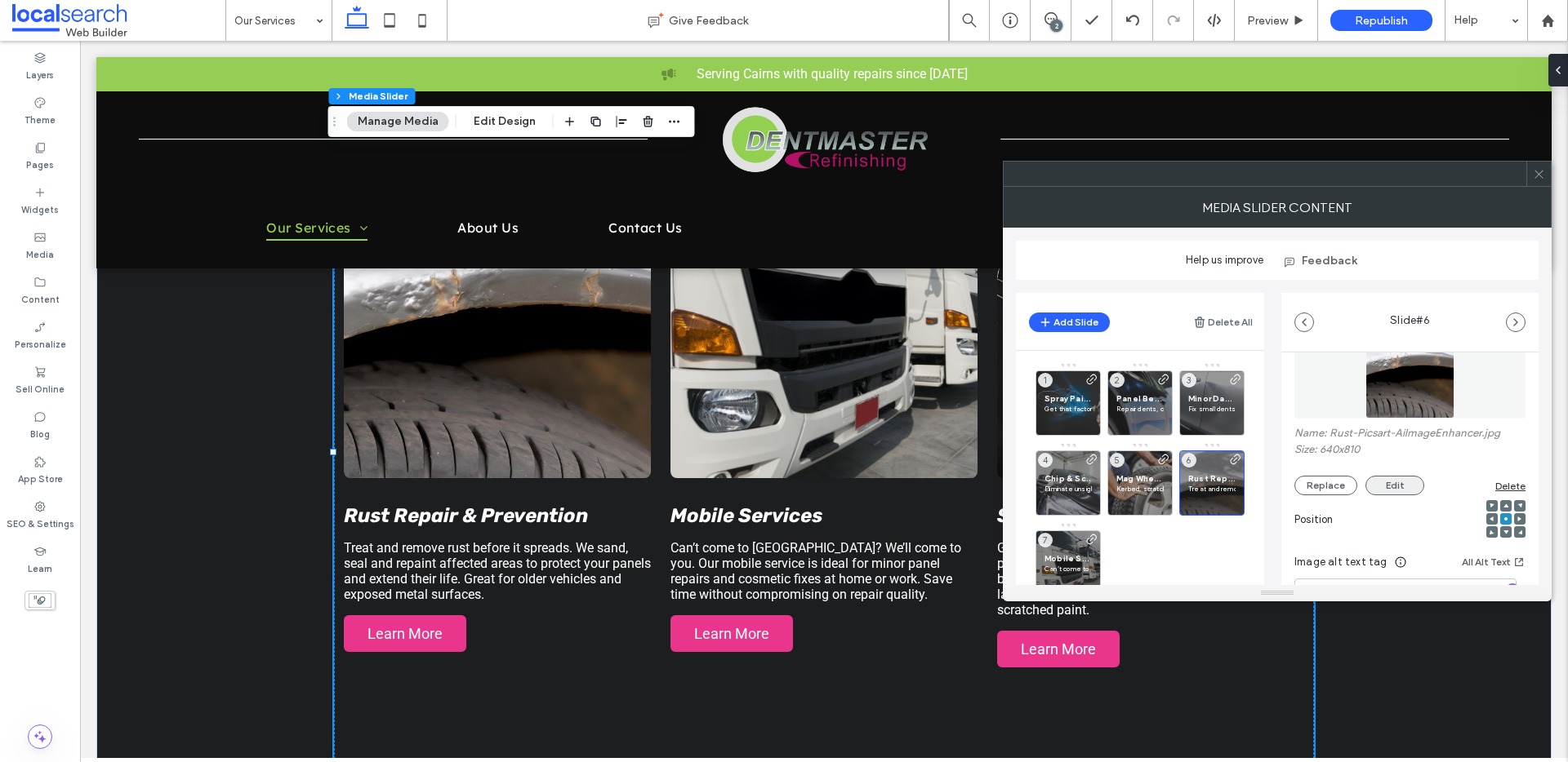
click at [1393, 485] on button "Edit" at bounding box center [1395, 486] width 59 height 20
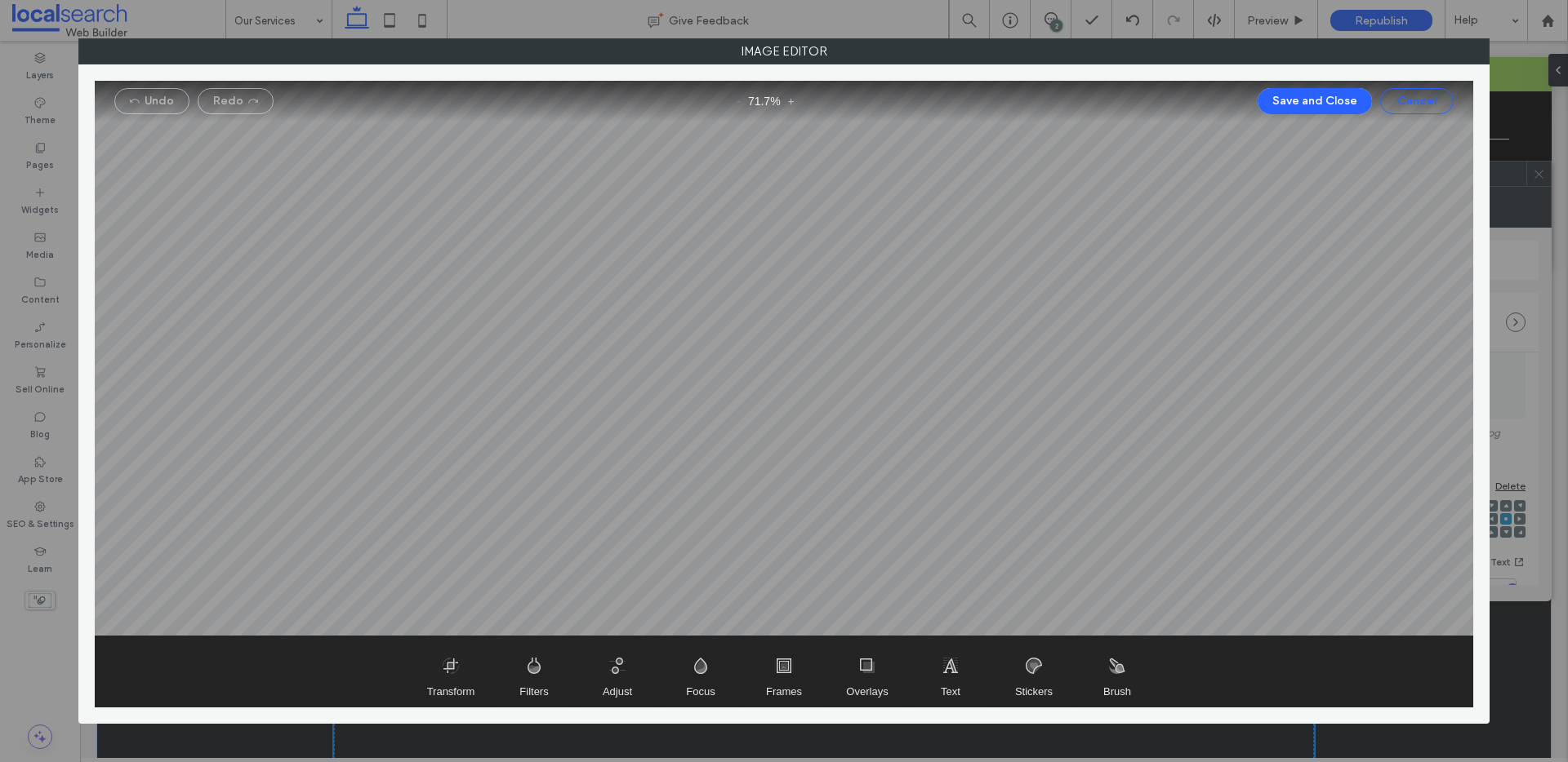
click at [1404, 89] on button "Cancel" at bounding box center [1416, 101] width 73 height 26
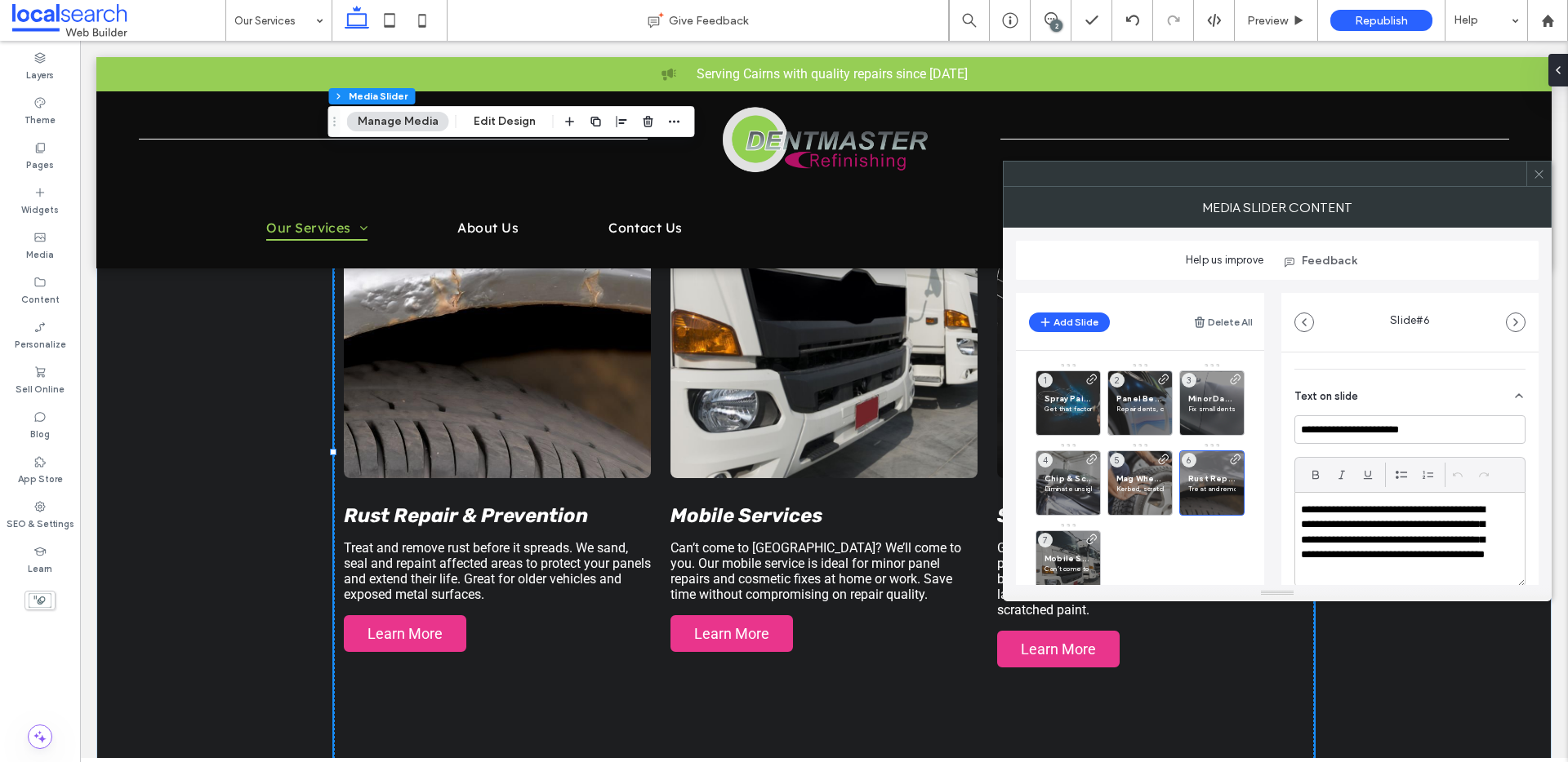
scroll to position [383, 0]
click at [1050, 13] on use at bounding box center [1051, 19] width 13 height 13
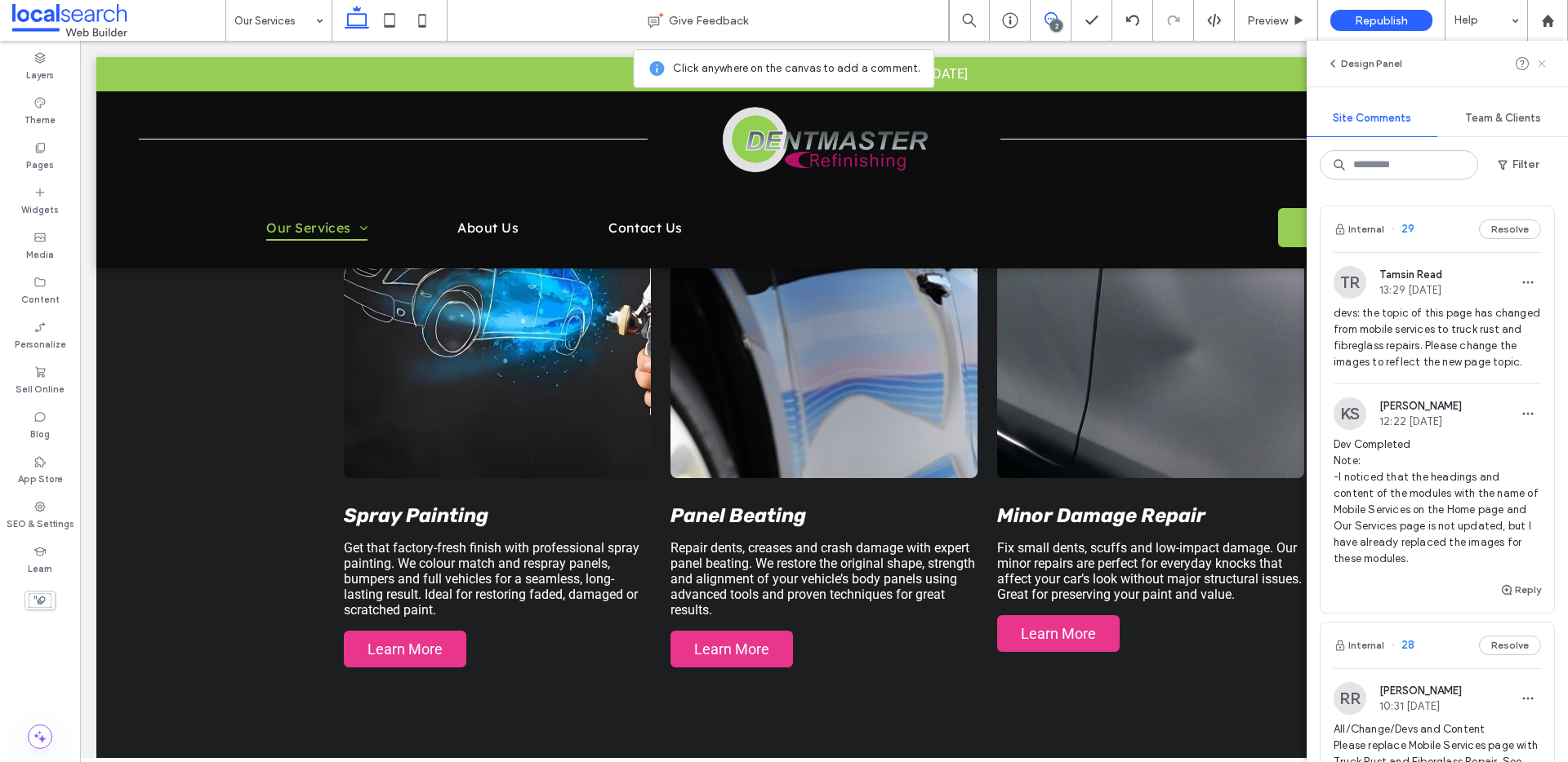
click at [1544, 62] on icon at bounding box center [1541, 64] width 13 height 13
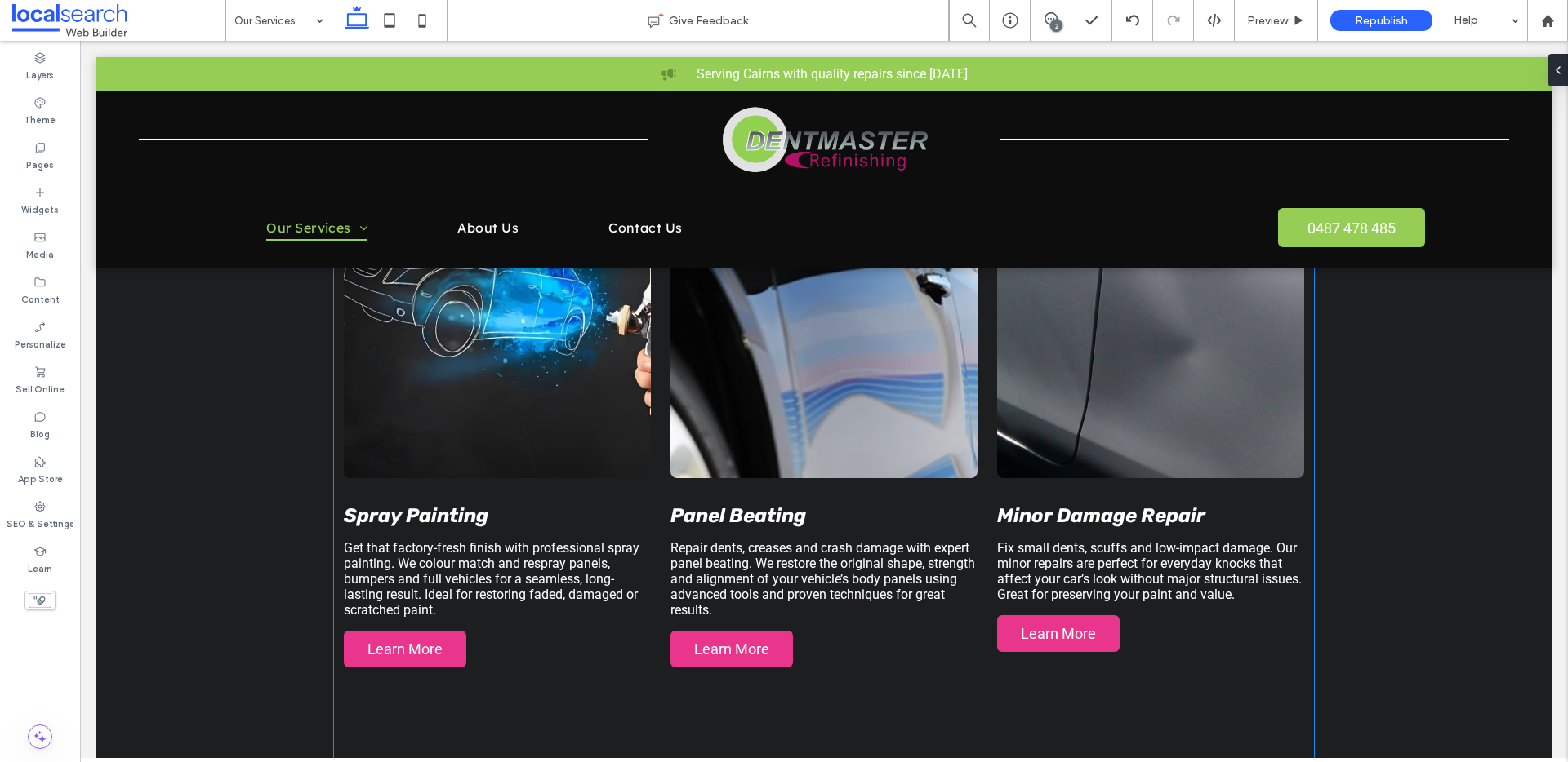
click at [775, 397] on div at bounding box center [824, 293] width 307 height 369
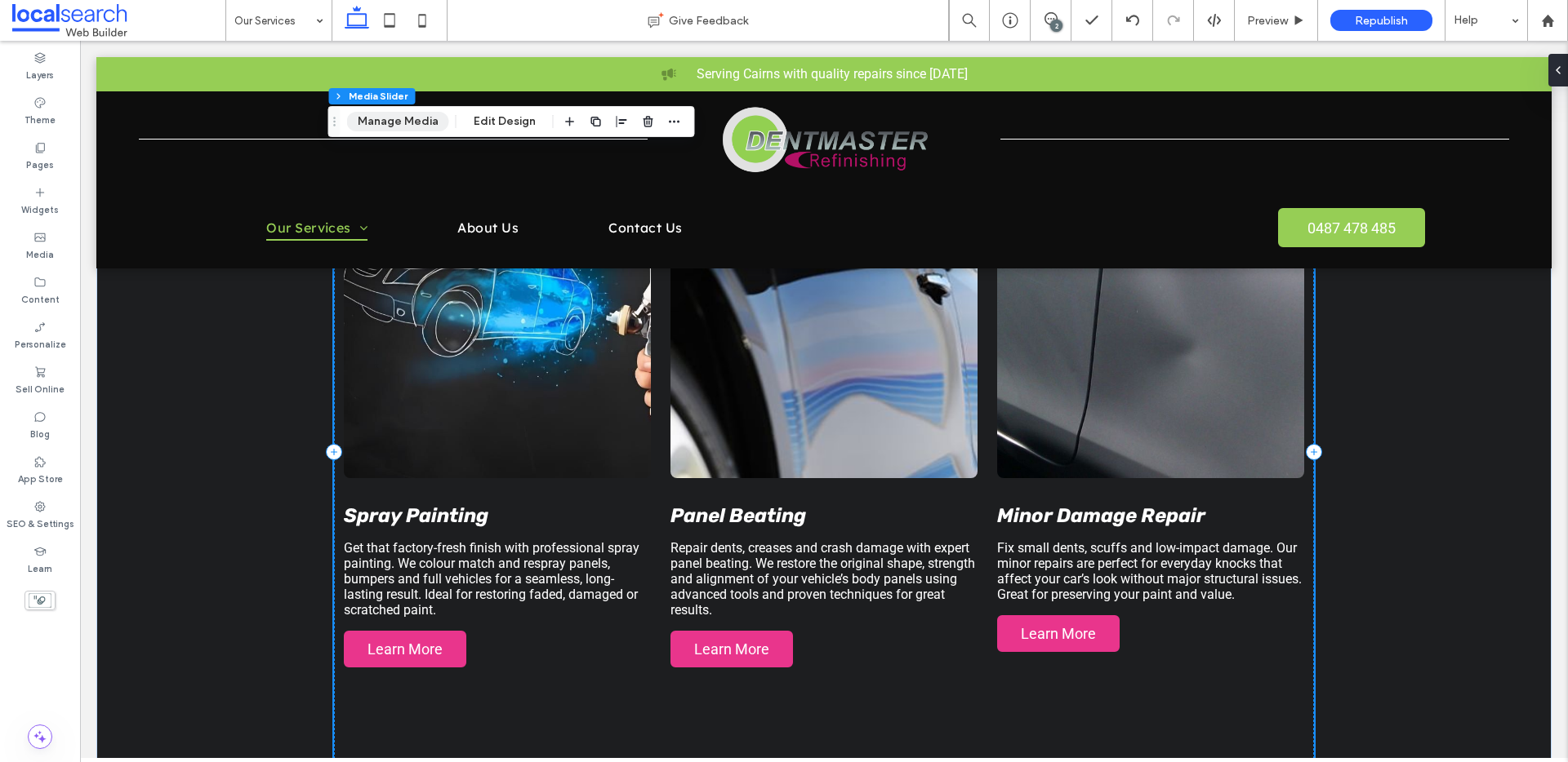
click at [384, 113] on button "Manage Media" at bounding box center [397, 122] width 102 height 20
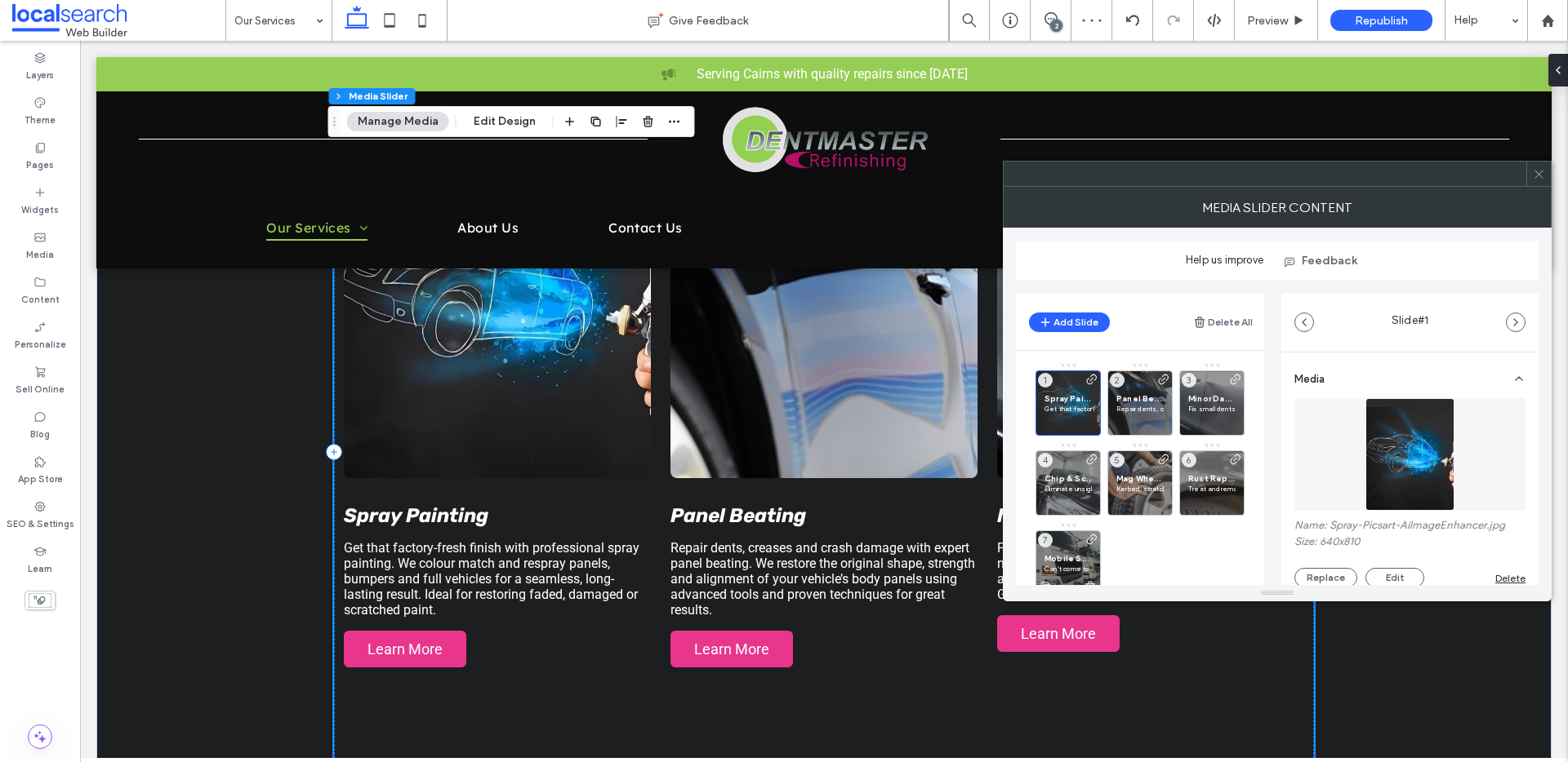
click at [1062, 547] on div "Mobile Services Can’t come to us? We’ll come to you. Our mobile service is idea…" at bounding box center [1068, 563] width 65 height 65
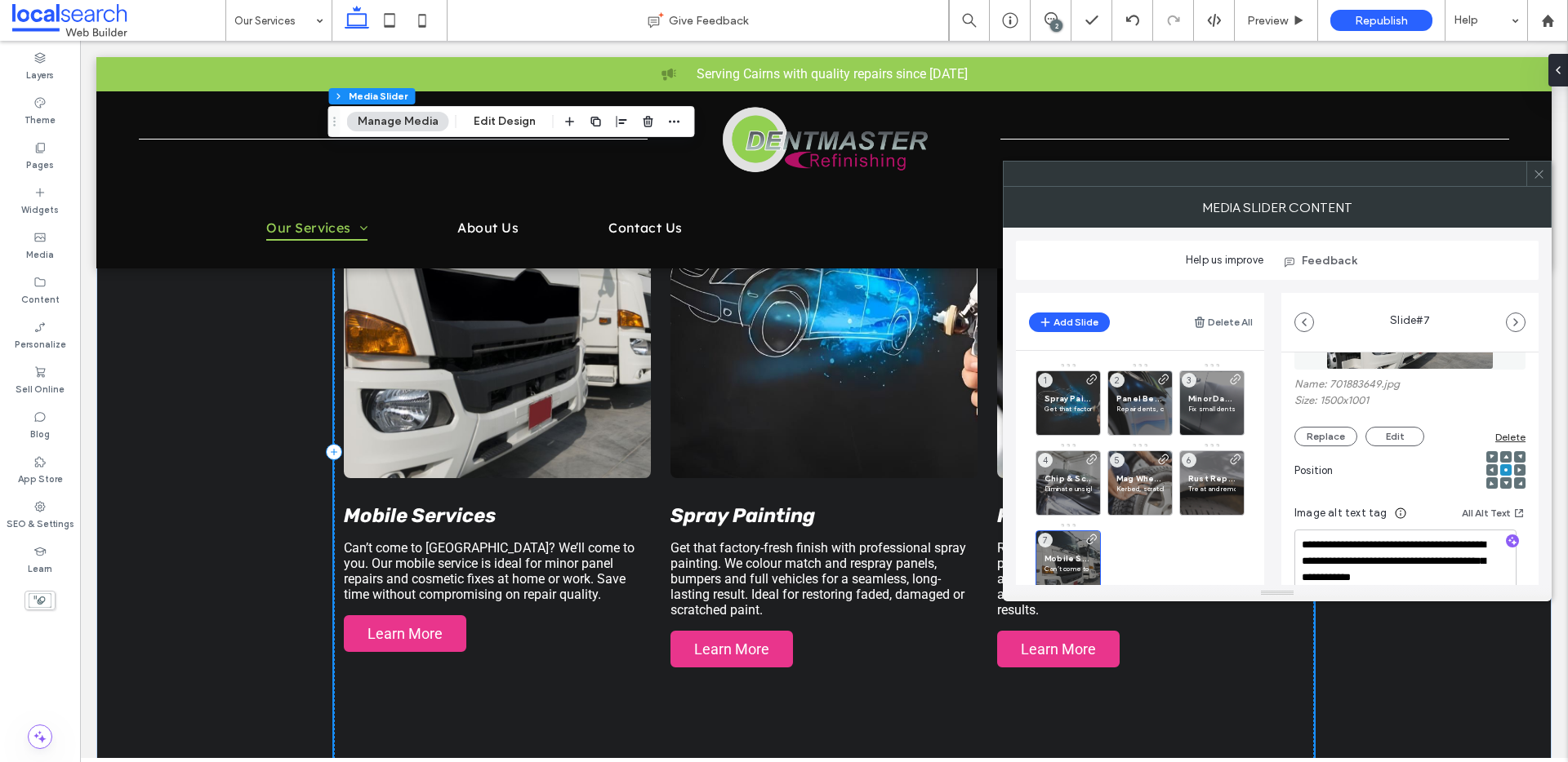
scroll to position [0, 0]
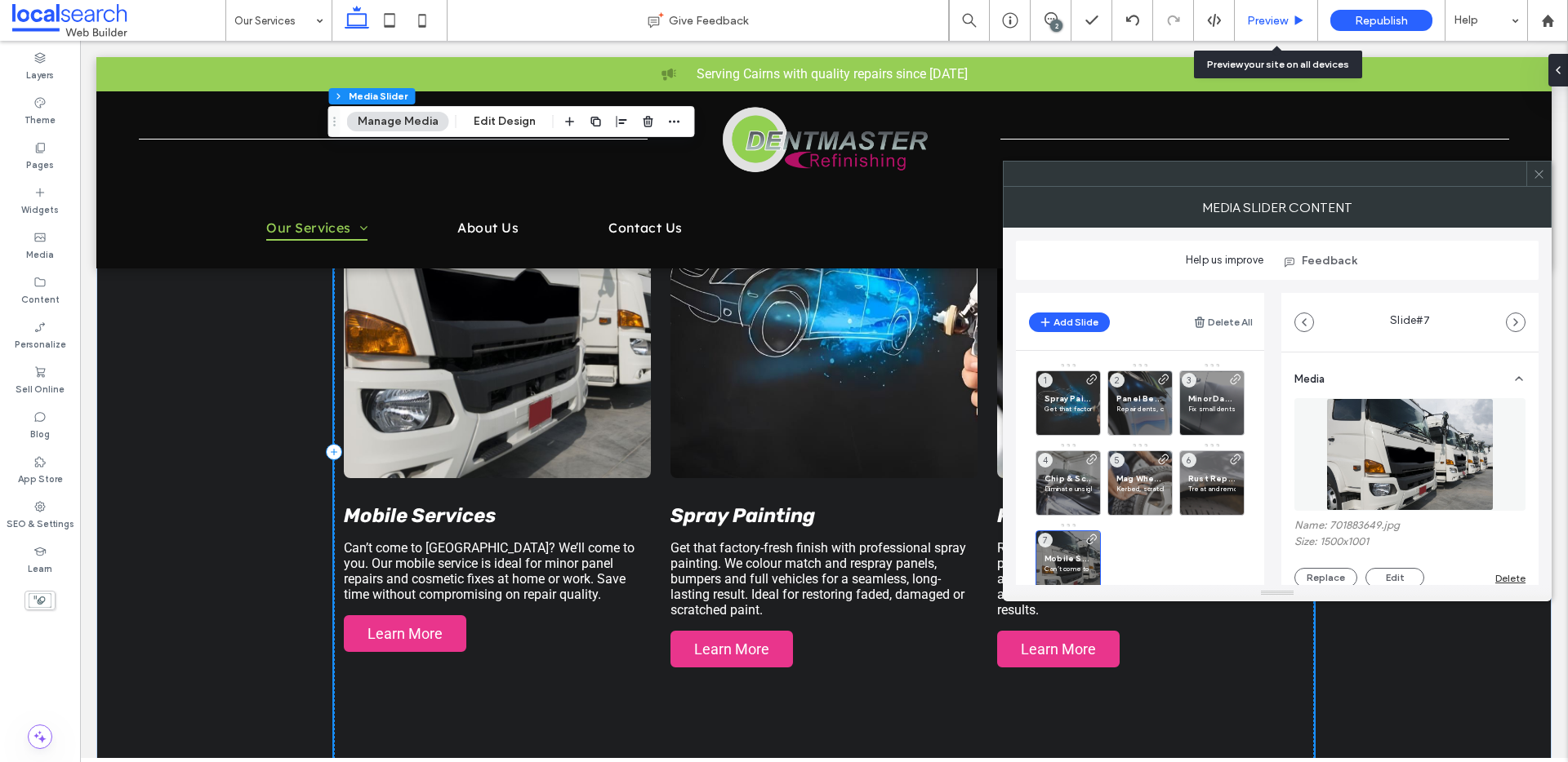
click at [1274, 18] on span "Preview" at bounding box center [1266, 21] width 41 height 14
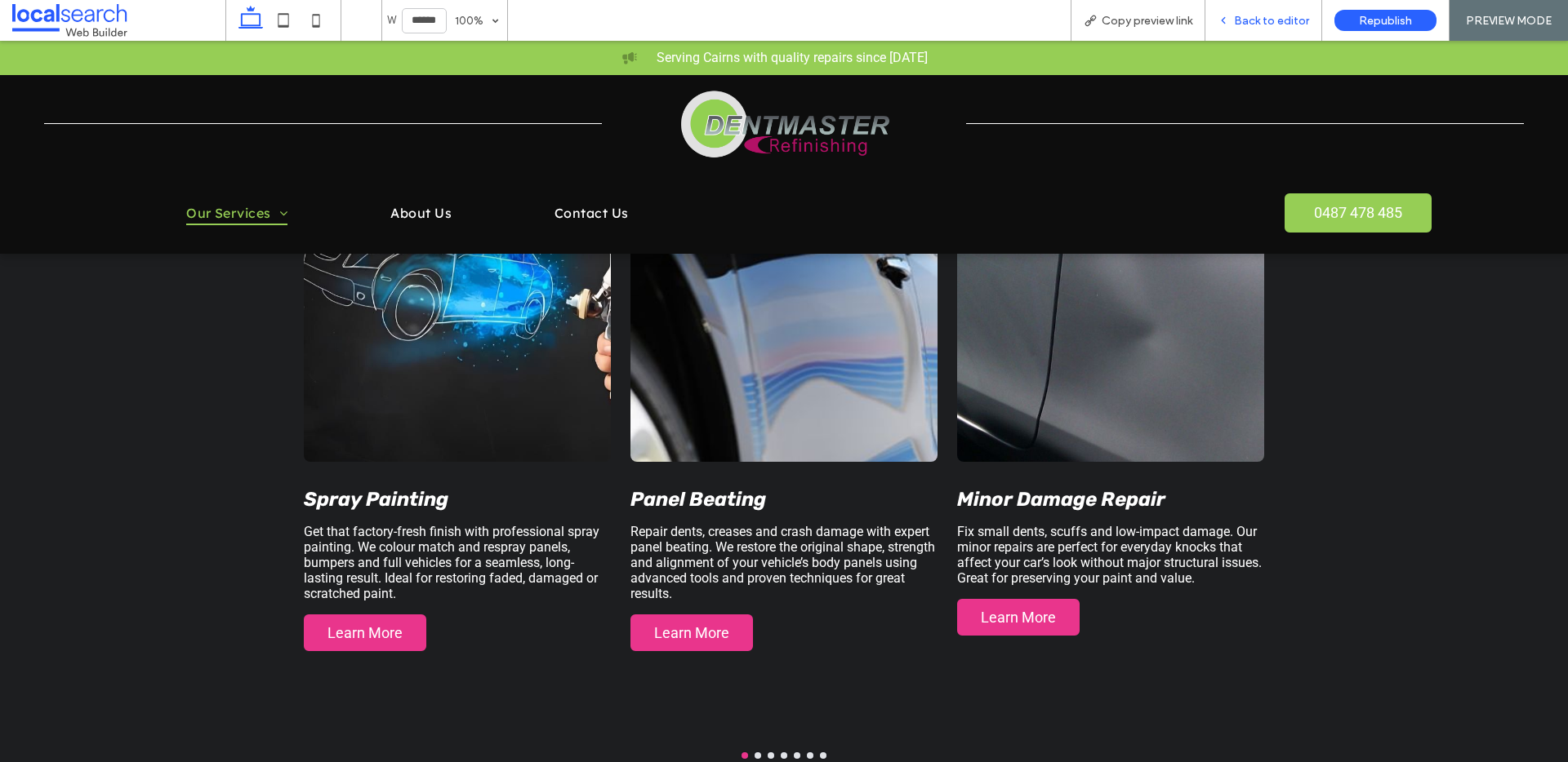
click at [1257, 17] on span "Back to editor" at bounding box center [1271, 21] width 75 height 14
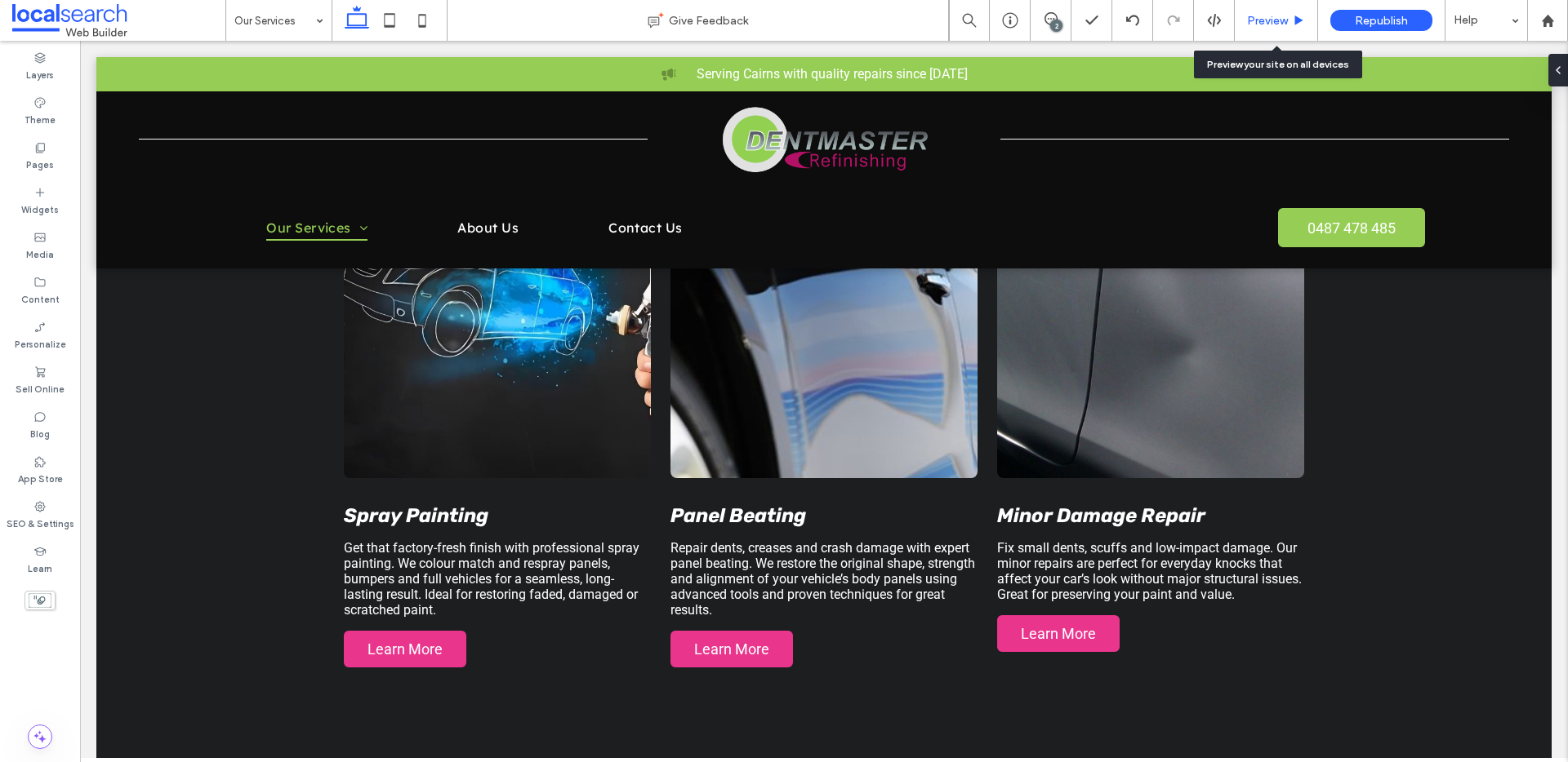
click at [1256, 14] on span "Preview" at bounding box center [1266, 21] width 41 height 14
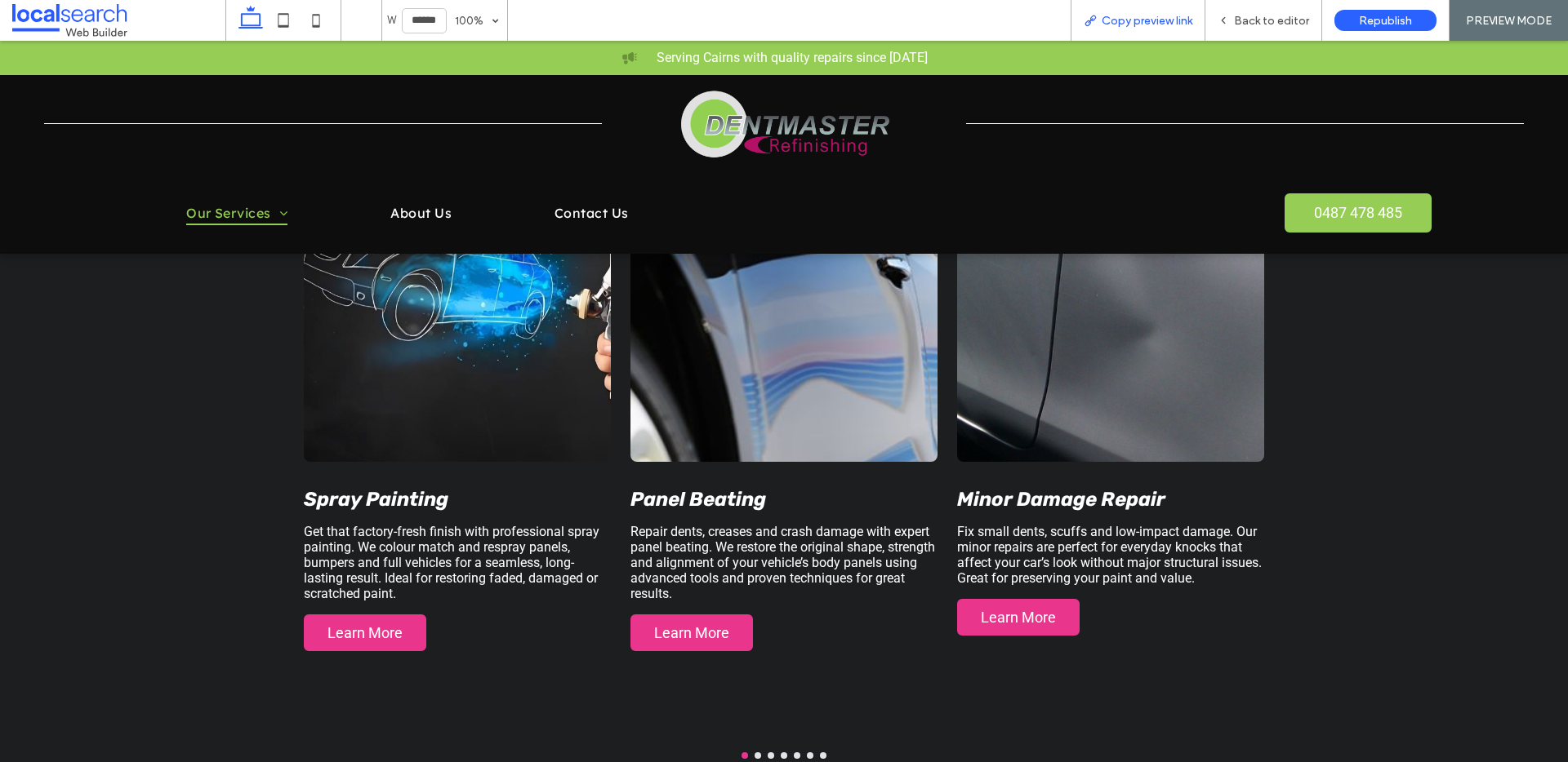
click at [1167, 21] on span "Copy preview link" at bounding box center [1146, 21] width 91 height 14
click at [1250, 17] on span "Back to editor" at bounding box center [1271, 21] width 75 height 14
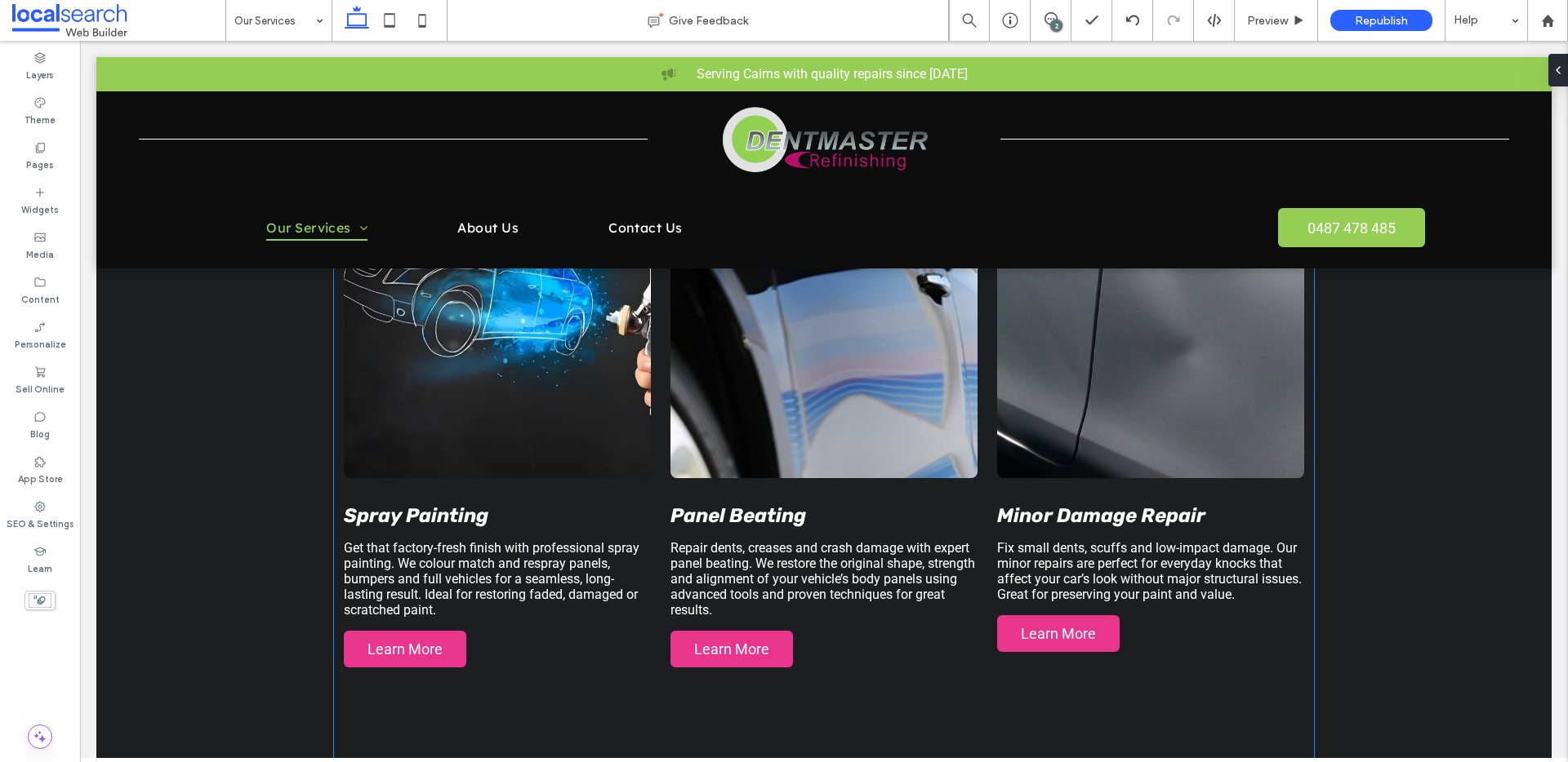
click at [1090, 484] on div "Minor Damage Repair Fix small dents, scuffs and low-impact damage. Our minor re…" at bounding box center [1151, 429] width 307 height 640
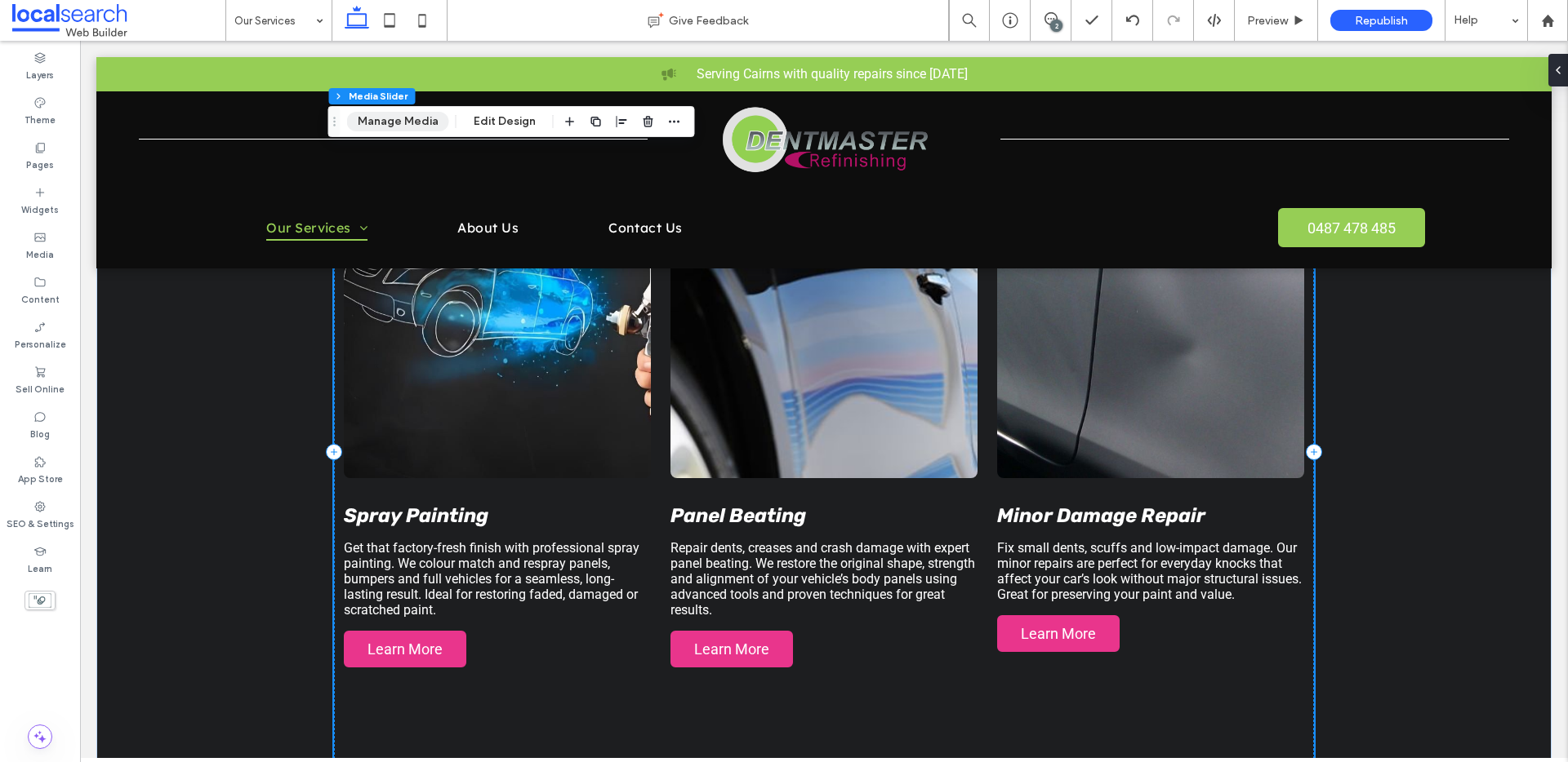
click at [395, 124] on button "Manage Media" at bounding box center [397, 122] width 102 height 20
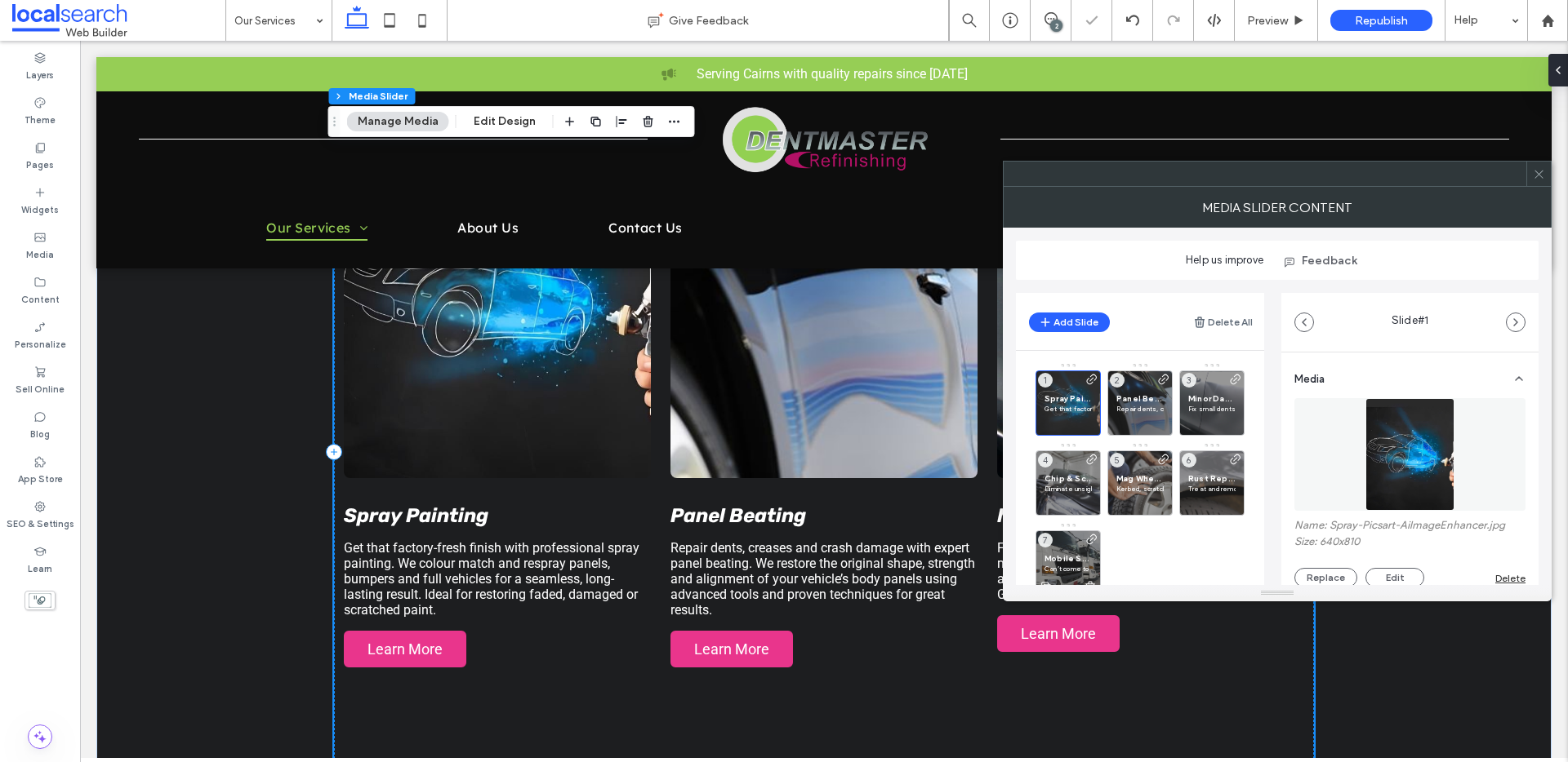
click at [1062, 553] on span "Mobile Services" at bounding box center [1067, 558] width 47 height 11
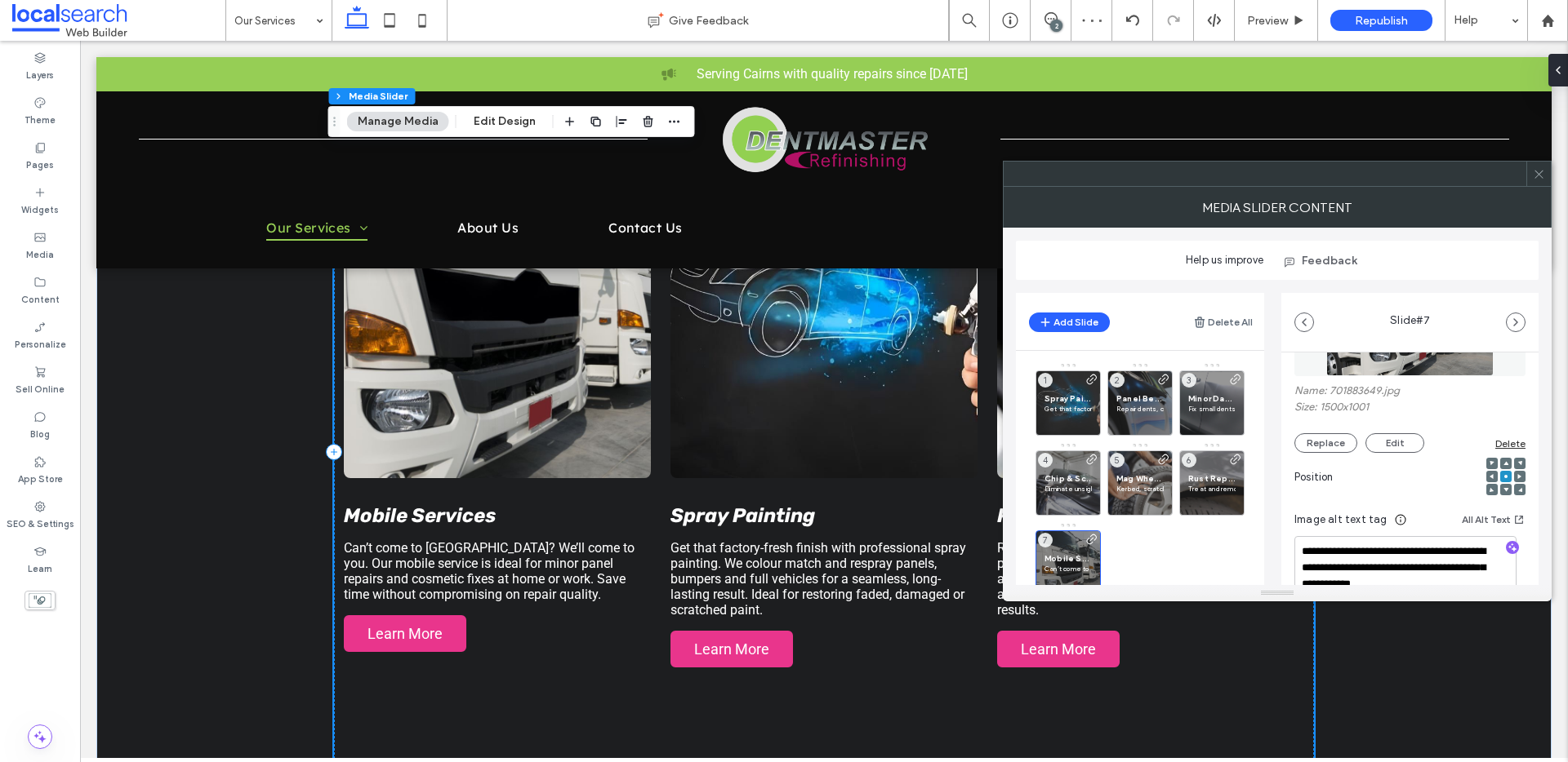
scroll to position [316, 0]
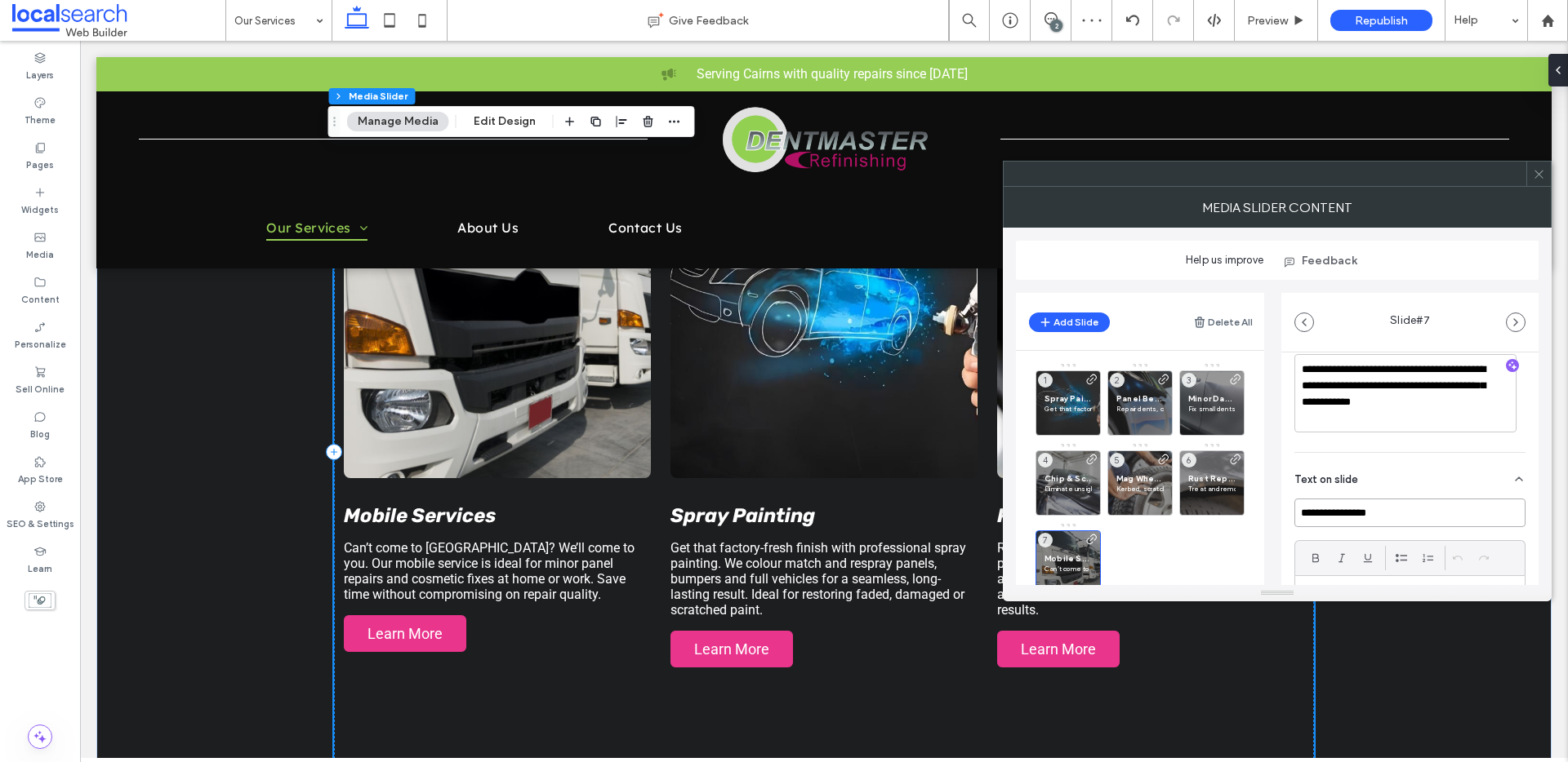
click at [1301, 510] on input "**********" at bounding box center [1409, 513] width 231 height 28
drag, startPoint x: 1383, startPoint y: 510, endPoint x: 1453, endPoint y: 510, distance: 70.0
click at [1451, 510] on input "**********" at bounding box center [1409, 513] width 231 height 28
drag, startPoint x: 1462, startPoint y: 512, endPoint x: 1376, endPoint y: 512, distance: 86.0
click at [1376, 512] on input "**********" at bounding box center [1409, 513] width 231 height 28
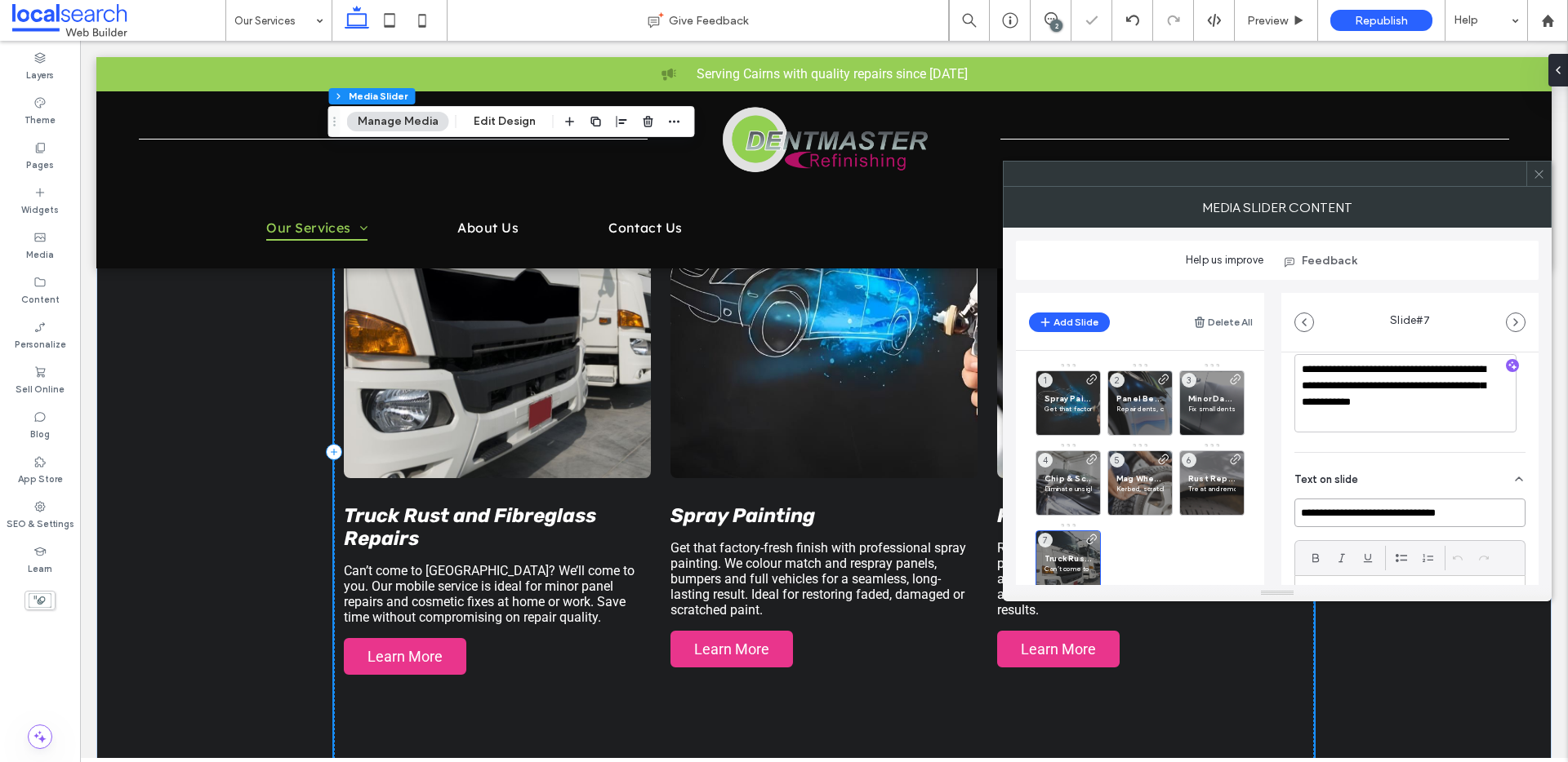
click at [1374, 501] on input "**********" at bounding box center [1409, 513] width 231 height 28
drag, startPoint x: 1471, startPoint y: 512, endPoint x: 1291, endPoint y: 512, distance: 180.0
click at [1291, 512] on div "**********" at bounding box center [1410, 497] width 257 height 924
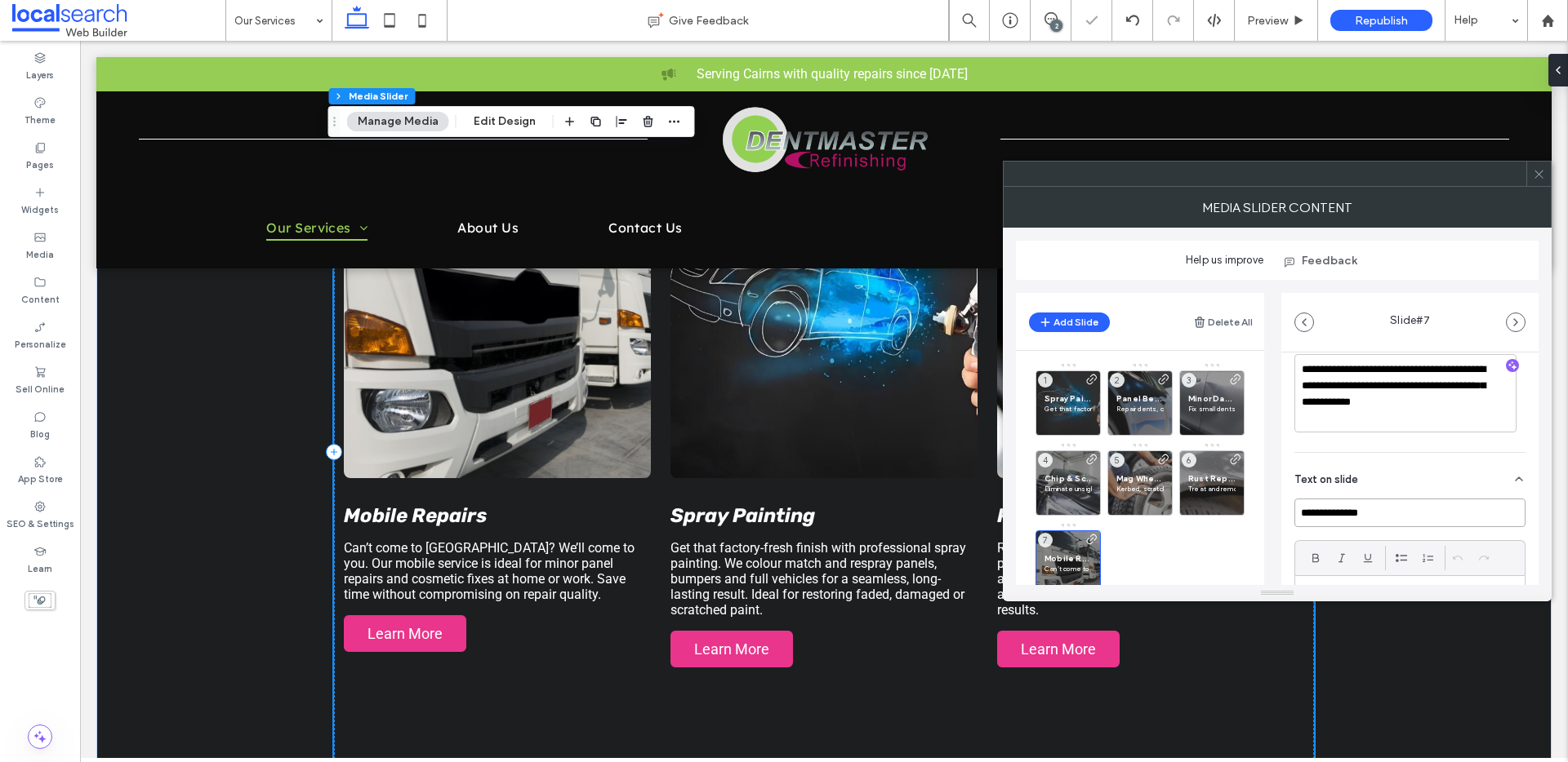
type input "**********"
click at [1541, 173] on icon at bounding box center [1538, 174] width 12 height 12
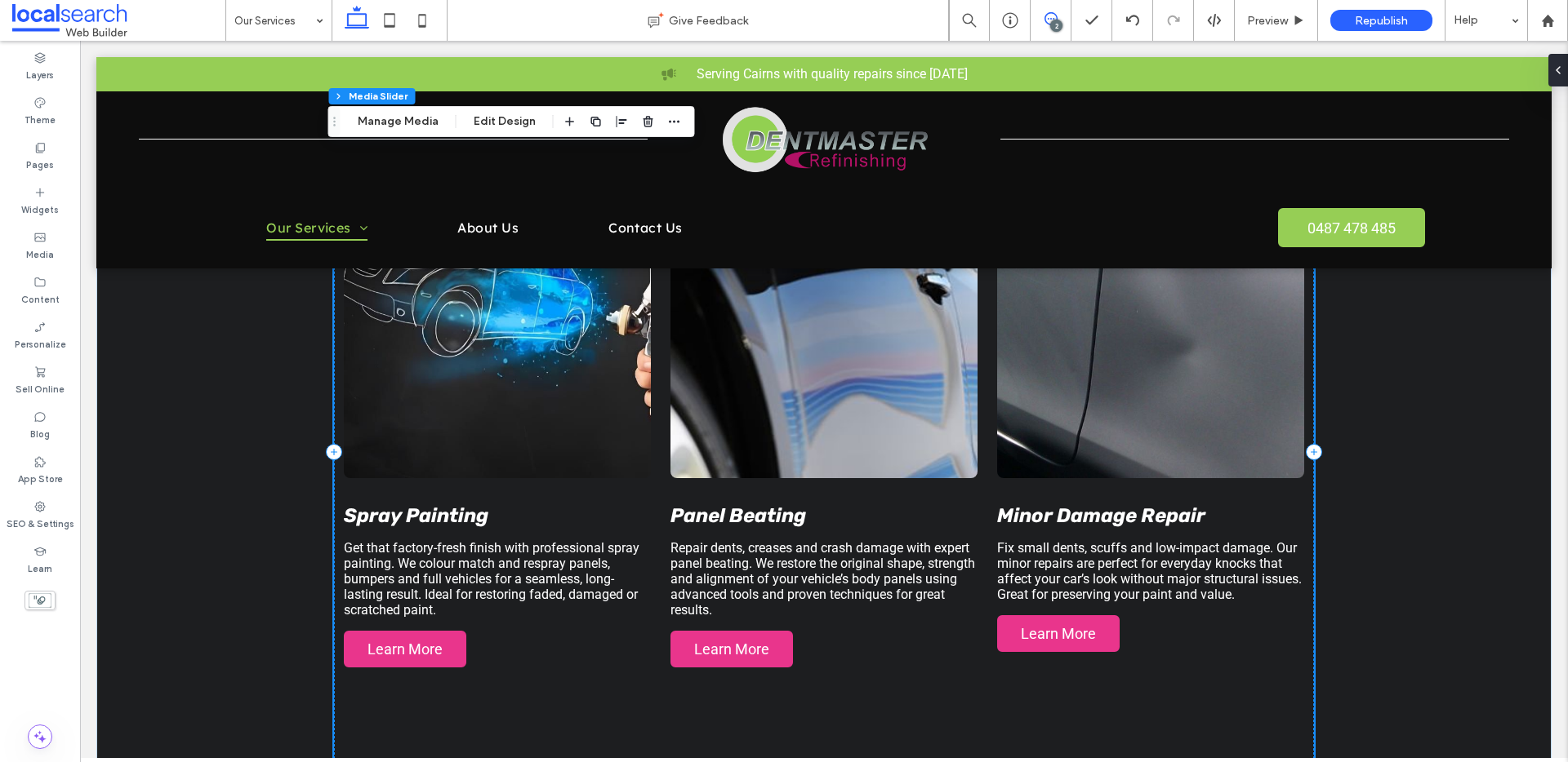
click at [1045, 15] on use at bounding box center [1051, 19] width 13 height 13
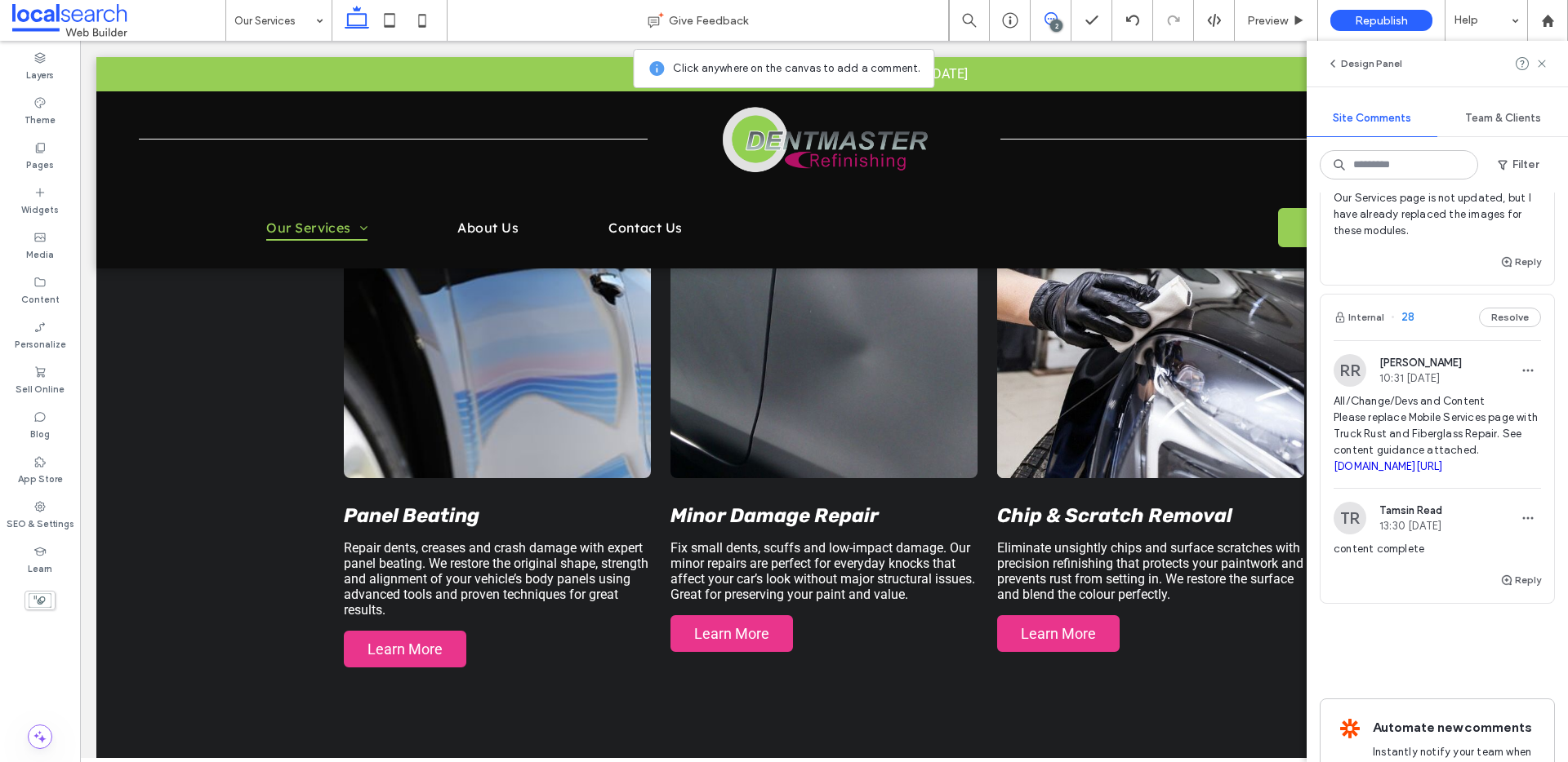
scroll to position [329, 0]
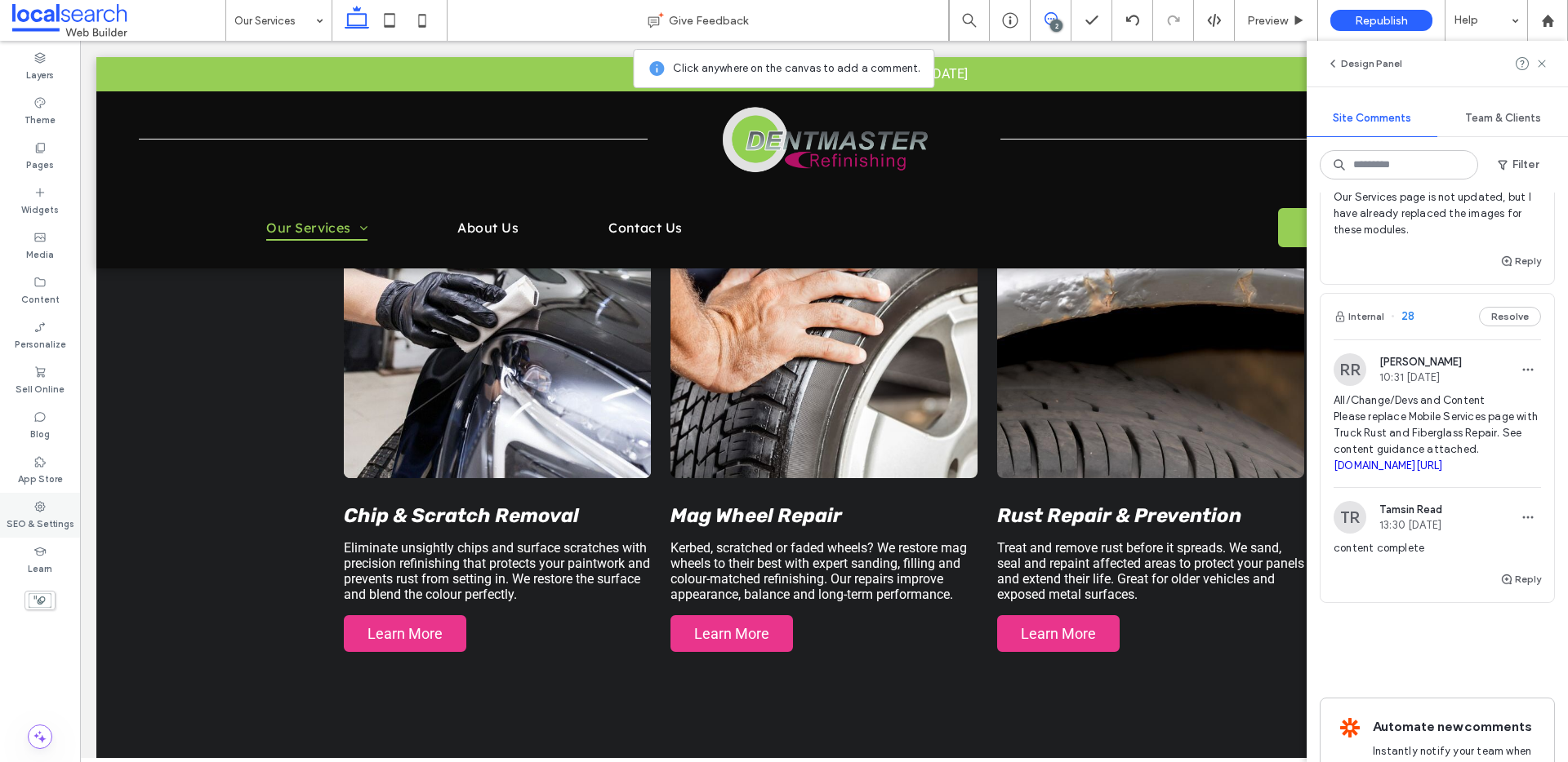
click at [22, 524] on label "SEO & Settings" at bounding box center [40, 522] width 67 height 18
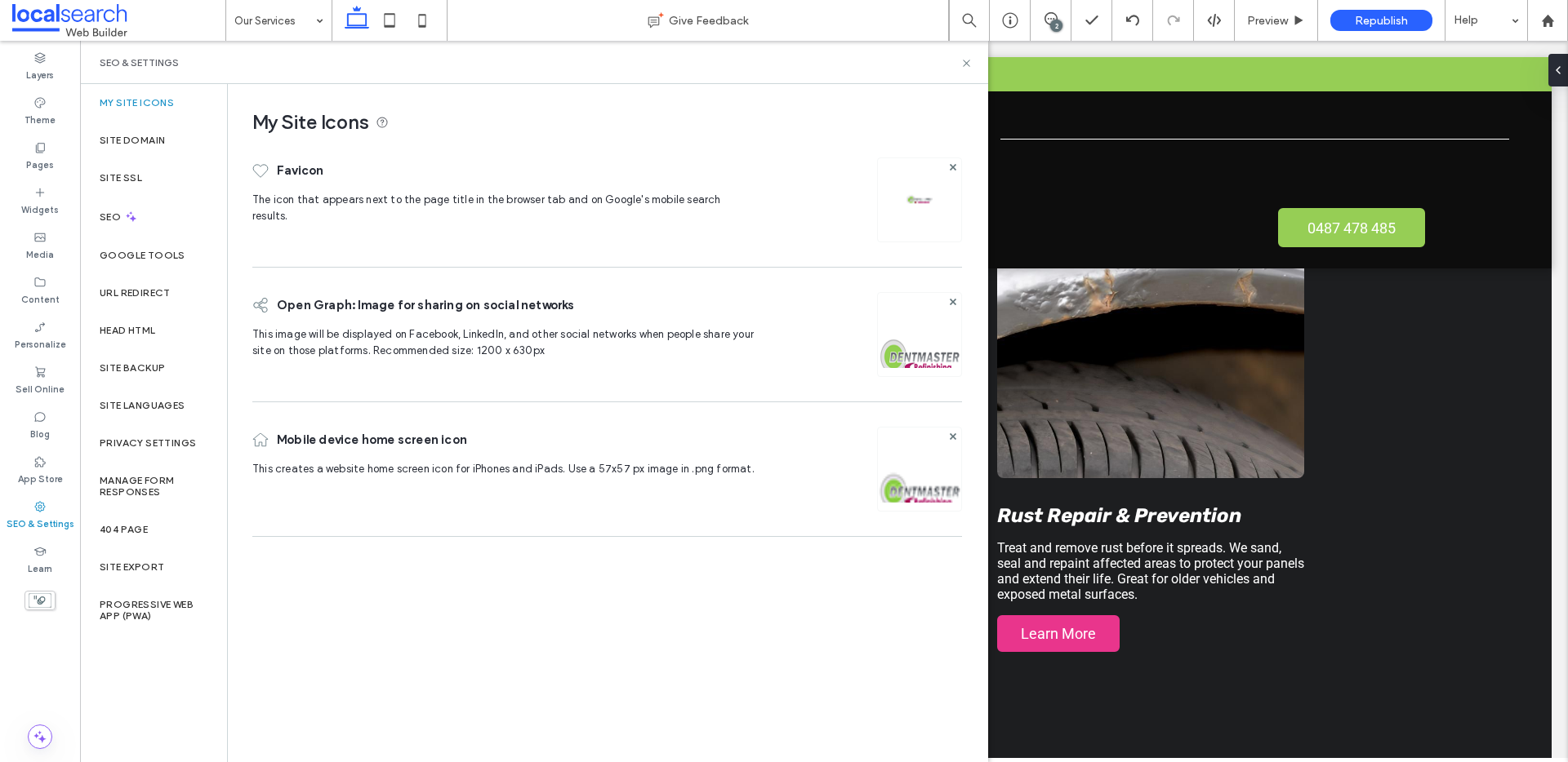
scroll to position [0, 0]
